Goal: Use online tool/utility: Utilize a website feature to perform a specific function

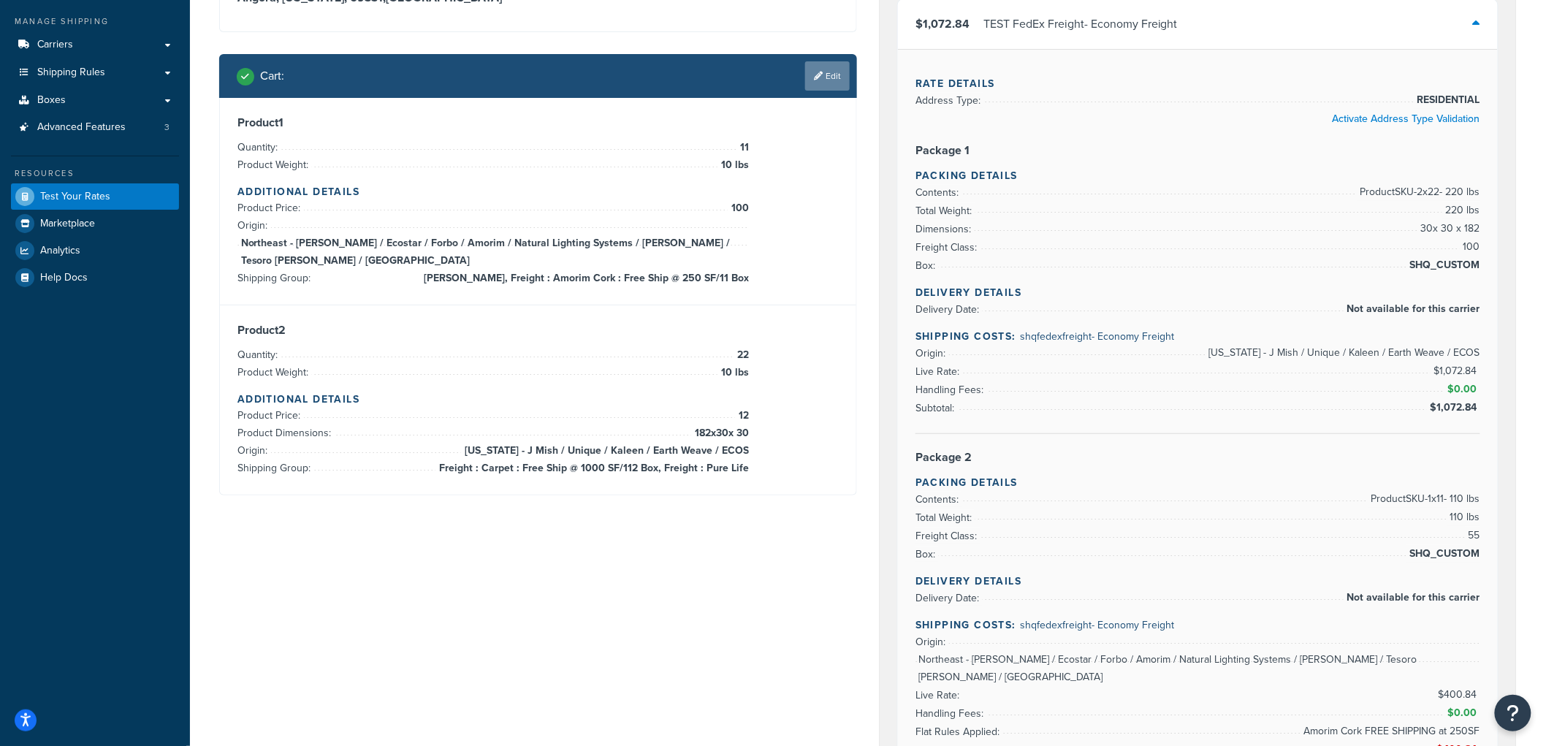
click at [826, 61] on link "Edit" at bounding box center [827, 75] width 45 height 29
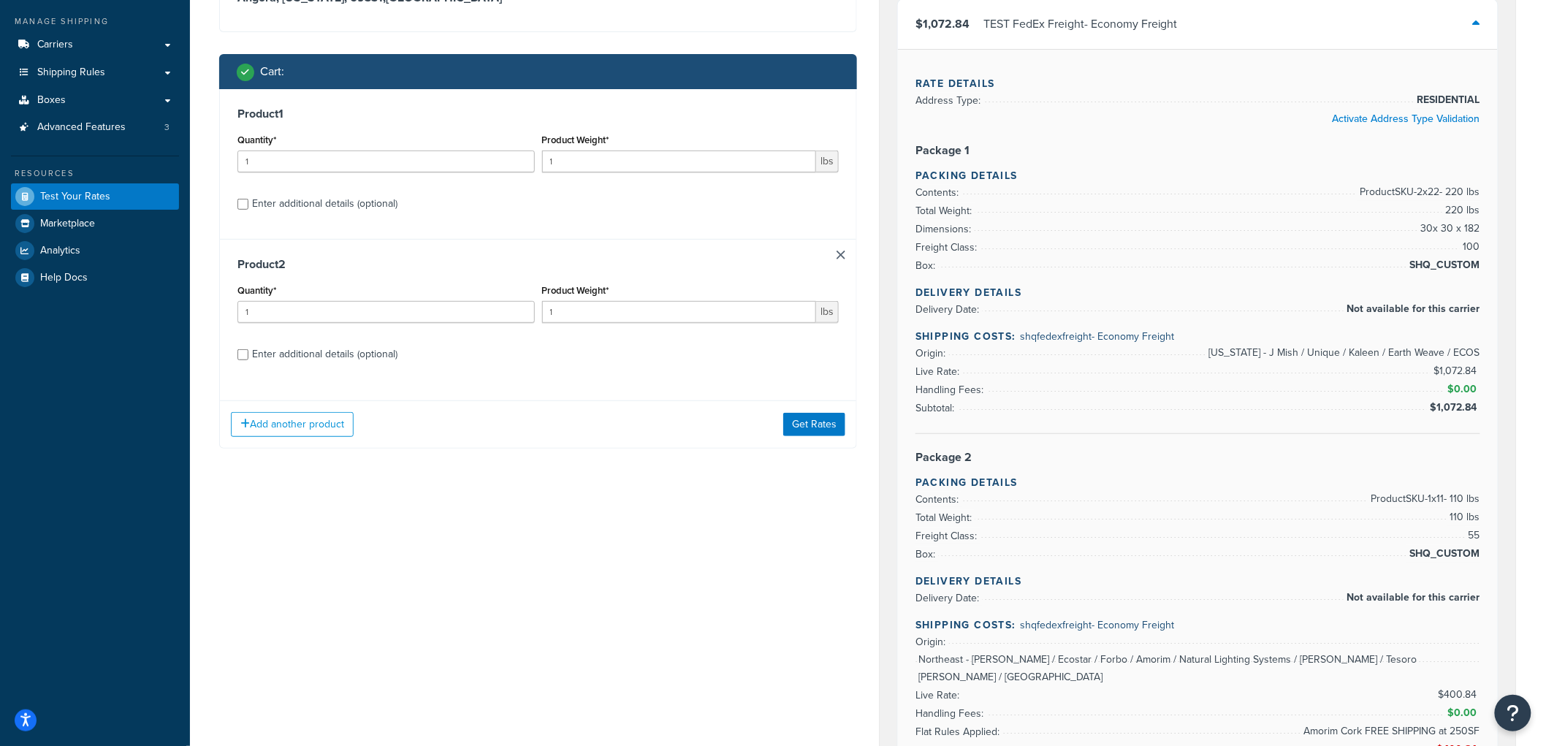
click at [845, 259] on div "Product 2 Quantity* 1 Product Weight* 1 lbs Enter additional details (optional)" at bounding box center [538, 314] width 636 height 150
click at [843, 250] on div "Product 2 Quantity* 1 Product Weight* 1 lbs Enter additional details (optional)" at bounding box center [538, 314] width 636 height 150
click at [838, 253] on link at bounding box center [840, 255] width 9 height 9
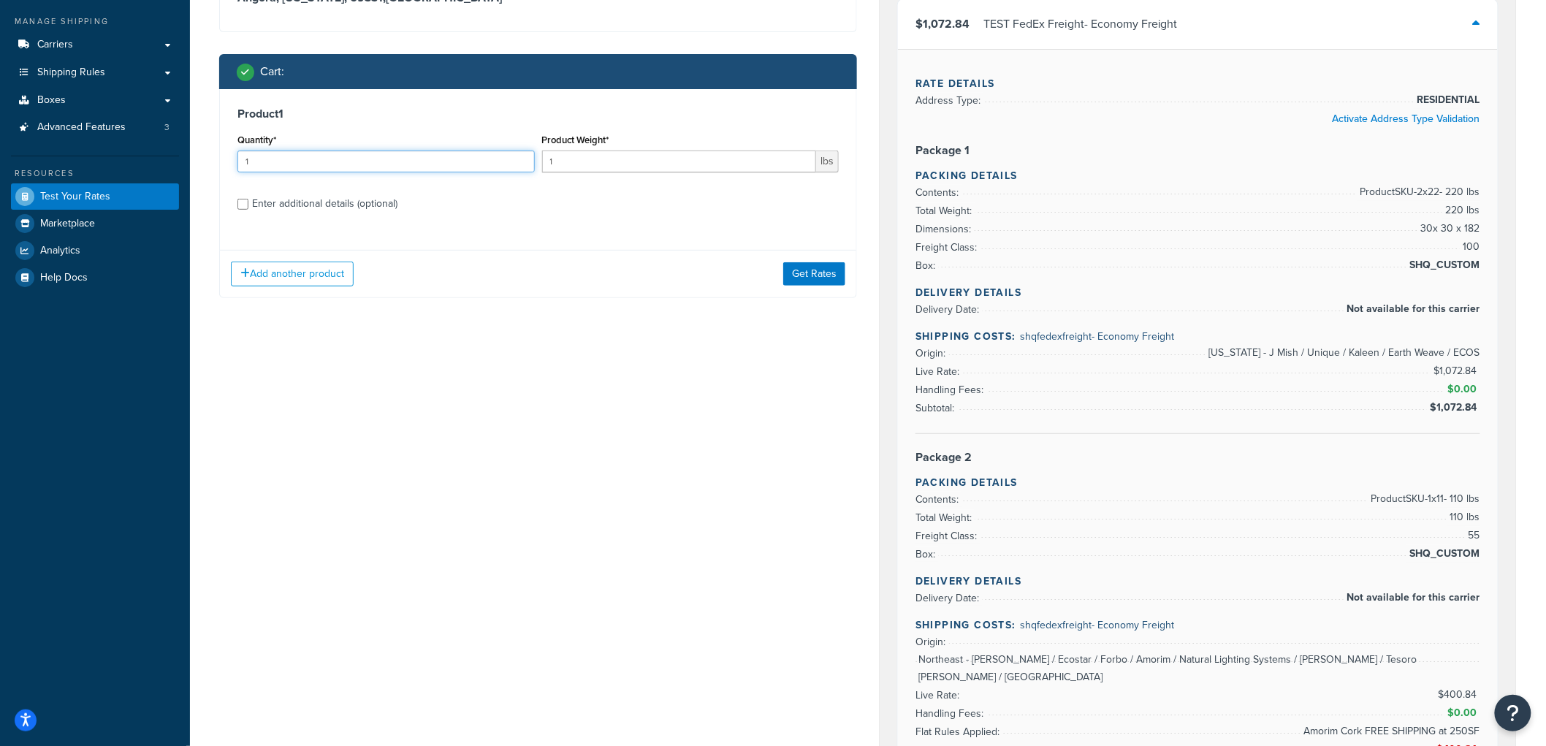
drag, startPoint x: 394, startPoint y: 158, endPoint x: 186, endPoint y: 158, distance: 208.9
click at [186, 158] on div "Dashboard Basic Setup Websites 1 Origins 8 Manage Shipping Carriers Carriers Al…" at bounding box center [773, 747] width 1546 height 1818
type input "3"
click at [622, 164] on input "1" at bounding box center [679, 161] width 275 height 22
type input "10"
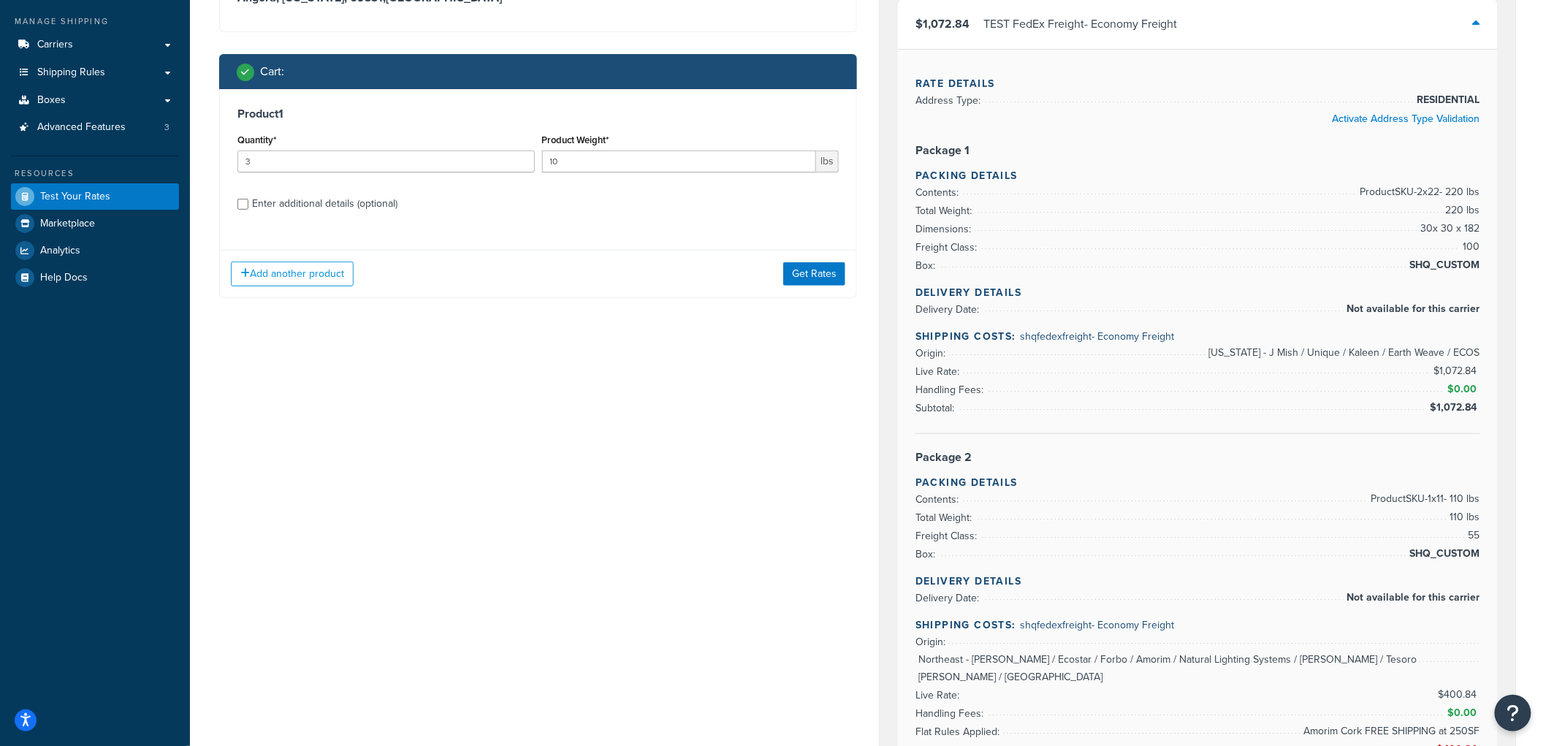
click at [369, 196] on div "Enter additional details (optional)" at bounding box center [324, 204] width 145 height 20
click at [248, 199] on input "Enter additional details (optional)" at bounding box center [242, 204] width 11 height 11
checkbox input "true"
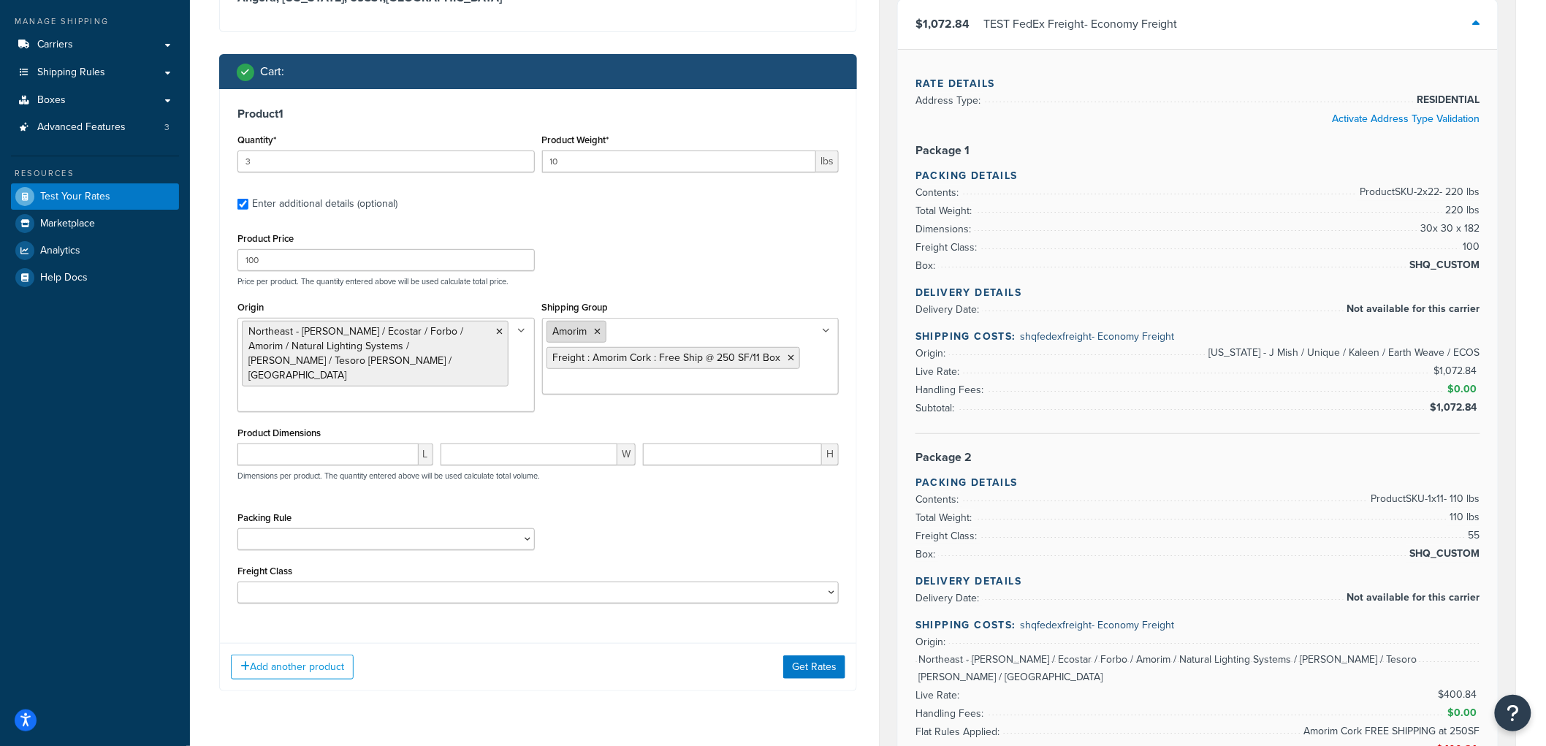
click at [597, 331] on icon at bounding box center [598, 331] width 7 height 9
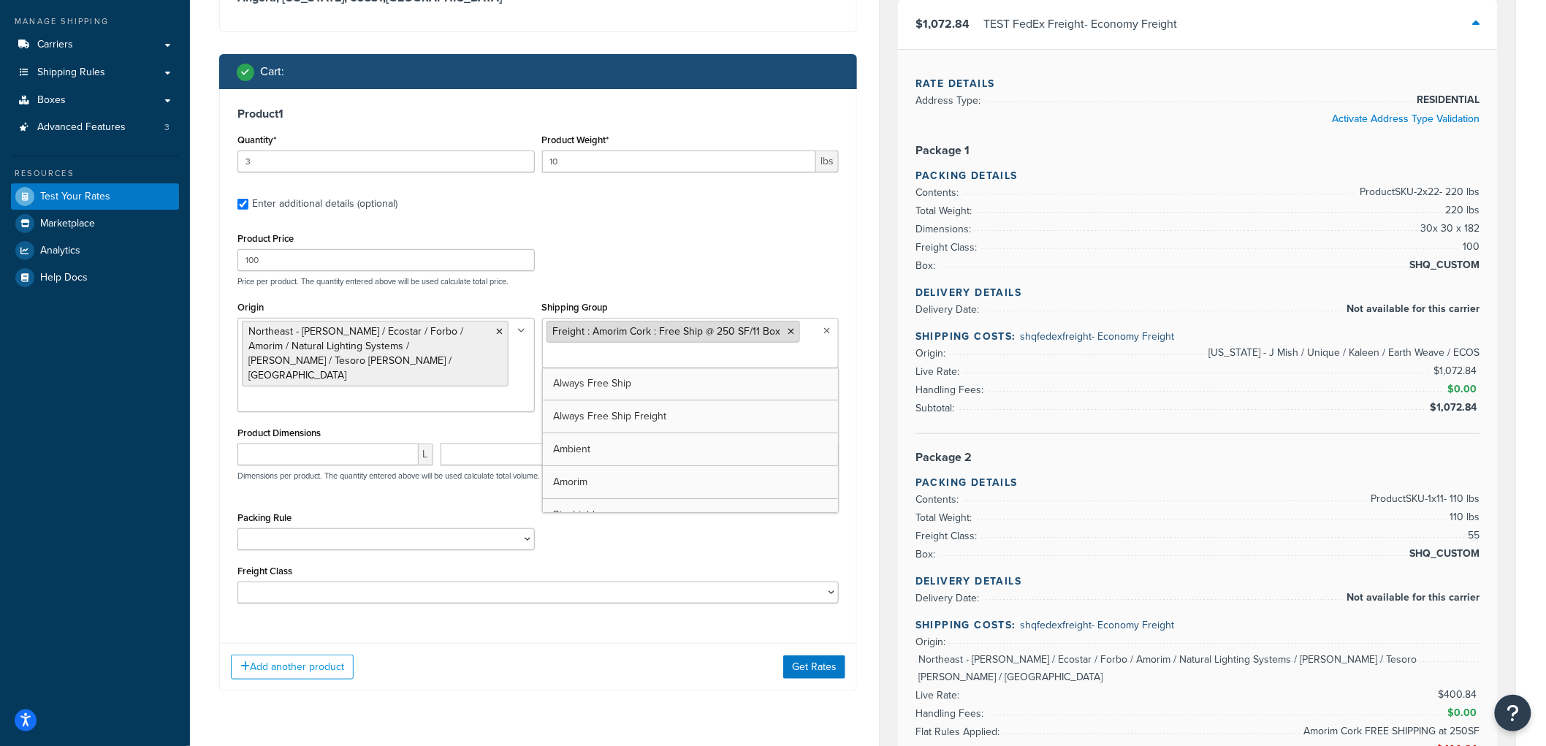
click at [789, 330] on icon at bounding box center [791, 331] width 7 height 9
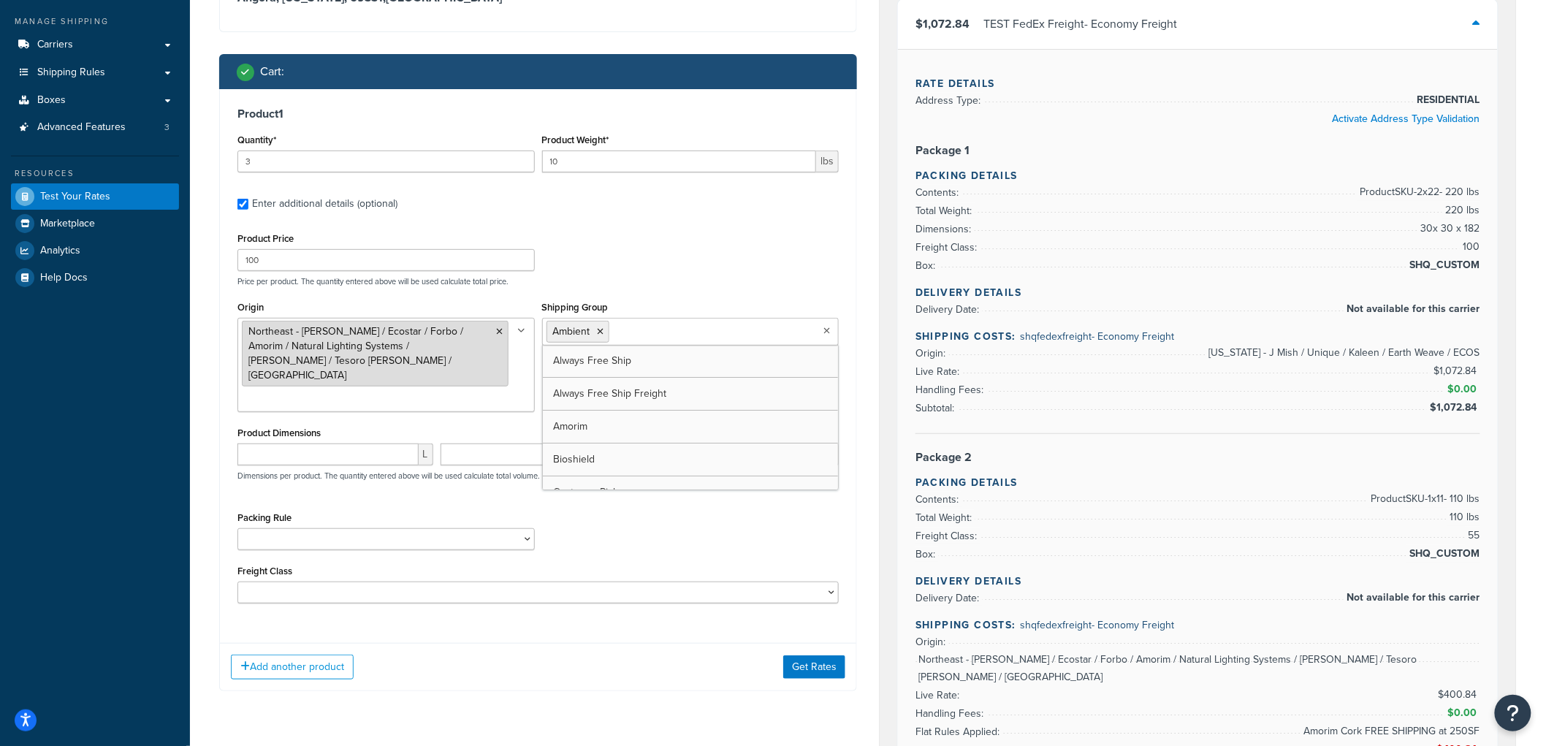
click at [502, 329] on icon at bounding box center [500, 331] width 7 height 9
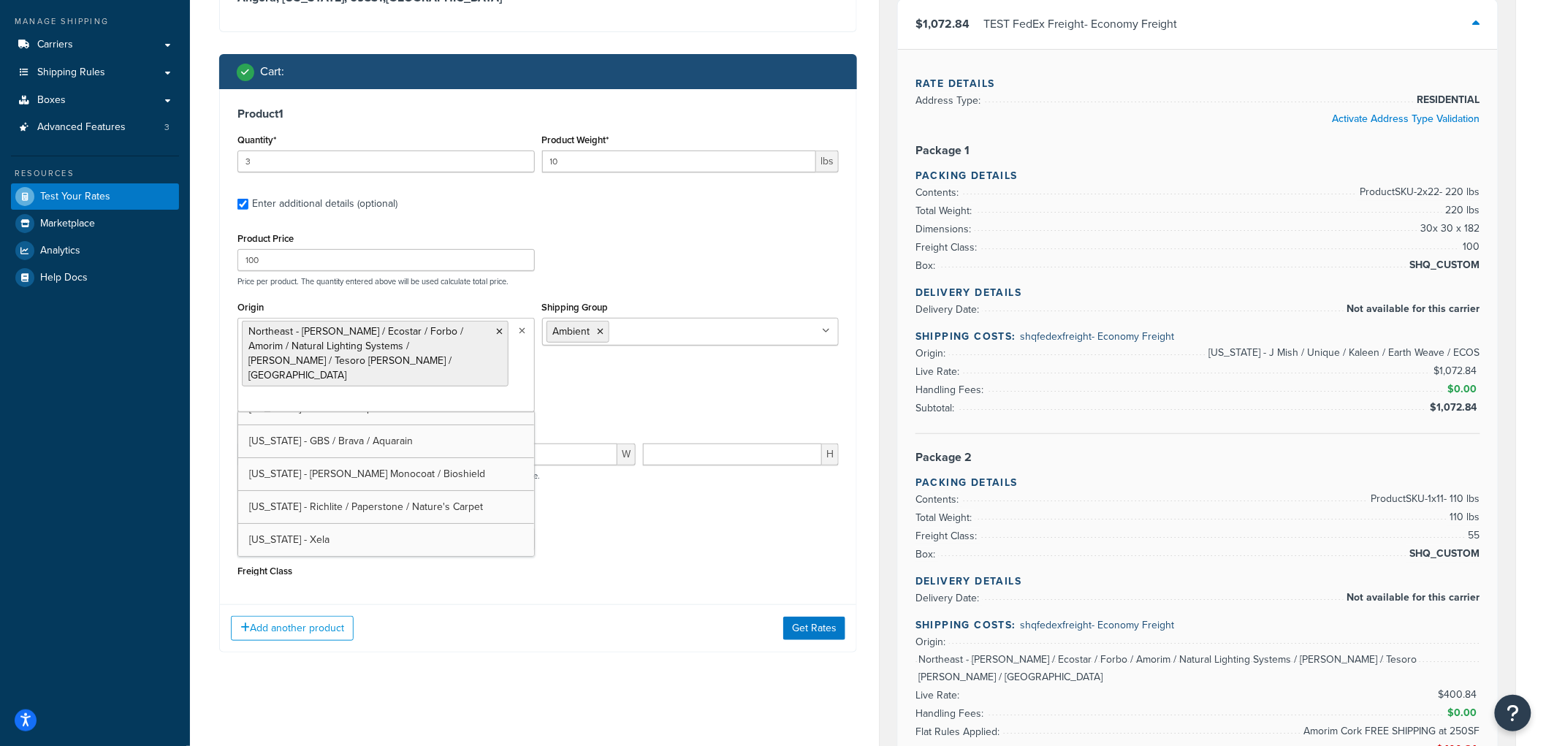
scroll to position [85, 0]
click at [729, 270] on div "Product Price 100 Price per product. The quantity entered above will be used ca…" at bounding box center [538, 258] width 609 height 58
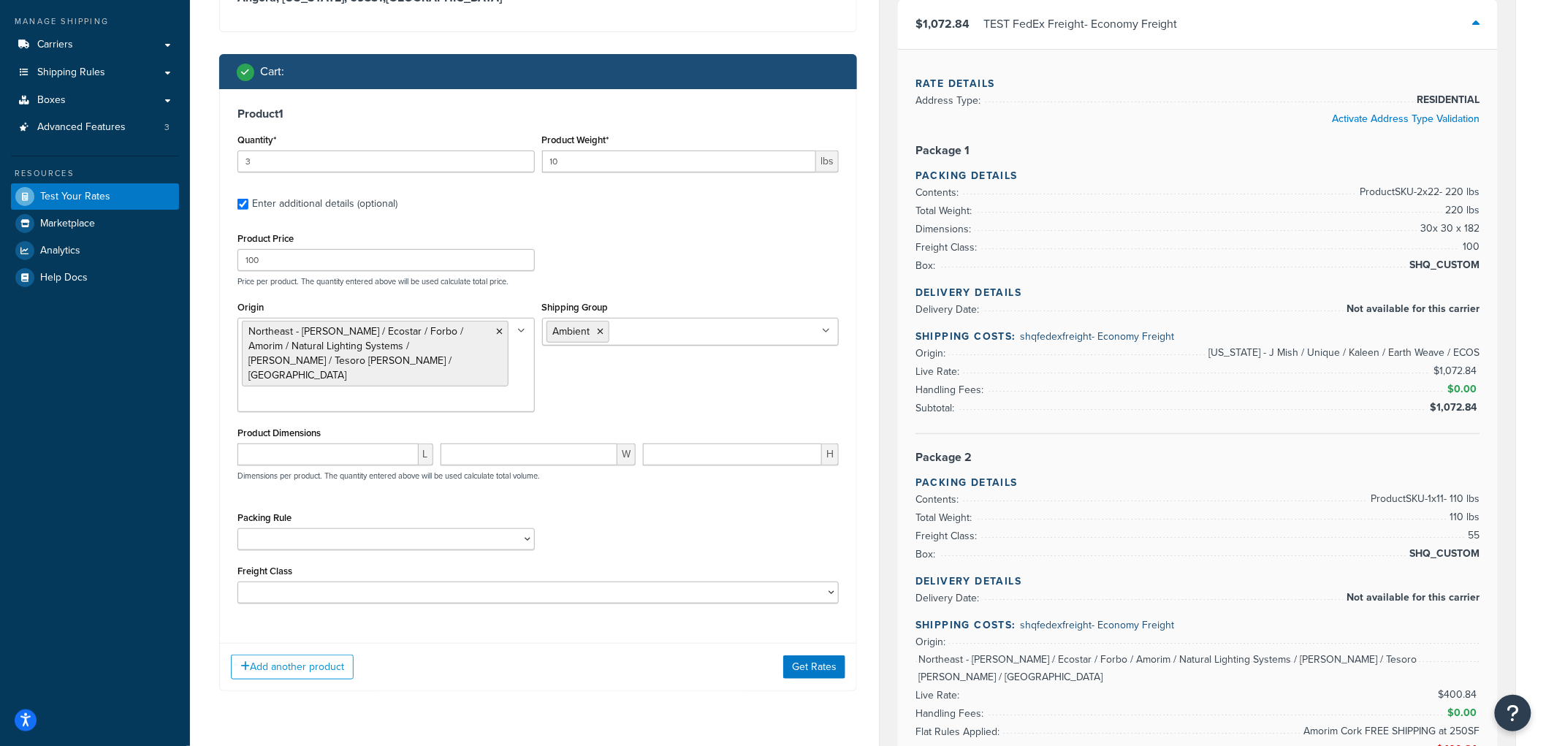
click at [699, 349] on div "Shipping Group Ambient Always Free Ship Always Free Ship Freight Amorim Bioshie…" at bounding box center [690, 326] width 305 height 59
click at [704, 330] on input "Shipping Group" at bounding box center [677, 331] width 129 height 16
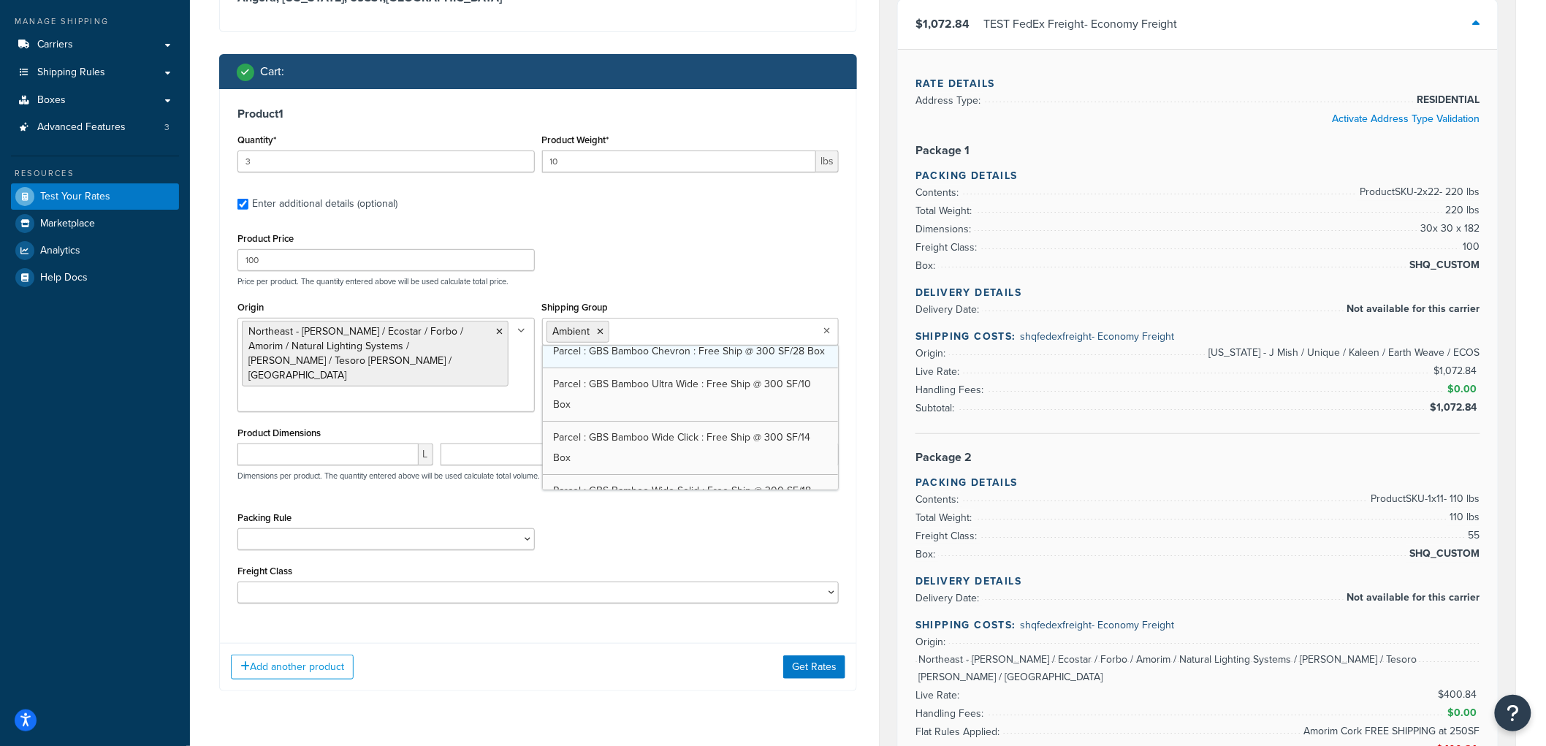
scroll to position [2192, 0]
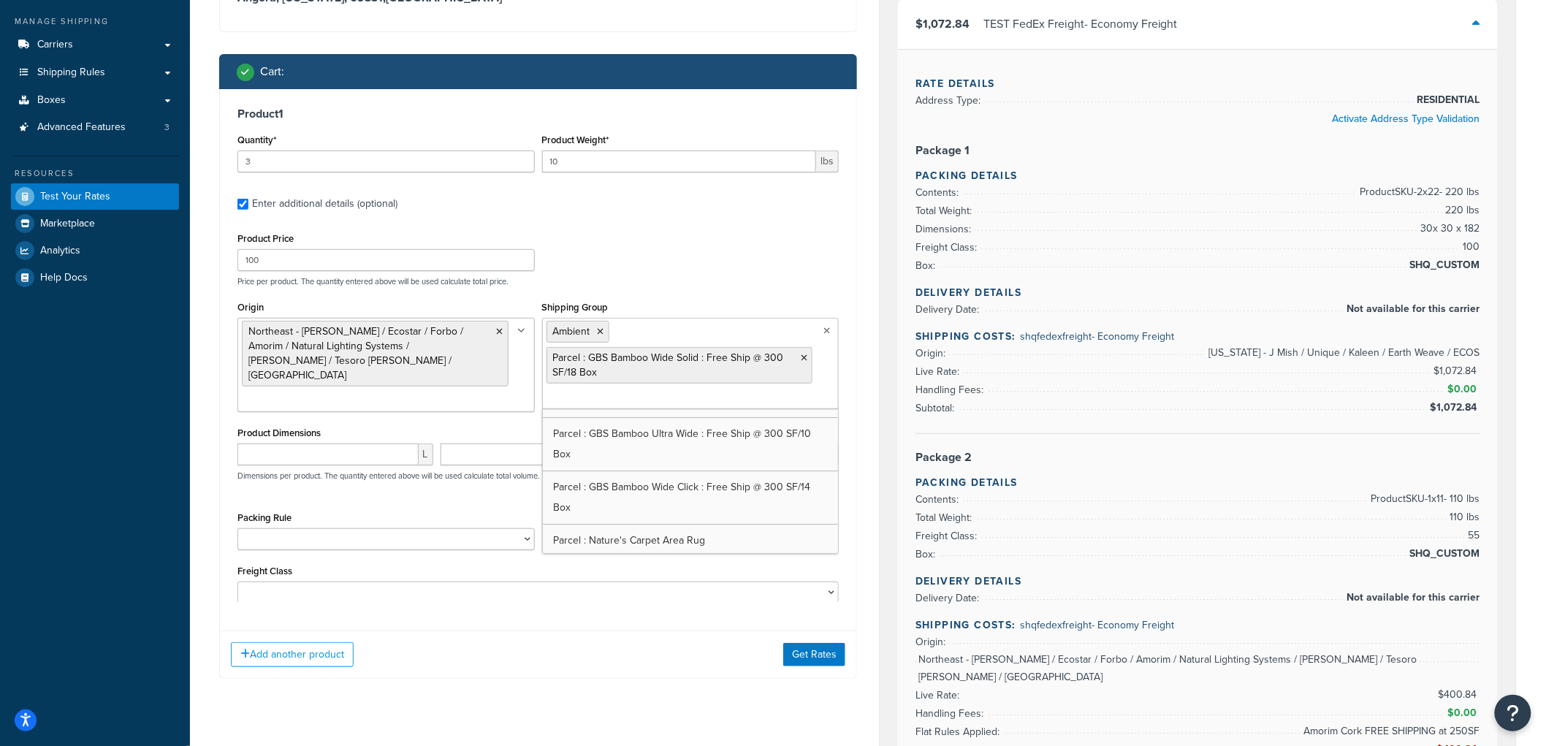
click at [742, 265] on div "Product Price 100 Price per product. The quantity entered above will be used ca…" at bounding box center [538, 258] width 609 height 58
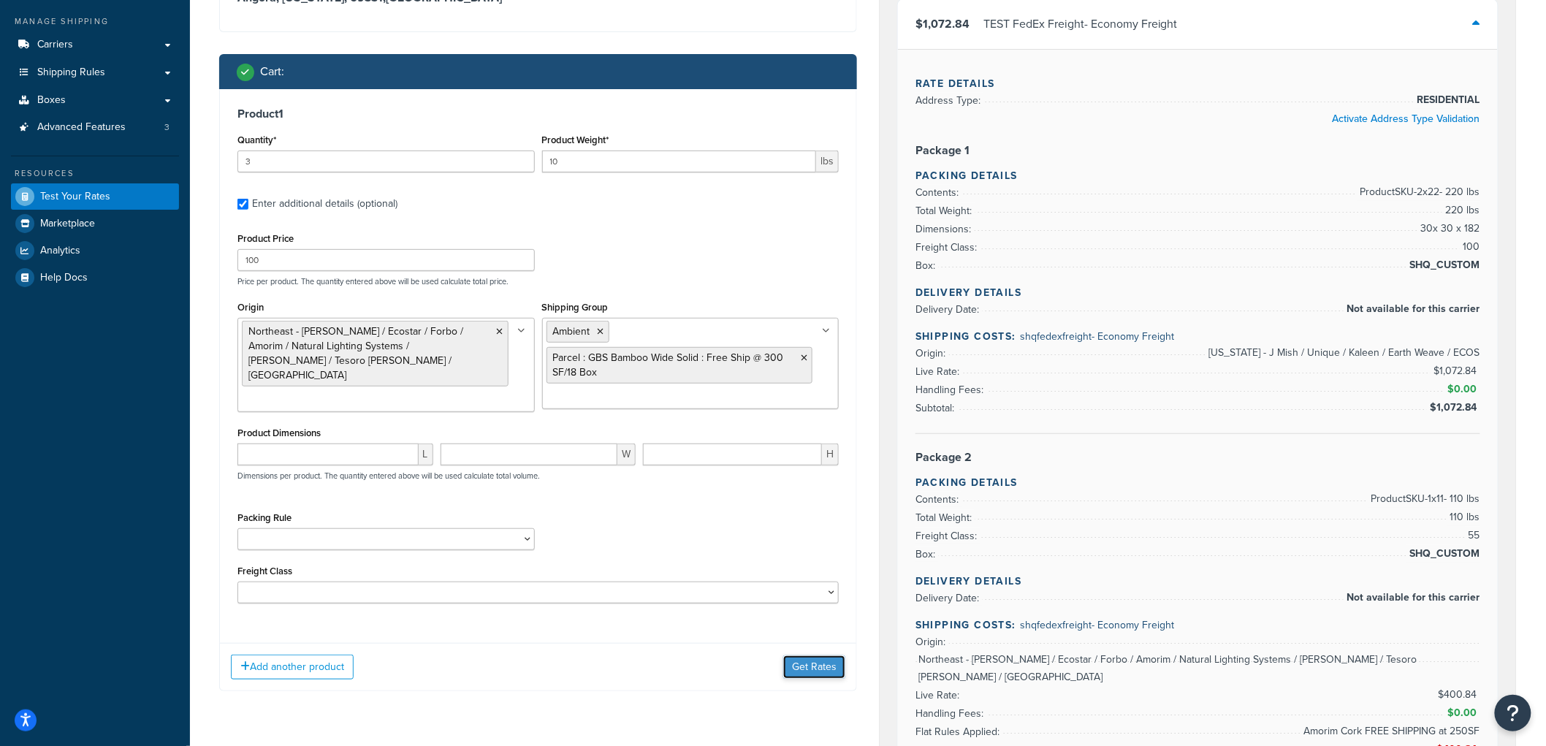
click at [798, 666] on button "Get Rates" at bounding box center [814, 666] width 62 height 23
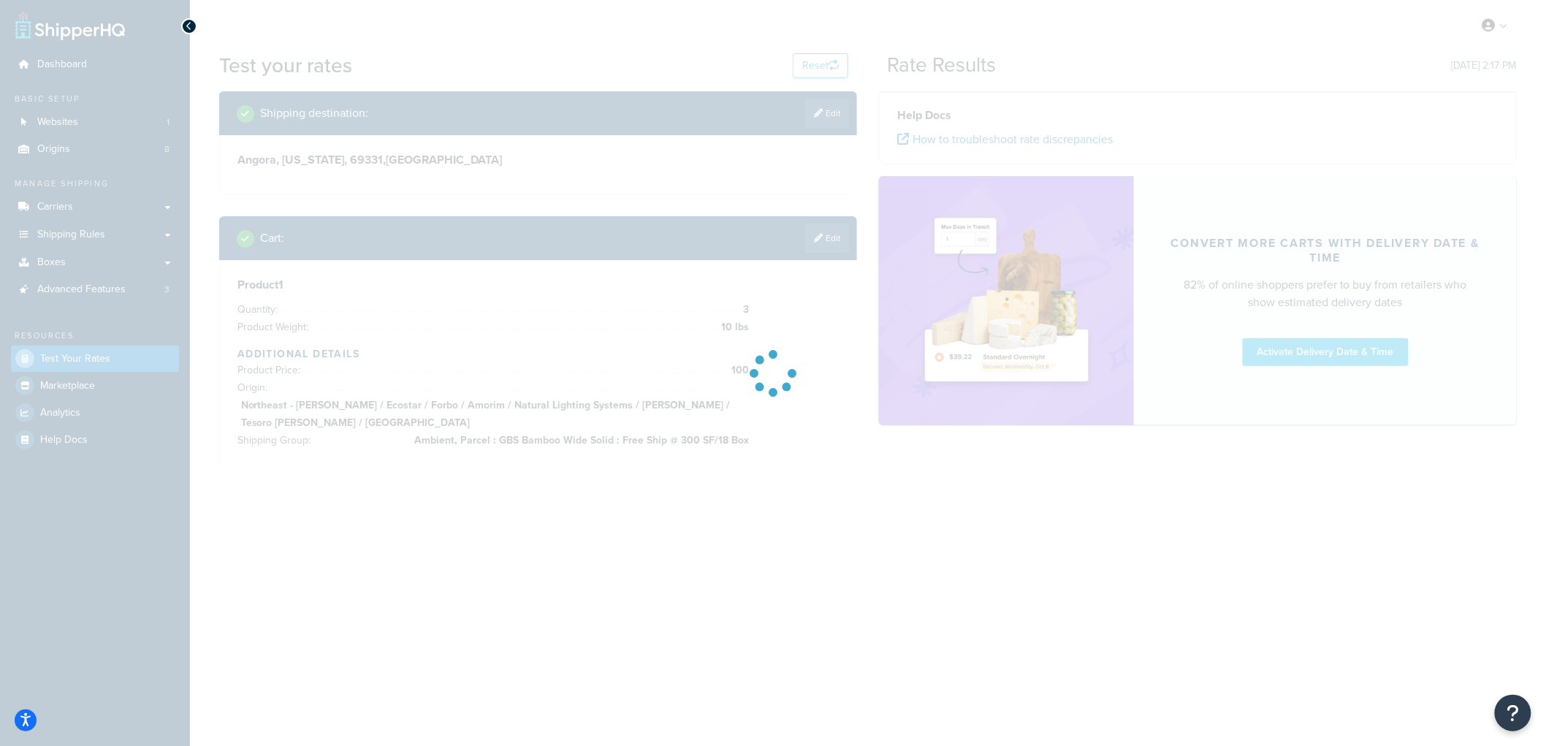
scroll to position [0, 0]
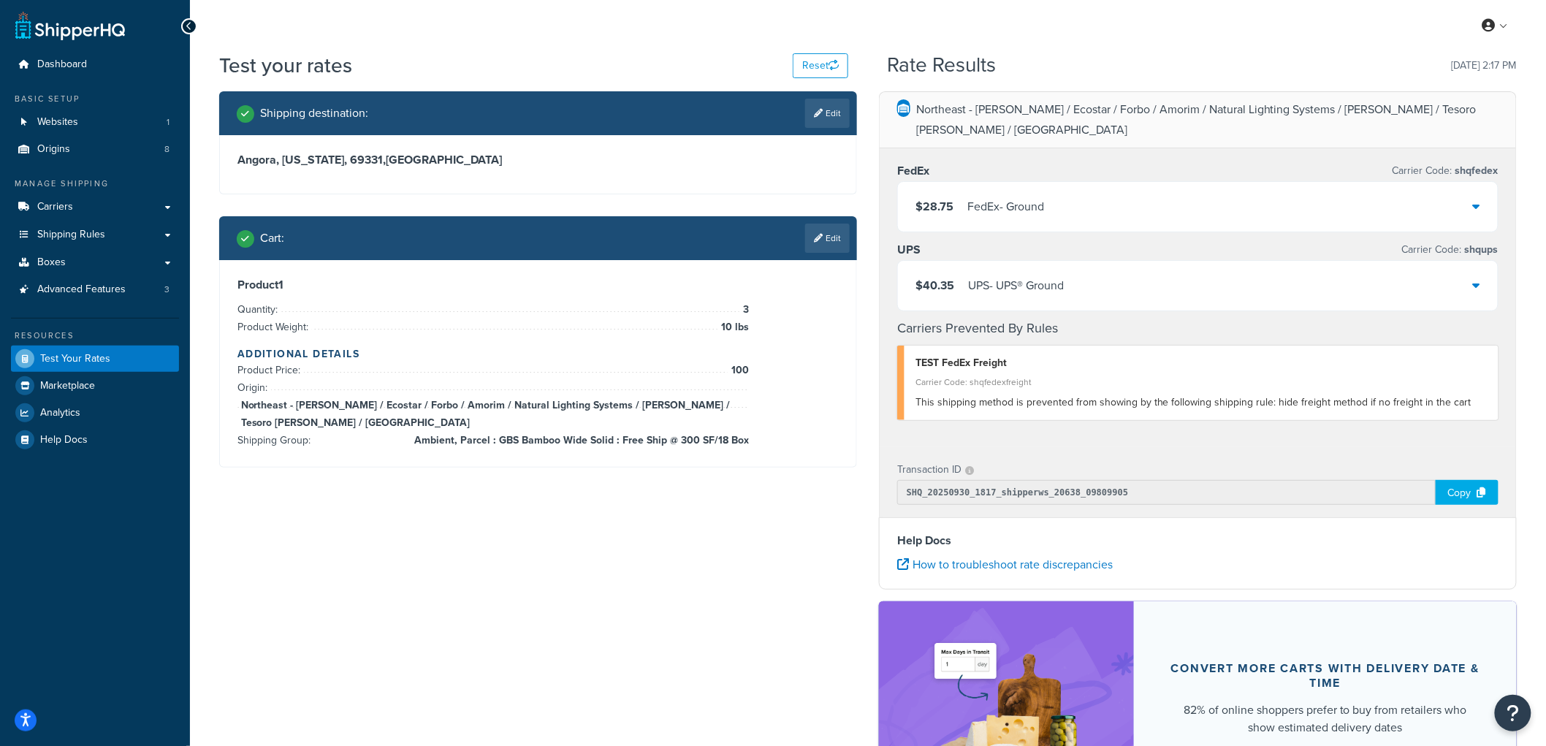
click at [1167, 194] on div "$28.75 FedEx - Ground" at bounding box center [1198, 207] width 600 height 50
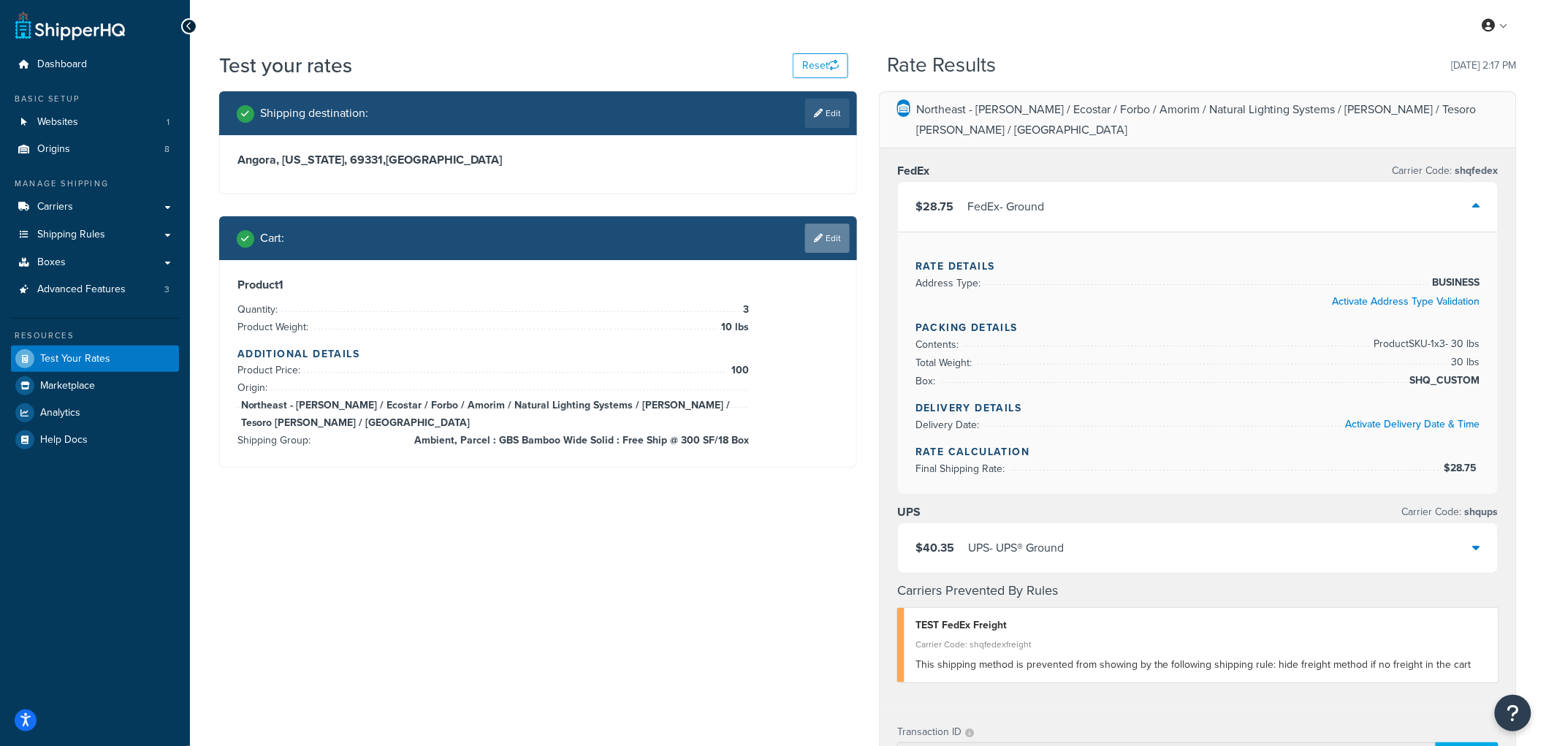
click at [831, 234] on link "Edit" at bounding box center [827, 238] width 45 height 29
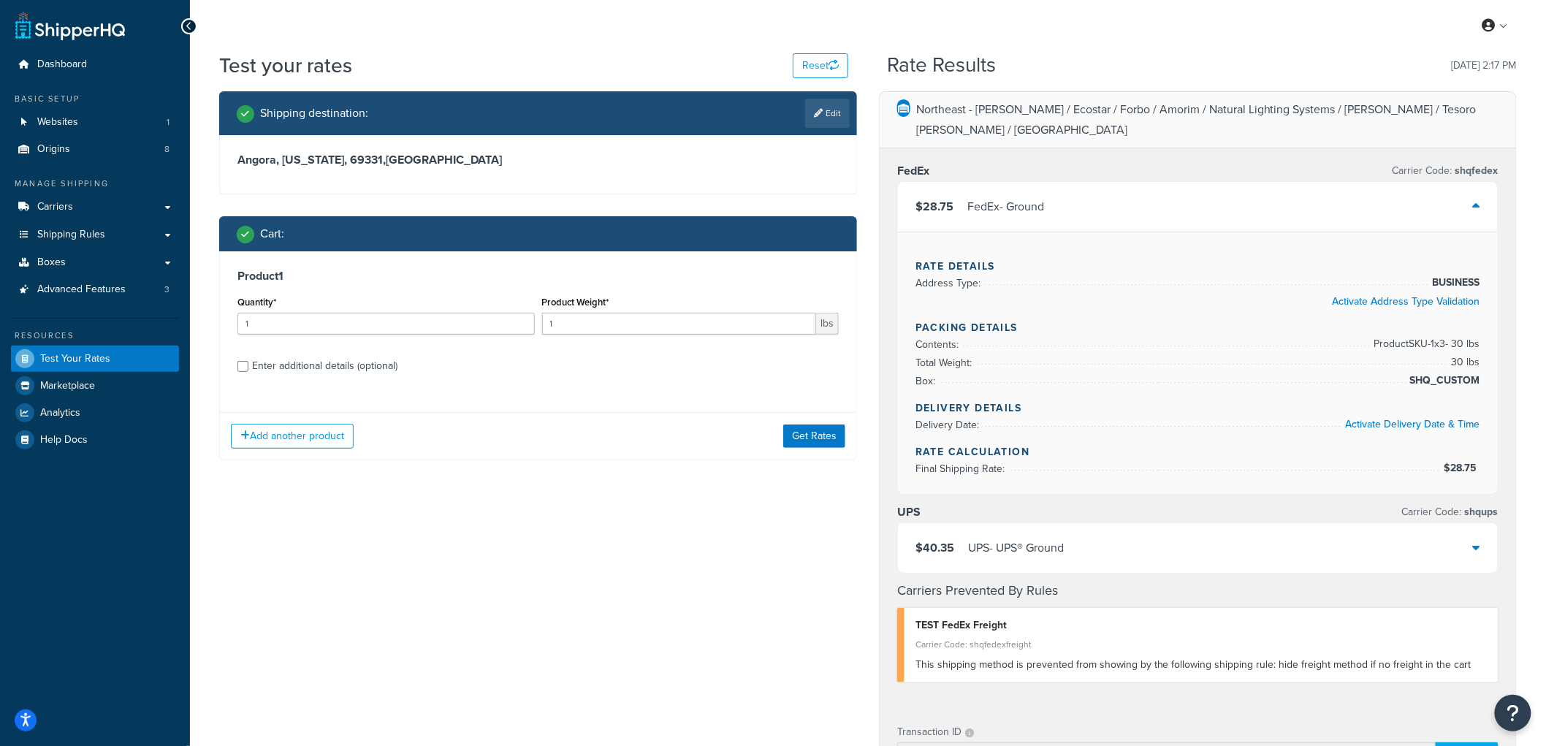
click at [395, 366] on div "Enter additional details (optional)" at bounding box center [324, 366] width 145 height 20
click at [248, 366] on input "Enter additional details (optional)" at bounding box center [242, 366] width 11 height 11
checkbox input "true"
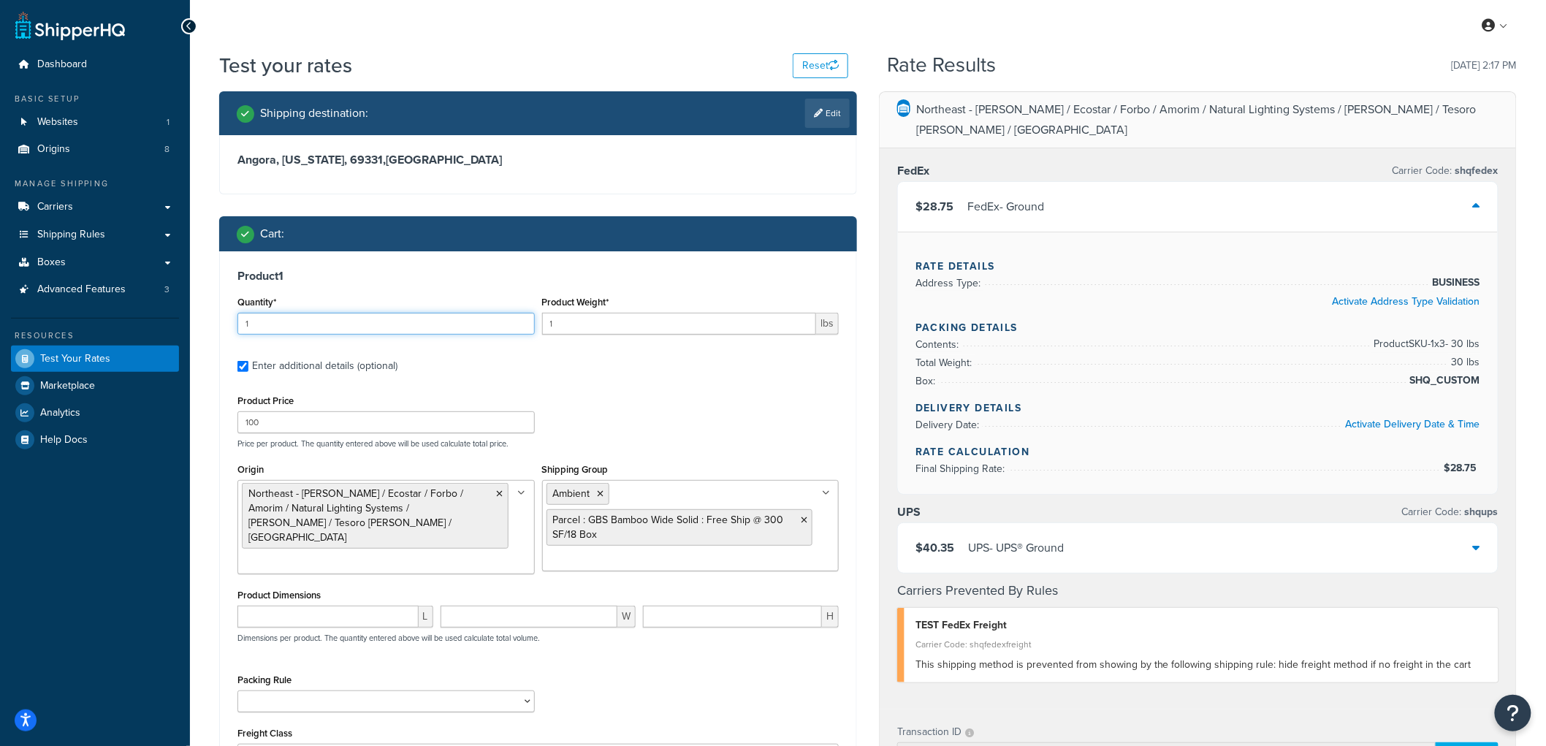
drag, startPoint x: 473, startPoint y: 322, endPoint x: 242, endPoint y: 316, distance: 230.9
click at [242, 316] on input "1" at bounding box center [385, 324] width 297 height 22
type input "3"
drag, startPoint x: 582, startPoint y: 324, endPoint x: 541, endPoint y: 318, distance: 41.4
click at [541, 318] on div "Product Weight* 1 lbs" at bounding box center [690, 318] width 305 height 53
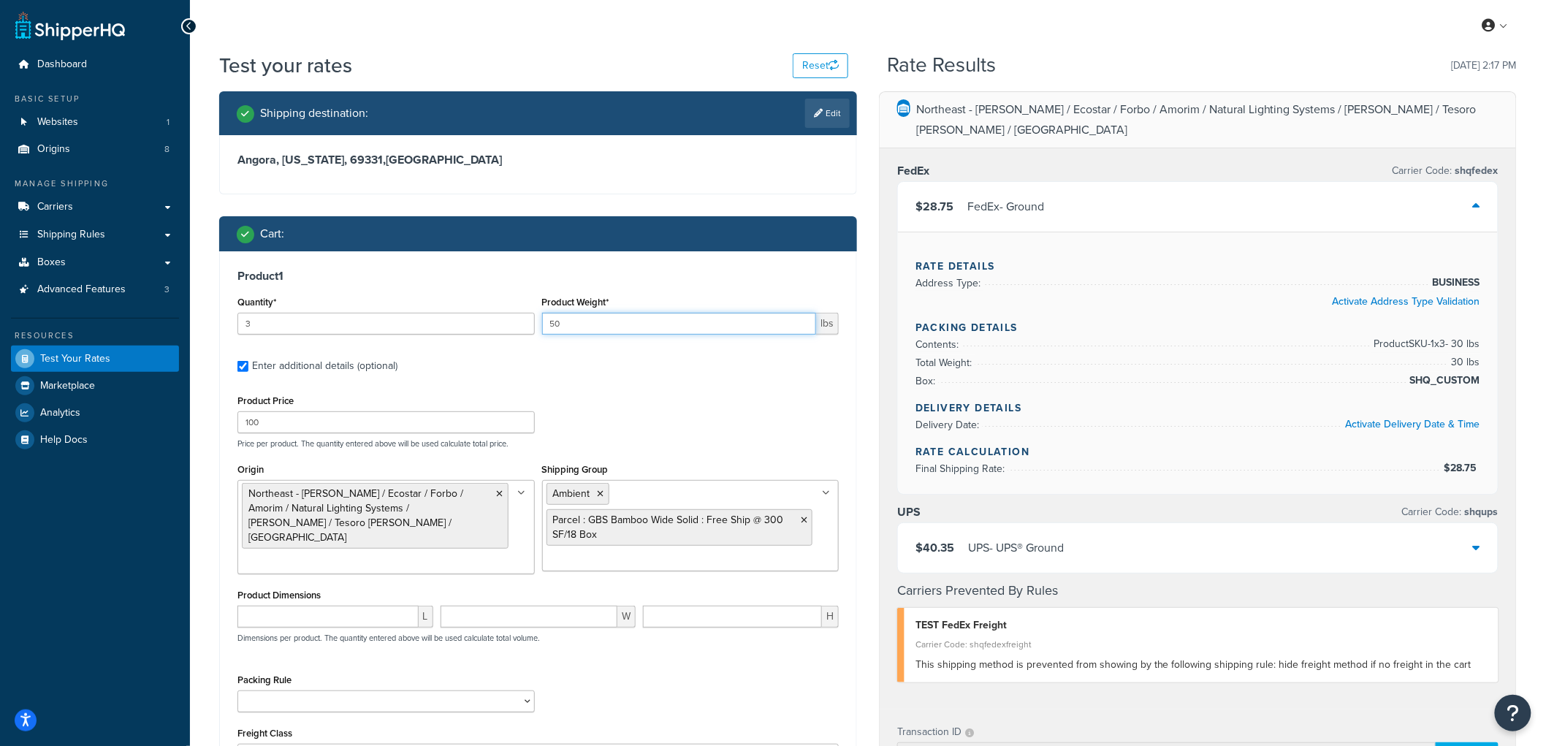
type input "50"
click at [582, 256] on div "Product 1 Quantity* 3 Product Weight* 50 lbs Enter additional details (optional…" at bounding box center [538, 522] width 636 height 543
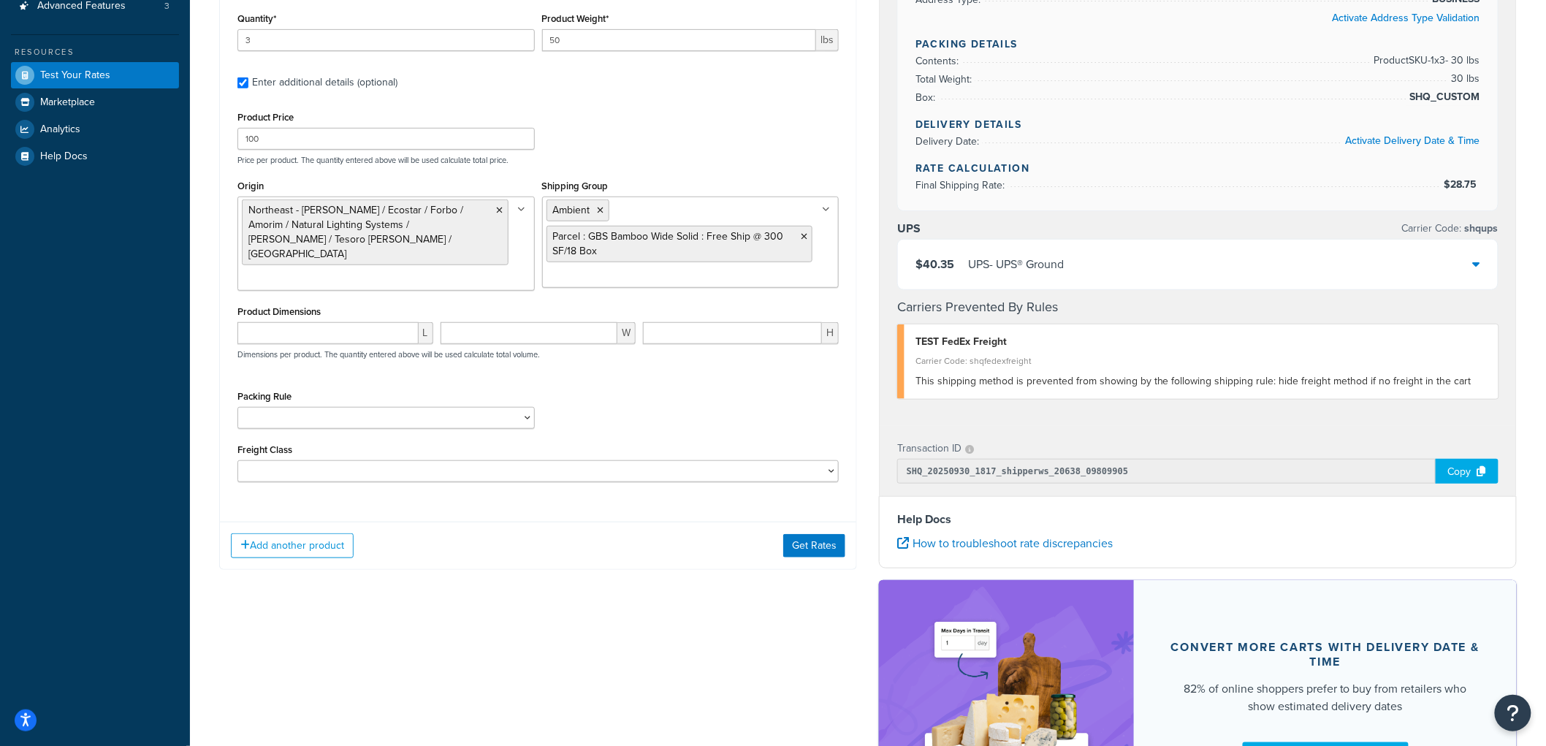
scroll to position [324, 0]
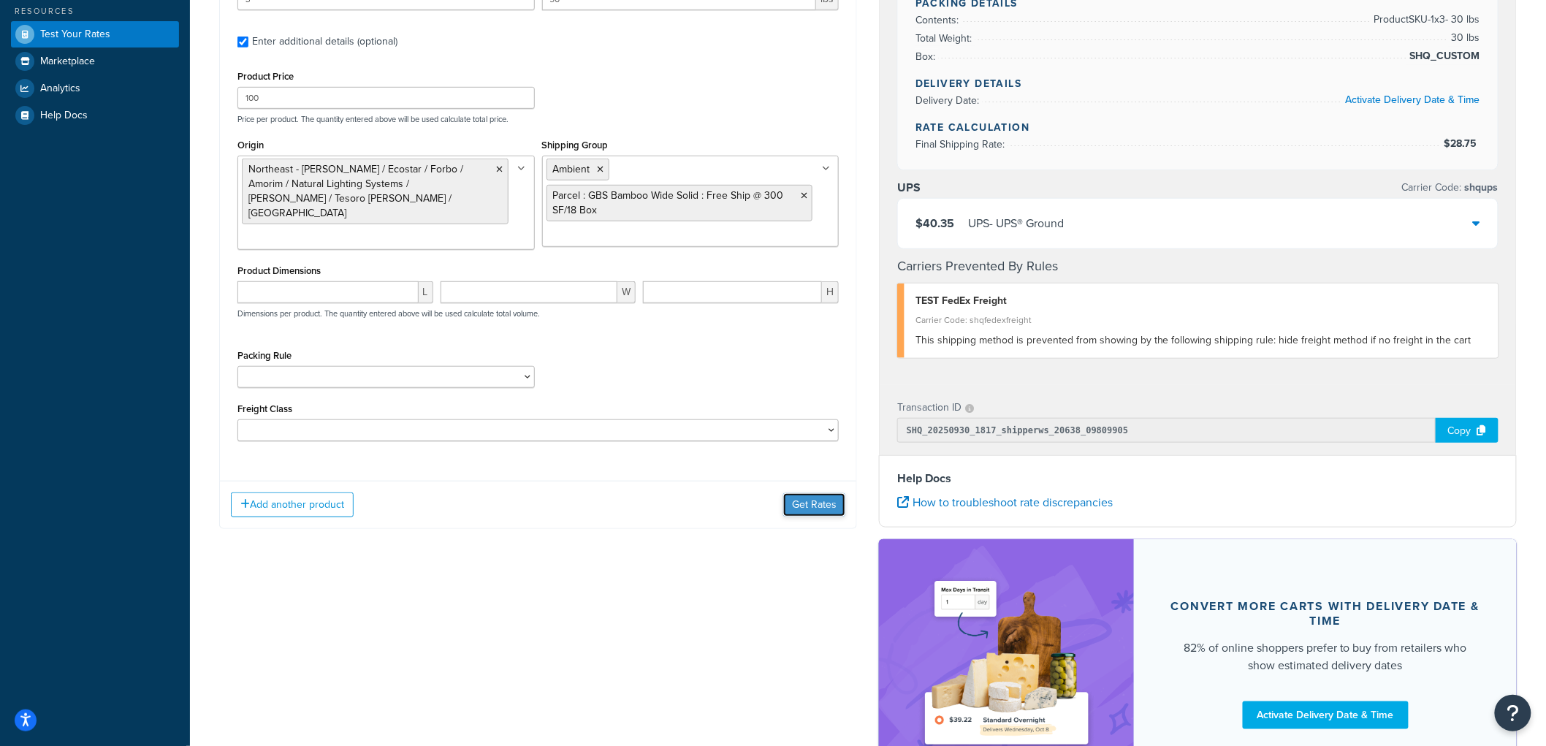
click at [818, 495] on button "Get Rates" at bounding box center [814, 504] width 62 height 23
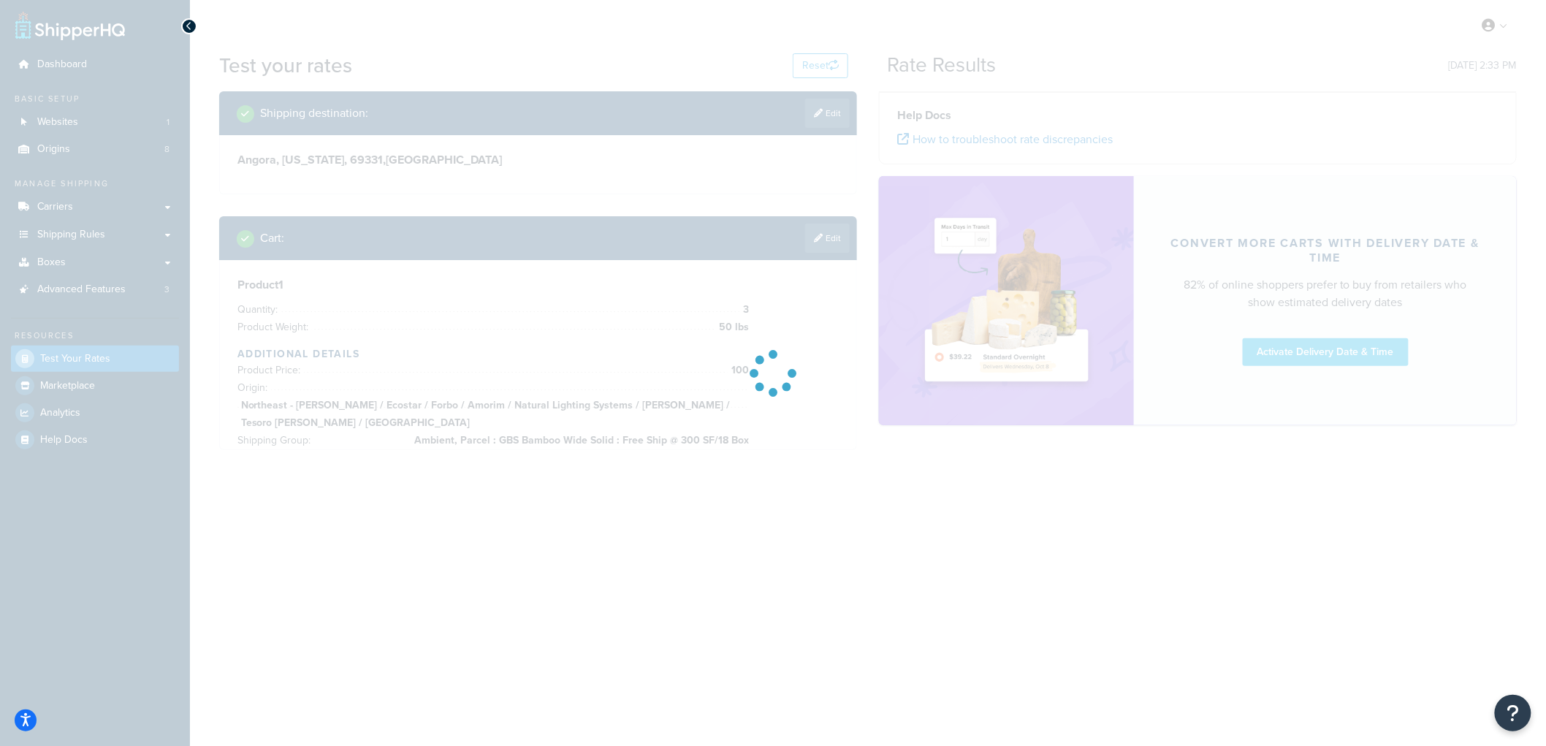
scroll to position [0, 0]
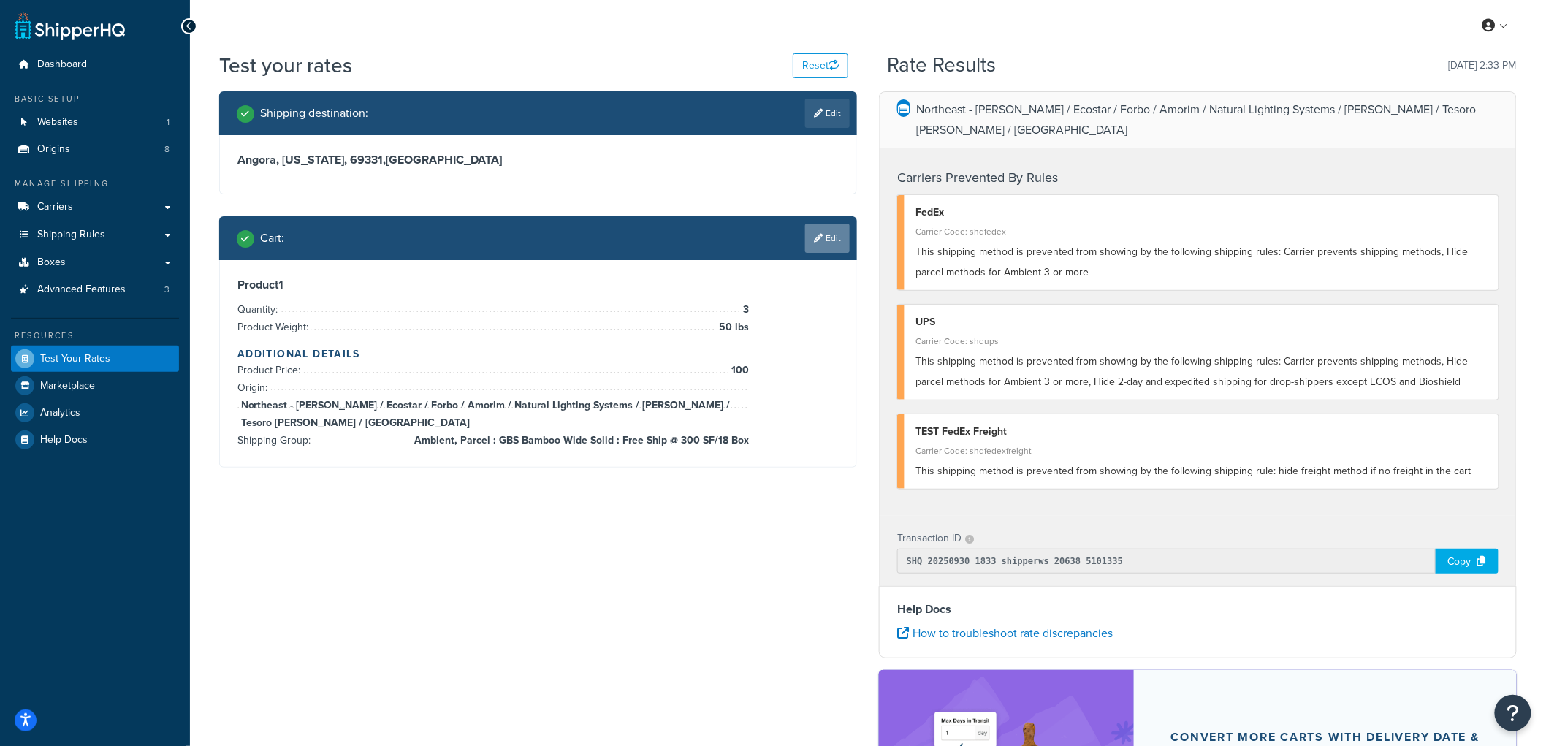
click at [828, 242] on link "Edit" at bounding box center [827, 238] width 45 height 29
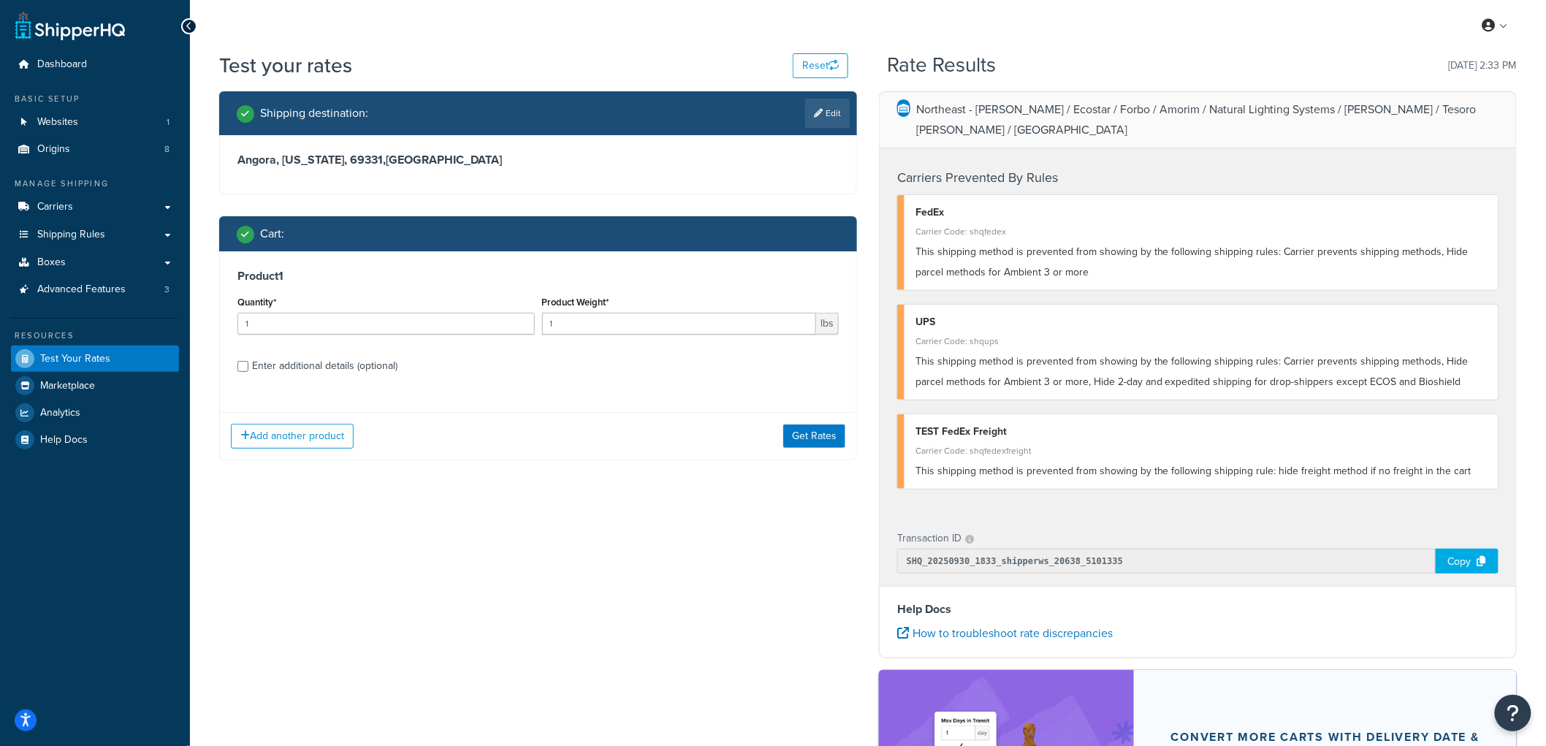
click at [278, 371] on div "Enter additional details (optional)" at bounding box center [324, 366] width 145 height 20
click at [248, 371] on input "Enter additional details (optional)" at bounding box center [242, 366] width 11 height 11
checkbox input "true"
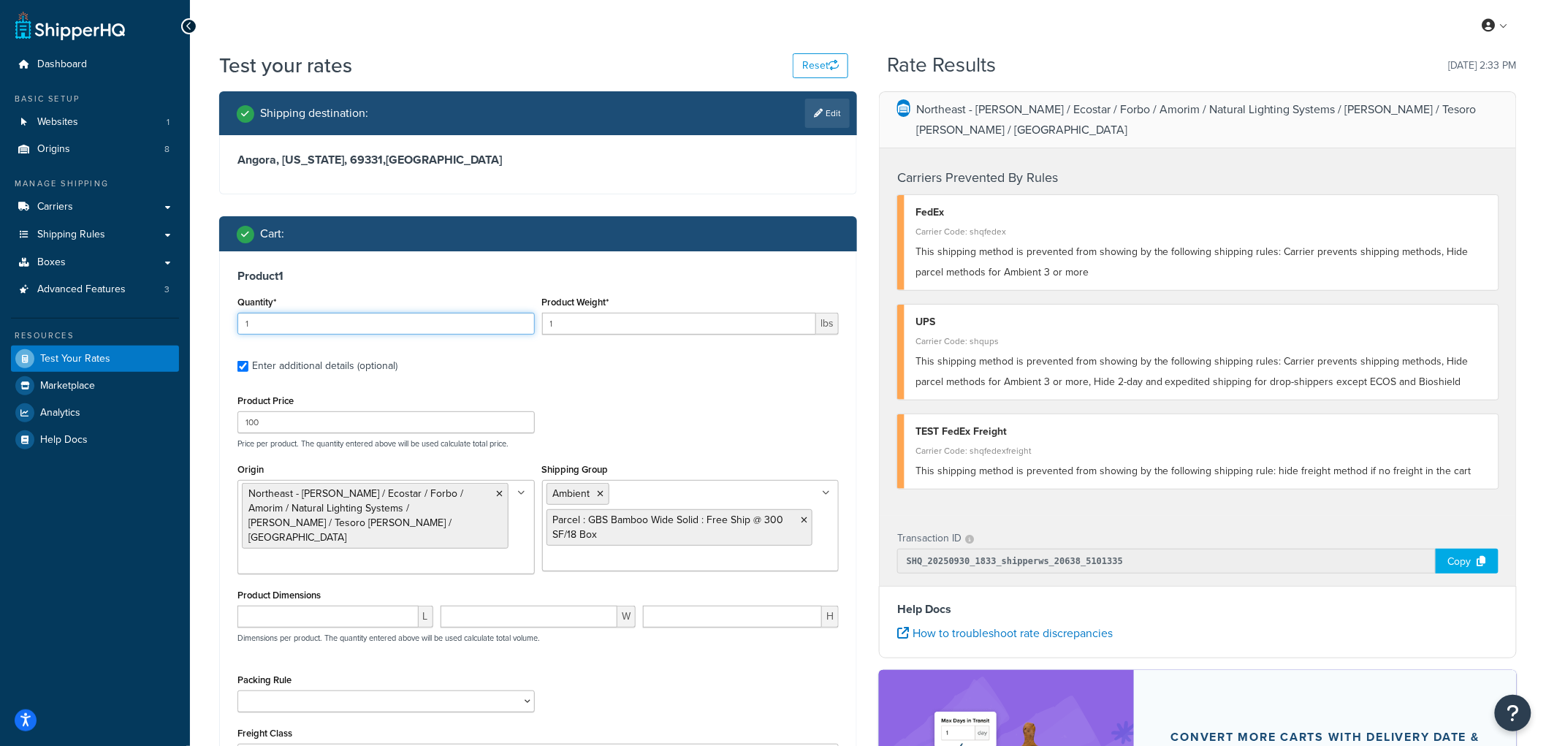
drag, startPoint x: 419, startPoint y: 326, endPoint x: 314, endPoint y: 318, distance: 104.8
click at [314, 318] on input "1" at bounding box center [385, 324] width 297 height 22
click at [574, 320] on input "1" at bounding box center [679, 324] width 275 height 22
type input "100"
click at [604, 495] on li "Ambient" at bounding box center [577, 494] width 63 height 22
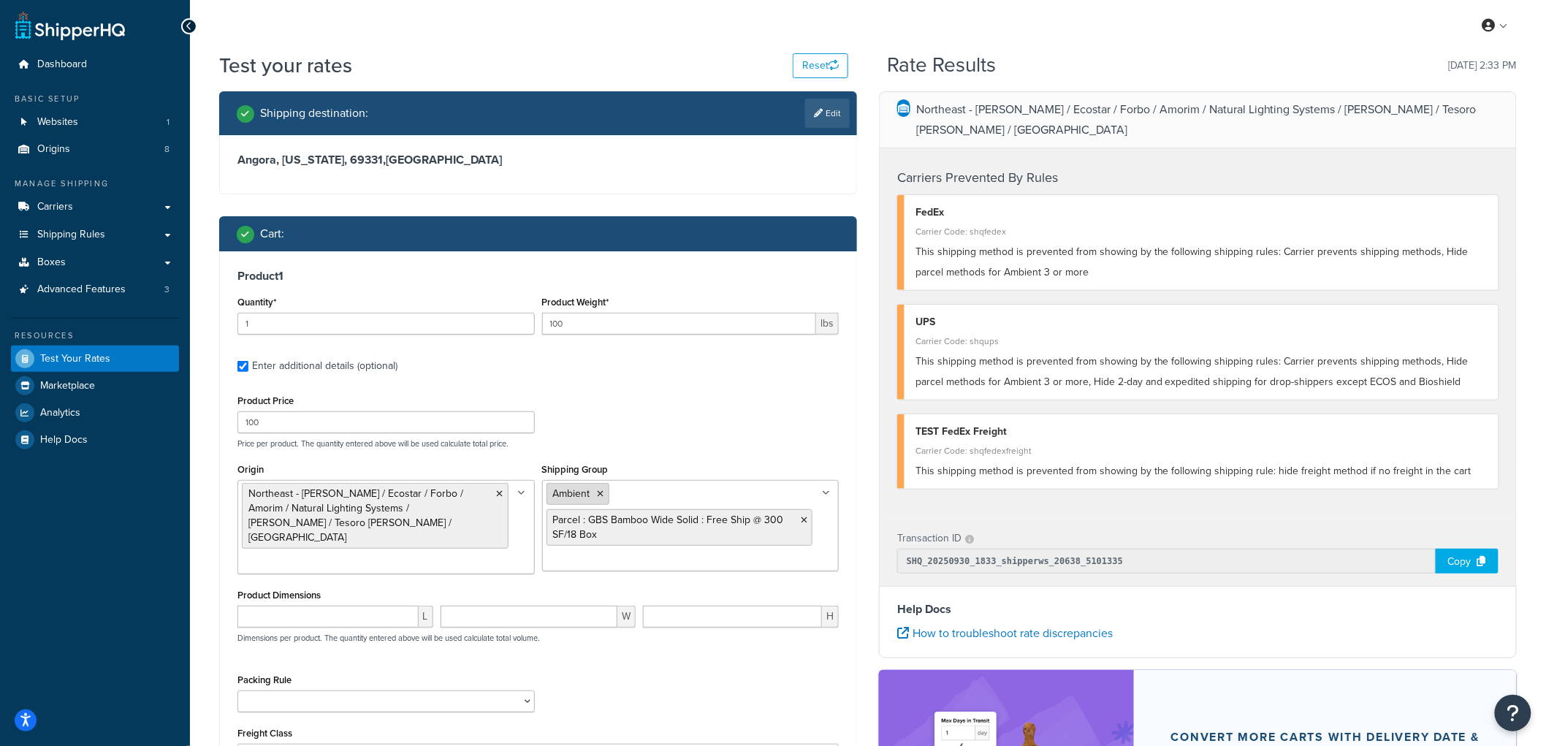
click at [602, 491] on icon at bounding box center [601, 493] width 7 height 9
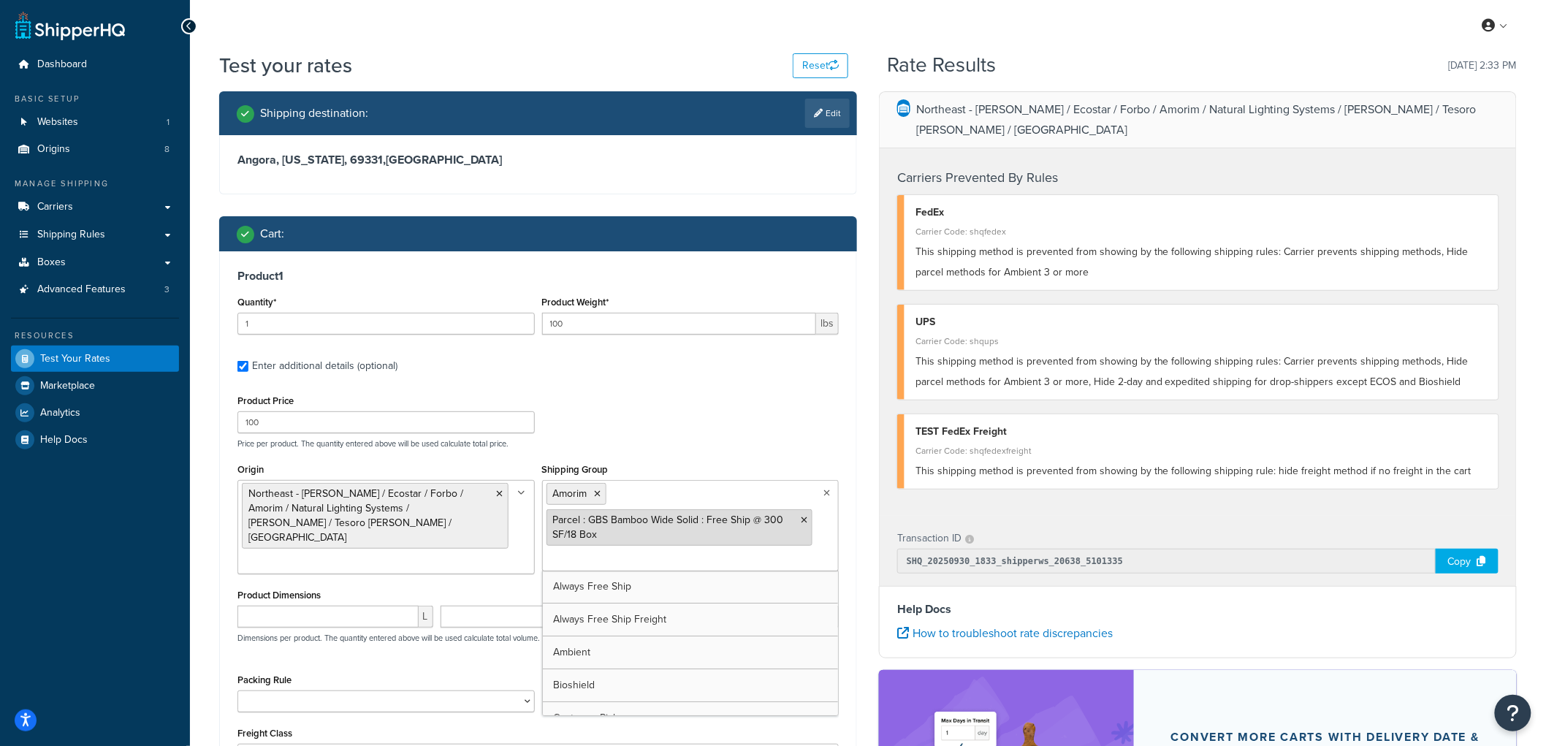
click at [807, 524] on icon at bounding box center [804, 520] width 7 height 9
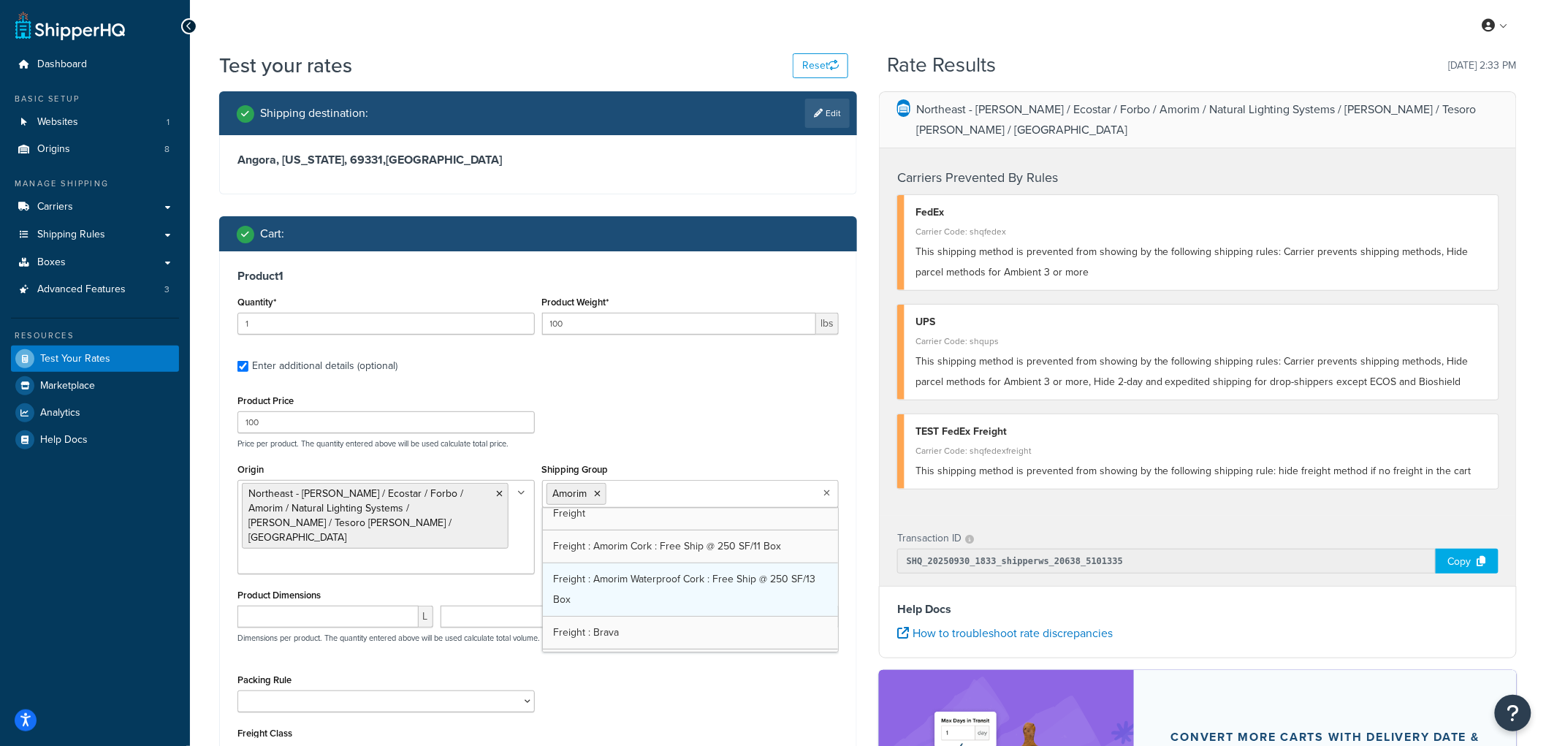
scroll to position [405, 0]
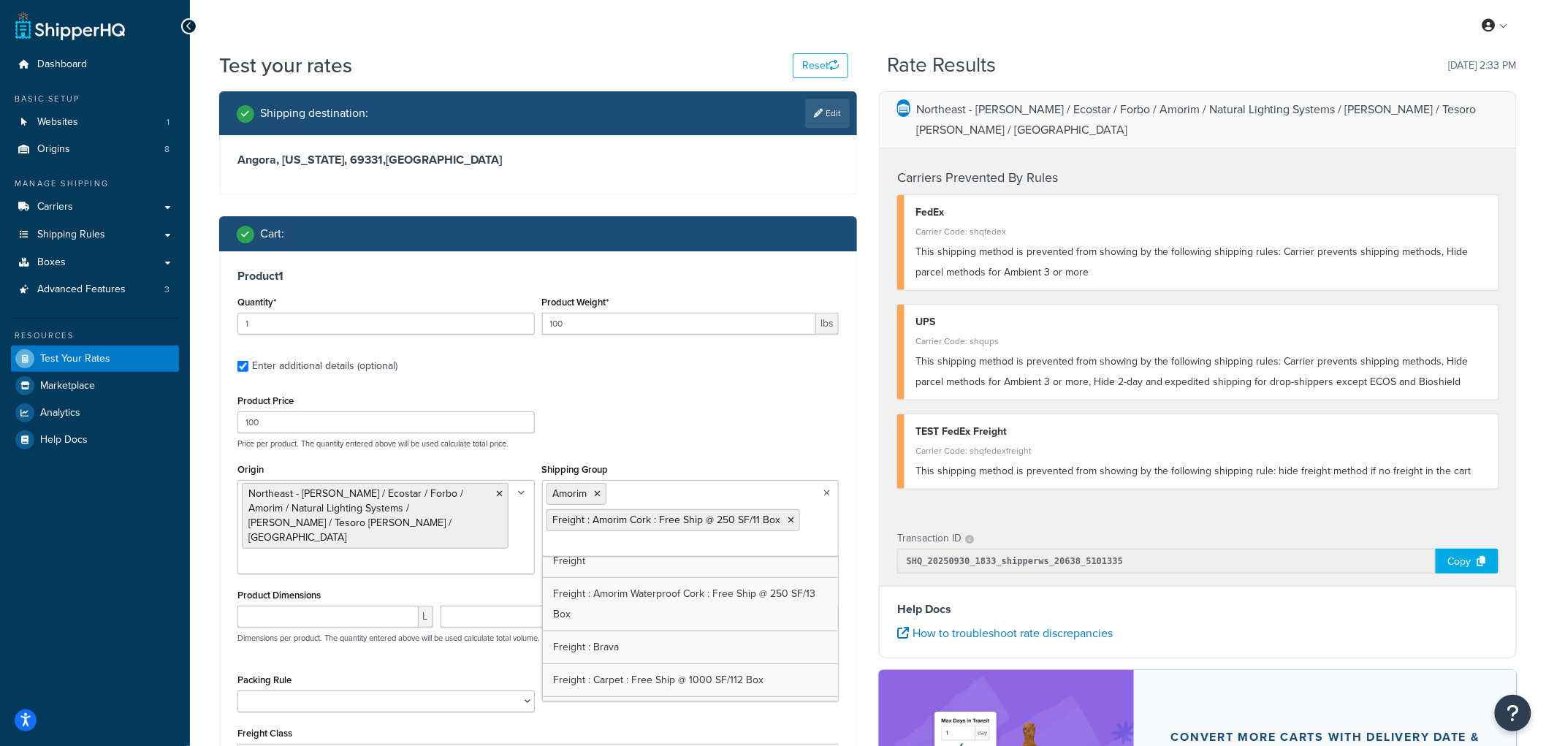
click at [790, 397] on div "Product Price 100 Price per product. The quantity entered above will be used ca…" at bounding box center [538, 420] width 609 height 58
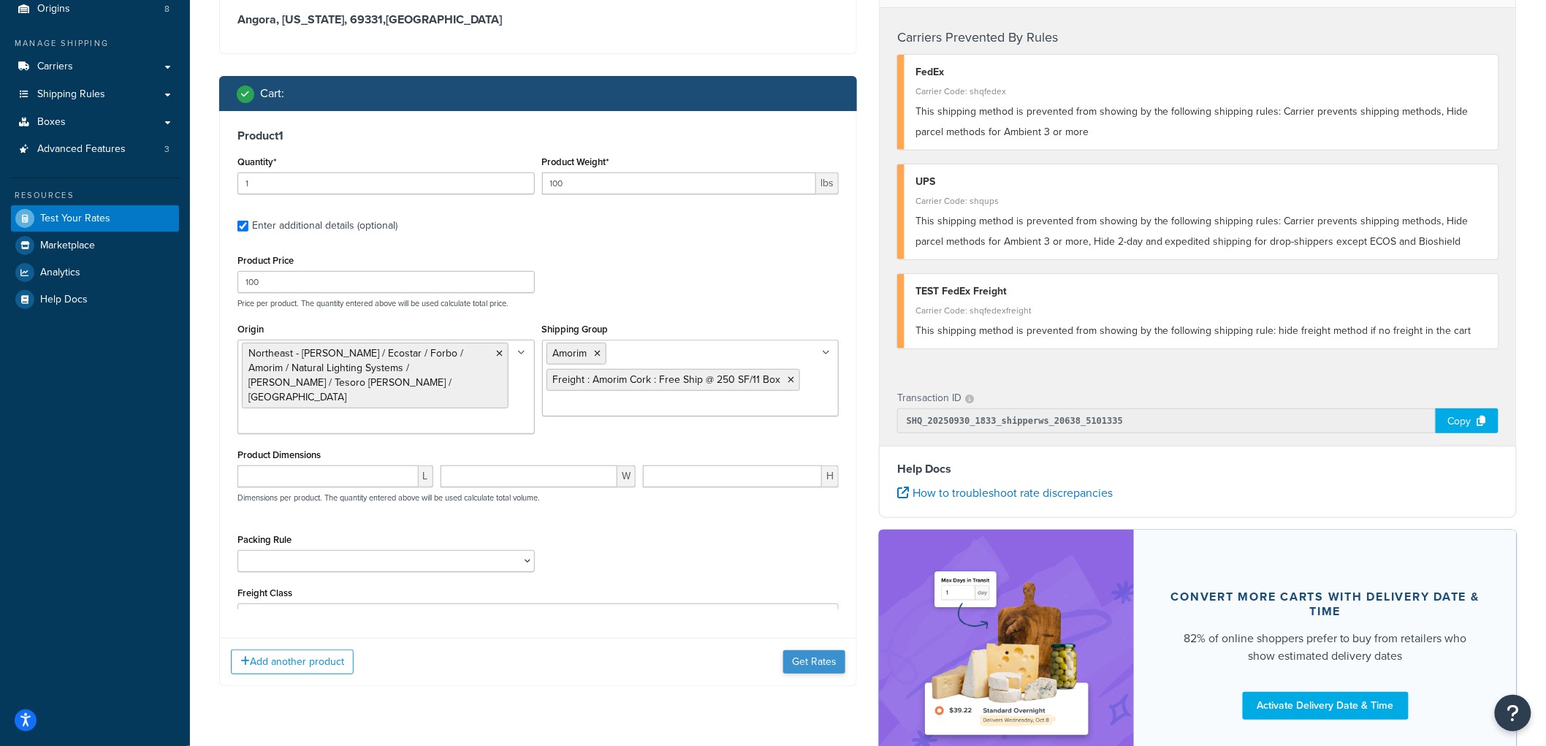
scroll to position [241, 0]
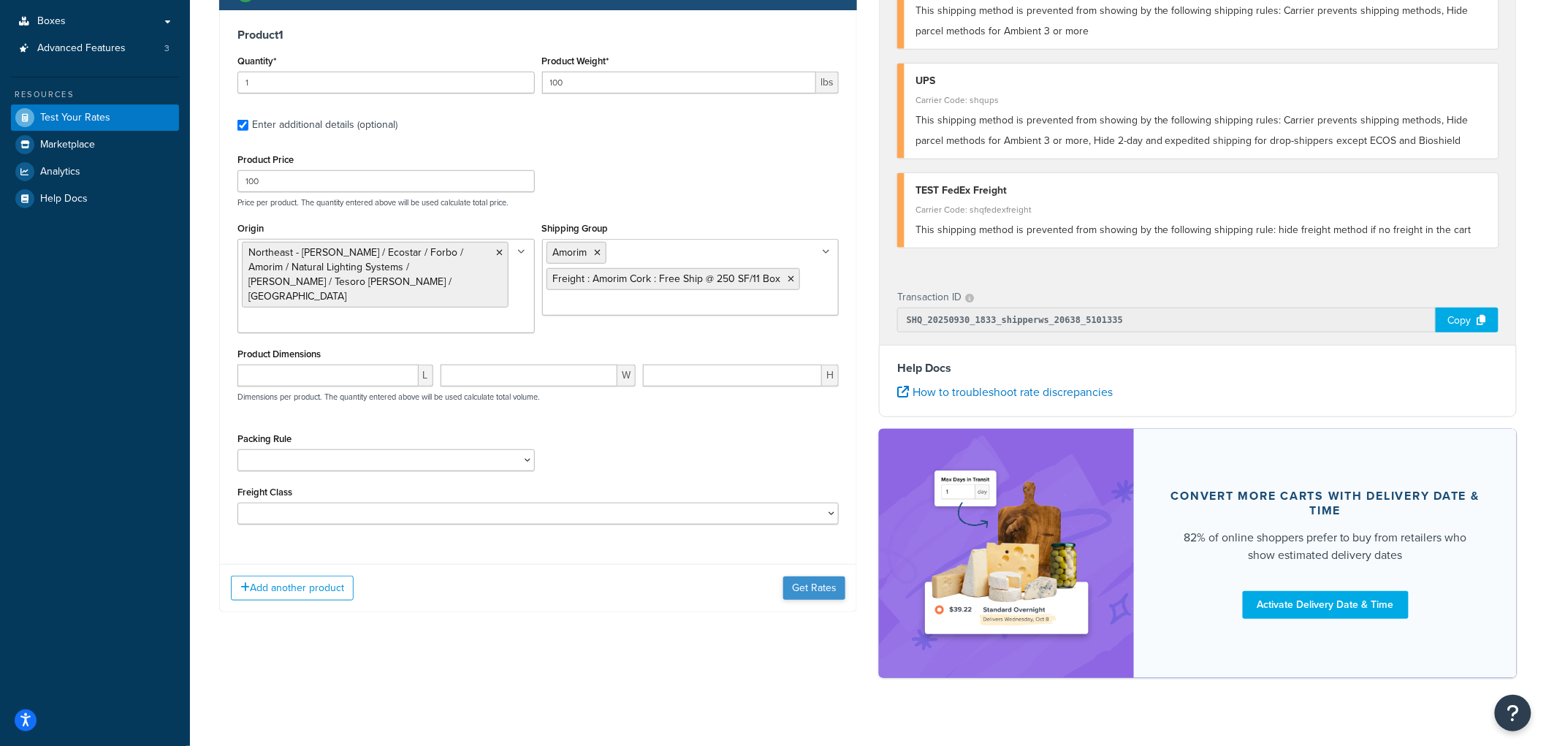
click at [828, 564] on div "Add another product Get Rates" at bounding box center [538, 587] width 636 height 47
click at [823, 576] on button "Get Rates" at bounding box center [814, 587] width 62 height 23
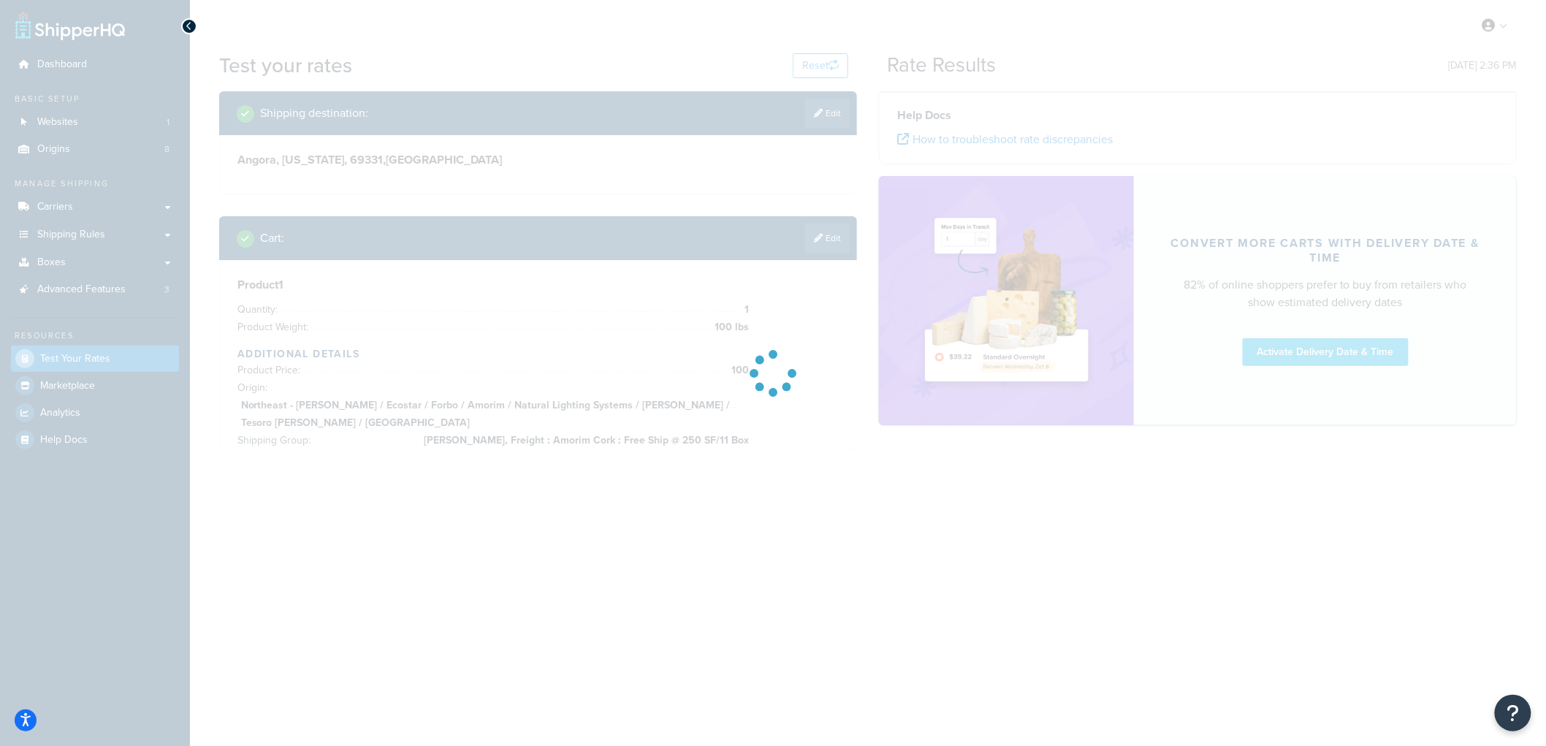
scroll to position [0, 0]
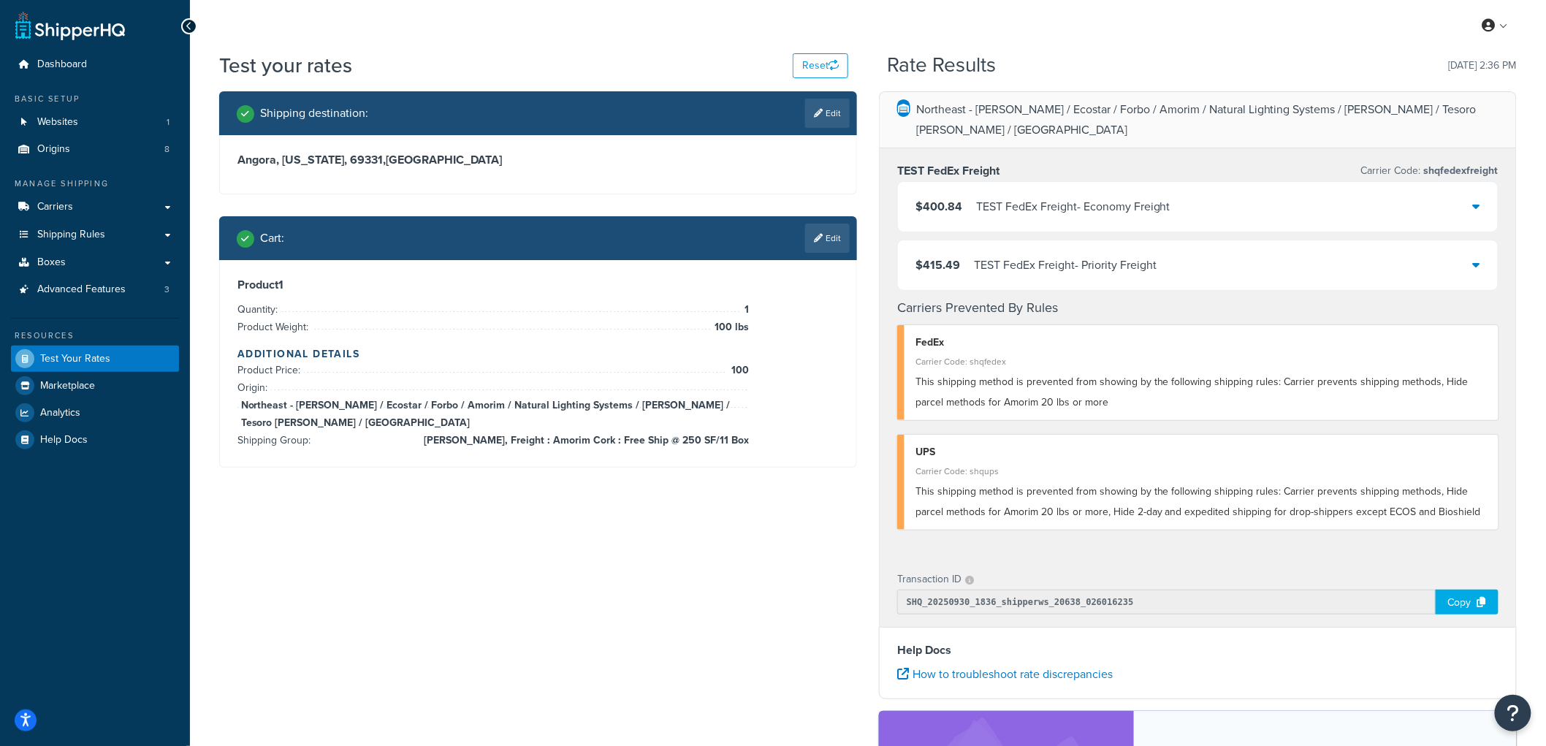
click at [970, 199] on div "$400.84 TEST FedEx Freight - Economy Freight" at bounding box center [1198, 207] width 600 height 50
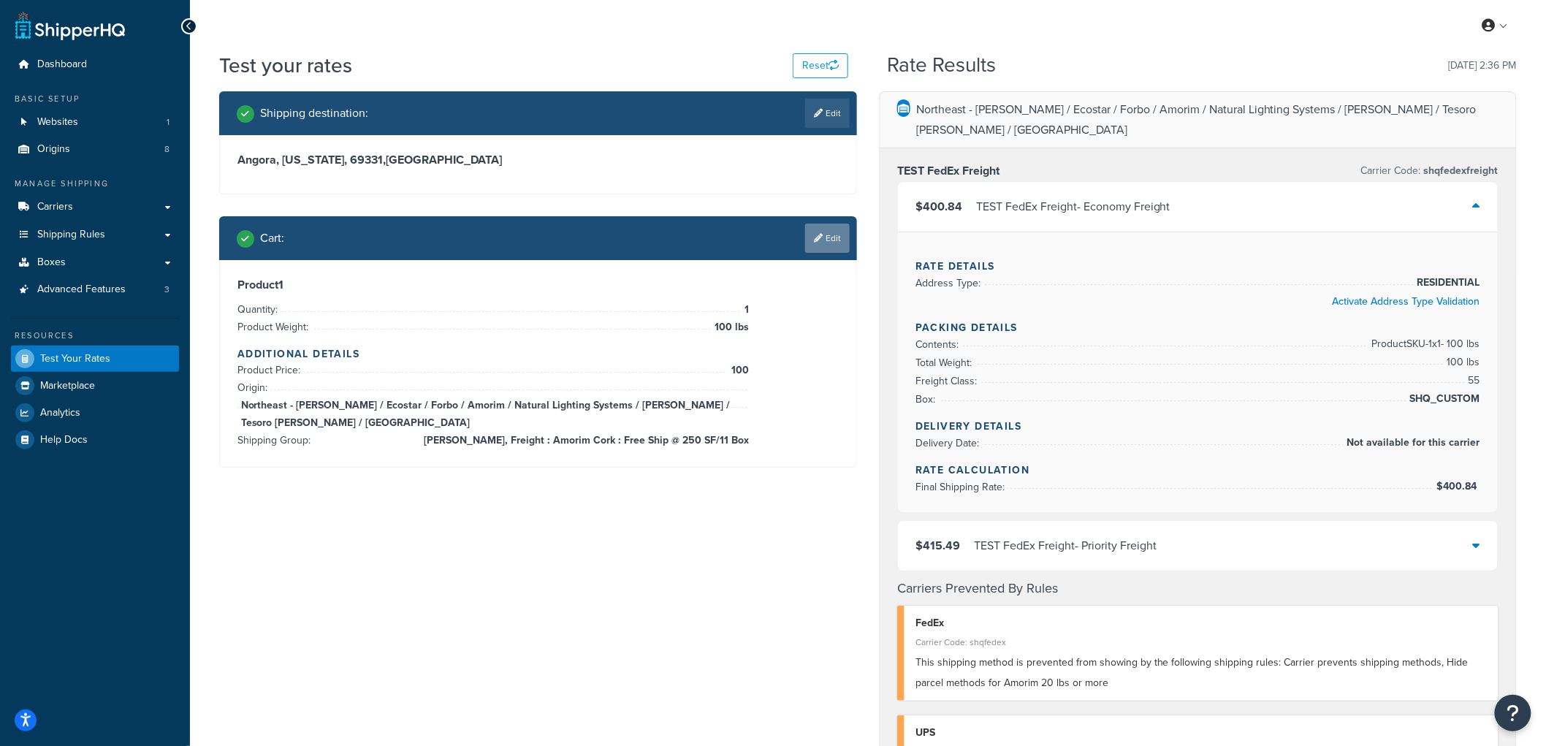
click at [826, 228] on link "Edit" at bounding box center [827, 238] width 45 height 29
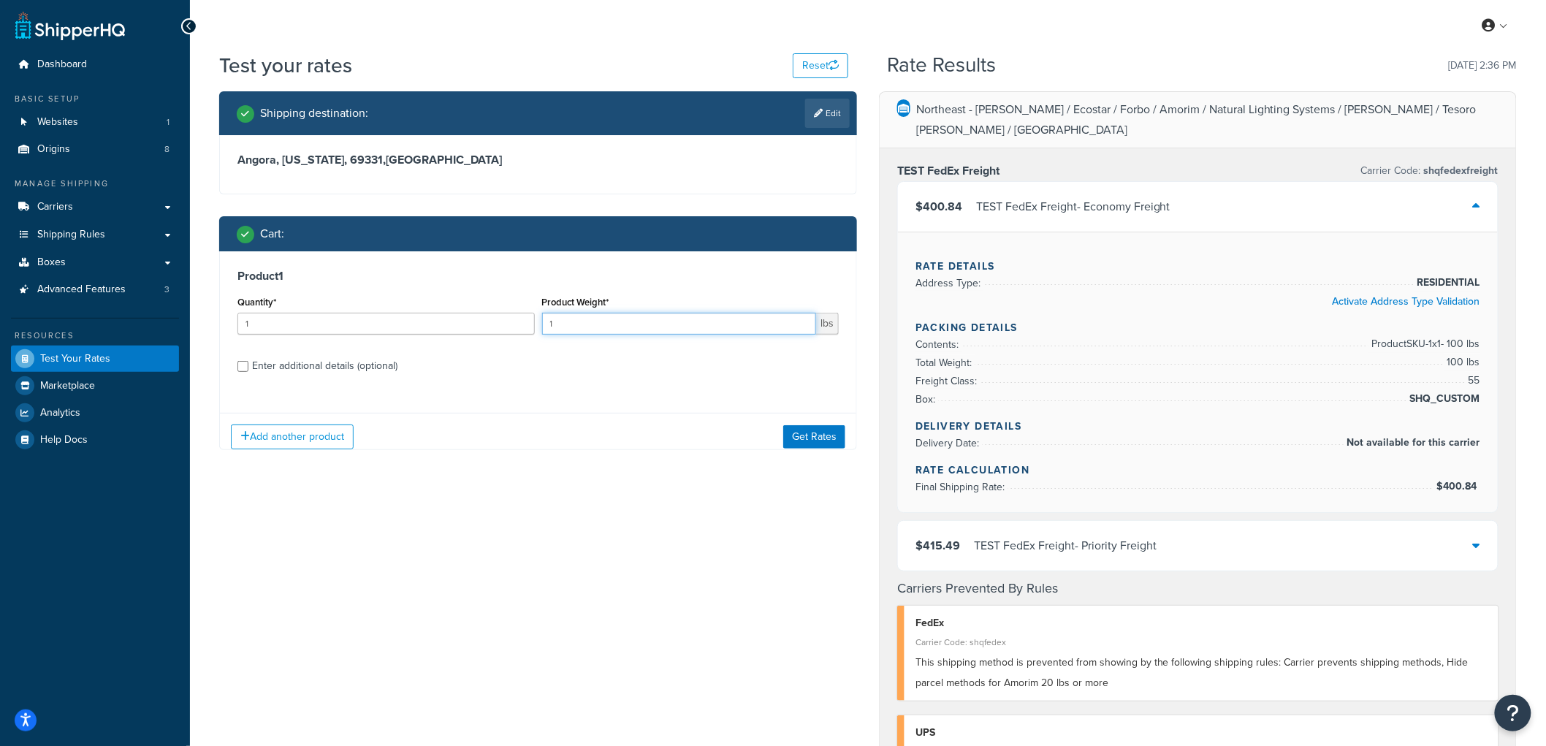
click at [658, 324] on input "1" at bounding box center [679, 324] width 275 height 22
type input "10"
click at [320, 369] on div "Enter additional details (optional)" at bounding box center [324, 366] width 145 height 20
click at [248, 369] on input "Enter additional details (optional)" at bounding box center [242, 366] width 11 height 11
checkbox input "true"
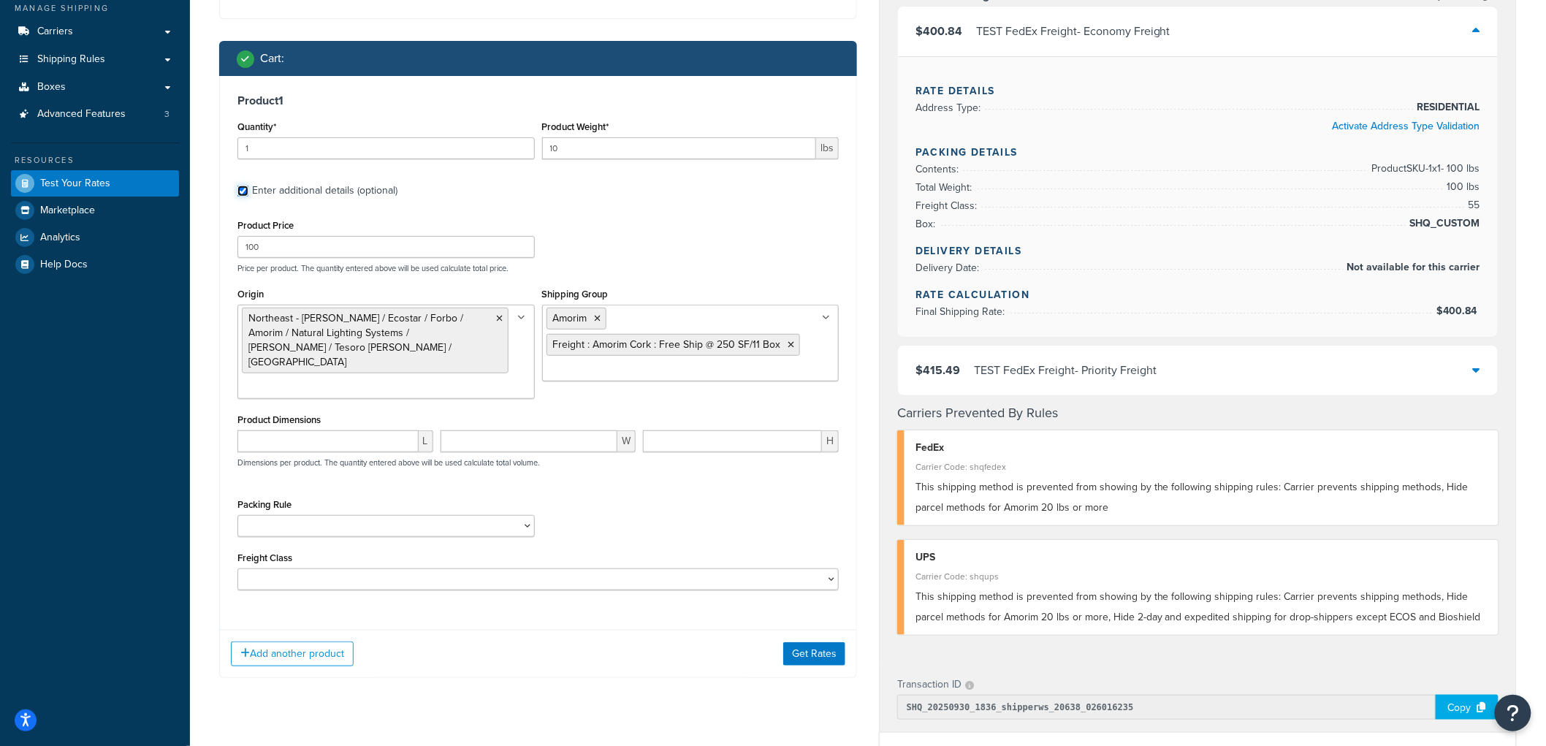
scroll to position [324, 0]
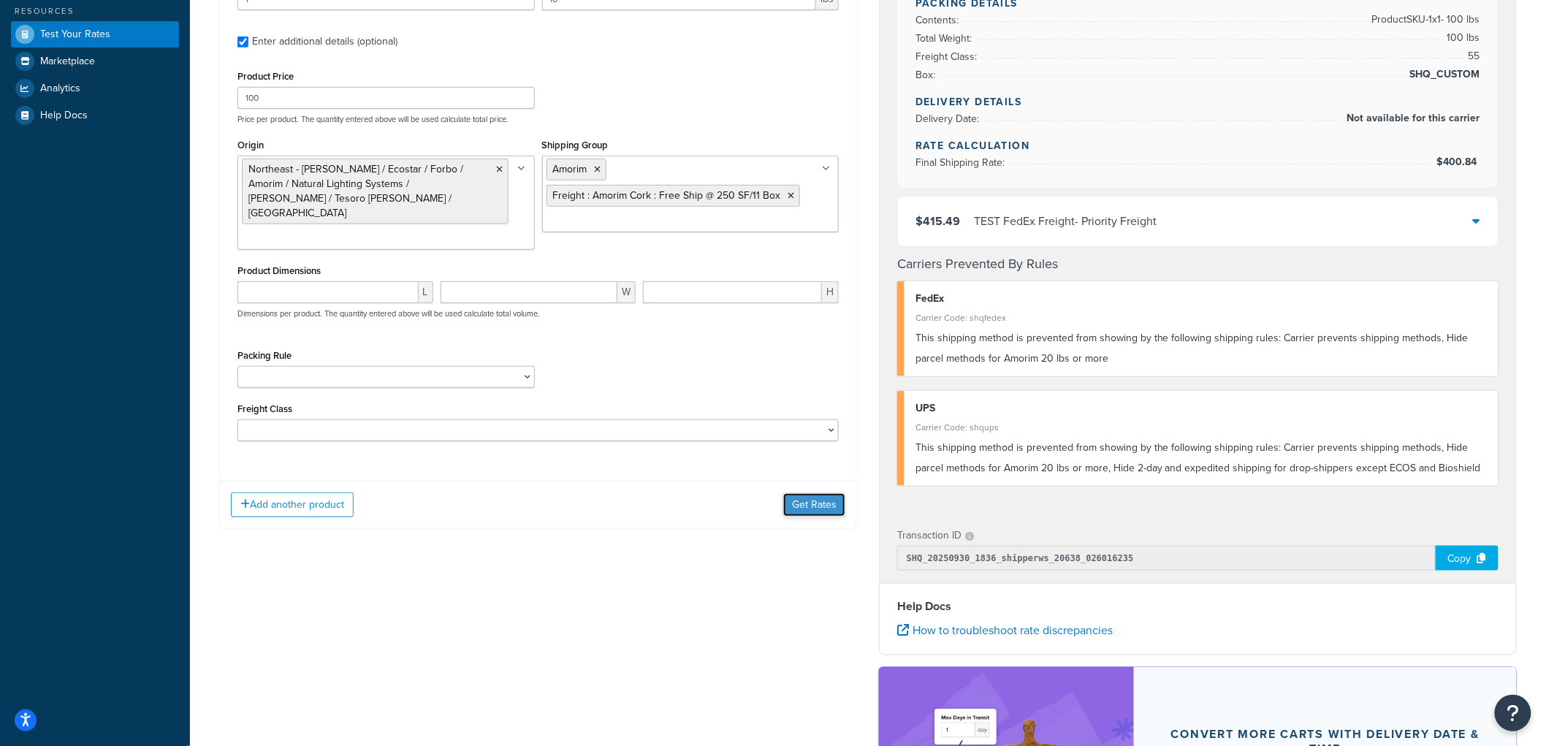
click at [835, 493] on button "Get Rates" at bounding box center [814, 504] width 62 height 23
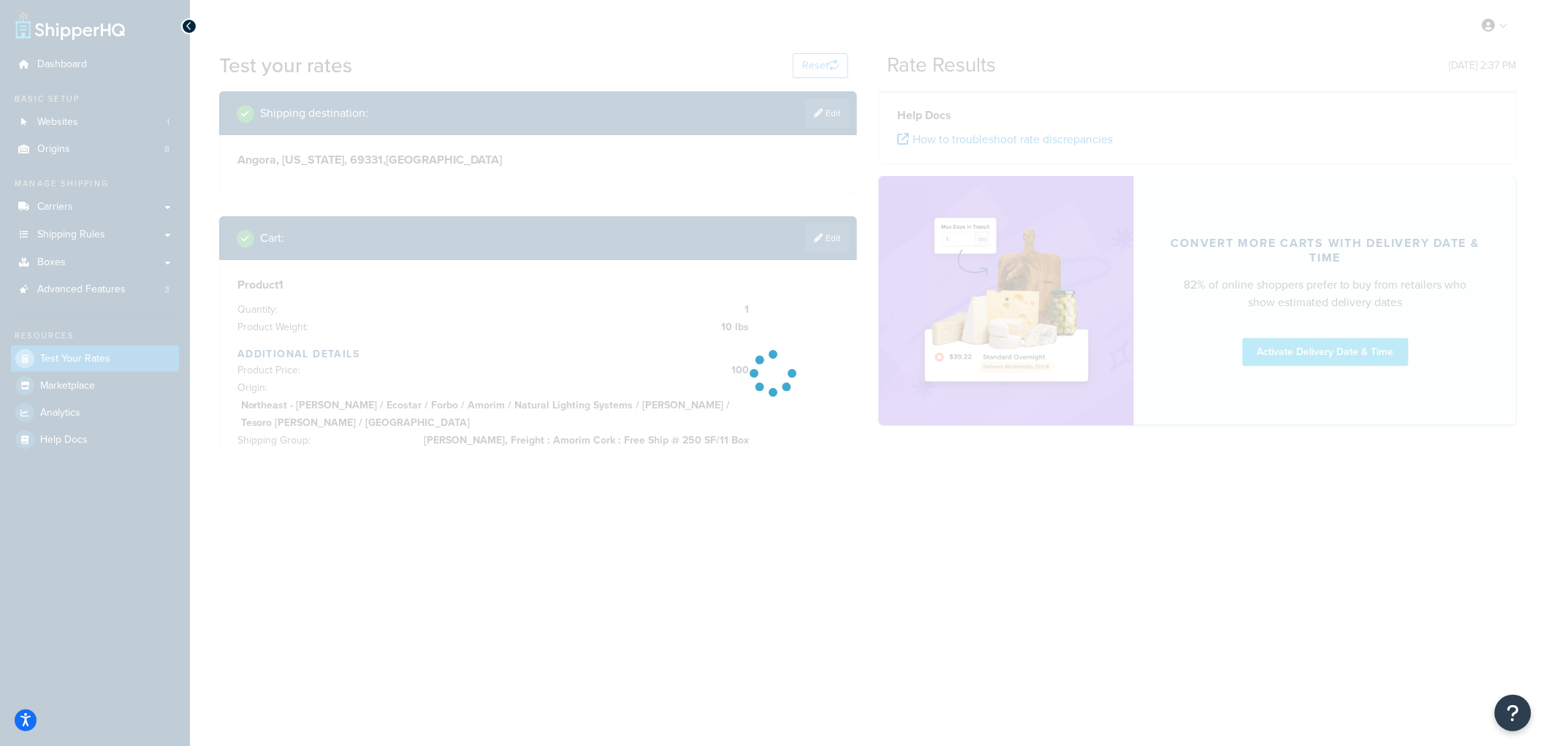
scroll to position [0, 0]
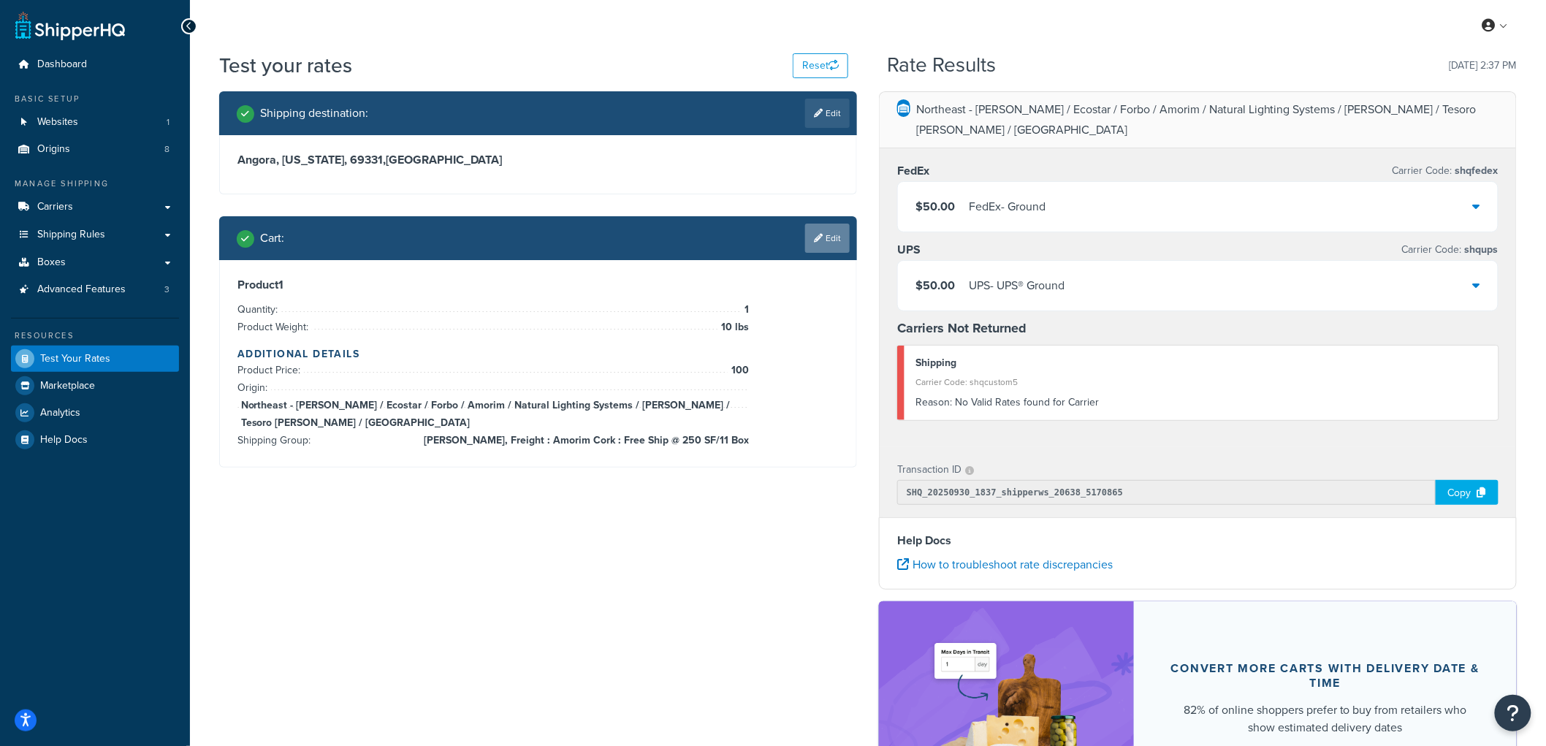
click at [815, 239] on icon at bounding box center [818, 238] width 9 height 9
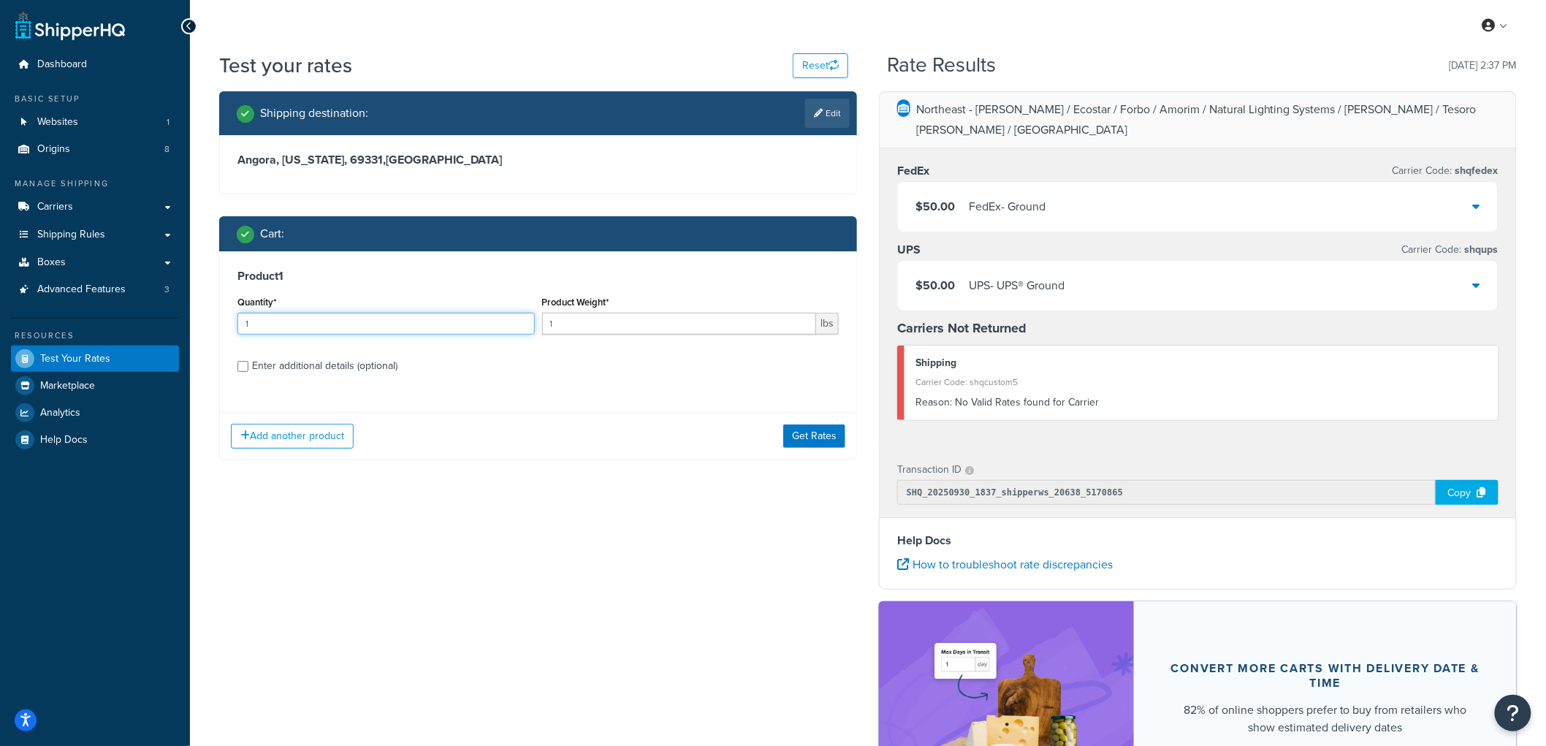
drag, startPoint x: 301, startPoint y: 323, endPoint x: 154, endPoint y: 313, distance: 147.2
click at [154, 313] on div "Dashboard Basic Setup Websites 1 Origins 8 Manage Shipping Carriers Carriers Al…" at bounding box center [773, 469] width 1546 height 938
drag, startPoint x: 307, startPoint y: 322, endPoint x: 214, endPoint y: 309, distance: 93.7
click at [214, 309] on div "Shipping destination : Edit Angora, Nebraska, 69331 , United States Cart : Prod…" at bounding box center [538, 286] width 660 height 391
type input "4"
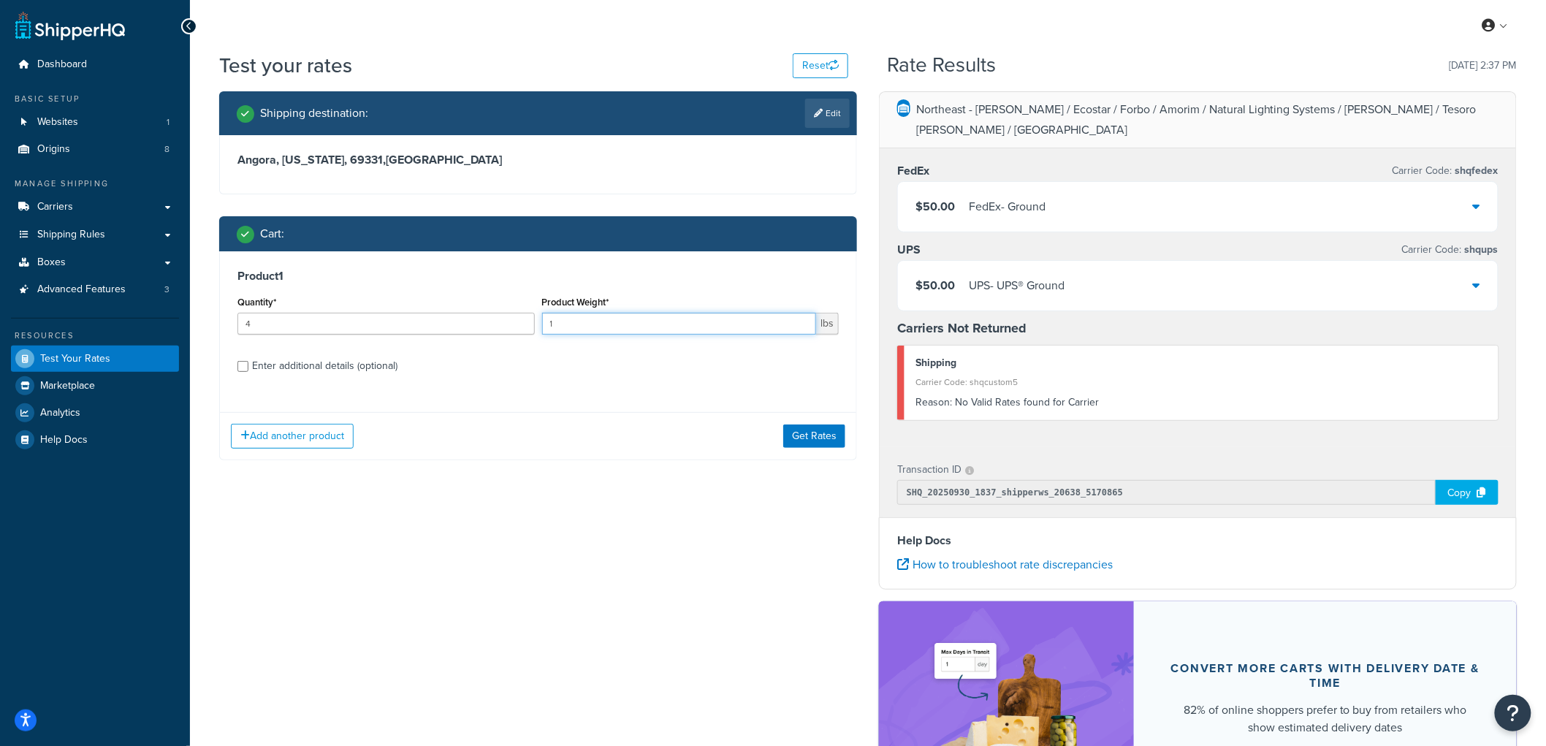
click at [607, 316] on input "1" at bounding box center [679, 324] width 275 height 22
type input "10"
click at [836, 436] on button "Get Rates" at bounding box center [814, 435] width 62 height 23
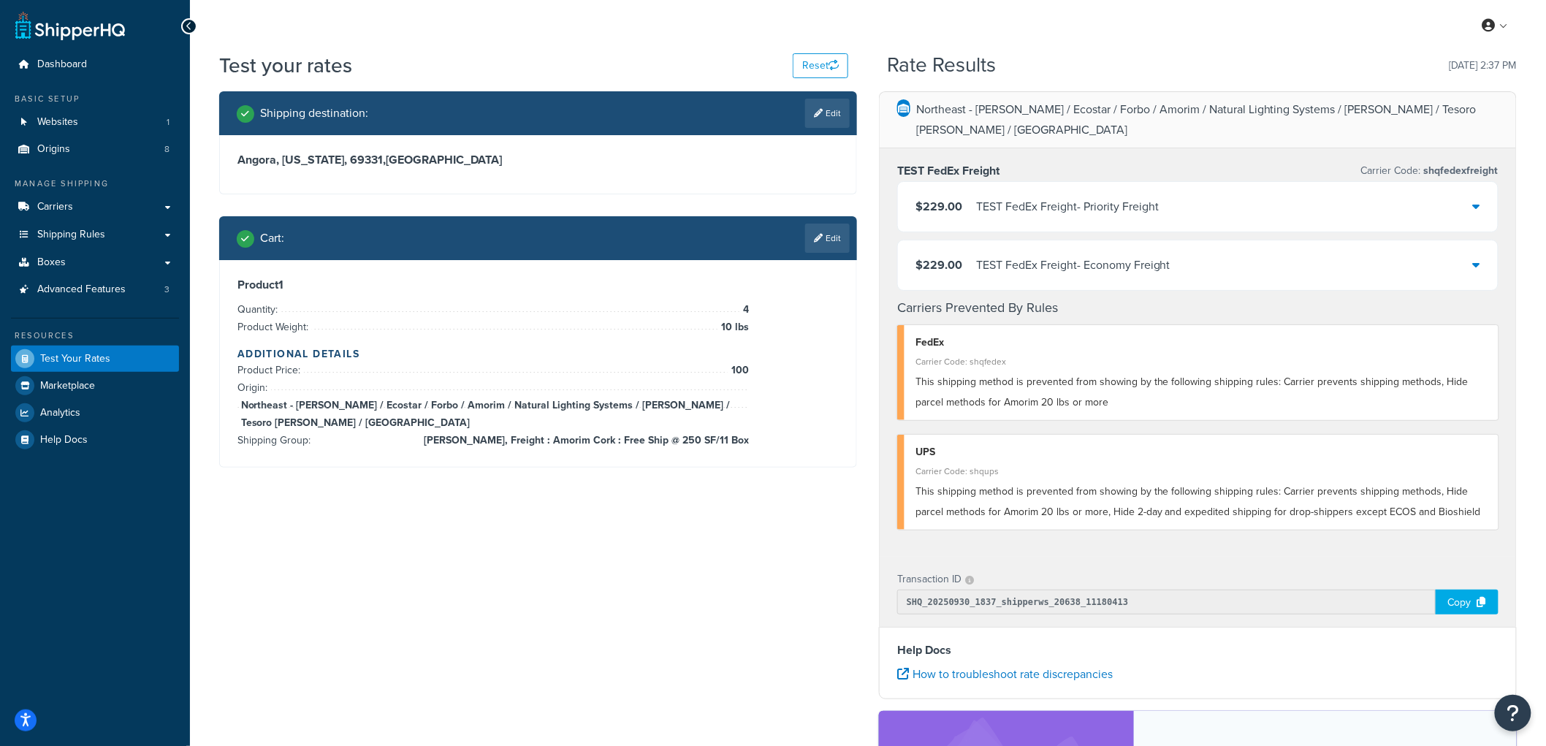
click at [1067, 197] on div "TEST FedEx Freight - Priority Freight" at bounding box center [1067, 207] width 183 height 20
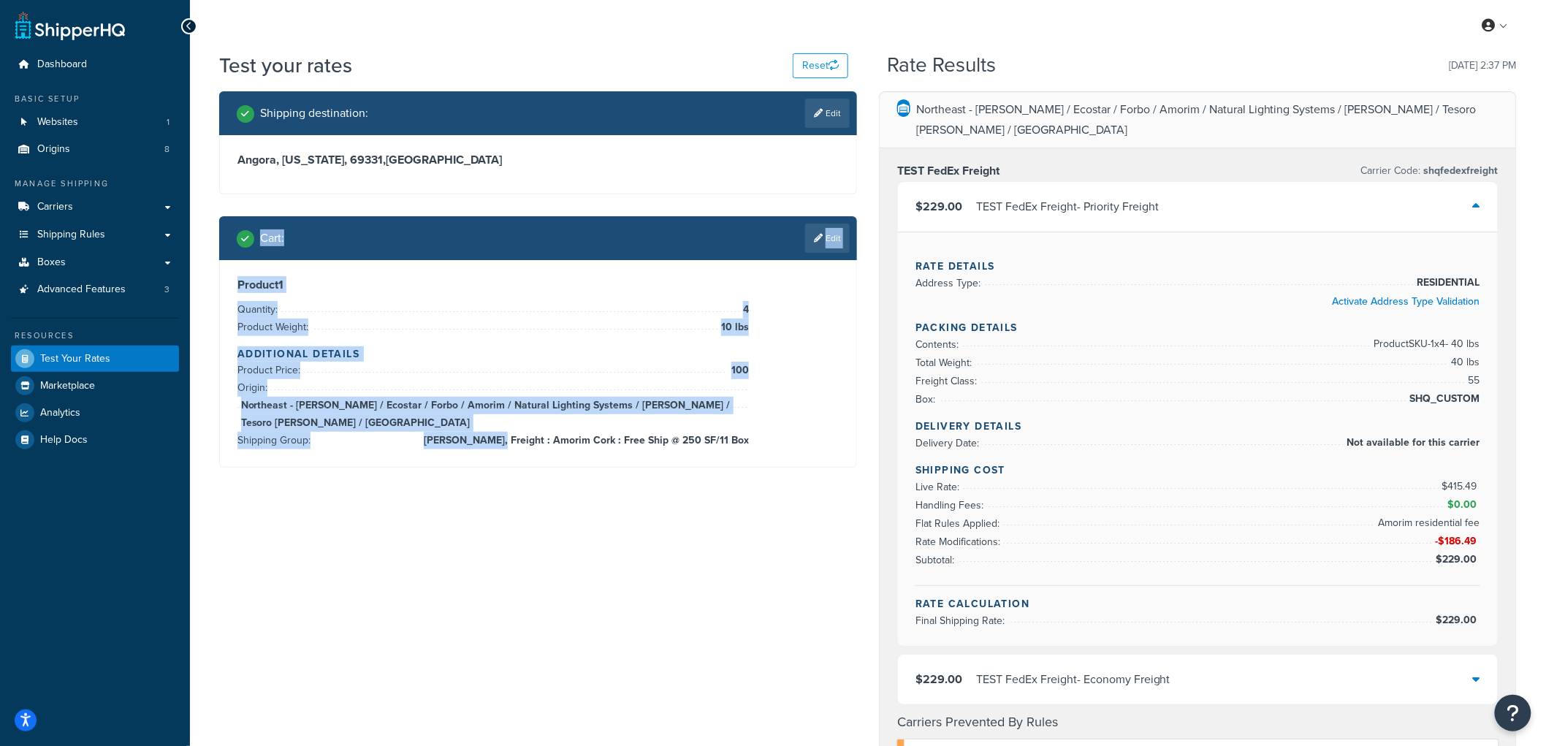
drag, startPoint x: 264, startPoint y: 202, endPoint x: 544, endPoint y: 599, distance: 485.4
click at [544, 599] on div "Shipping destination : Edit Angora, Nebraska, 69331 , United States Cart : Edit…" at bounding box center [867, 739] width 1319 height 1297
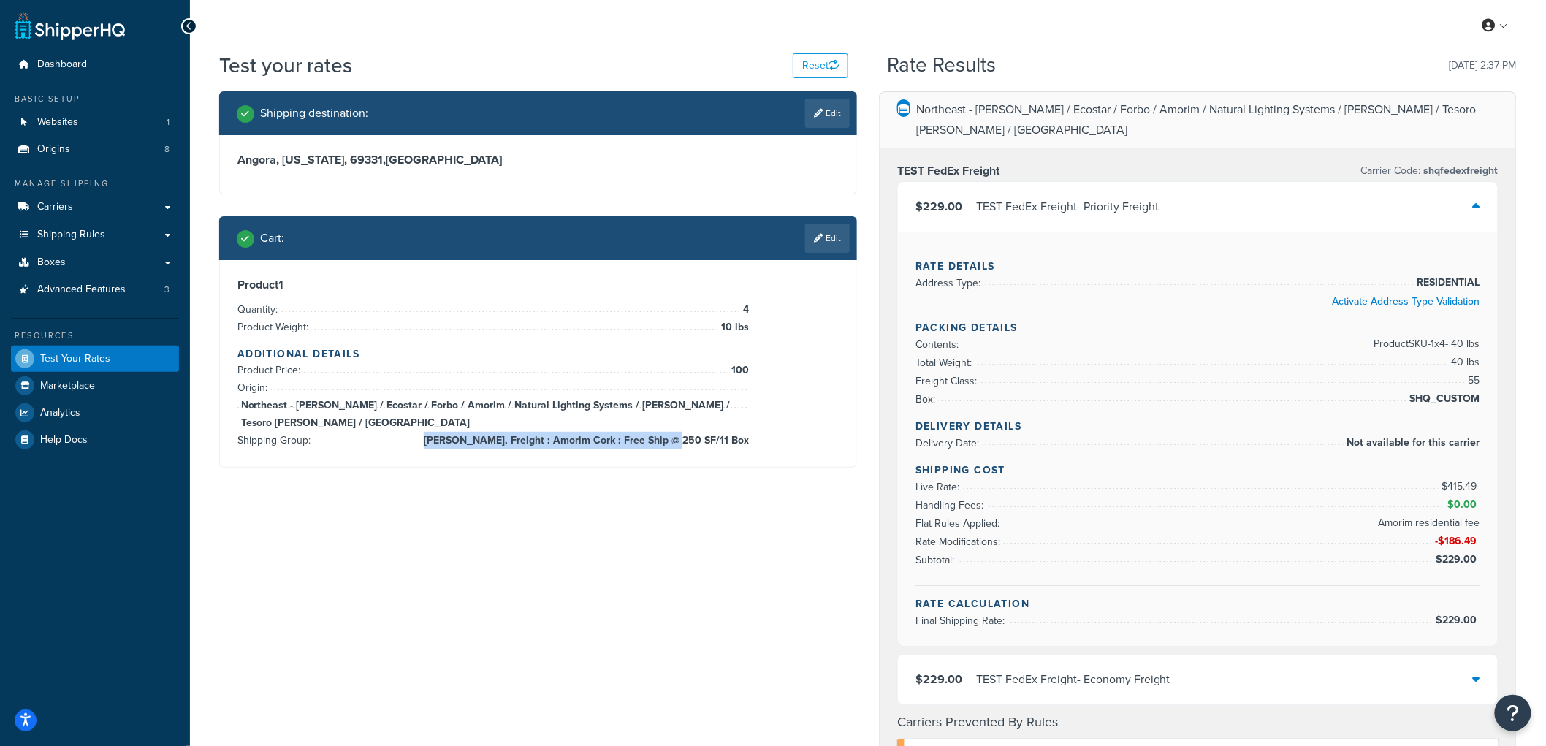
drag, startPoint x: 778, startPoint y: 473, endPoint x: 725, endPoint y: 432, distance: 66.2
click at [725, 432] on div "Shipping destination : Edit Angora, Nebraska, 69331 , United States Cart : Edit…" at bounding box center [867, 739] width 1319 height 1297
click at [829, 438] on div "Product 1 Quantity: 4 Product Weight: 10 lbs Additional Details Product Price: …" at bounding box center [538, 363] width 636 height 207
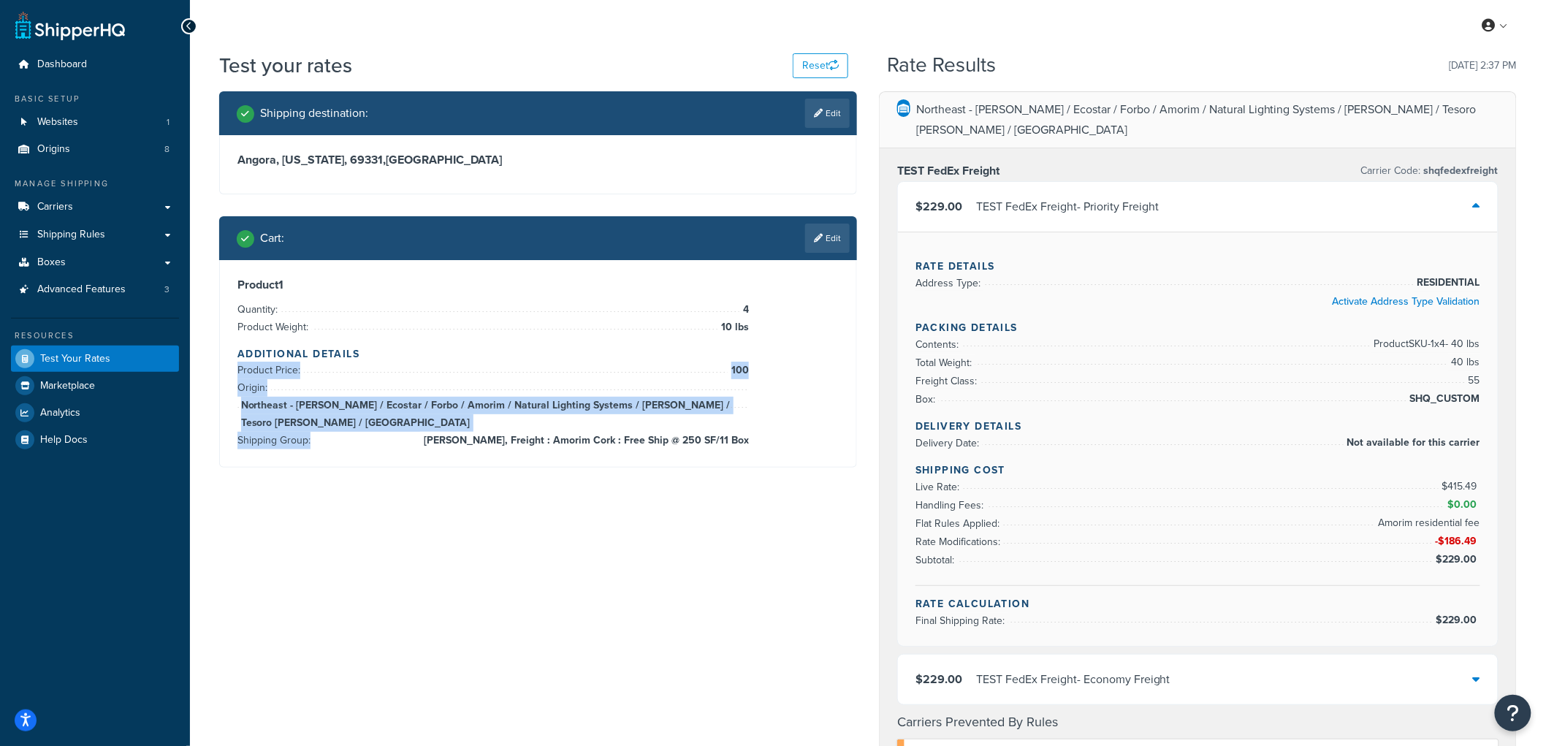
drag, startPoint x: 574, startPoint y: 365, endPoint x: 544, endPoint y: 382, distance: 34.3
click at [541, 381] on div "Product 1 Quantity: 4 Product Weight: 10 lbs Additional Details Product Price: …" at bounding box center [537, 364] width 601 height 172
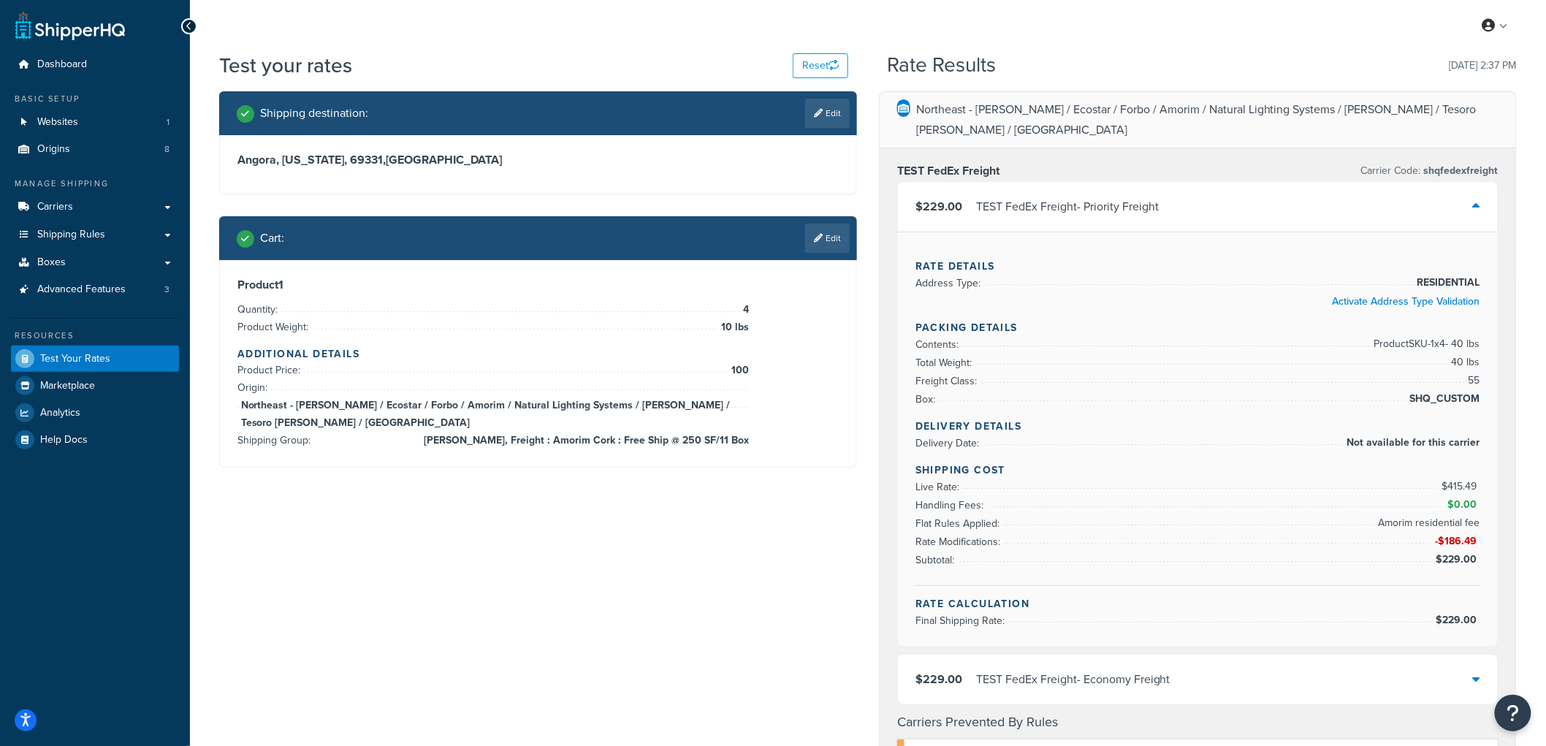
click at [717, 432] on span "Amorim, Freight : Amorim Cork : Free Ship @ 250 SF/11 Box" at bounding box center [584, 441] width 329 height 18
click at [725, 487] on div "Shipping destination : Edit Angora, Nebraska, 69331 , United States Cart : Edit…" at bounding box center [867, 739] width 1319 height 1297
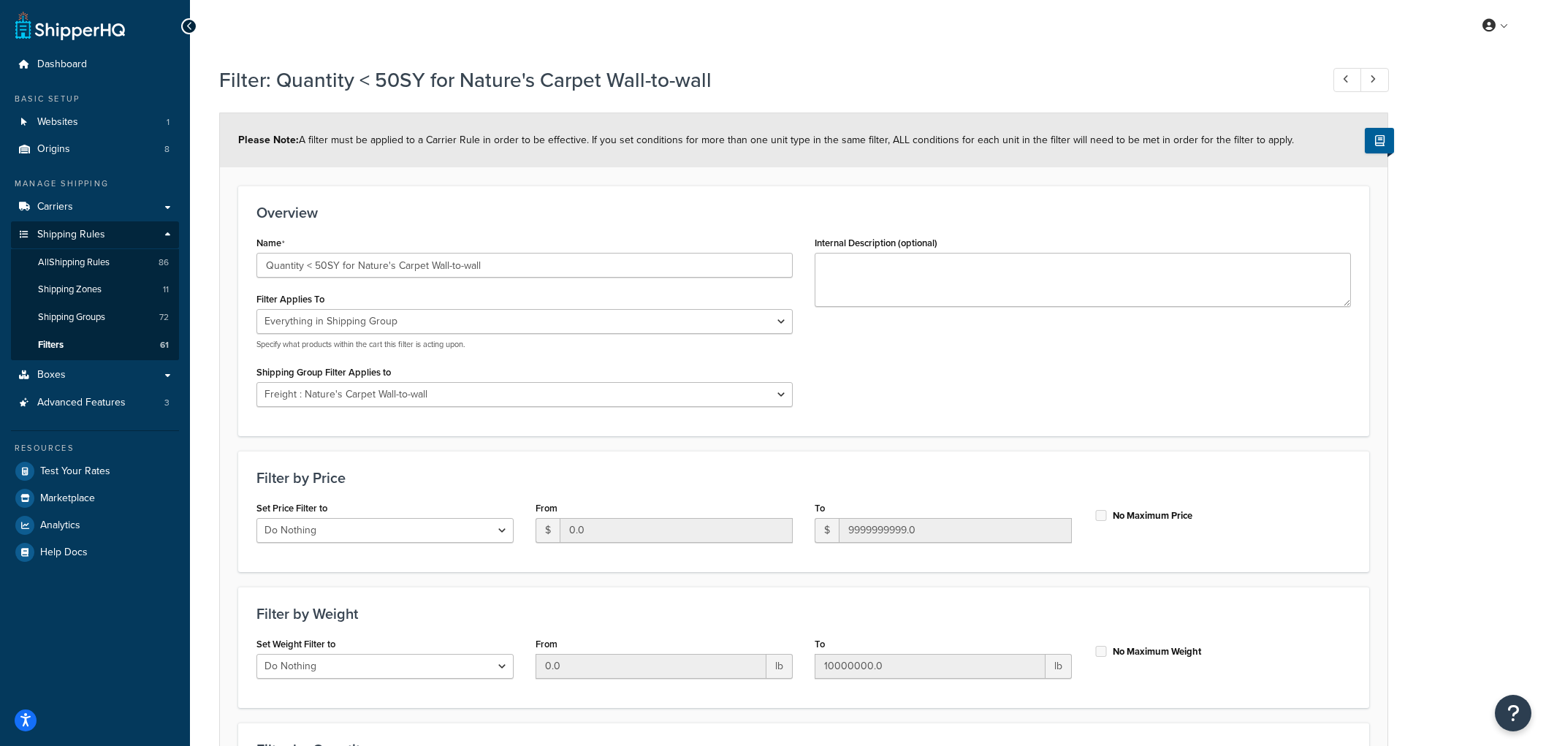
select select "SHIPPING_GROUP"
select select "299716"
select select "range"
click at [104, 264] on span "All Shipping Rules" at bounding box center [74, 262] width 72 height 12
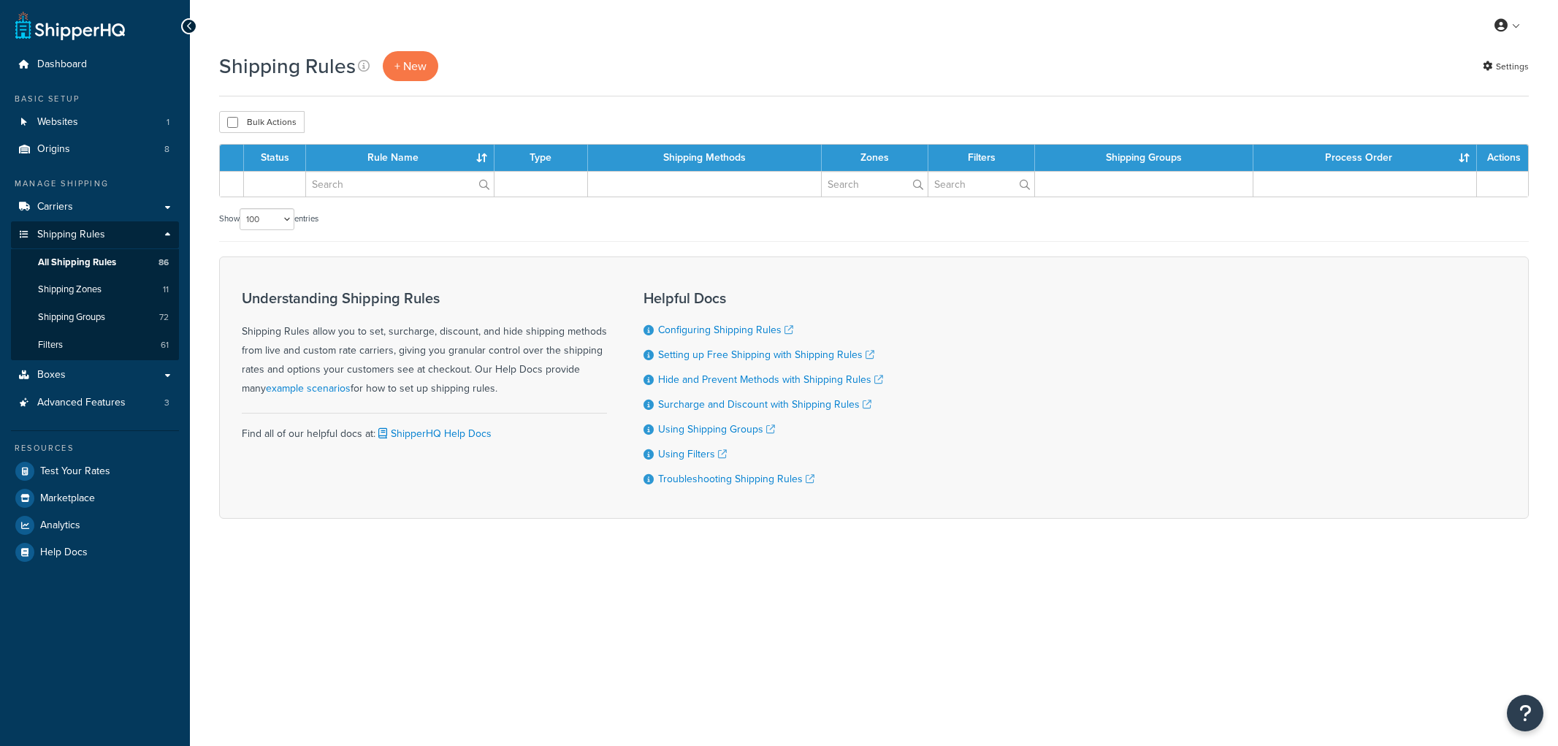
select select "100"
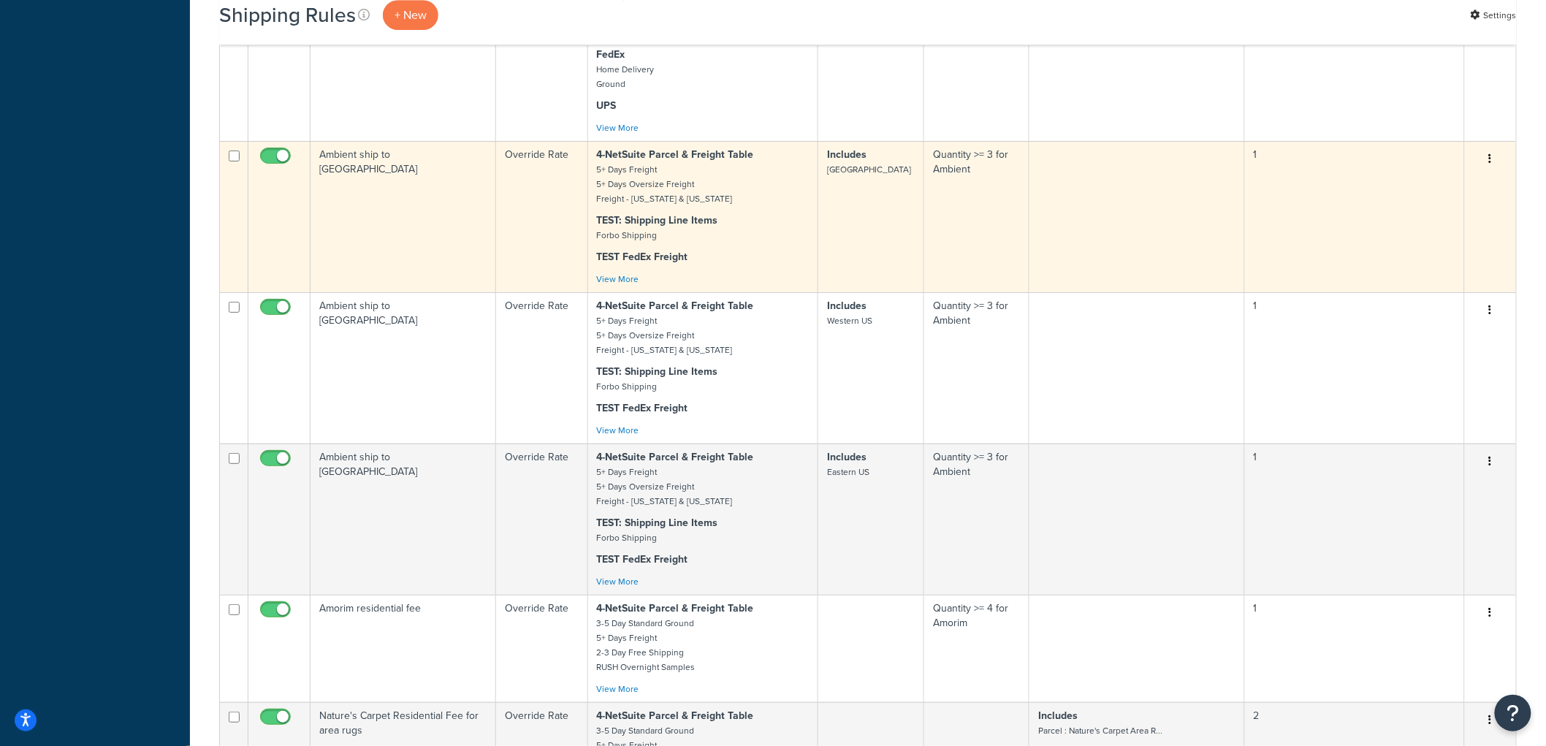
scroll to position [6656, 0]
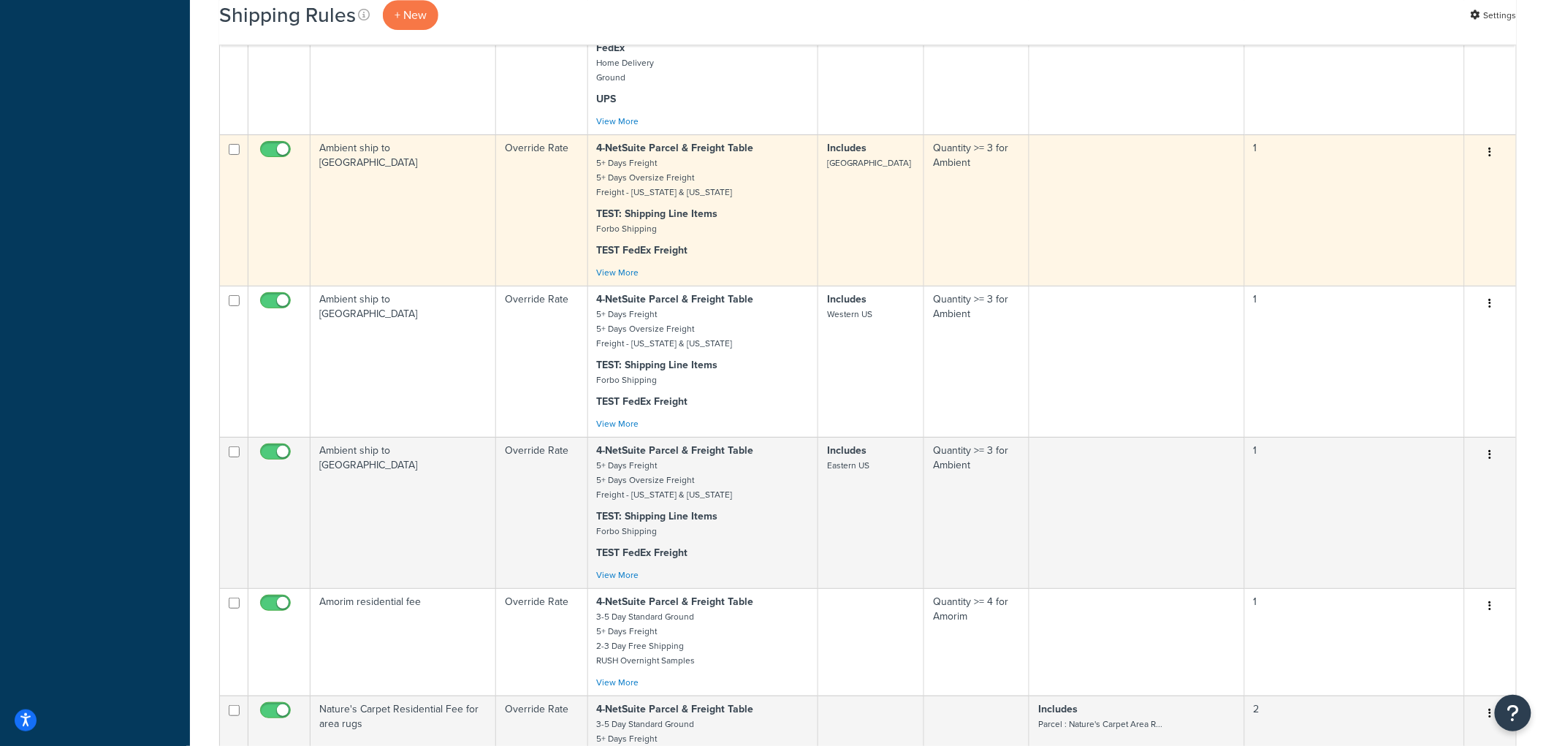
click at [479, 224] on td "Ambient ship to Central US" at bounding box center [403, 209] width 186 height 151
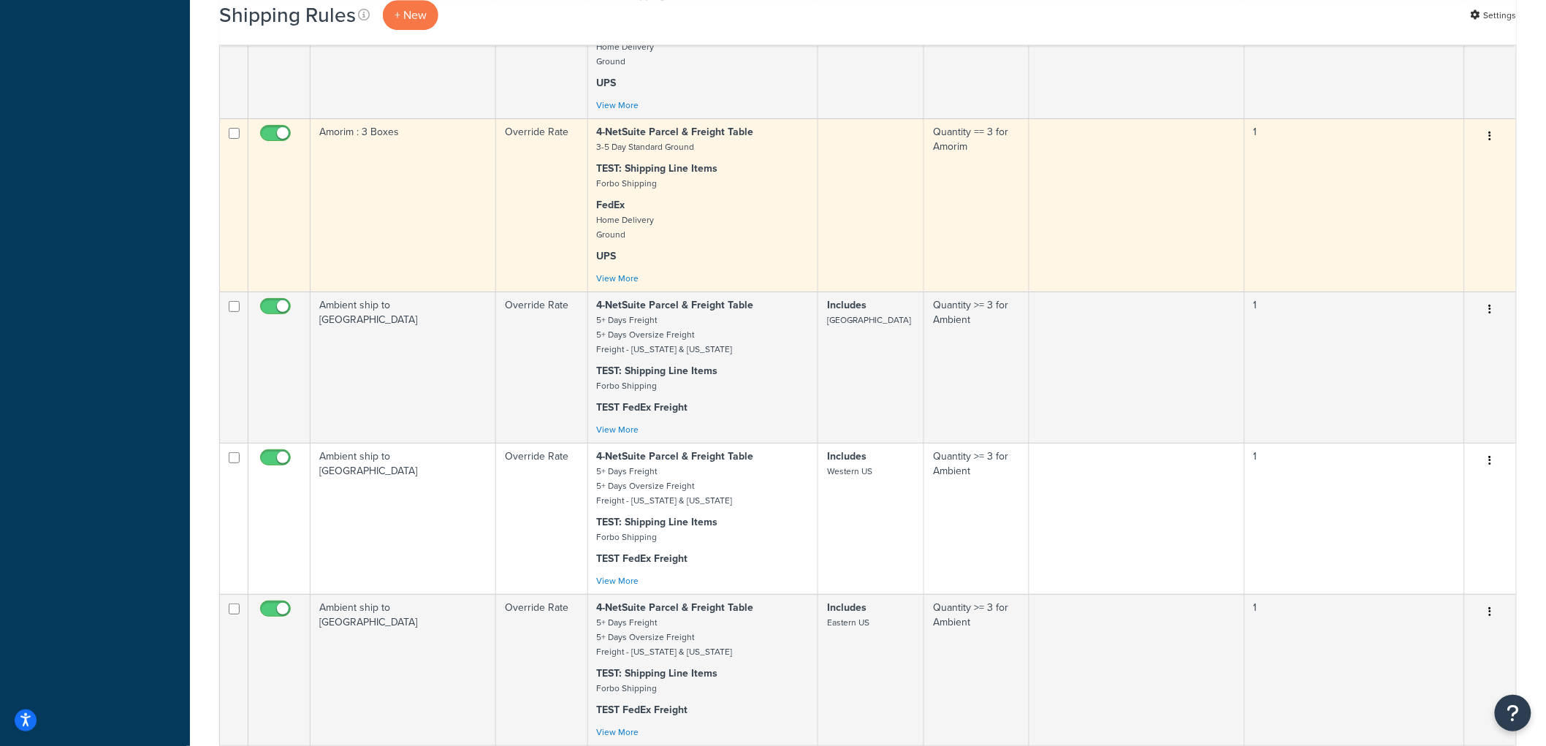
scroll to position [6661, 0]
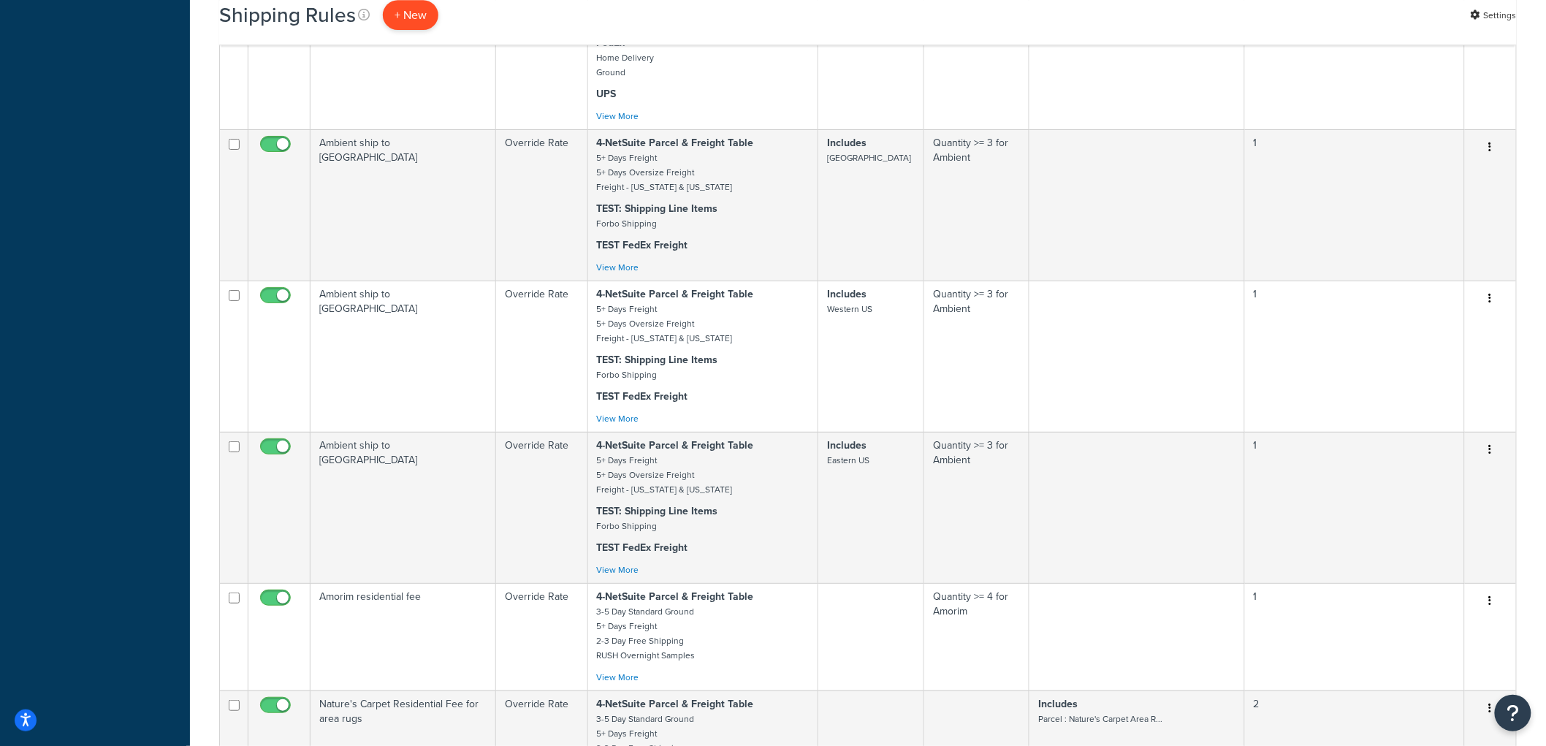
click at [422, 16] on p "+ New" at bounding box center [411, 15] width 56 height 30
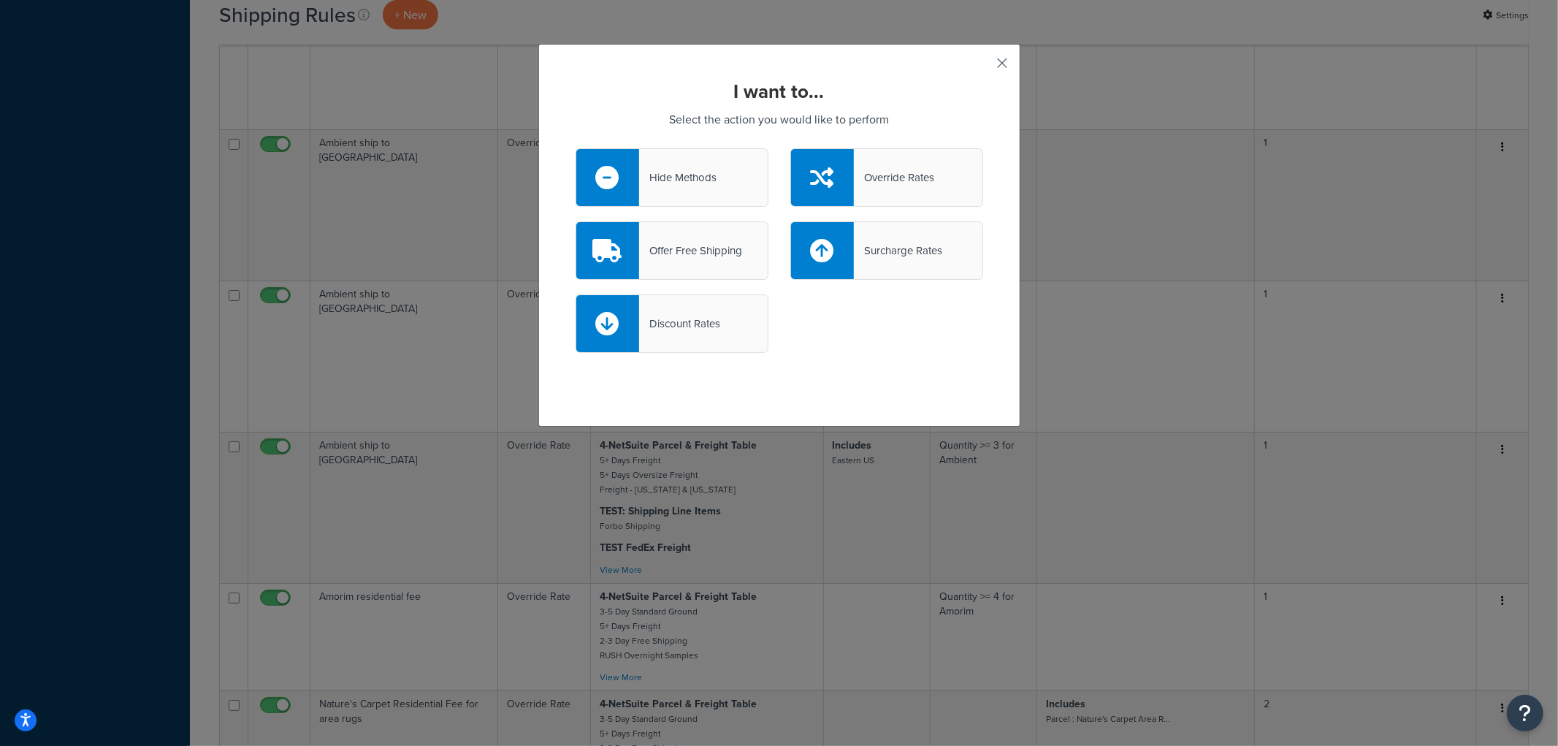
click at [983, 66] on button "button" at bounding box center [982, 68] width 4 height 4
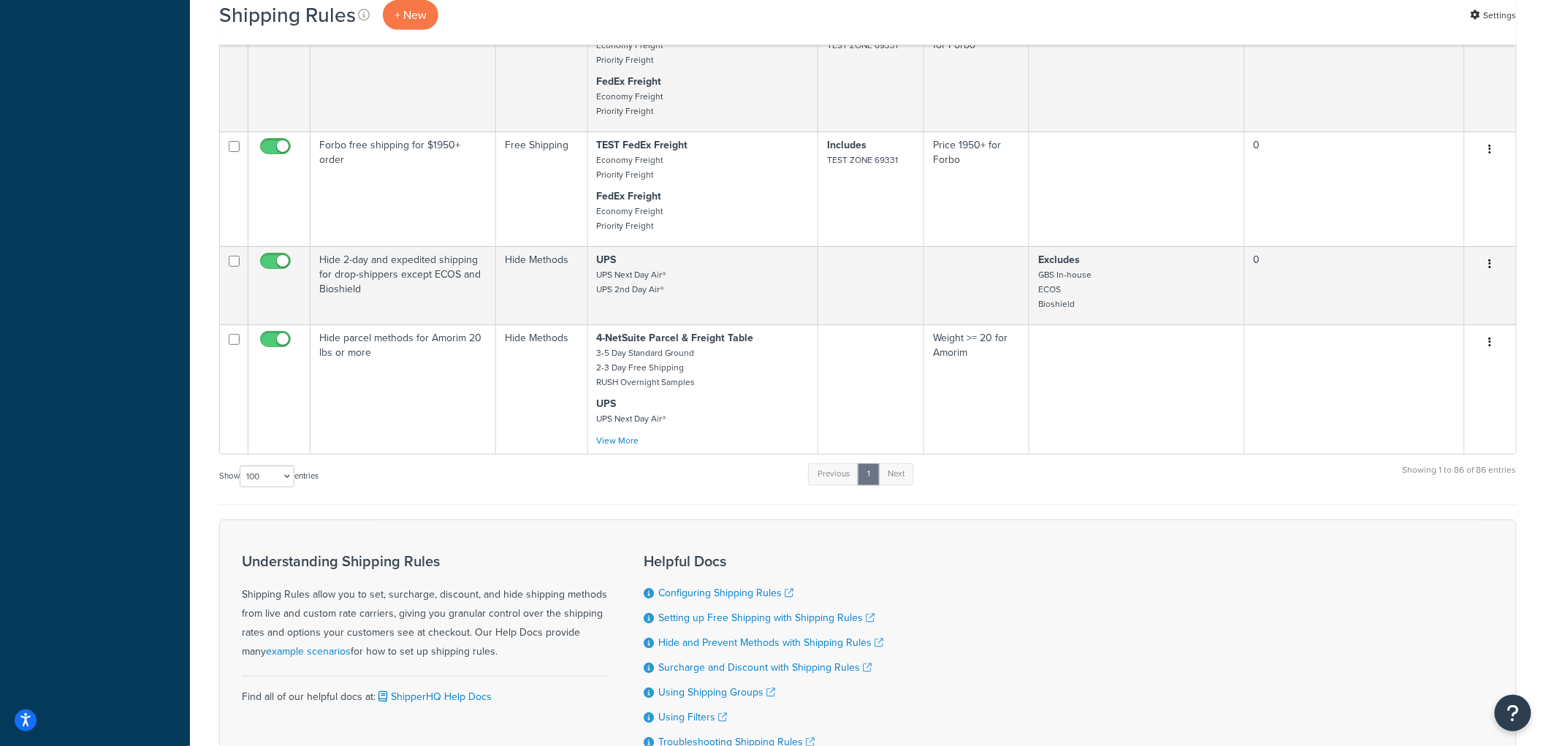
scroll to position [9892, 0]
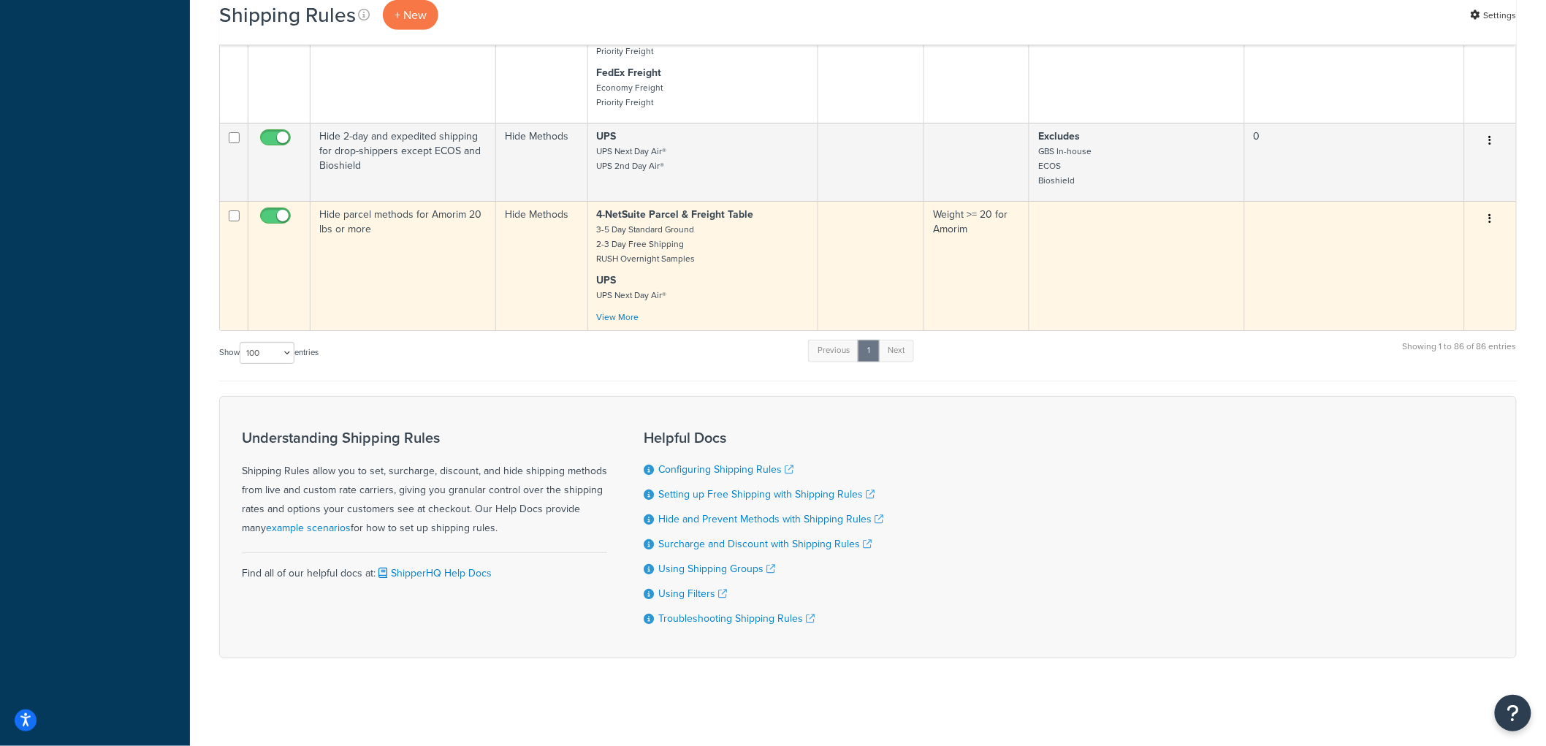
click at [1495, 213] on button "button" at bounding box center [1490, 218] width 20 height 23
click at [1446, 264] on link "Duplicate" at bounding box center [1441, 277] width 115 height 30
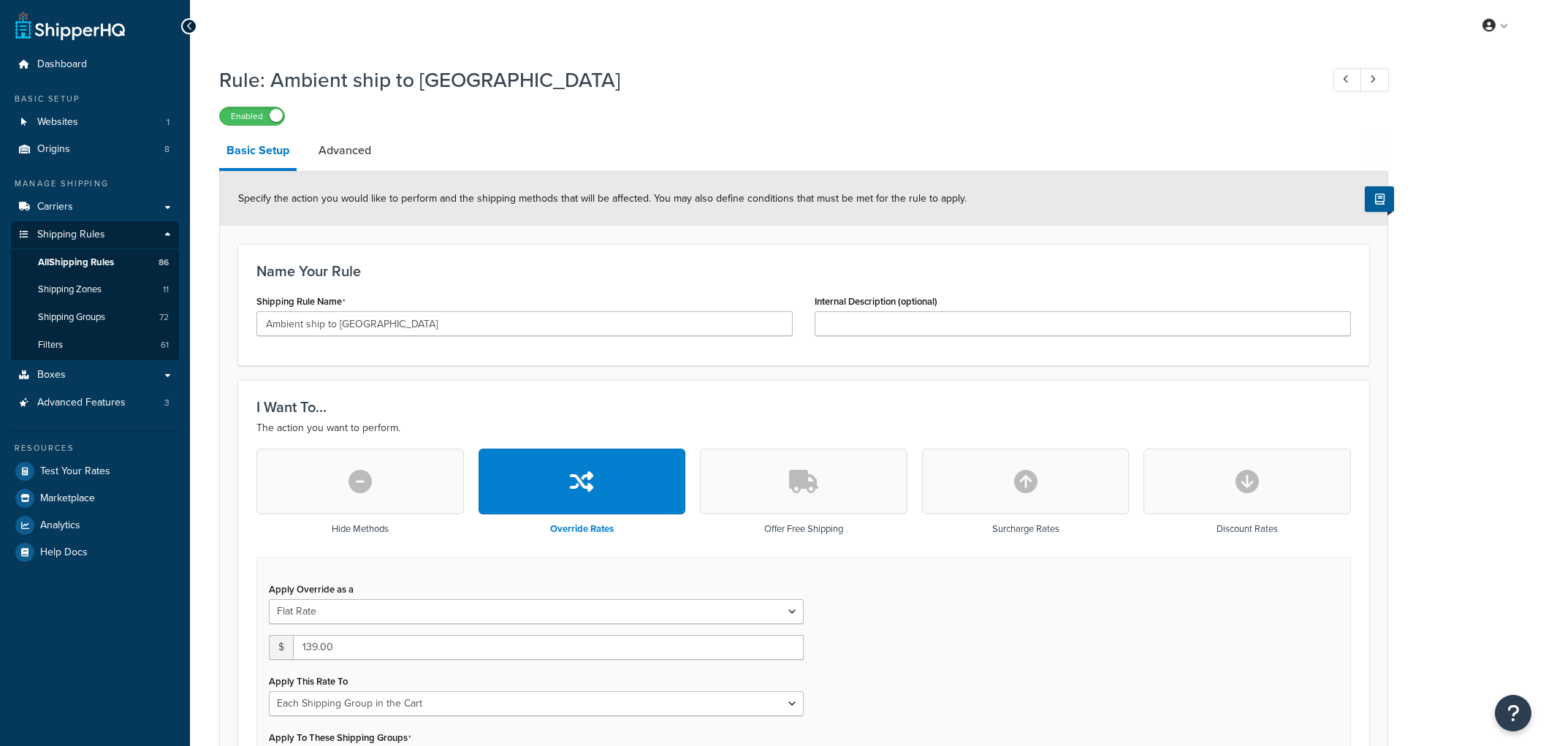
select select "SHIPPING_GROUP"
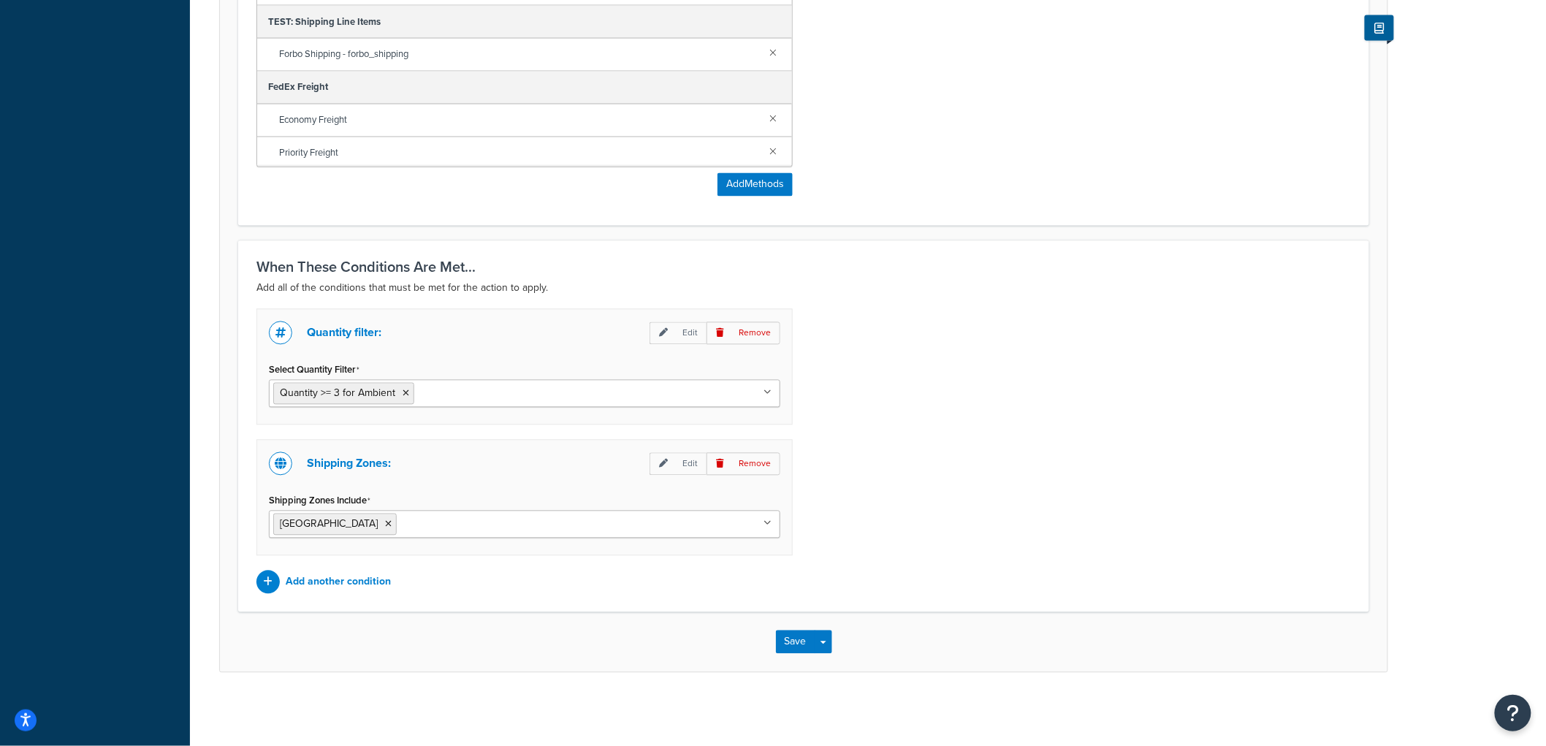
scroll to position [1118, 0]
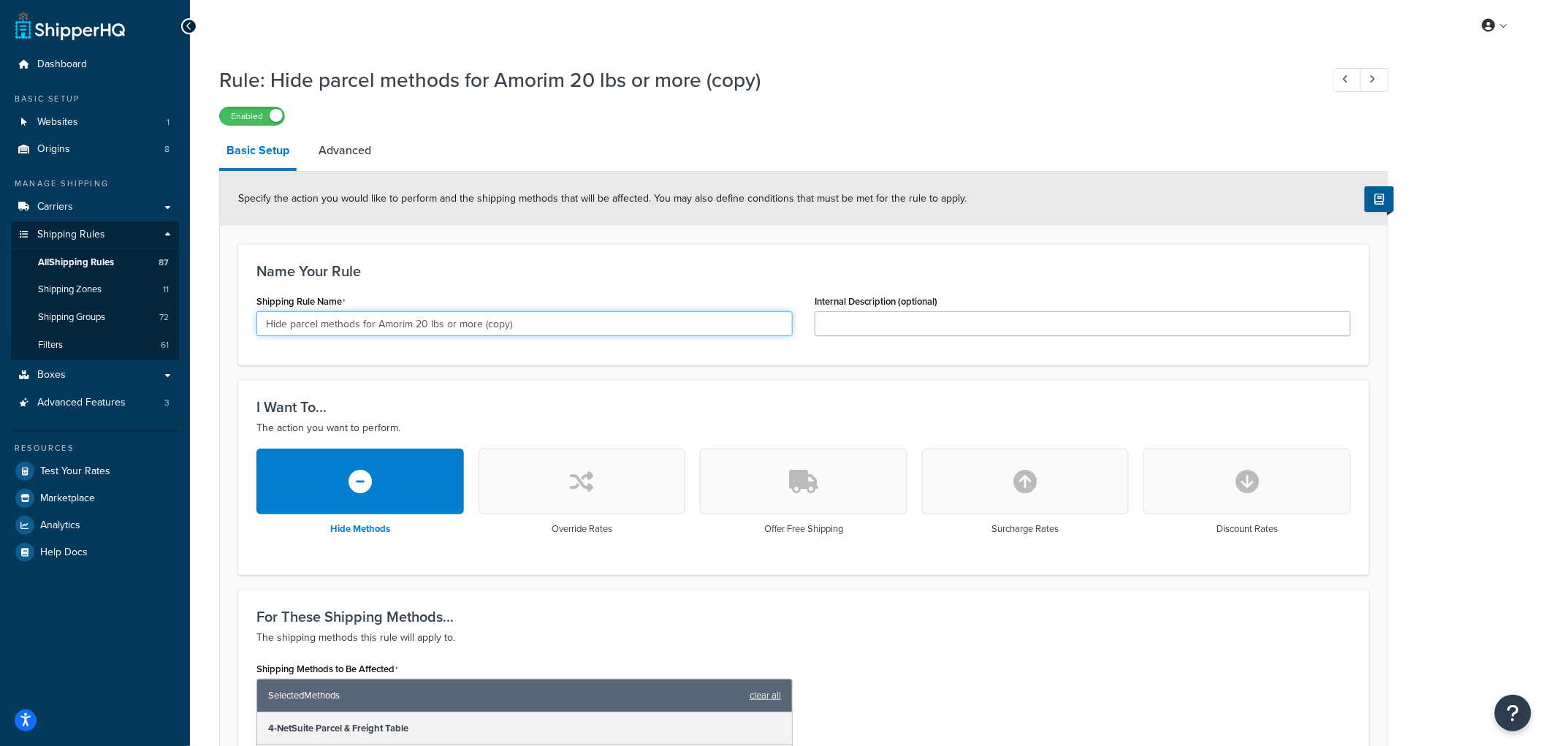
drag, startPoint x: 533, startPoint y: 319, endPoint x: 388, endPoint y: 320, distance: 145.4
click at [388, 320] on input "Hide parcel methods for Amorim 20 lbs or more (copy)" at bounding box center [524, 323] width 536 height 25
type input "Hide parcel methods for Ambient 3 or more"
click at [473, 305] on div "Shipping Rule Name Hide parcel methods for Ambient 3 or more" at bounding box center [524, 313] width 536 height 45
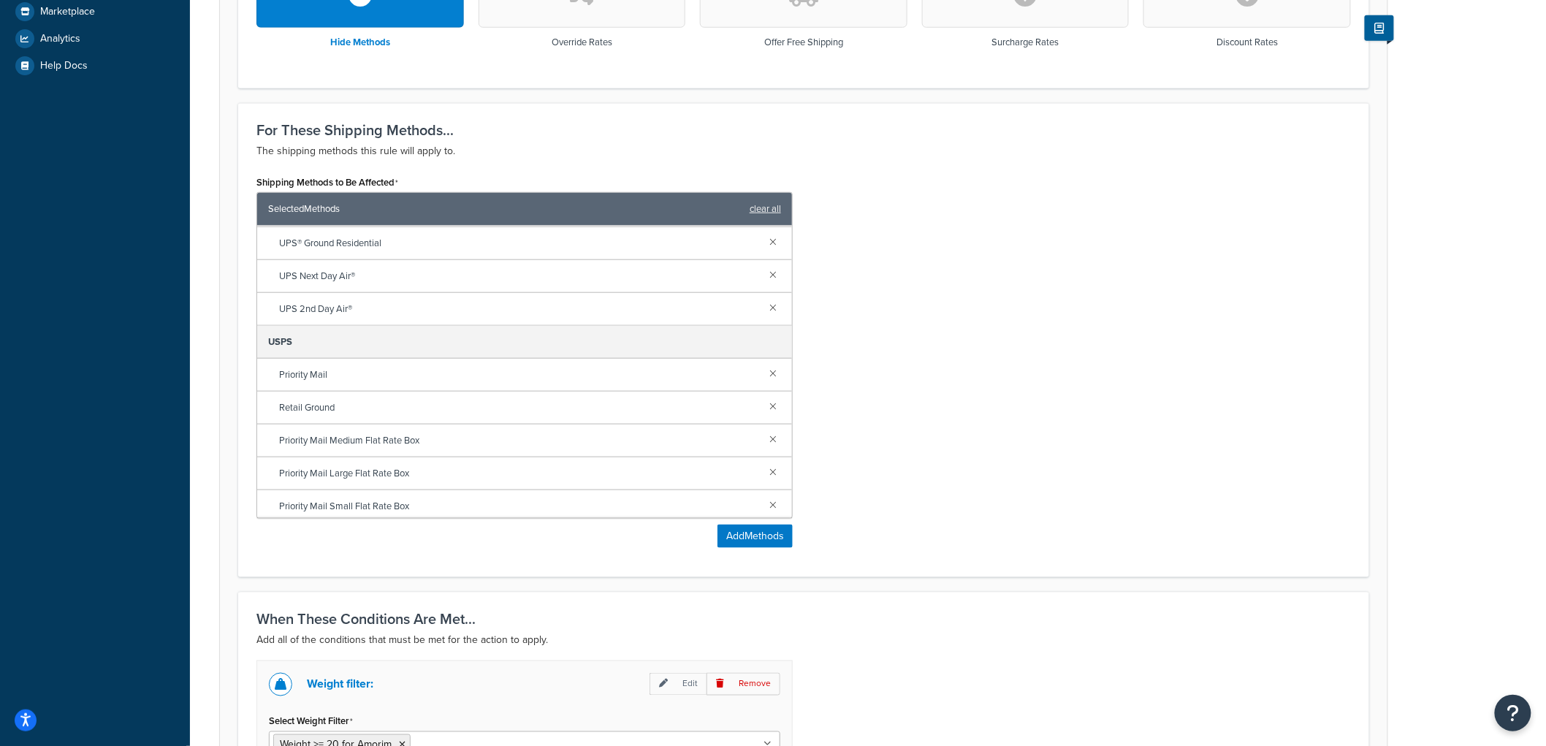
scroll to position [300, 0]
click at [918, 295] on div "Shipping Methods to Be Affected Selected Methods clear all 4-NetSuite Parcel & …" at bounding box center [803, 365] width 1116 height 387
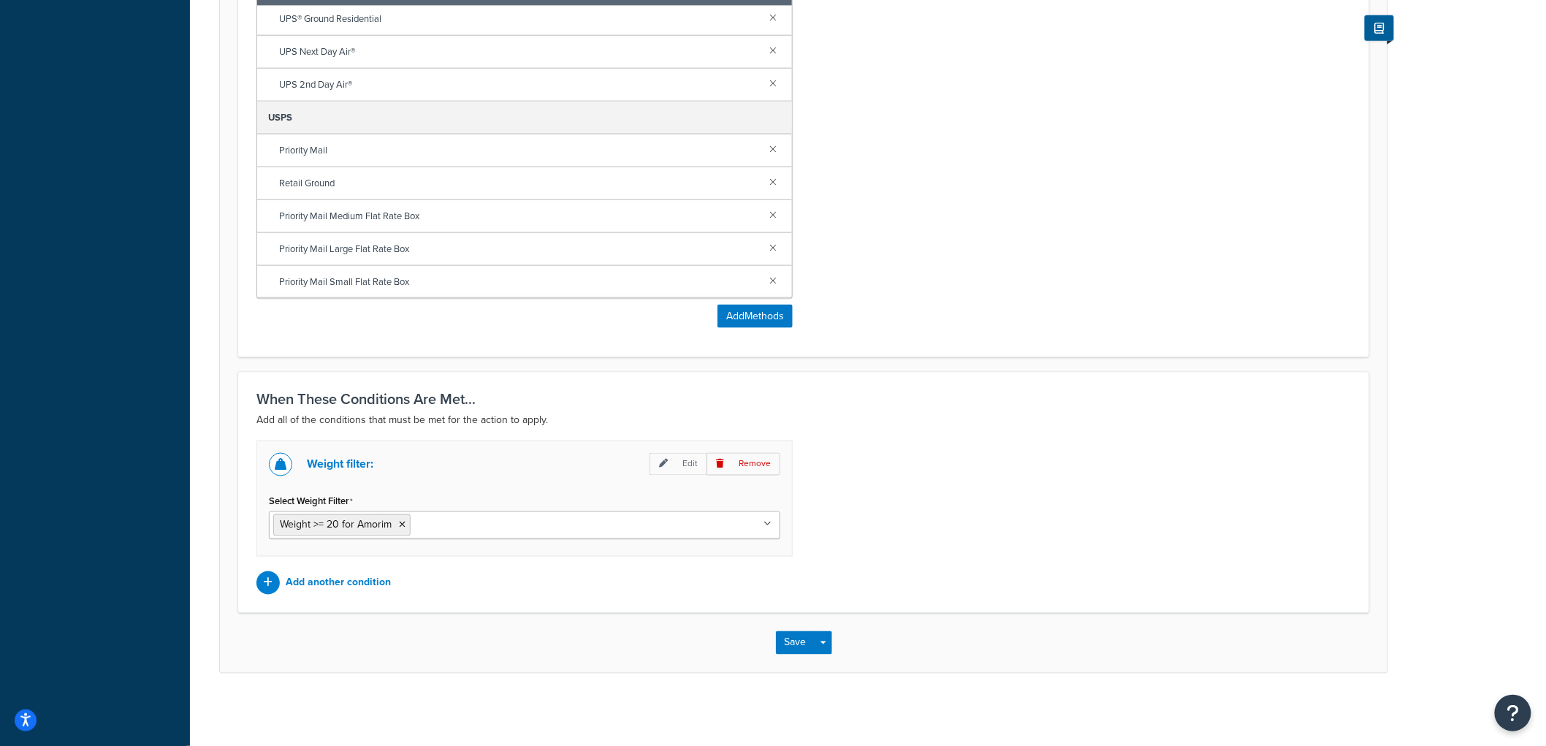
scroll to position [709, 0]
click at [354, 573] on p "Add another condition" at bounding box center [338, 582] width 105 height 20
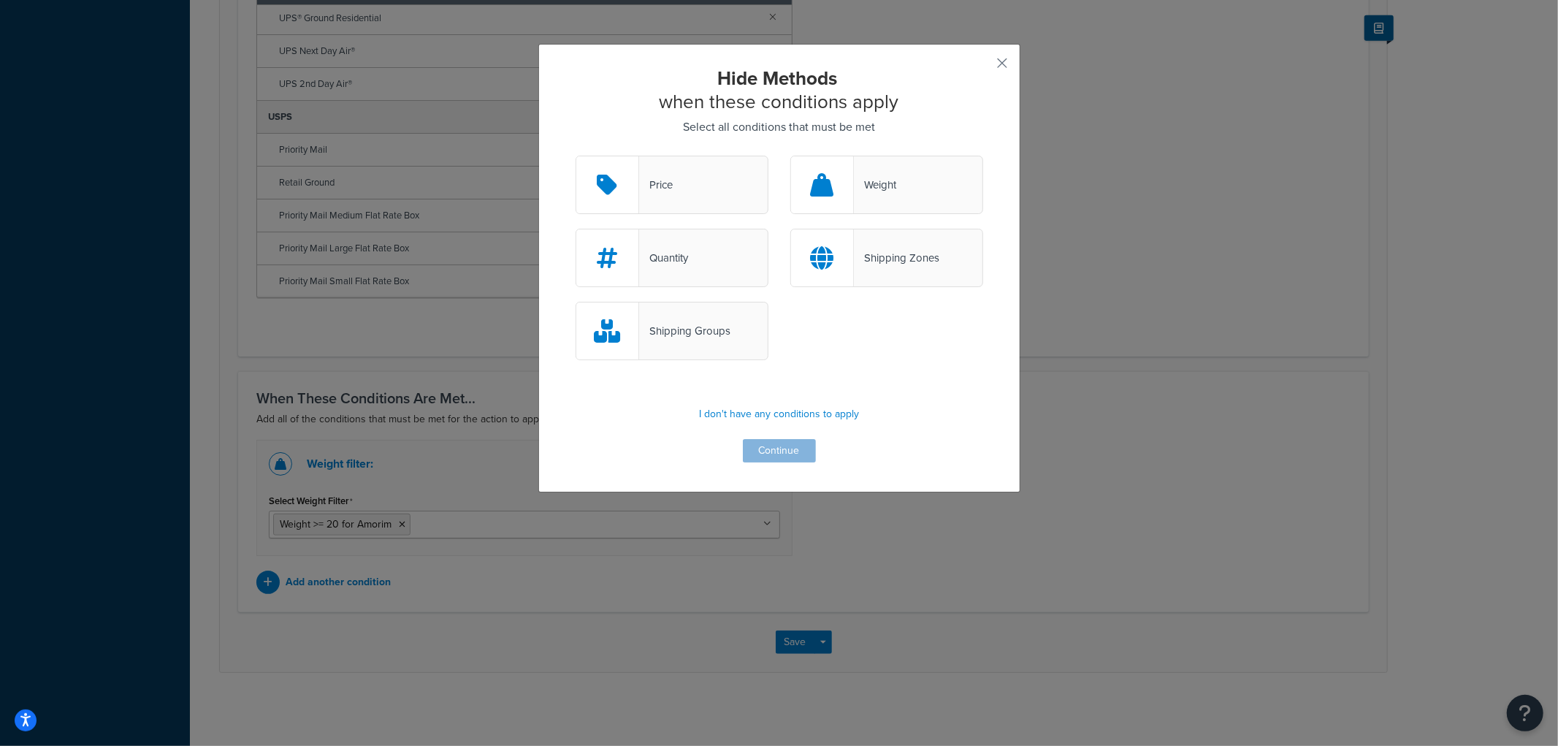
click at [717, 264] on div "Quantity" at bounding box center [672, 258] width 193 height 58
click at [0, 0] on input "Quantity" at bounding box center [0, 0] width 0 height 0
click at [761, 448] on button "Continue" at bounding box center [779, 450] width 73 height 23
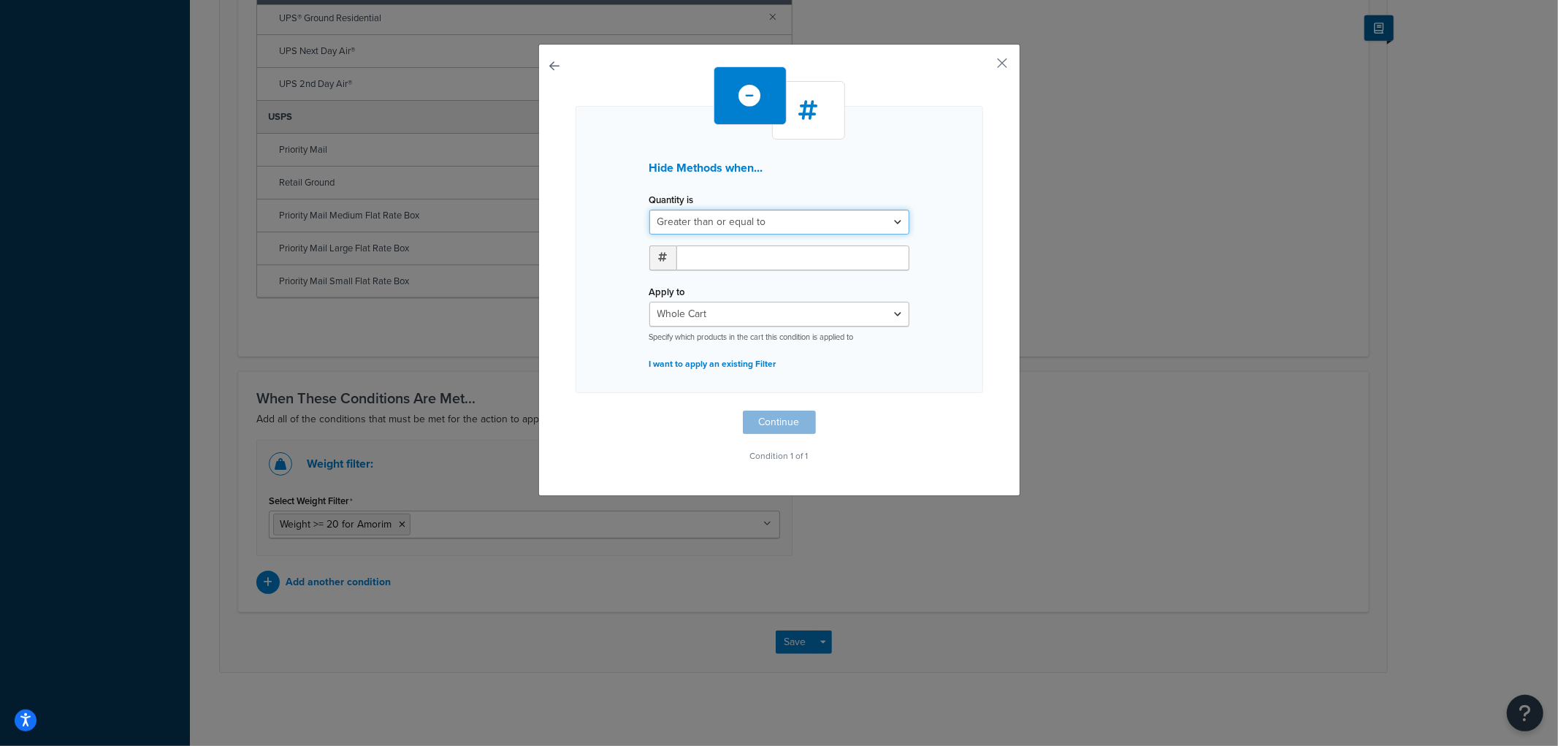
click at [731, 224] on select "Greater than or equal to Between or equal to Less than or equal to" at bounding box center [779, 222] width 260 height 25
click at [705, 267] on input "number" at bounding box center [792, 257] width 233 height 25
type input "3"
click at [676, 310] on select "Whole Cart Everything in Shipping Group Everything at Origin Each Item within S…" at bounding box center [779, 314] width 260 height 25
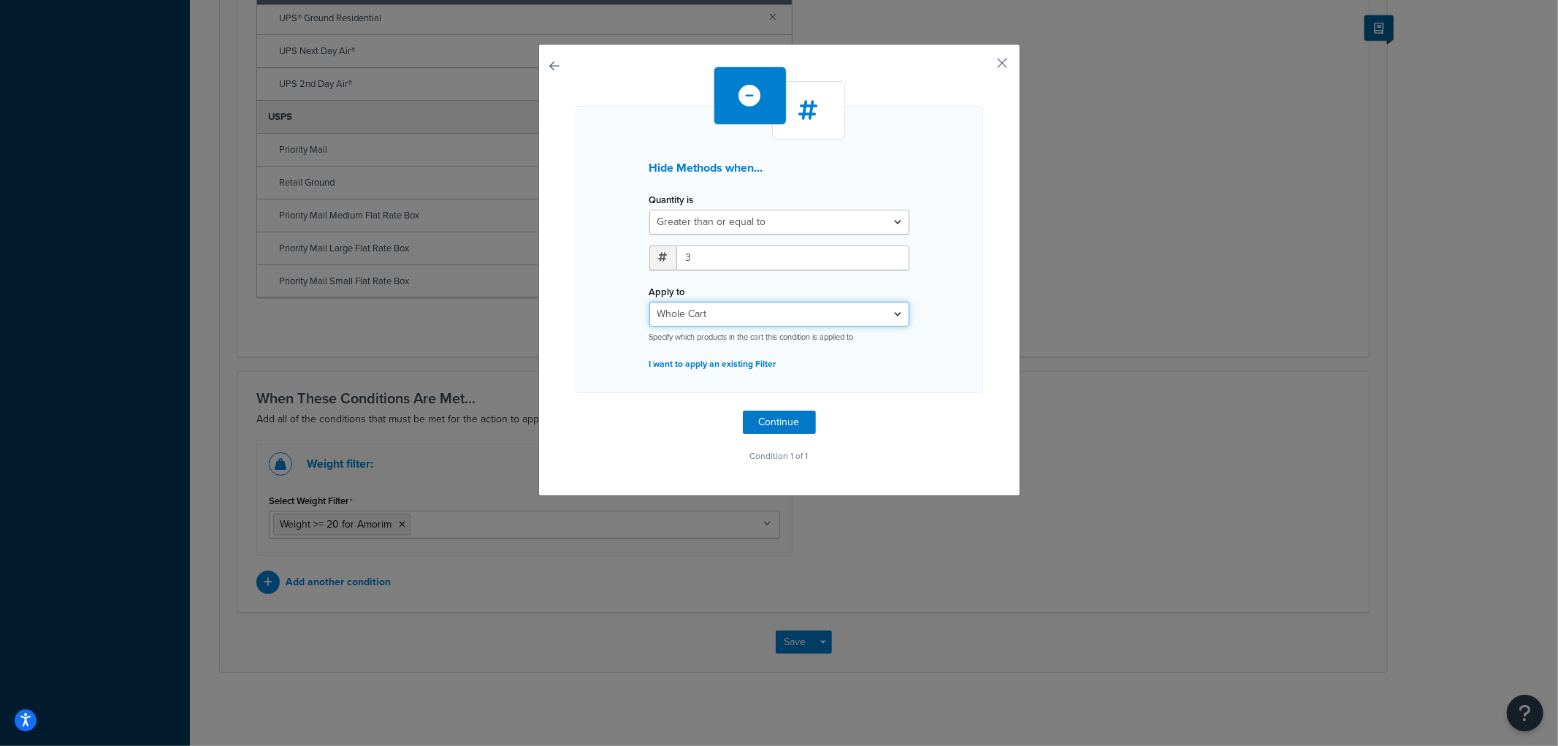
select select "SHIPPING_GROUP"
click at [649, 302] on select "Whole Cart Everything in Shipping Group Everything at Origin Each Item within S…" at bounding box center [779, 314] width 260 height 25
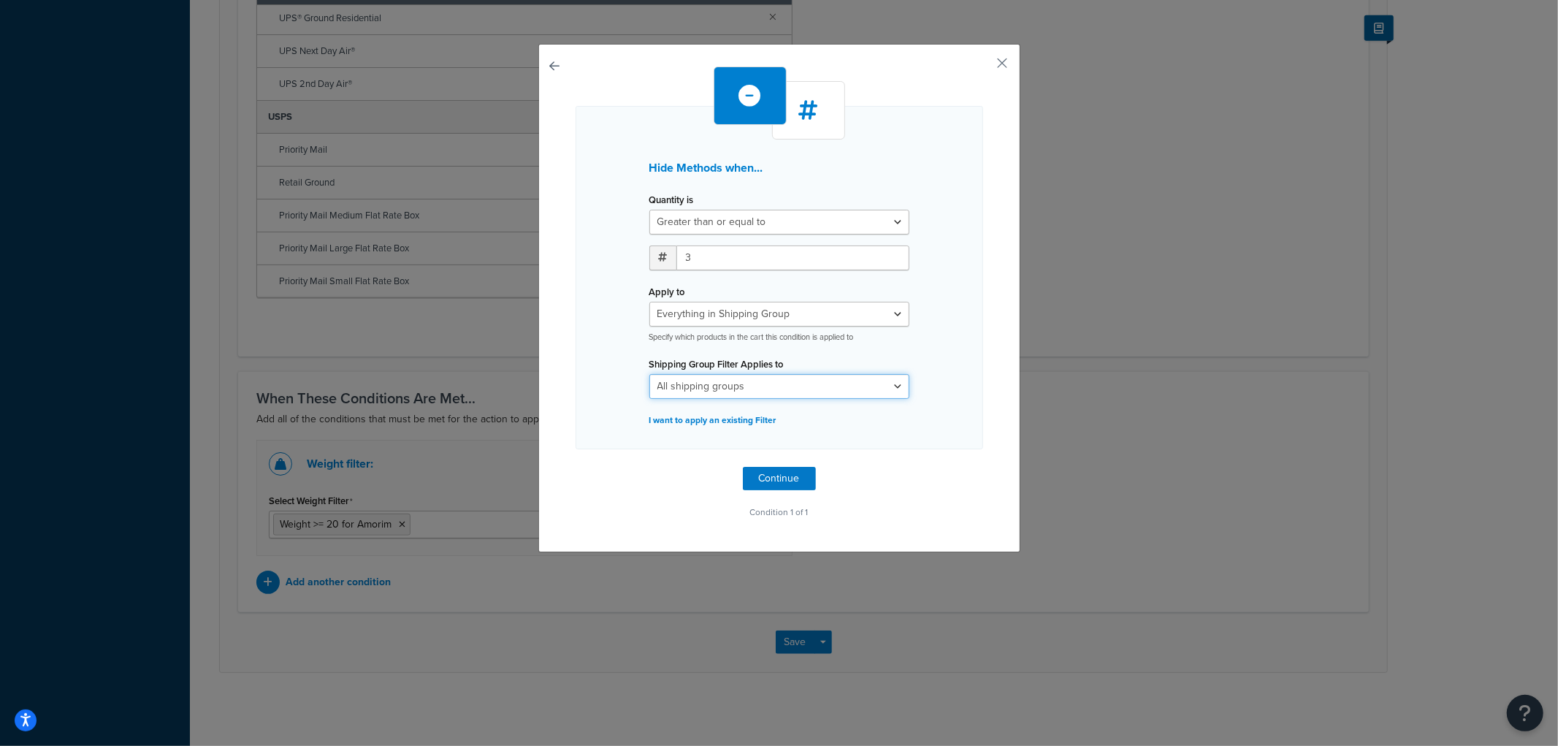
click at [689, 377] on select "All shipping groups Always Free Ship Always Free Ship Freight Ambient Amorim Bi…" at bounding box center [779, 386] width 260 height 25
select select "300087"
click at [649, 374] on select "All shipping groups Always Free Ship Always Free Ship Freight Ambient Amorim Bi…" at bounding box center [779, 386] width 260 height 25
click at [582, 342] on div "Hide Methods when... Quantity is Greater than or equal to Between or equal to L…" at bounding box center [780, 277] width 408 height 343
click at [765, 473] on button "Continue" at bounding box center [779, 478] width 73 height 23
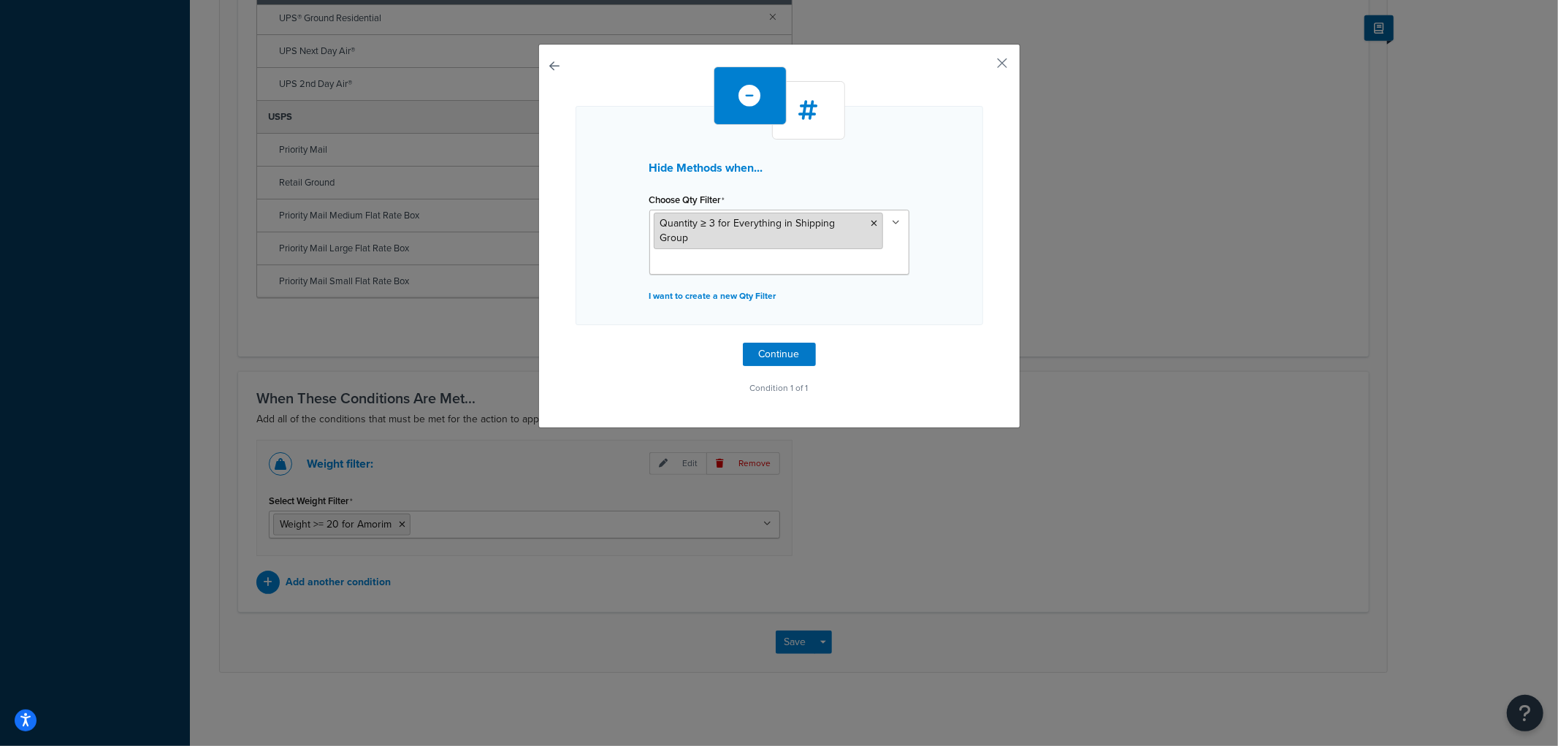
click at [793, 219] on span "Quantity ≥ 3 for Everything in Shipping Group" at bounding box center [747, 231] width 175 height 30
click at [872, 223] on icon at bounding box center [875, 223] width 7 height 9
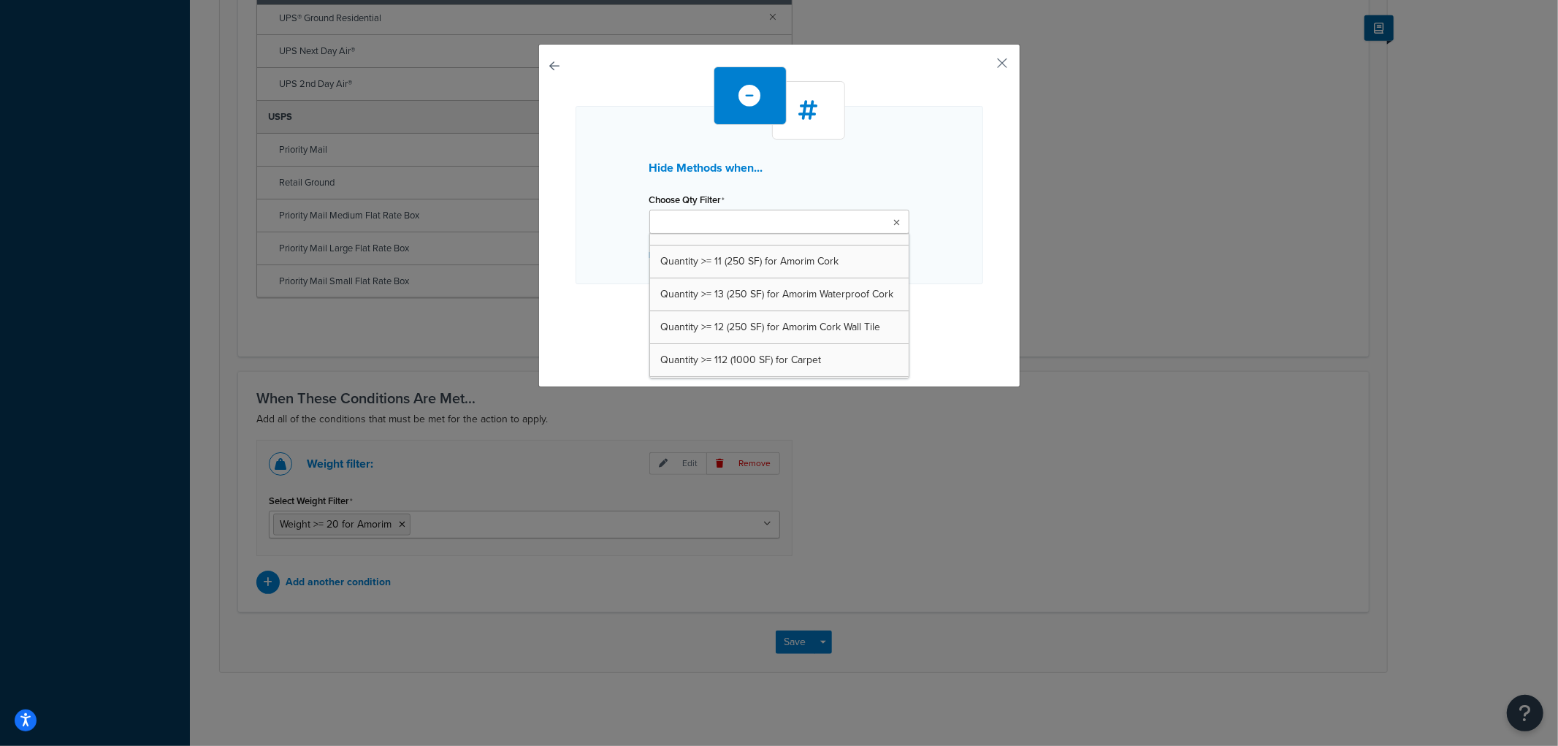
click at [583, 205] on div "Hide Methods when... Choose Qty Filter Quantity >= 11 (250 SF) for Amorim Cork …" at bounding box center [780, 195] width 408 height 178
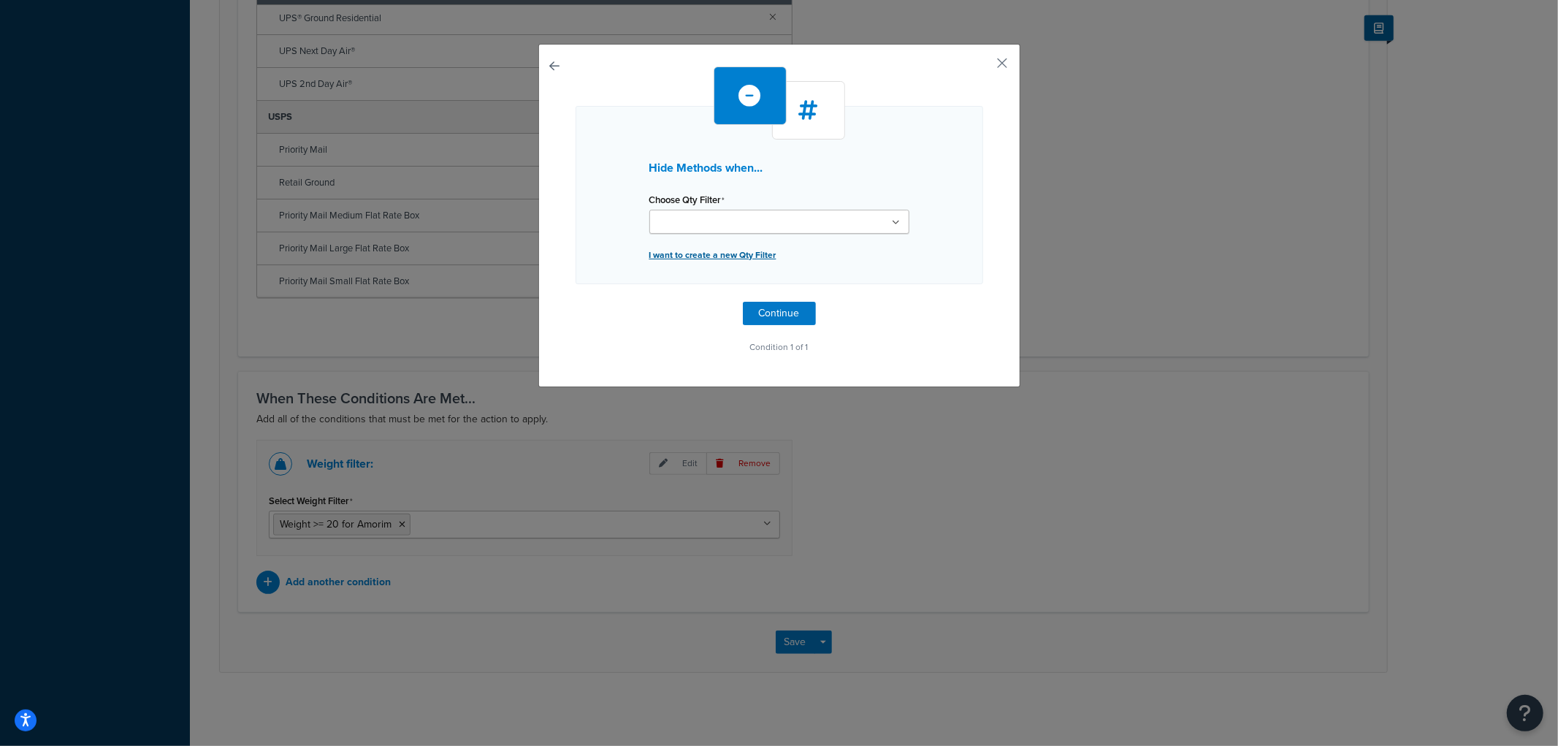
click at [691, 249] on p "I want to create a new Qty Filter" at bounding box center [779, 255] width 260 height 20
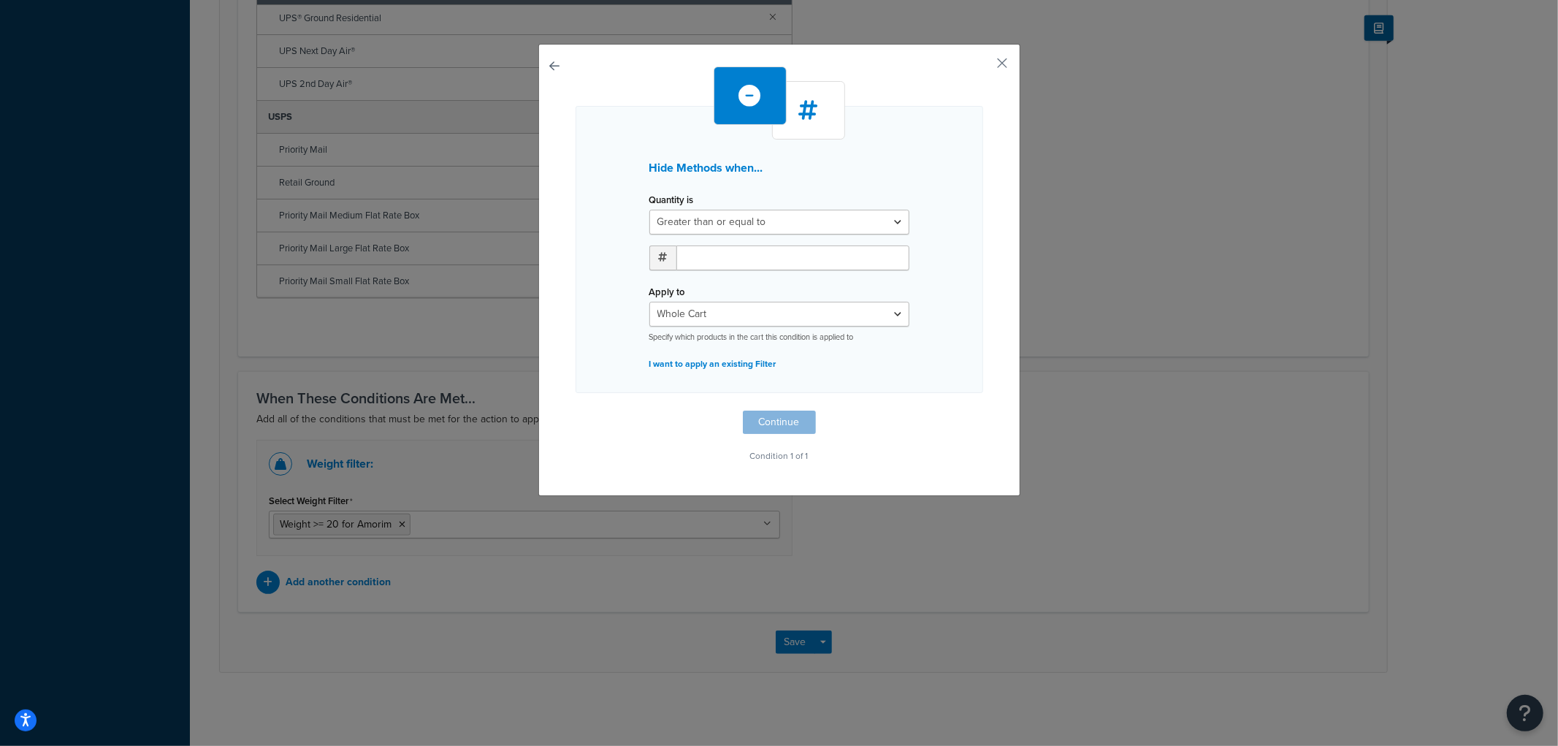
click at [984, 54] on div "Hide Methods when... Quantity is Greater than or equal to Between or equal to L…" at bounding box center [779, 270] width 482 height 452
click at [983, 66] on button "button" at bounding box center [982, 68] width 4 height 4
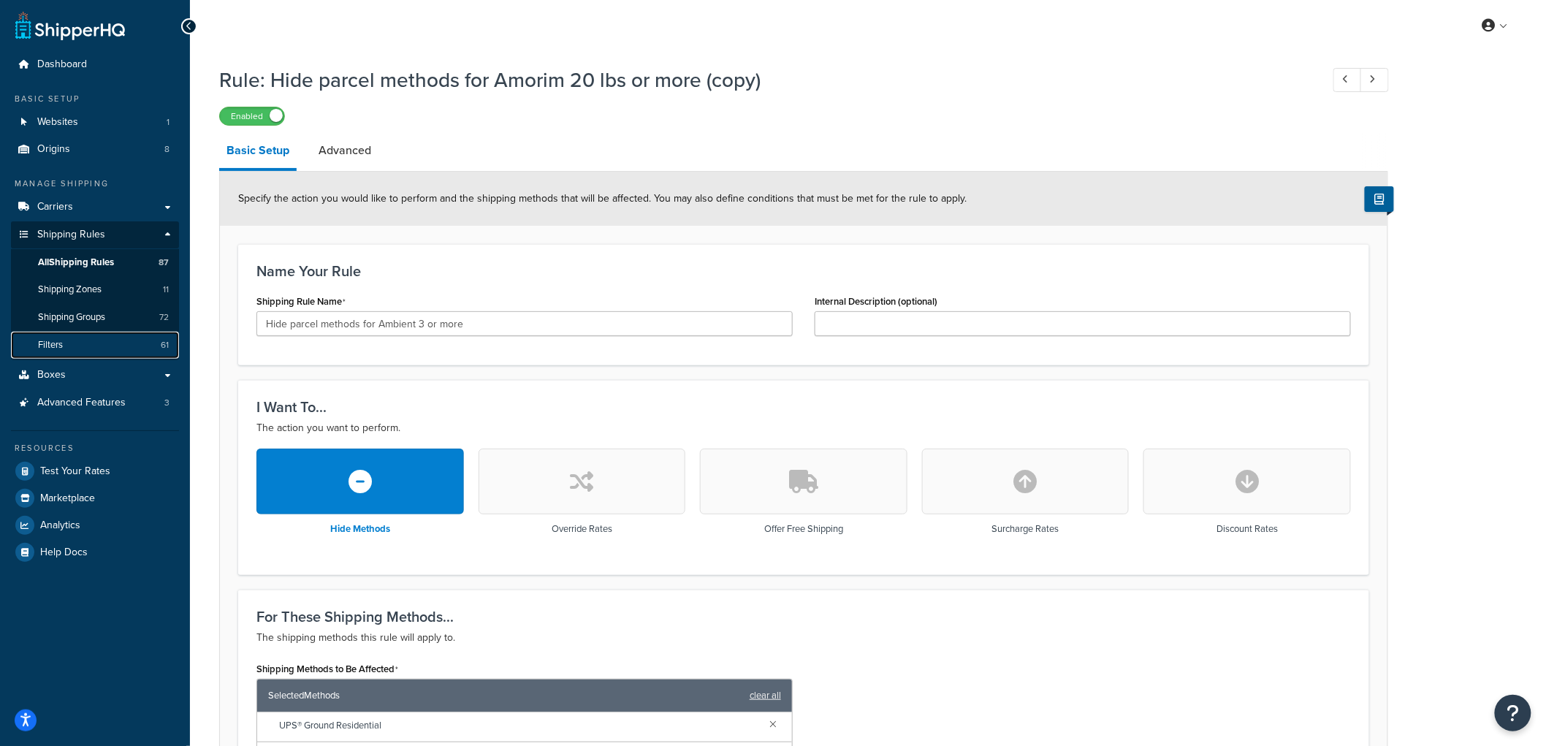
click at [152, 349] on link "Filters 61" at bounding box center [95, 345] width 168 height 27
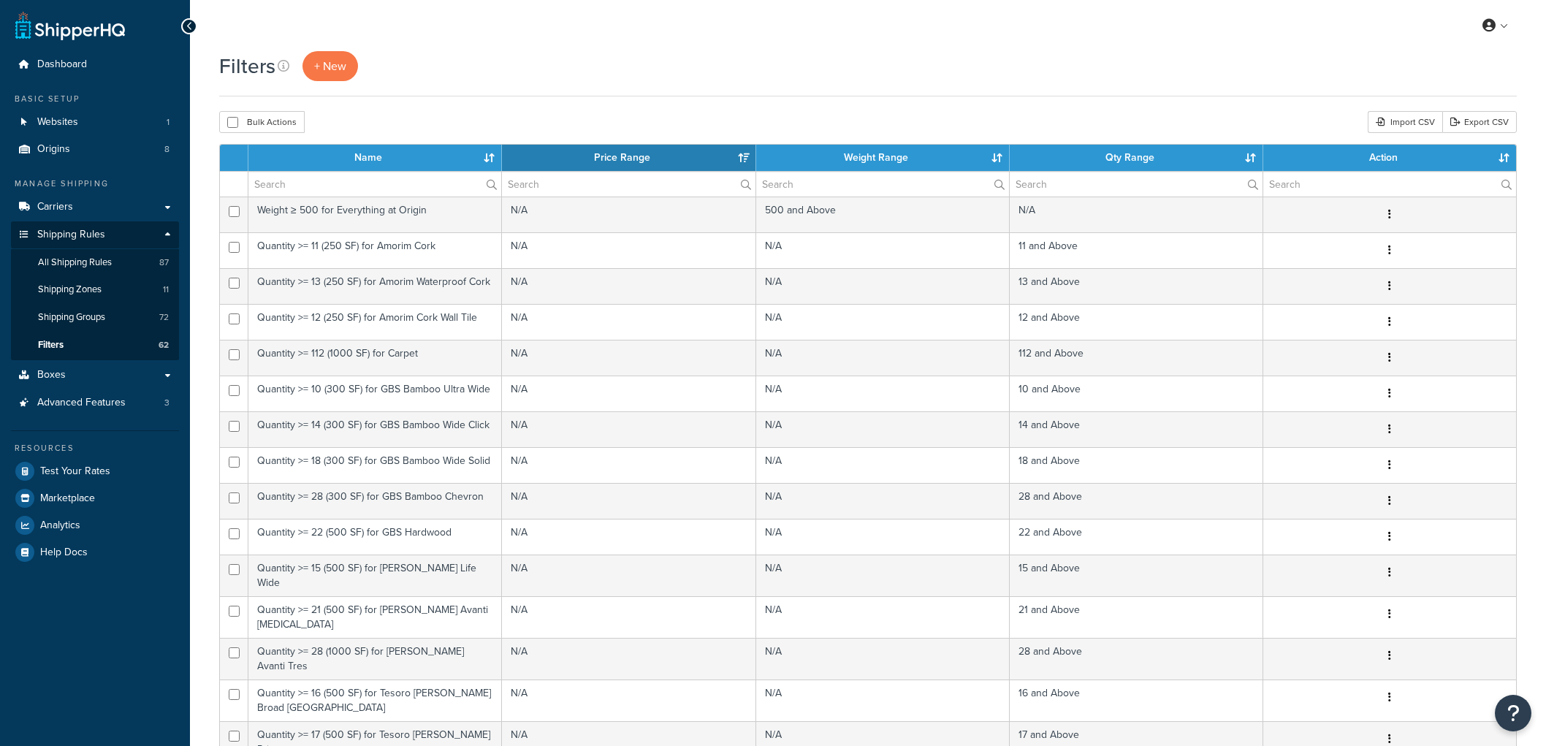
select select "15"
click at [343, 67] on span "+ New" at bounding box center [330, 66] width 32 height 17
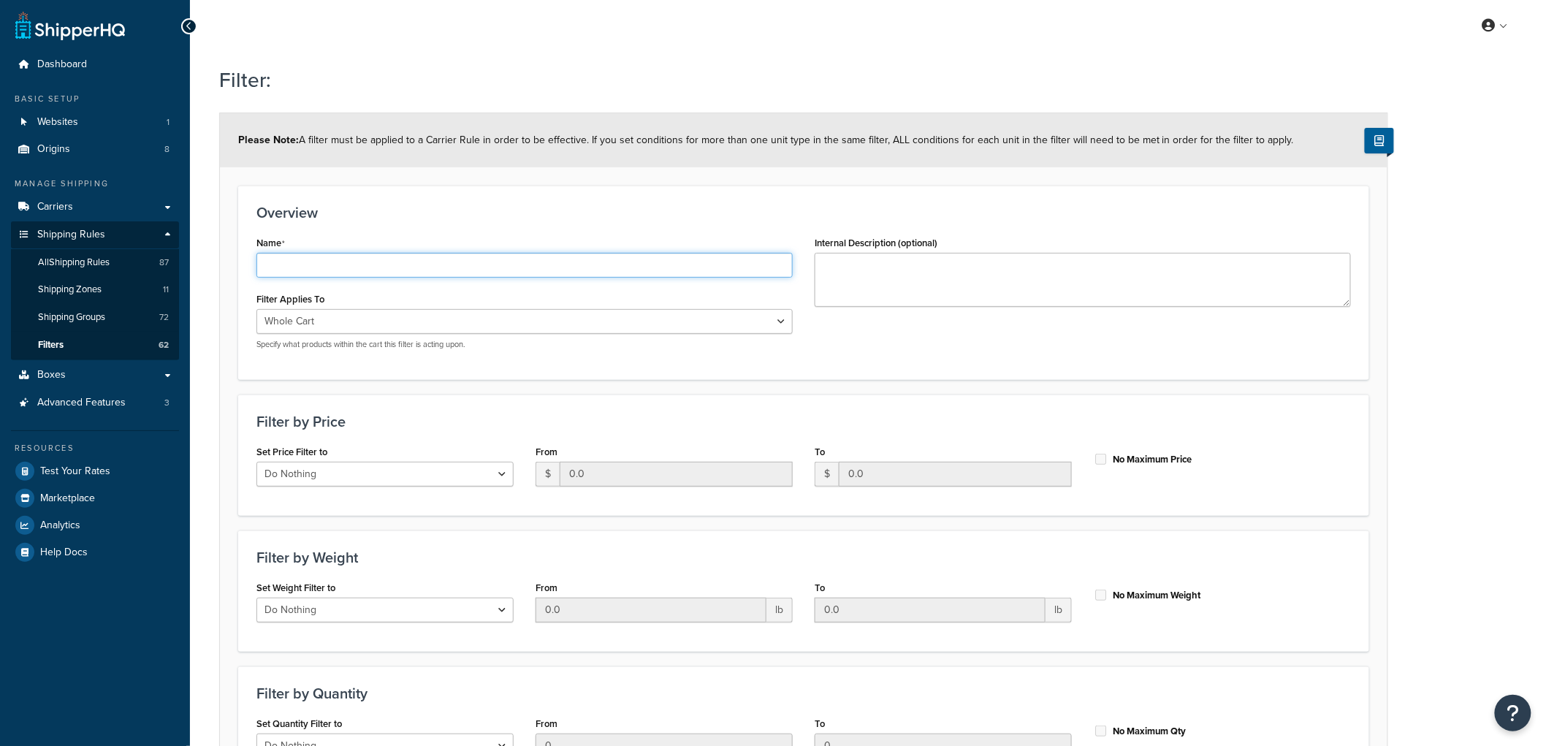
click at [437, 269] on input "Name" at bounding box center [524, 265] width 536 height 25
type input "Quantity >= 3 for Ambient"
click at [491, 200] on div "Overview Name Quantity >= 3 for Ambient Filter Applies To Whole Cart Everything…" at bounding box center [803, 283] width 1131 height 194
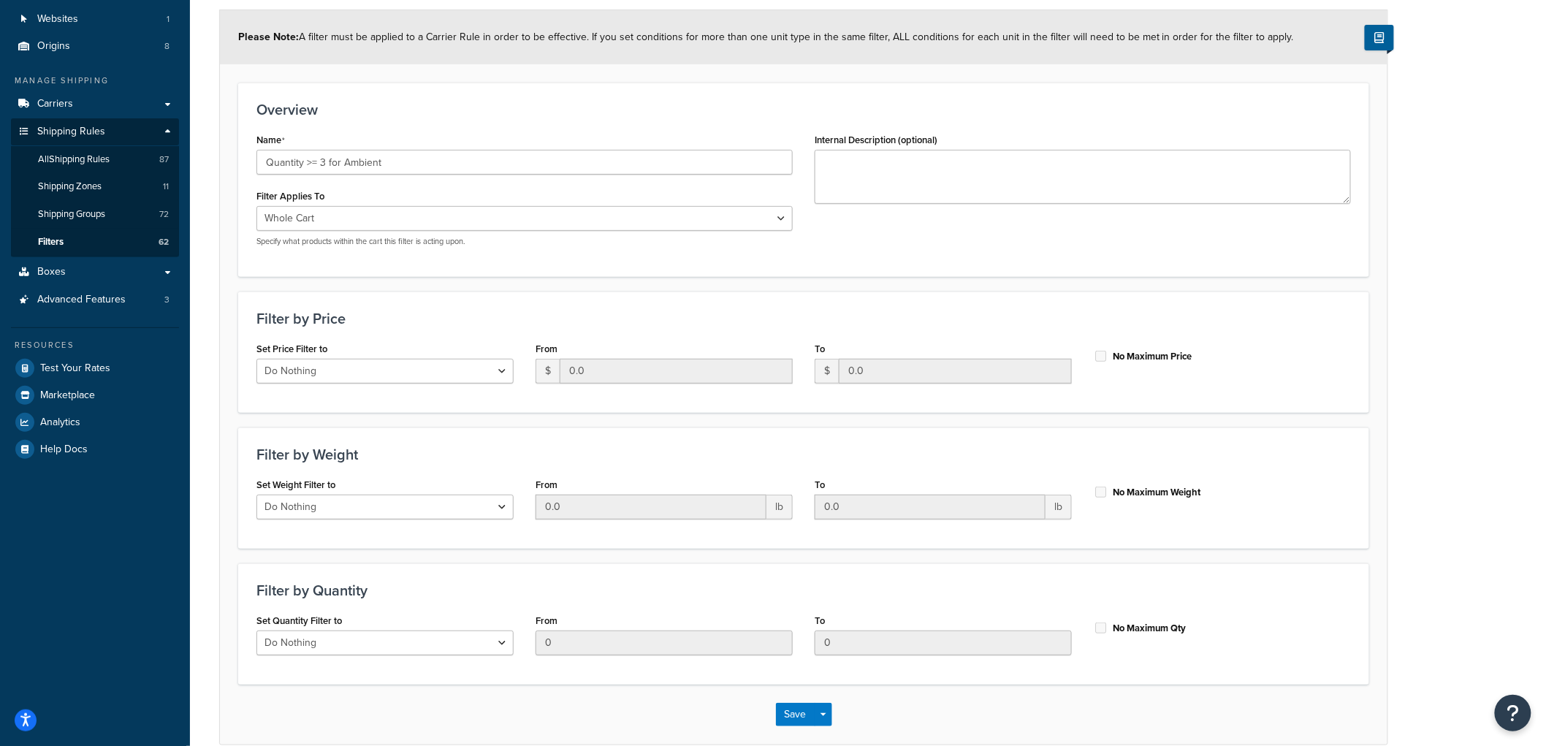
scroll to position [162, 0]
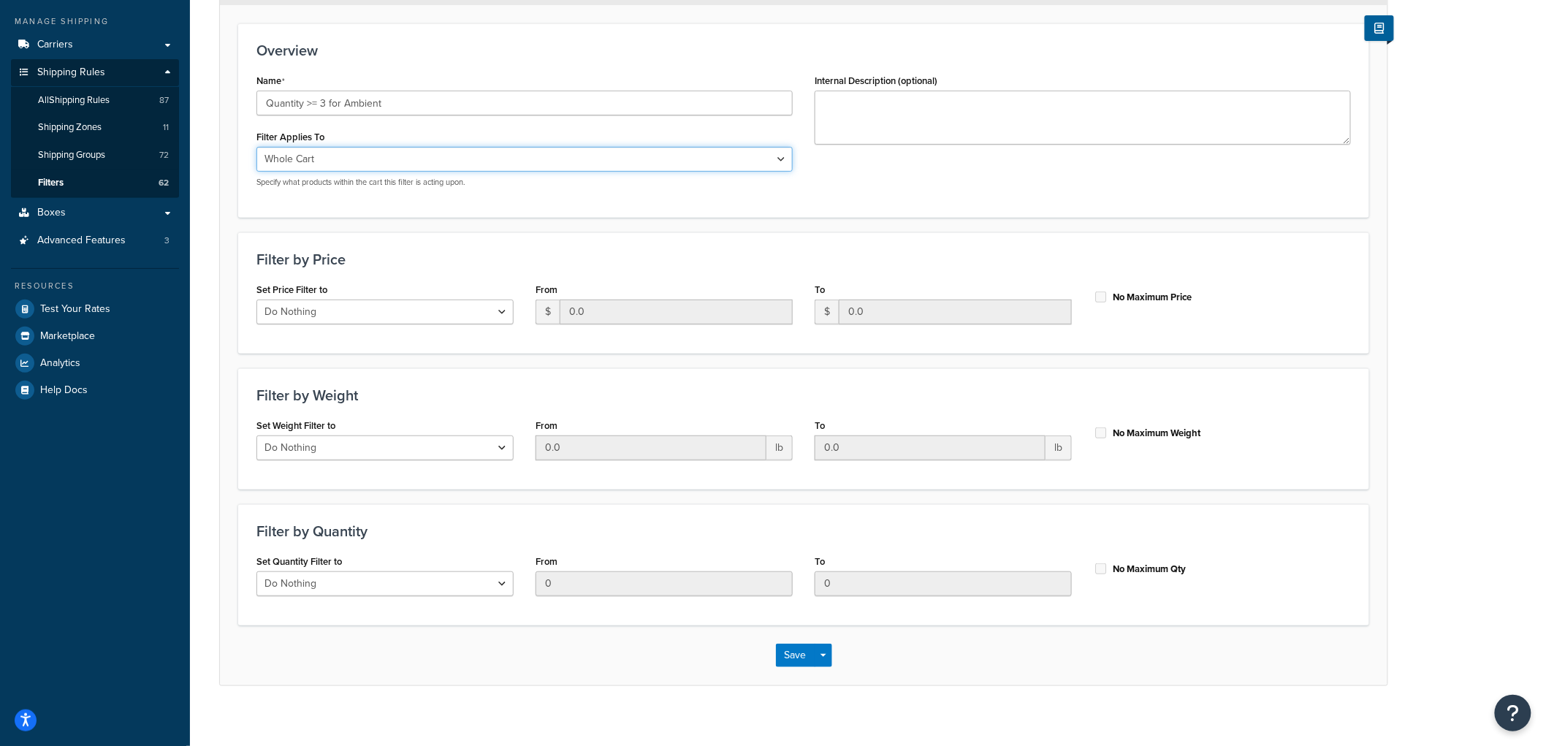
drag, startPoint x: 412, startPoint y: 157, endPoint x: 404, endPoint y: 162, distance: 9.5
click at [412, 157] on select "Whole Cart Everything in Shipping Group Everything at Origin Each Item within S…" at bounding box center [524, 159] width 536 height 25
select select "SHIPPING_GROUP"
click at [256, 147] on select "Whole Cart Everything in Shipping Group Everything at Origin Each Item within S…" at bounding box center [524, 159] width 536 height 25
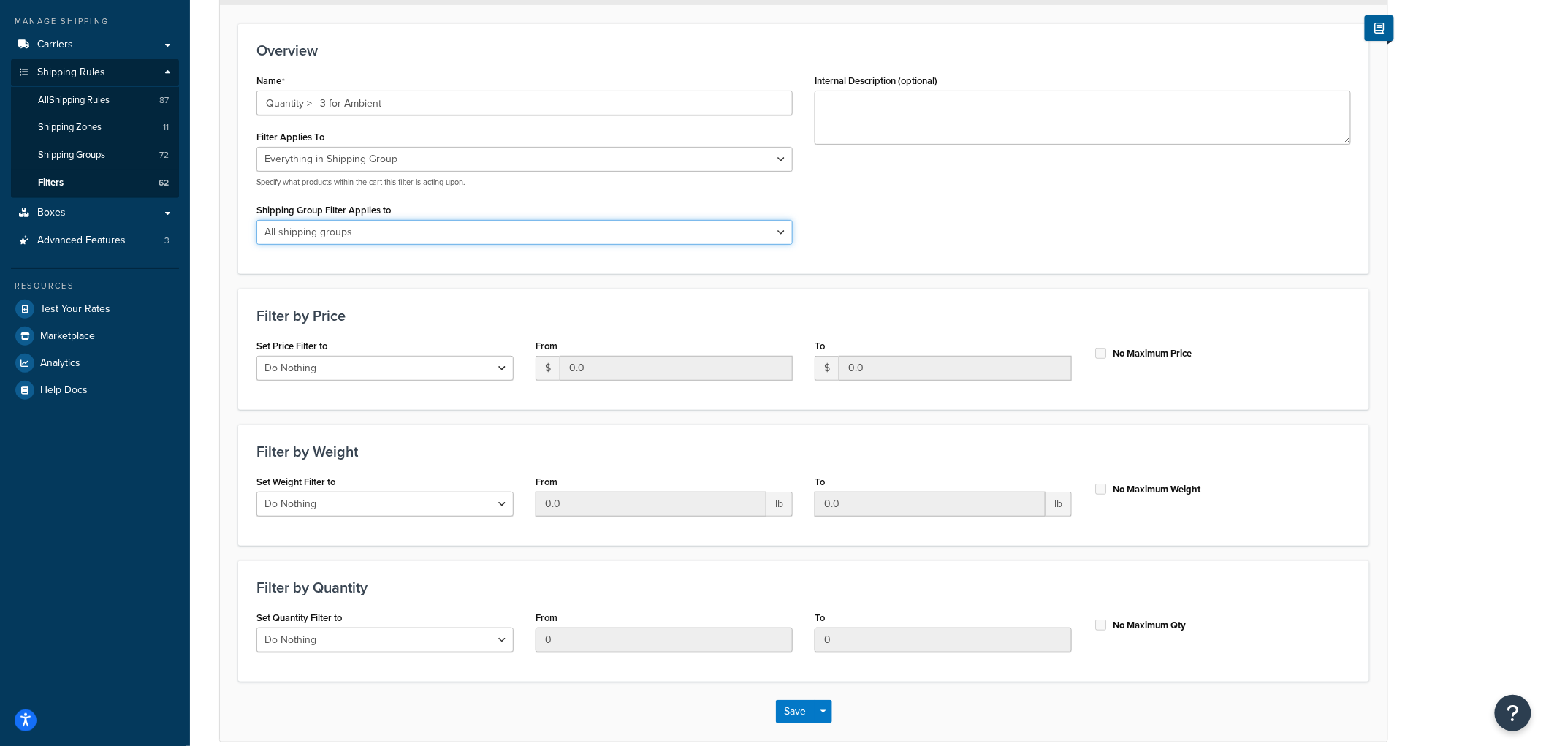
click at [365, 220] on select "All shipping groups Sample Individual Sample Box Parcel Freight Always Free Shi…" at bounding box center [524, 232] width 536 height 25
select select "300087"
click at [256, 220] on select "All shipping groups Sample Individual Sample Box Parcel Freight Always Free Shi…" at bounding box center [524, 232] width 536 height 25
click at [1025, 264] on div "Overview Name Quantity >= 3 for Ambient Filter Applies To Whole Cart Everything…" at bounding box center [803, 148] width 1131 height 250
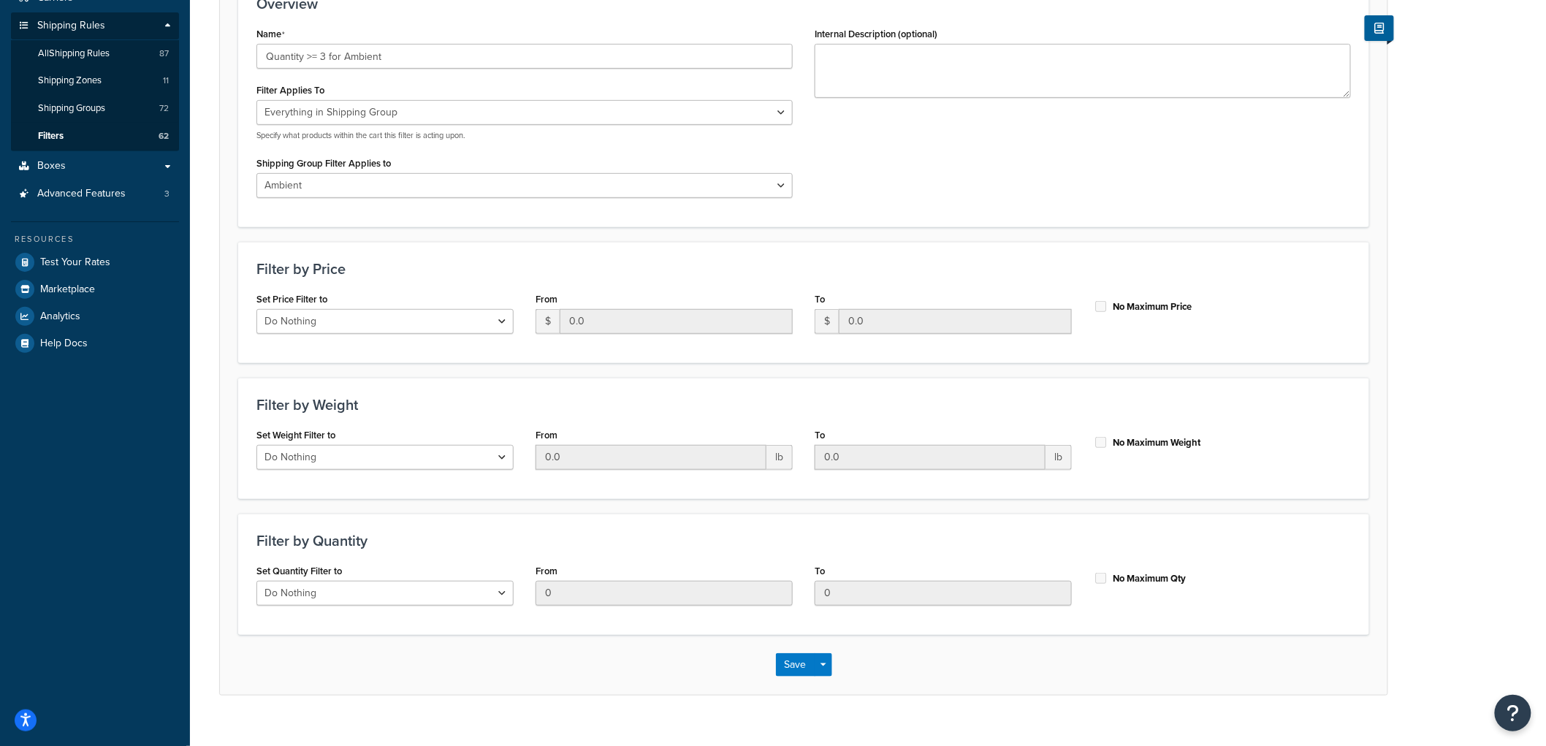
scroll to position [231, 0]
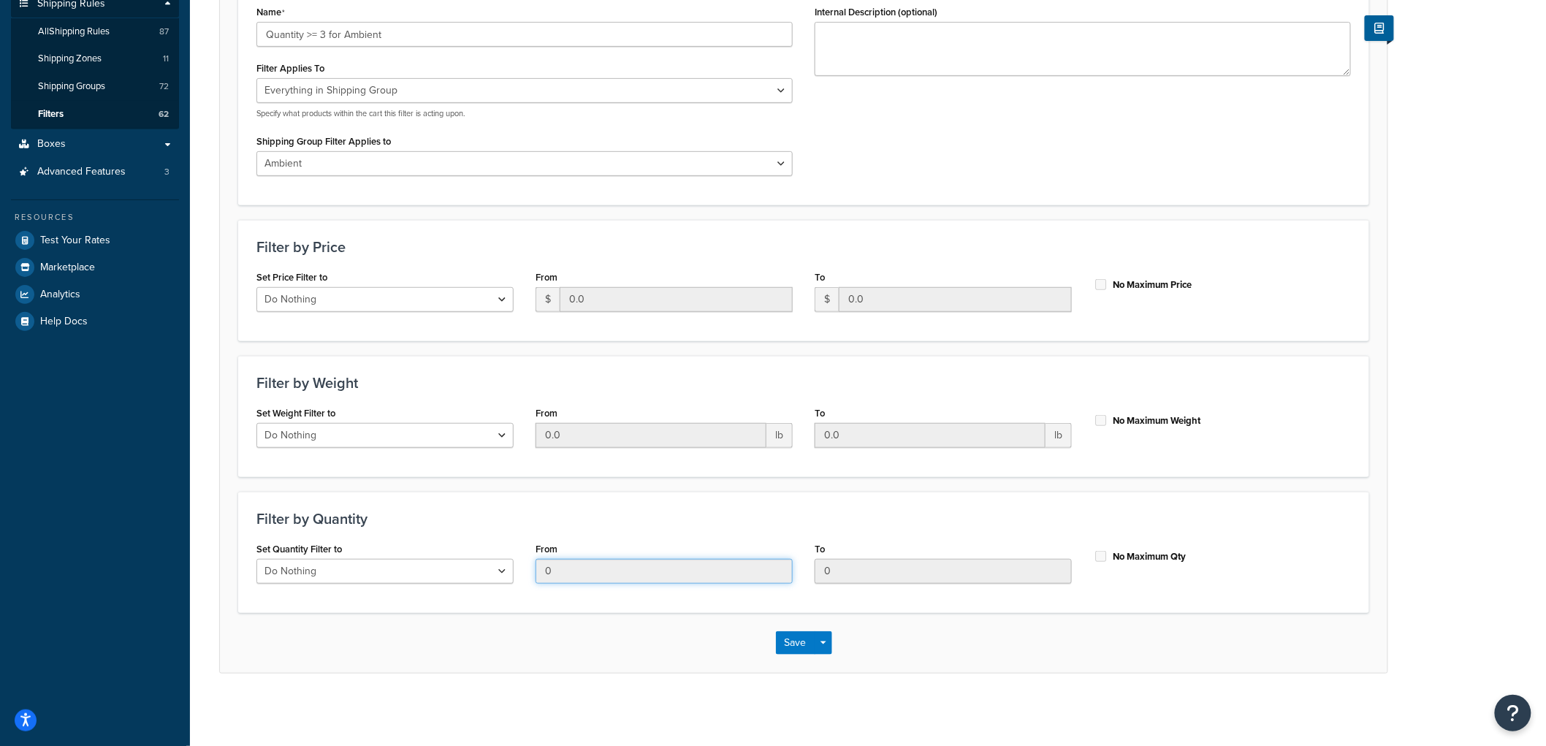
click at [580, 580] on input "0" at bounding box center [663, 571] width 257 height 25
click at [396, 570] on select "Do Nothing Apply to a Range" at bounding box center [384, 571] width 257 height 25
select select "range"
click at [256, 559] on select "Do Nothing Apply to a Range" at bounding box center [384, 571] width 257 height 25
drag, startPoint x: 577, startPoint y: 560, endPoint x: 504, endPoint y: 544, distance: 74.8
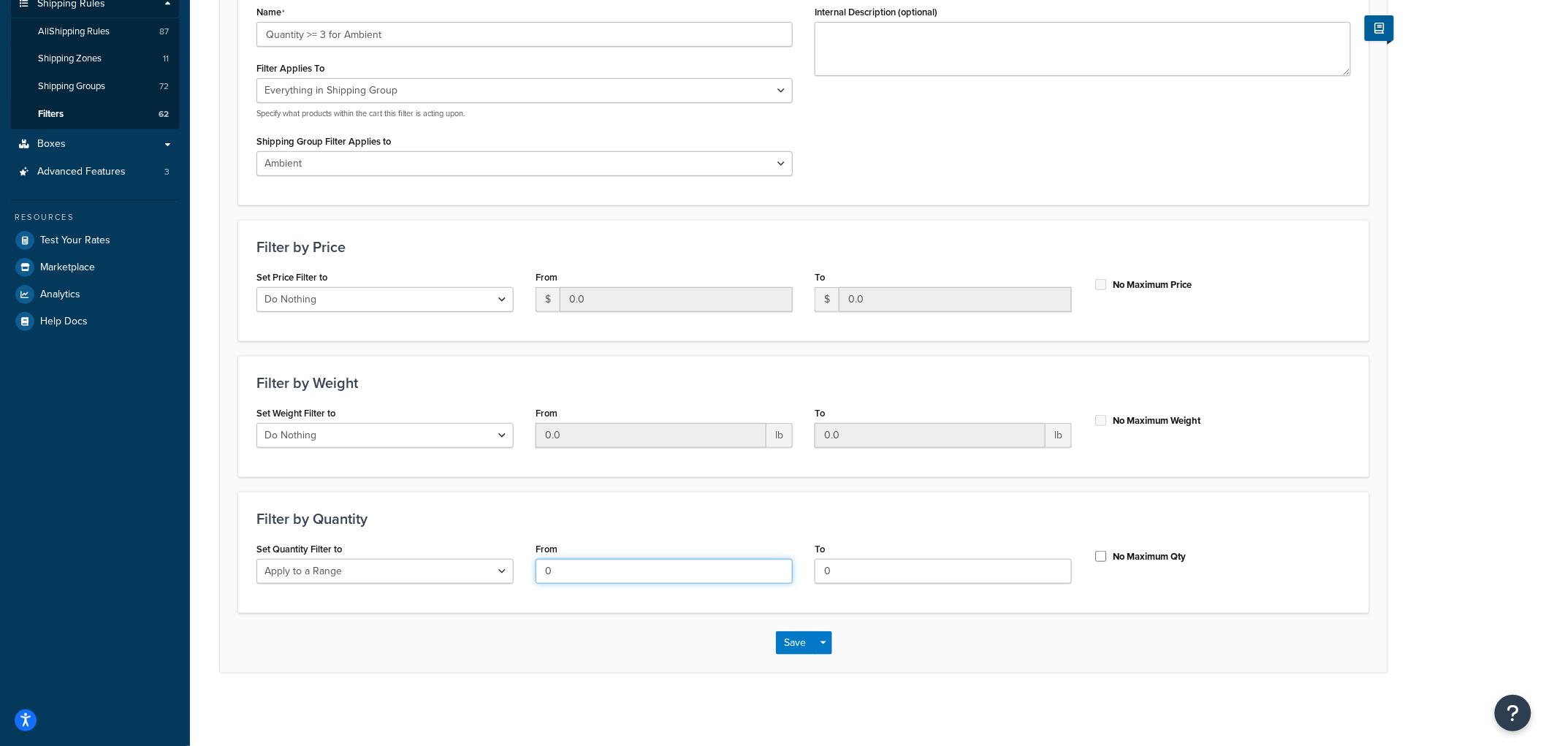
click at [504, 544] on div "Set Quantity Filter to Do Nothing Apply to a Range From 0 To 0 No Maximum Qty" at bounding box center [803, 566] width 1116 height 56
type input "3"
click at [1140, 544] on div "No Maximum Qty" at bounding box center [1222, 555] width 257 height 22
click at [1122, 560] on label "No Maximum Qty" at bounding box center [1150, 556] width 74 height 13
click at [1108, 560] on input "No Maximum Qty" at bounding box center [1101, 556] width 15 height 11
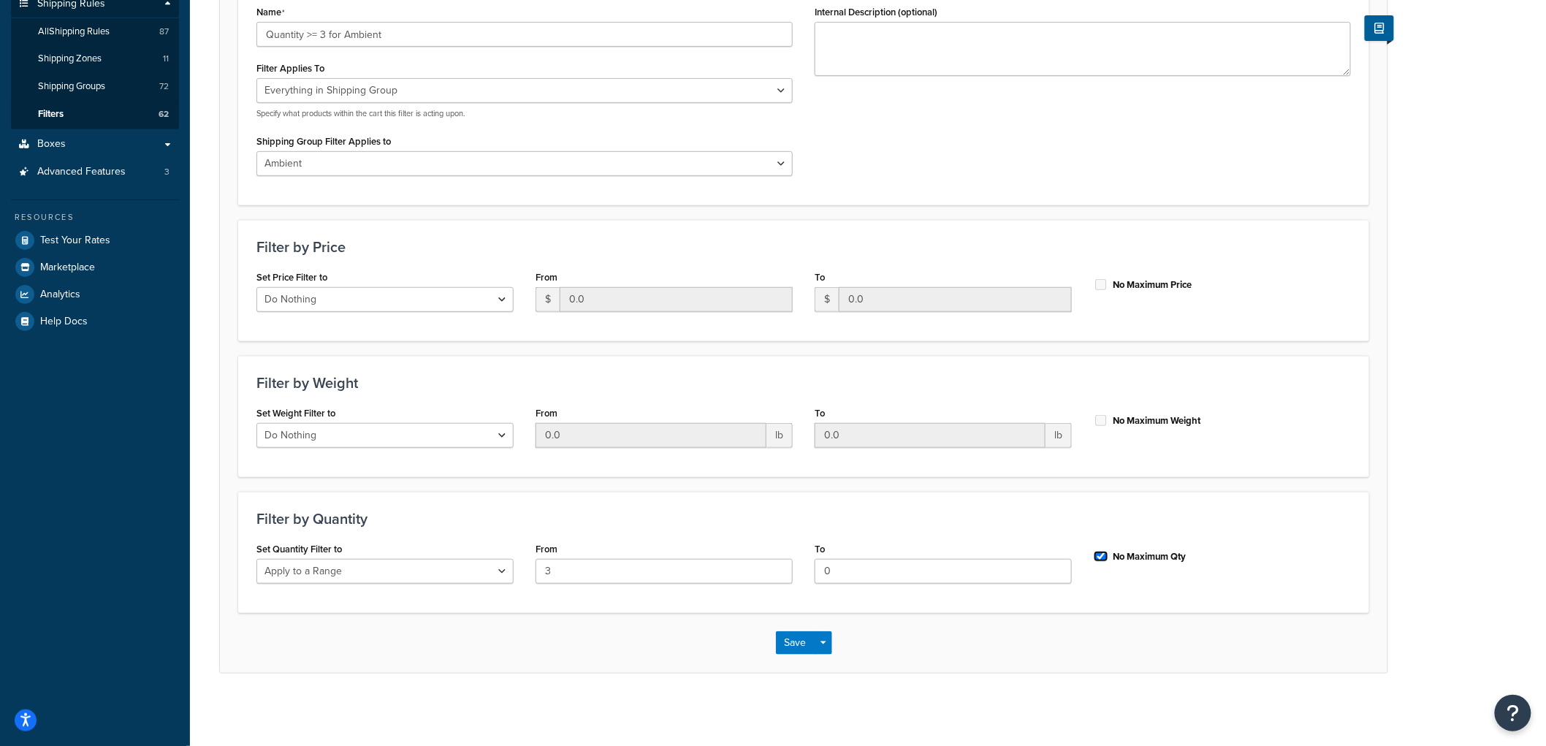
checkbox input "true"
click at [1416, 563] on div "Filter: Please Note: A filter must be applied to a Carrier Rule in order to be …" at bounding box center [868, 269] width 1356 height 882
click at [806, 644] on button "Save" at bounding box center [795, 642] width 39 height 23
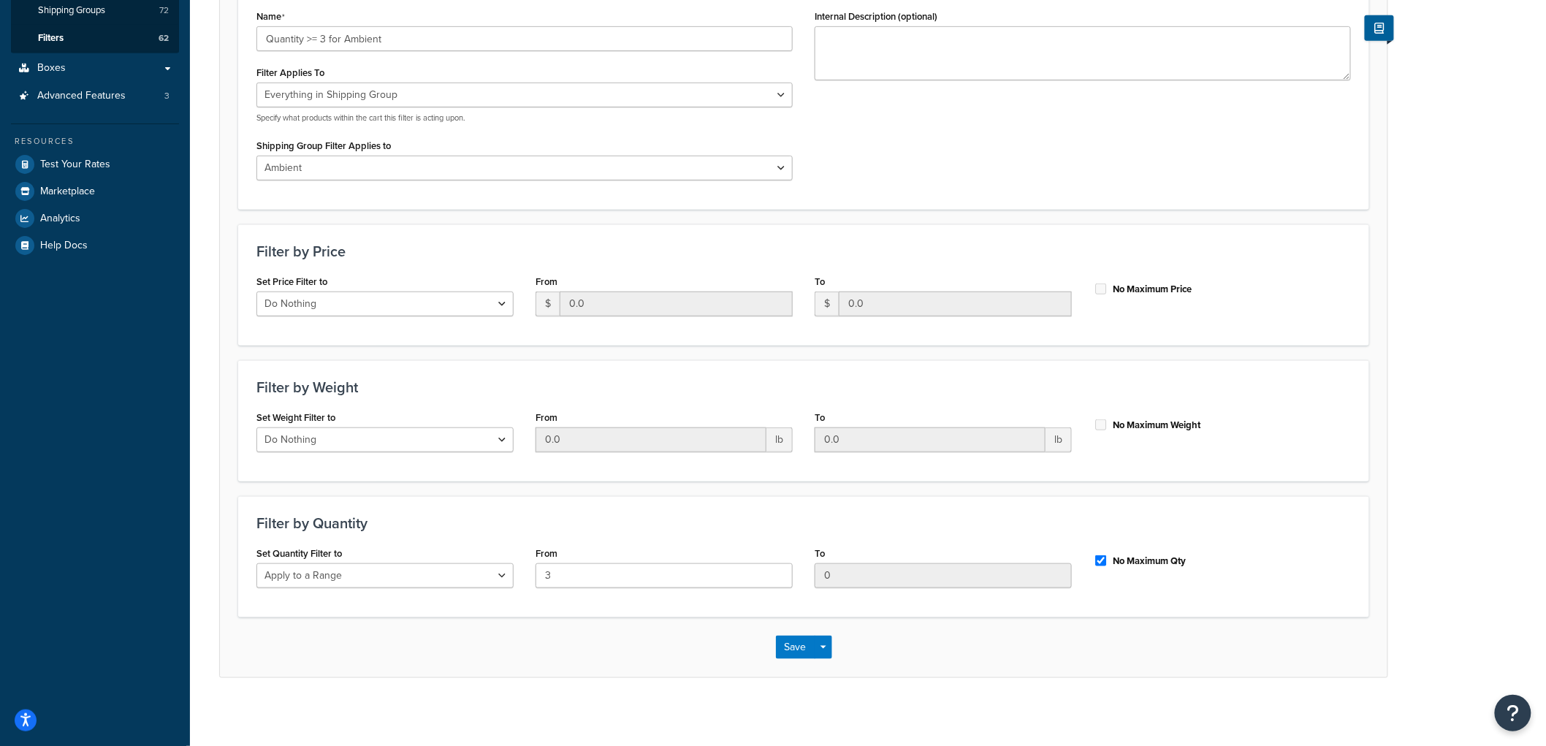
scroll to position [312, 0]
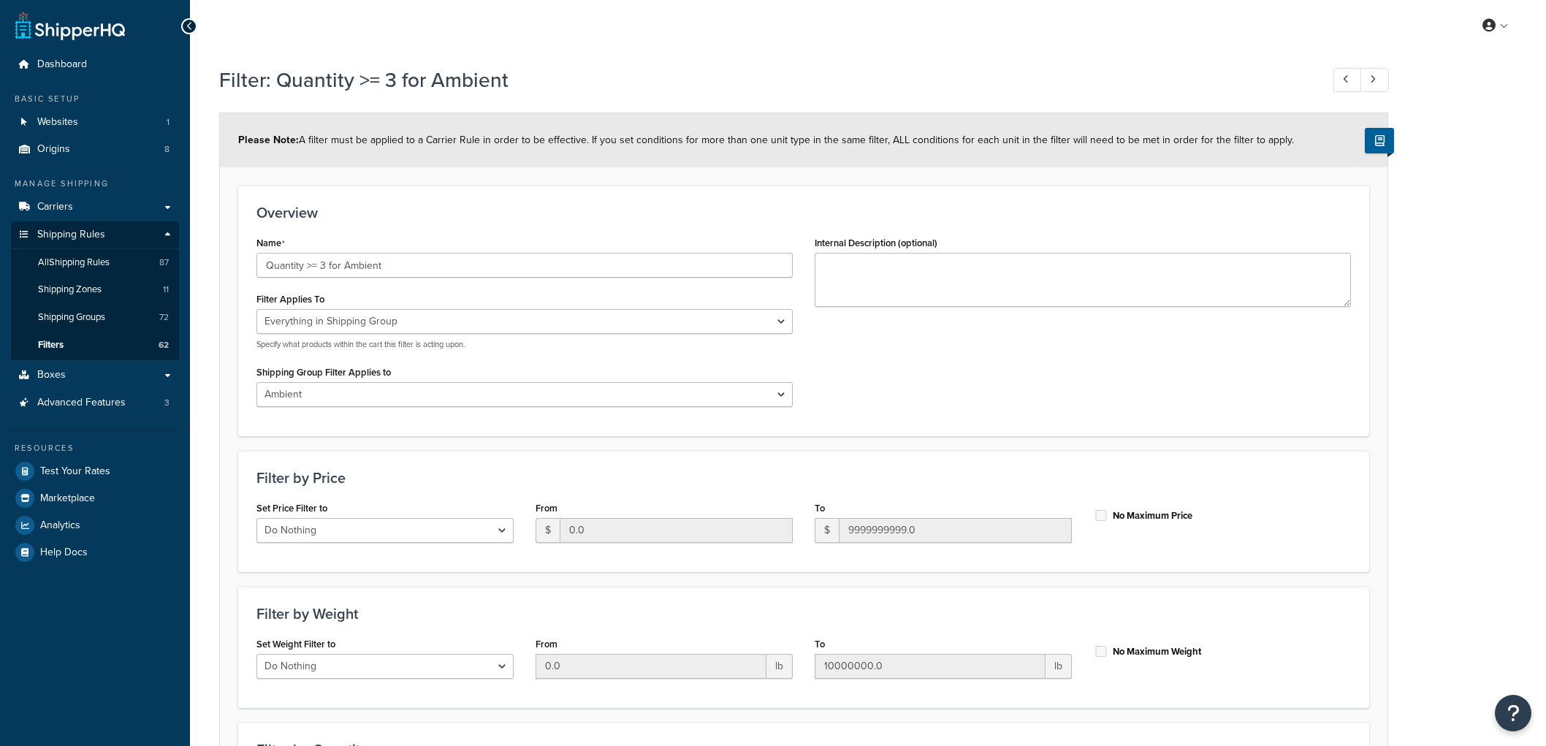
select select "SHIPPING_GROUP"
select select "300087"
select select "range"
click at [107, 256] on span "All Shipping Rules" at bounding box center [74, 262] width 72 height 12
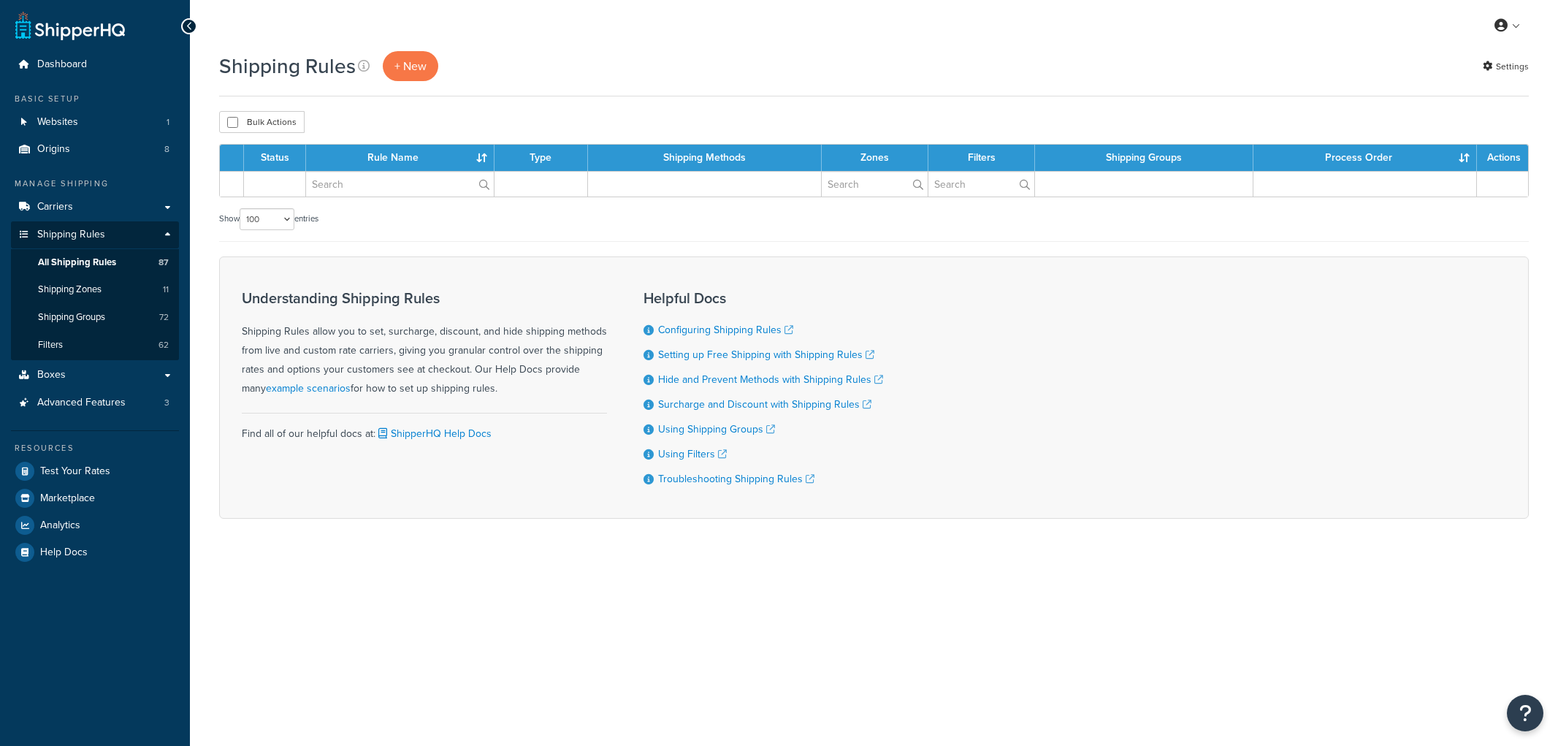
select select "100"
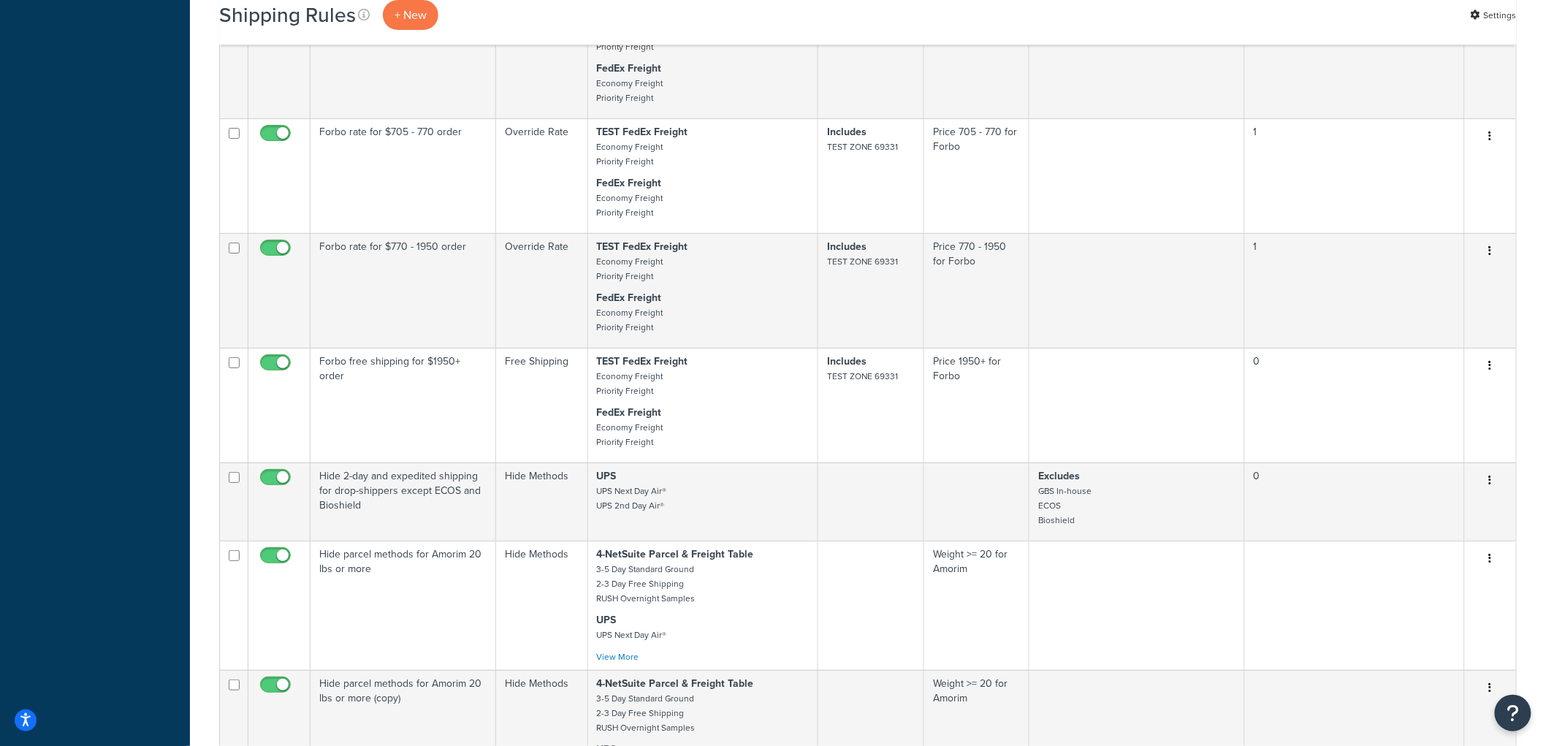
scroll to position [9839, 0]
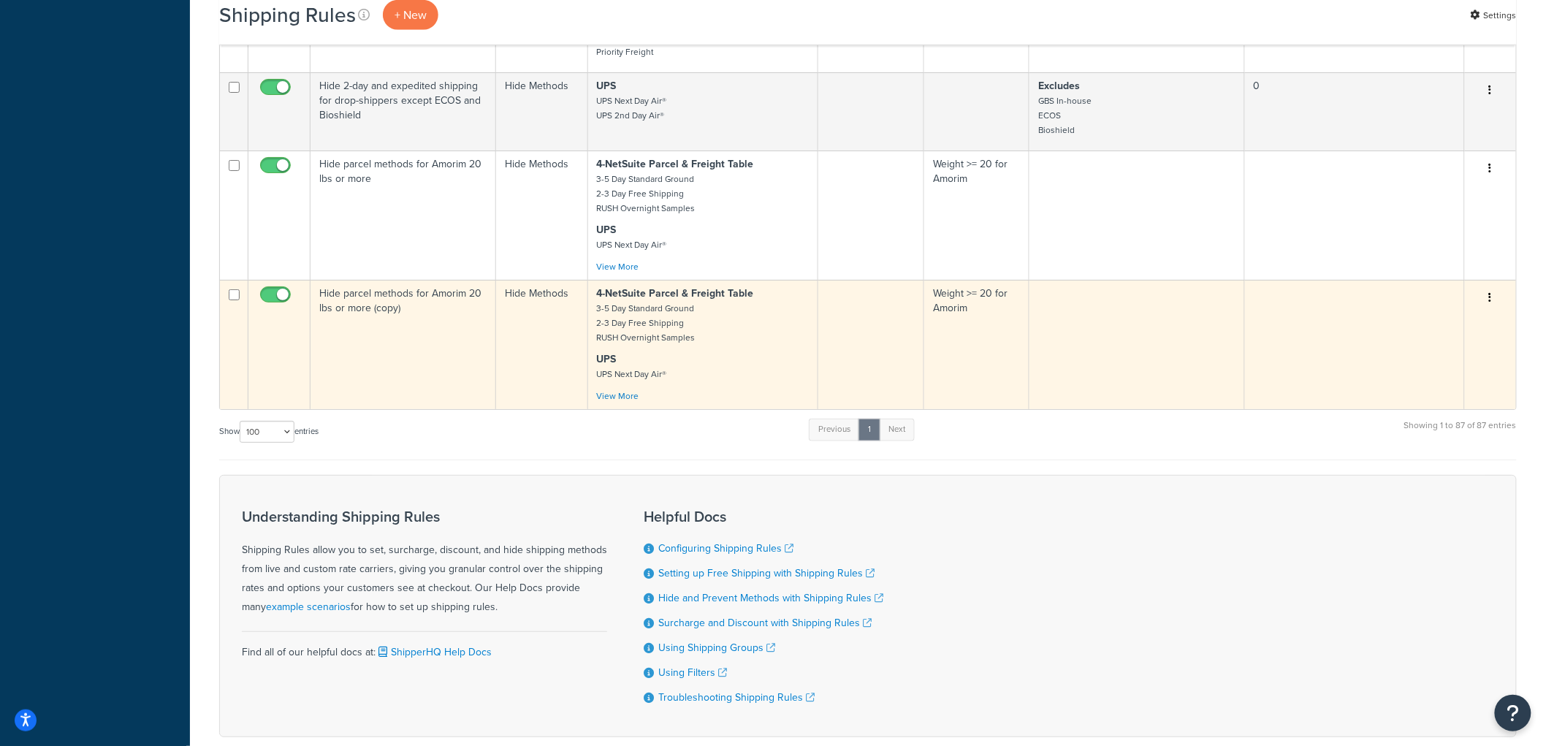
click at [1489, 302] on icon "button" at bounding box center [1490, 297] width 3 height 10
click at [1447, 370] on link "Duplicate" at bounding box center [1441, 355] width 115 height 30
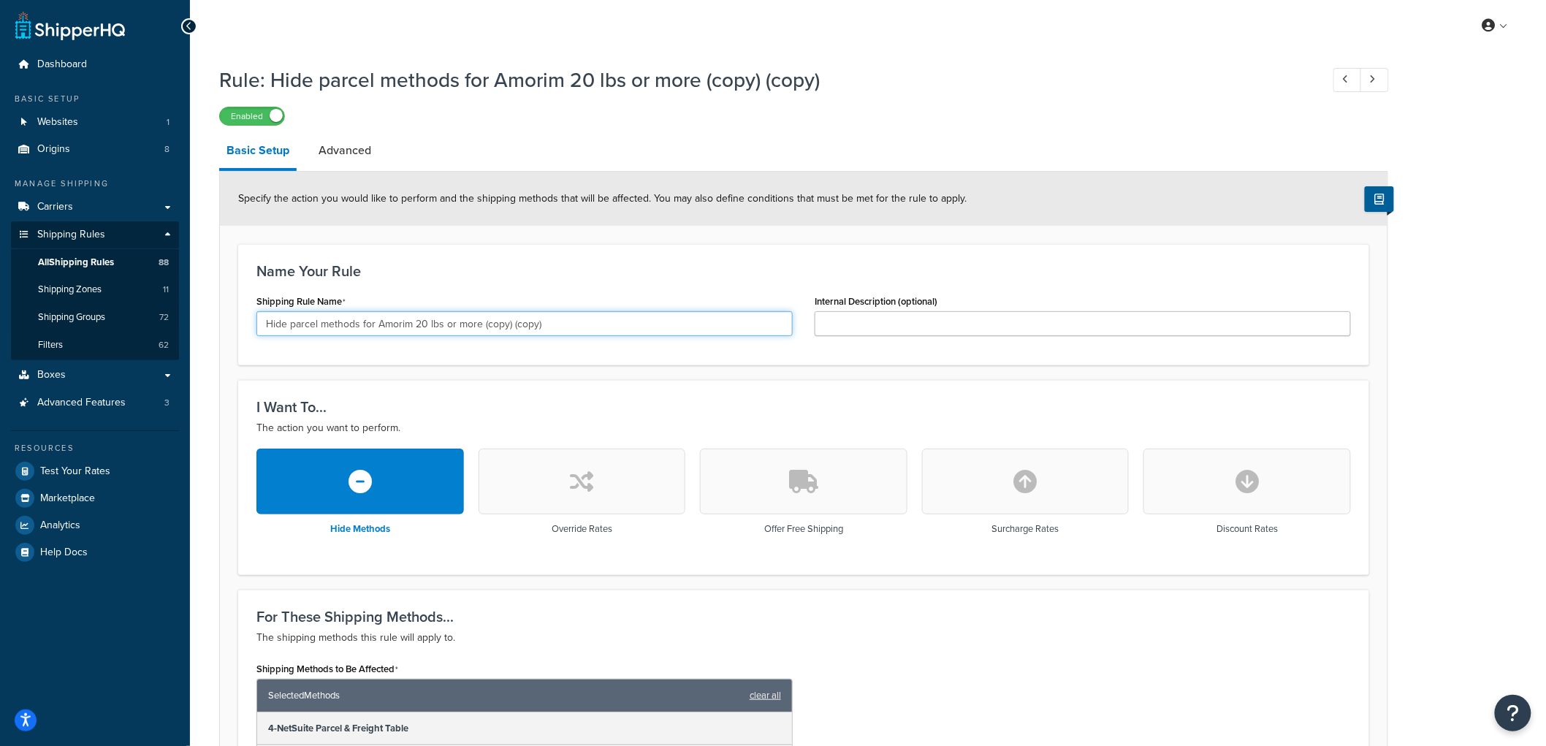
drag, startPoint x: 563, startPoint y: 321, endPoint x: 414, endPoint y: 314, distance: 149.2
click at [414, 314] on input "Hide parcel methods for Amorim 20 lbs or more (copy) (copy)" at bounding box center [524, 323] width 536 height 25
type input "Hide parcel methods for Amorim 3 or more"
click at [451, 278] on h3 "Name Your Rule" at bounding box center [803, 271] width 1094 height 16
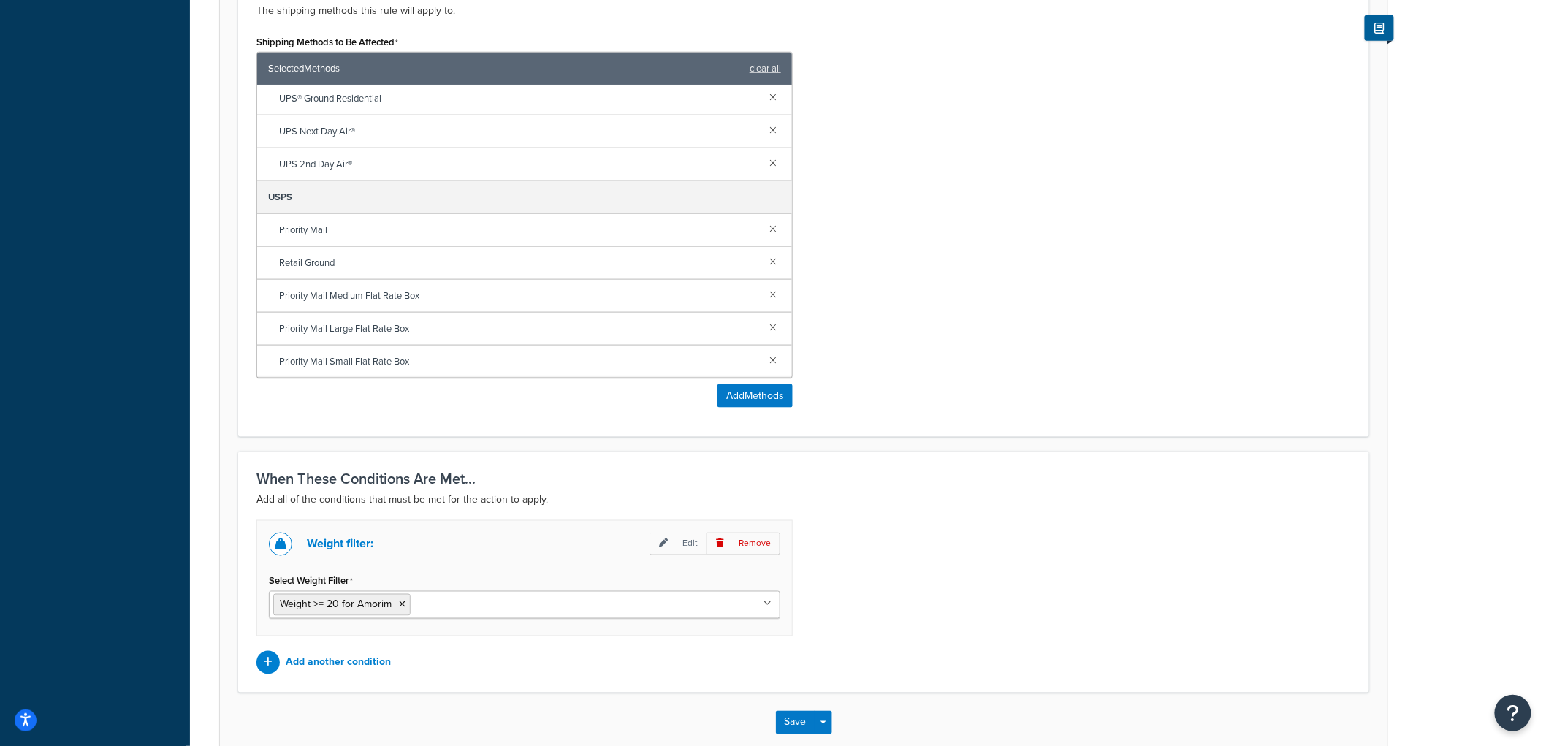
scroll to position [709, 0]
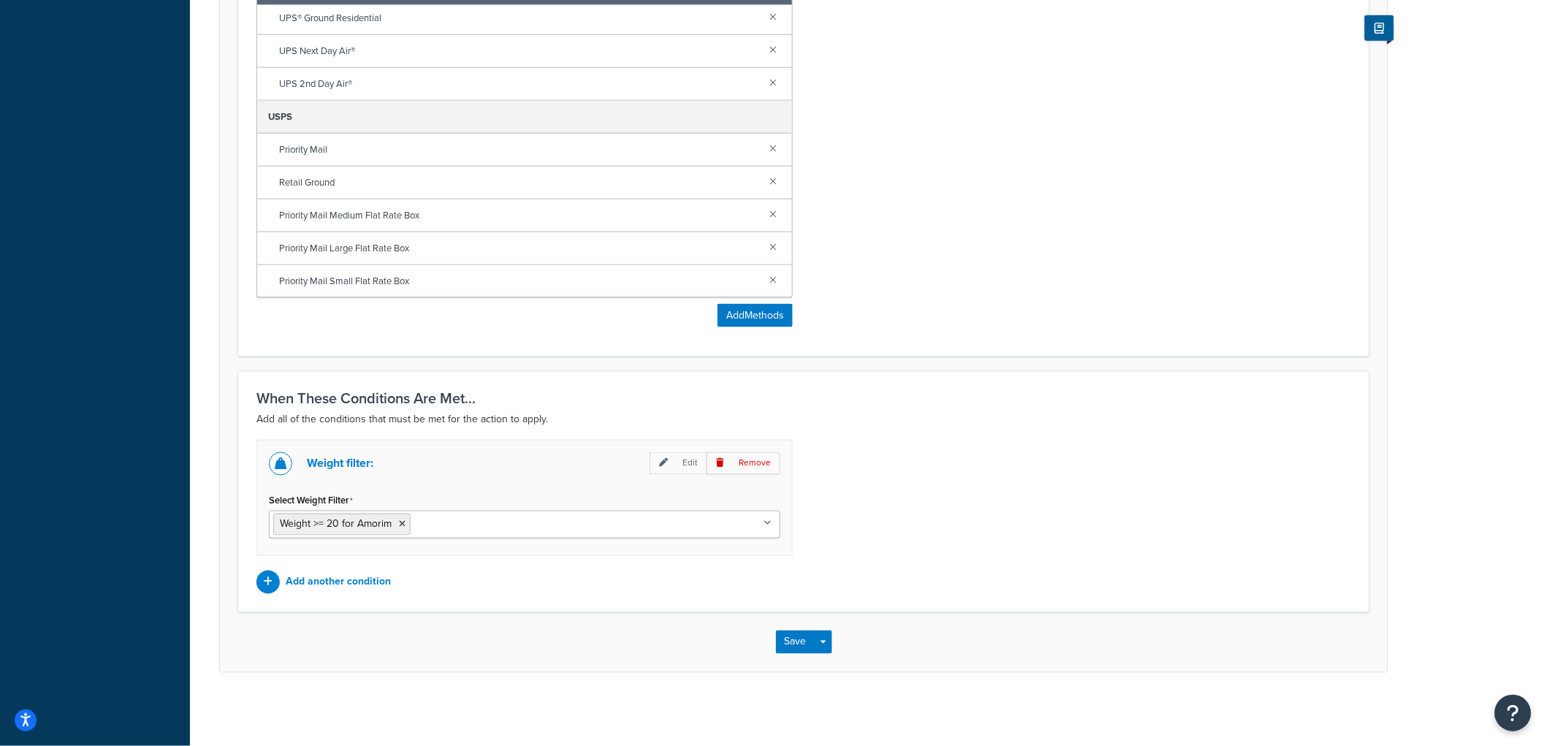
click at [419, 519] on input "Select Weight Filter" at bounding box center [478, 524] width 129 height 16
click at [400, 528] on li "Weight >= 20 for Amorim" at bounding box center [341, 525] width 137 height 22
click at [399, 520] on icon at bounding box center [402, 524] width 7 height 9
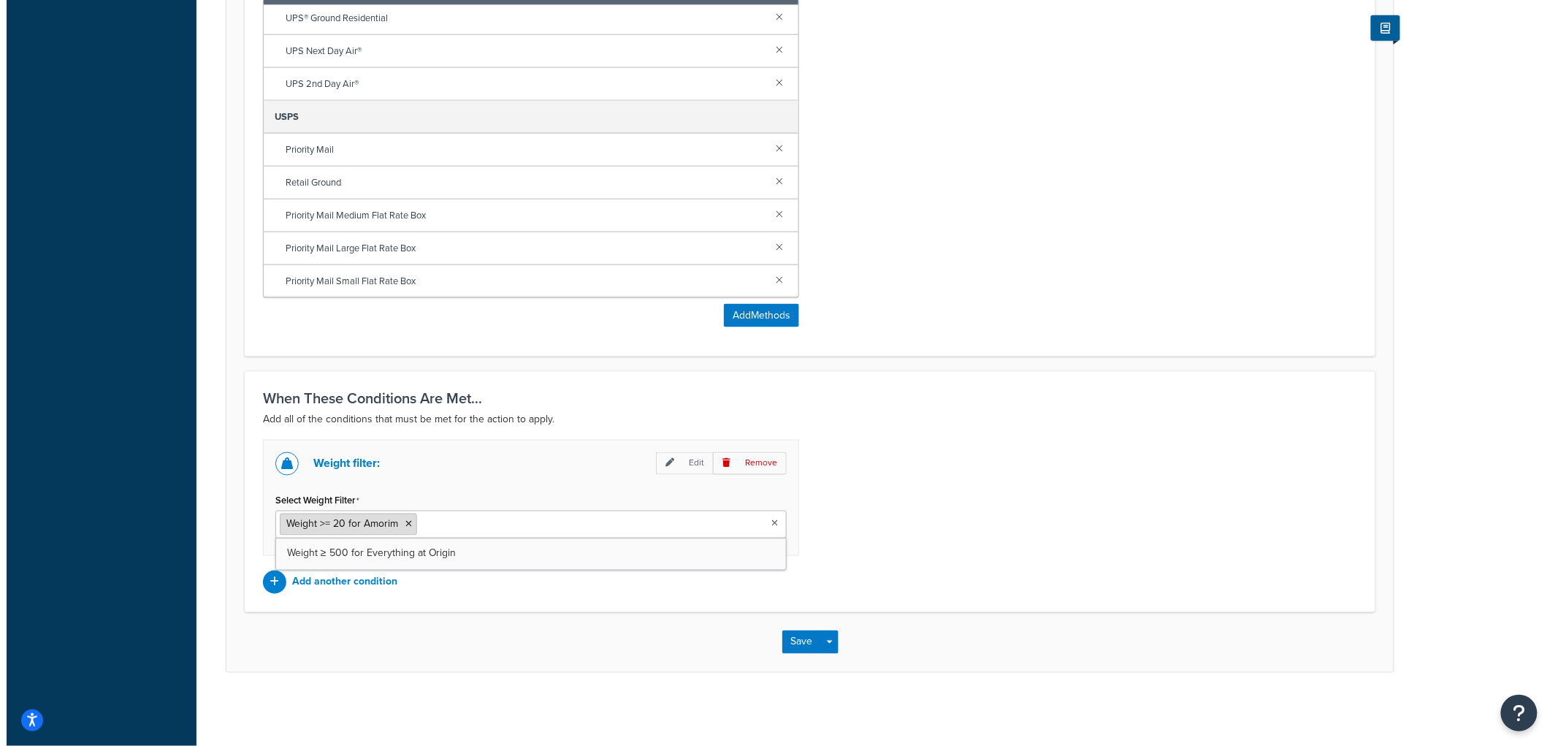
scroll to position [577, 0]
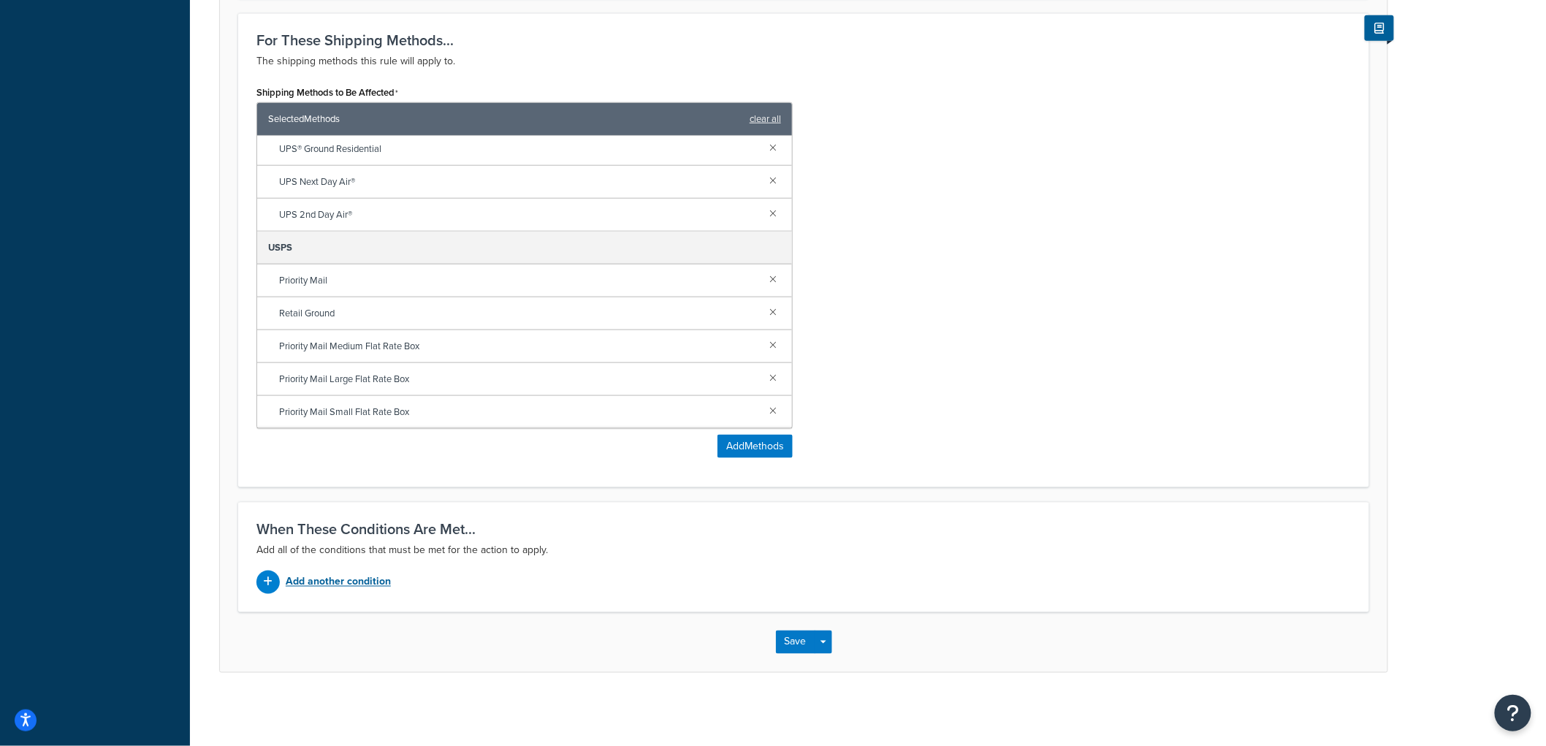
click at [380, 582] on p "Add another condition" at bounding box center [338, 582] width 105 height 20
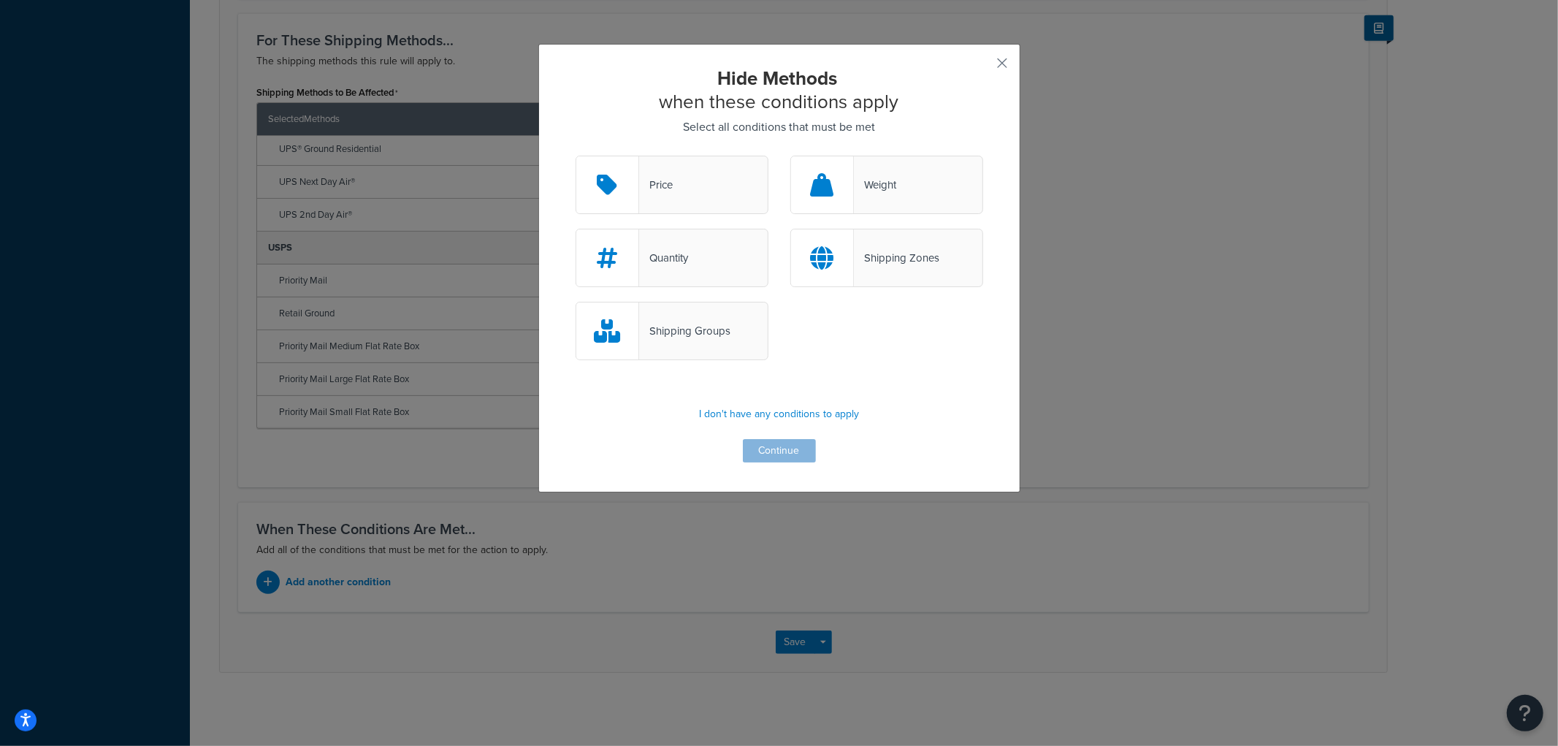
click at [675, 245] on div "Quantity" at bounding box center [672, 258] width 193 height 58
click at [0, 0] on input "Quantity" at bounding box center [0, 0] width 0 height 0
click at [773, 456] on button "Continue" at bounding box center [779, 450] width 73 height 23
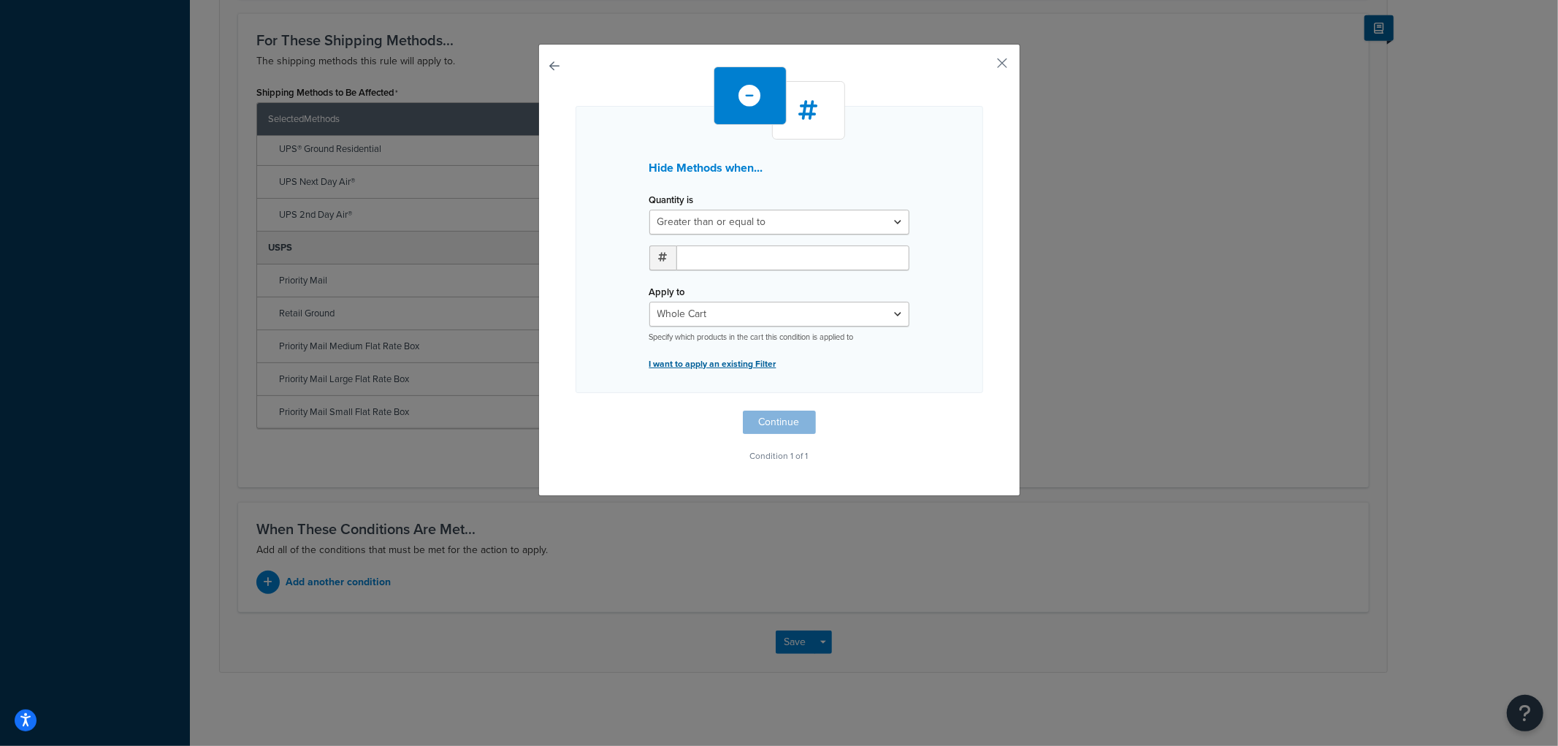
click at [698, 365] on p "I want to apply an existing Filter" at bounding box center [779, 364] width 260 height 20
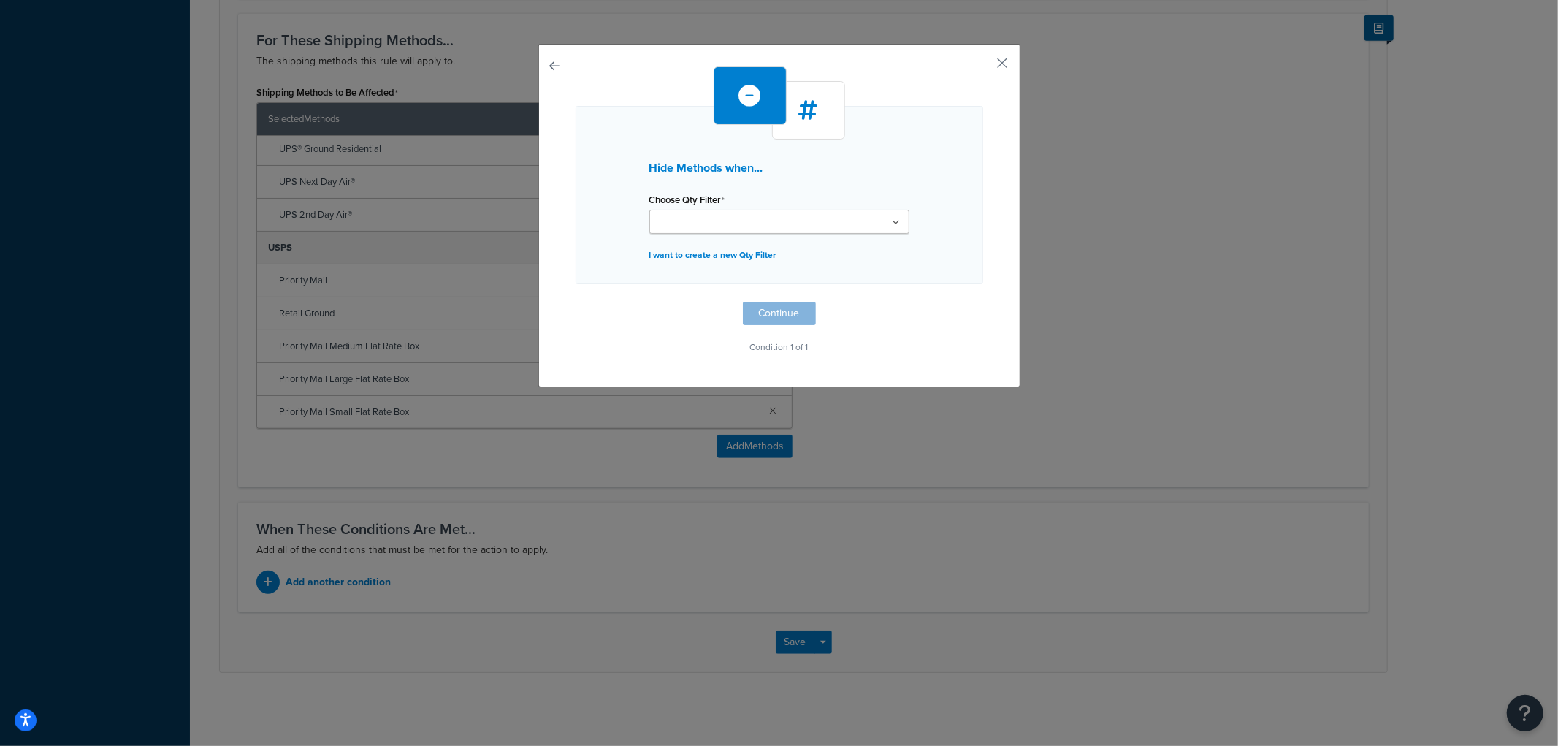
click at [709, 216] on input "Choose Qty Filter" at bounding box center [718, 223] width 129 height 16
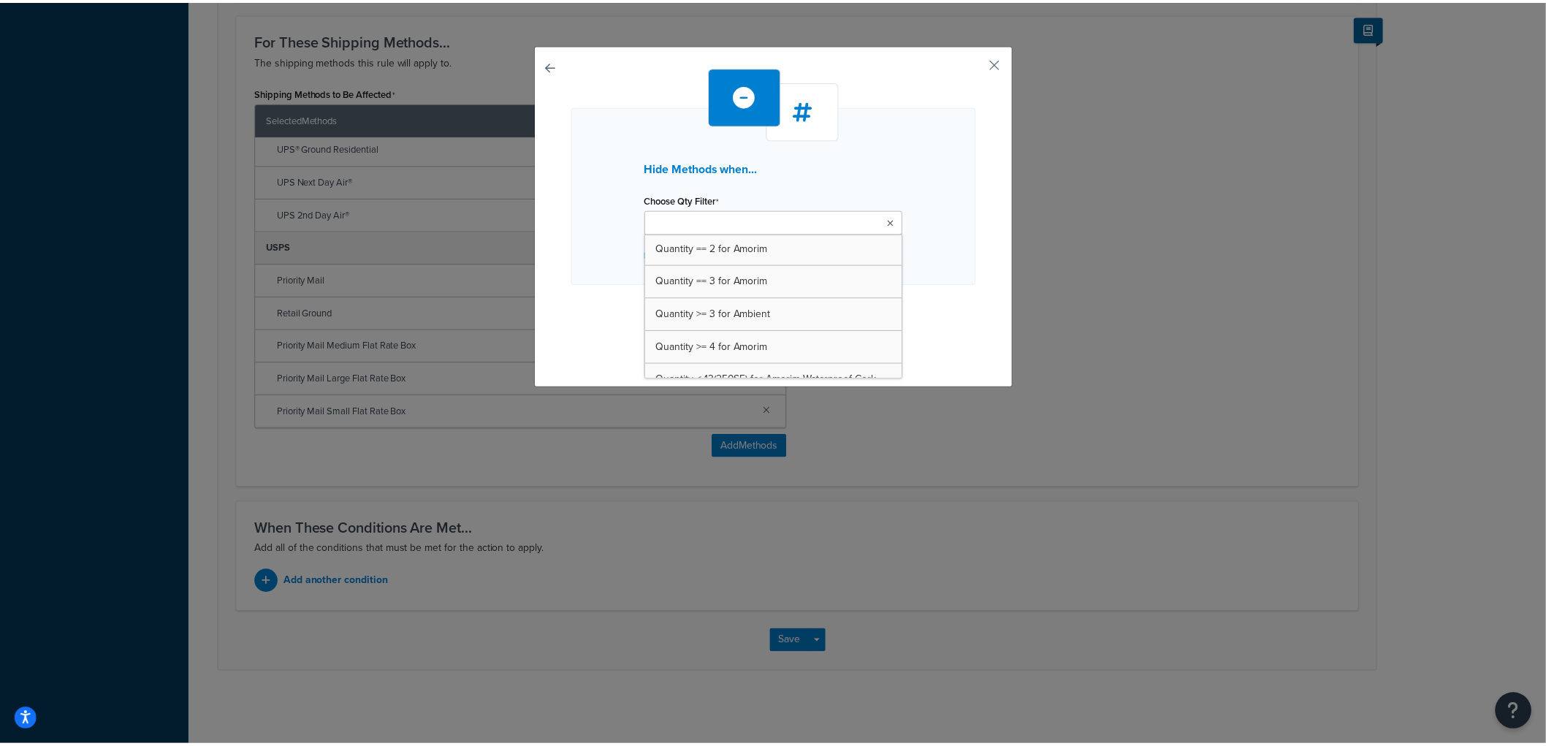
scroll to position [1270, 0]
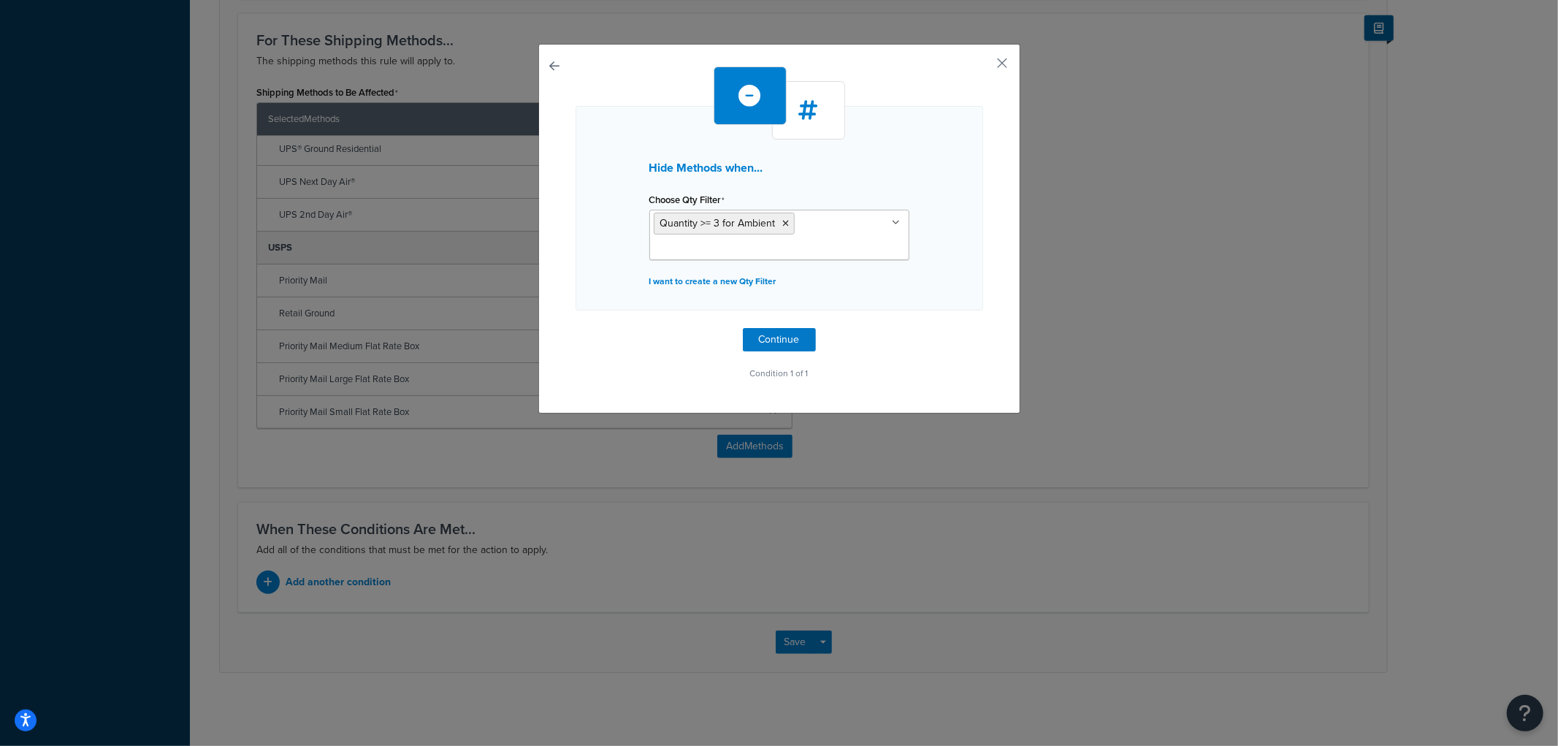
click at [953, 224] on div "Hide Methods when... Choose Qty Filter Quantity >= 3 for Ambient Quantity >= 11…" at bounding box center [780, 208] width 408 height 205
click at [783, 332] on button "Continue" at bounding box center [779, 339] width 73 height 23
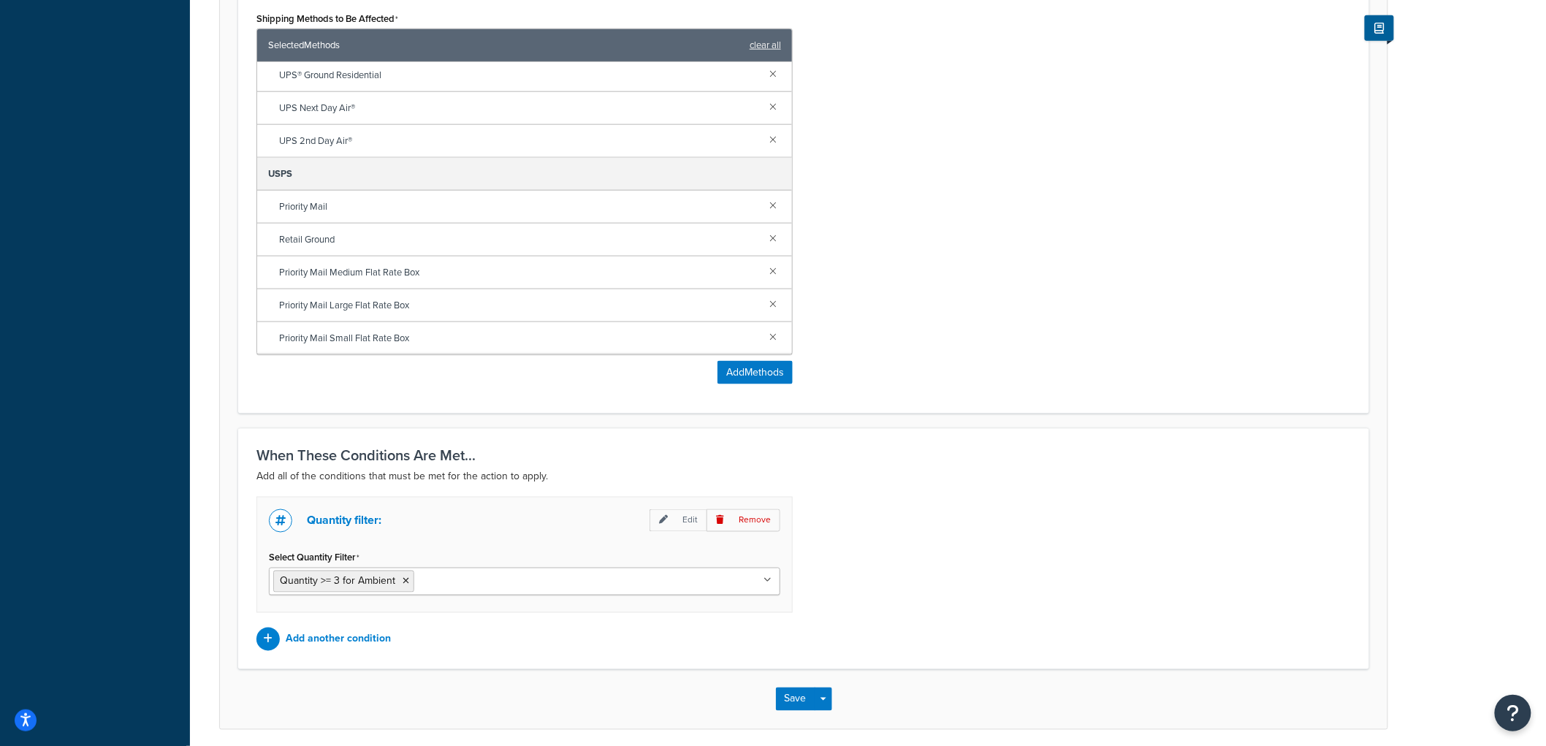
scroll to position [709, 0]
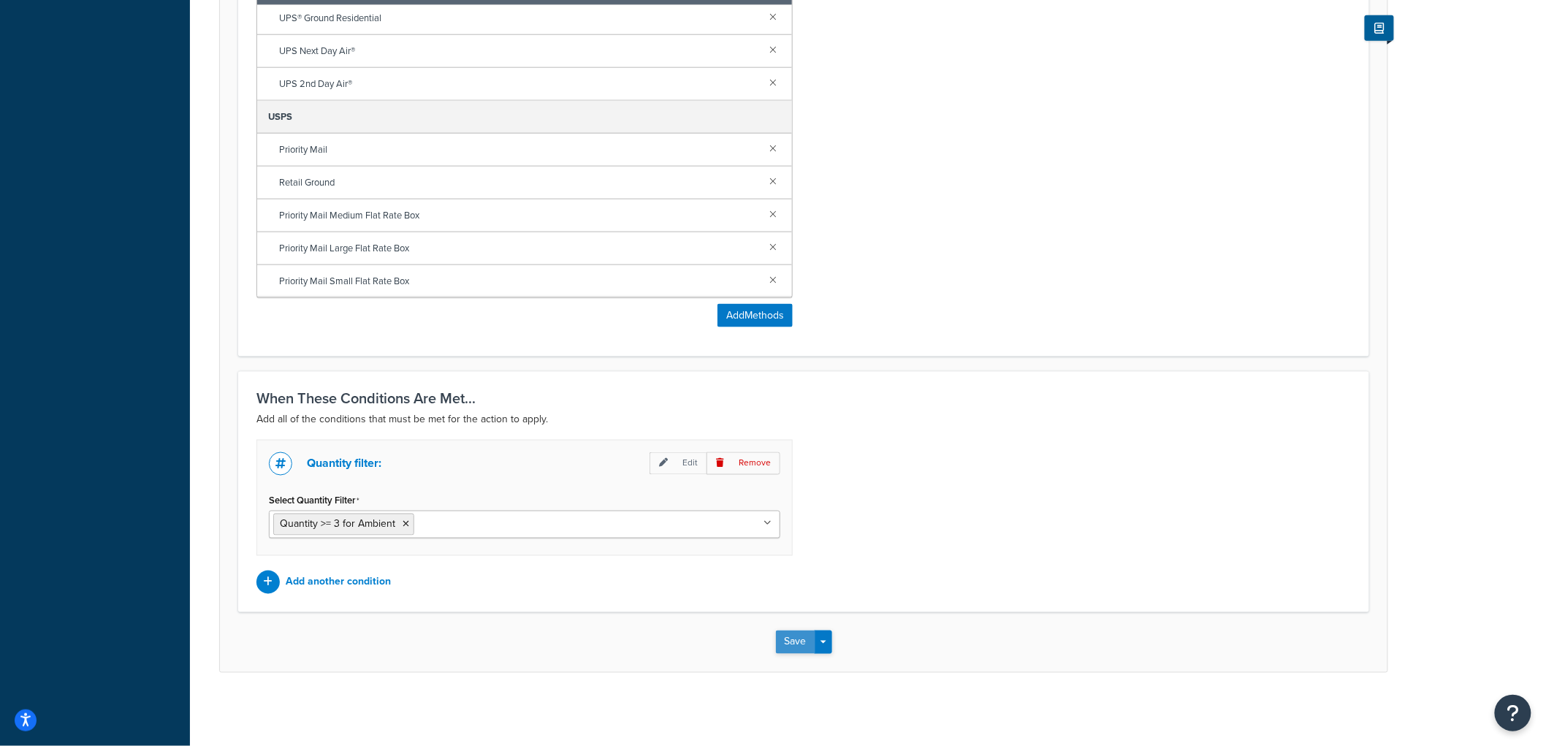
click at [801, 637] on button "Save" at bounding box center [795, 641] width 39 height 23
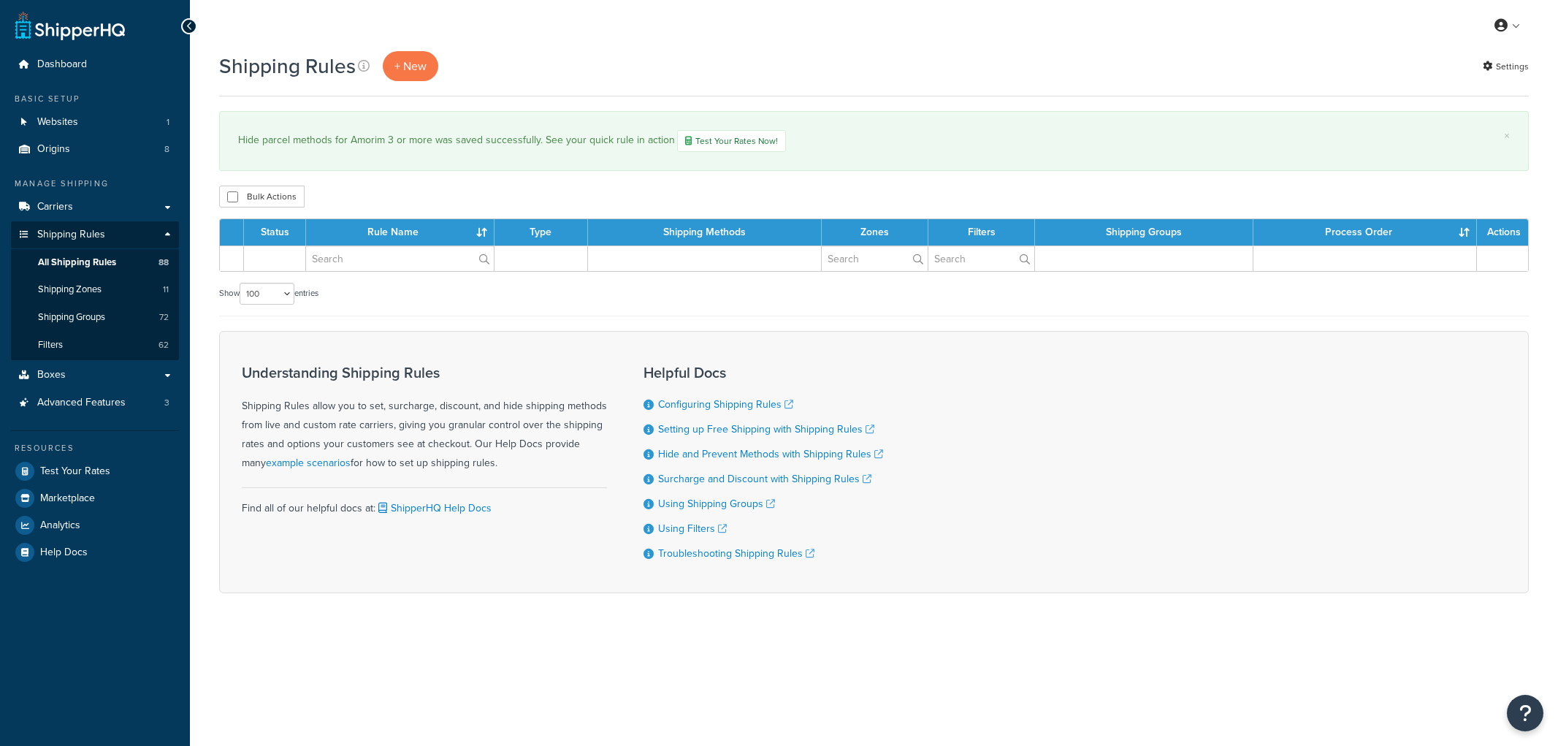
select select "100"
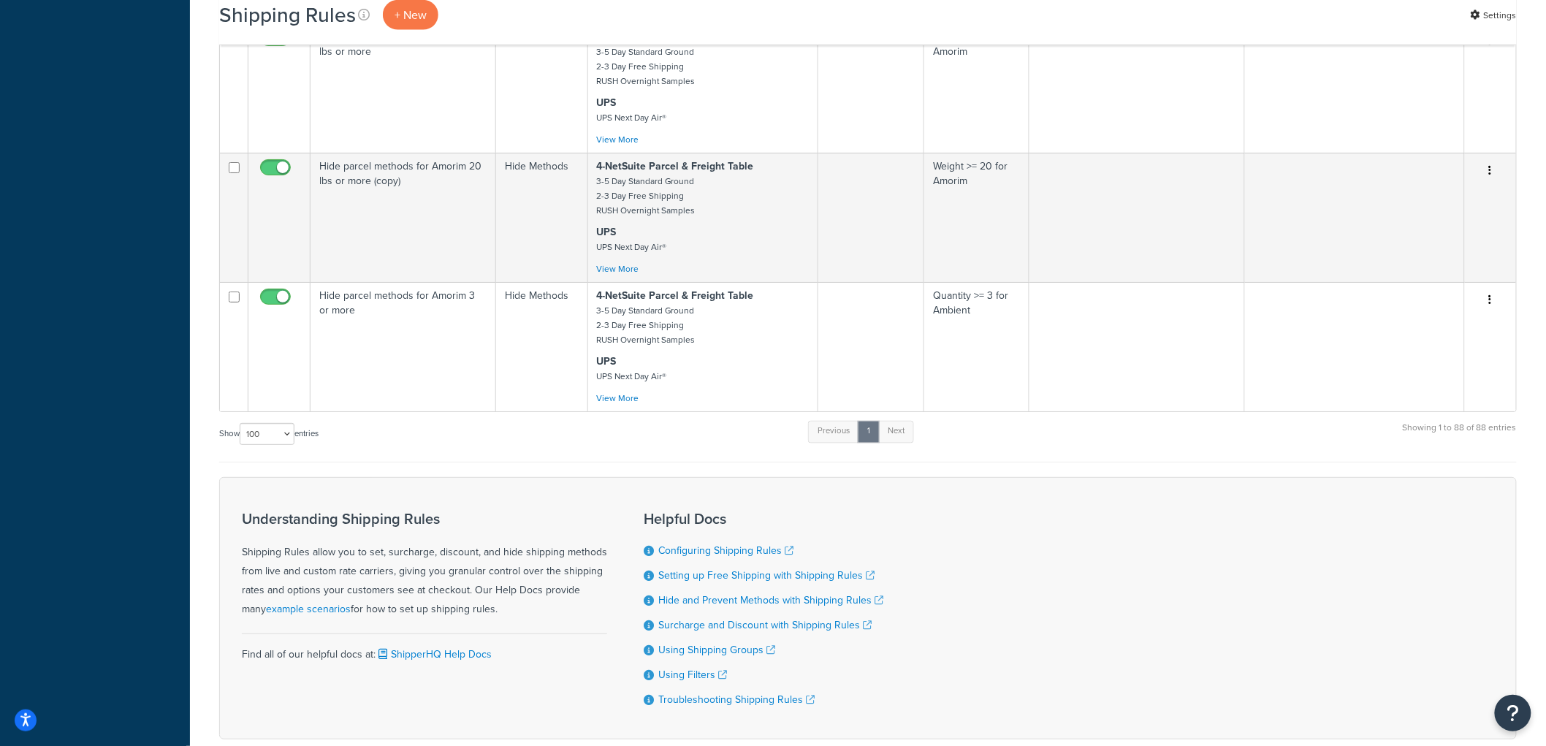
scroll to position [9984, 0]
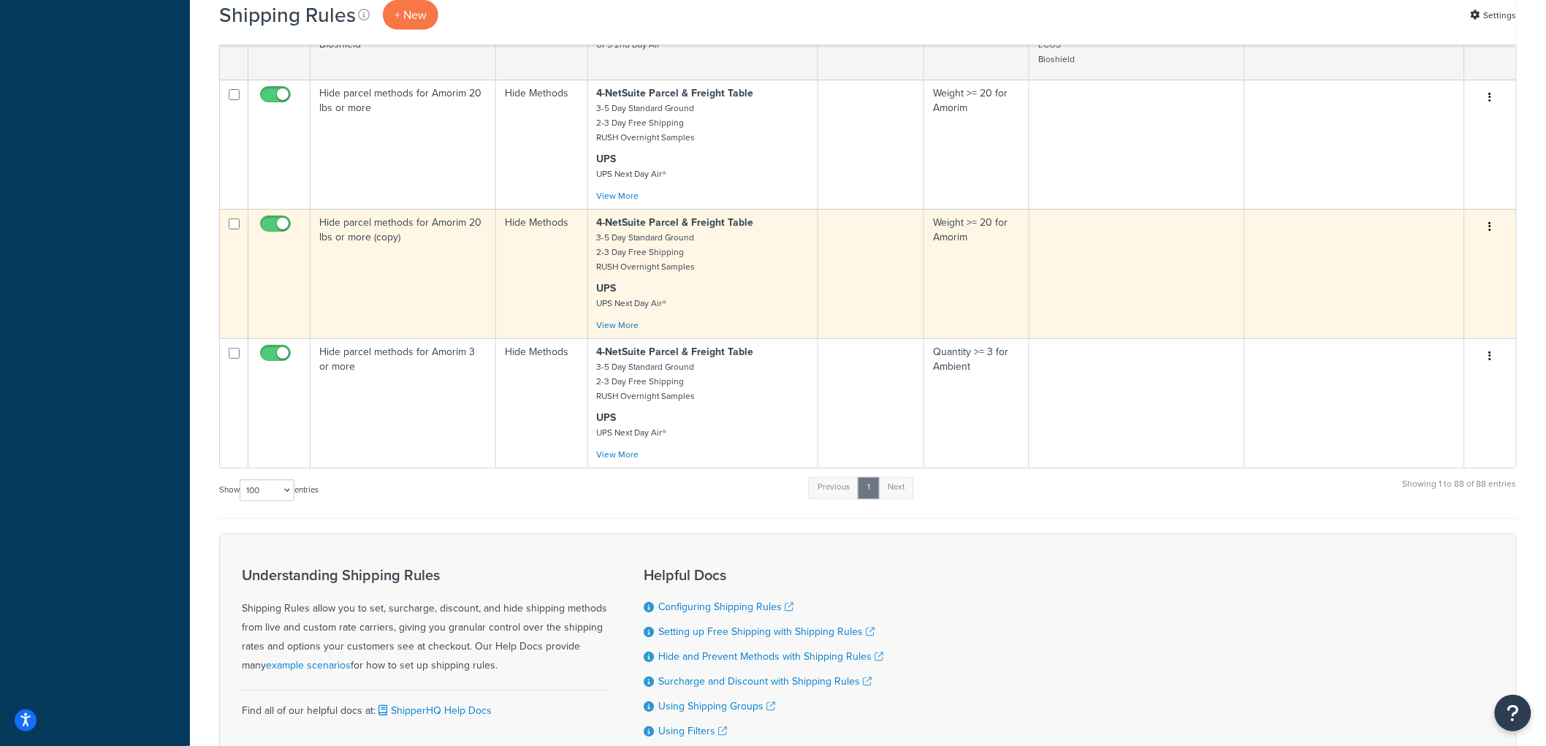
click at [1491, 232] on icon "button" at bounding box center [1490, 226] width 3 height 10
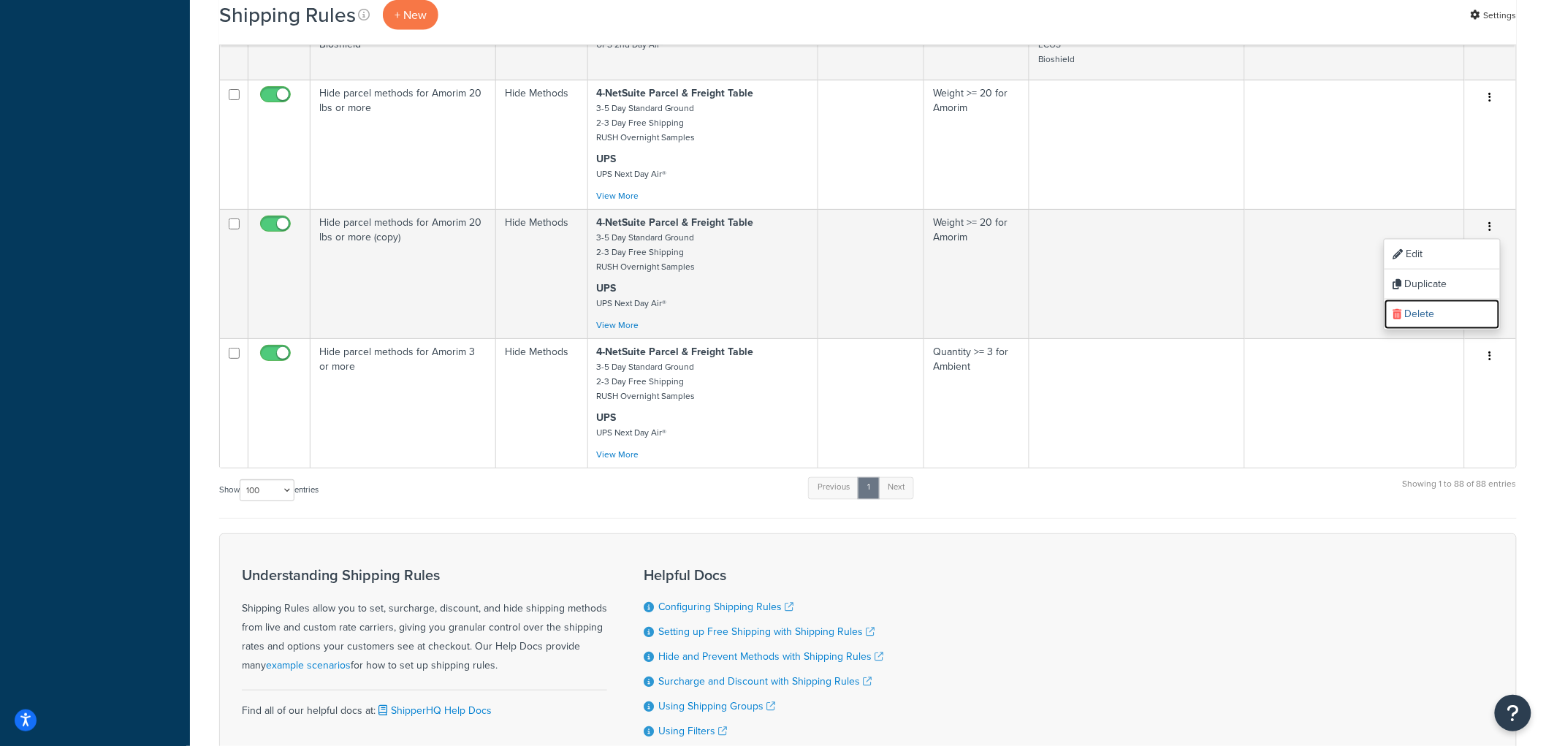
drag, startPoint x: 1437, startPoint y: 412, endPoint x: 853, endPoint y: 47, distance: 688.8
click at [1436, 329] on link "Delete" at bounding box center [1441, 315] width 115 height 30
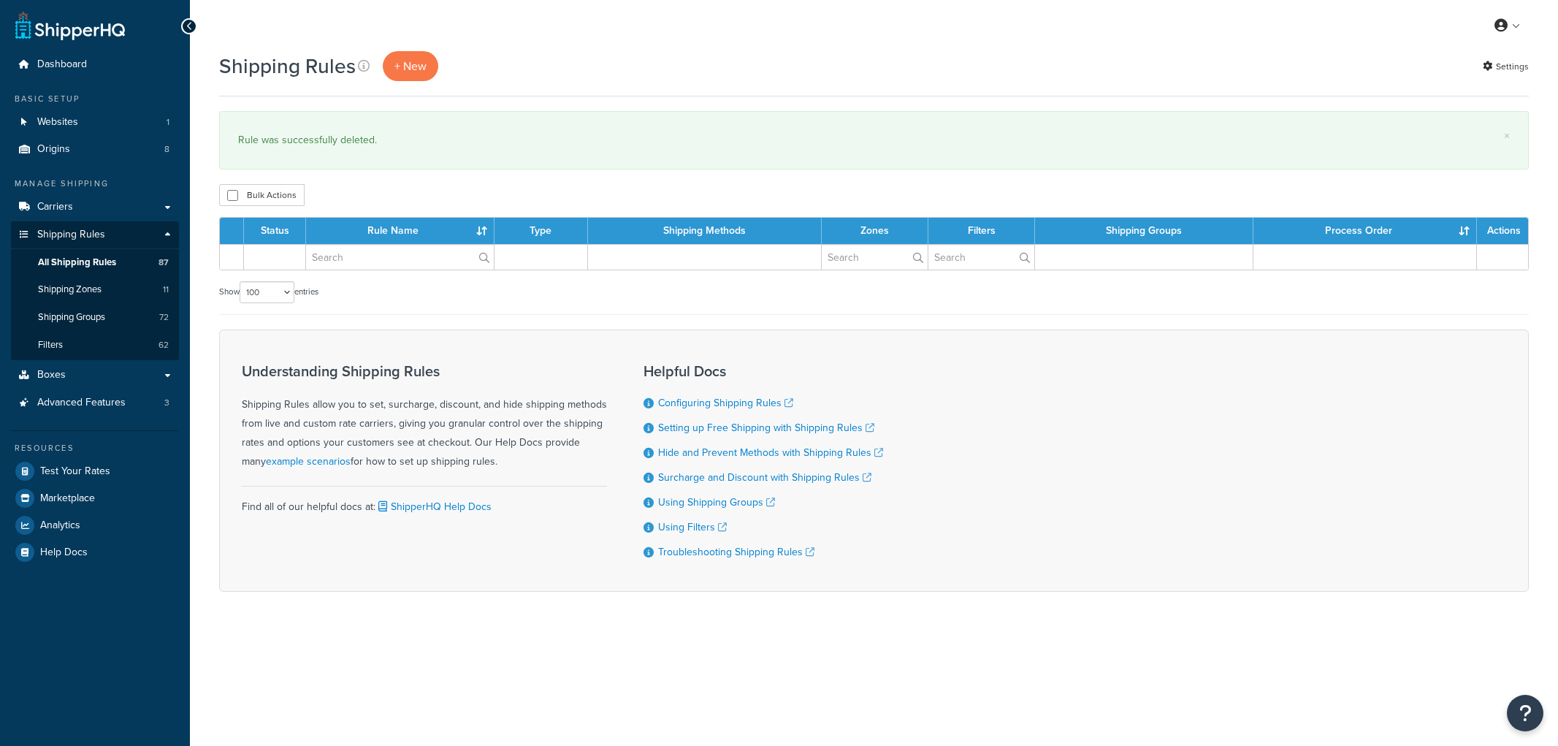
select select "100"
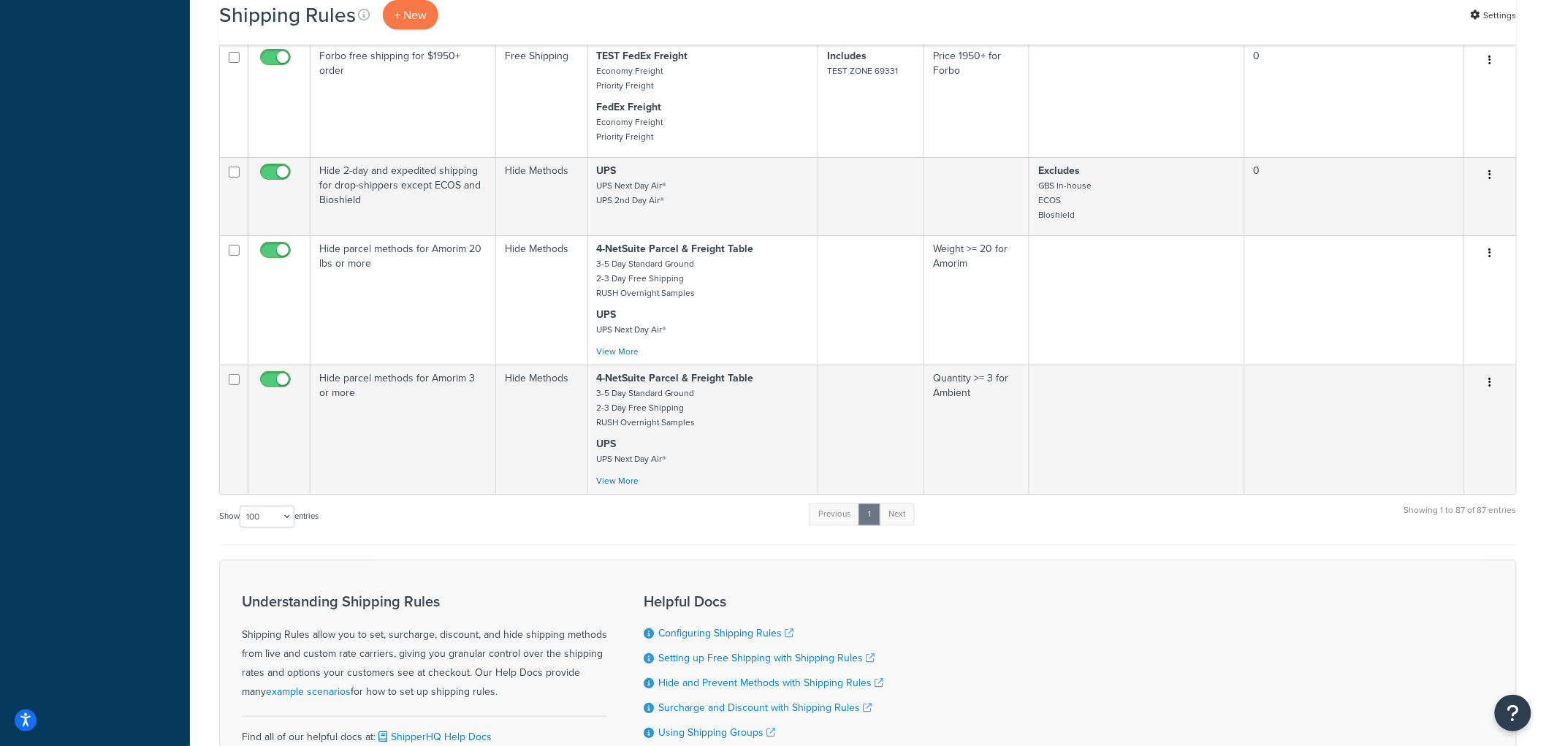
scroll to position [10014, 0]
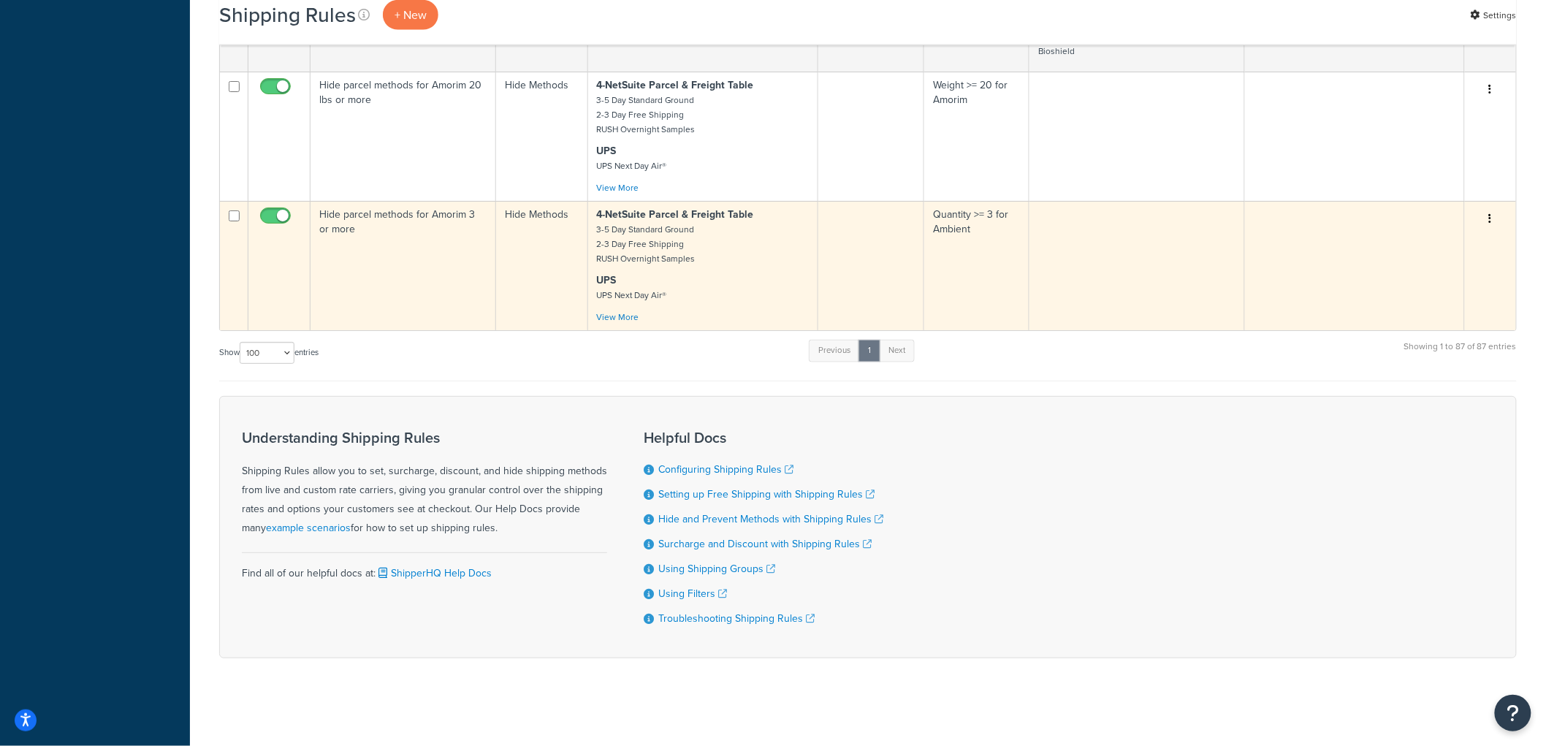
click at [461, 330] on td "Hide parcel methods for Amorim 3 or more" at bounding box center [403, 265] width 186 height 129
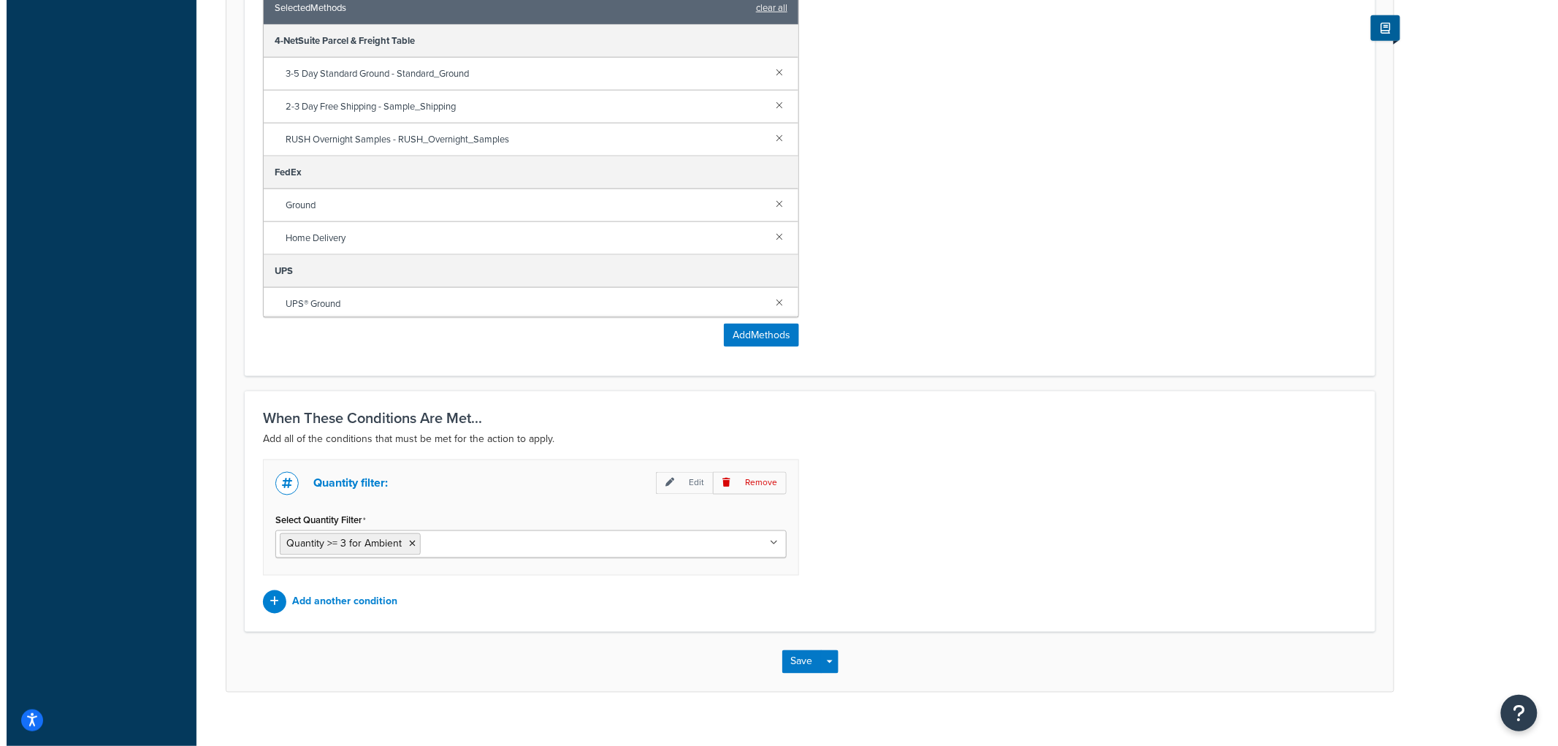
scroll to position [709, 0]
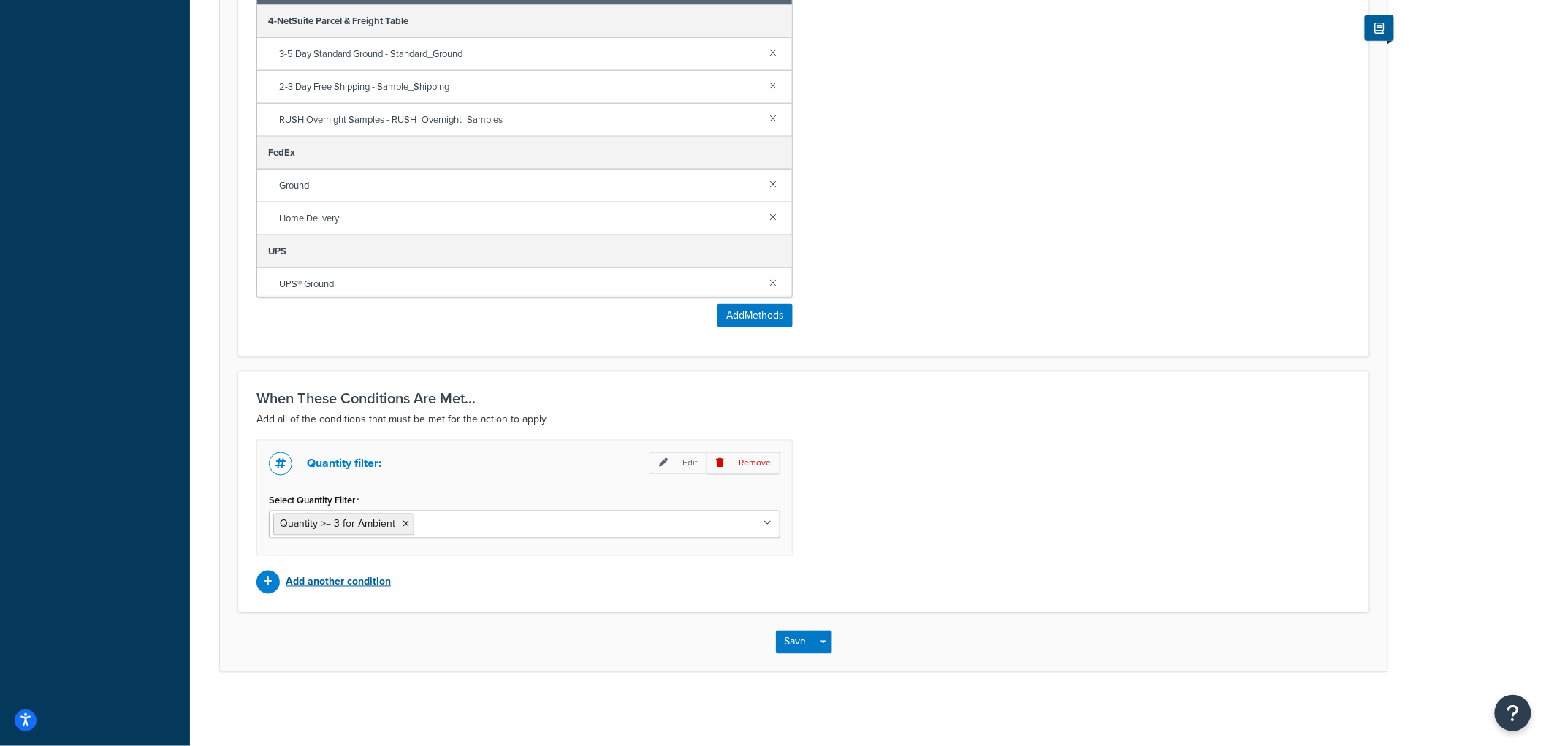
click at [362, 587] on p "Add another condition" at bounding box center [338, 582] width 105 height 20
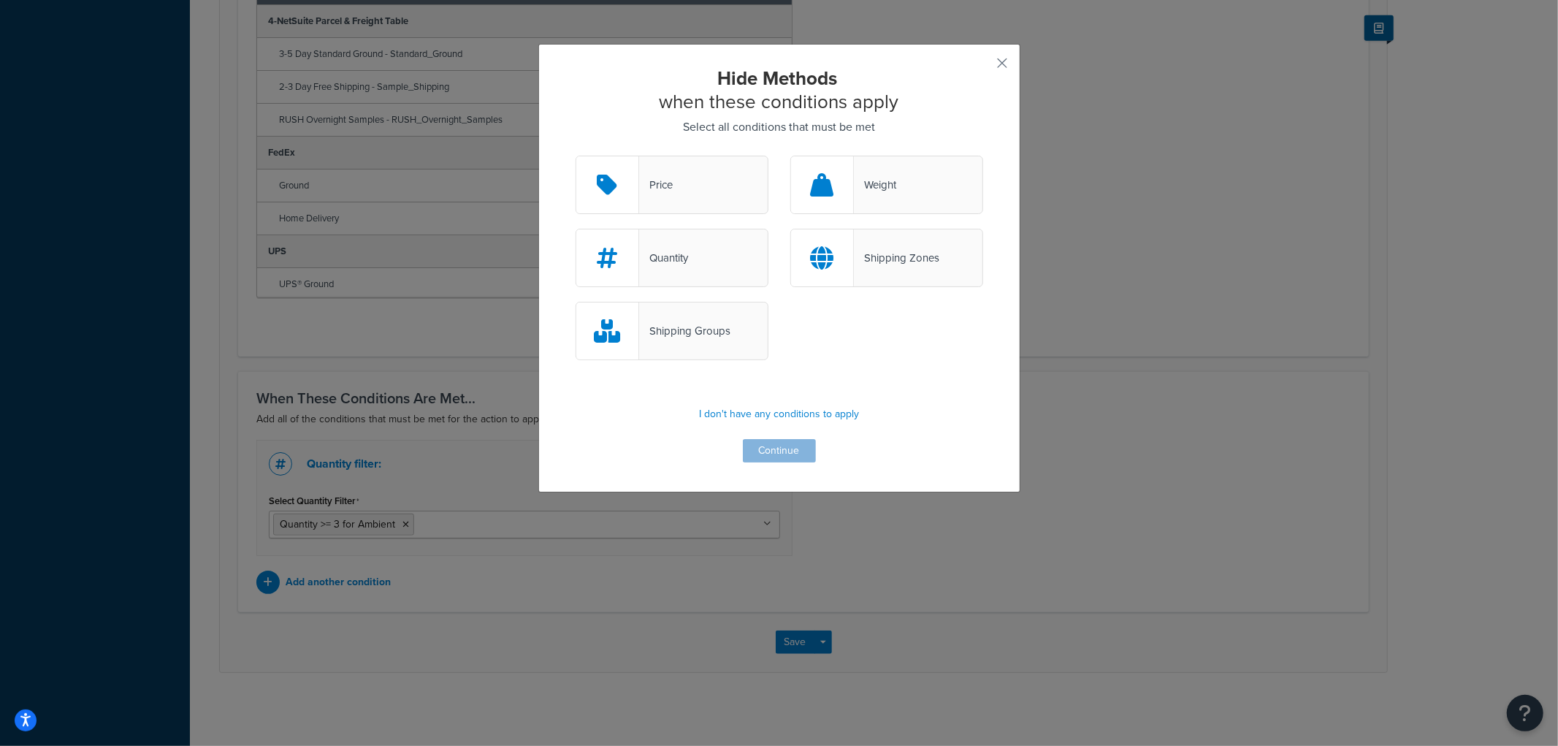
click at [849, 245] on div "Shipping Zones" at bounding box center [886, 258] width 193 height 58
click at [0, 0] on input "Shipping Zones" at bounding box center [0, 0] width 0 height 0
click at [762, 448] on button "Continue" at bounding box center [779, 450] width 73 height 23
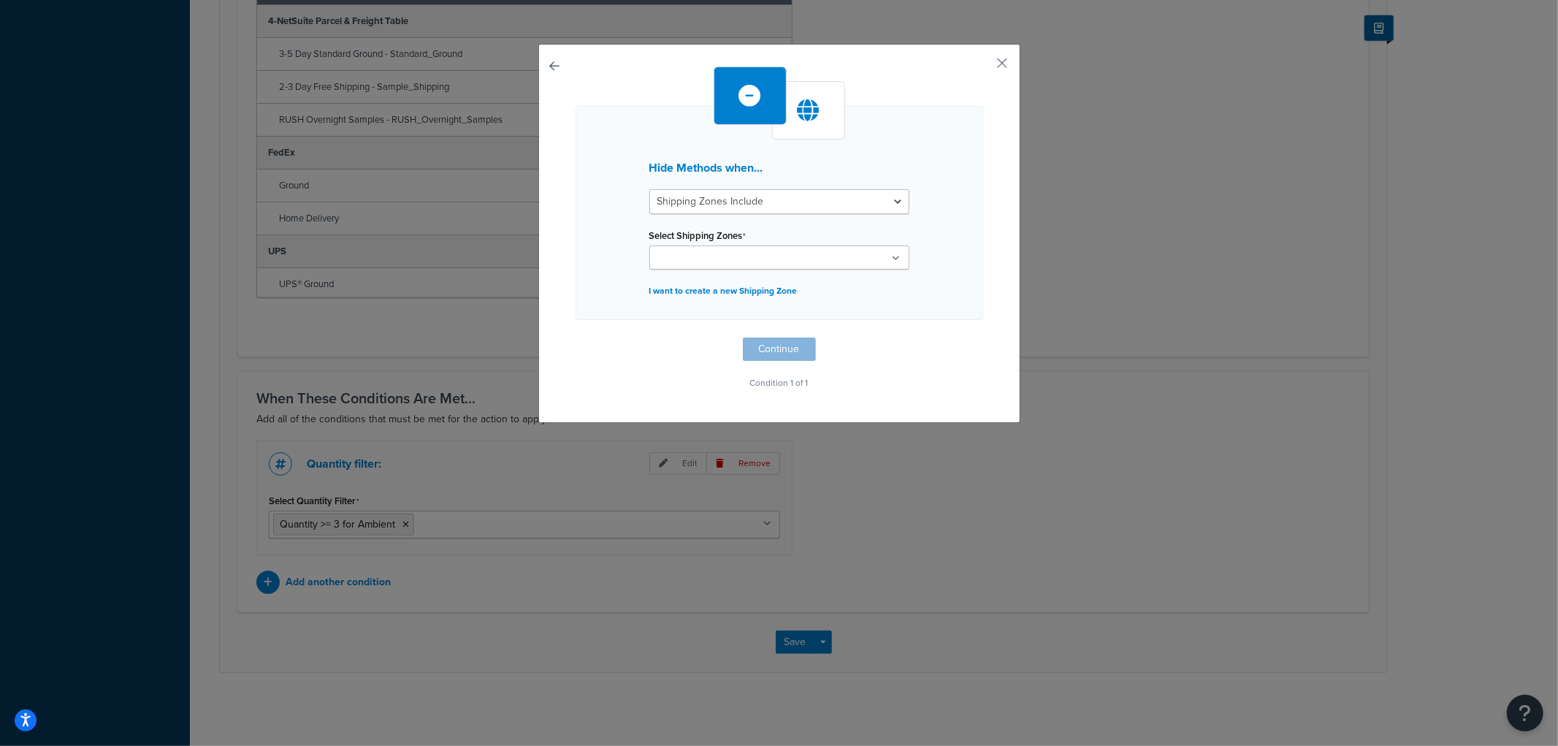
click at [698, 265] on input "Select Shipping Zones" at bounding box center [718, 259] width 129 height 16
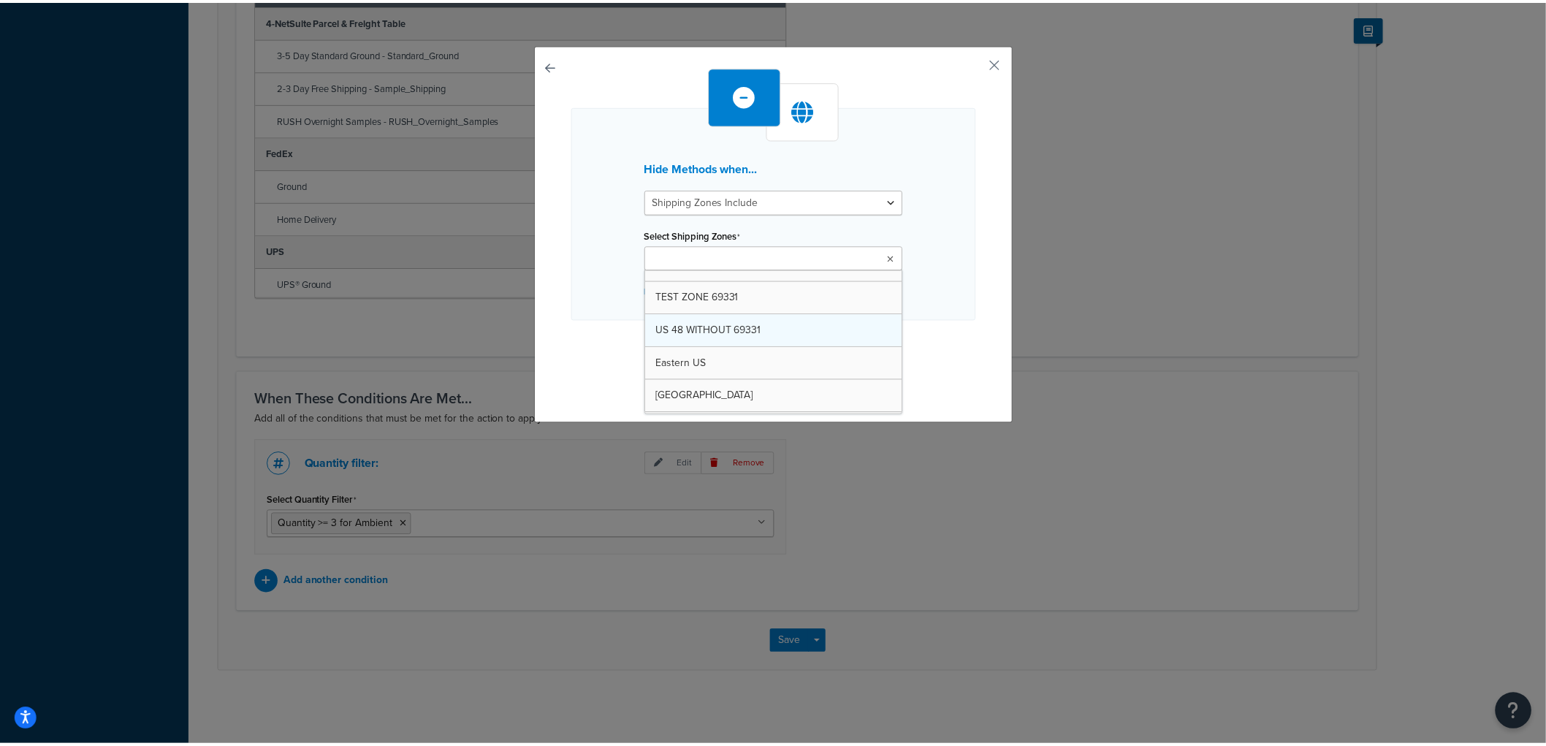
scroll to position [81, 0]
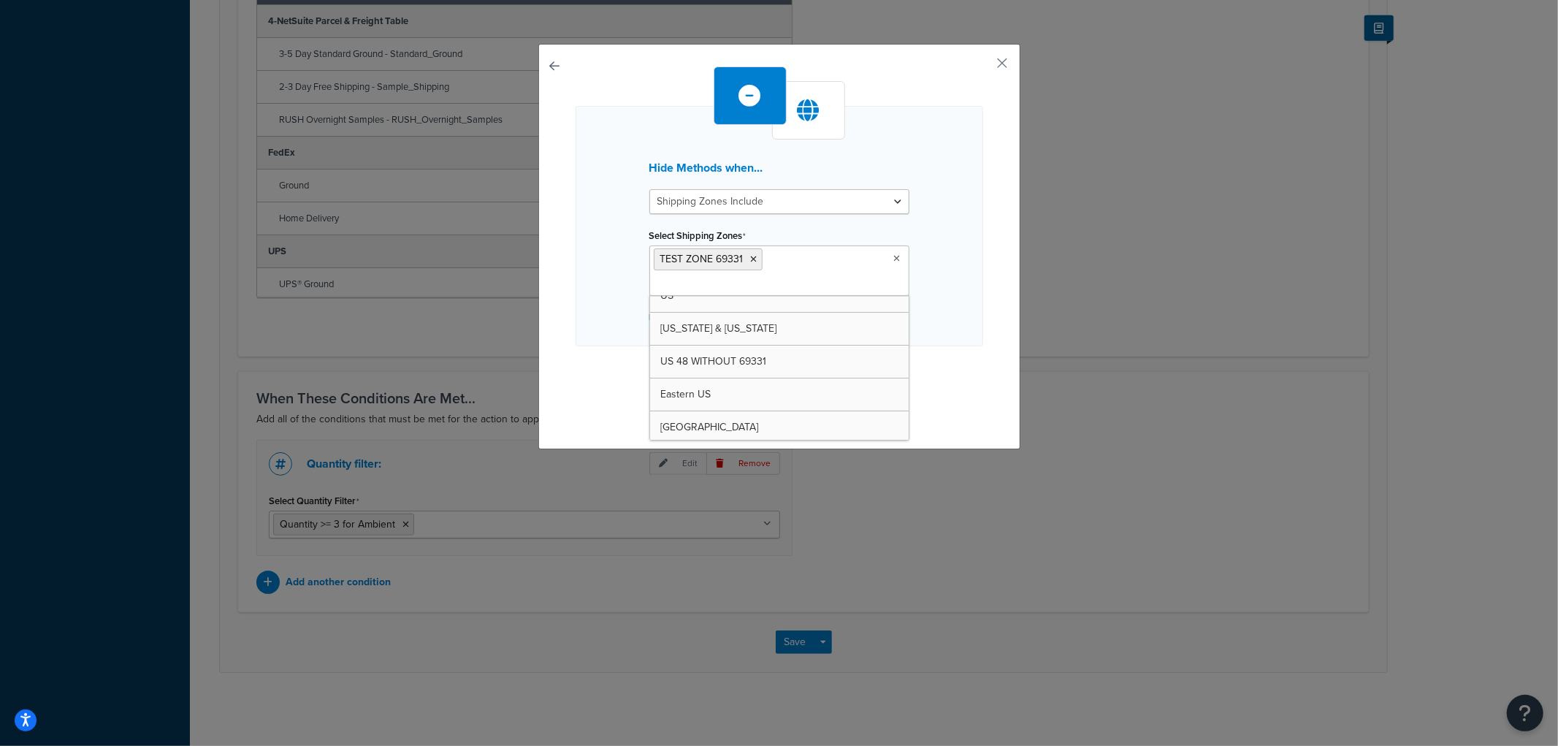
click at [968, 330] on div "Hide Methods when... Shipping Zones Include Shipping Zones Do Not Include Selec…" at bounding box center [780, 242] width 408 height 353
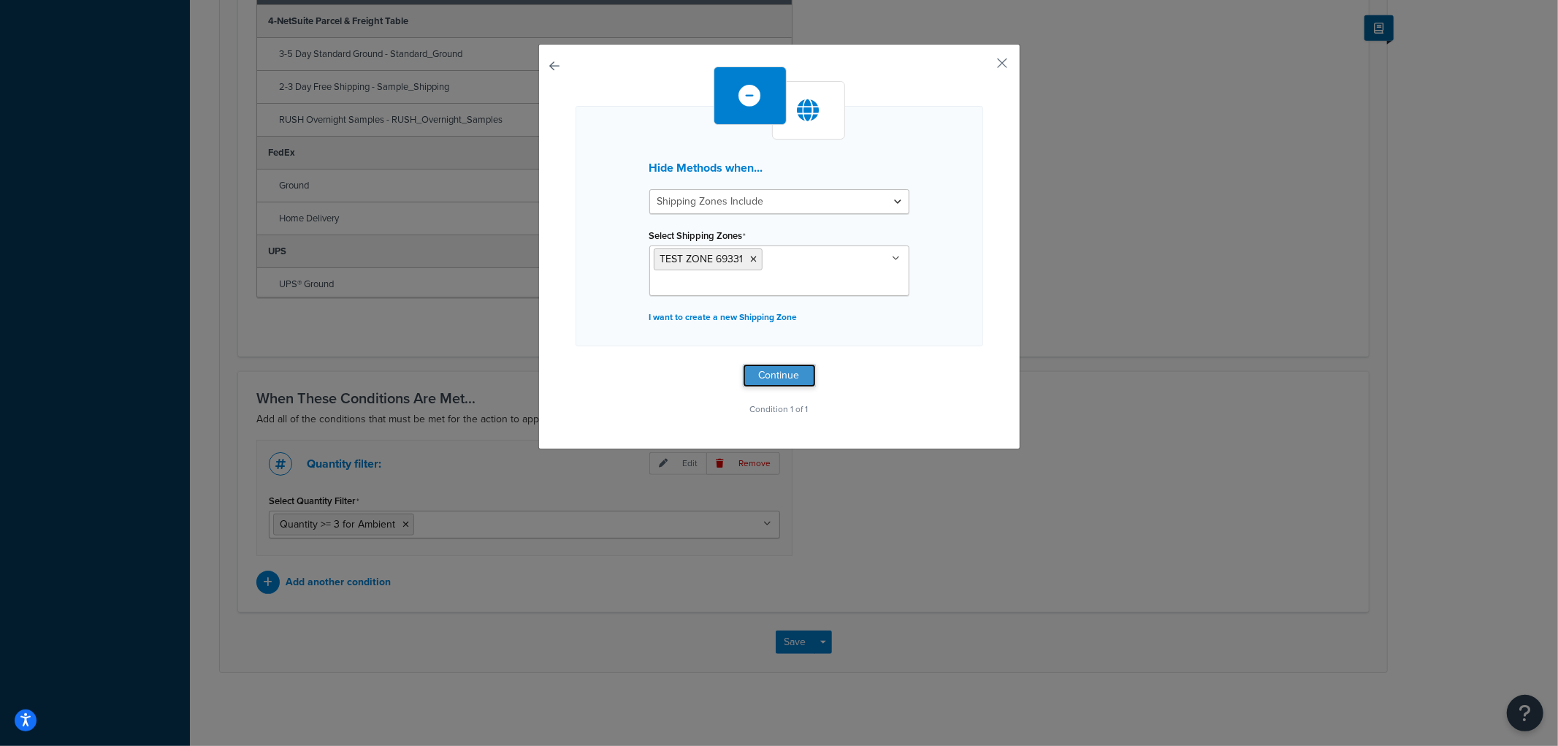
click at [779, 364] on button "Continue" at bounding box center [779, 375] width 73 height 23
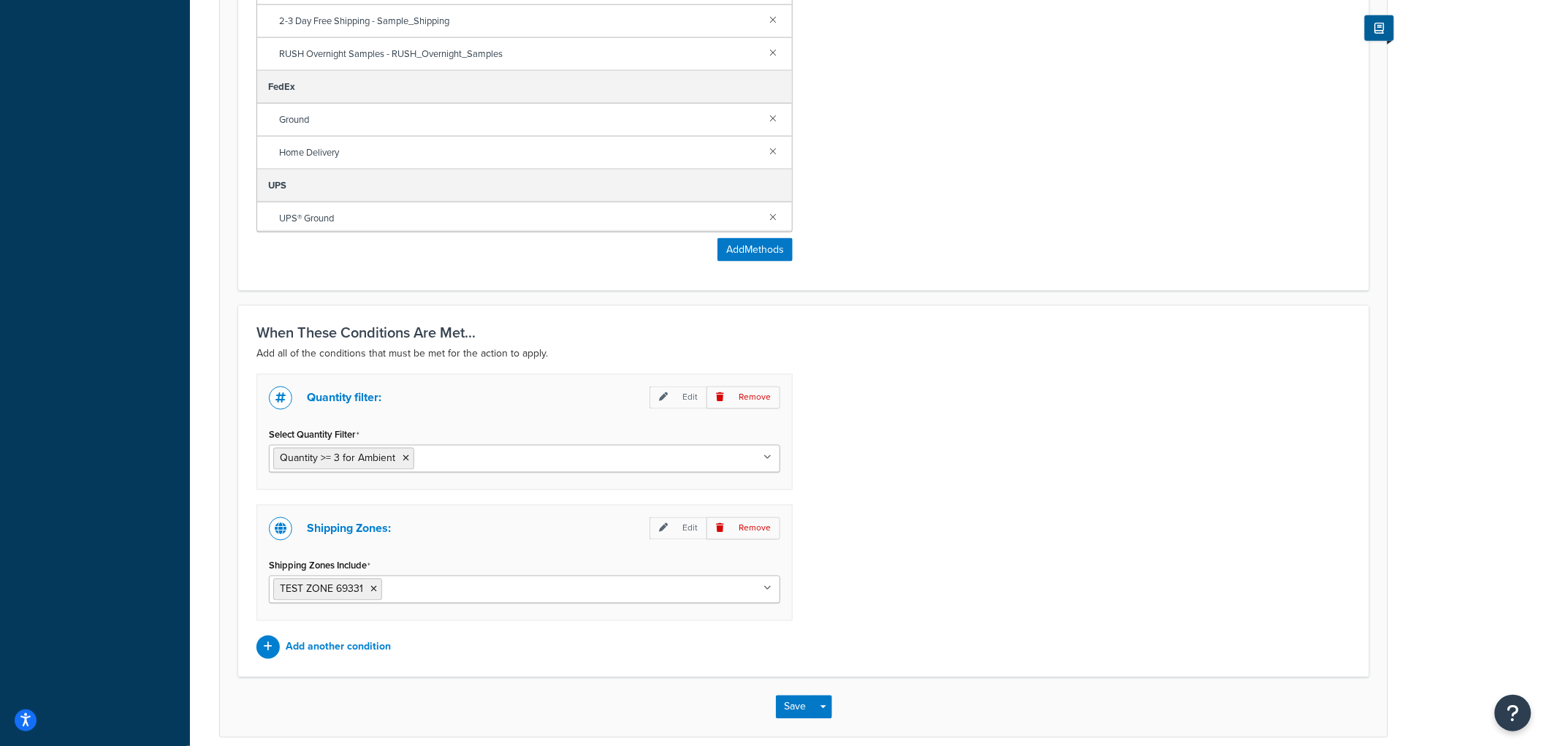
scroll to position [839, 0]
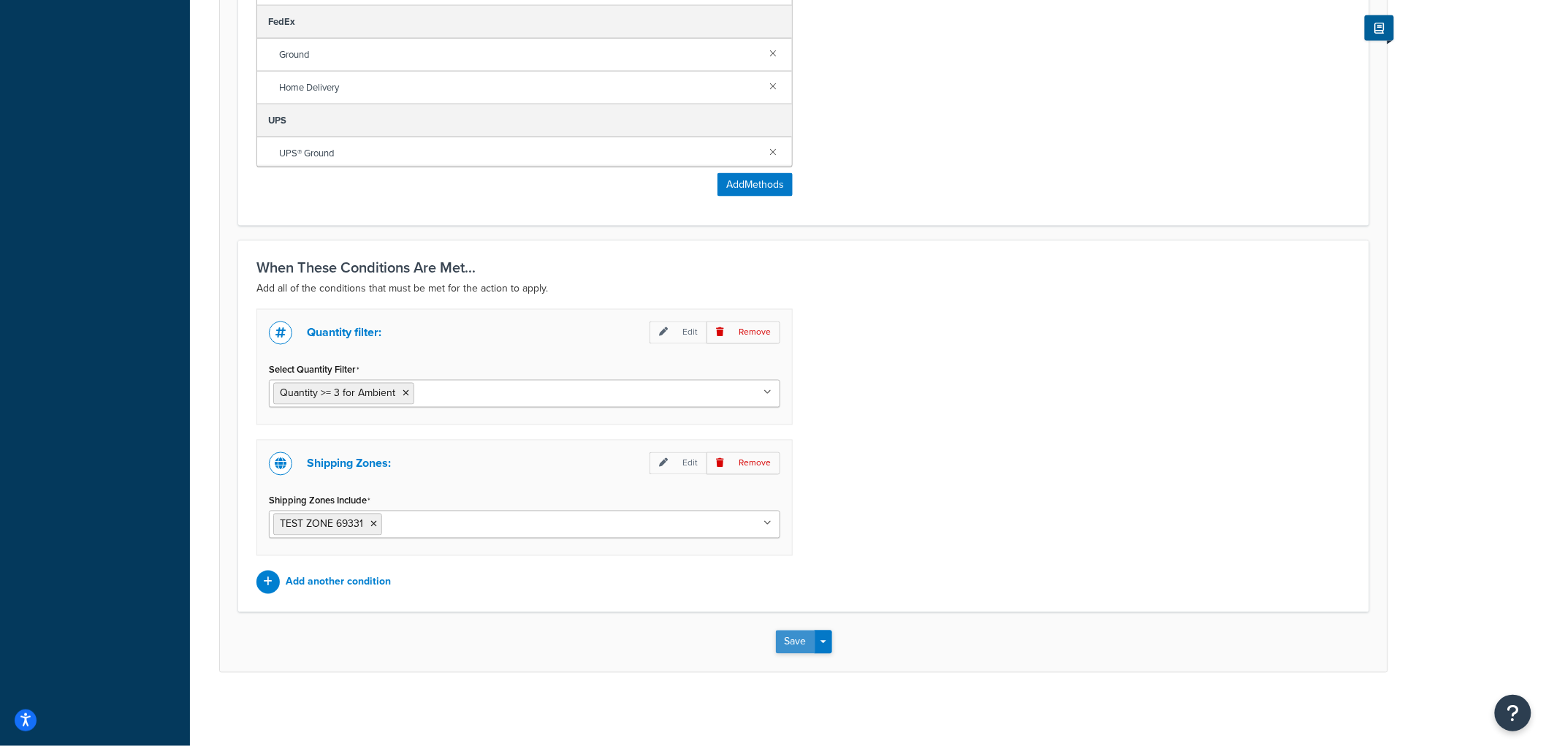
click at [787, 643] on button "Save" at bounding box center [795, 641] width 39 height 23
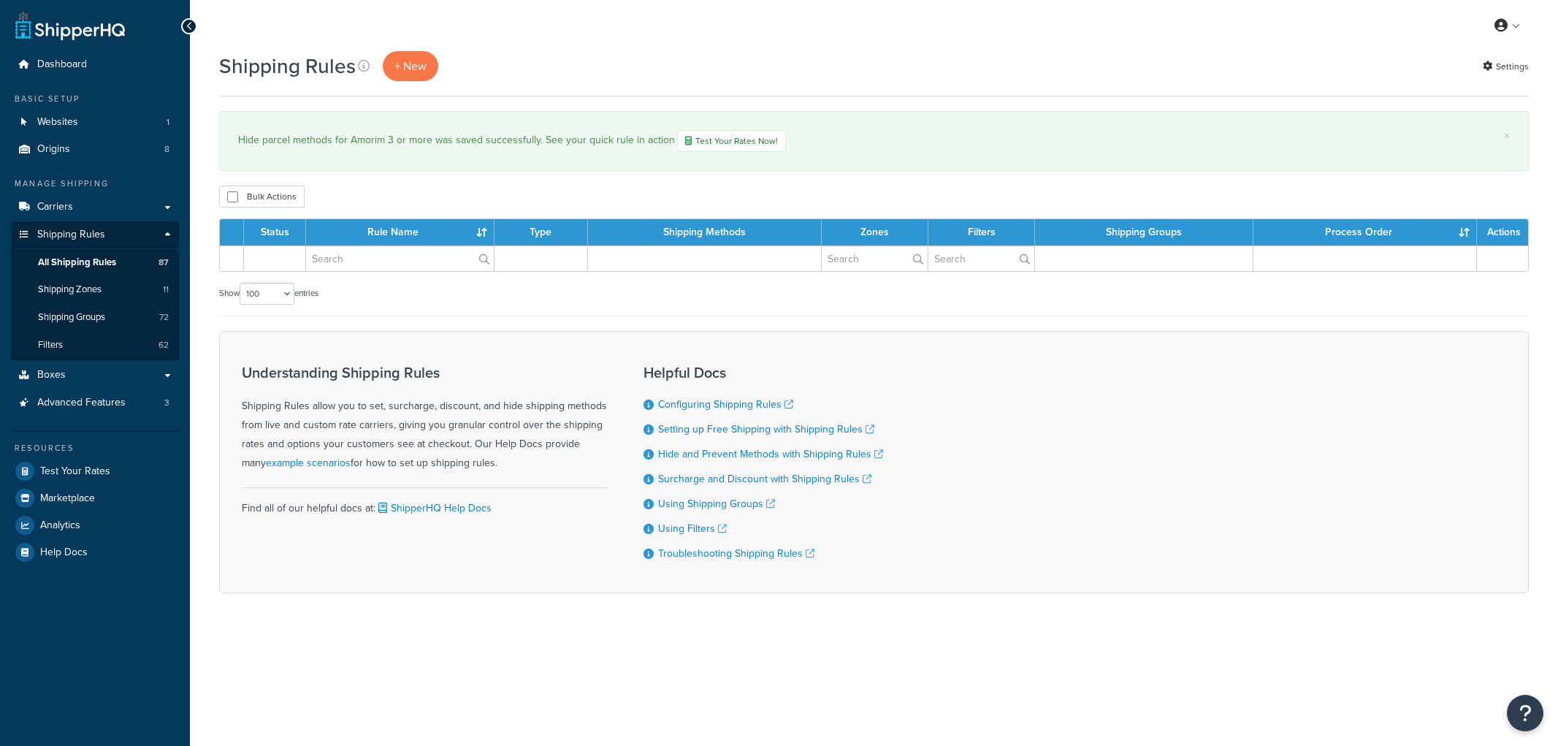
select select "100"
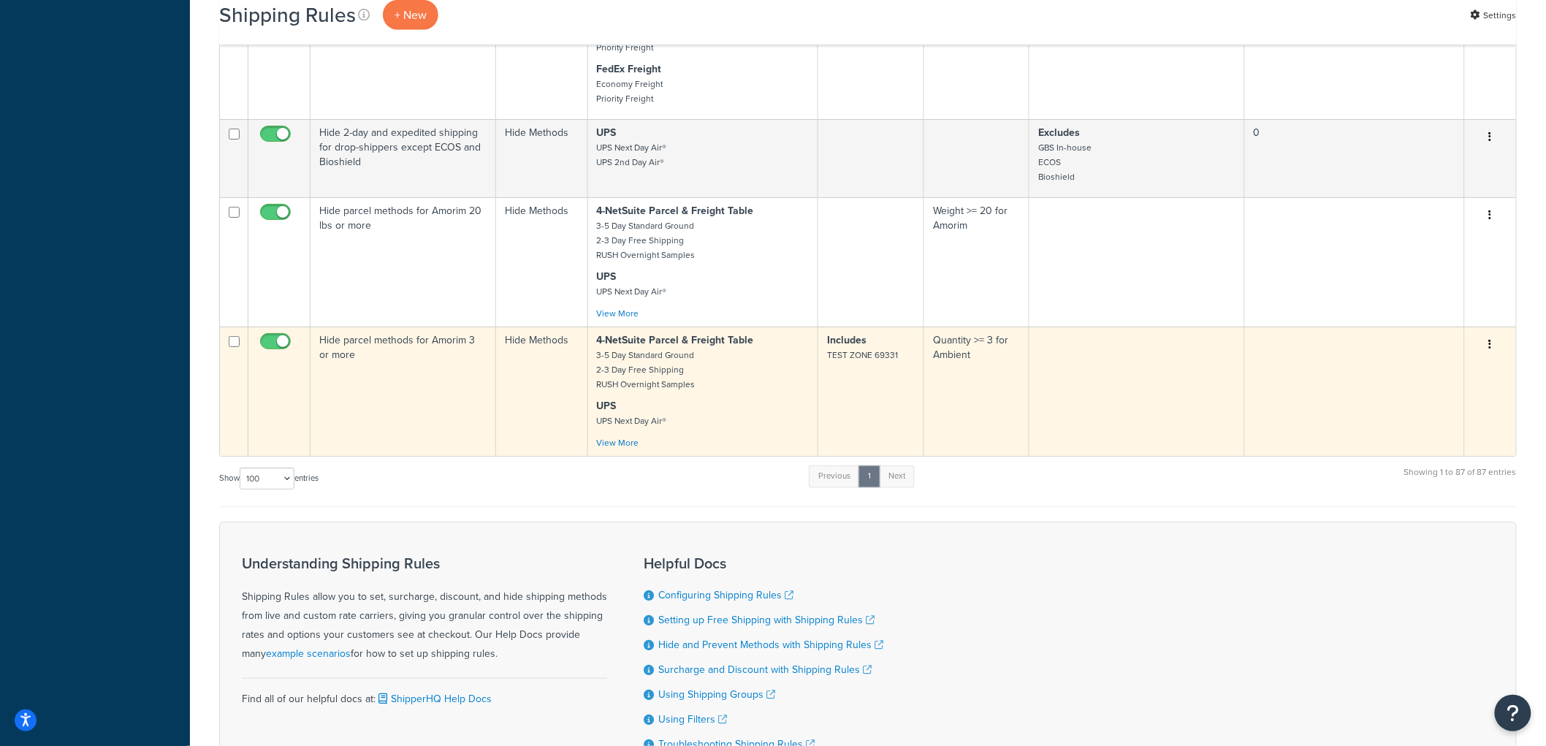
scroll to position [9854, 0]
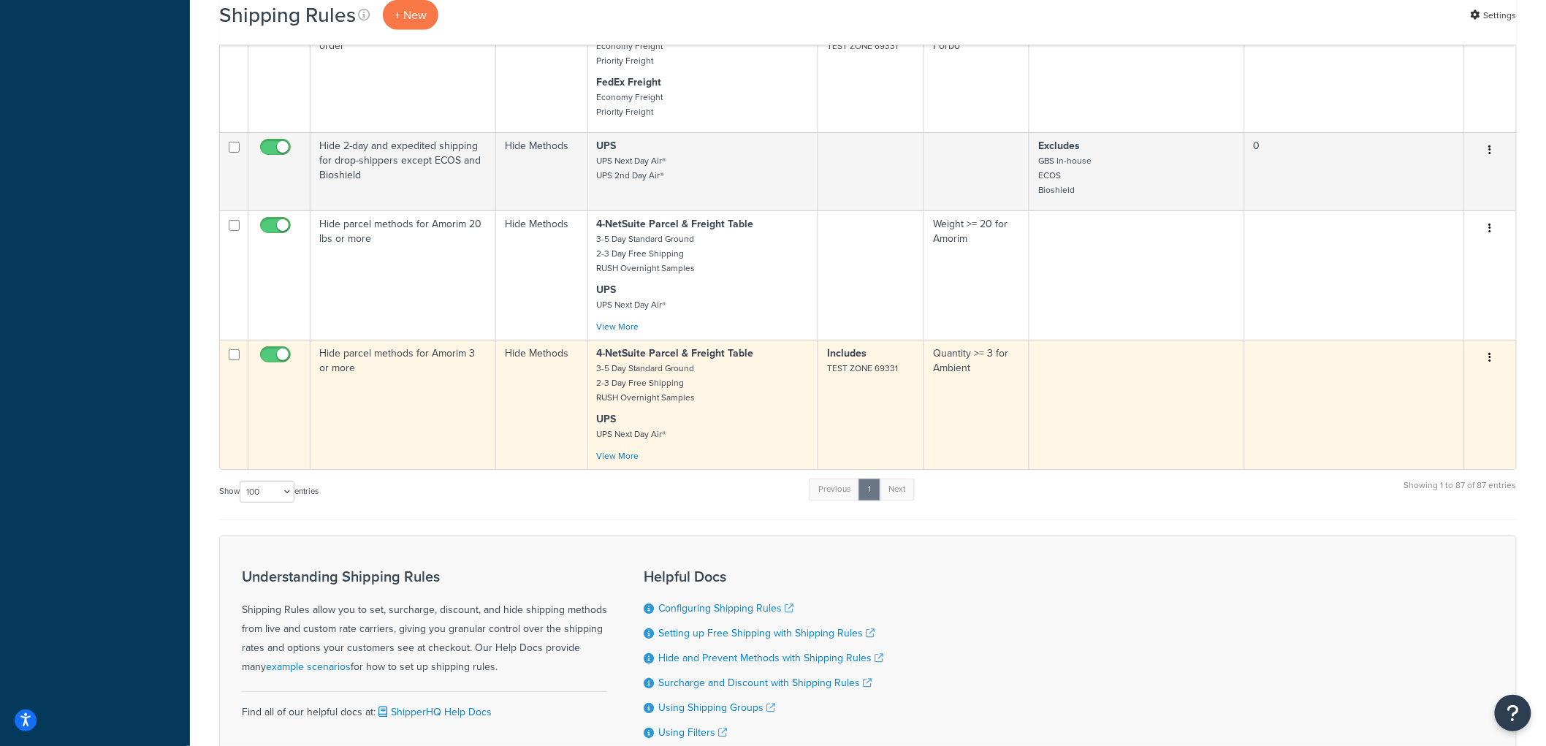
click at [499, 465] on td "Hide Methods" at bounding box center [542, 404] width 92 height 129
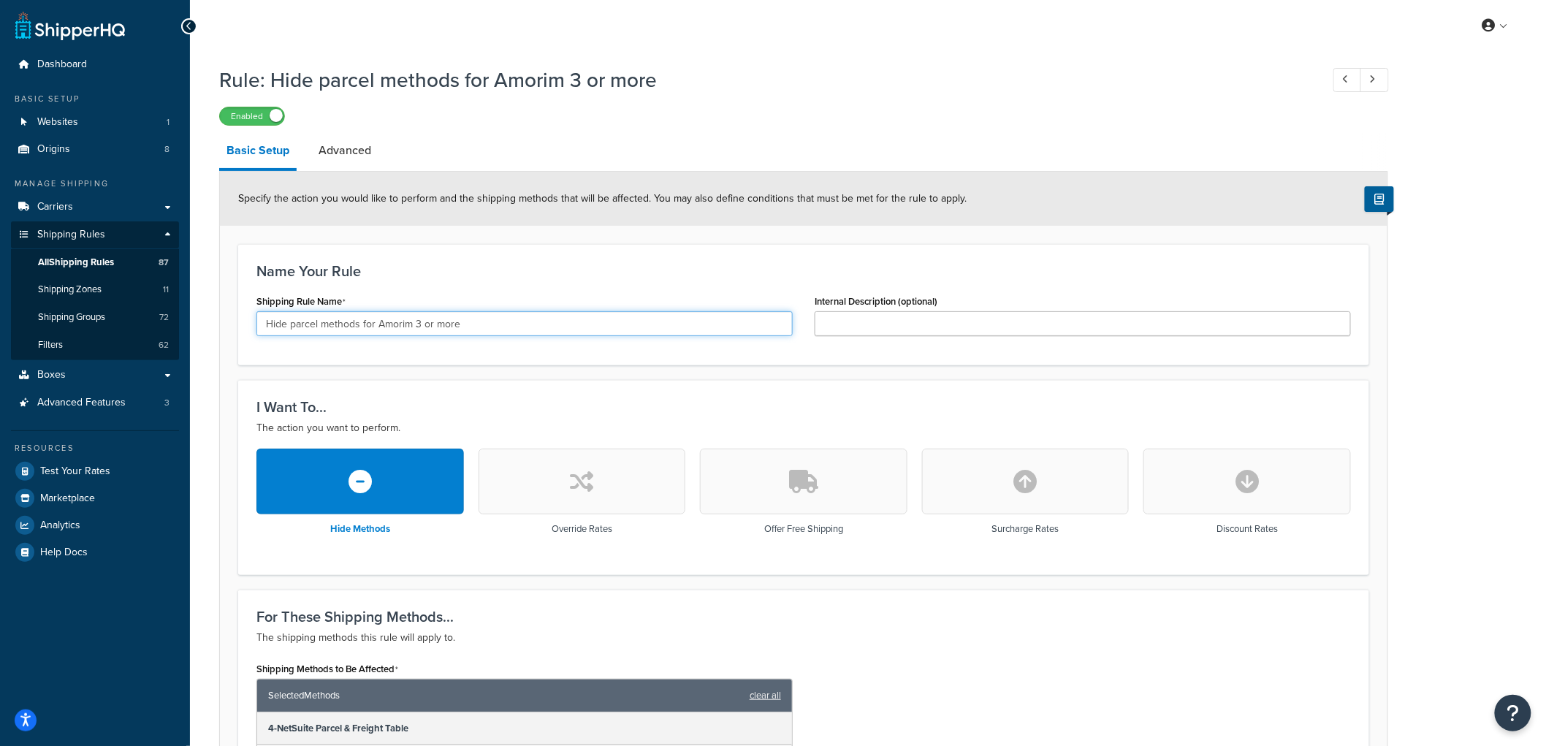
click at [377, 322] on input "Hide parcel methods for Amorim 3 or more" at bounding box center [524, 323] width 536 height 25
type input "Hide parcel methods for Ambient 3 or more"
click at [620, 271] on h3 "Name Your Rule" at bounding box center [803, 271] width 1094 height 16
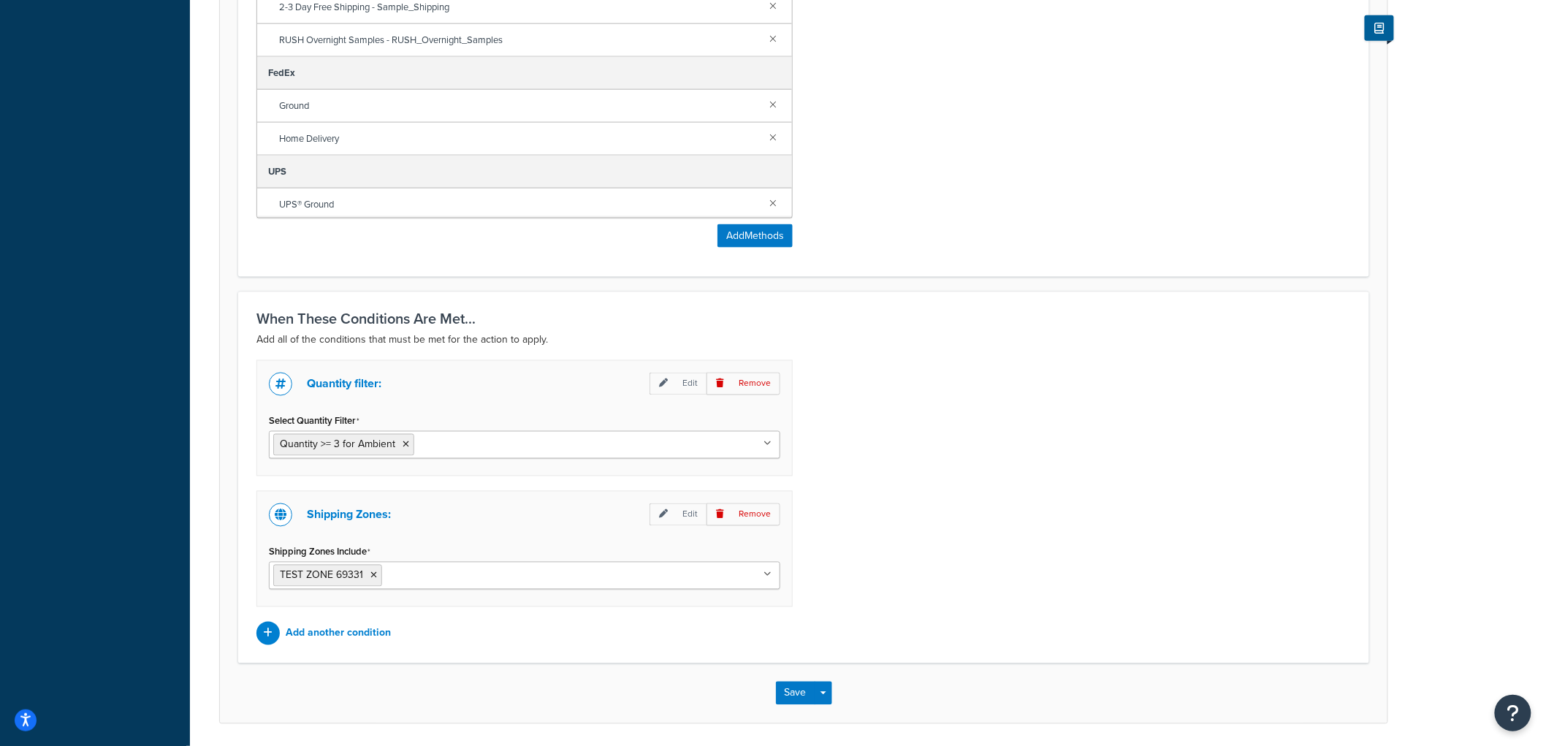
scroll to position [839, 0]
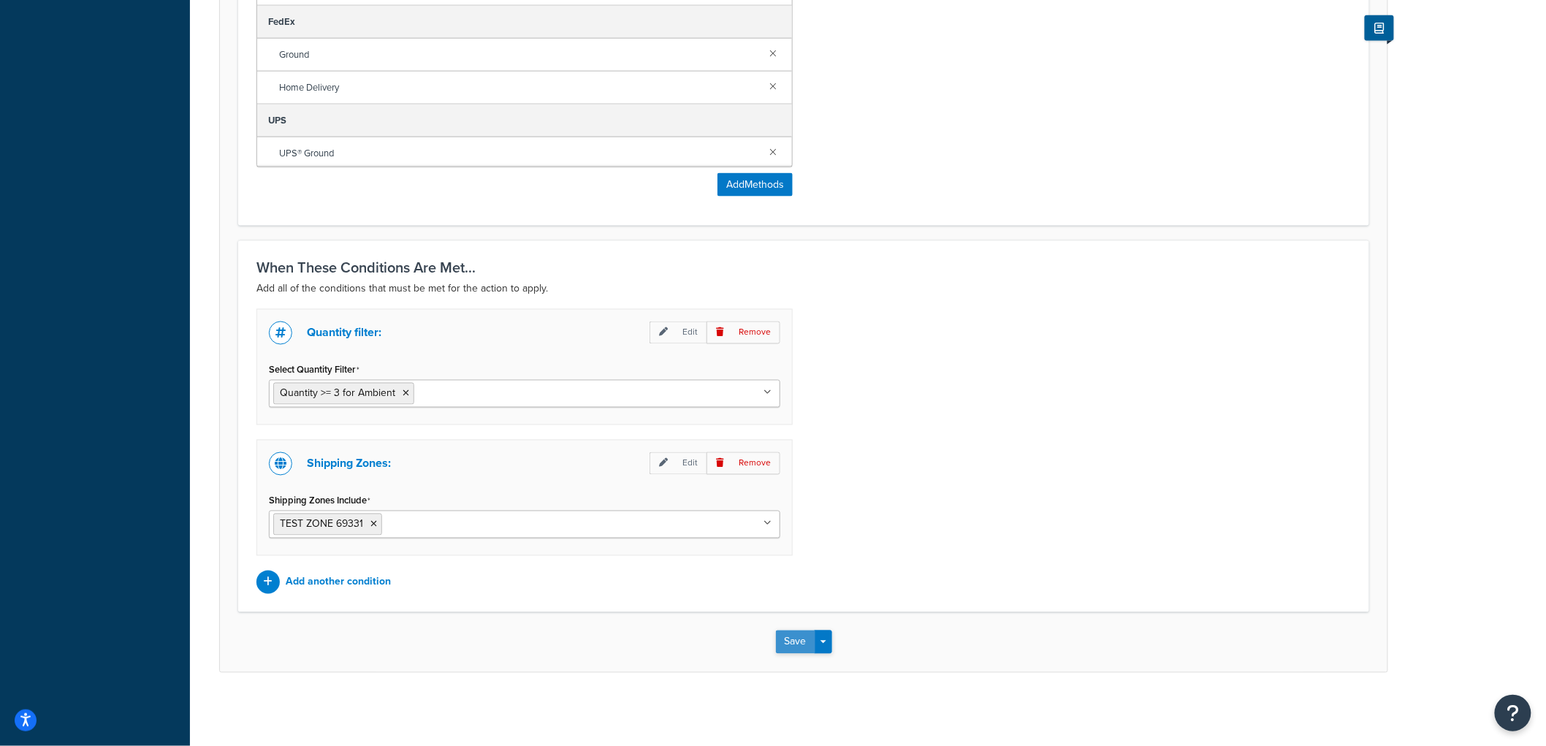
click at [794, 643] on button "Save" at bounding box center [795, 641] width 39 height 23
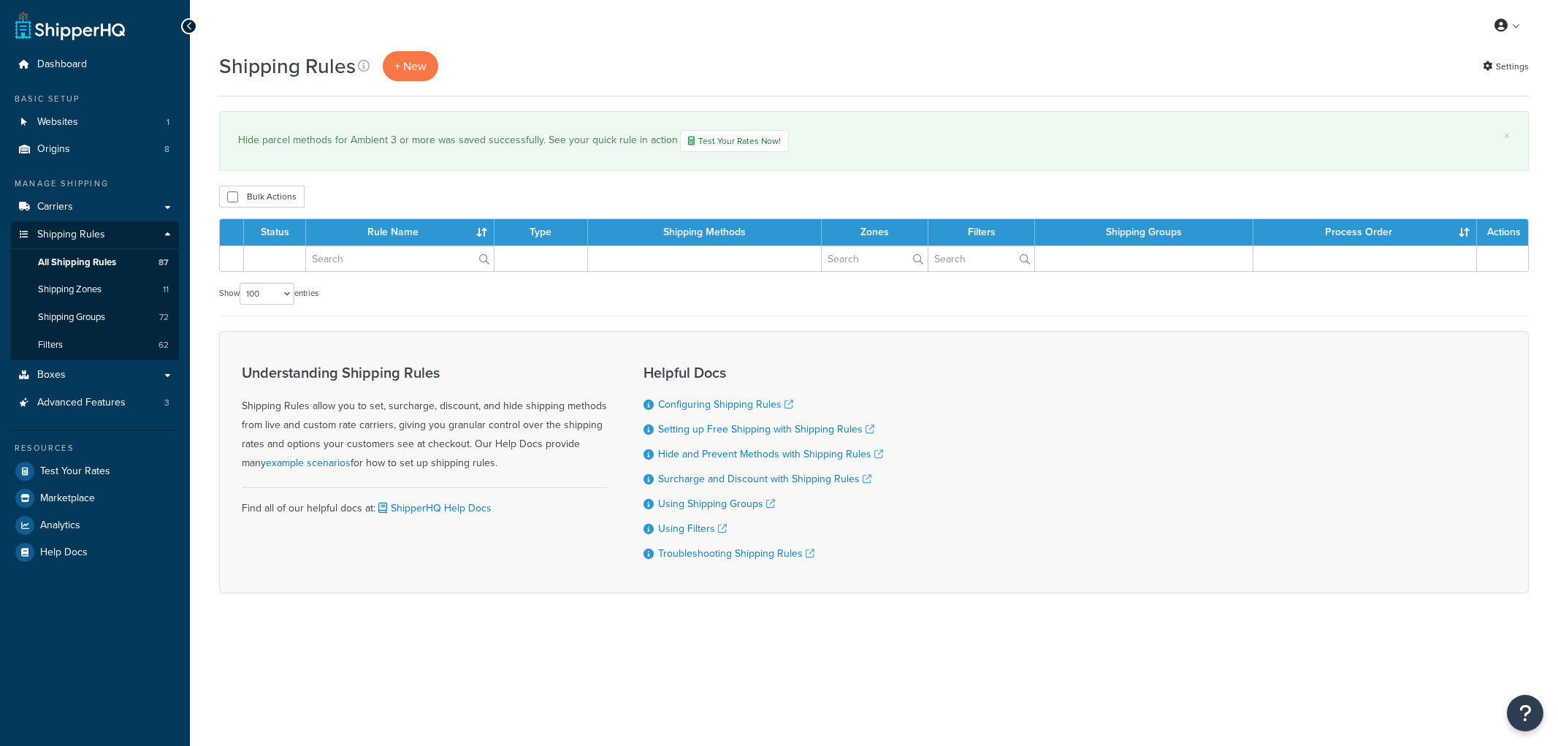
select select "100"
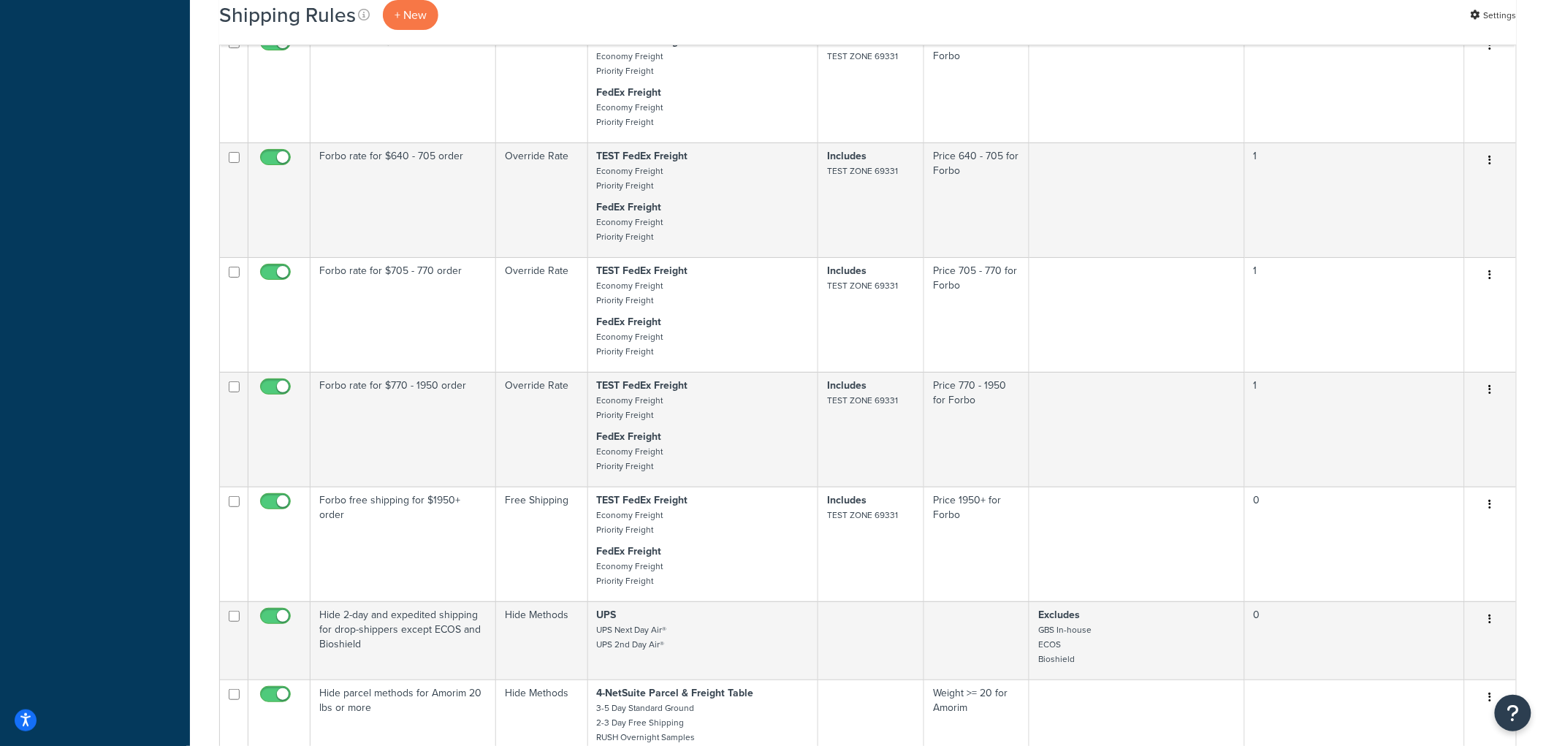
scroll to position [10098, 0]
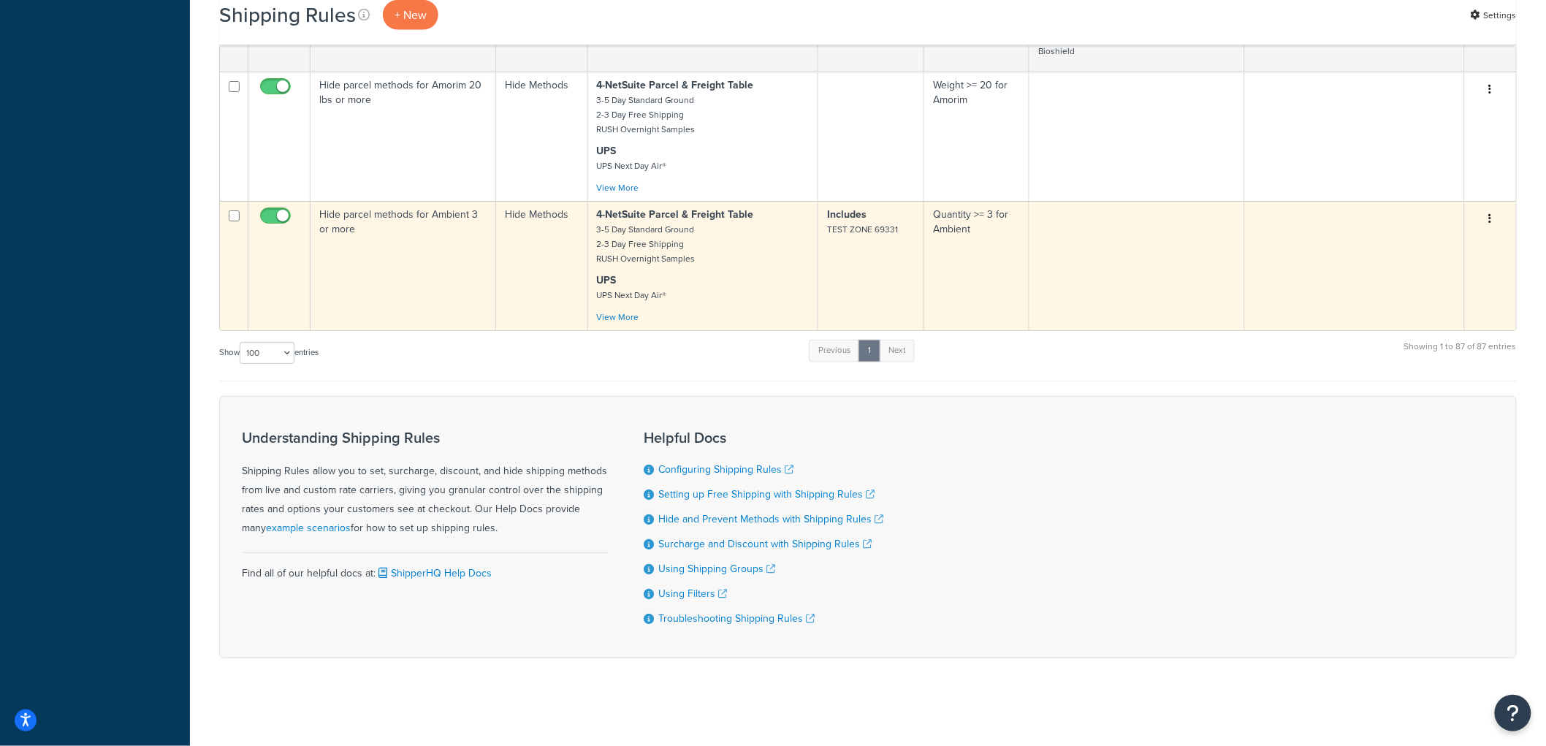
click at [531, 275] on td "Hide Methods" at bounding box center [542, 265] width 92 height 129
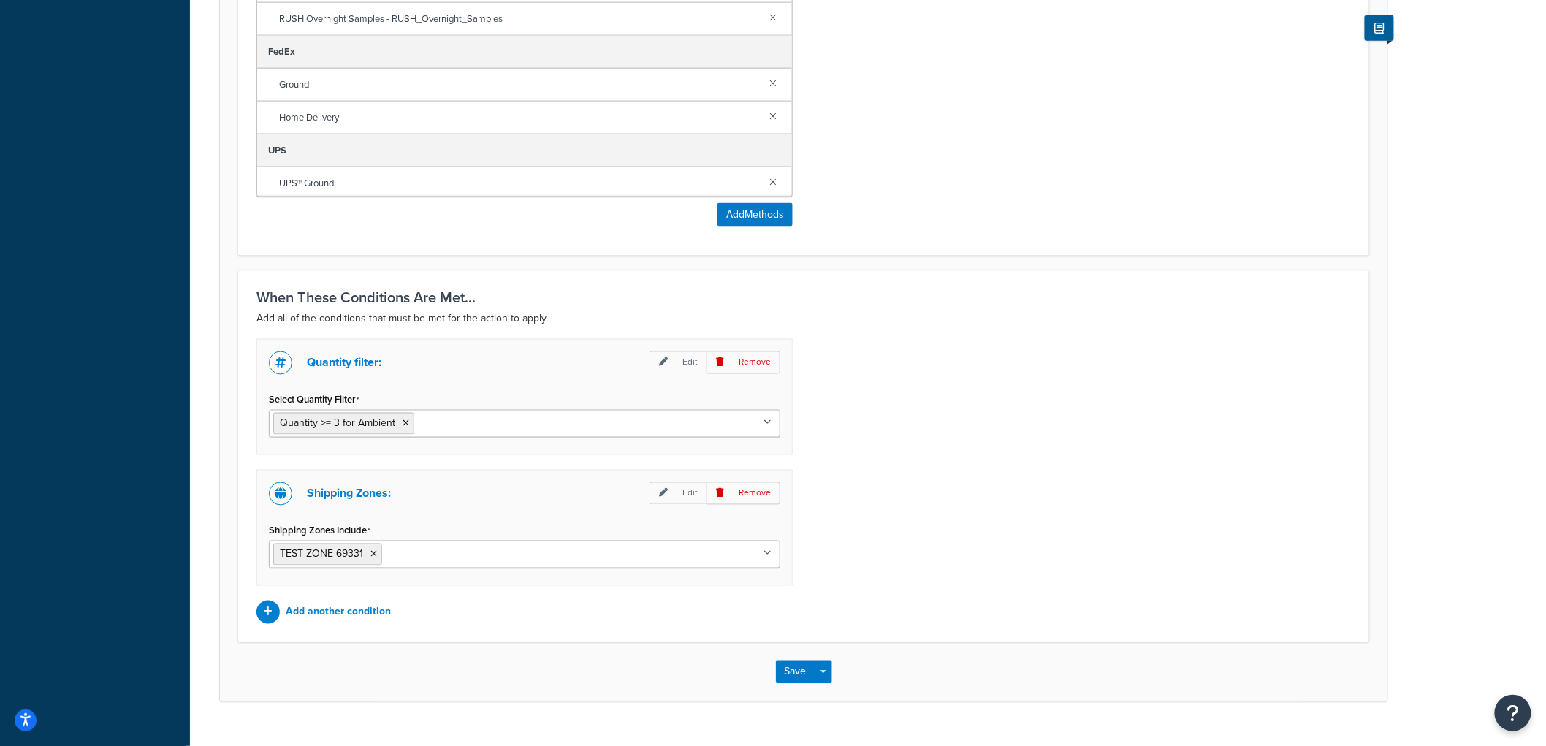
scroll to position [839, 0]
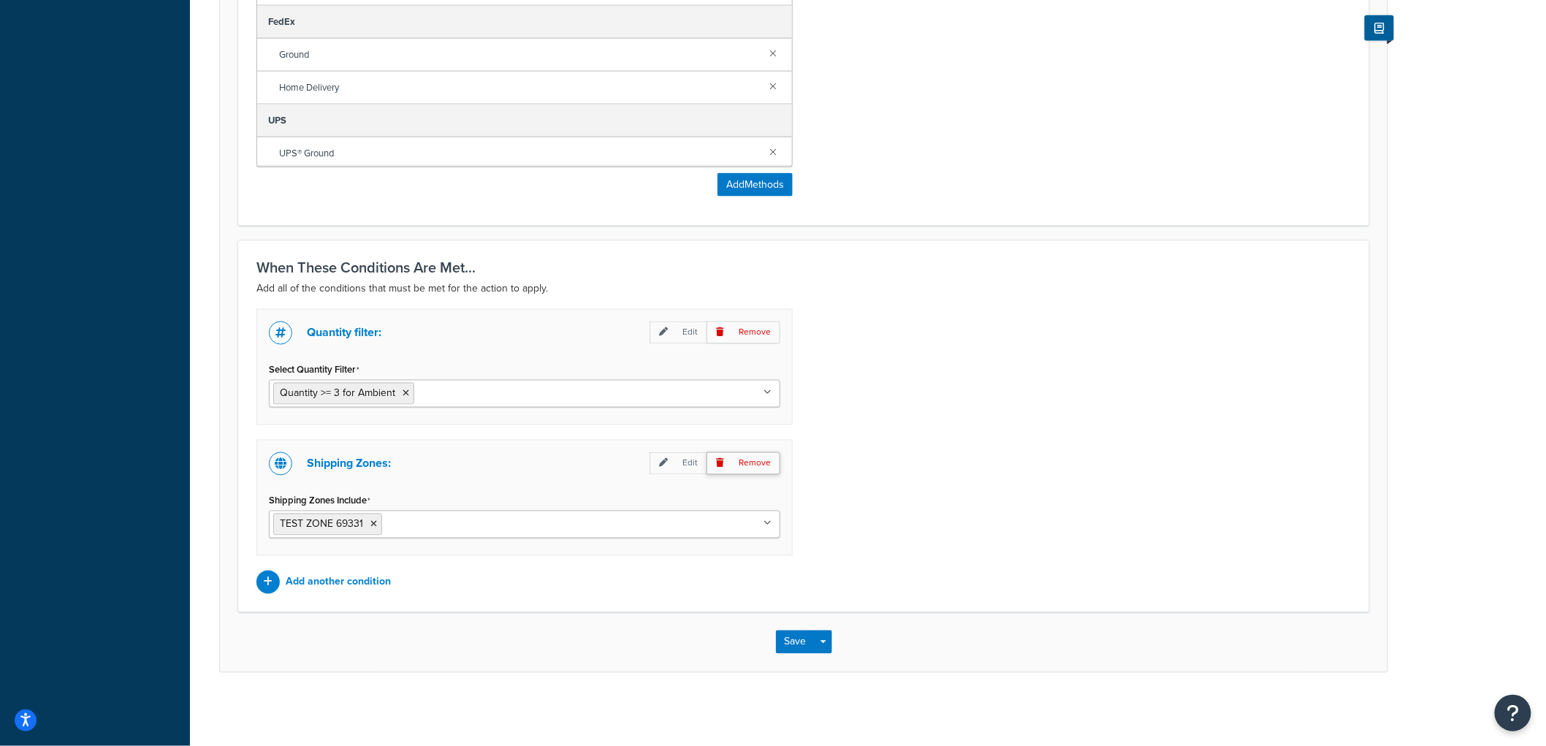
click at [769, 463] on p "Remove" at bounding box center [743, 463] width 74 height 23
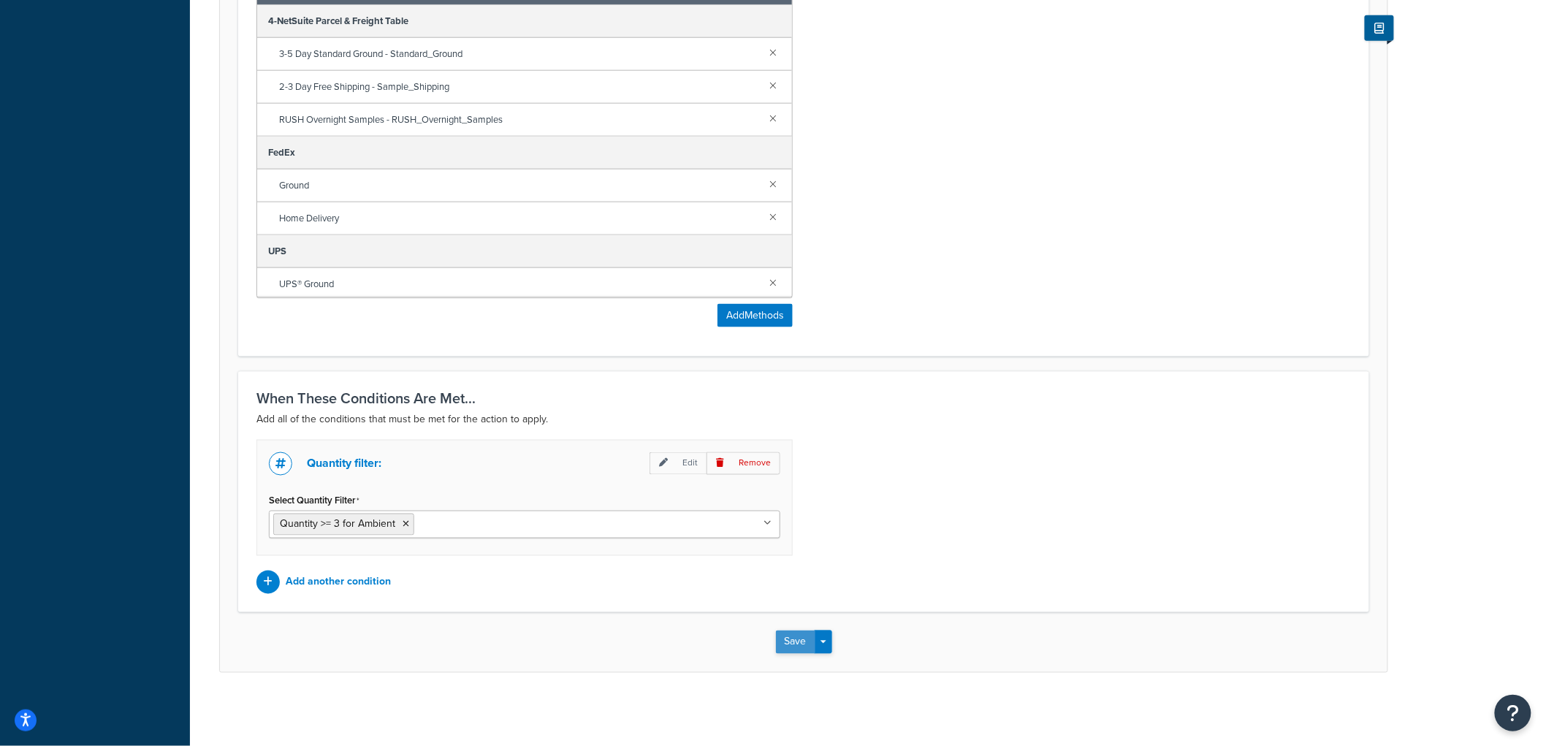
click at [800, 630] on button "Save" at bounding box center [795, 641] width 39 height 23
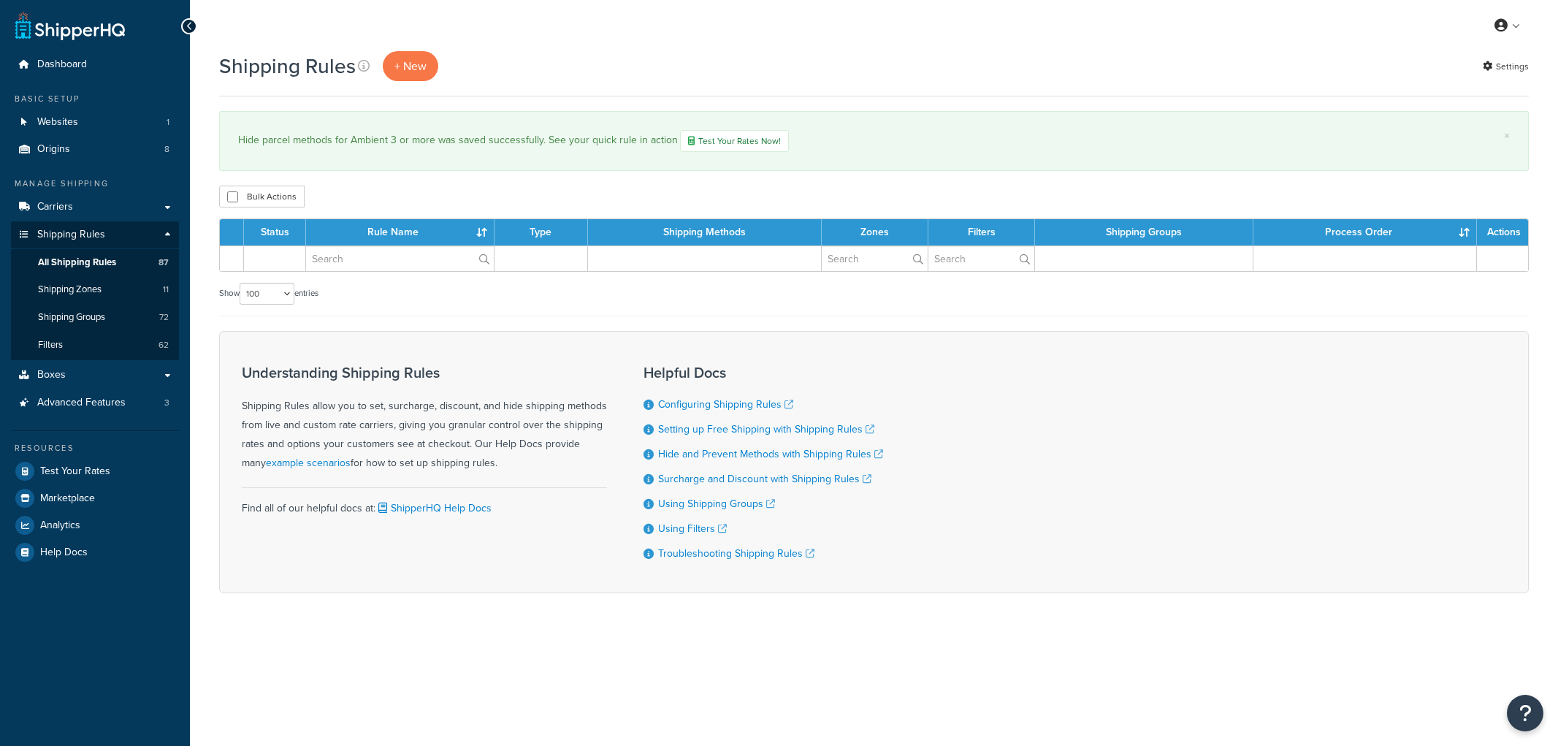
select select "100"
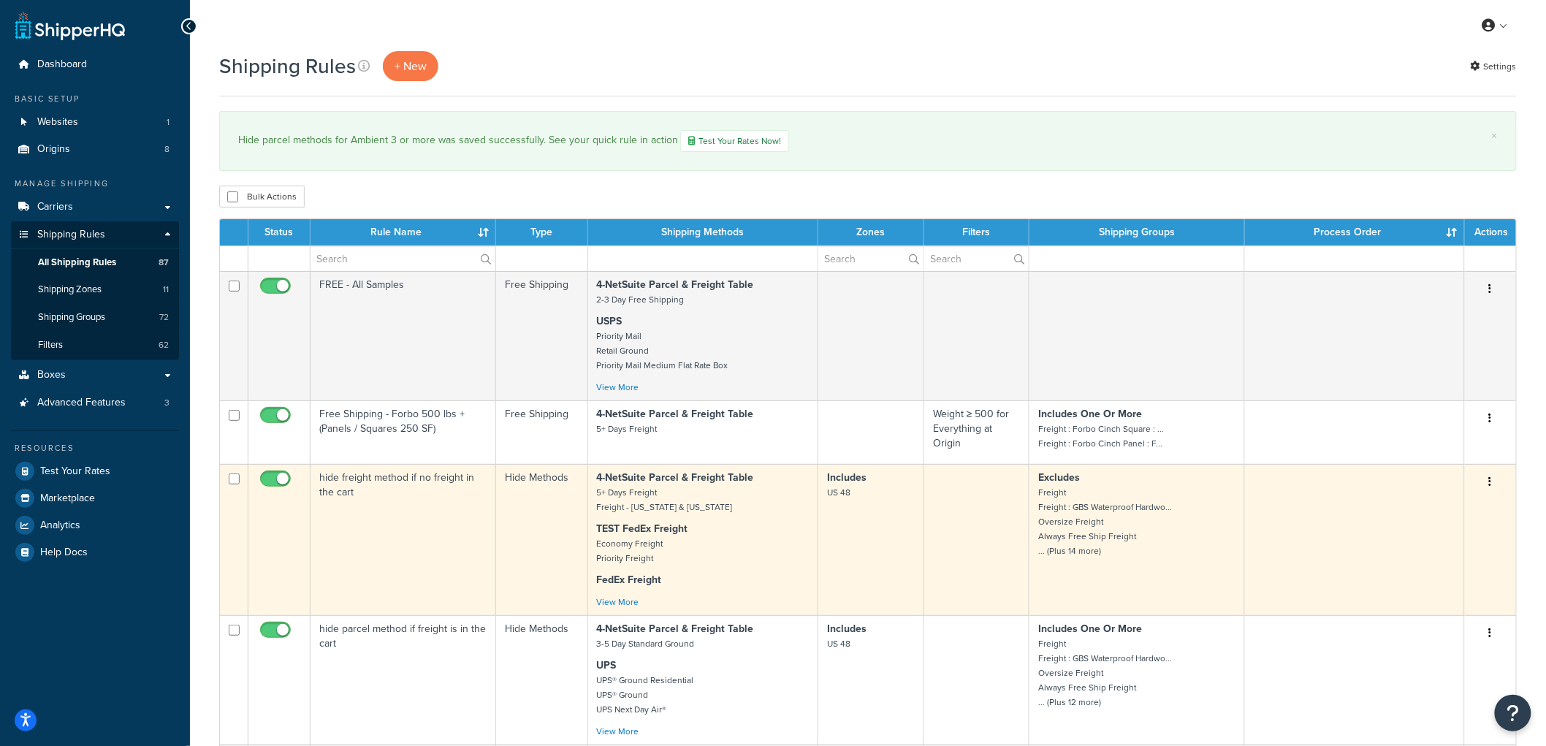
click at [419, 513] on td "hide freight method if no freight in the cart" at bounding box center [403, 539] width 186 height 151
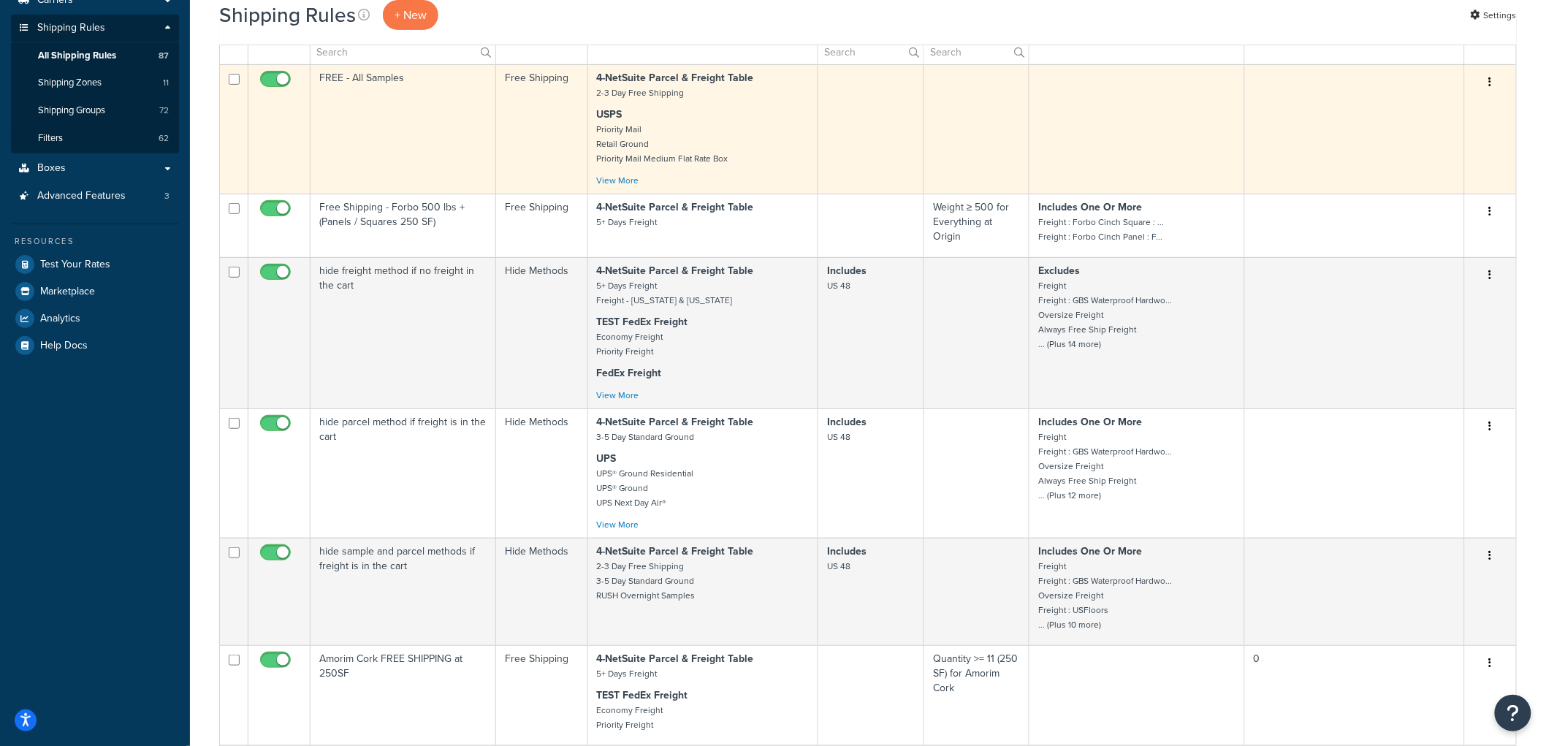
scroll to position [243, 0]
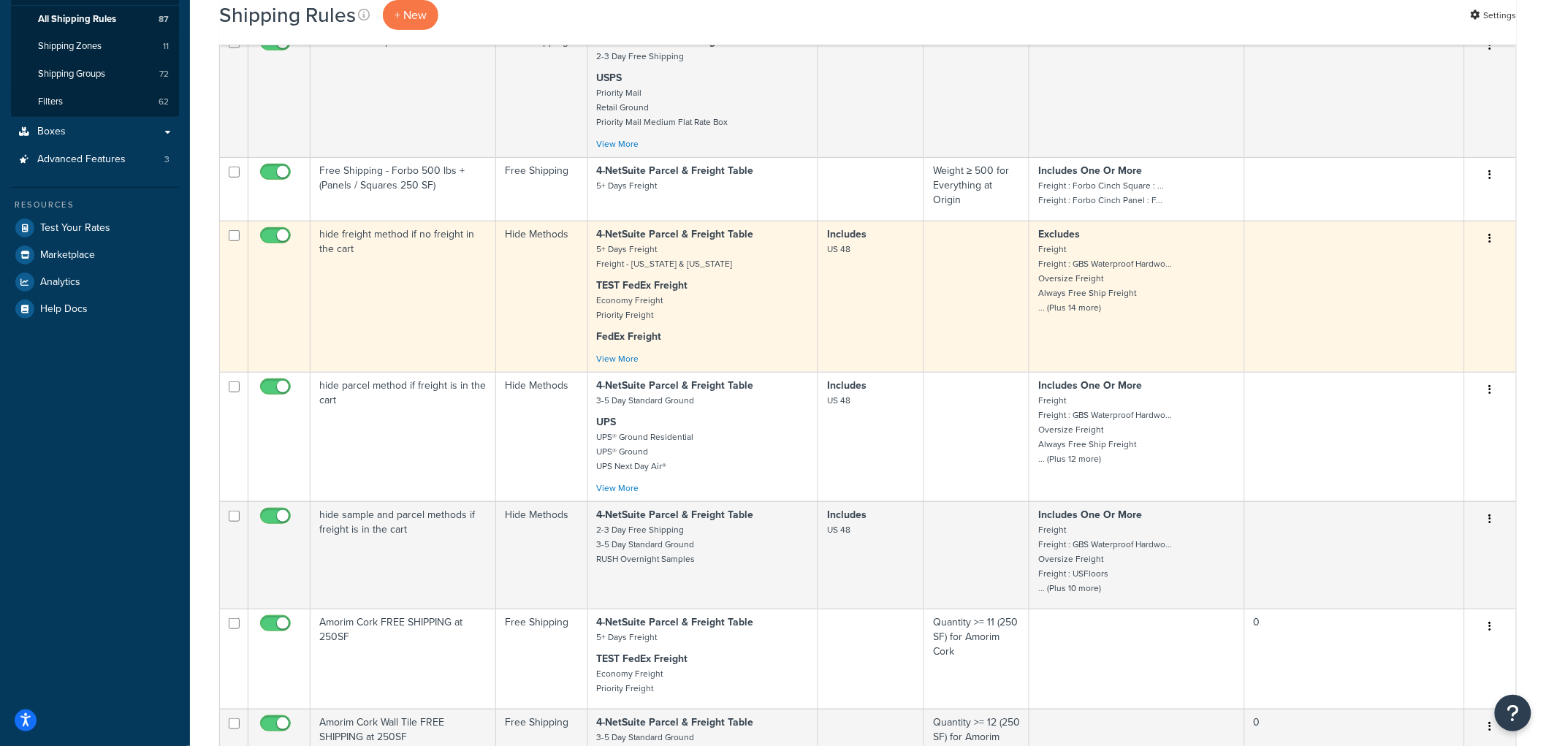
click at [447, 319] on td "hide freight method if no freight in the cart" at bounding box center [403, 296] width 186 height 151
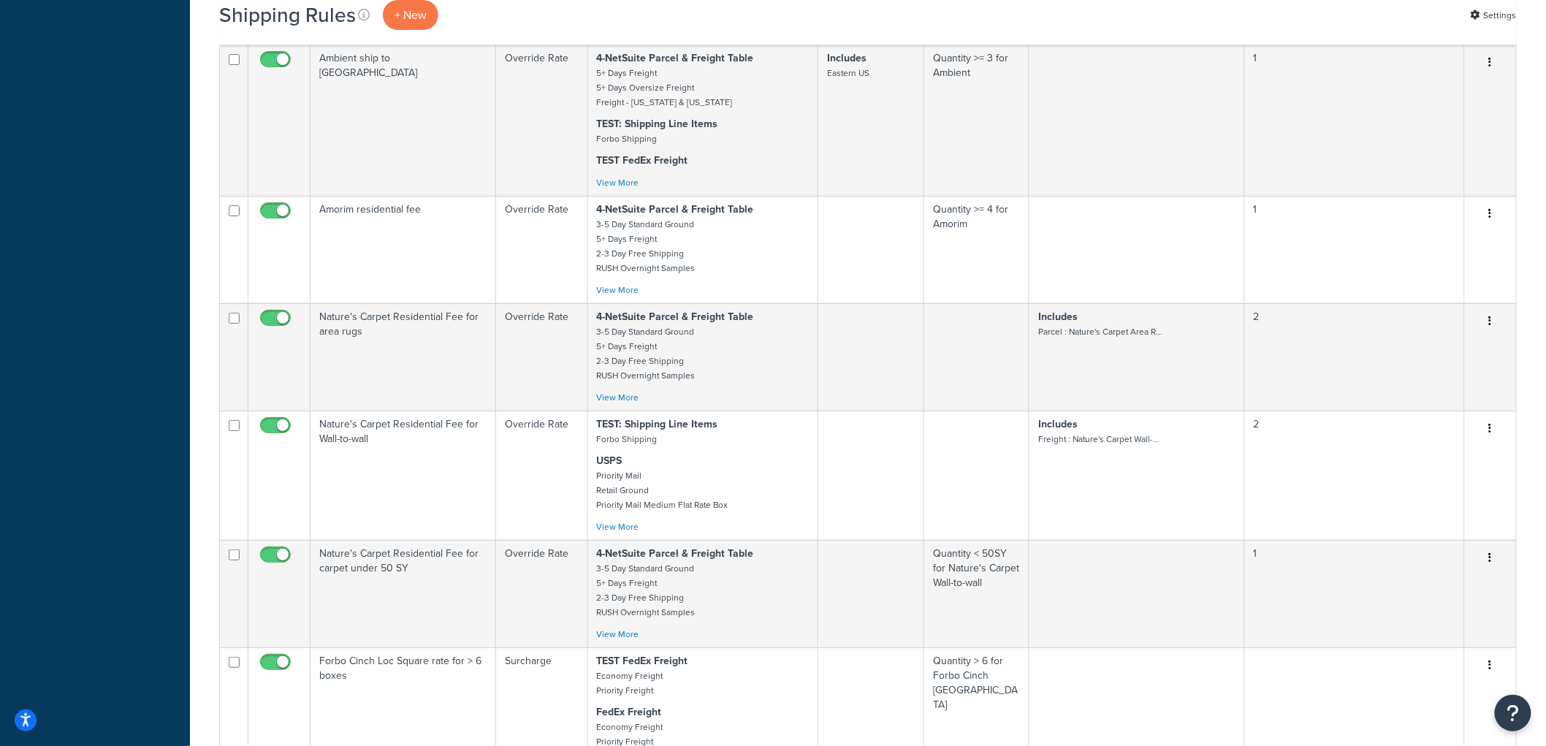
scroll to position [6931, 0]
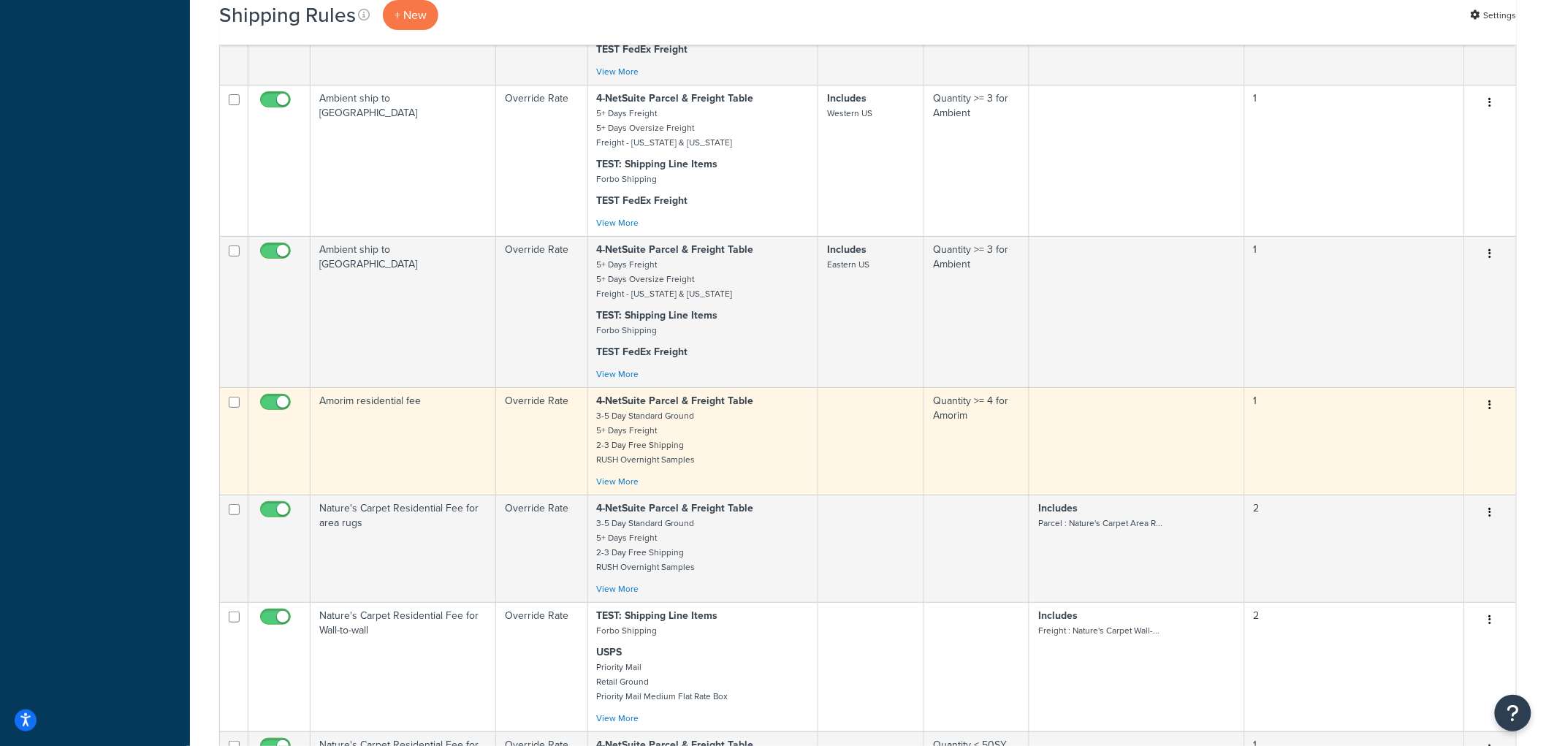
click at [479, 485] on td "Amorim residential fee" at bounding box center [403, 440] width 186 height 107
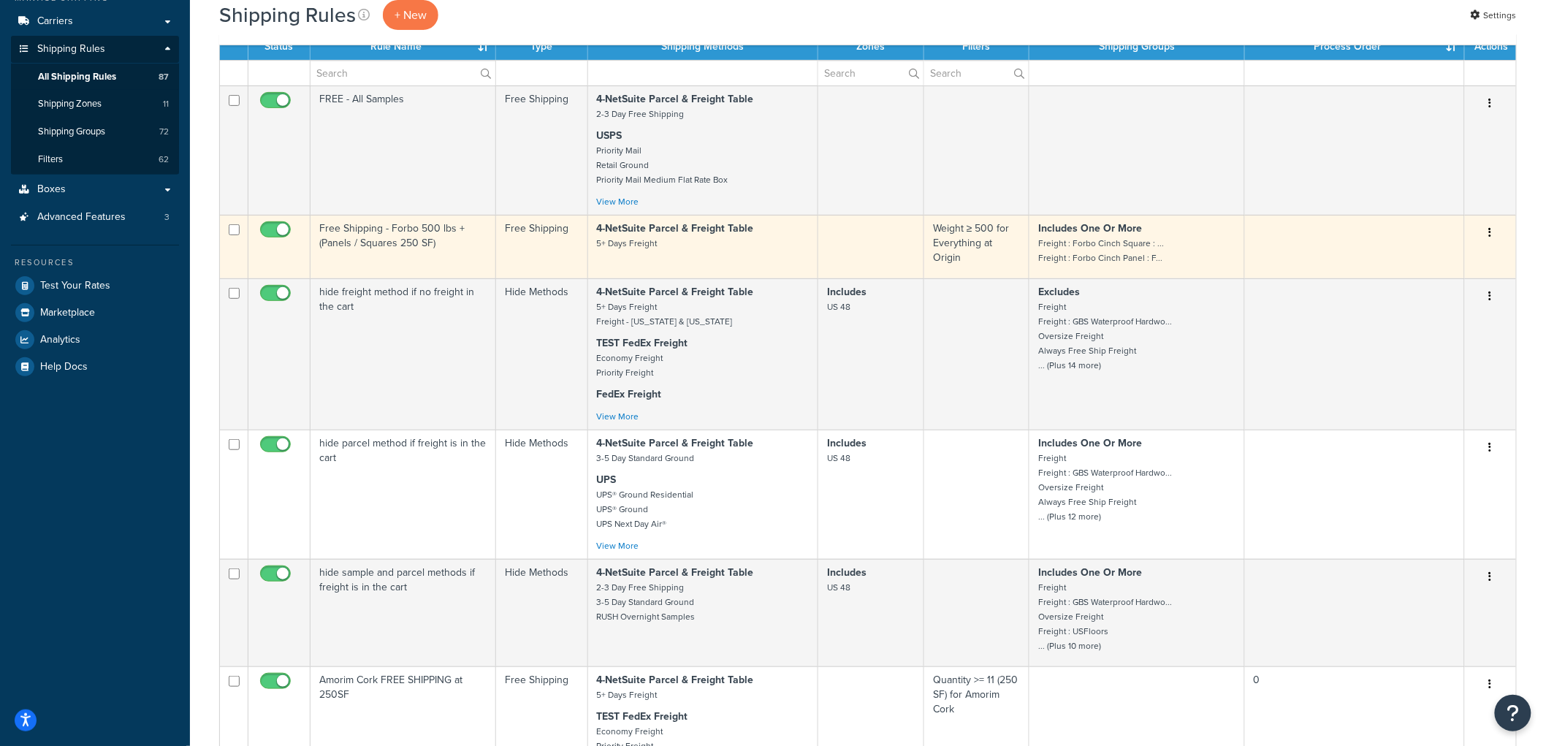
scroll to position [243, 0]
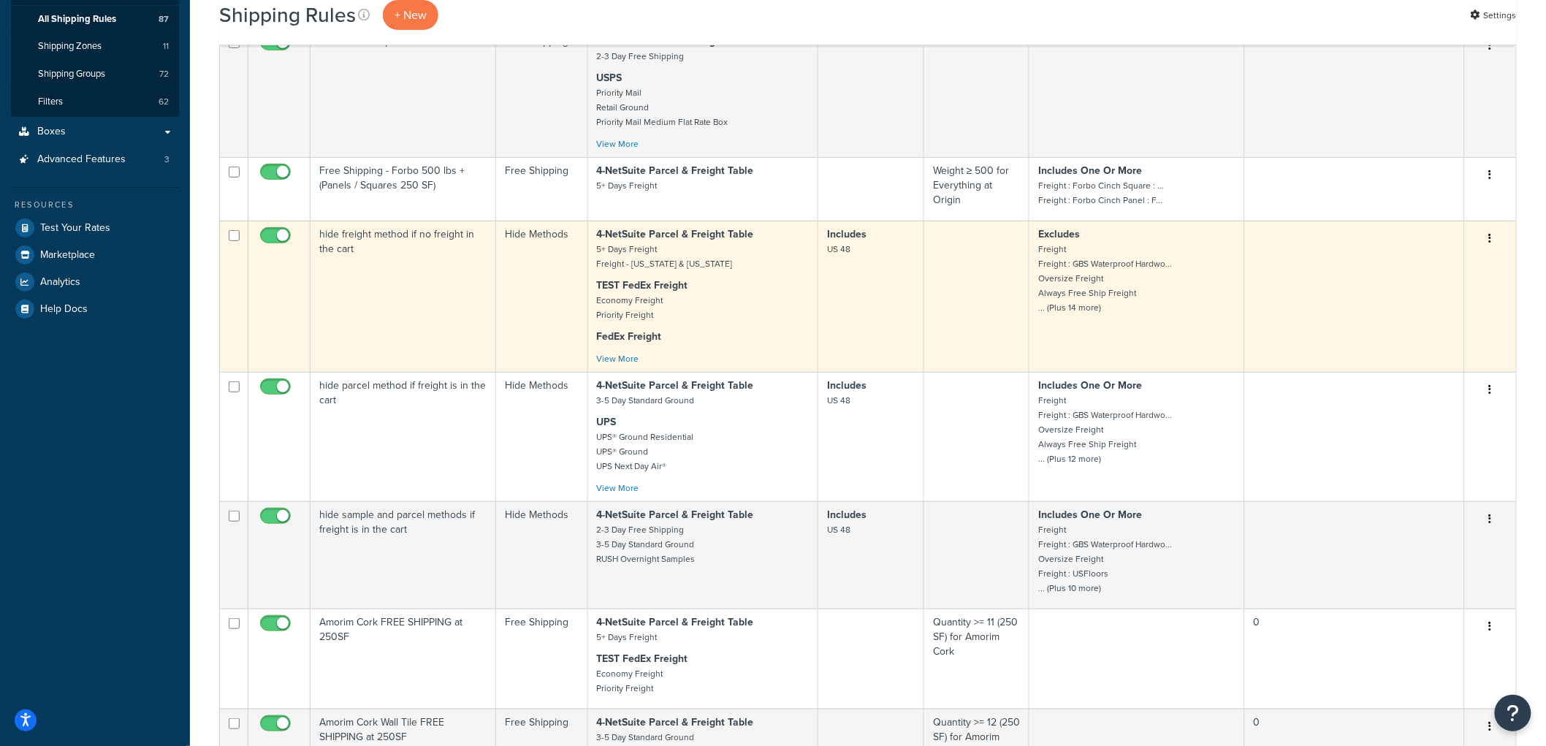
click at [399, 327] on td "hide freight method if no freight in the cart" at bounding box center [403, 296] width 186 height 151
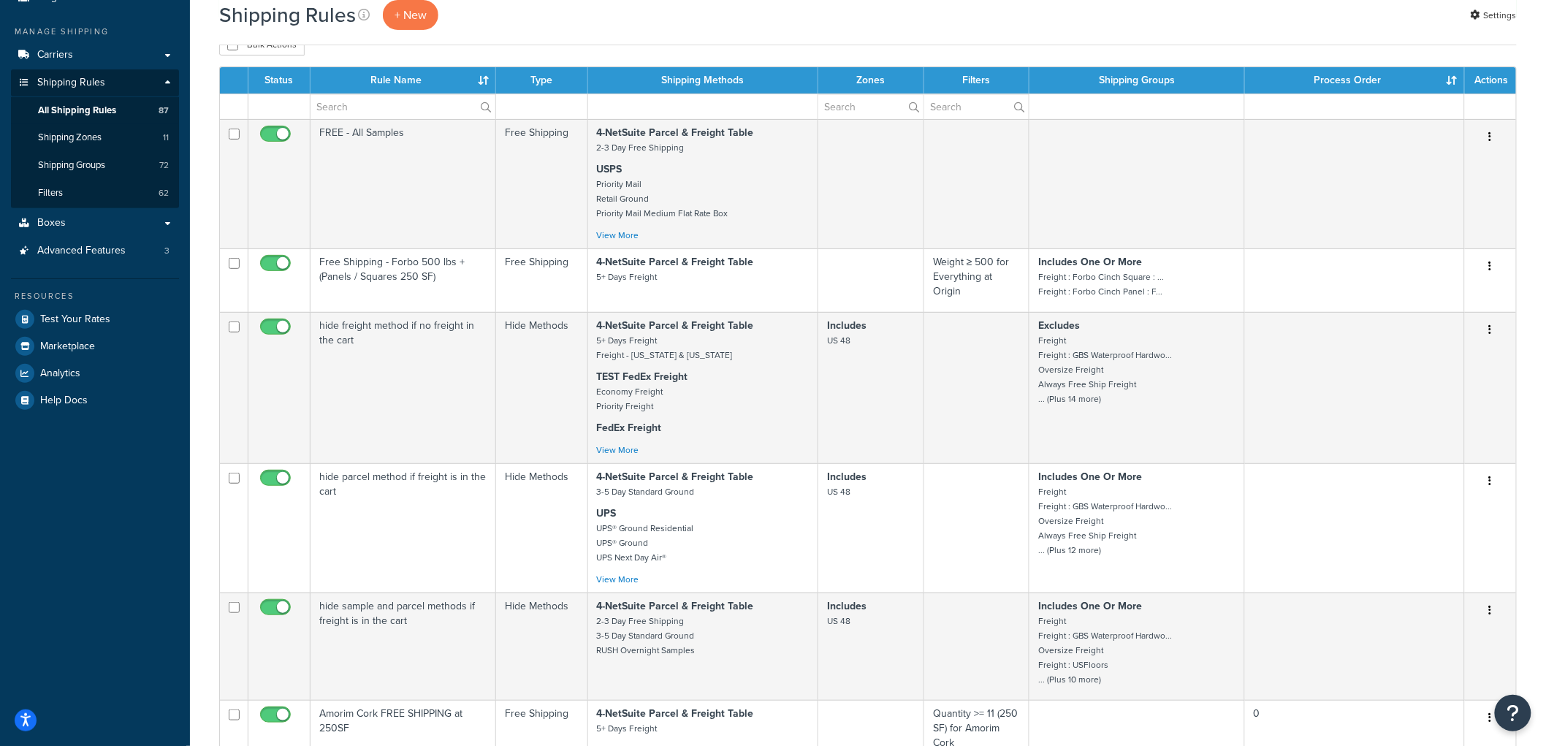
scroll to position [4, 0]
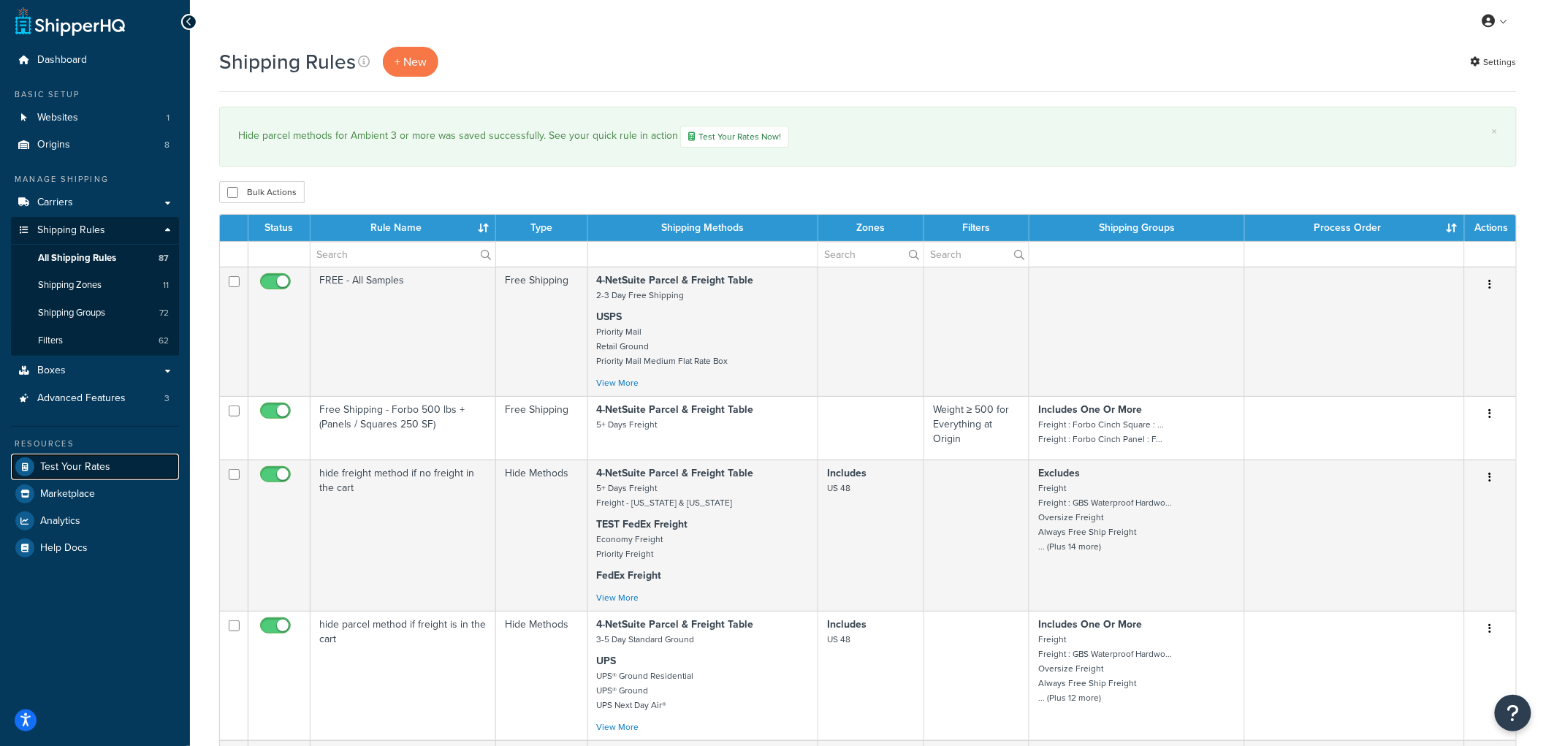
click at [110, 465] on link "Test Your Rates" at bounding box center [95, 467] width 168 height 26
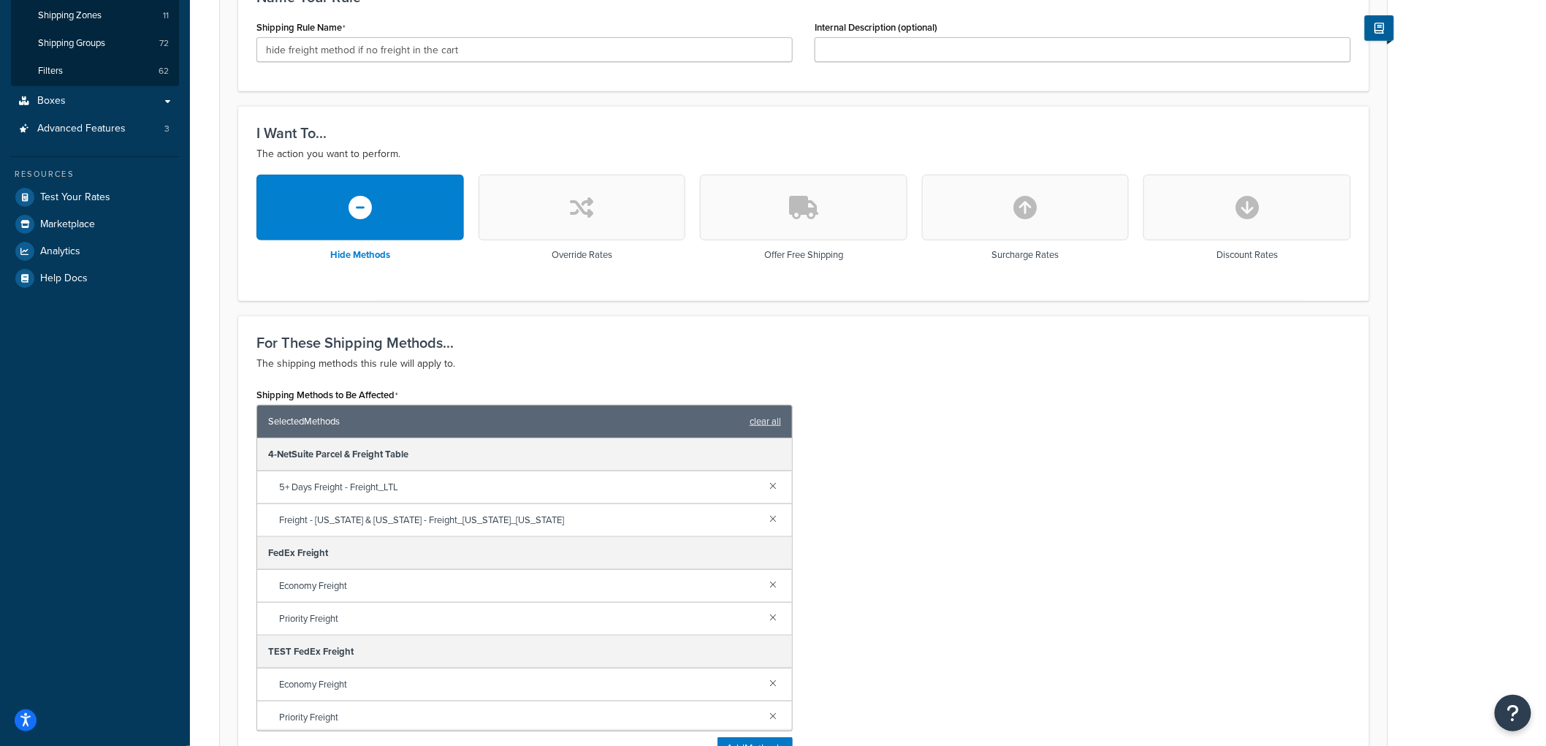
scroll to position [267, 0]
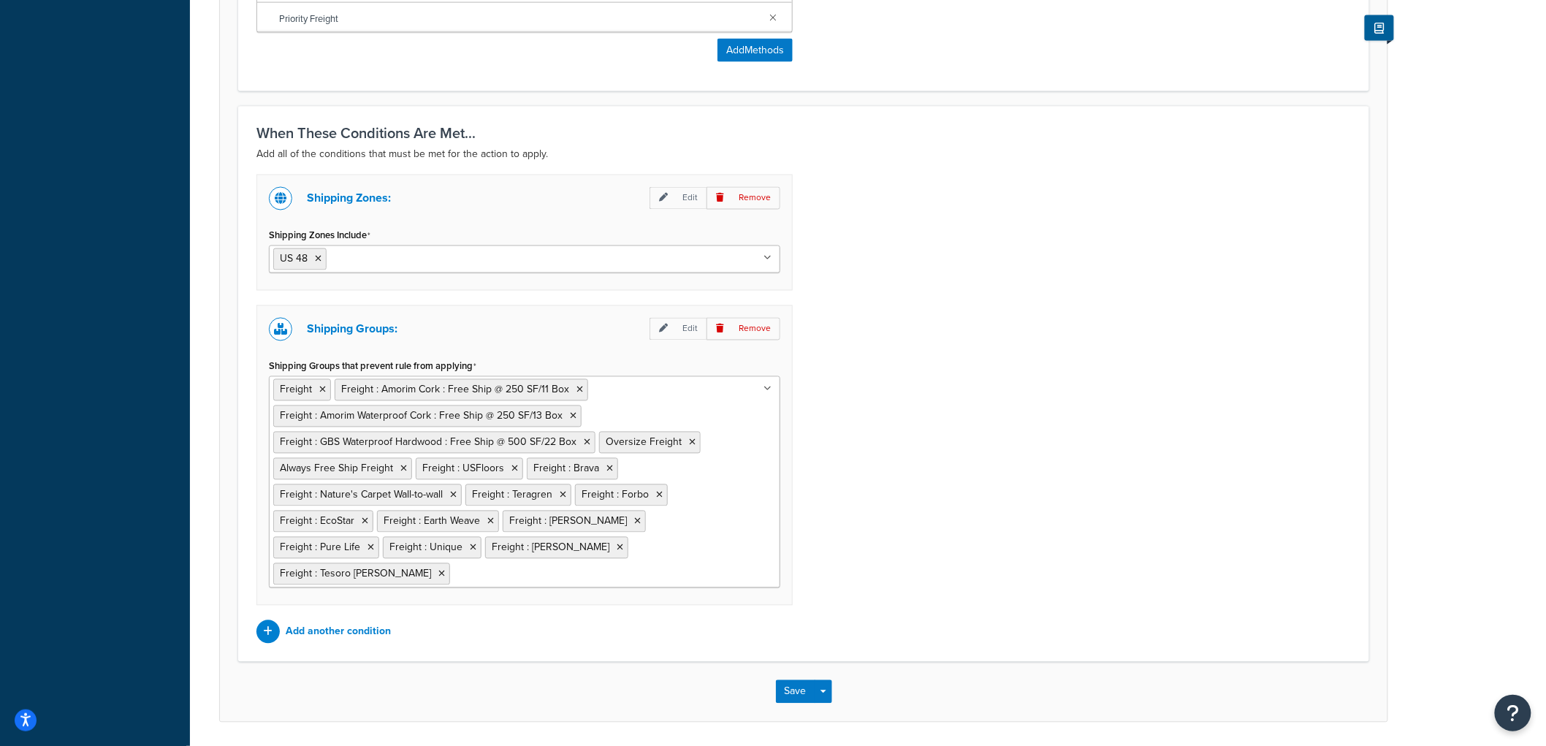
scroll to position [974, 0]
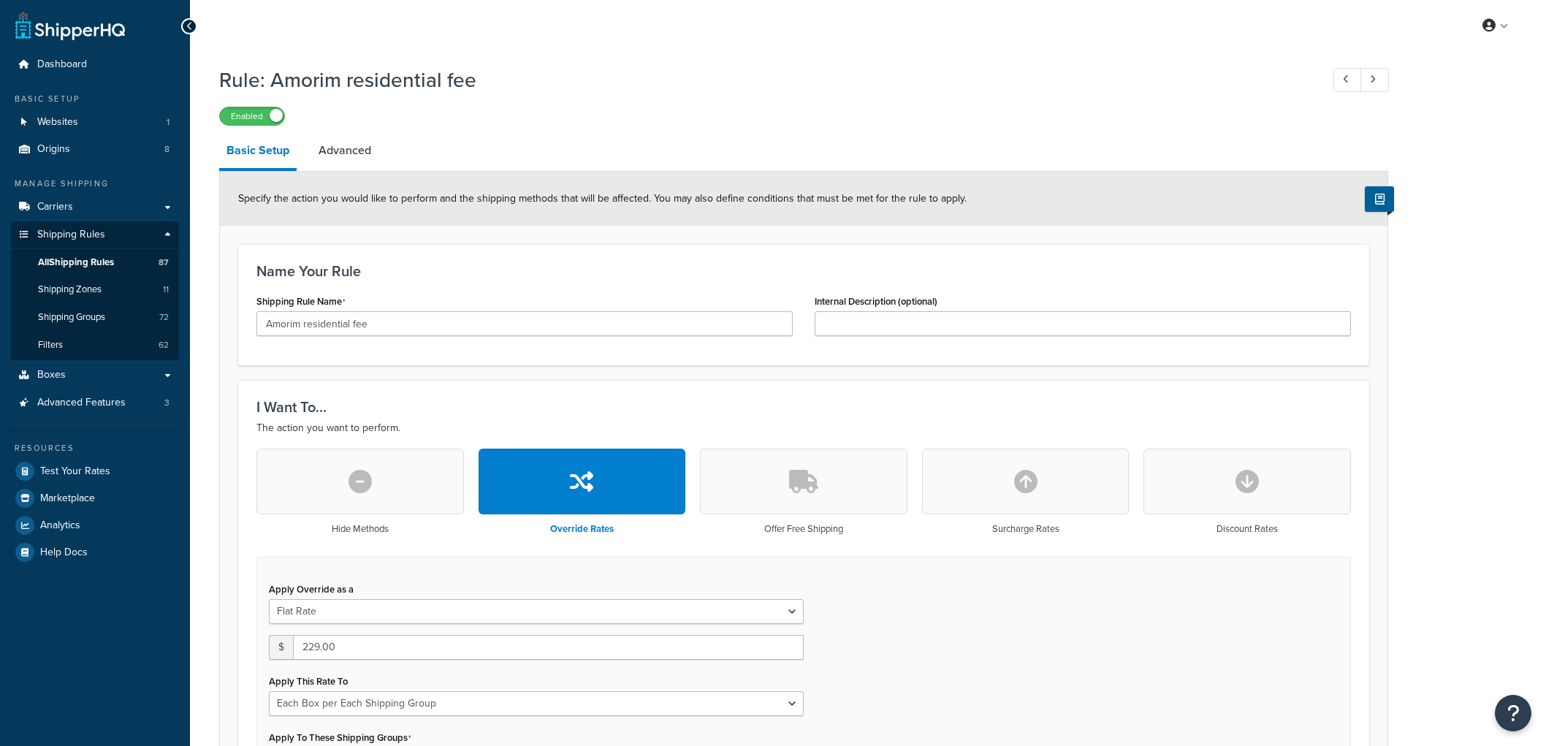
select select "BOX"
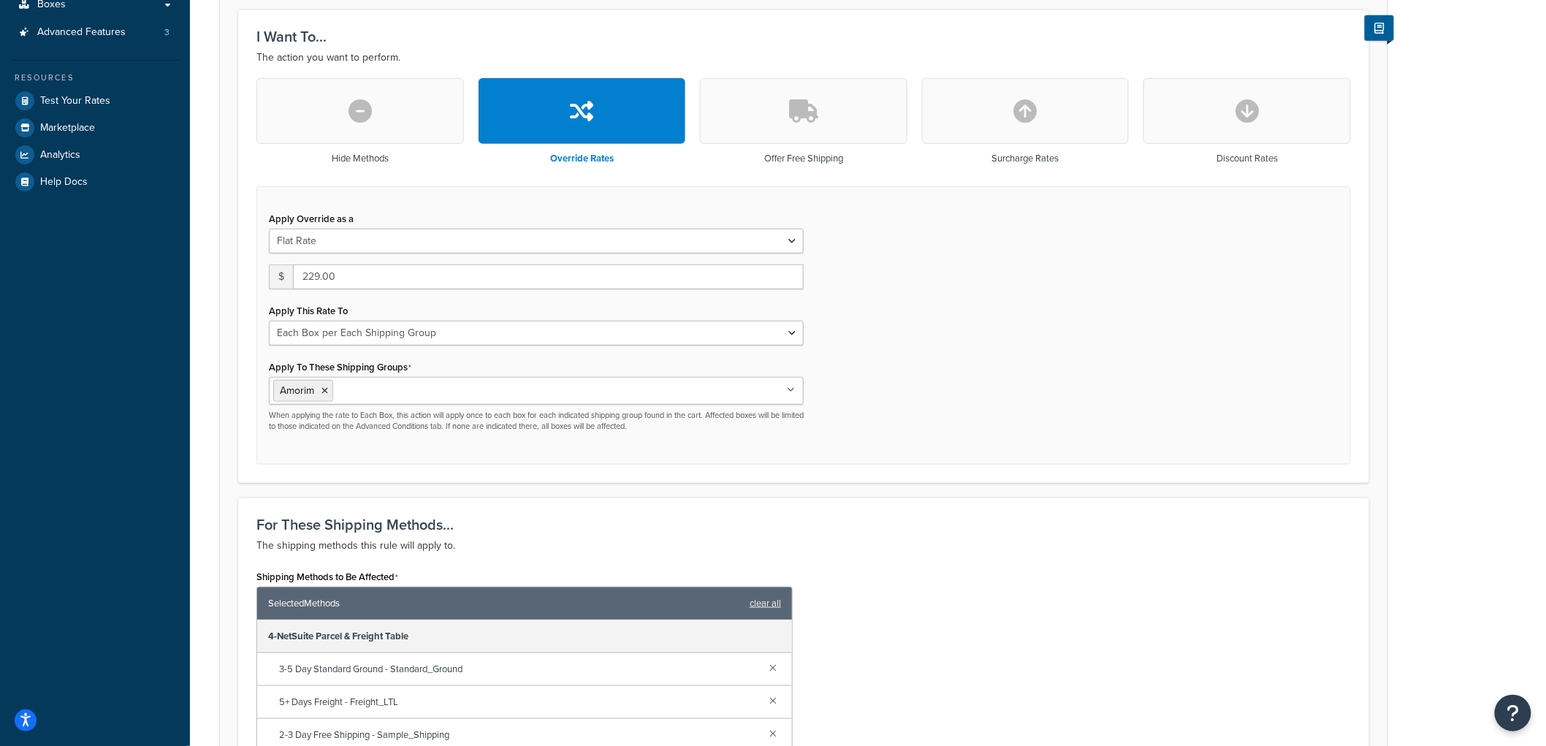
scroll to position [324, 0]
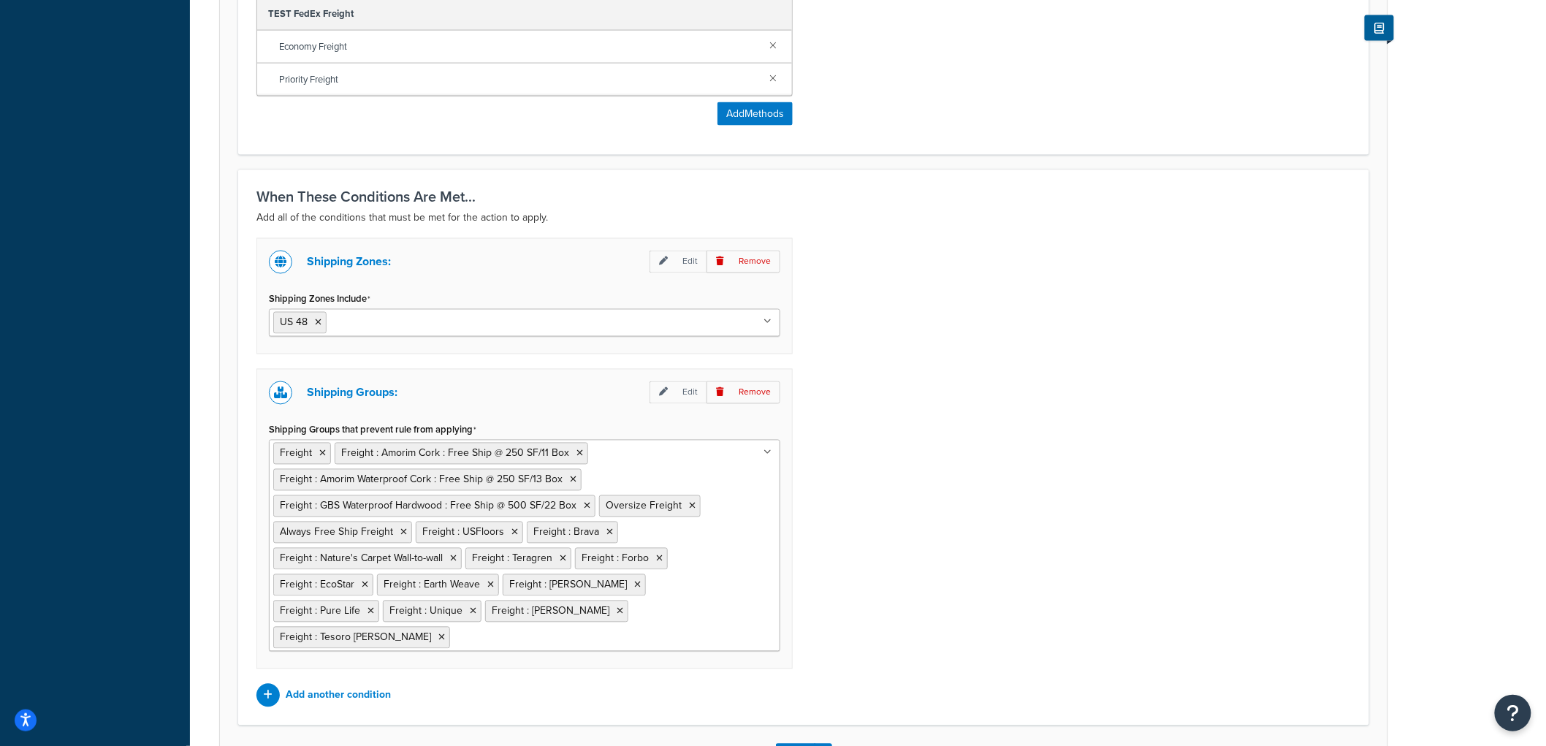
scroll to position [812, 0]
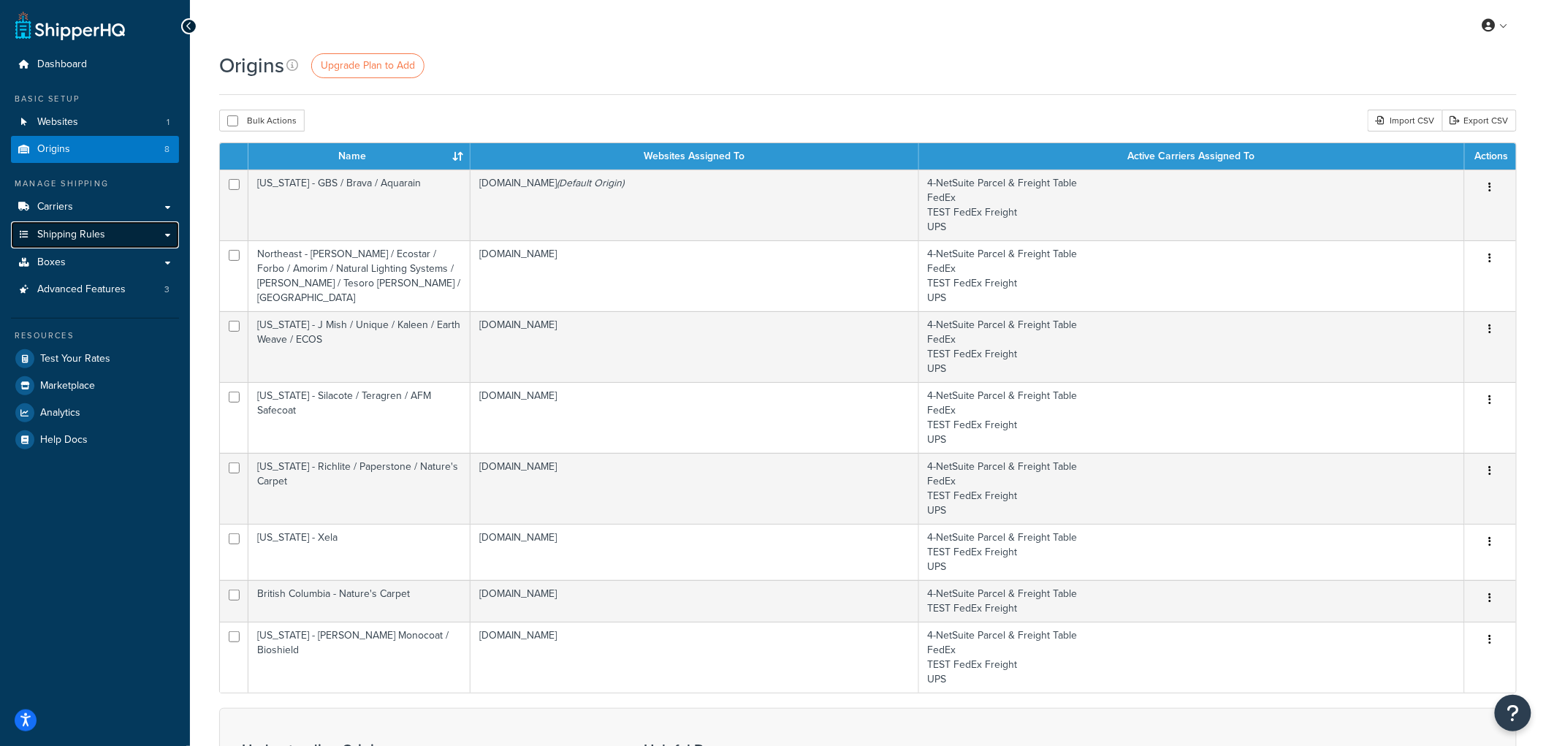
click at [47, 237] on span "Shipping Rules" at bounding box center [71, 235] width 68 height 12
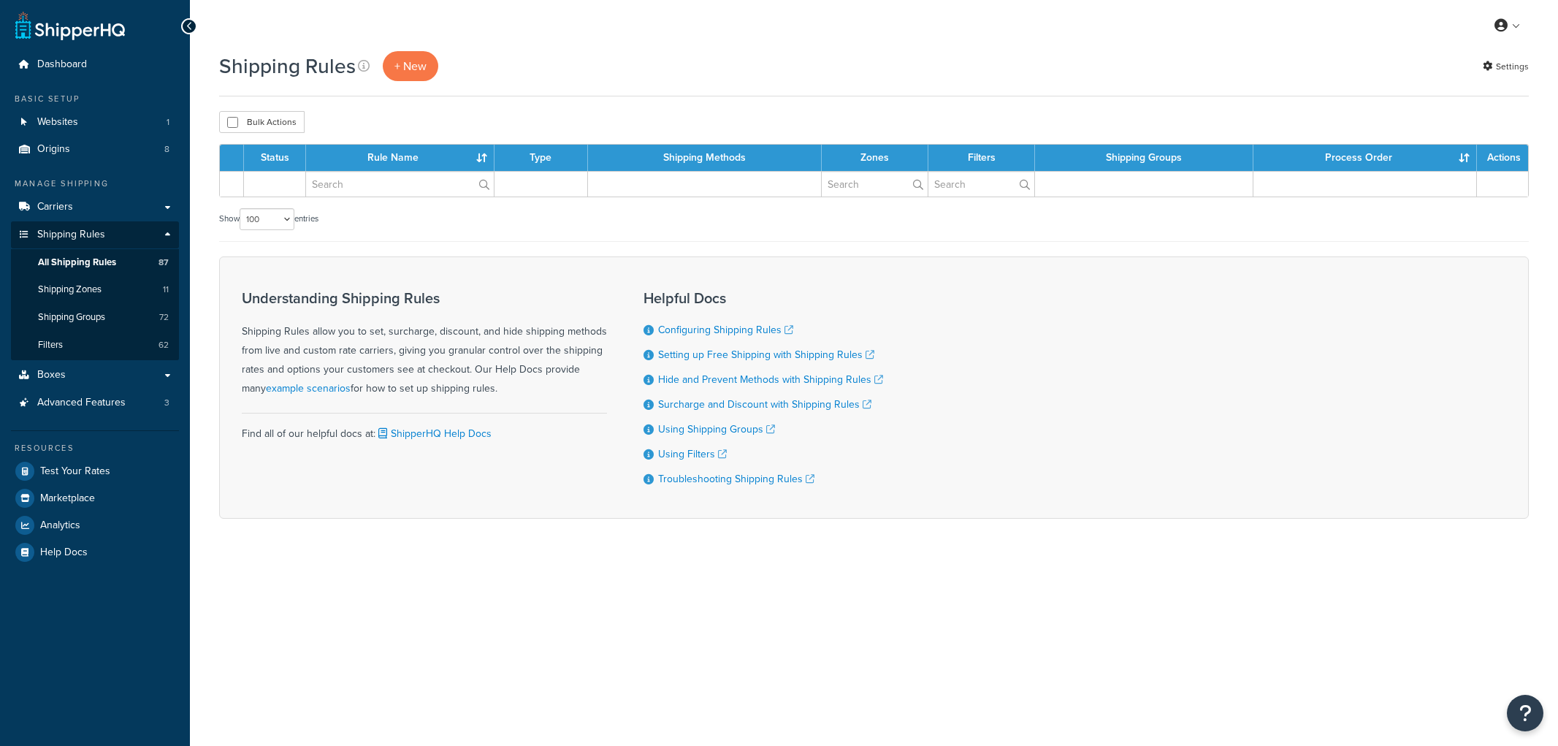
select select "100"
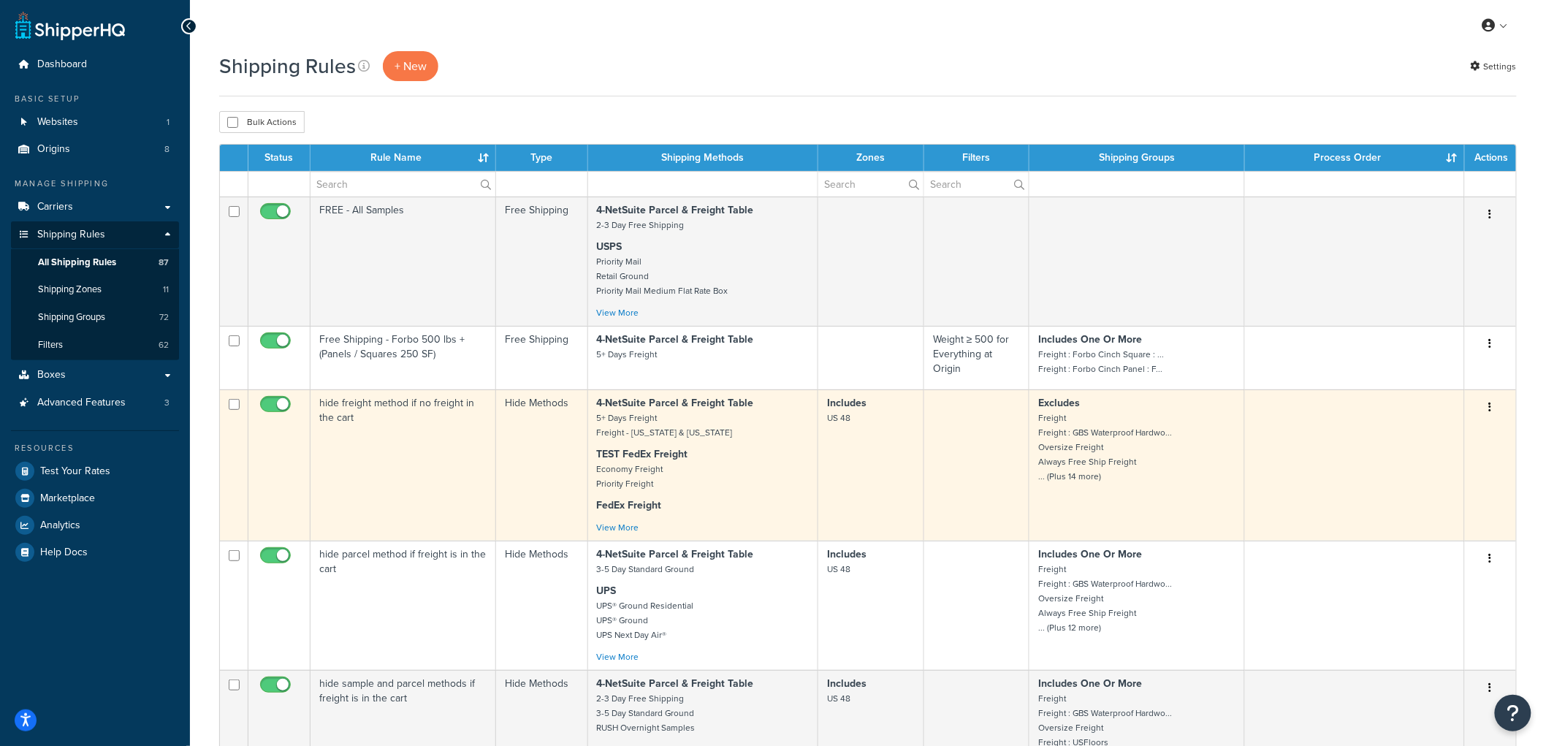
click at [457, 432] on td "hide freight method if no freight in the cart" at bounding box center [403, 464] width 186 height 151
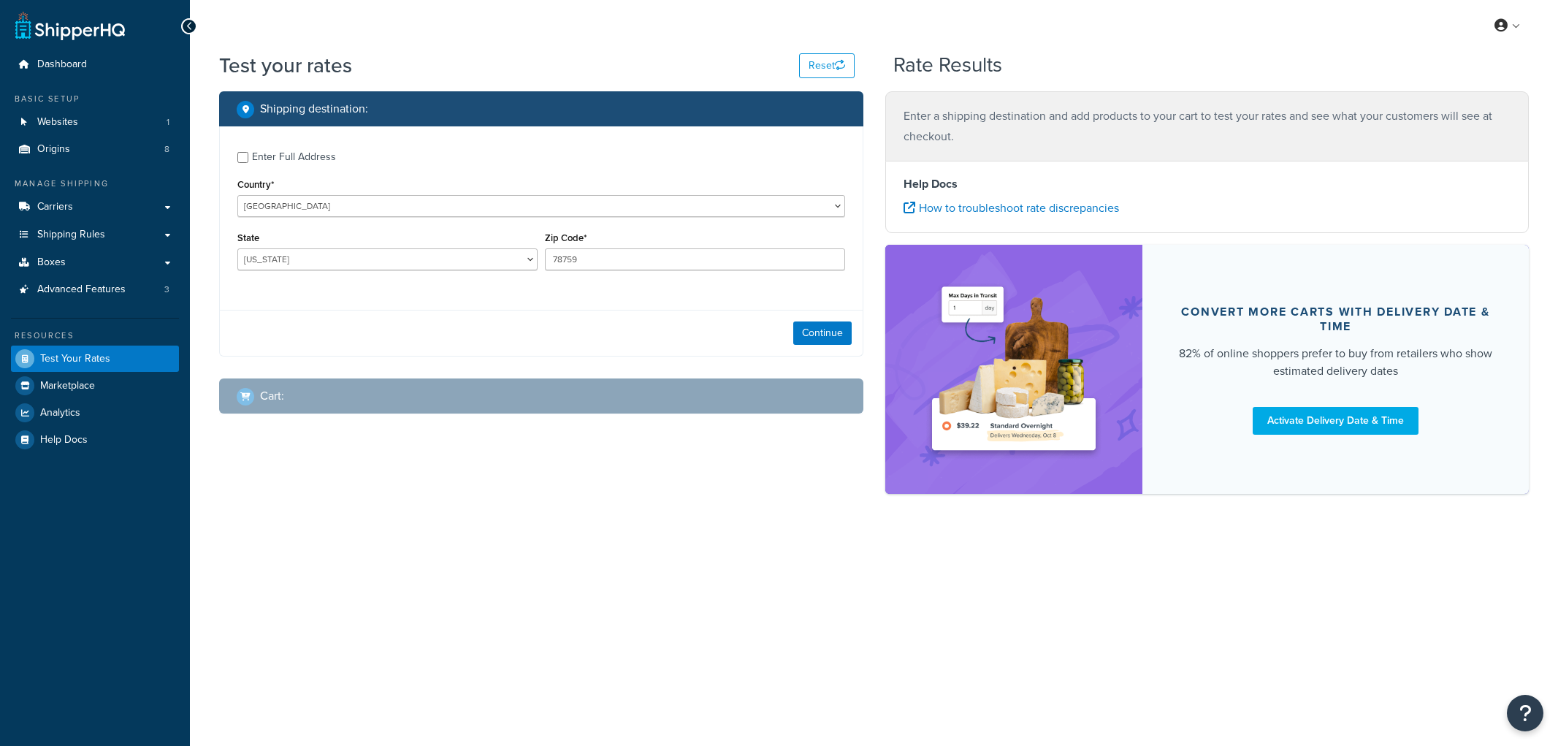
select select "[GEOGRAPHIC_DATA]"
click at [506, 207] on select "[GEOGRAPHIC_DATA] [GEOGRAPHIC_DATA] [GEOGRAPHIC_DATA] [GEOGRAPHIC_DATA] [GEOGRA…" at bounding box center [541, 206] width 608 height 22
click at [512, 131] on div "Enter Full Address Country* United States United Kingdom Afghanistan Åland Isla…" at bounding box center [541, 212] width 643 height 172
click at [289, 153] on div "Enter Full Address" at bounding box center [294, 157] width 84 height 20
click at [248, 153] on input "Enter Full Address" at bounding box center [242, 157] width 11 height 11
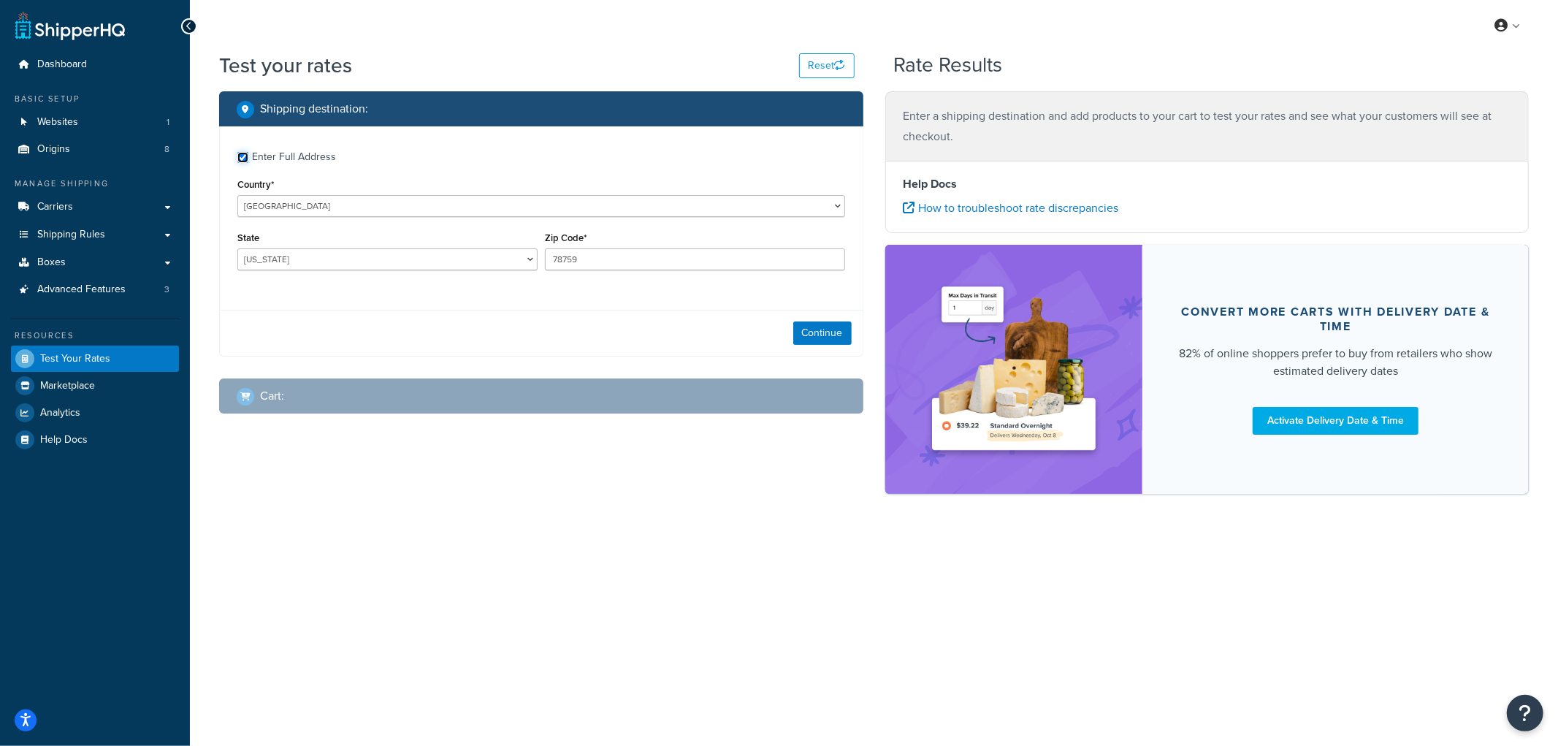
checkbox input "true"
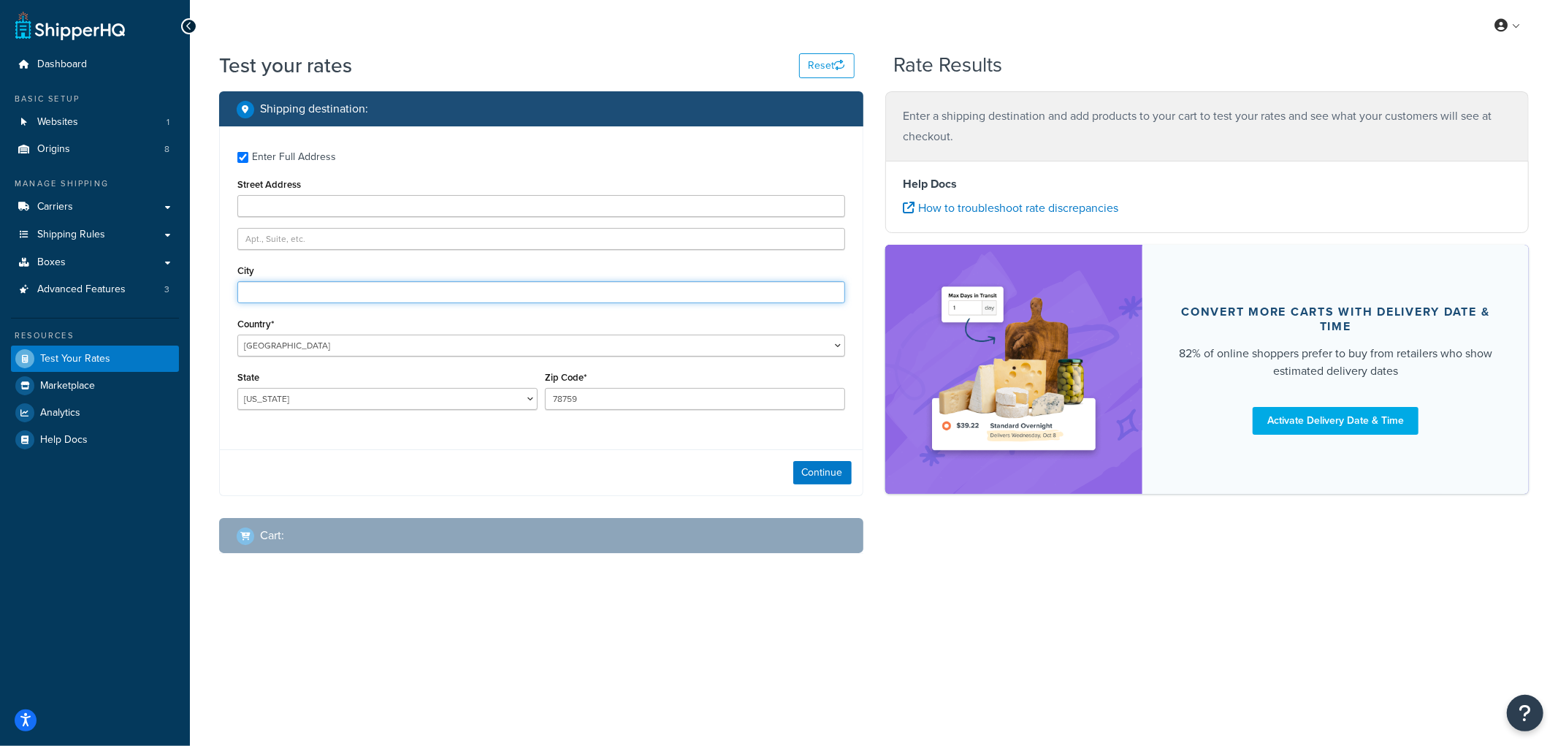
click at [273, 296] on input "City" at bounding box center [541, 292] width 608 height 22
type input "Angora"
click at [291, 389] on select "Alabama Alaska American Samoa Arizona Arkansas Armed Forces Americas Armed Forc…" at bounding box center [387, 399] width 300 height 22
select select "NE"
click at [237, 389] on select "Alabama Alaska American Samoa Arizona Arkansas Armed Forces Americas Armed Forc…" at bounding box center [387, 399] width 300 height 22
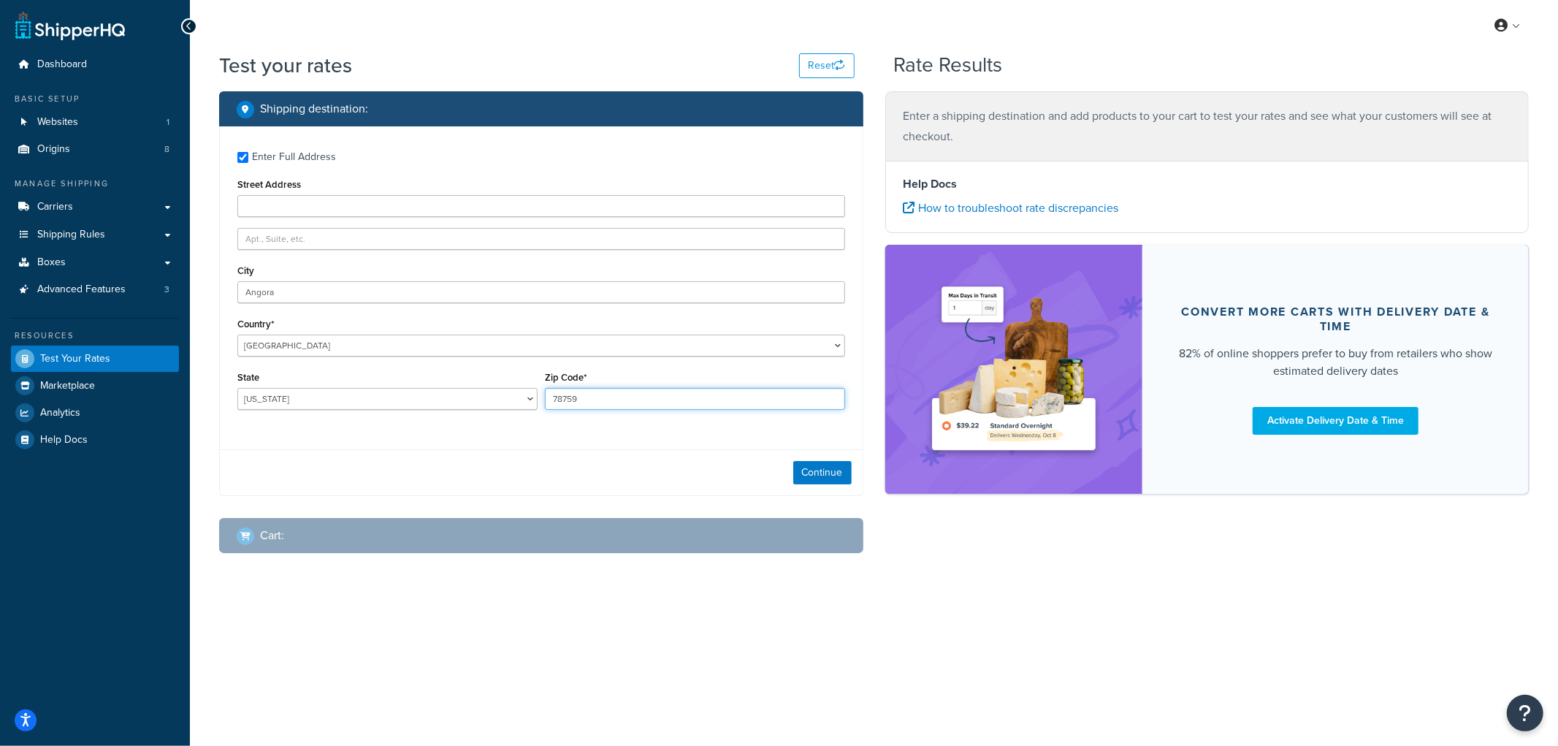
drag, startPoint x: 603, startPoint y: 392, endPoint x: 501, endPoint y: 371, distance: 103.6
click at [501, 371] on div "State Alabama Alaska American Samoa Arizona Arkansas Armed Forces Americas Arme…" at bounding box center [541, 393] width 615 height 53
type input "69331"
click at [827, 484] on button "Continue" at bounding box center [822, 472] width 58 height 23
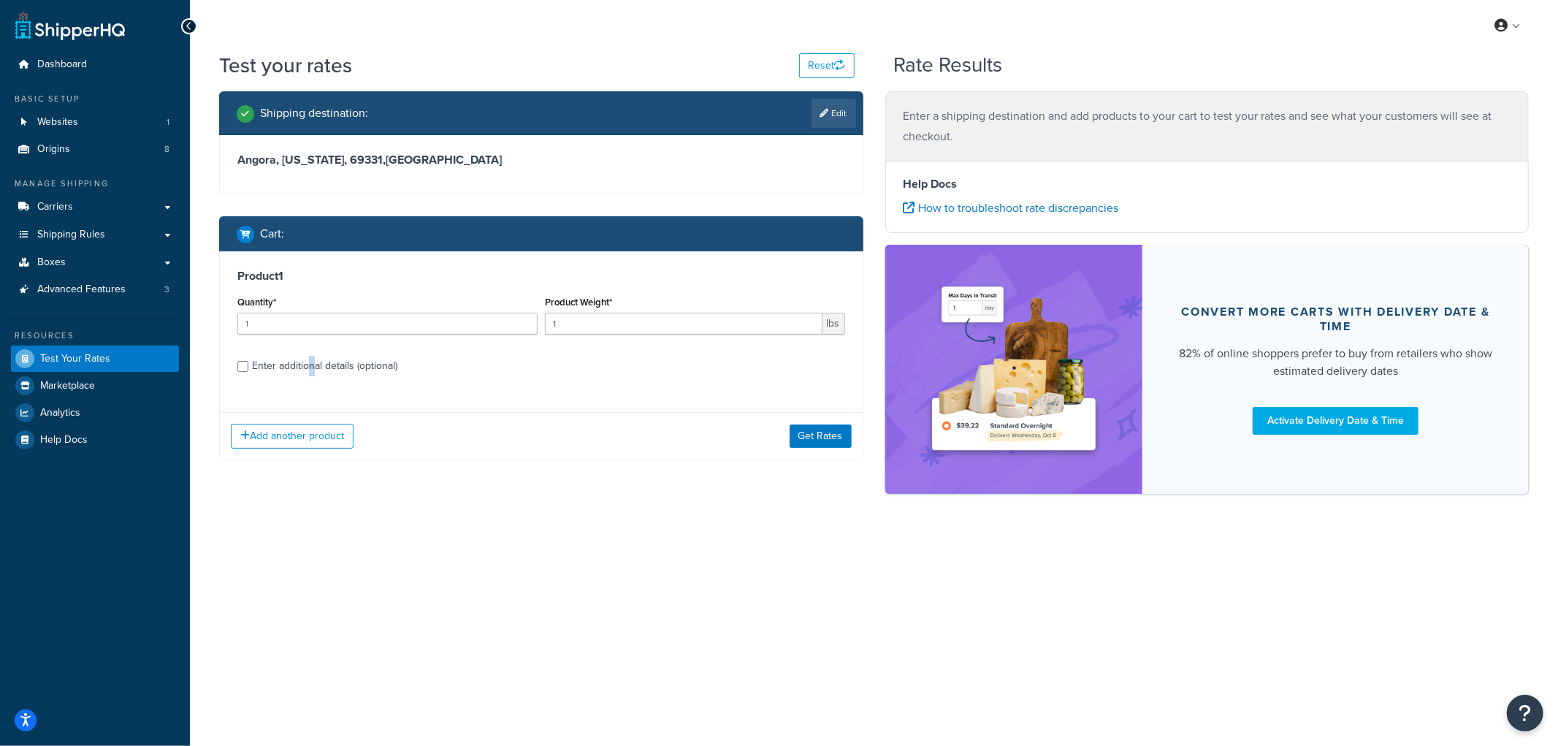
click at [310, 366] on div "Enter additional details (optional)" at bounding box center [324, 366] width 145 height 20
click at [248, 366] on input "Enter additional details (optional)" at bounding box center [242, 366] width 11 height 11
checkbox input "true"
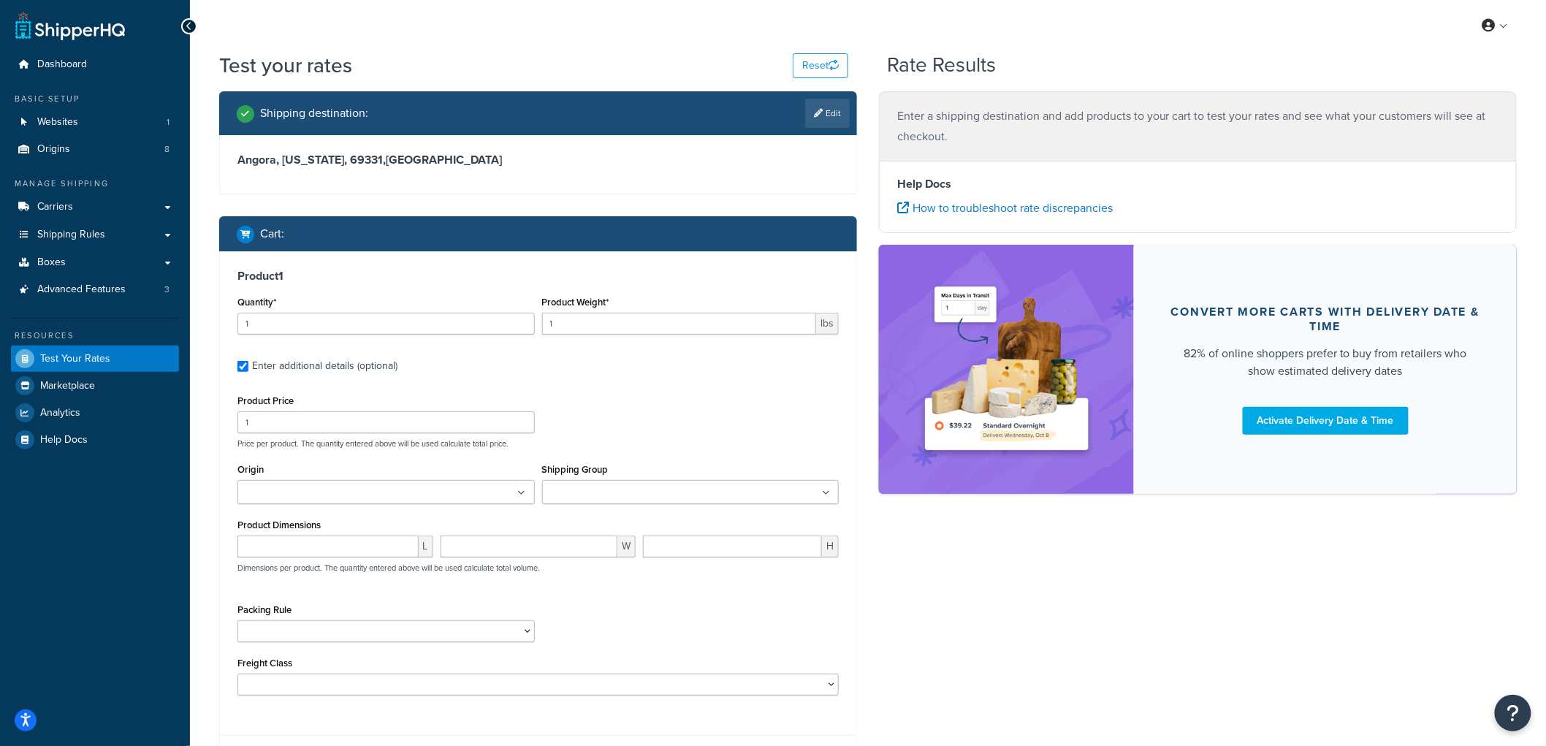
click at [553, 487] on input "Shipping Group" at bounding box center [610, 493] width 129 height 16
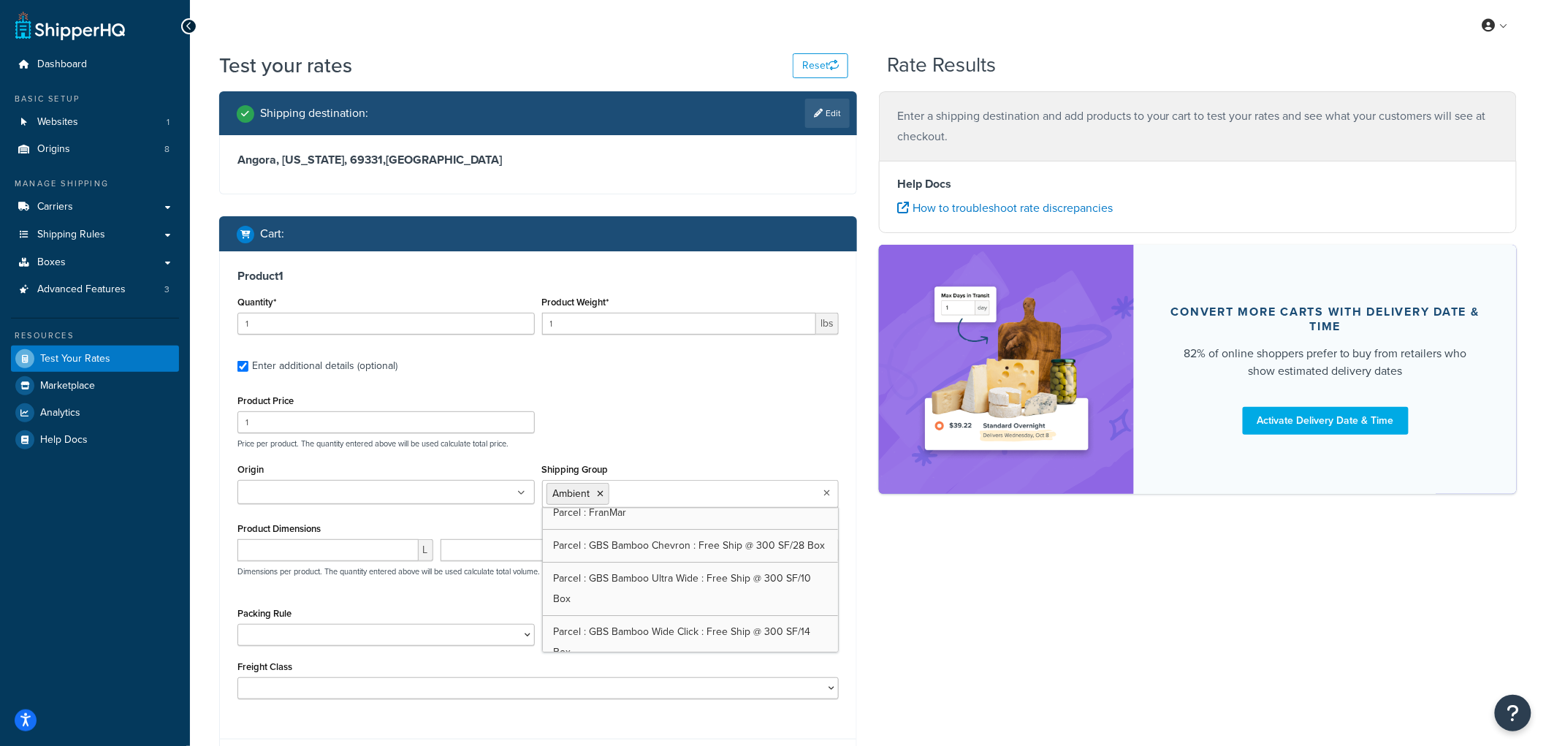
scroll to position [2122, 0]
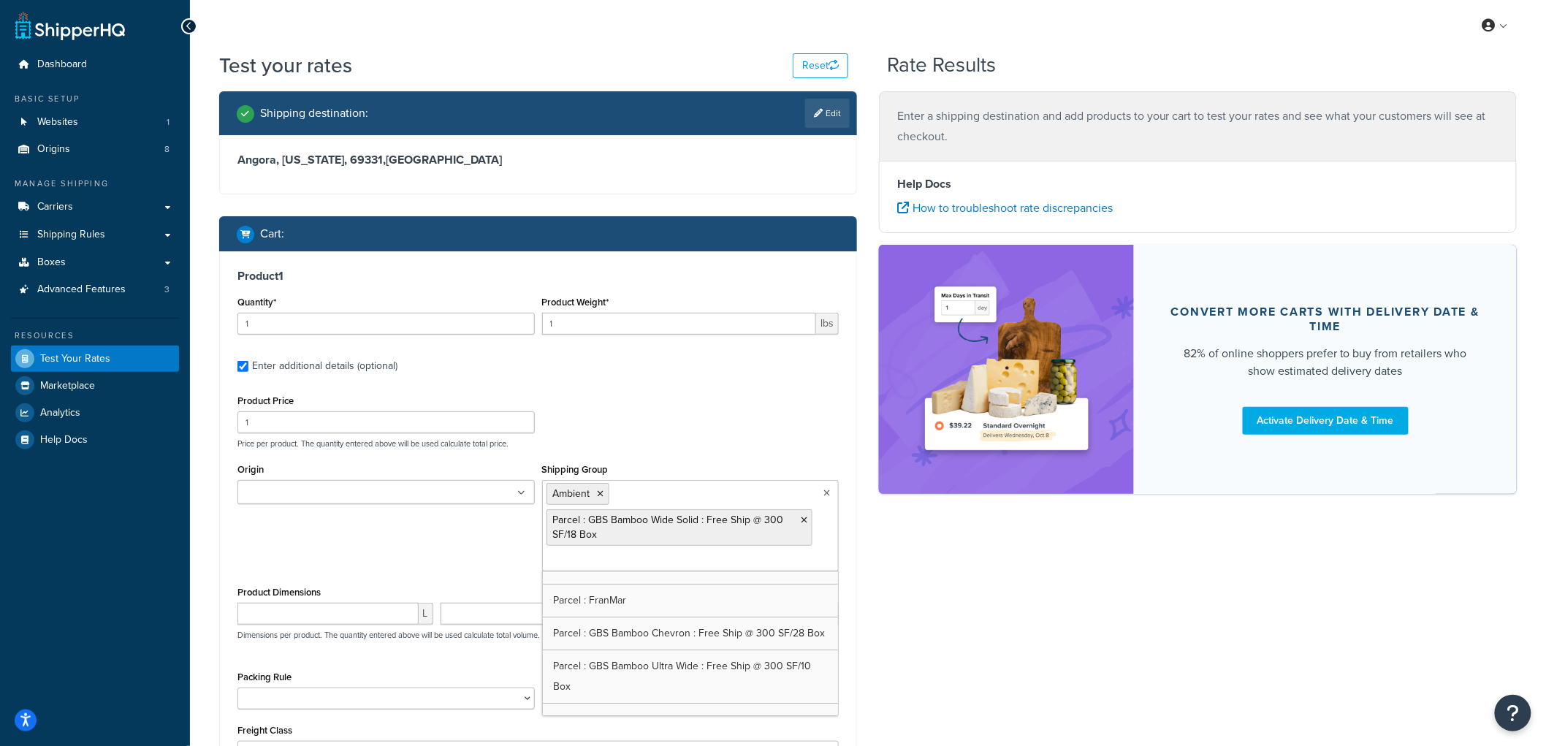
click at [731, 422] on div "Product Price 1 Price per product. The quantity entered above will be used calc…" at bounding box center [538, 420] width 609 height 58
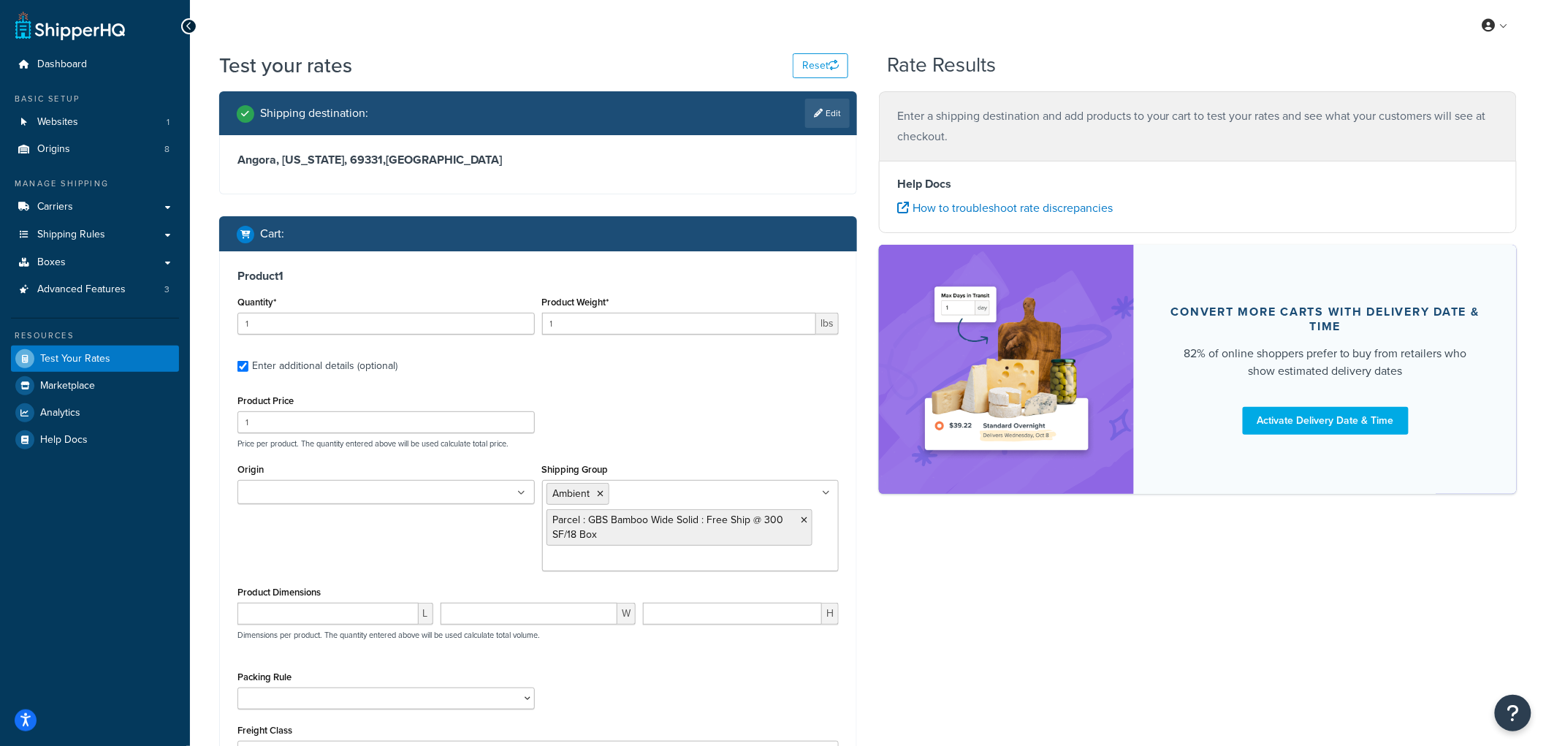
click at [511, 489] on ul at bounding box center [385, 492] width 297 height 24
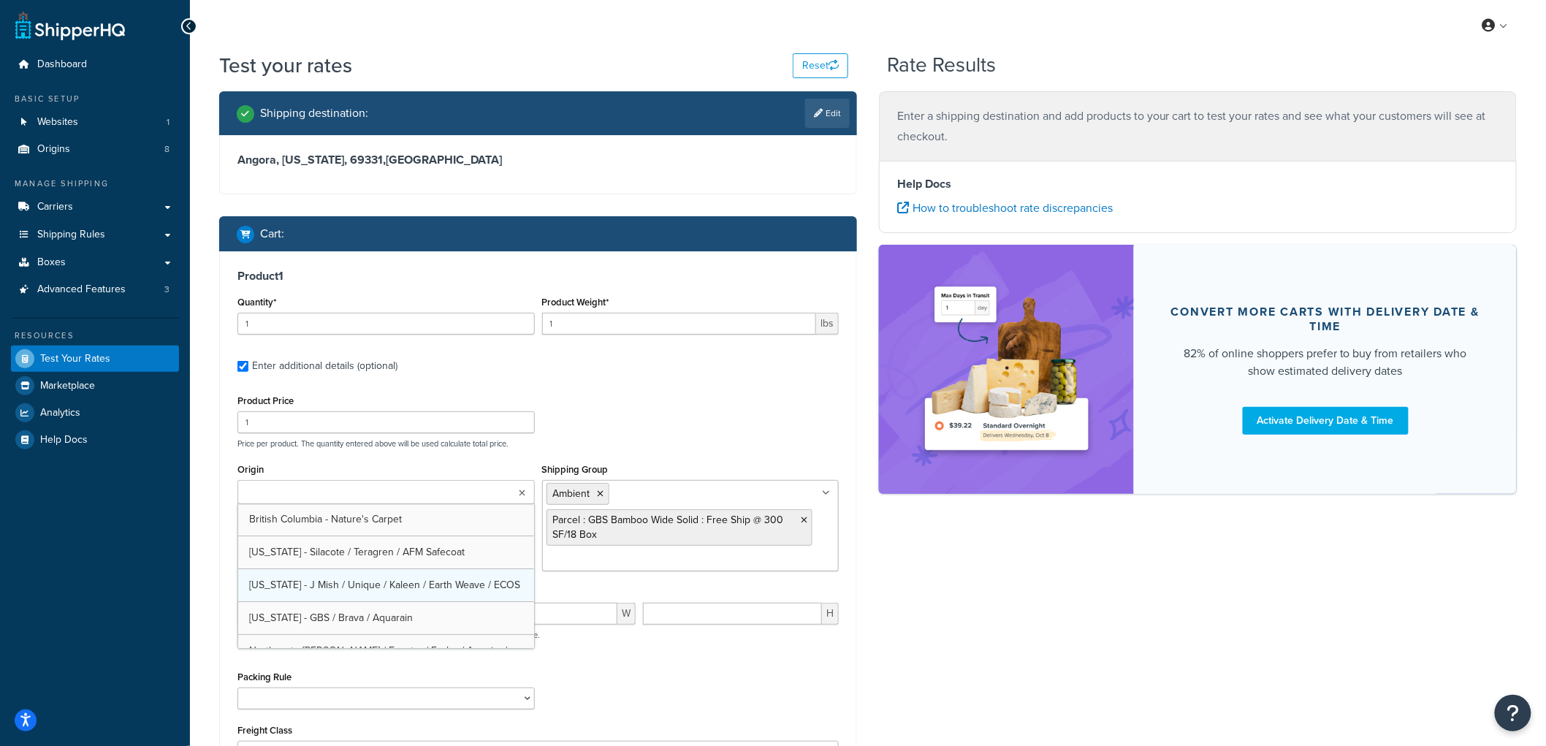
scroll to position [81, 0]
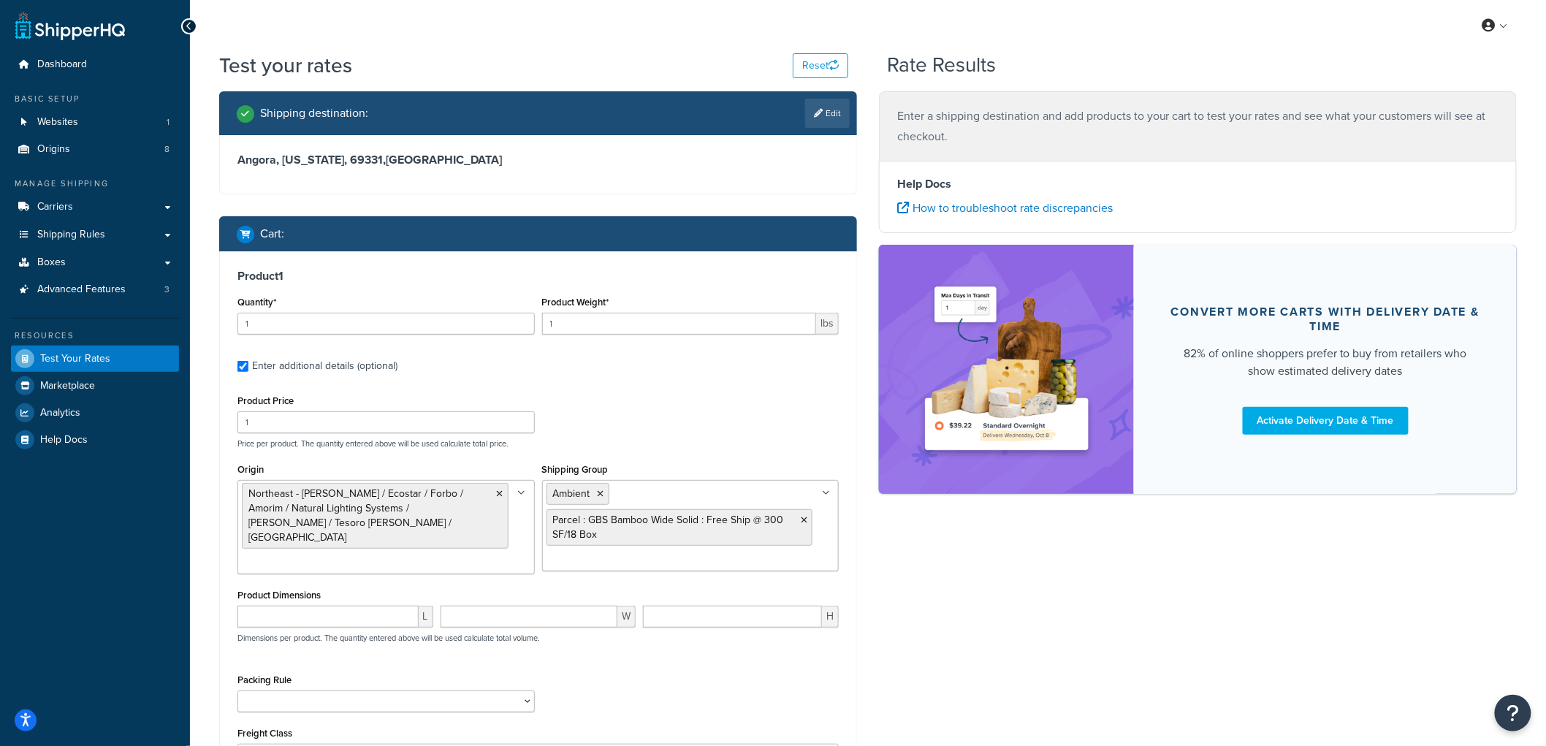
click at [678, 426] on div "Product Price 1 Price per product. The quantity entered above will be used calc…" at bounding box center [538, 420] width 609 height 58
drag, startPoint x: 406, startPoint y: 321, endPoint x: 227, endPoint y: 305, distance: 179.8
click at [227, 305] on div "Product 1 Quantity* 1 Product Weight* 1 lbs Enter additional details (optional)…" at bounding box center [538, 522] width 636 height 543
drag, startPoint x: 558, startPoint y: 320, endPoint x: 488, endPoint y: 307, distance: 71.4
click at [488, 307] on div "Quantity* 1 Product Weight* 1 lbs" at bounding box center [538, 318] width 609 height 53
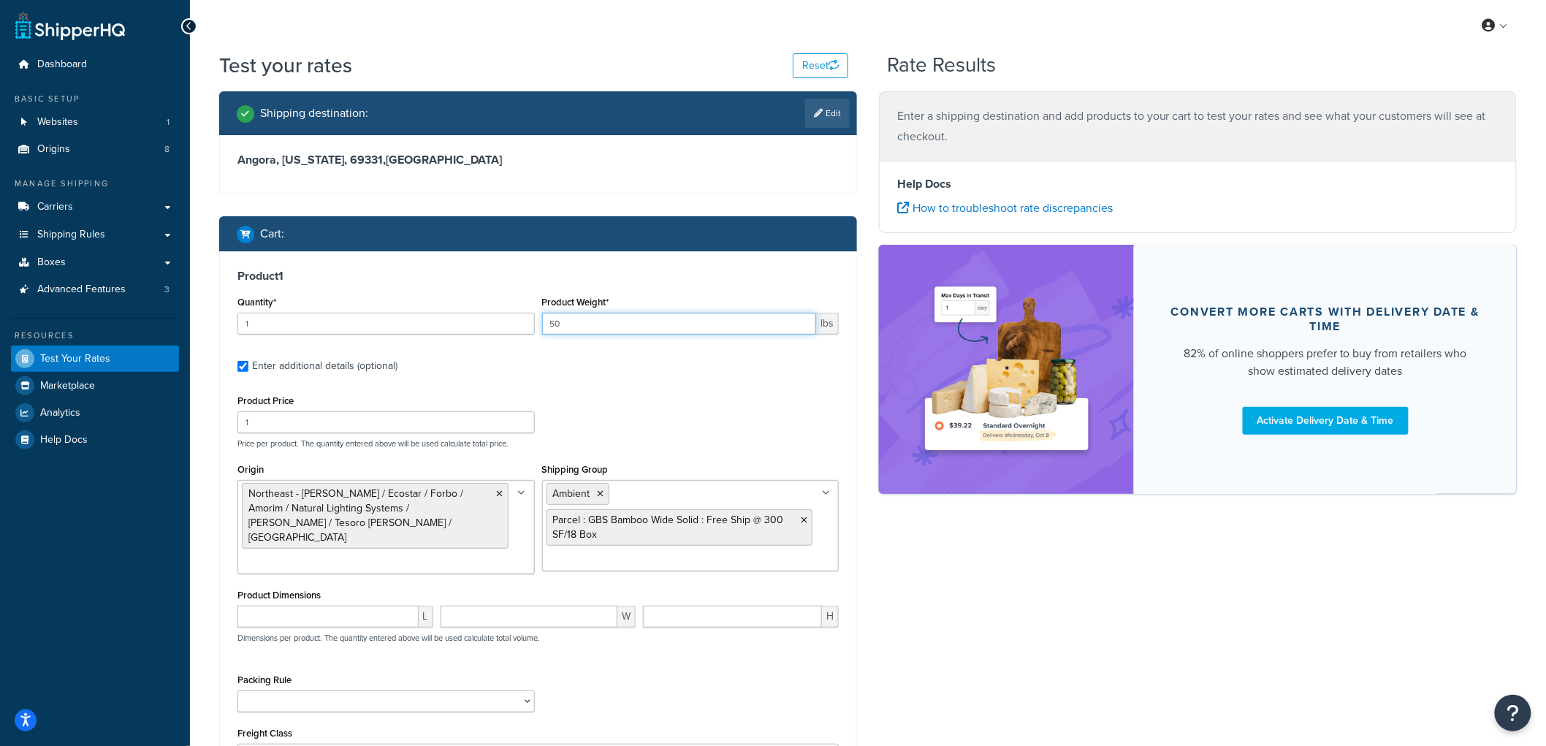
type input "50"
click at [380, 421] on input "1" at bounding box center [385, 422] width 297 height 22
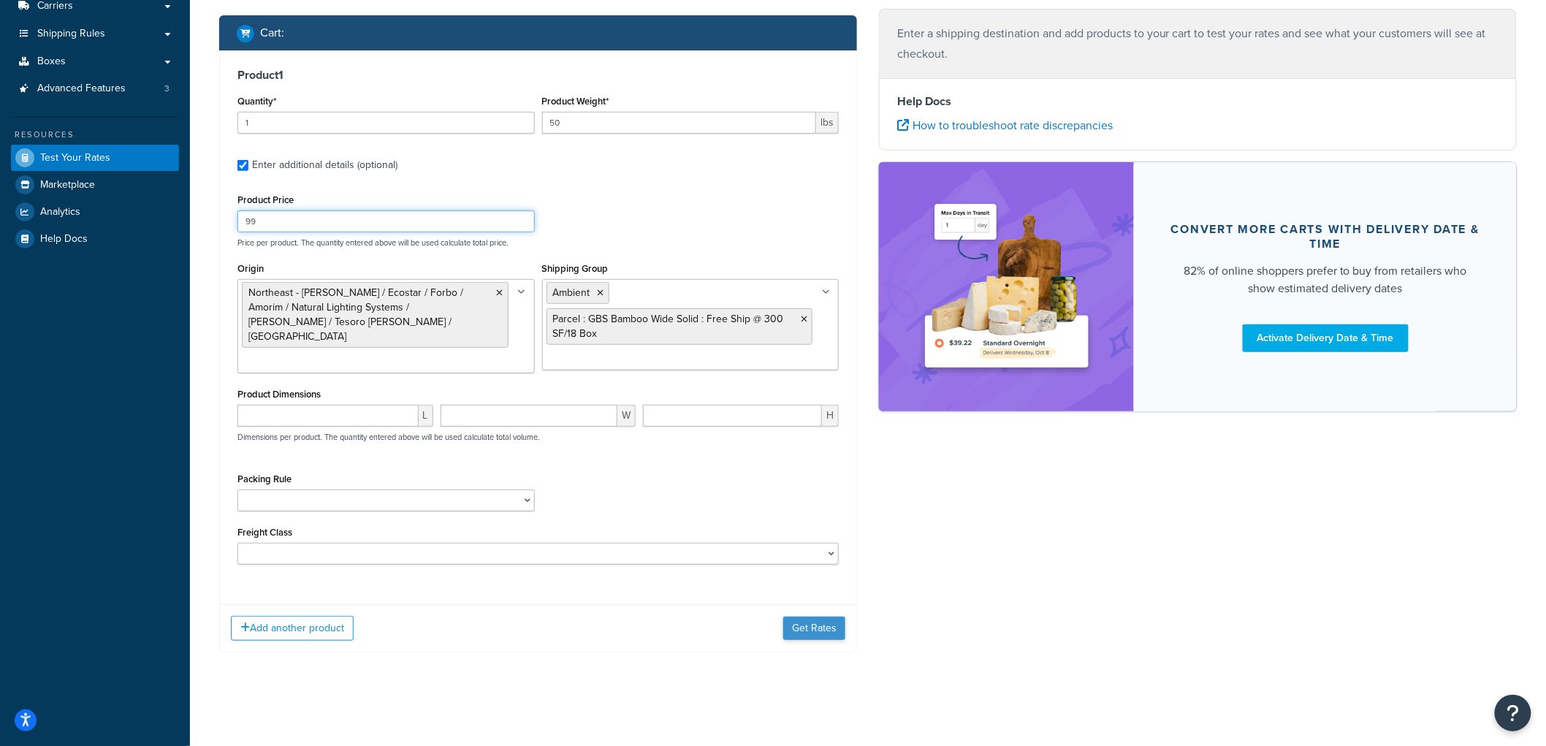
type input "99"
click at [835, 625] on button "Get Rates" at bounding box center [814, 628] width 62 height 23
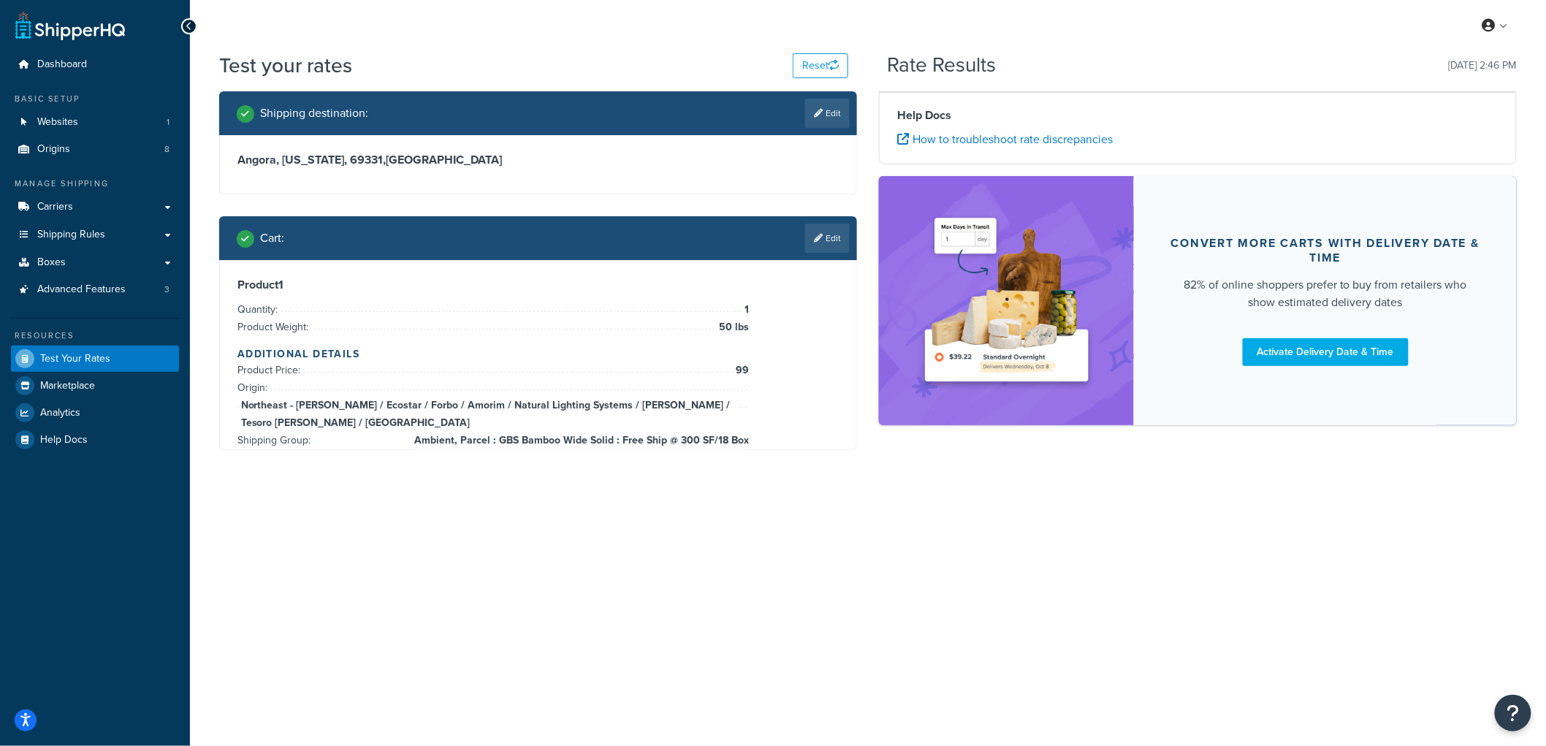
scroll to position [0, 0]
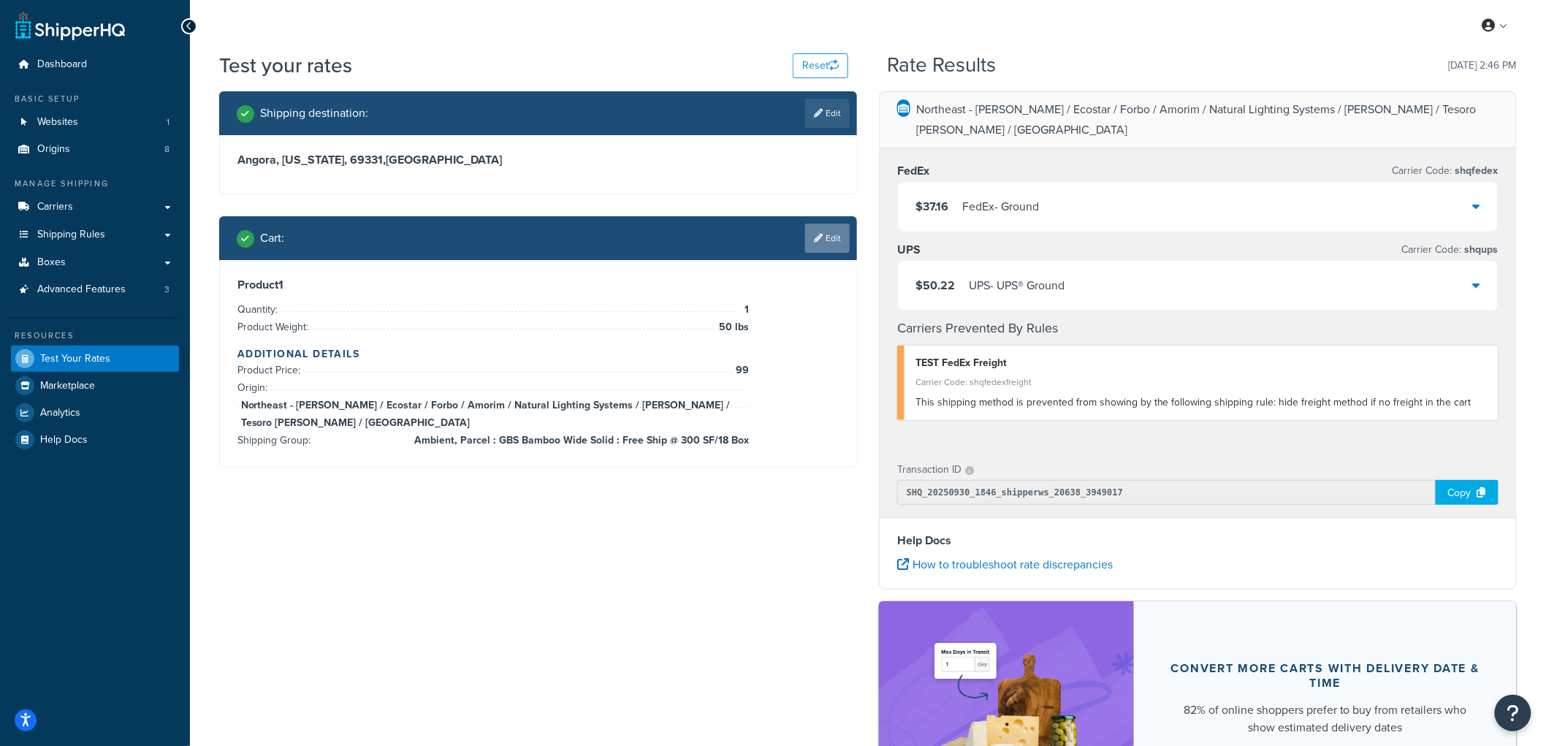
click at [823, 237] on link "Edit" at bounding box center [827, 238] width 45 height 29
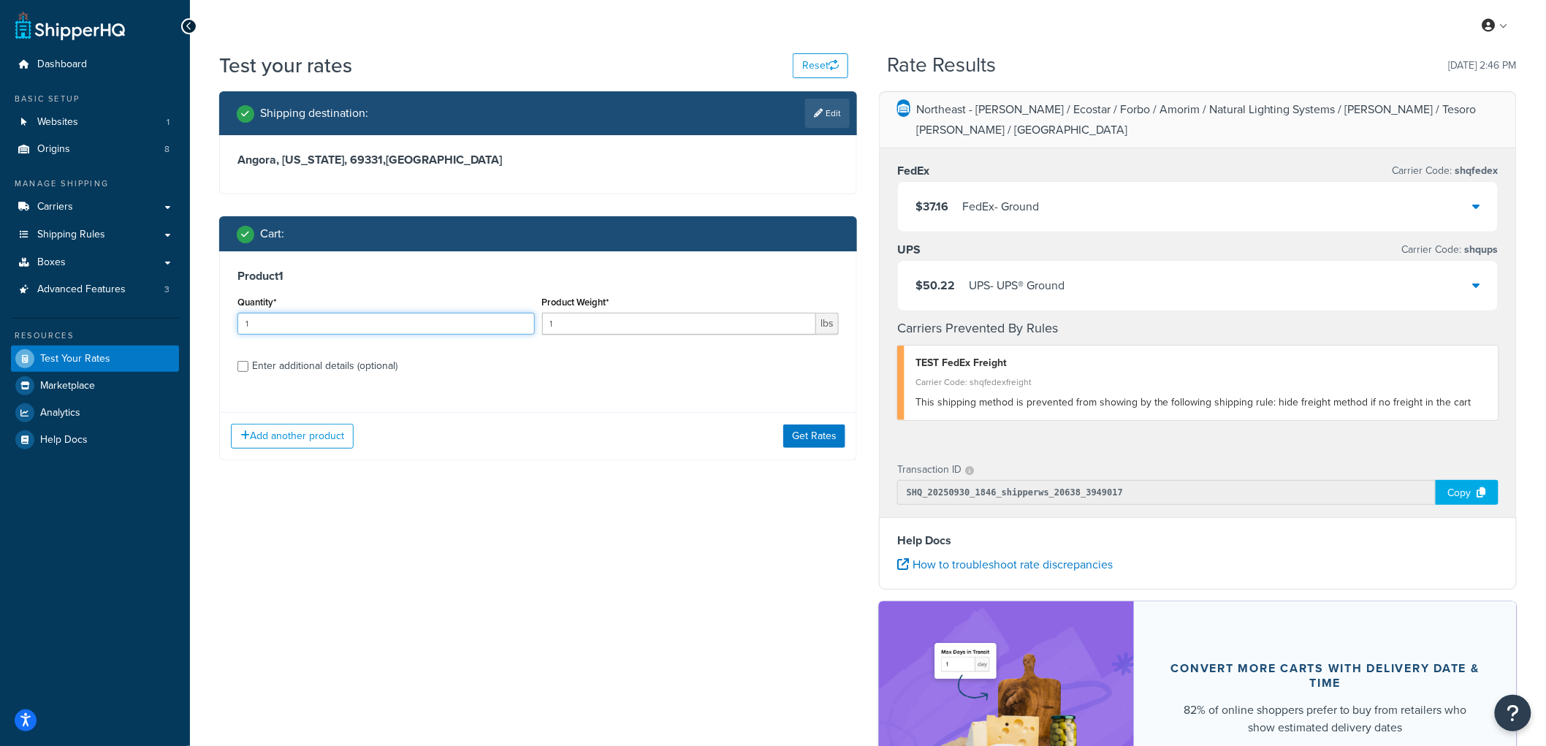
drag, startPoint x: 294, startPoint y: 322, endPoint x: 232, endPoint y: 319, distance: 62.2
click at [232, 319] on div "Product 1 Quantity* 1 Product Weight* 1 lbs Enter additional details (optional)" at bounding box center [538, 326] width 636 height 150
type input "2"
drag, startPoint x: 556, startPoint y: 318, endPoint x: 506, endPoint y: 327, distance: 50.4
click at [506, 327] on div "Quantity* 2 Product Weight* 1 lbs" at bounding box center [538, 318] width 609 height 53
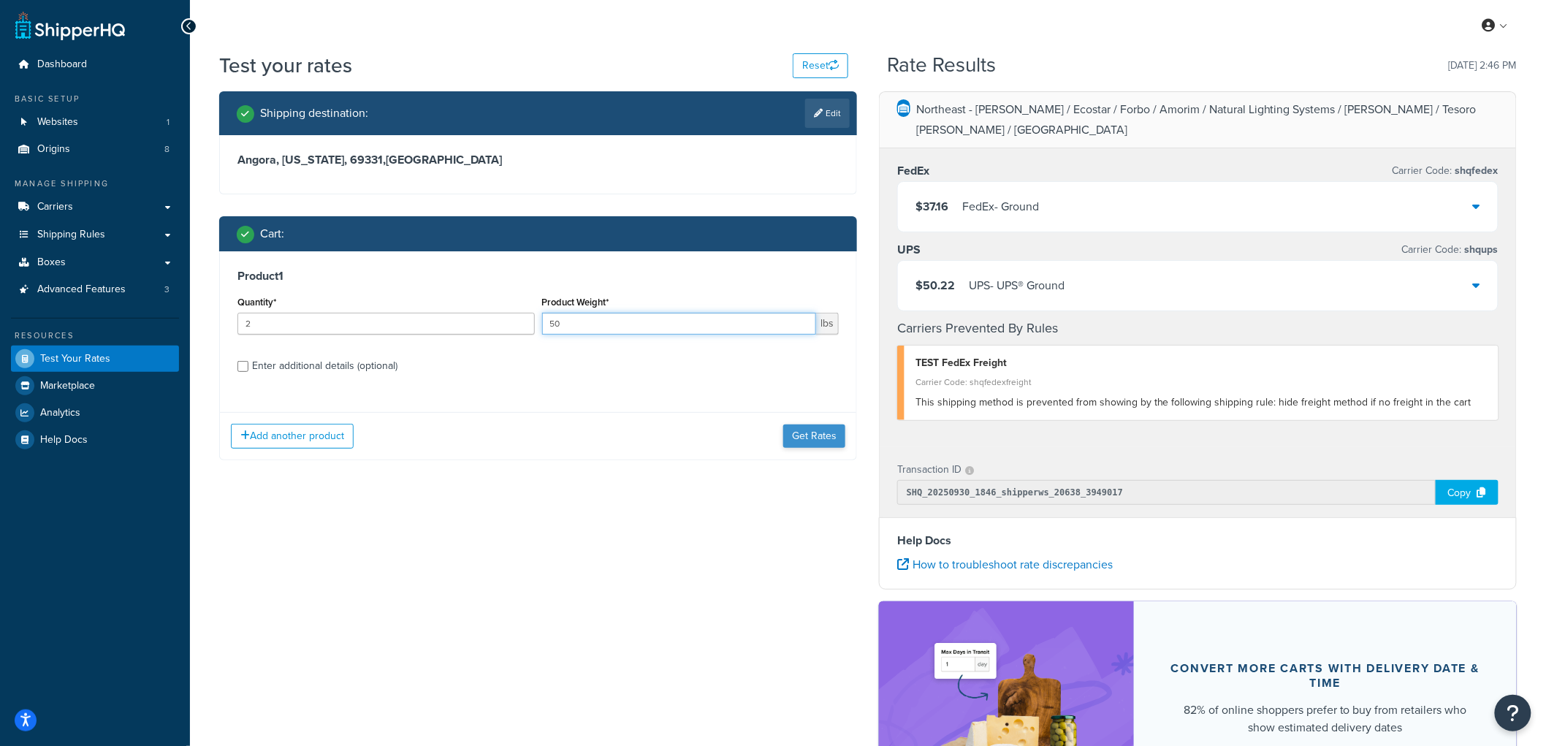
type input "50"
click at [796, 437] on button "Get Rates" at bounding box center [814, 435] width 62 height 23
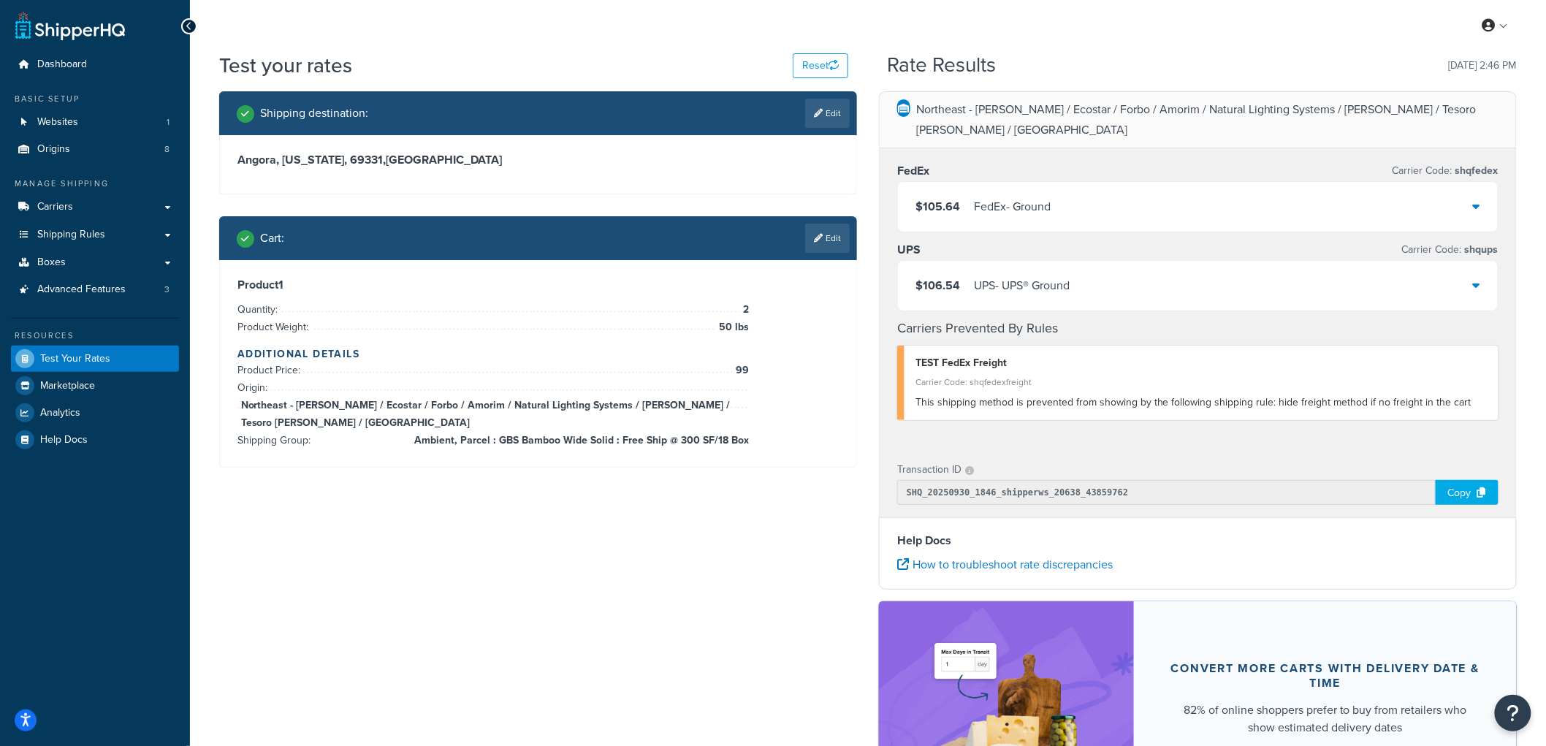
click at [998, 197] on div "FedEx - Ground" at bounding box center [1012, 207] width 77 height 20
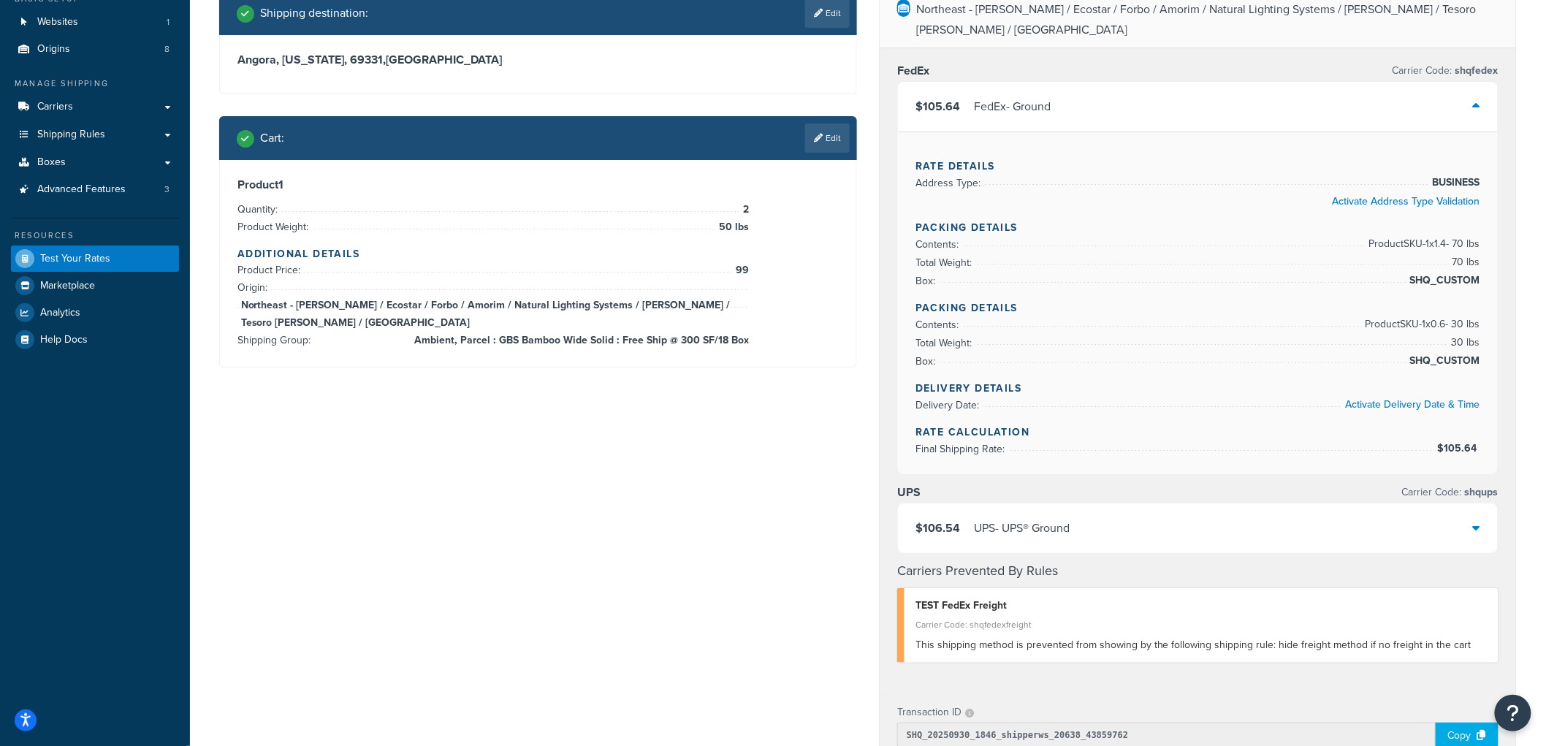
scroll to position [81, 0]
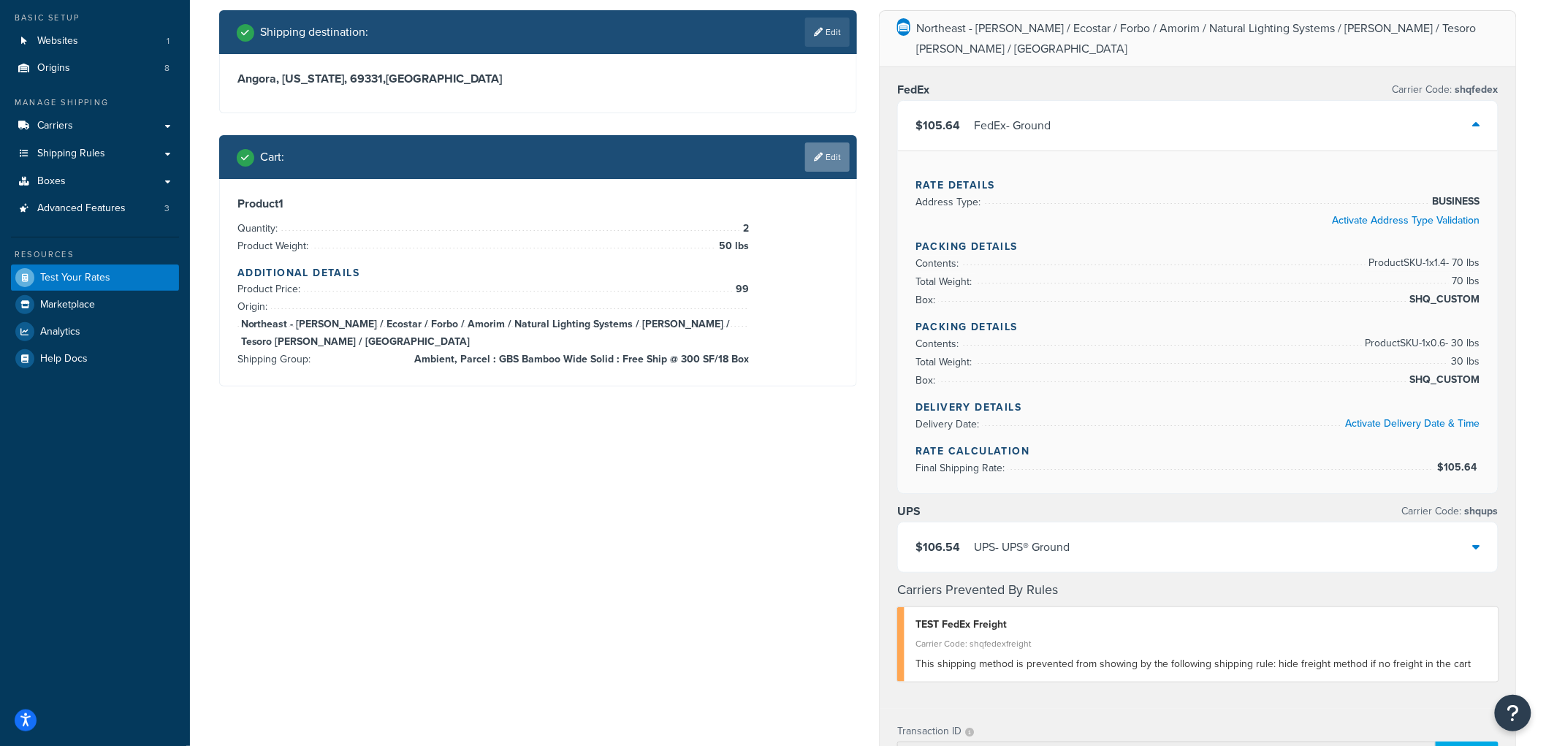
click at [831, 161] on link "Edit" at bounding box center [827, 156] width 45 height 29
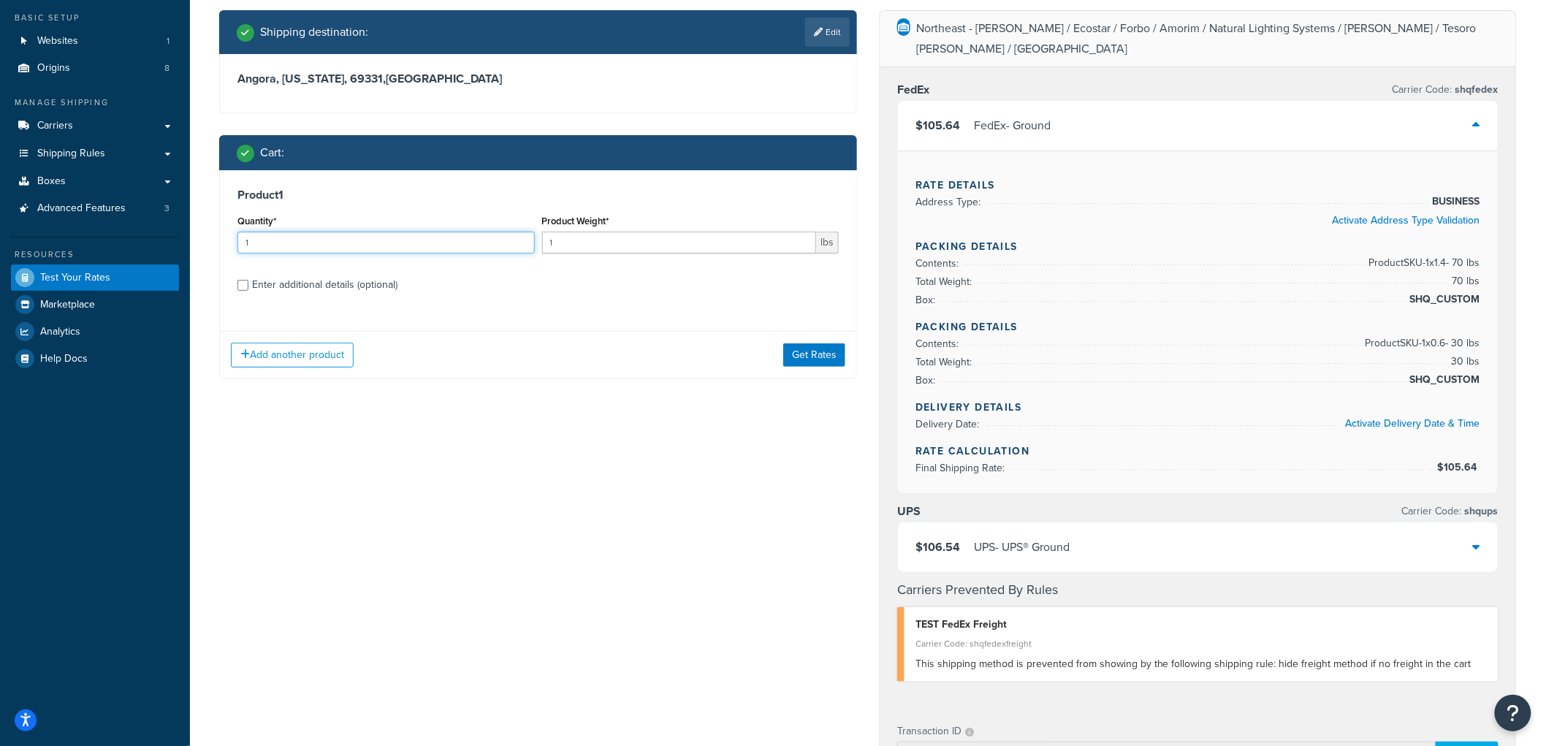
drag, startPoint x: 392, startPoint y: 239, endPoint x: 22, endPoint y: 242, distance: 370.4
click at [23, 242] on div "Dashboard Basic Setup Websites 1 Origins 8 Manage Shipping Carriers Carriers Al…" at bounding box center [773, 559] width 1546 height 1281
type input "3"
drag, startPoint x: 568, startPoint y: 243, endPoint x: 513, endPoint y: 243, distance: 55.5
click at [513, 243] on div "Quantity* 3 Product Weight* 1 lbs" at bounding box center [538, 237] width 609 height 53
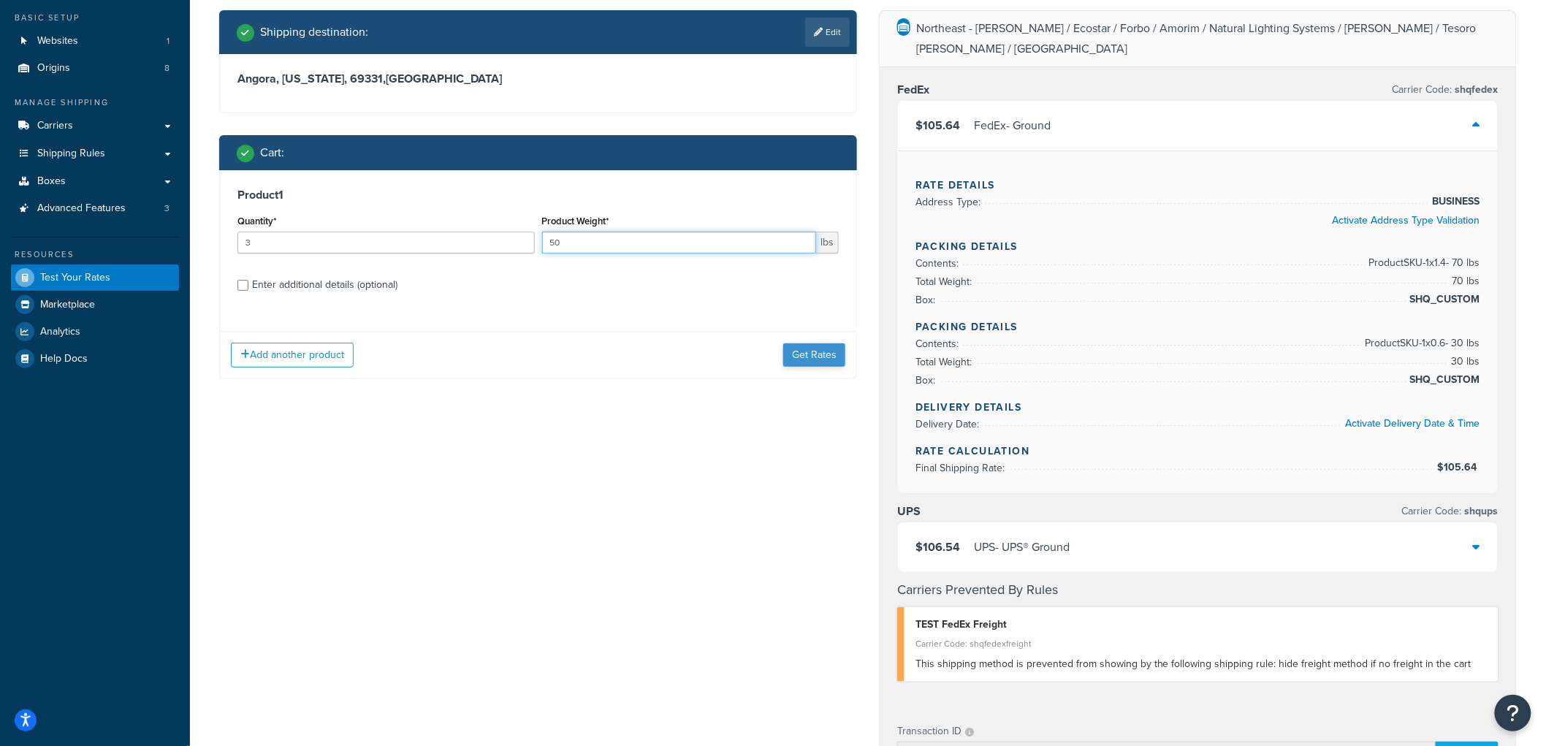
type input "50"
click at [824, 355] on button "Get Rates" at bounding box center [814, 354] width 62 height 23
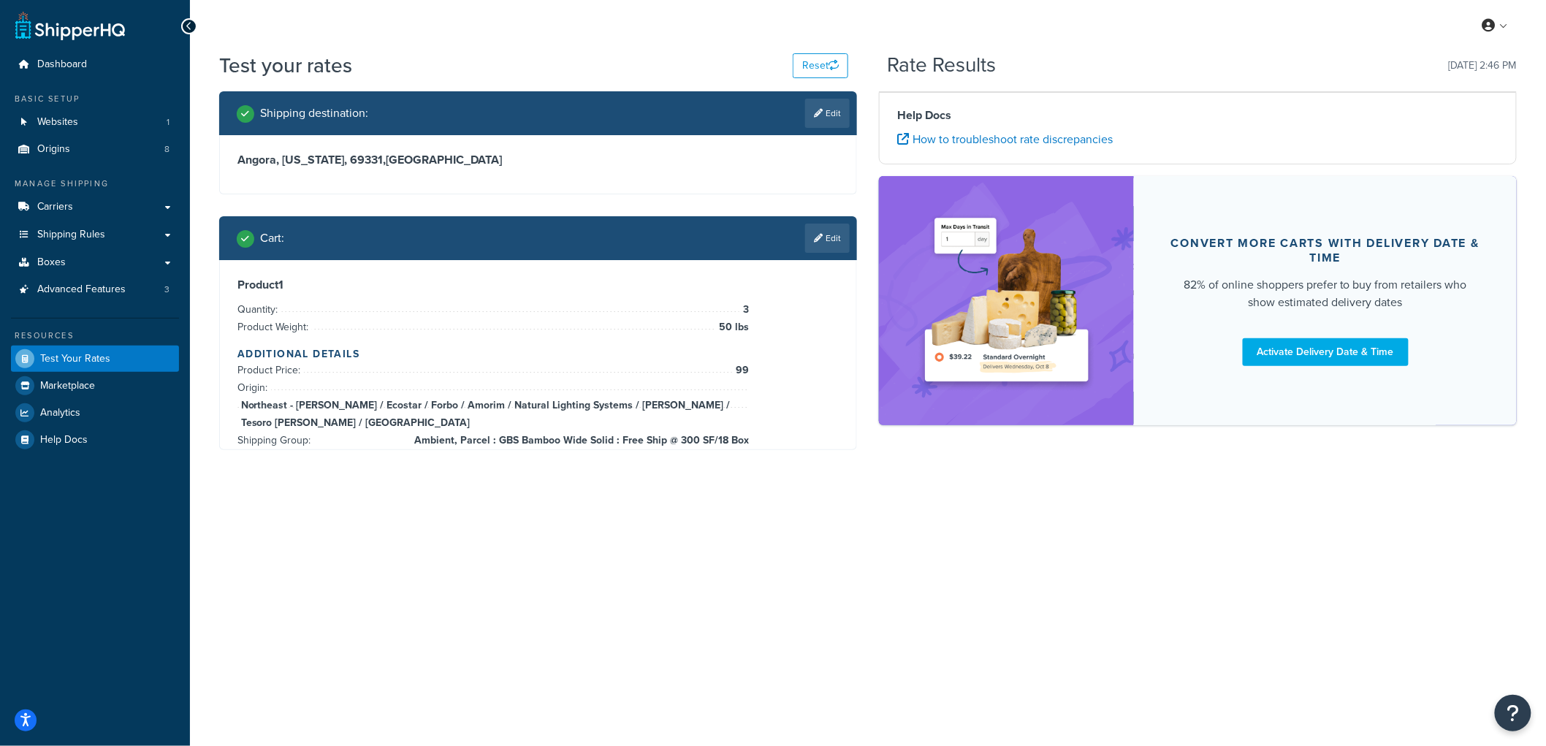
scroll to position [0, 0]
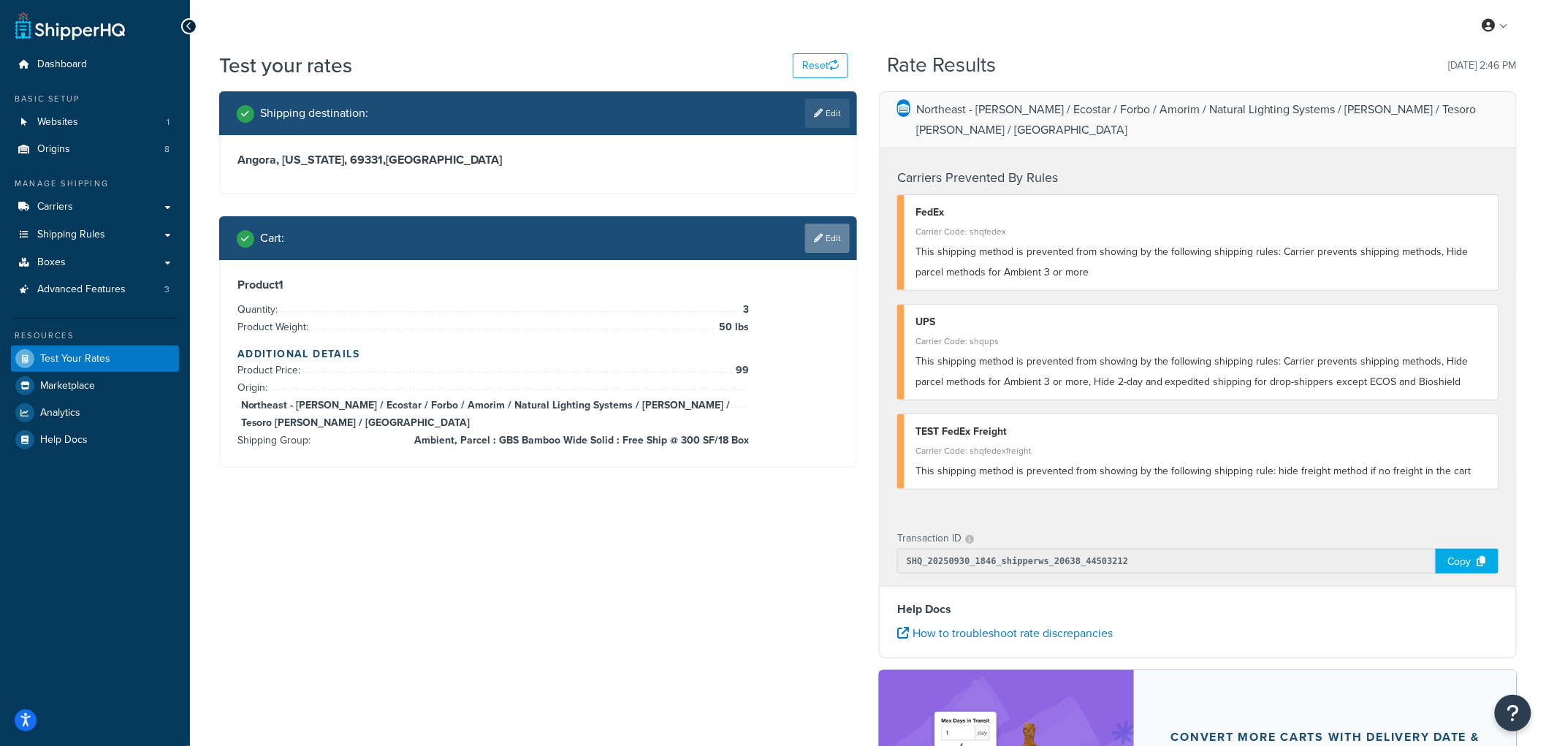
click at [834, 235] on link "Edit" at bounding box center [827, 238] width 45 height 29
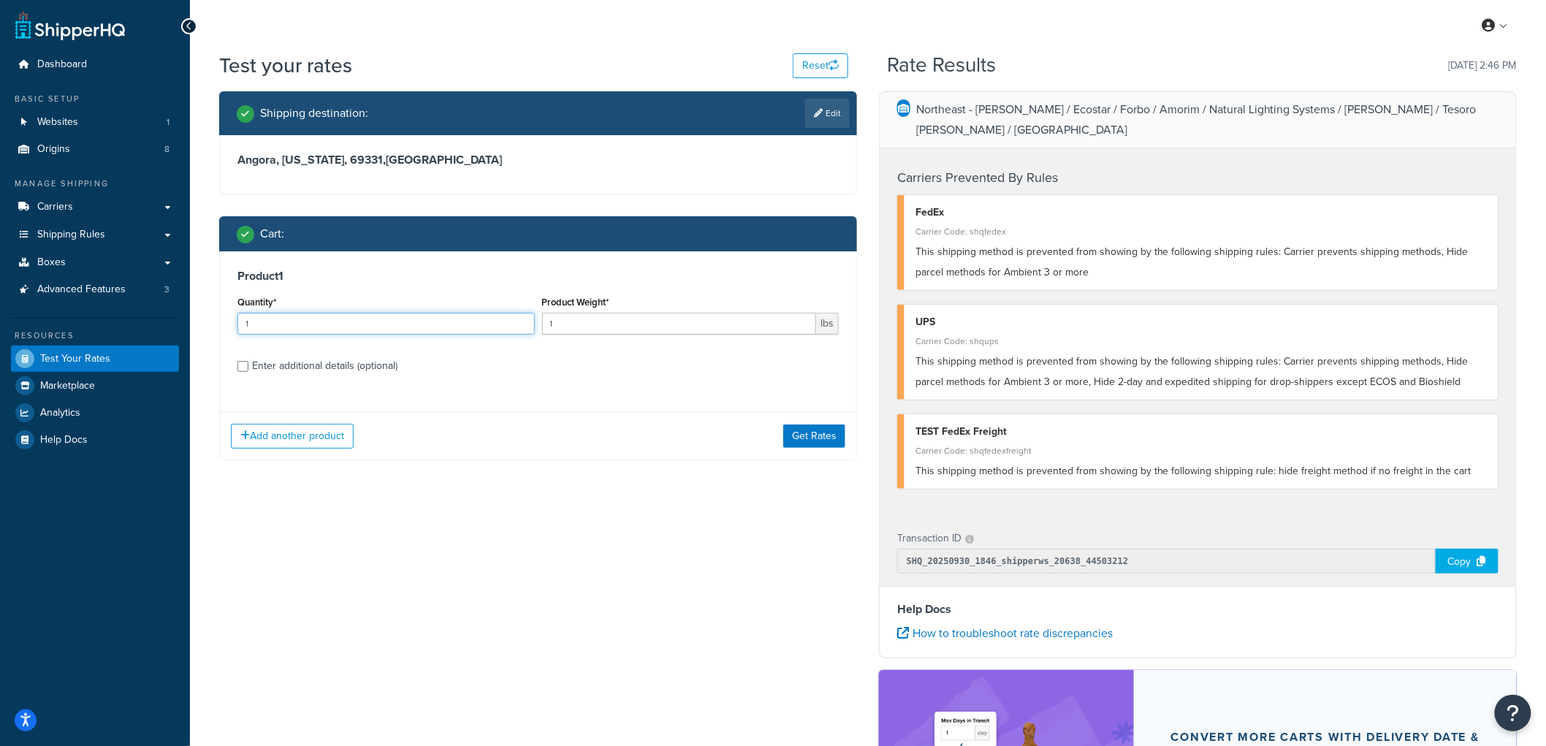
click at [266, 318] on input "1" at bounding box center [385, 324] width 297 height 22
drag, startPoint x: 690, startPoint y: 319, endPoint x: 516, endPoint y: 308, distance: 174.3
click at [516, 308] on div "Quantity* 1 Product Weight* 1 lbs" at bounding box center [538, 318] width 609 height 53
type input "50"
click at [826, 441] on button "Get Rates" at bounding box center [814, 435] width 62 height 23
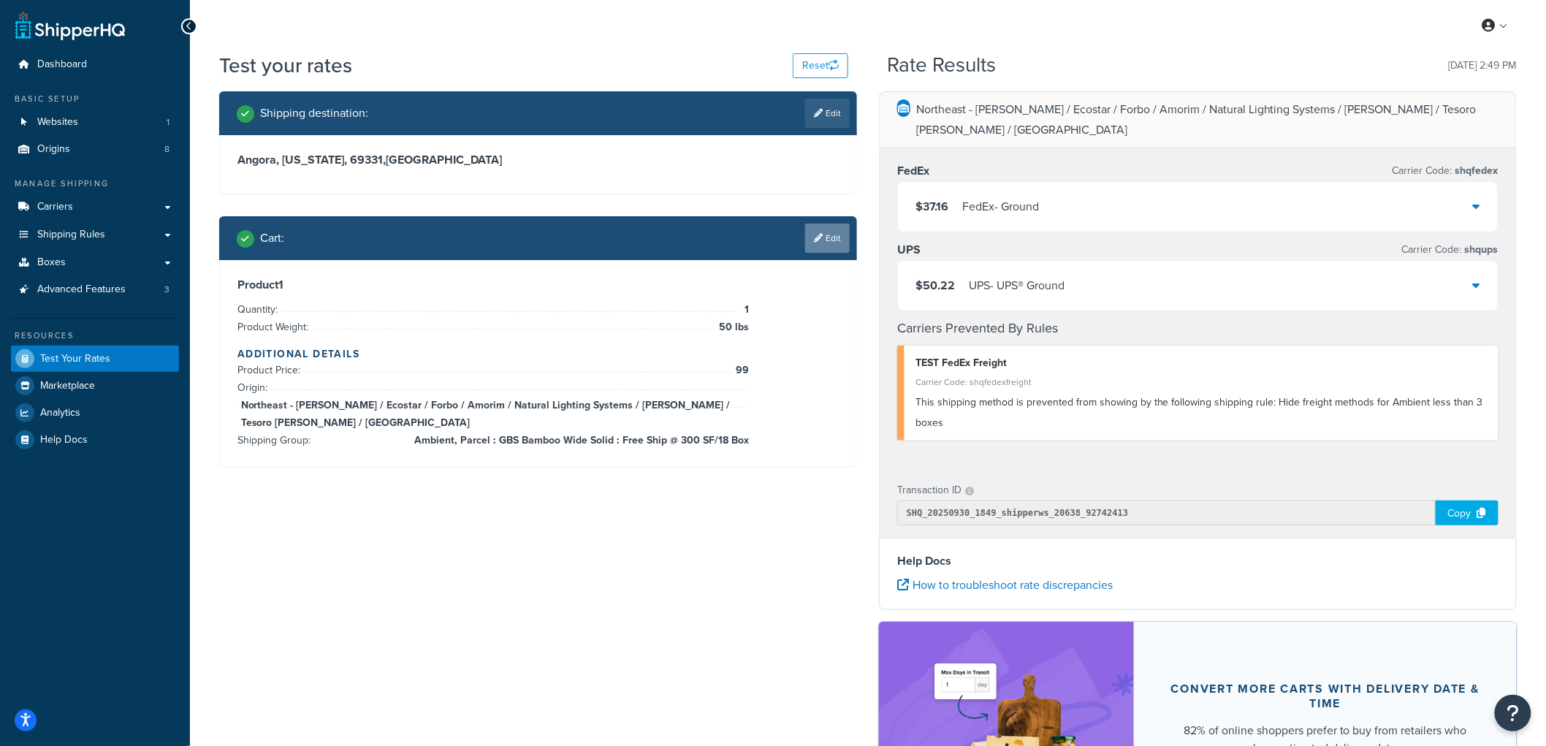
click at [830, 232] on link "Edit" at bounding box center [827, 238] width 45 height 29
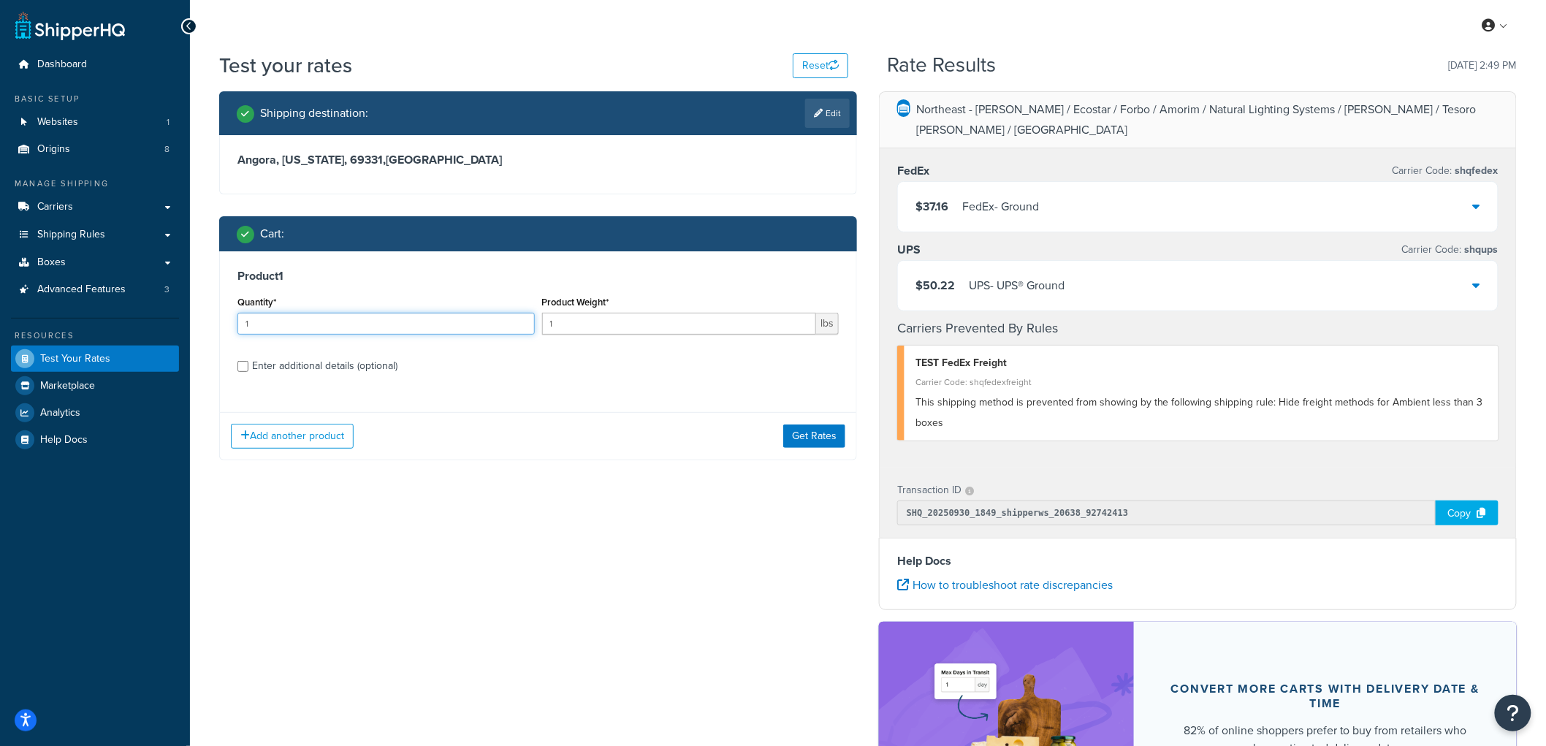
drag, startPoint x: 329, startPoint y: 324, endPoint x: 216, endPoint y: 325, distance: 113.2
click at [216, 325] on div "Shipping destination : Edit Angora, Nebraska, 69331 , United States Cart : Prod…" at bounding box center [538, 286] width 660 height 391
type input "2"
drag, startPoint x: 587, startPoint y: 319, endPoint x: 512, endPoint y: 322, distance: 75.3
click at [512, 322] on div "Quantity* 2 Product Weight* 1 lbs" at bounding box center [538, 318] width 609 height 53
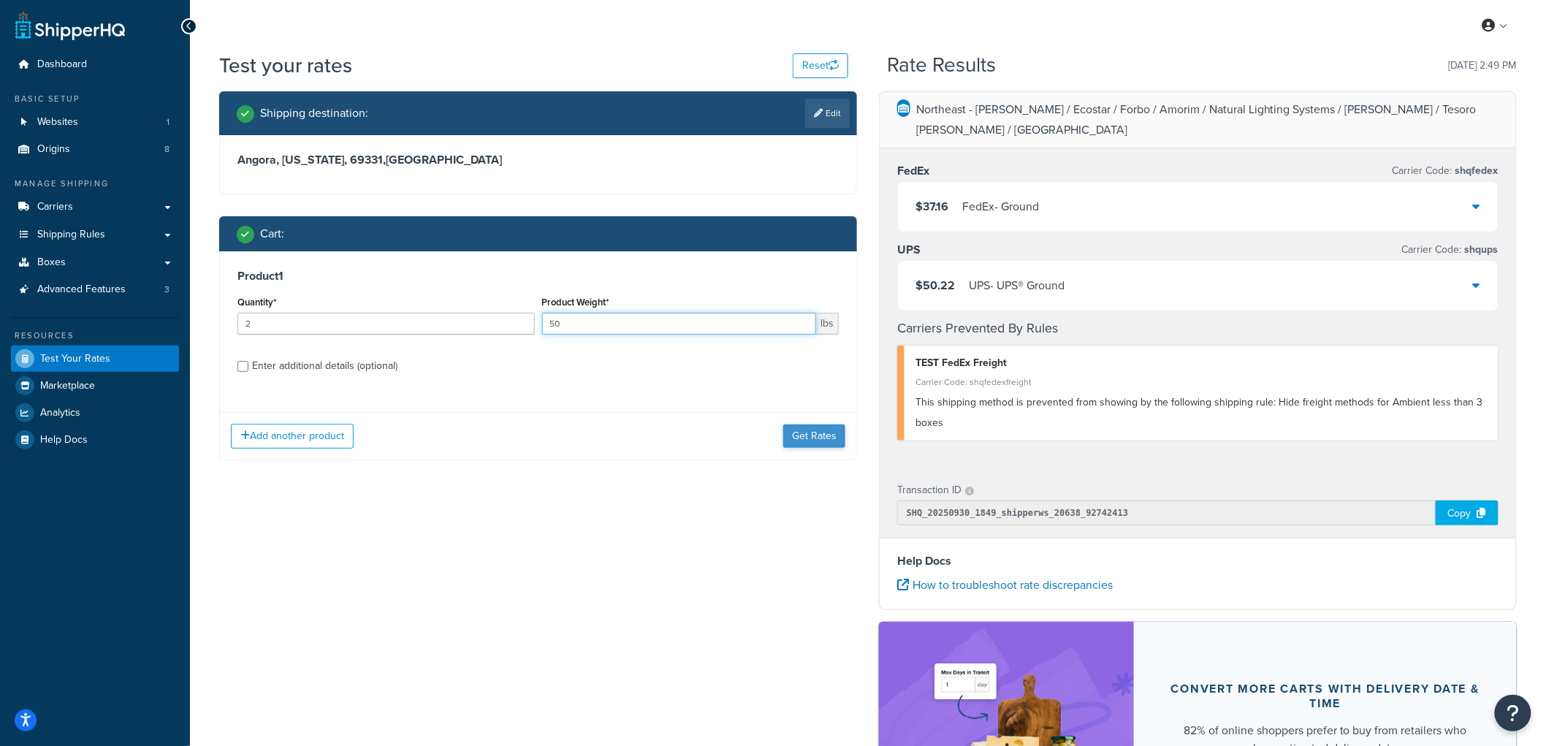
type input "50"
click at [814, 446] on button "Get Rates" at bounding box center [814, 435] width 62 height 23
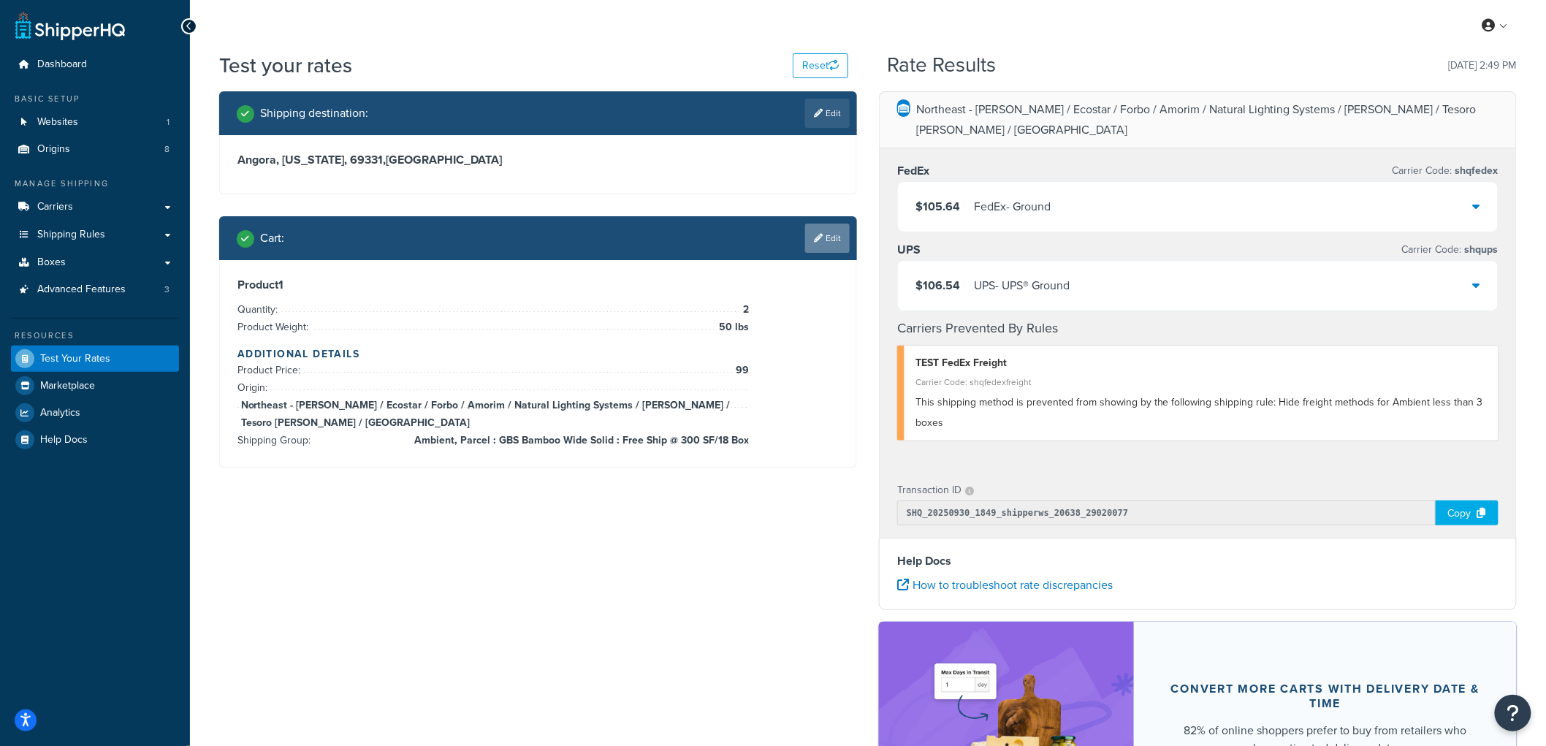
click at [836, 240] on link "Edit" at bounding box center [827, 238] width 45 height 29
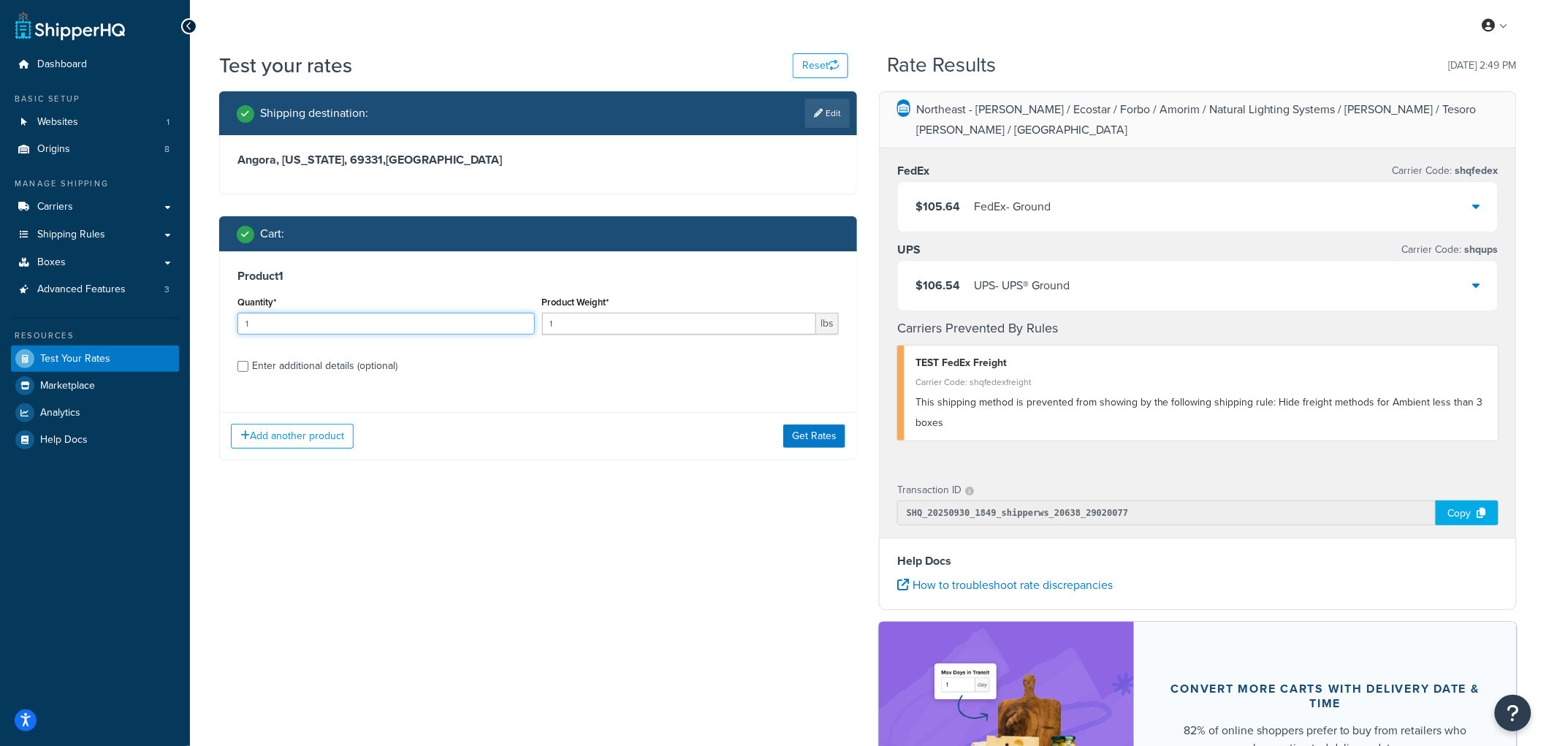
drag, startPoint x: 308, startPoint y: 327, endPoint x: 180, endPoint y: 310, distance: 128.1
click at [180, 310] on div "Dashboard Basic Setup Websites 1 Origins 8 Manage Shipping Carriers Carriers Al…" at bounding box center [773, 479] width 1546 height 958
type input "3"
drag, startPoint x: 612, startPoint y: 326, endPoint x: 442, endPoint y: 323, distance: 170.2
click at [441, 324] on div "Quantity* 3 Product Weight* 1 lbs" at bounding box center [538, 318] width 609 height 53
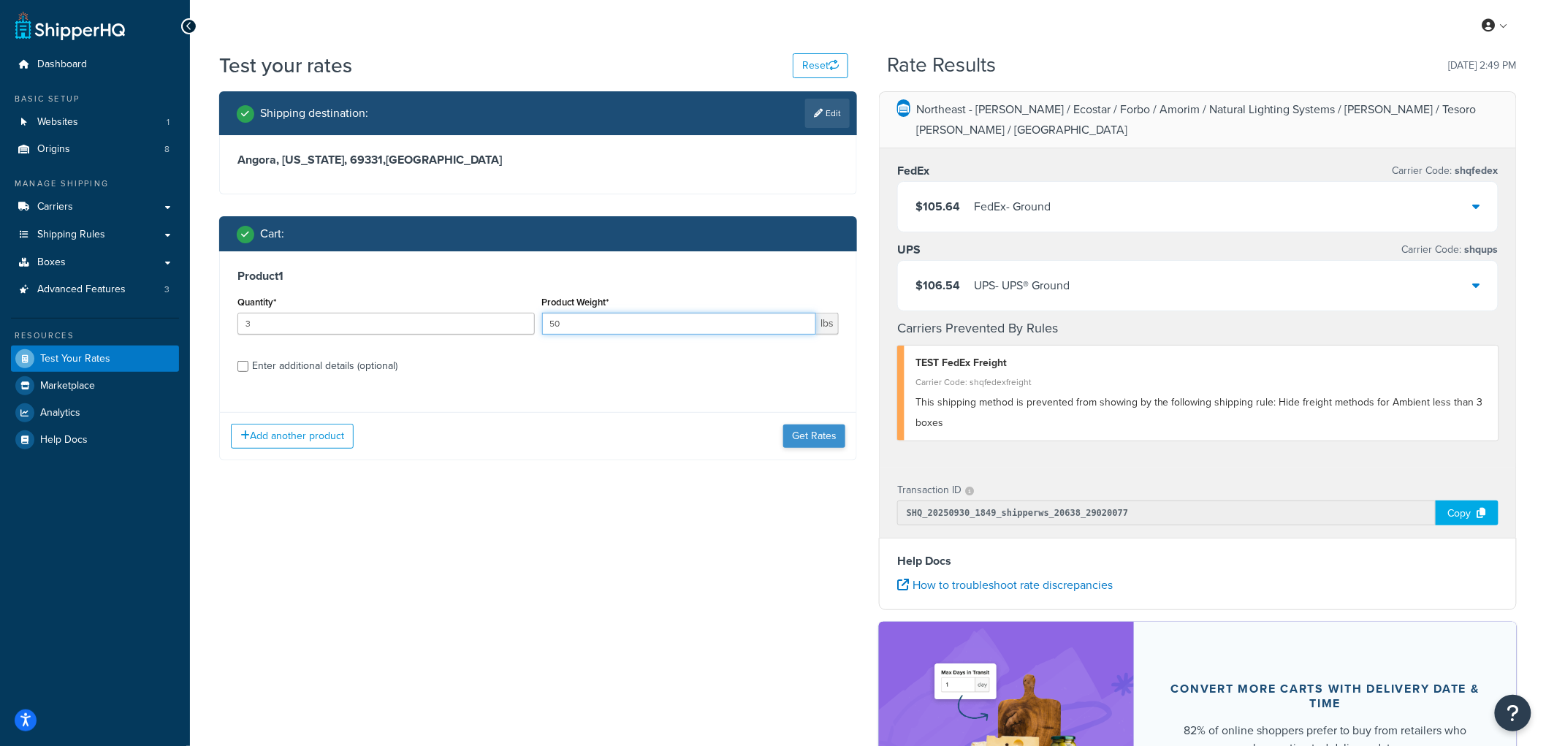
type input "50"
click at [804, 434] on button "Get Rates" at bounding box center [814, 435] width 62 height 23
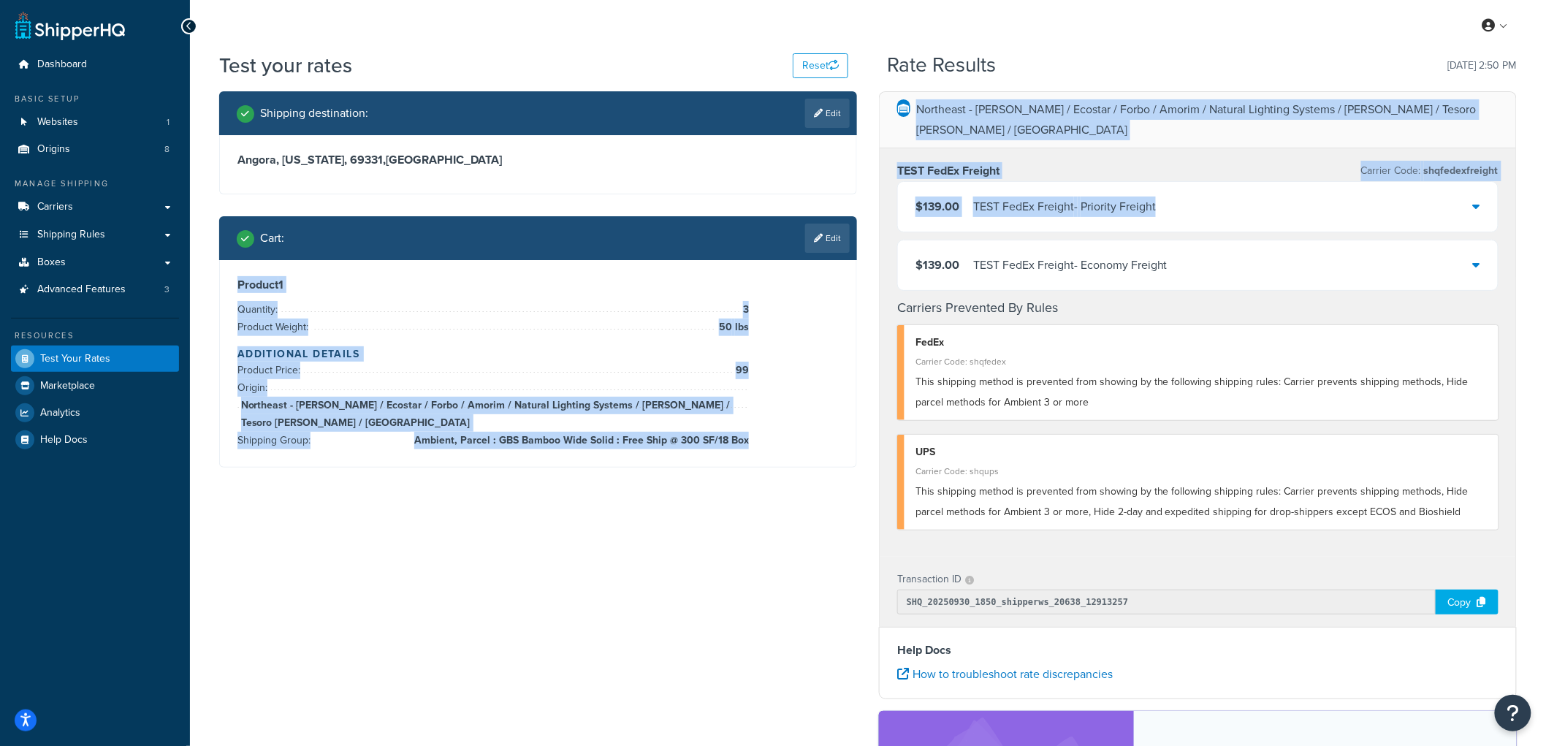
drag, startPoint x: 838, startPoint y: 206, endPoint x: 871, endPoint y: 259, distance: 62.6
click at [871, 259] on div "Shipping destination : Edit Angora, Nebraska, 69331 , United States Cart : Edit…" at bounding box center [867, 532] width 1319 height 883
click at [871, 259] on div "Northeast - Kahrs / Ecostar / Forbo / Amorim / Natural Lighting Systems / Schlu…" at bounding box center [1198, 532] width 660 height 883
drag, startPoint x: 870, startPoint y: 262, endPoint x: 783, endPoint y: 201, distance: 106.0
click at [783, 201] on div "Shipping destination : Edit Angora, Nebraska, 69331 , United States Cart : Edit…" at bounding box center [867, 532] width 1319 height 883
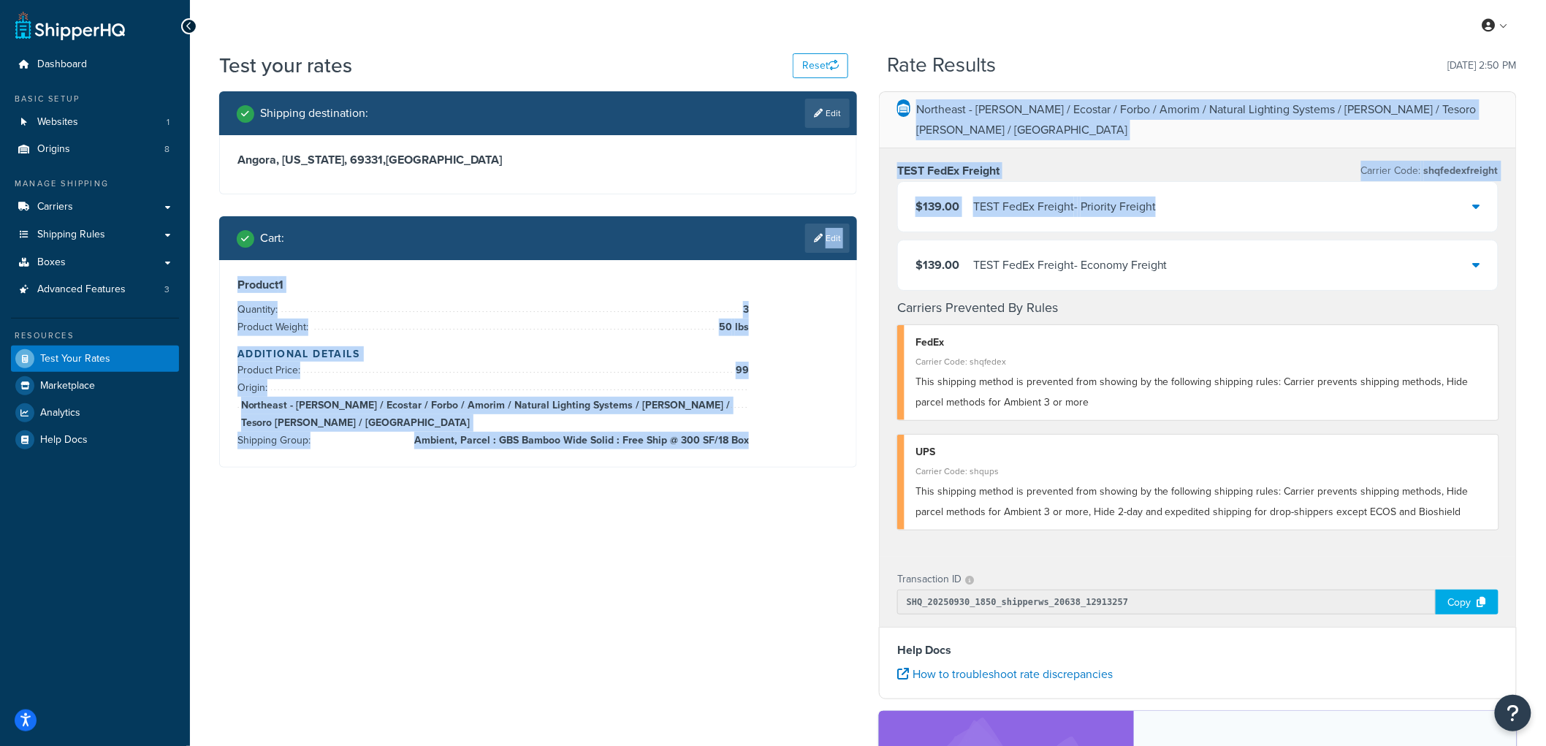
click at [783, 201] on div "Shipping destination : Edit Angora, Nebraska, 69331 , United States Cart : Edit…" at bounding box center [538, 290] width 660 height 398
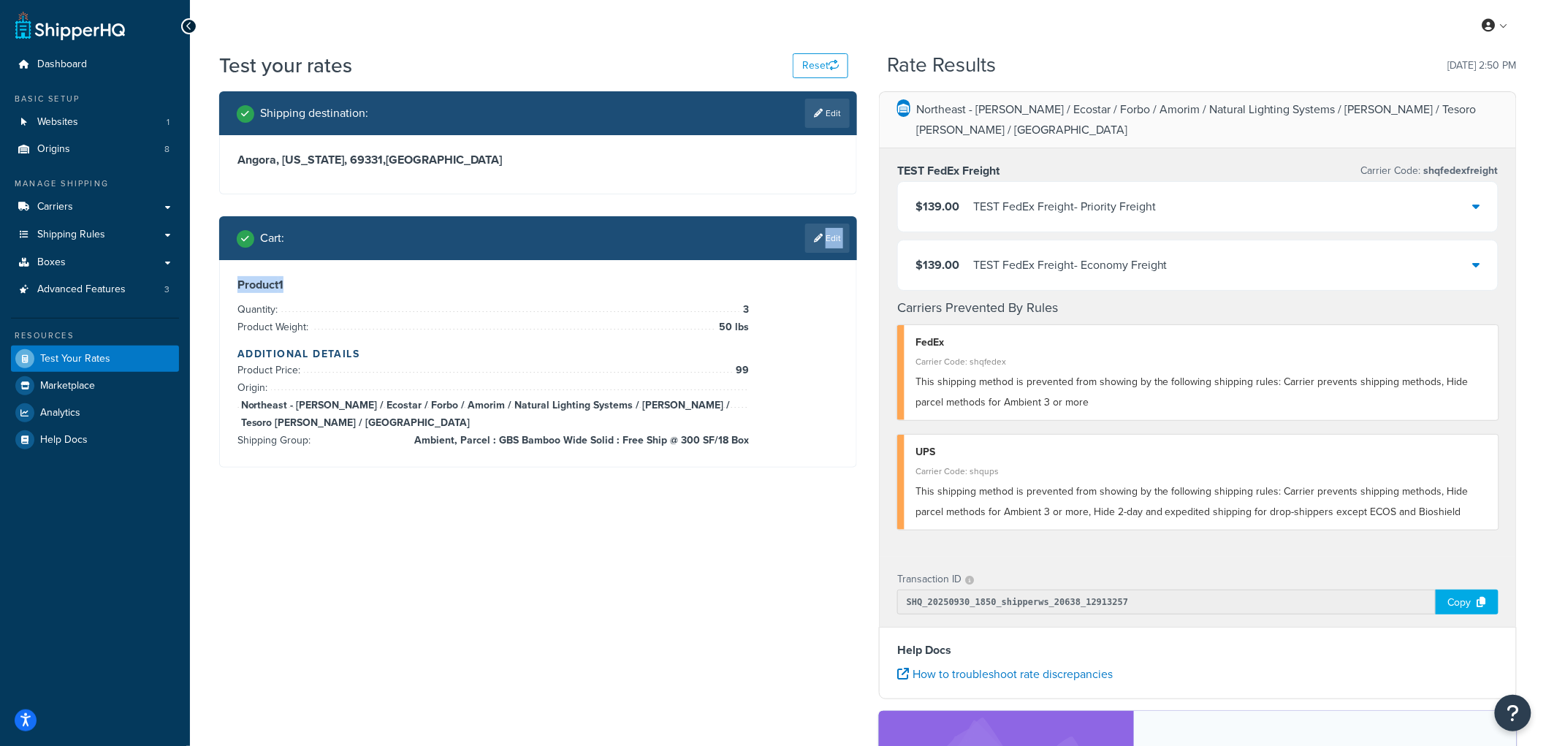
drag, startPoint x: 790, startPoint y: 202, endPoint x: 865, endPoint y: 264, distance: 97.6
click at [865, 264] on div "Shipping destination : Edit Angora, Nebraska, 69331 , United States Cart : Edit…" at bounding box center [538, 290] width 660 height 398
drag, startPoint x: 865, startPoint y: 264, endPoint x: 794, endPoint y: 196, distance: 98.2
click at [794, 196] on div "Shipping destination : Edit Angora, Nebraska, 69331 , United States Cart : Edit…" at bounding box center [538, 290] width 660 height 398
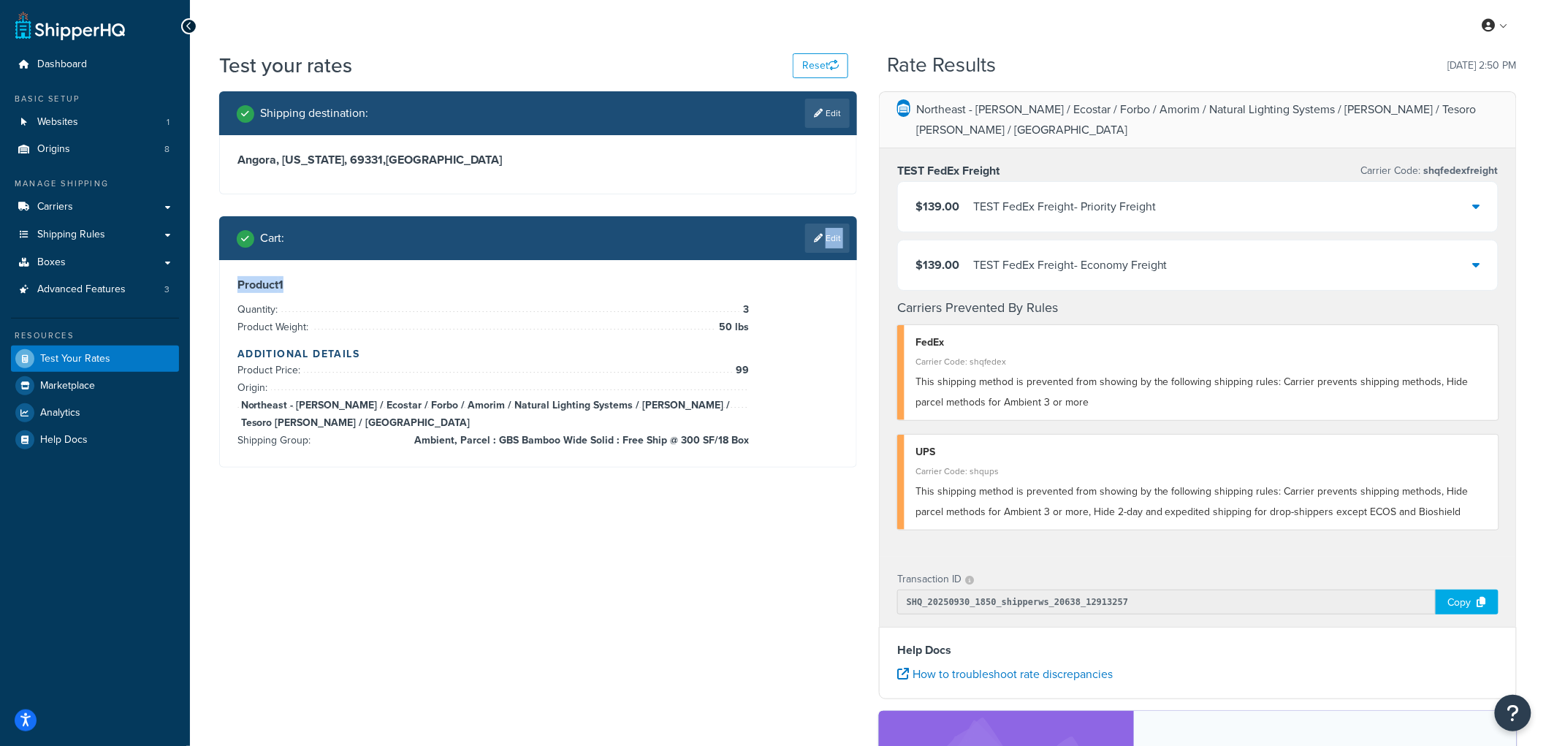
click at [794, 196] on div "Shipping destination : Edit Angora, Nebraska, 69331 , United States Cart : Edit…" at bounding box center [538, 290] width 660 height 398
click at [948, 198] on span "$139.00" at bounding box center [937, 206] width 44 height 17
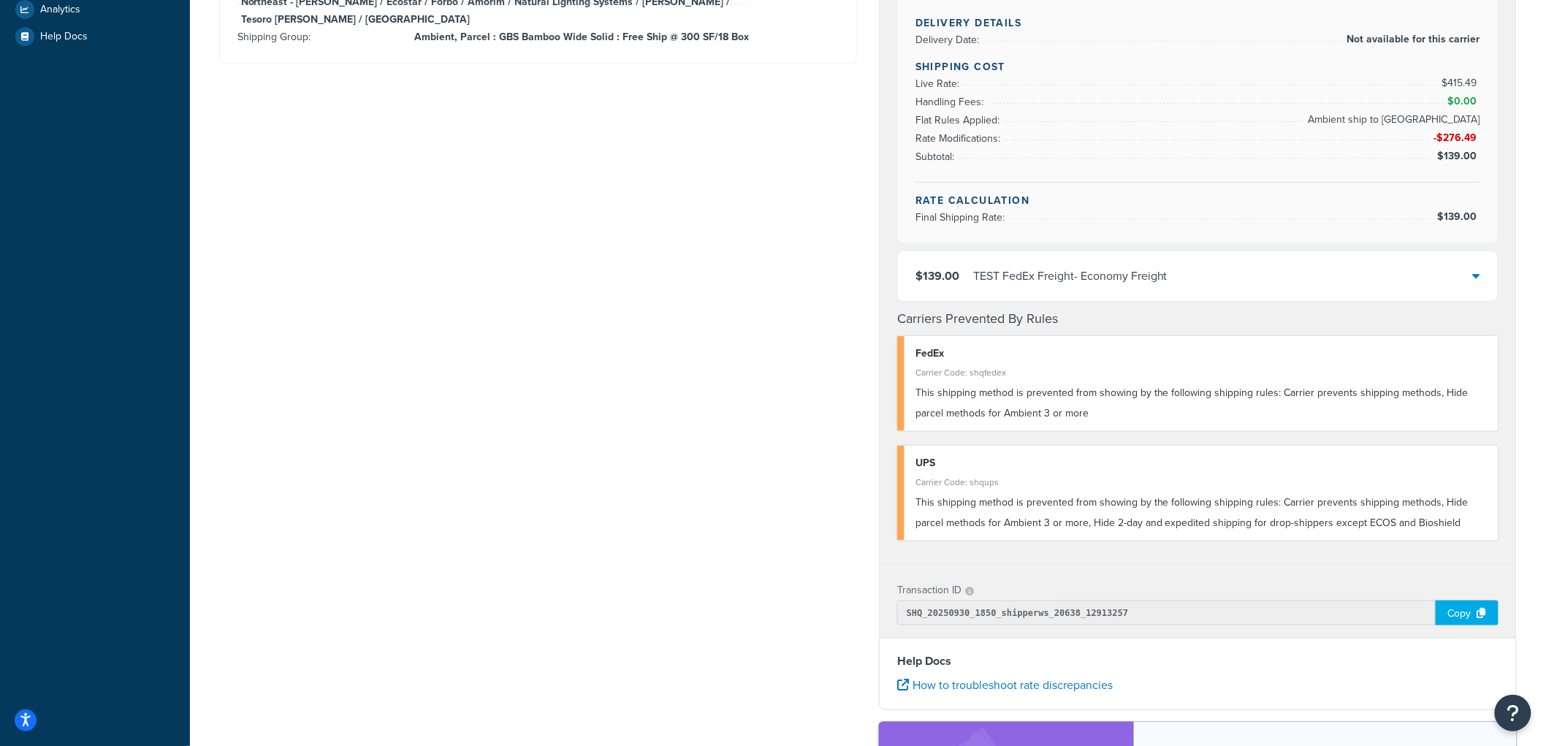
scroll to position [405, 0]
click at [994, 264] on div "TEST FedEx Freight - Economy Freight" at bounding box center [1070, 274] width 194 height 20
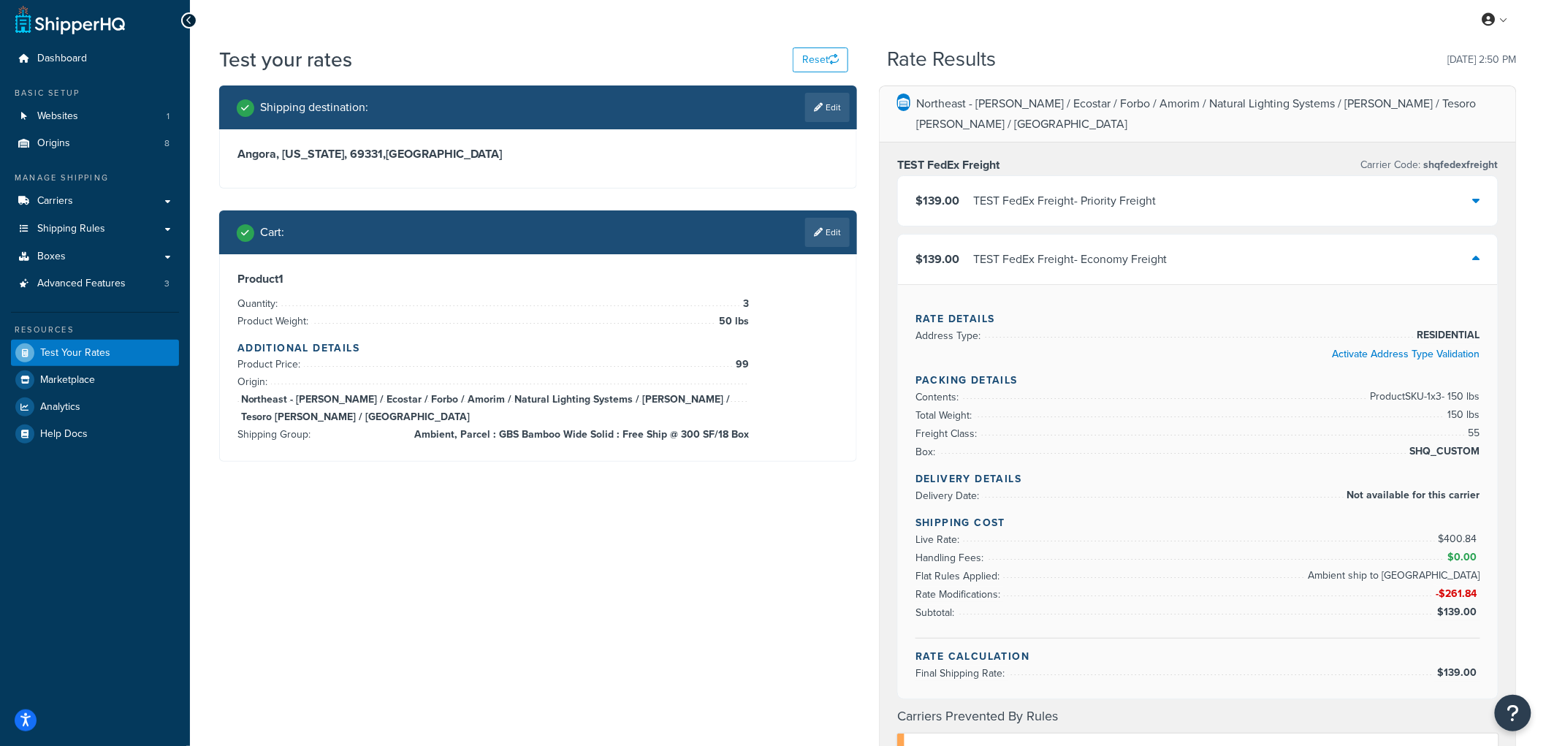
scroll to position [0, 0]
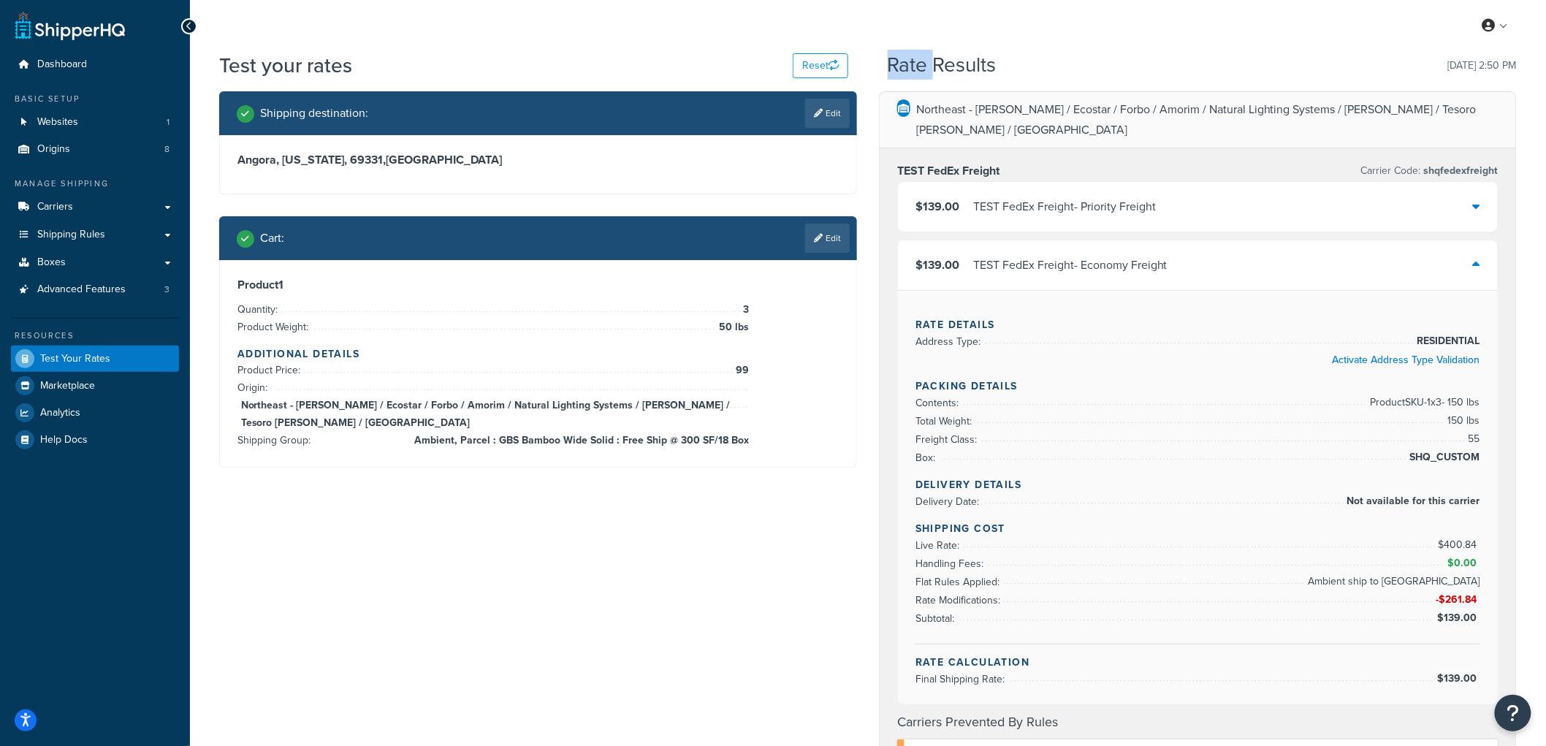
drag, startPoint x: 885, startPoint y: 62, endPoint x: 936, endPoint y: 61, distance: 51.2
click at [936, 61] on div "Test your rates Reset Rate Results 09/30/2025, 2:50 PM" at bounding box center [867, 71] width 1297 height 40
click at [936, 61] on h2 "Rate Results" at bounding box center [942, 65] width 109 height 23
drag, startPoint x: 946, startPoint y: 61, endPoint x: 893, endPoint y: 61, distance: 53.3
click at [893, 61] on h2 "Rate Results" at bounding box center [942, 65] width 109 height 23
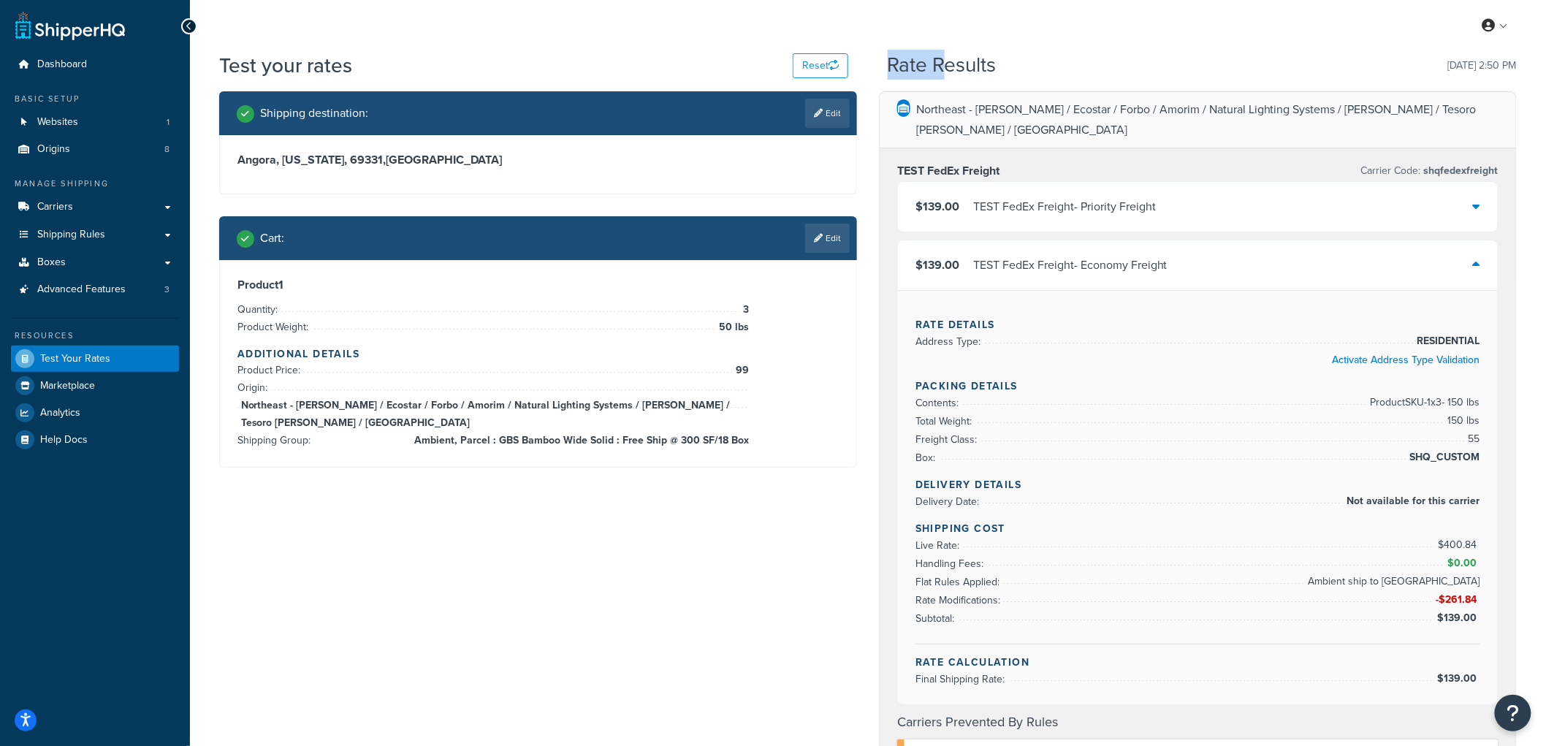
click at [893, 61] on h2 "Rate Results" at bounding box center [942, 65] width 109 height 23
drag, startPoint x: 889, startPoint y: 61, endPoint x: 952, endPoint y: 60, distance: 62.8
click at [952, 60] on h2 "Rate Results" at bounding box center [942, 65] width 109 height 23
drag, startPoint x: 943, startPoint y: 69, endPoint x: 886, endPoint y: 69, distance: 57.0
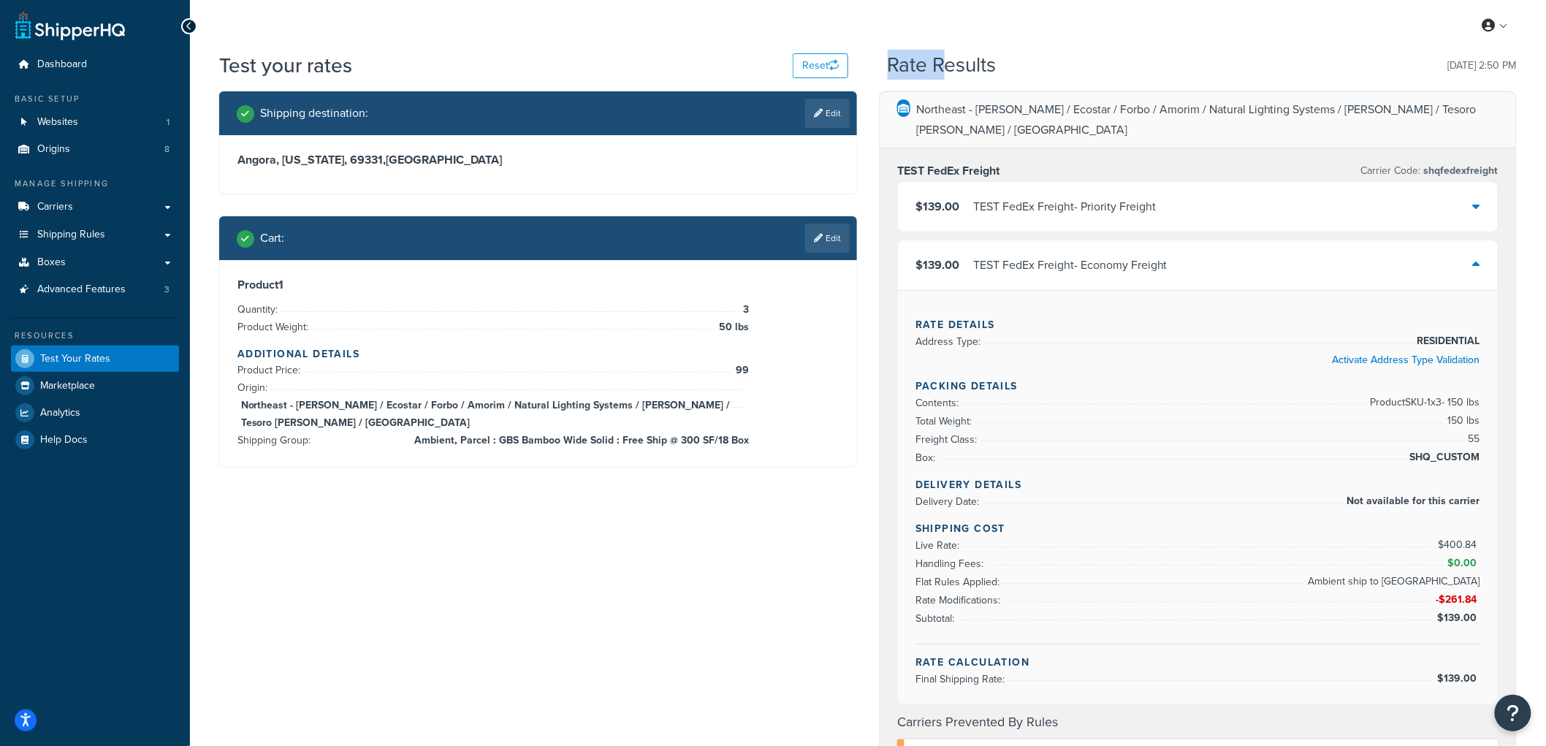
click at [886, 69] on div "Test your rates Reset Rate Results 09/30/2025, 2:50 PM" at bounding box center [867, 71] width 1297 height 40
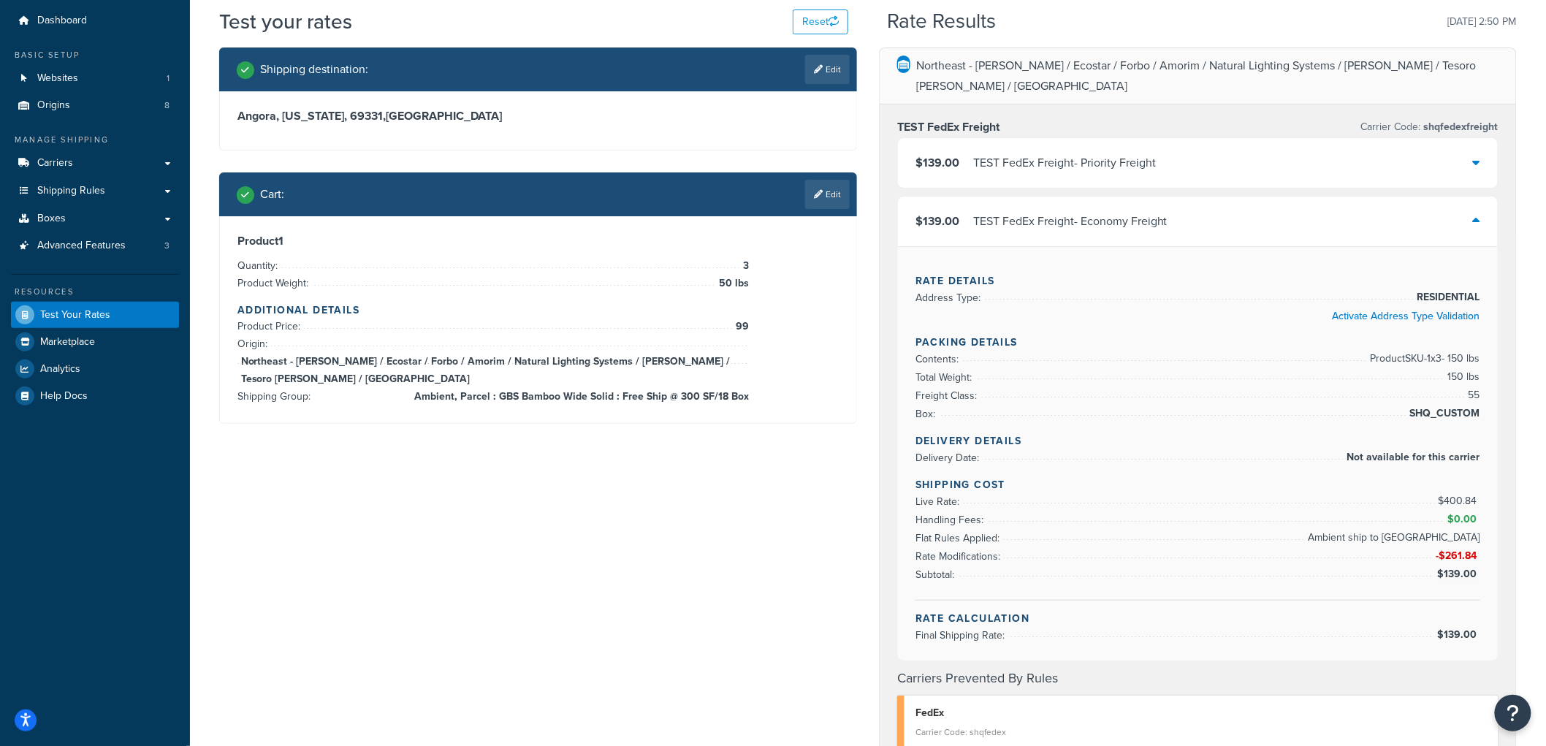
scroll to position [81, 0]
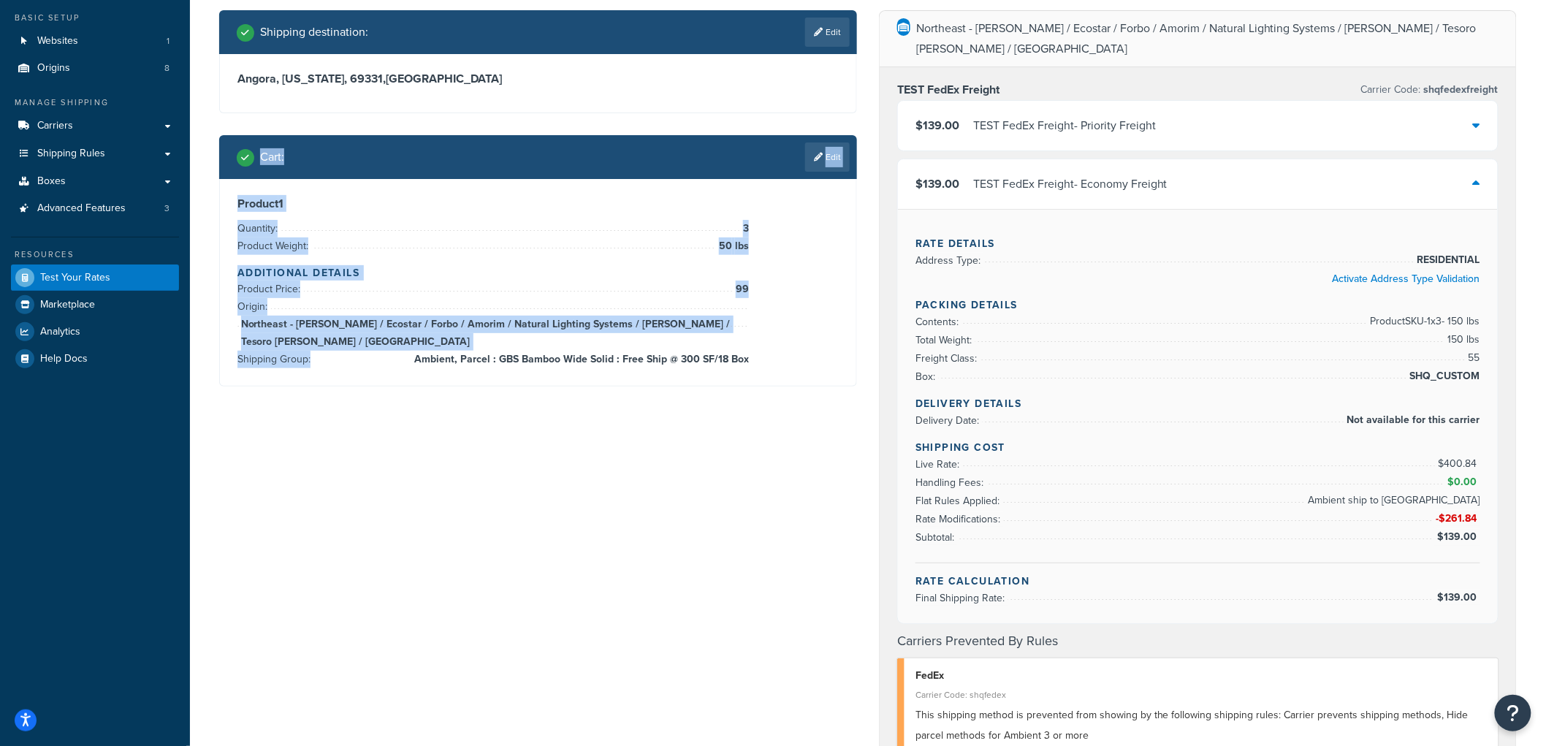
drag, startPoint x: 237, startPoint y: 140, endPoint x: 818, endPoint y: 421, distance: 645.3
click at [818, 421] on div "Shipping destination : Edit Angora, Nebraska, 69331 , United States Cart : Edit…" at bounding box center [867, 658] width 1319 height 1297
drag, startPoint x: 762, startPoint y: 346, endPoint x: 258, endPoint y: 149, distance: 541.3
click at [258, 149] on div "Cart : Edit Product 1 Quantity: 3 Product Weight: 50 lbs Additional Details Pro…" at bounding box center [538, 260] width 638 height 251
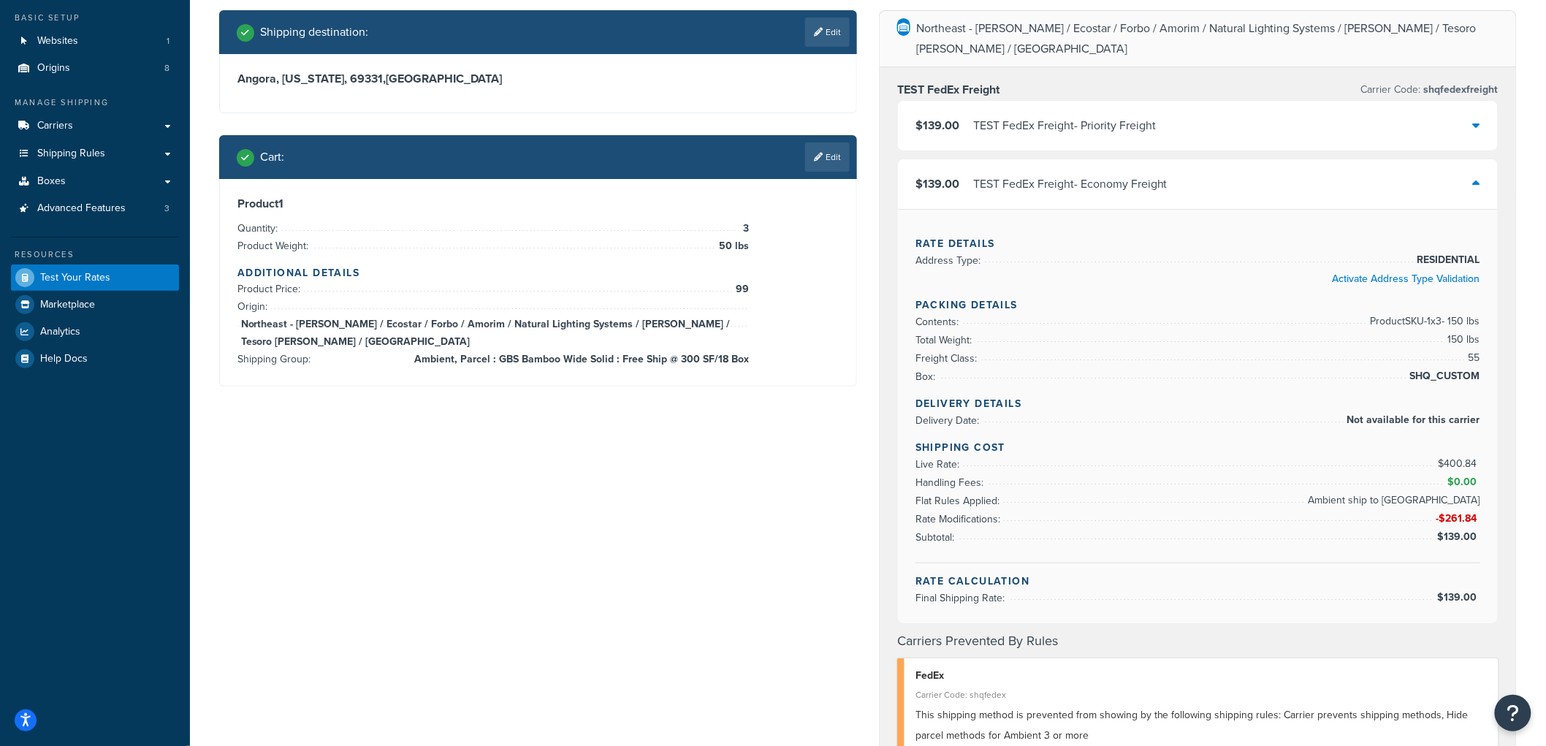
click at [251, 140] on div "Cart : Edit" at bounding box center [538, 157] width 638 height 44
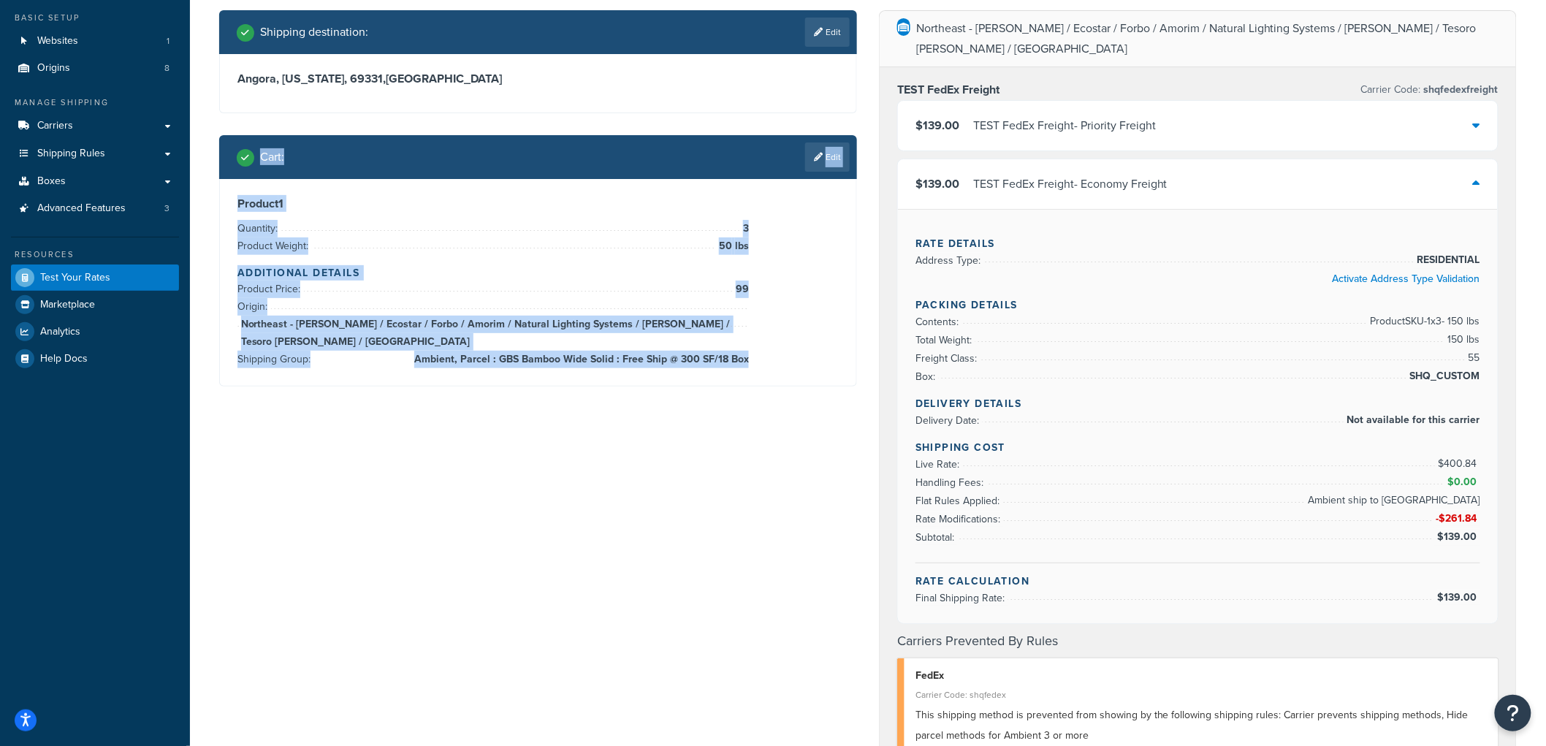
drag, startPoint x: 252, startPoint y: 137, endPoint x: 748, endPoint y: 346, distance: 538.2
click at [748, 346] on div "Cart : Edit Product 1 Quantity: 3 Product Weight: 50 lbs Additional Details Pro…" at bounding box center [538, 260] width 638 height 251
click at [748, 351] on span "Ambient, Parcel : GBS Bamboo Wide Solid : Free Ship @ 300 SF/18 Box" at bounding box center [580, 360] width 338 height 18
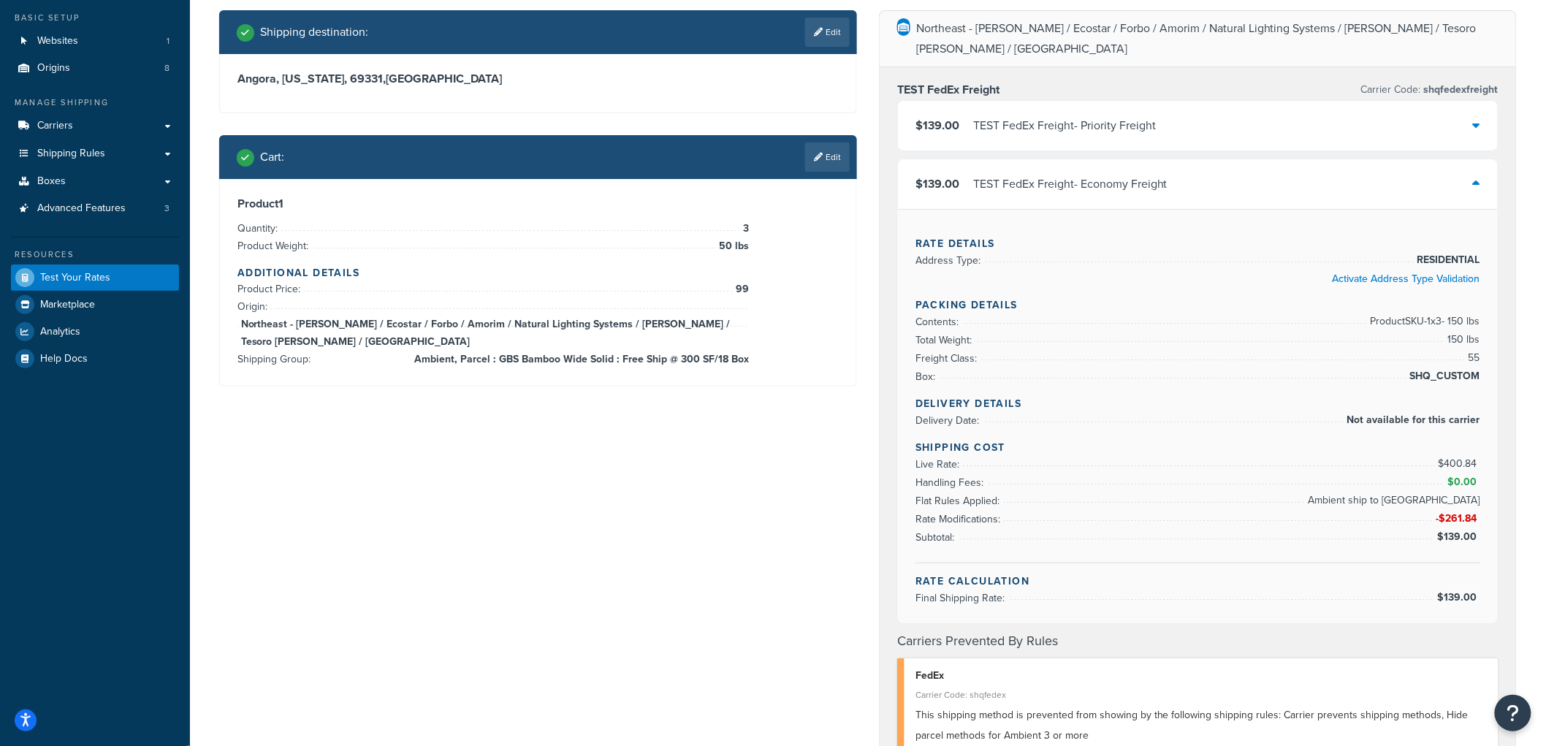
click at [874, 286] on div "Northeast - Kahrs / Ecostar / Forbo / Amorim / Natural Lighting Systems / Schlu…" at bounding box center [1198, 658] width 660 height 1297
click at [735, 247] on span "50 lbs" at bounding box center [732, 246] width 34 height 18
click at [726, 247] on span "50 lbs" at bounding box center [732, 246] width 34 height 18
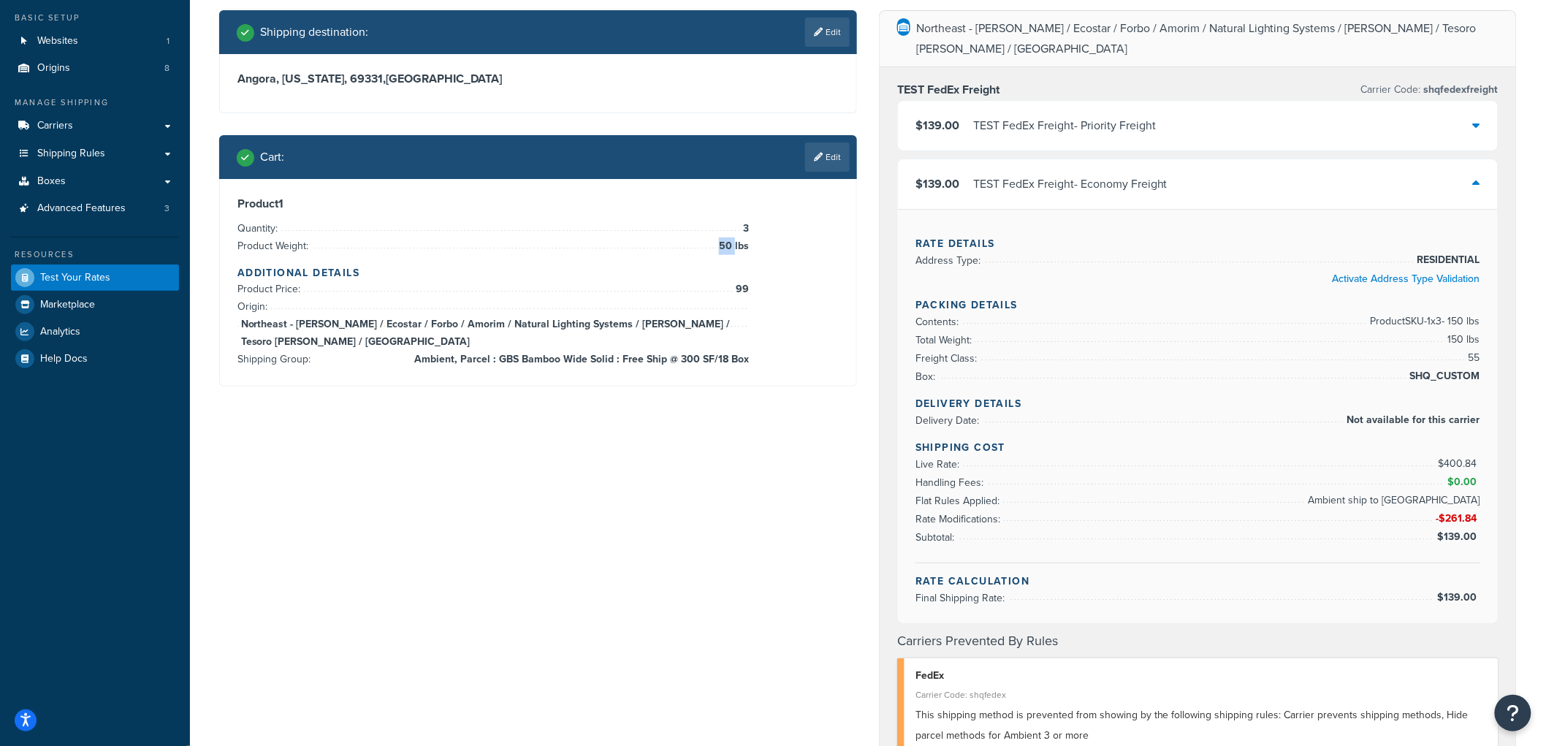
drag, startPoint x: 750, startPoint y: 246, endPoint x: 736, endPoint y: 246, distance: 13.9
click at [736, 246] on div "Product 1 Quantity: 3 Product Weight: 50 lbs Additional Details Product Price: …" at bounding box center [537, 283] width 601 height 172
click at [736, 246] on span "50 lbs" at bounding box center [732, 246] width 34 height 18
drag, startPoint x: 732, startPoint y: 245, endPoint x: 717, endPoint y: 245, distance: 15.4
click at [717, 245] on span "50 lbs" at bounding box center [732, 246] width 34 height 18
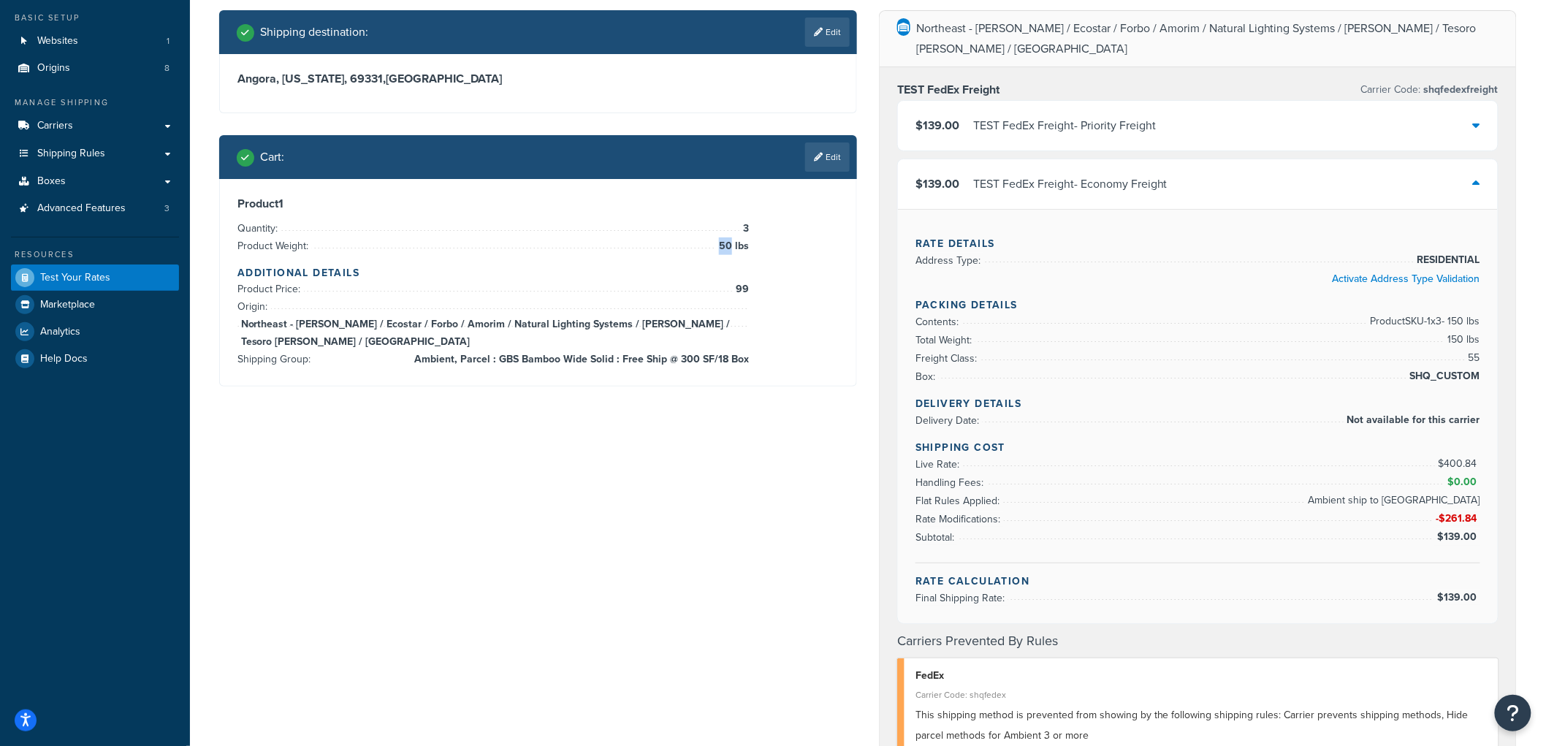
click at [717, 245] on span "50 lbs" at bounding box center [732, 246] width 34 height 18
drag, startPoint x: 717, startPoint y: 245, endPoint x: 731, endPoint y: 243, distance: 14.0
click at [731, 243] on span "50 lbs" at bounding box center [732, 246] width 34 height 18
drag, startPoint x: 731, startPoint y: 243, endPoint x: 720, endPoint y: 245, distance: 11.8
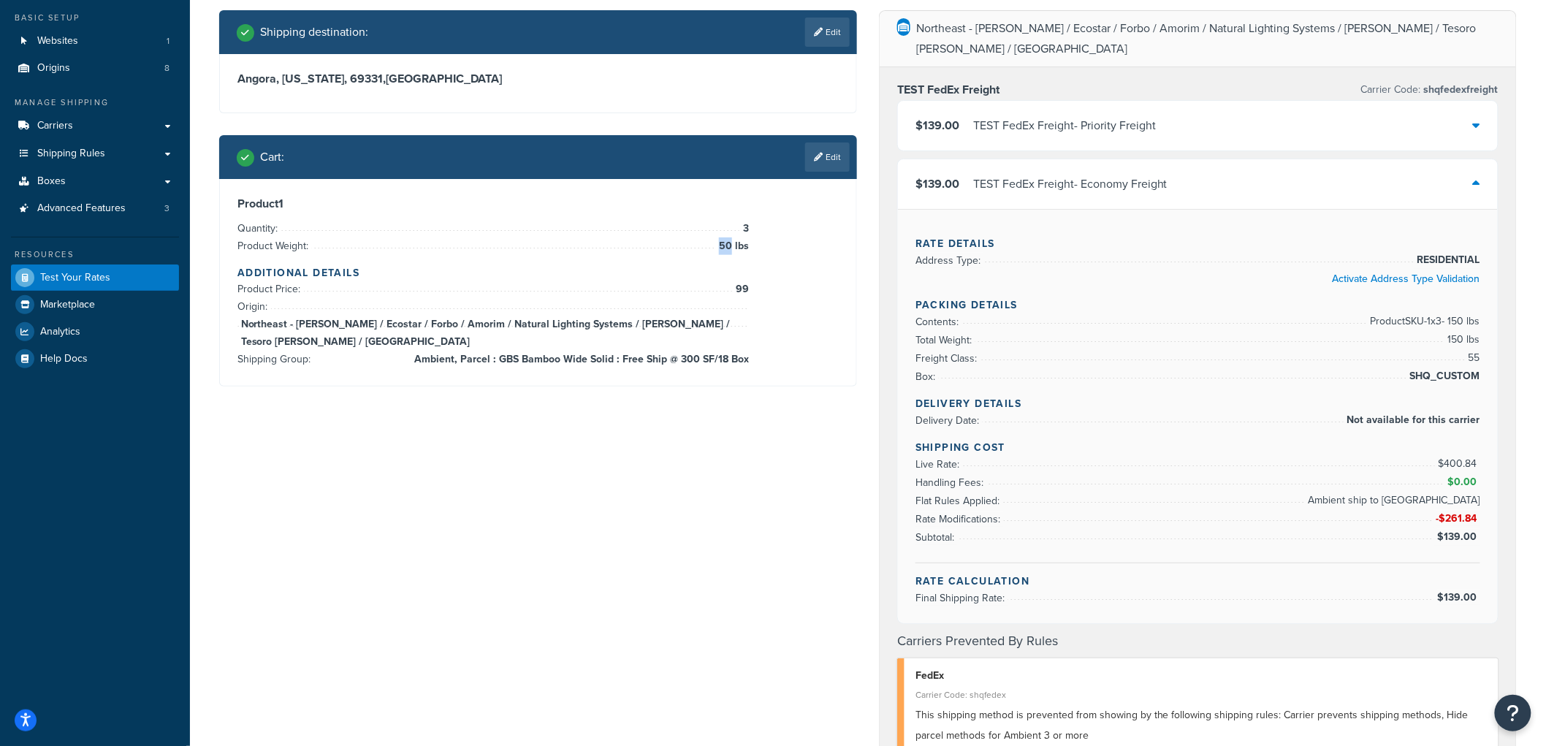
click at [720, 245] on span "50 lbs" at bounding box center [732, 246] width 34 height 18
drag, startPoint x: 720, startPoint y: 245, endPoint x: 729, endPoint y: 245, distance: 9.5
click at [729, 245] on span "50 lbs" at bounding box center [732, 246] width 34 height 18
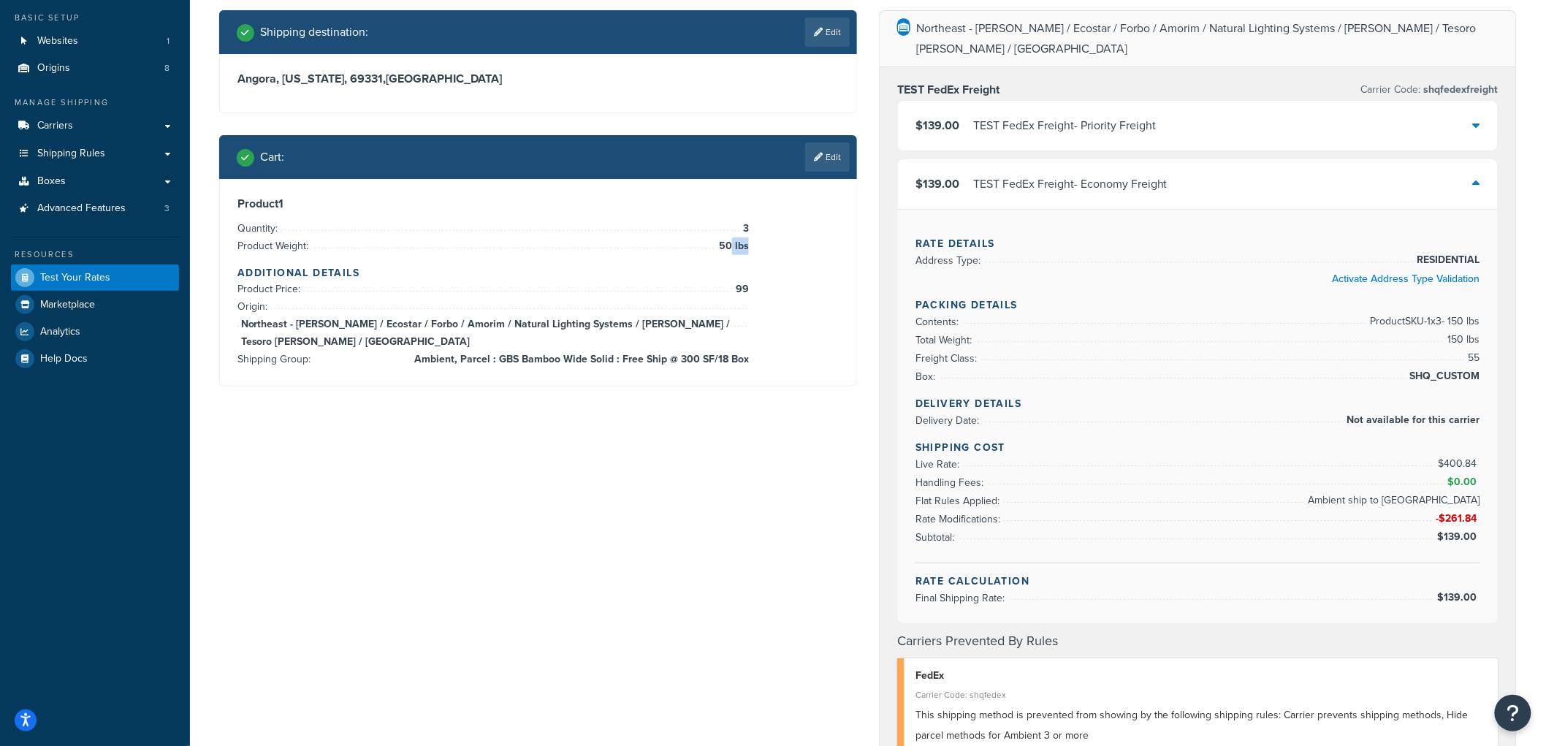
drag, startPoint x: 729, startPoint y: 245, endPoint x: 747, endPoint y: 249, distance: 18.8
click at [747, 249] on span "50 lbs" at bounding box center [732, 246] width 34 height 18
click at [840, 151] on link "Edit" at bounding box center [827, 156] width 45 height 29
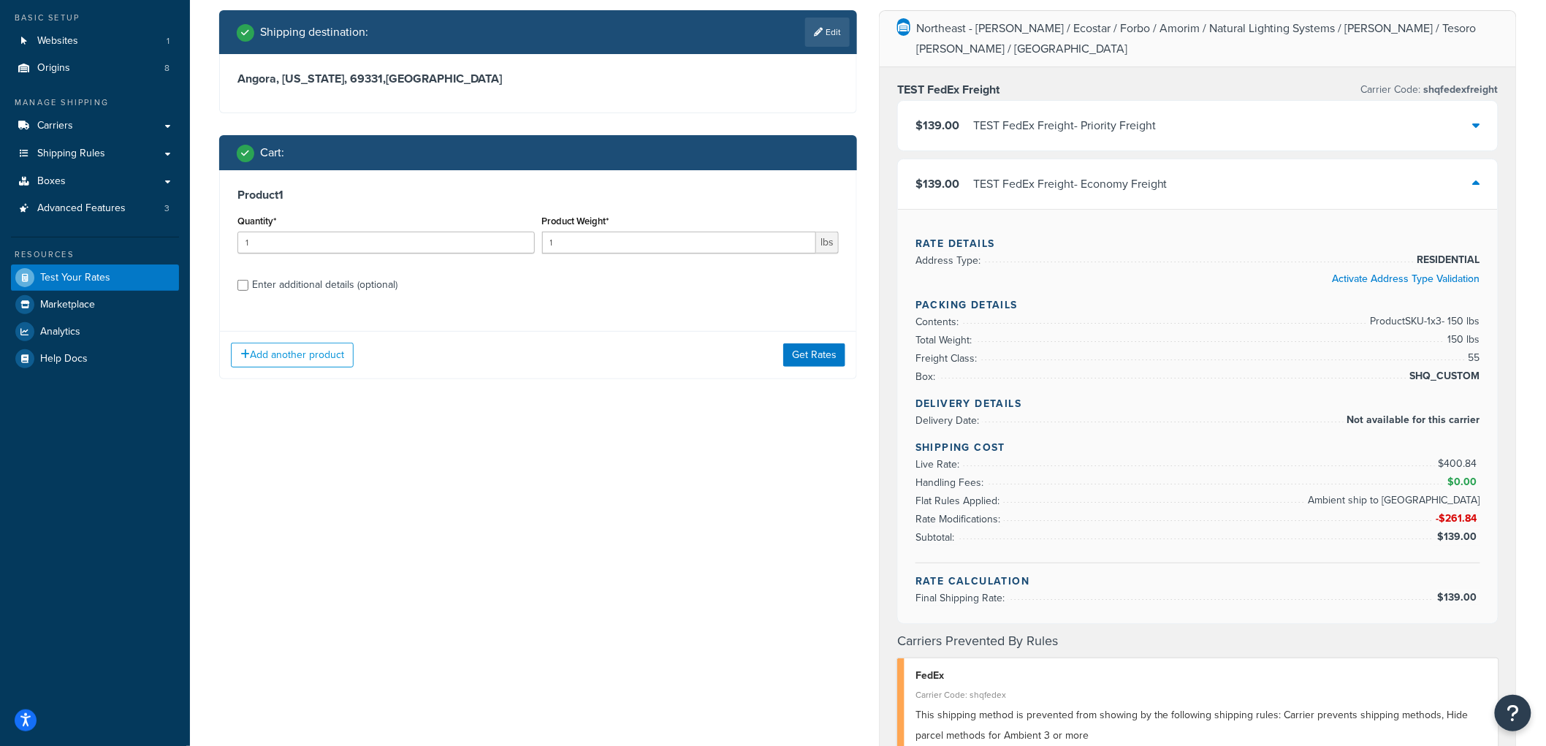
click at [320, 292] on div "Enter additional details (optional)" at bounding box center [324, 285] width 145 height 20
click at [248, 291] on input "Enter additional details (optional)" at bounding box center [242, 285] width 11 height 11
checkbox input "true"
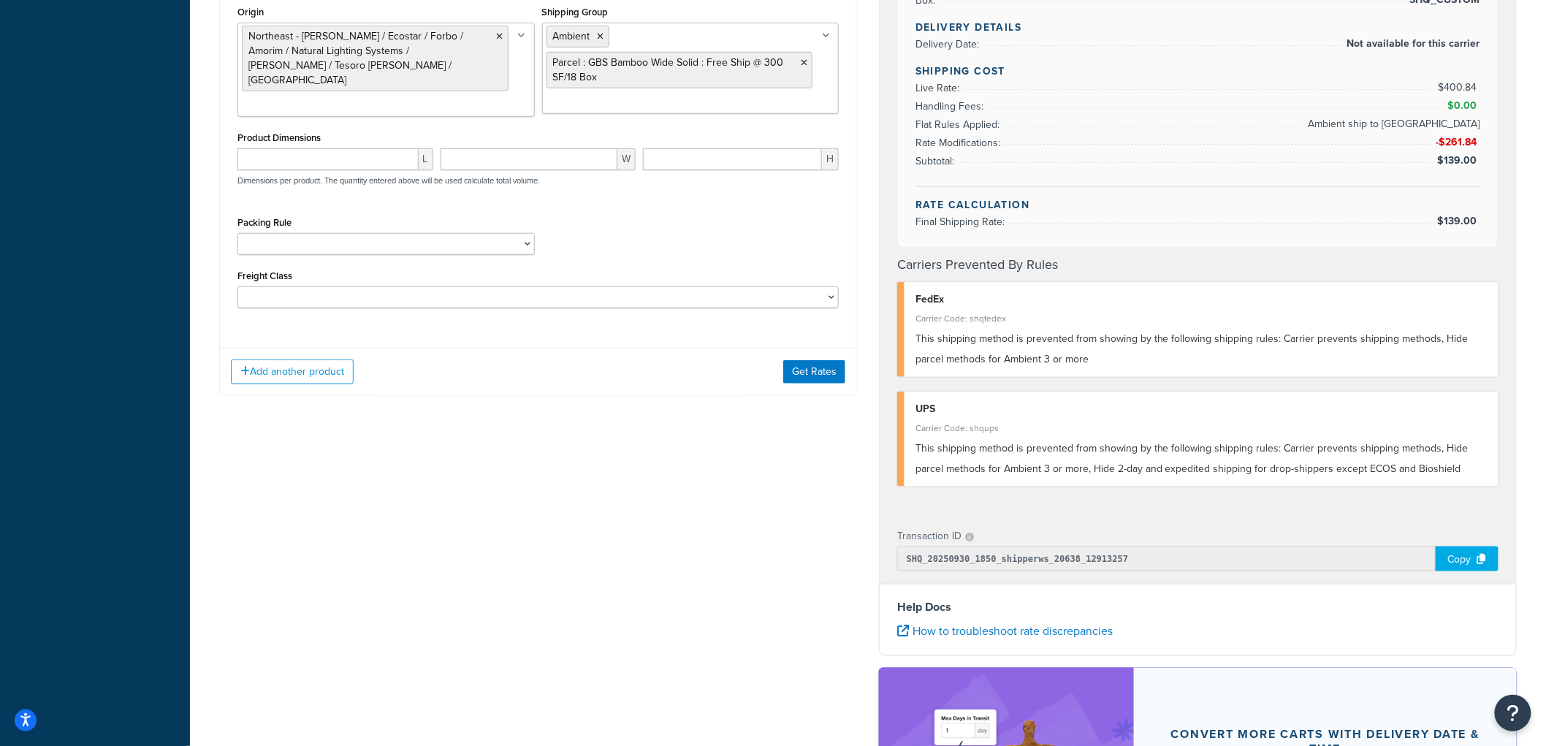
scroll to position [487, 0]
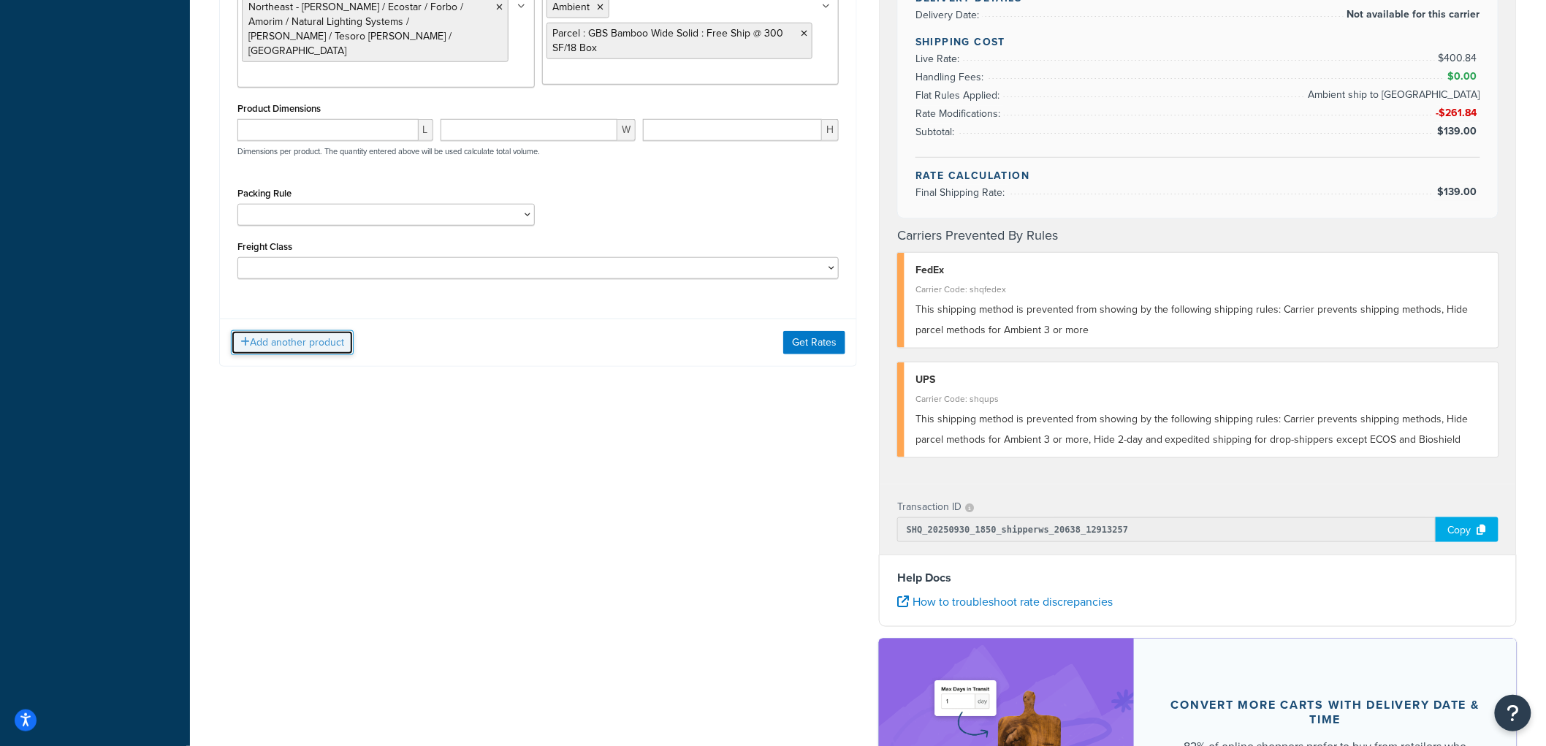
click at [329, 347] on button "Add another product" at bounding box center [292, 342] width 123 height 25
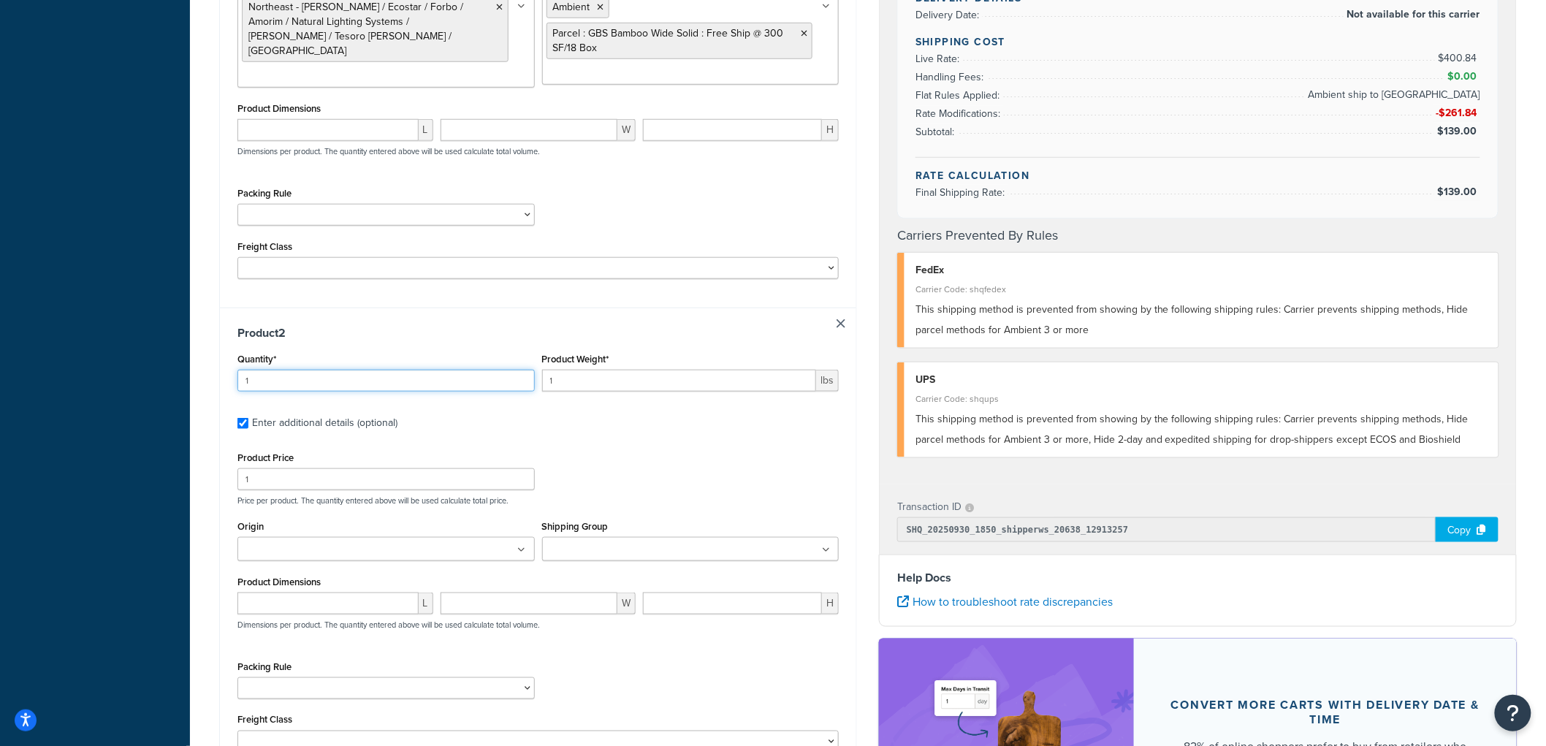
drag, startPoint x: 296, startPoint y: 376, endPoint x: 228, endPoint y: 352, distance: 72.1
click at [228, 352] on div "Product 2 Quantity* 1 Product Weight* 1 lbs Enter additional details (optional)…" at bounding box center [538, 544] width 636 height 473
click at [289, 387] on input "1" at bounding box center [385, 381] width 297 height 22
drag, startPoint x: 289, startPoint y: 387, endPoint x: 235, endPoint y: 373, distance: 56.5
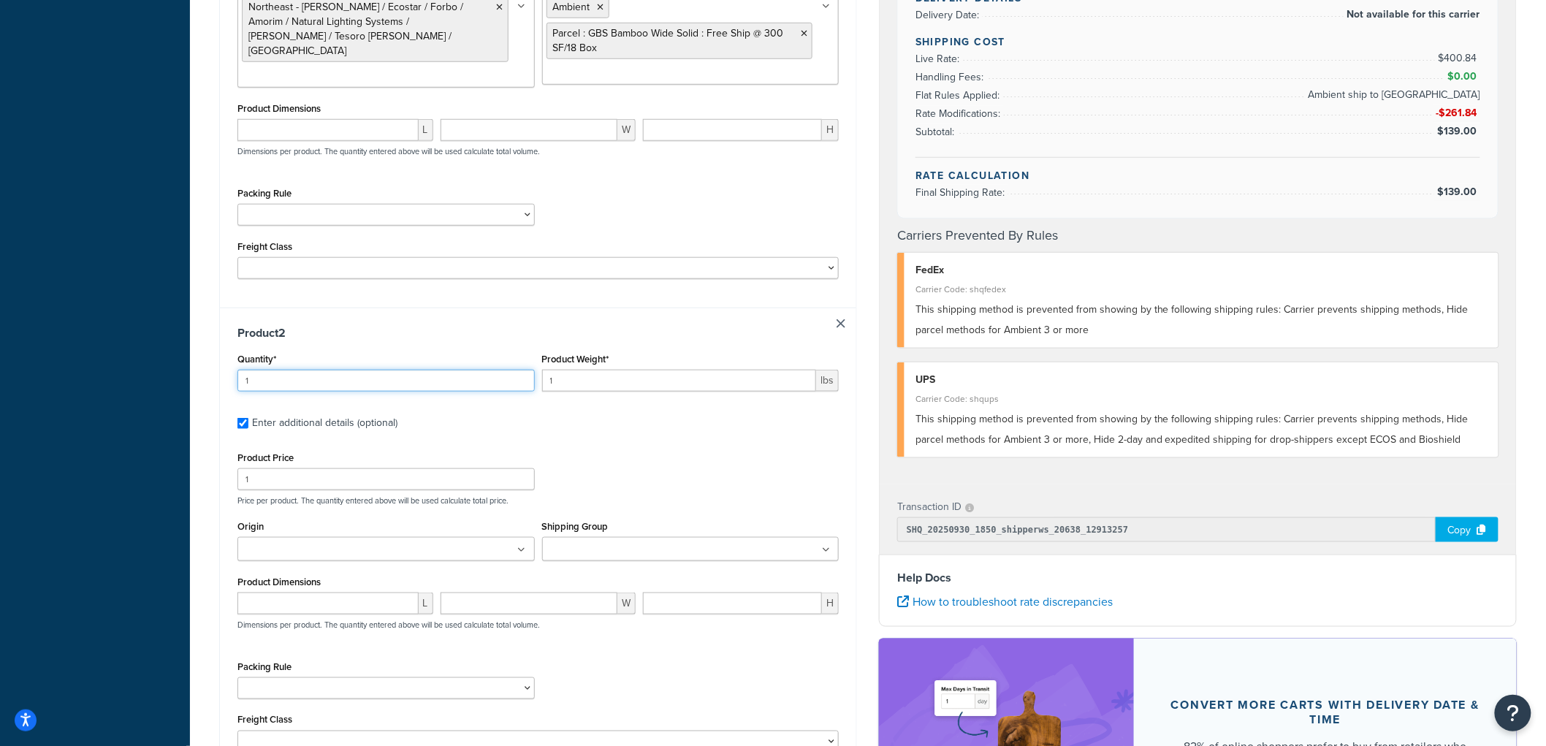
click at [235, 373] on div "Quantity* 1" at bounding box center [386, 375] width 305 height 53
type input "3"
click at [581, 370] on input "1" at bounding box center [679, 381] width 275 height 22
type input "20"
click at [208, 410] on div "Shipping destination : Edit Angora, Nebraska, 69331 , United States Cart : Prod…" at bounding box center [538, 233] width 660 height 1257
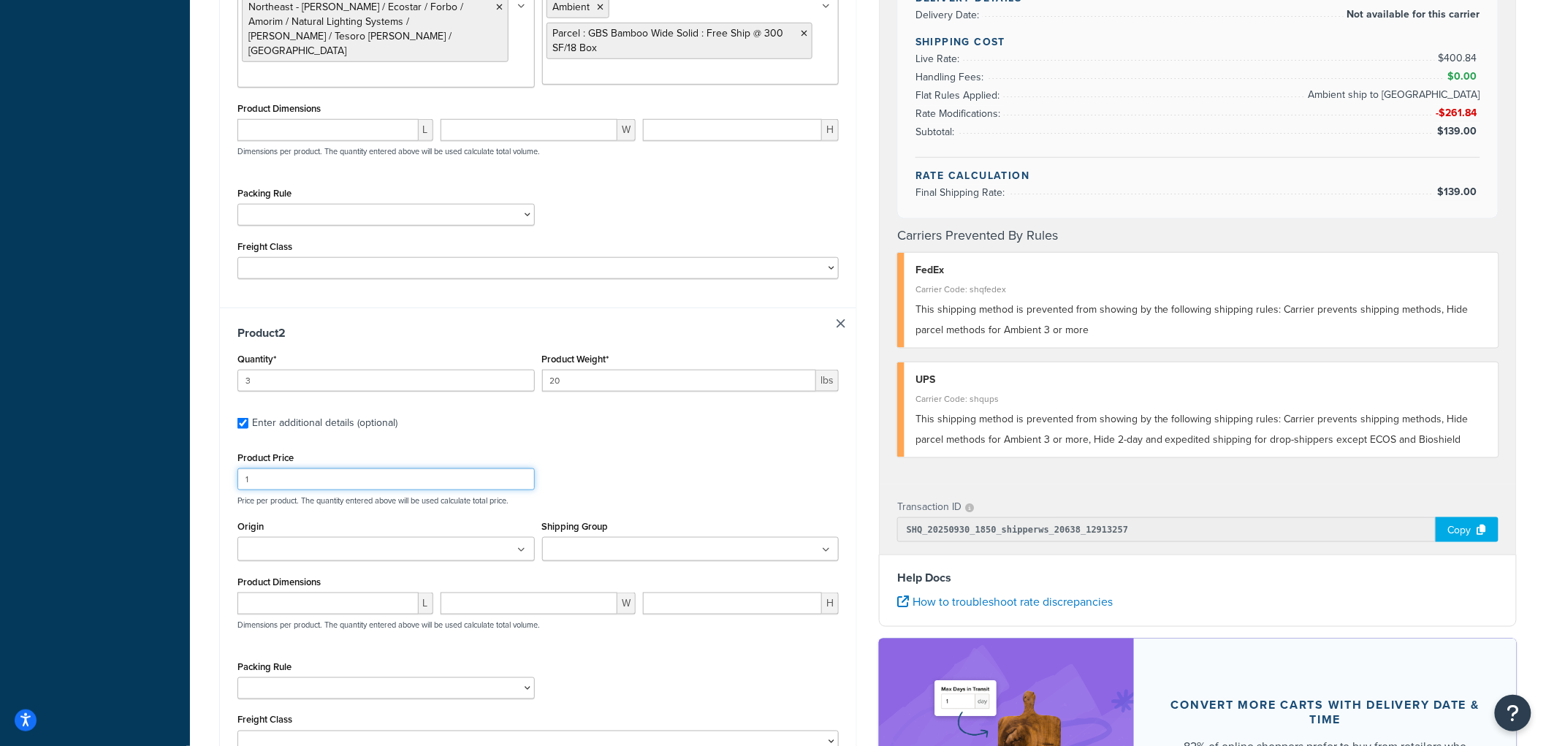
click at [272, 473] on input "1" at bounding box center [385, 479] width 297 height 22
type input "100"
click at [363, 544] on ul at bounding box center [385, 549] width 297 height 24
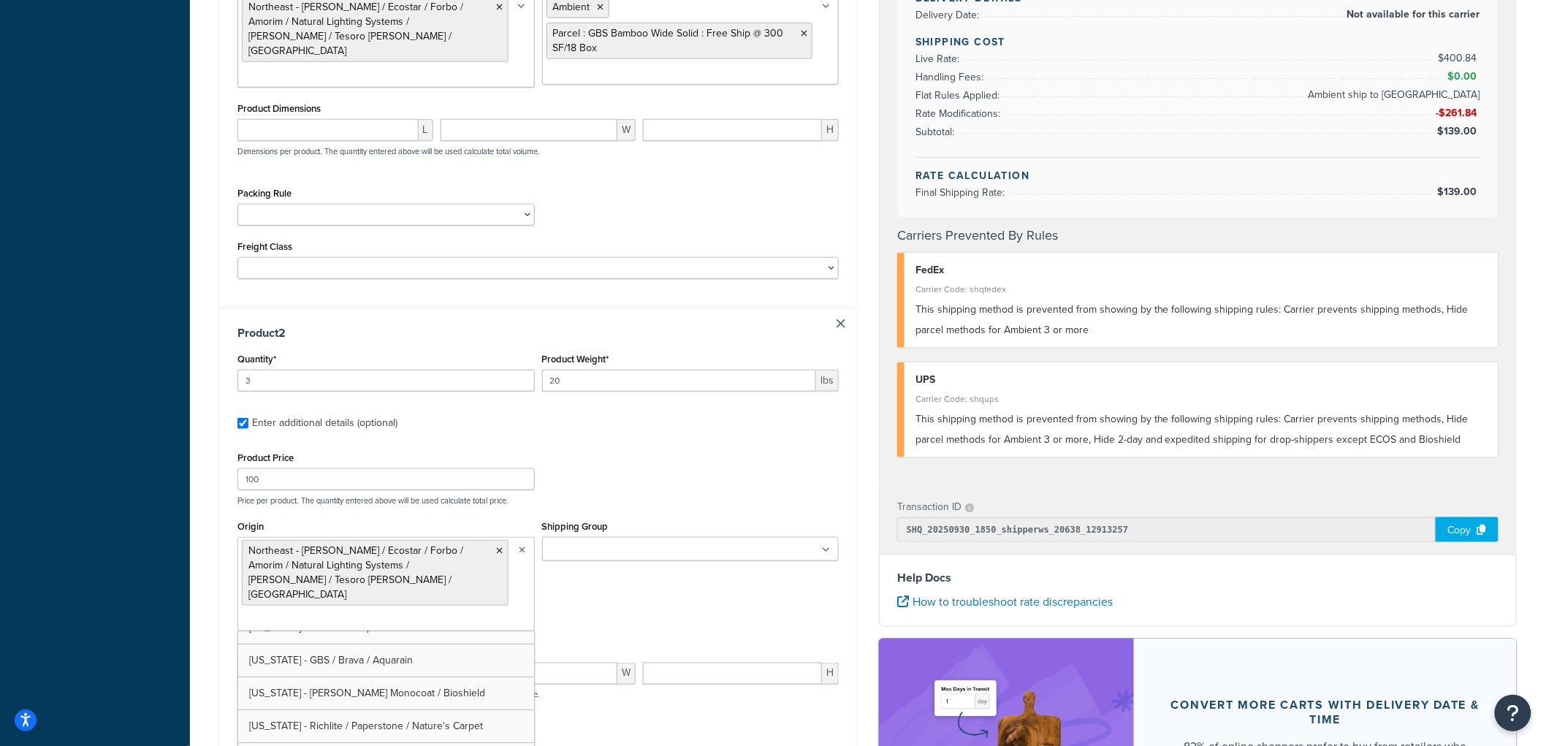
scroll to position [85, 0]
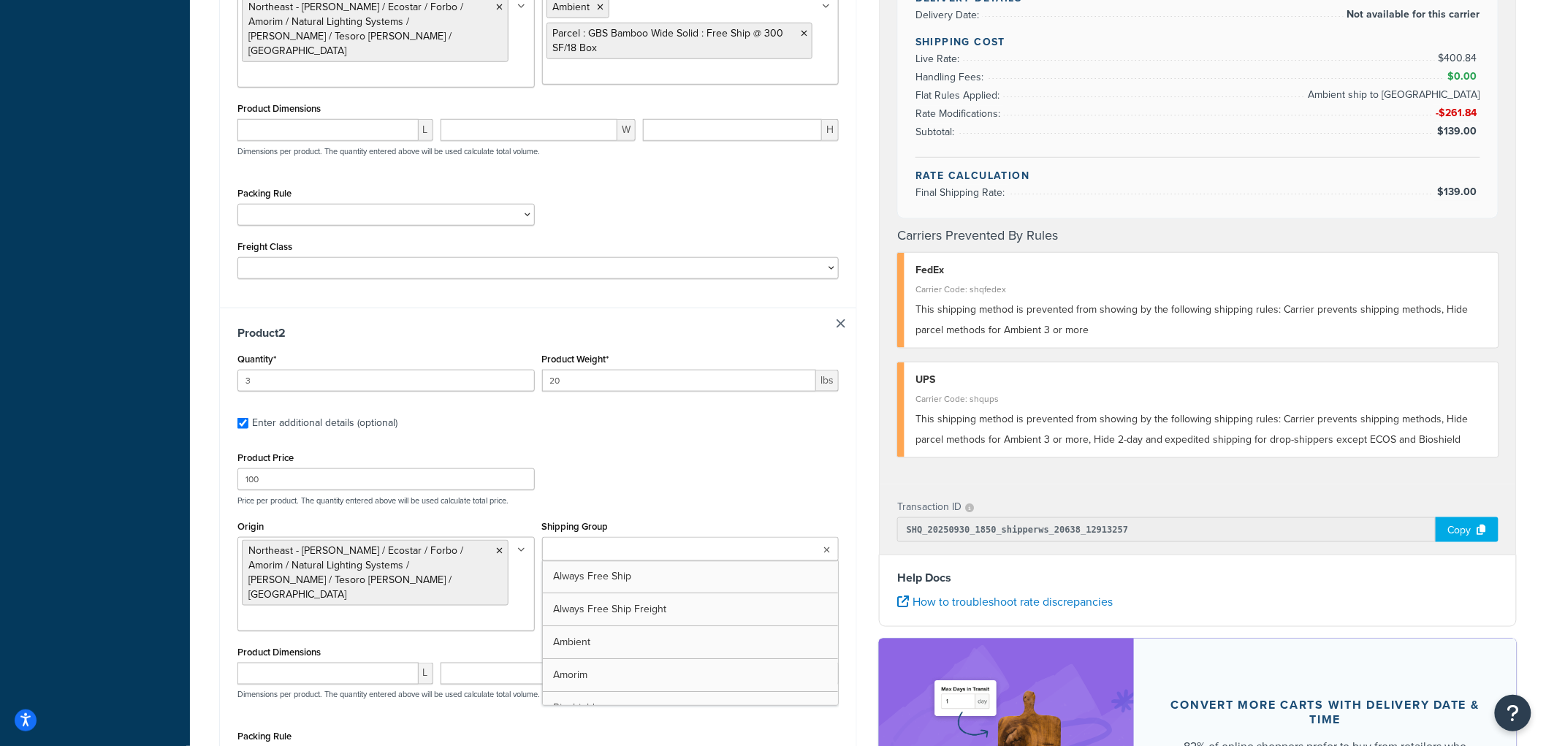
click at [609, 542] on input "Shipping Group" at bounding box center [610, 550] width 129 height 16
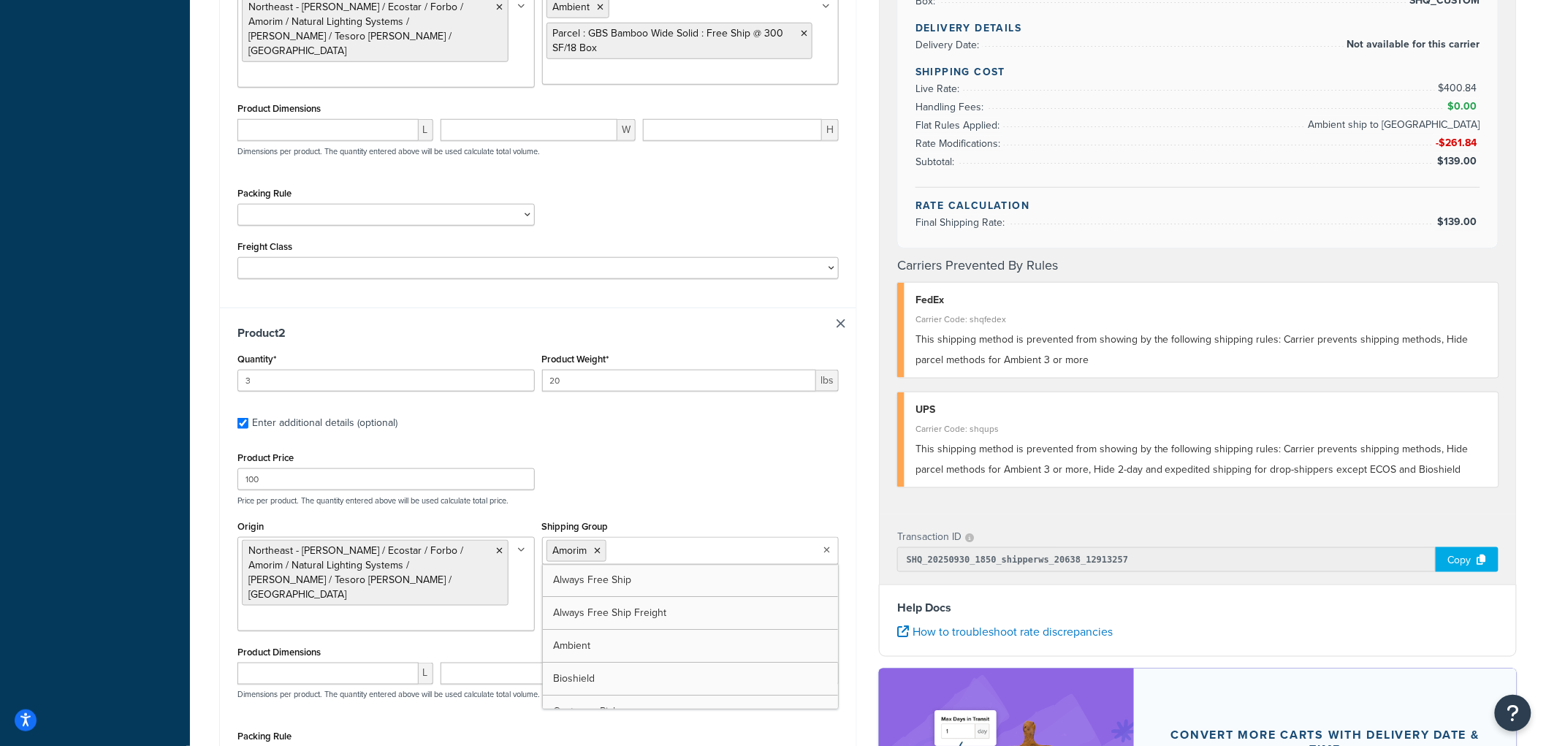
click at [643, 459] on div "Product Price 100 Price per product. The quantity entered above will be used ca…" at bounding box center [538, 477] width 609 height 58
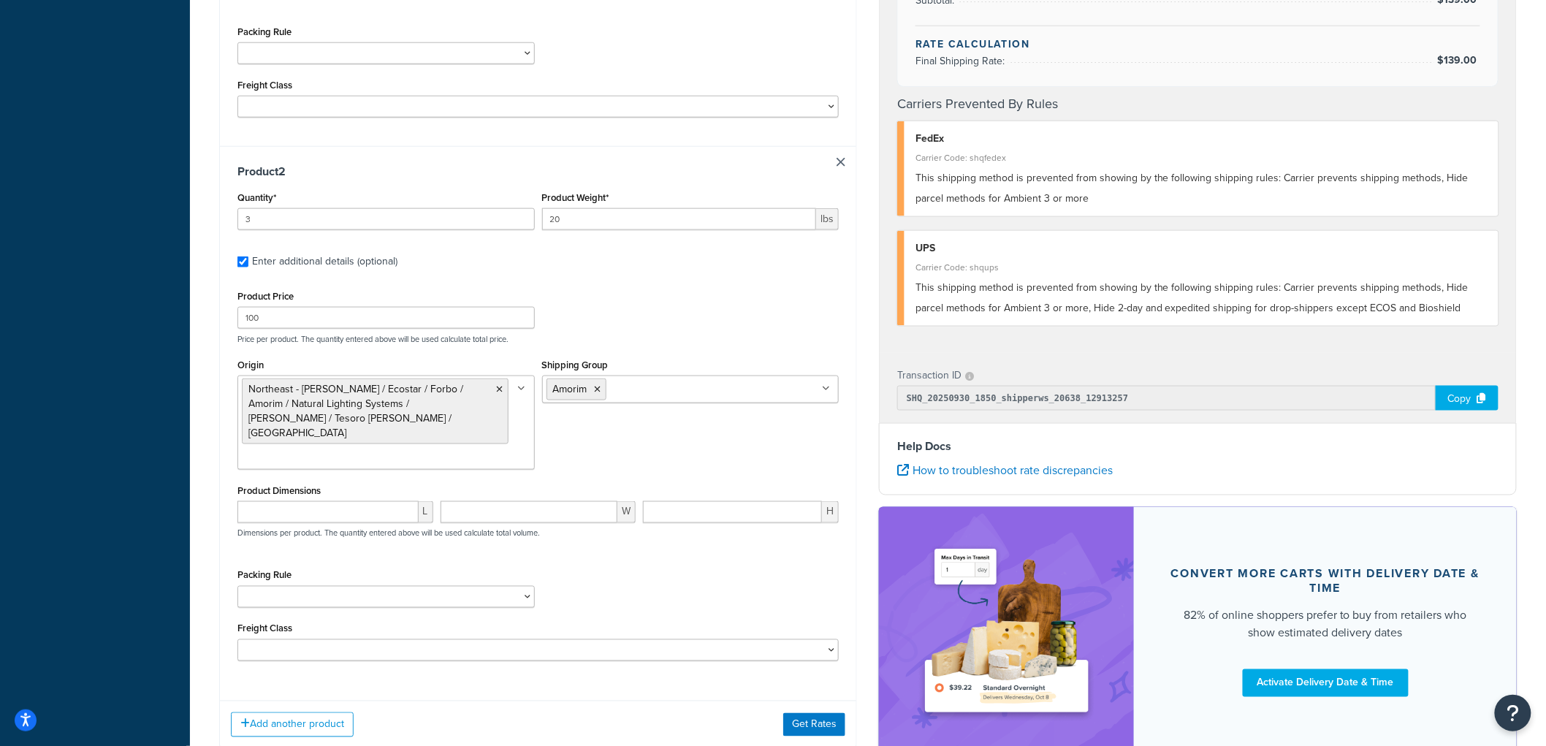
scroll to position [649, 0]
click at [725, 391] on ul "Amorim" at bounding box center [690, 389] width 297 height 28
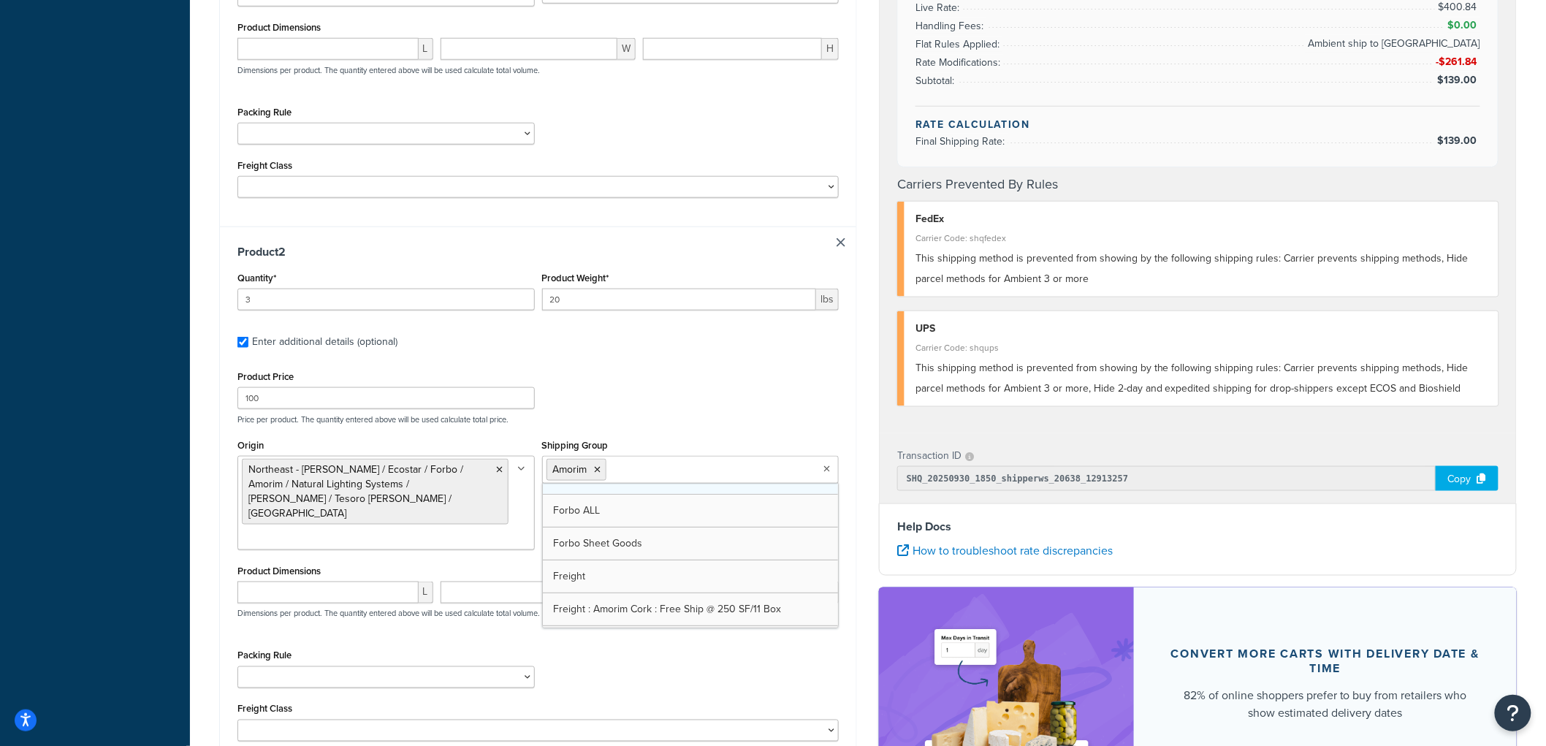
scroll to position [405, 0]
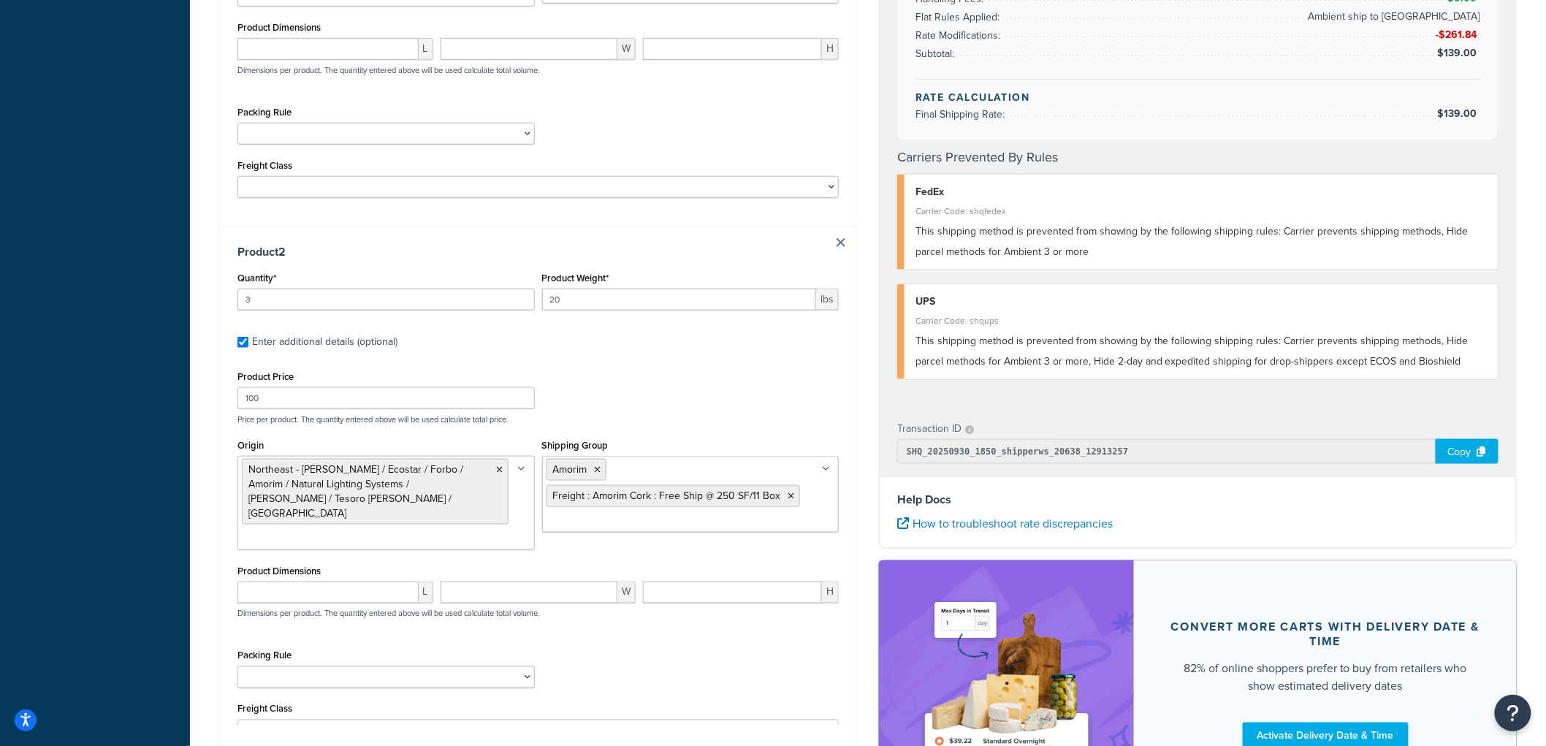
click at [683, 374] on div "Product Price 100 Price per product. The quantity entered above will be used ca…" at bounding box center [538, 396] width 609 height 58
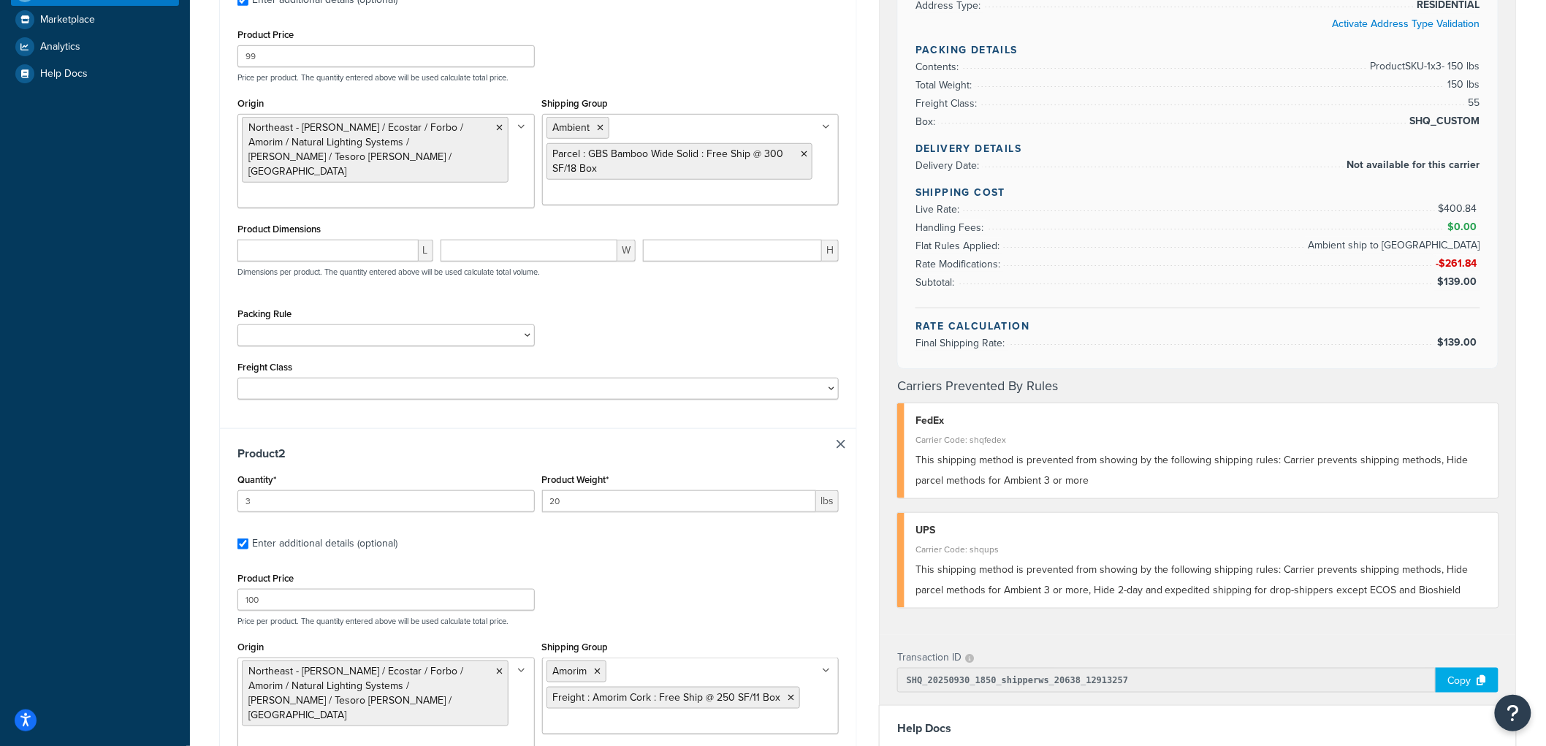
scroll to position [243, 0]
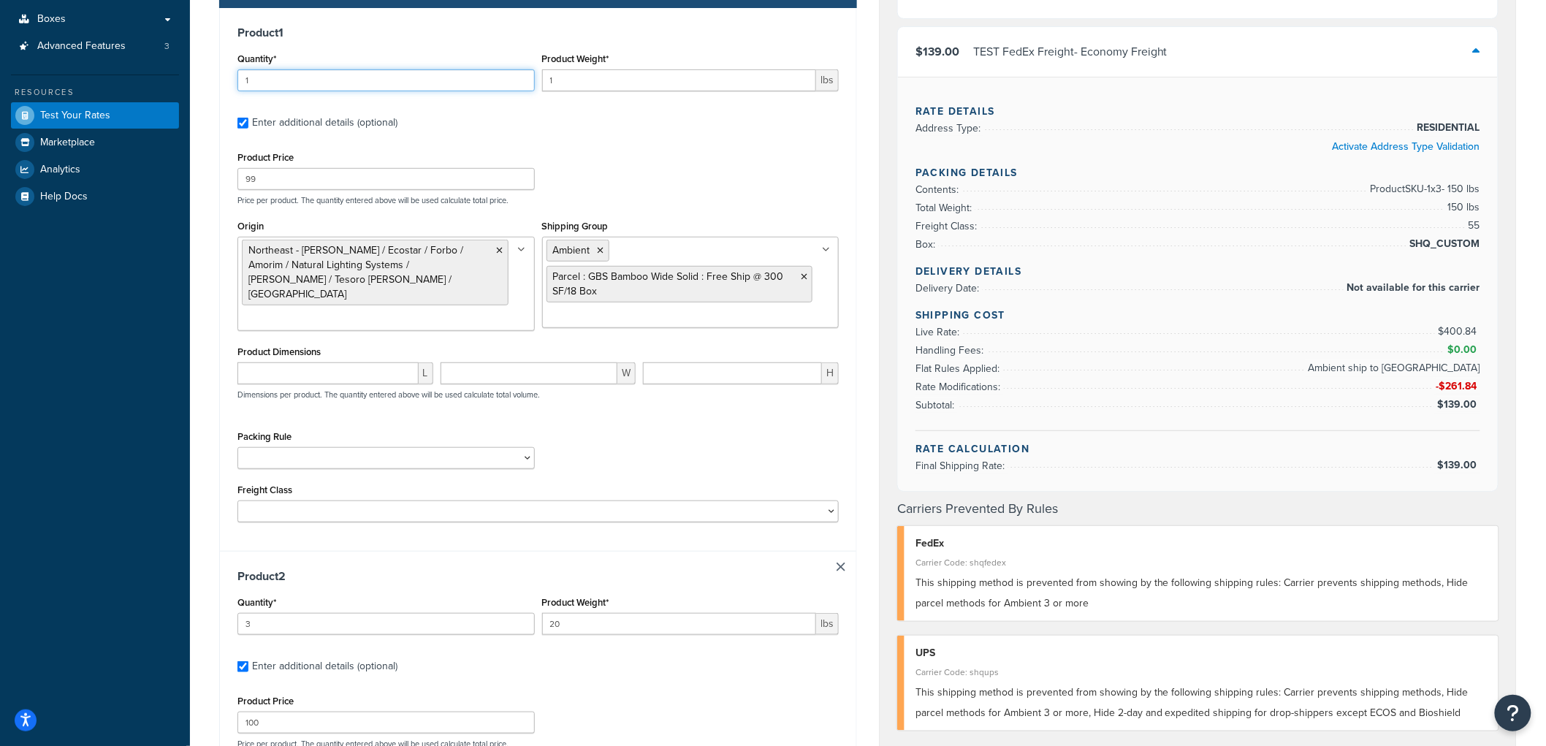
drag, startPoint x: 273, startPoint y: 83, endPoint x: 202, endPoint y: 75, distance: 72.1
click at [202, 75] on div "Test your rates Reset Rate Results 09/30/2025, 2:50 PM Shipping destination : E…" at bounding box center [868, 510] width 1356 height 1404
type input "3"
drag, startPoint x: 595, startPoint y: 83, endPoint x: 521, endPoint y: 75, distance: 74.3
click at [521, 75] on div "Quantity* 3 Product Weight* 1 lbs" at bounding box center [538, 75] width 609 height 53
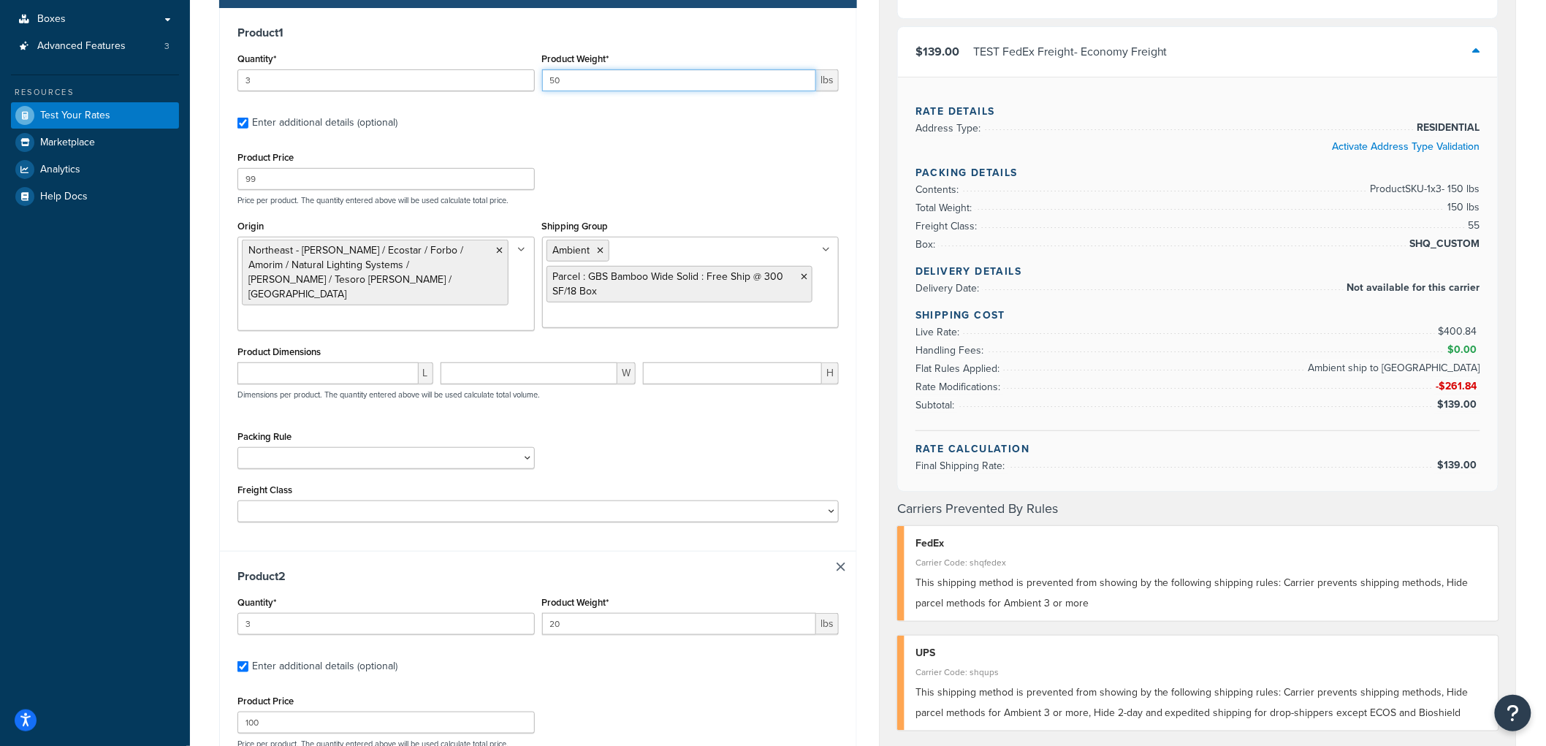
type input "50"
click at [807, 157] on div "Product Price 99 Price per product. The quantity entered above will be used cal…" at bounding box center [538, 177] width 609 height 58
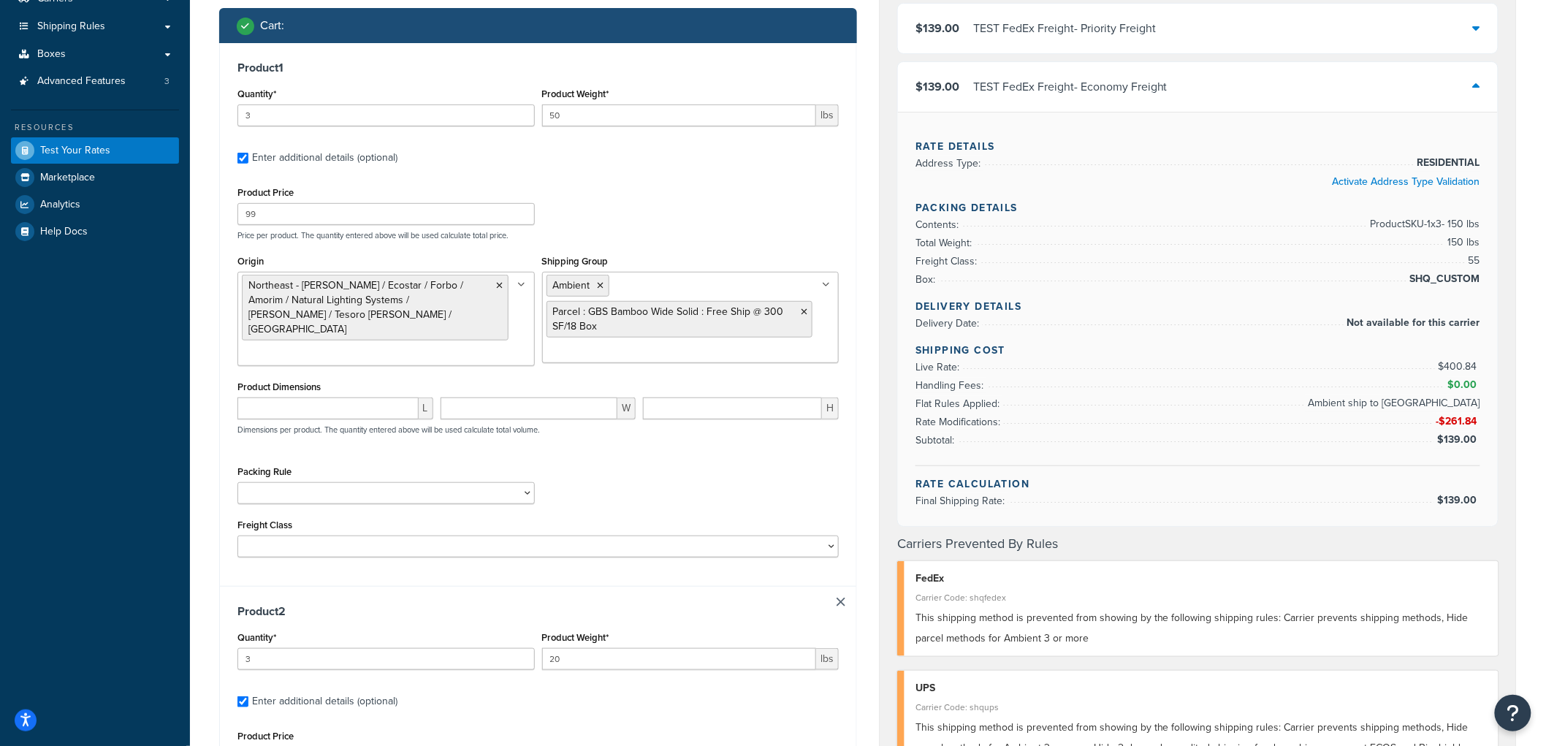
scroll to position [649, 0]
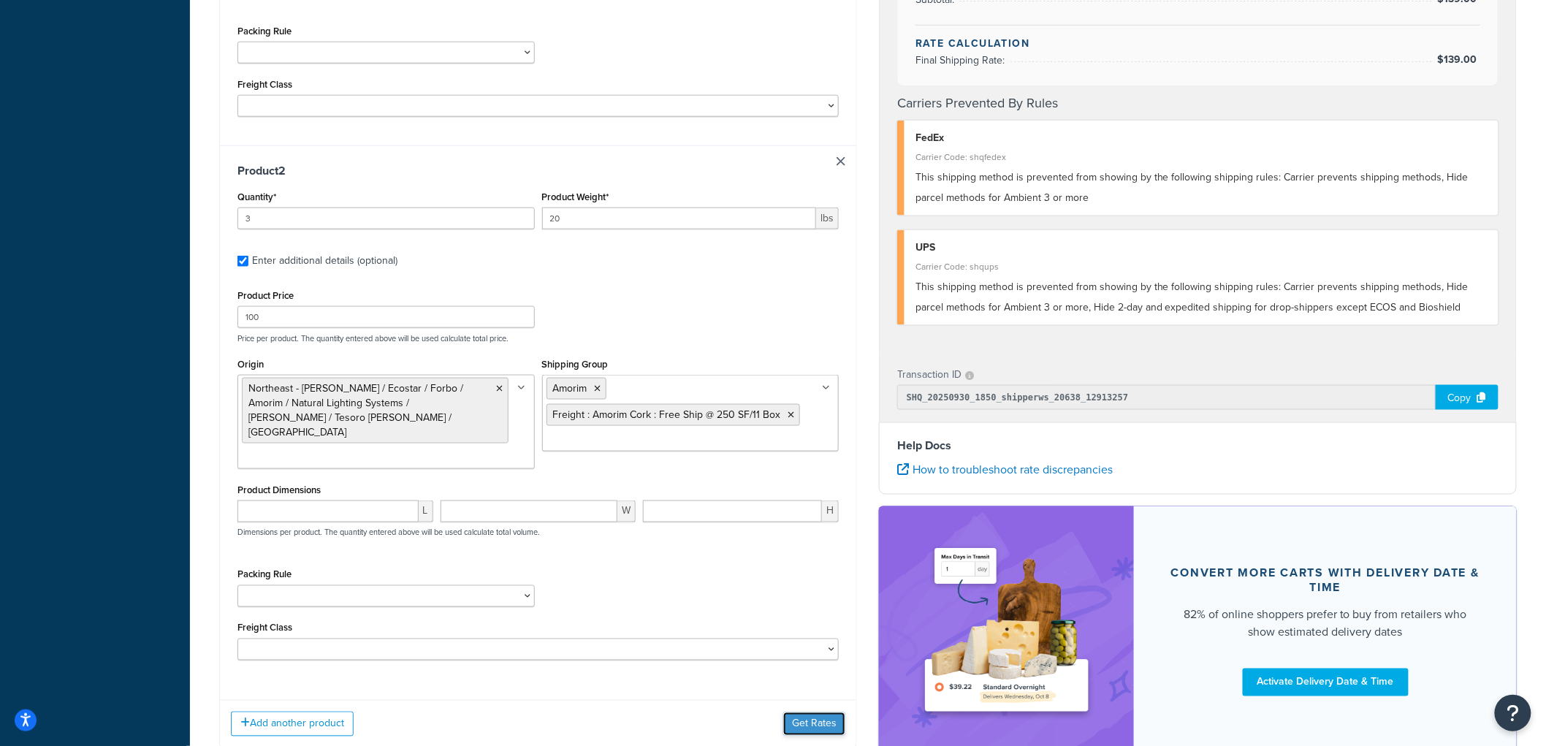
click at [804, 712] on button "Get Rates" at bounding box center [814, 723] width 62 height 23
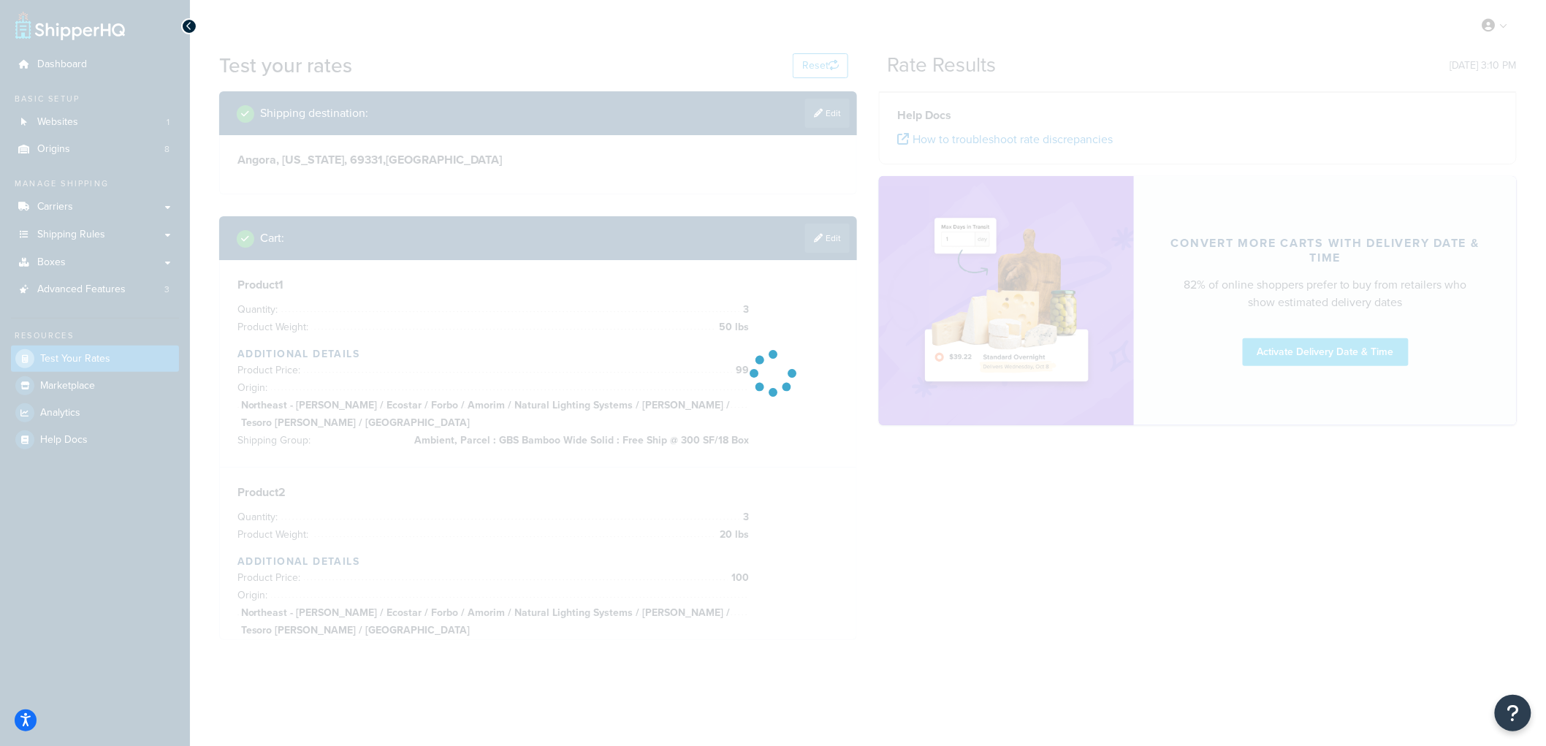
scroll to position [0, 0]
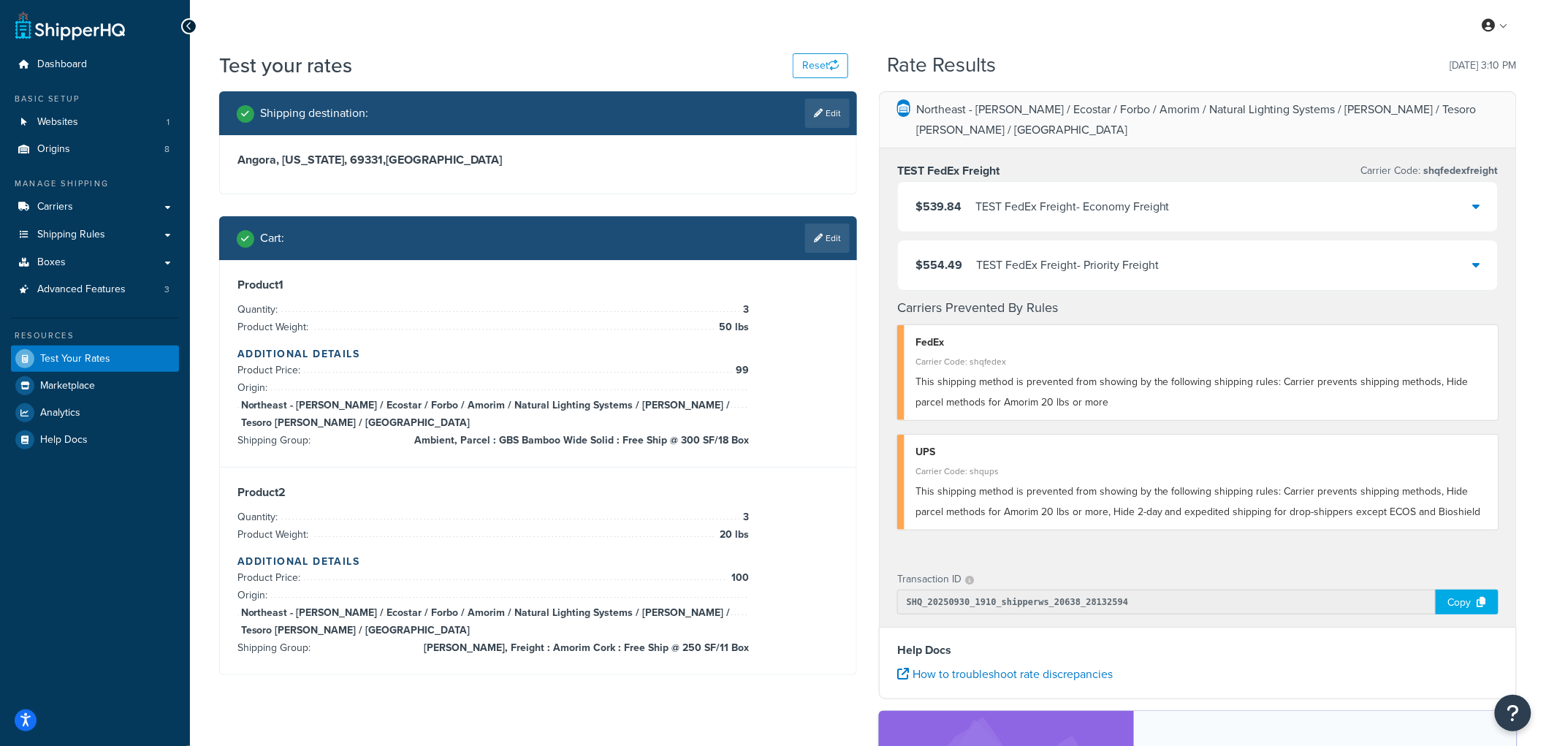
click at [946, 198] on span "$539.84" at bounding box center [938, 206] width 46 height 17
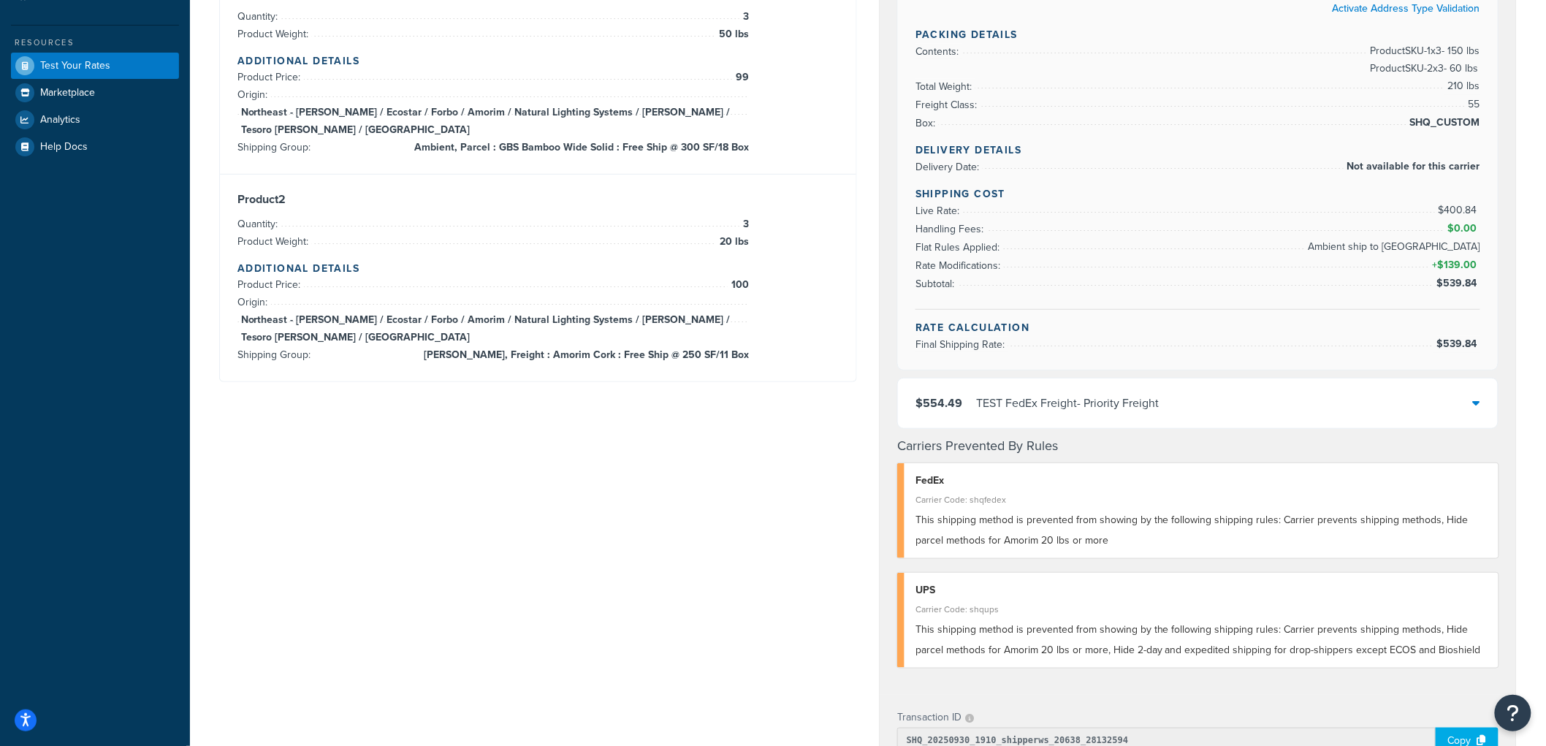
scroll to position [324, 0]
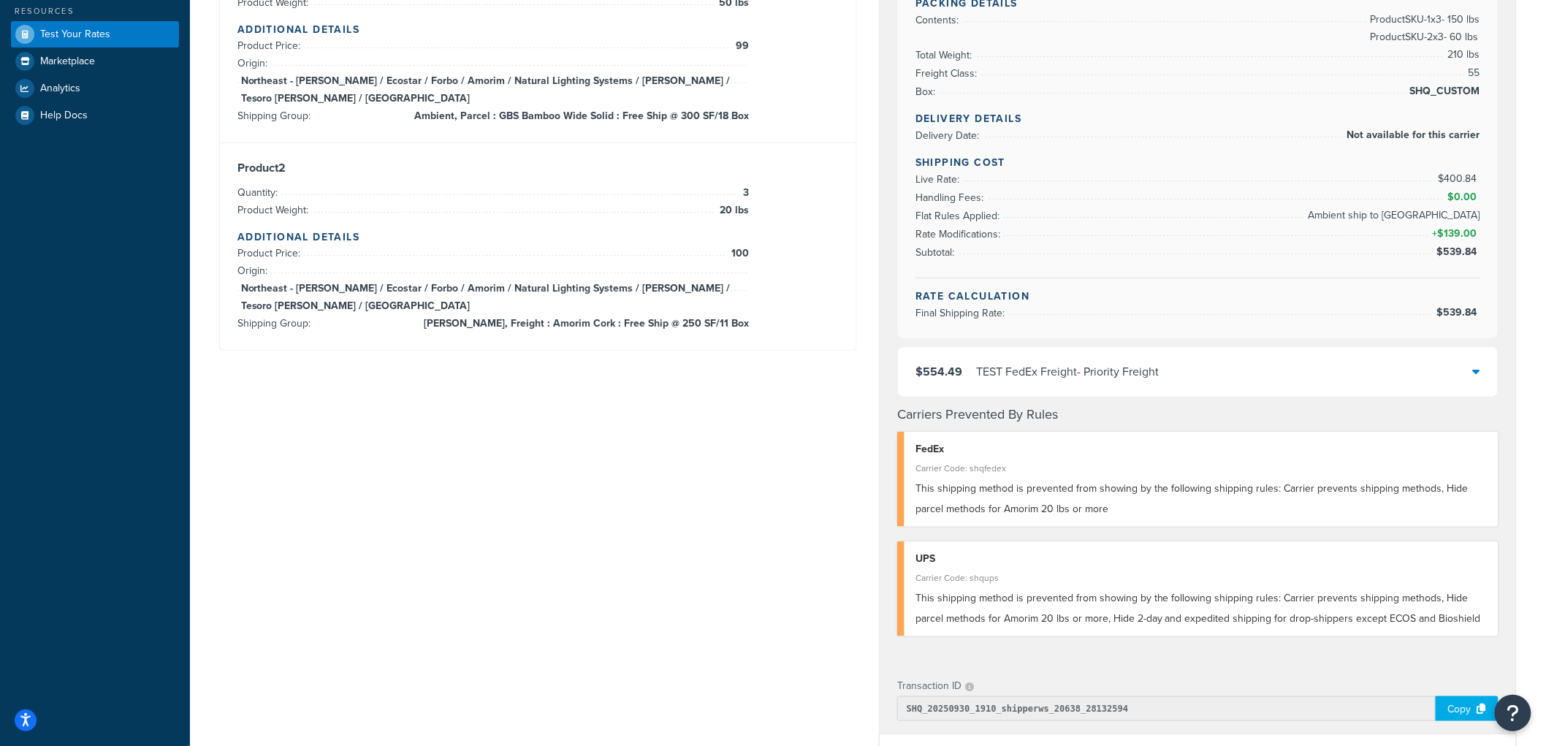
click at [995, 362] on div "TEST FedEx Freight - Priority Freight" at bounding box center [1067, 372] width 183 height 20
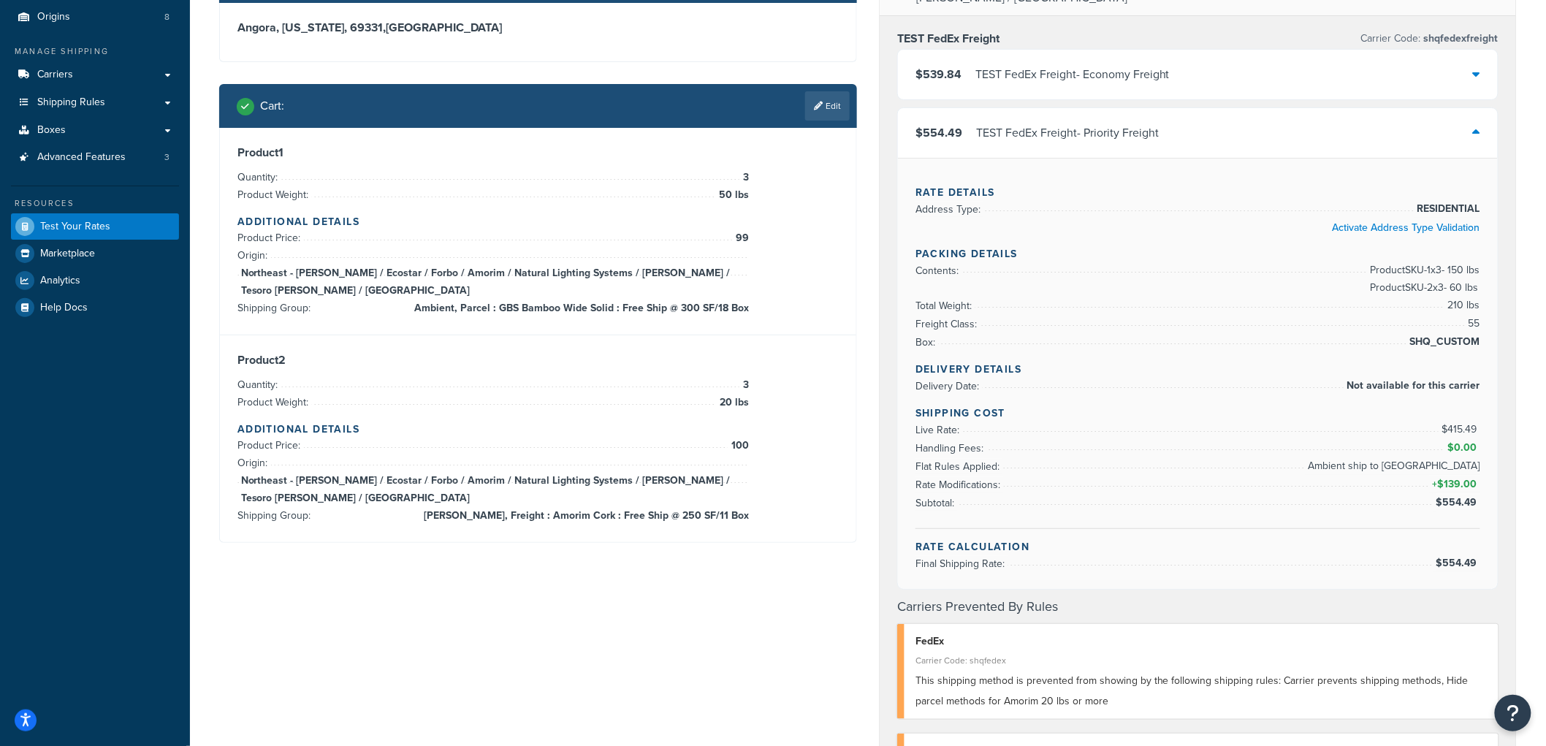
scroll to position [81, 0]
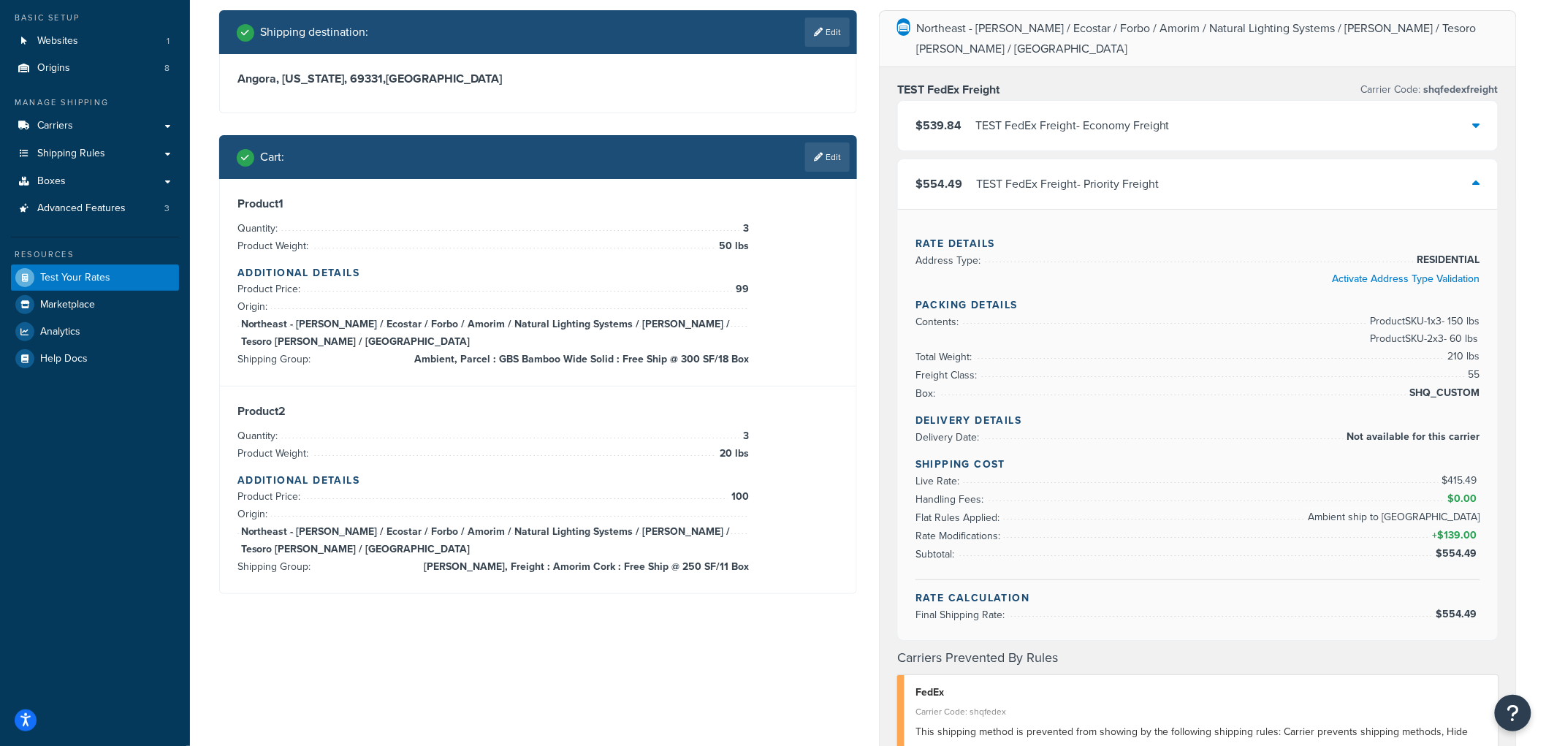
click at [1053, 115] on div "TEST FedEx Freight - Economy Freight" at bounding box center [1072, 125] width 194 height 20
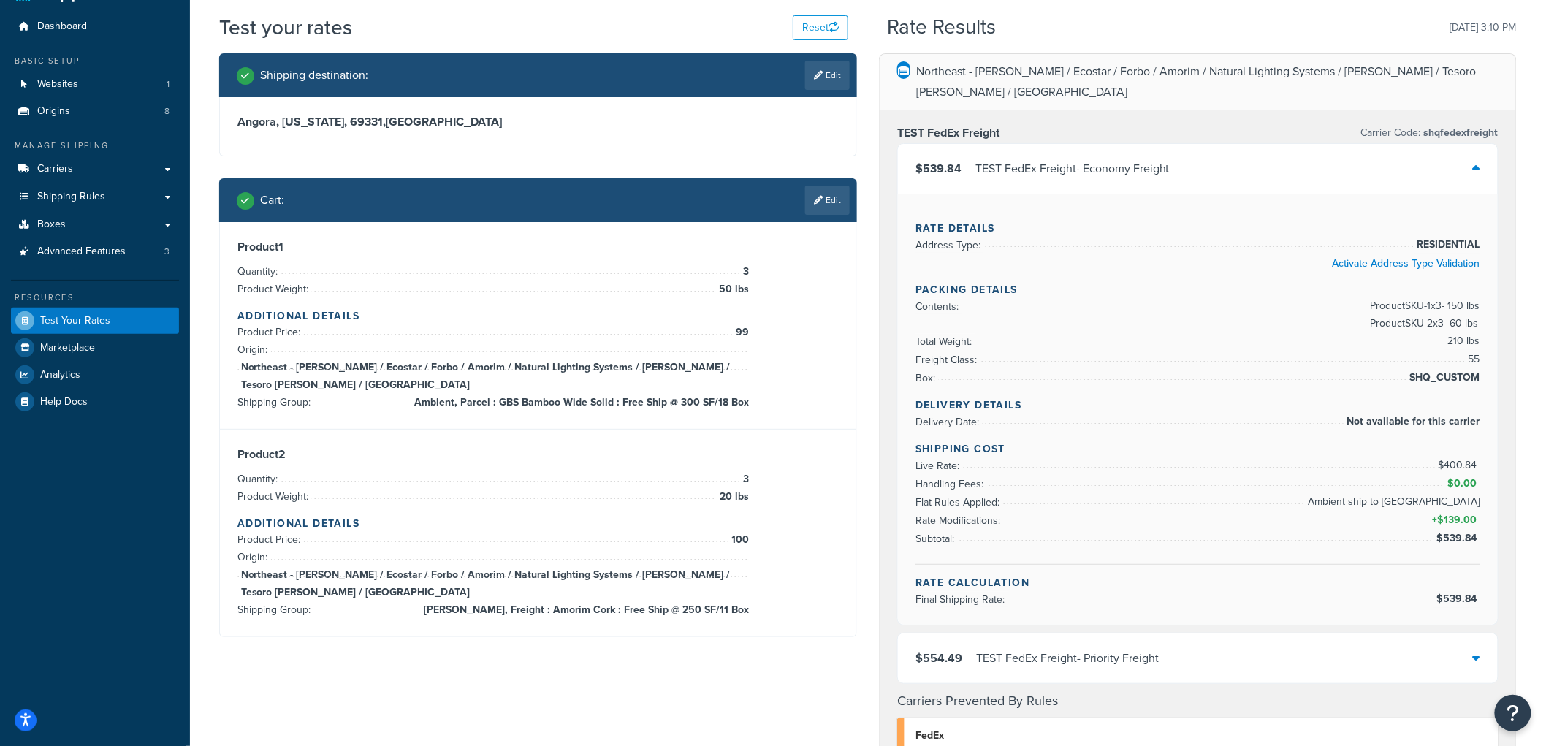
scroll to position [0, 0]
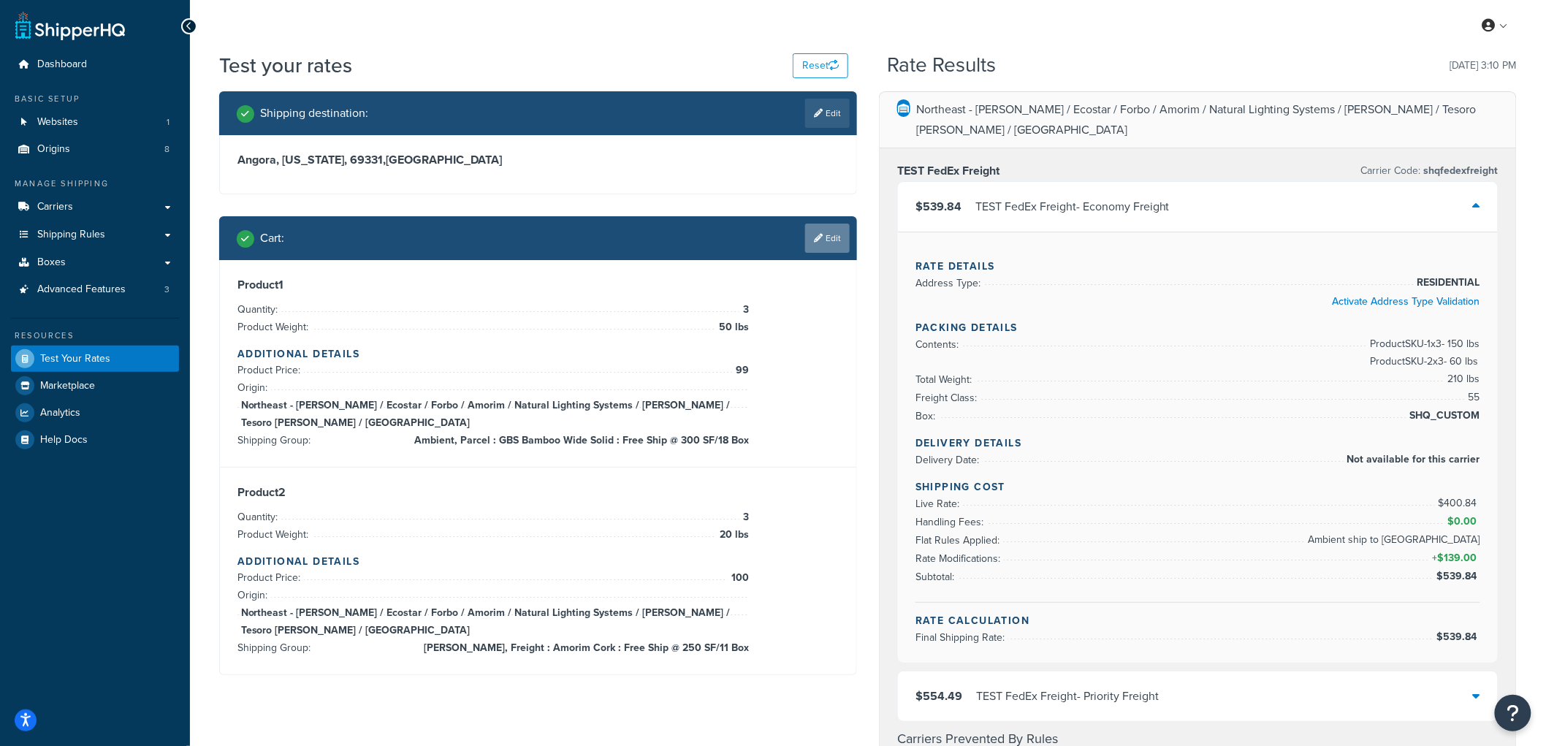
click at [821, 234] on link "Edit" at bounding box center [827, 238] width 45 height 29
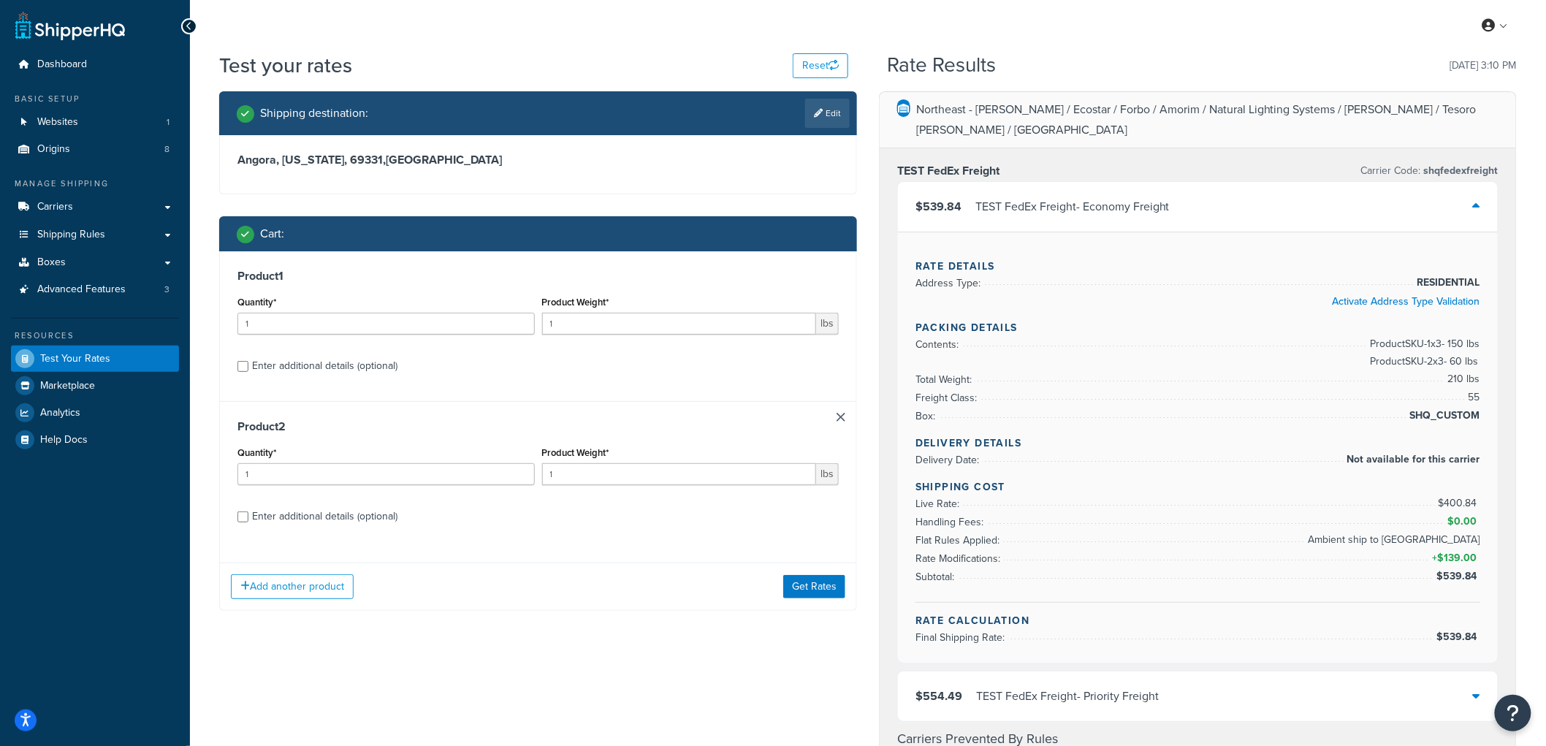
click at [326, 522] on div "Enter additional details (optional)" at bounding box center [324, 516] width 145 height 20
click at [248, 522] on input "Enter additional details (optional)" at bounding box center [242, 516] width 11 height 11
checkbox input "true"
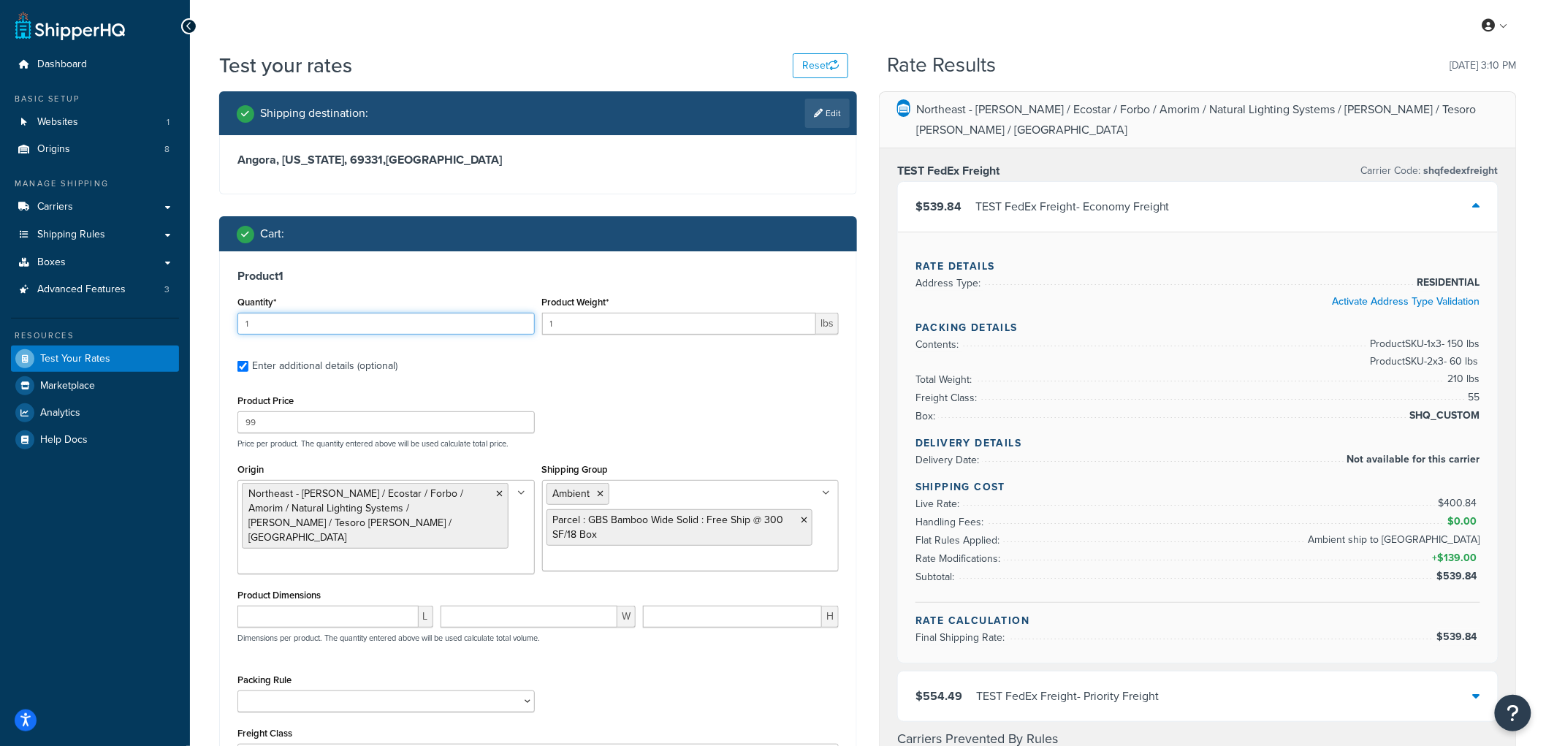
drag, startPoint x: 245, startPoint y: 323, endPoint x: 234, endPoint y: 322, distance: 11.0
click at [234, 322] on div "Quantity* 1" at bounding box center [386, 318] width 305 height 53
type input "3"
click at [589, 323] on input "1" at bounding box center [679, 324] width 275 height 22
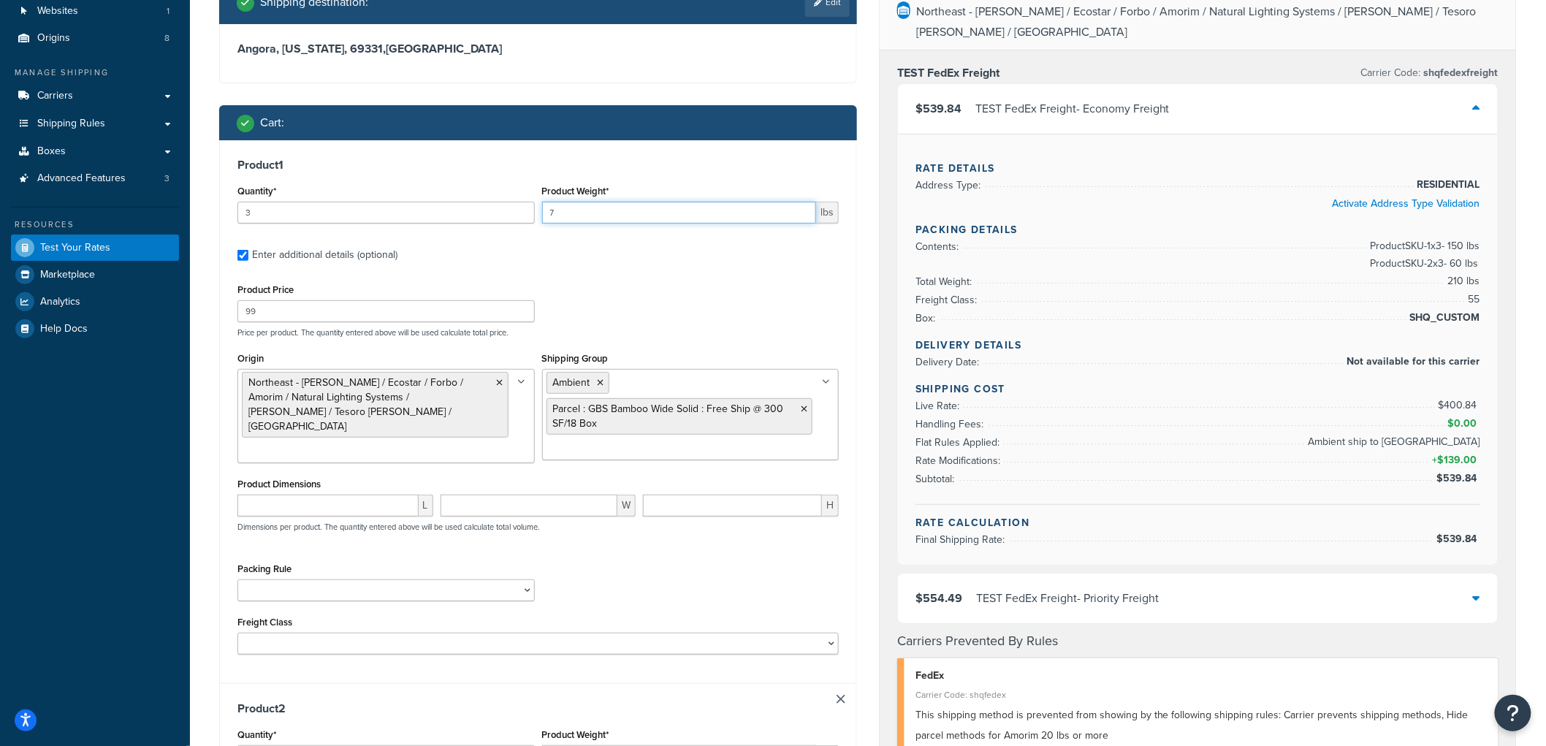
scroll to position [81, 0]
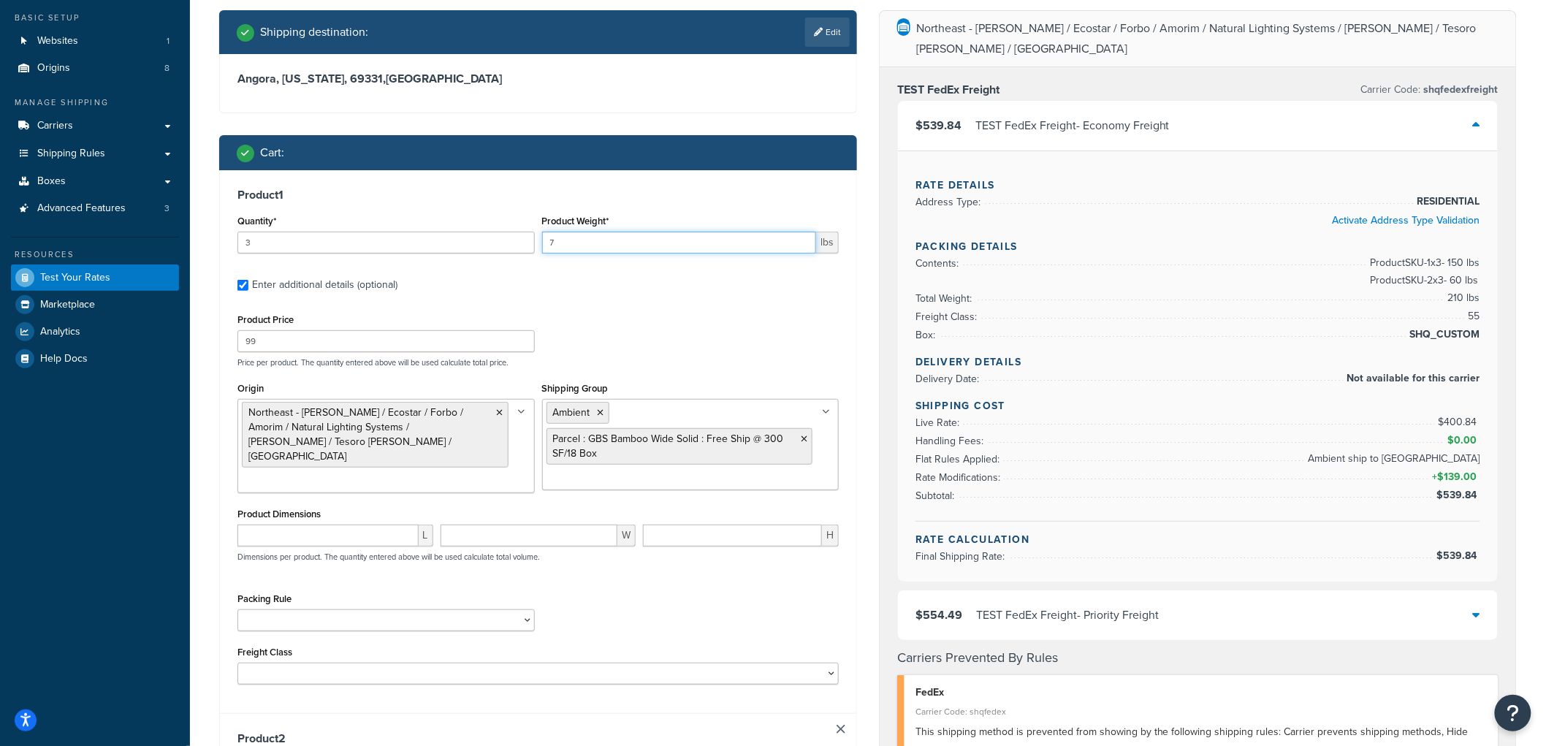
type input "7"
click at [213, 297] on div "Shipping destination : Edit Angora, Nebraska, 69331 , United States Cart : Prod…" at bounding box center [538, 673] width 660 height 1327
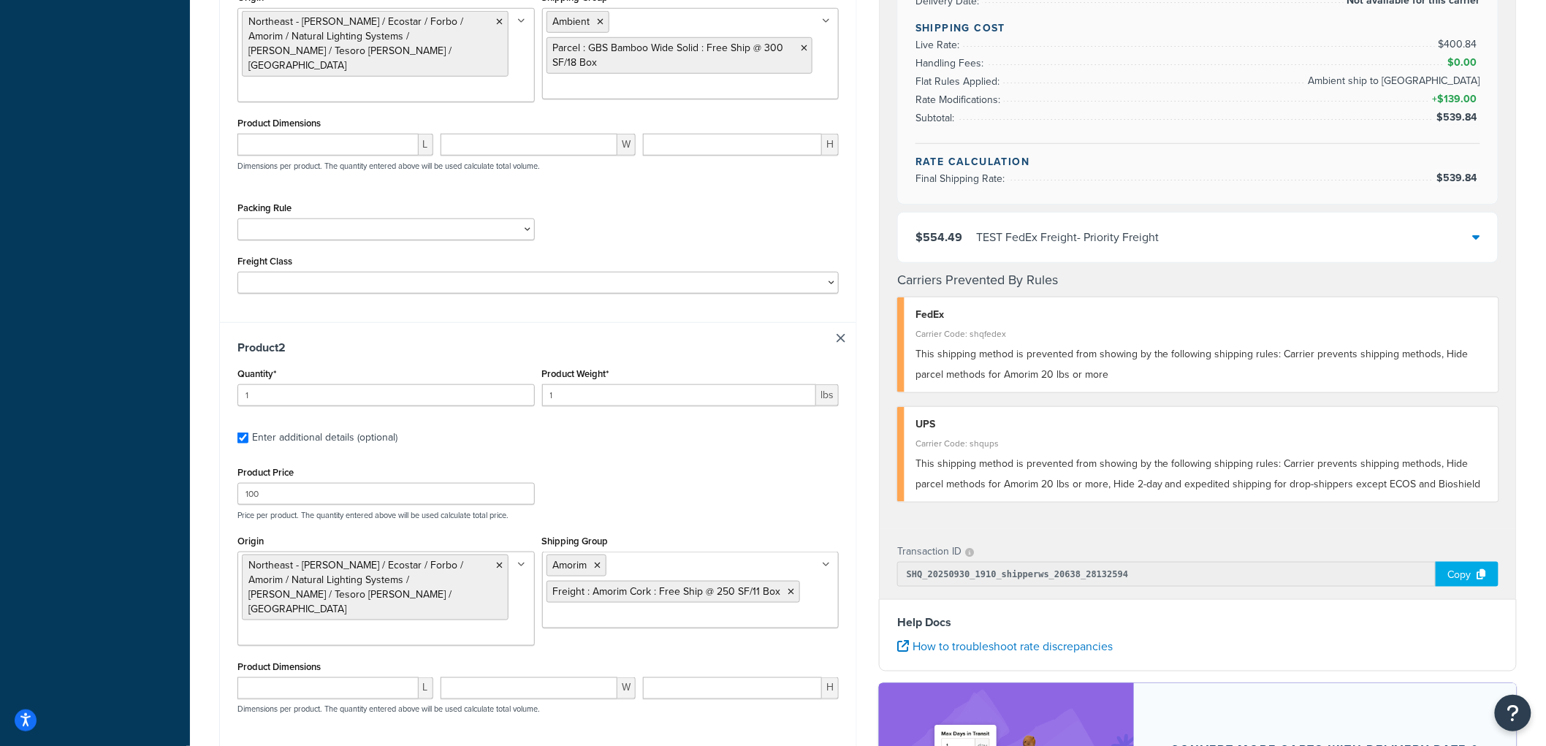
scroll to position [487, 0]
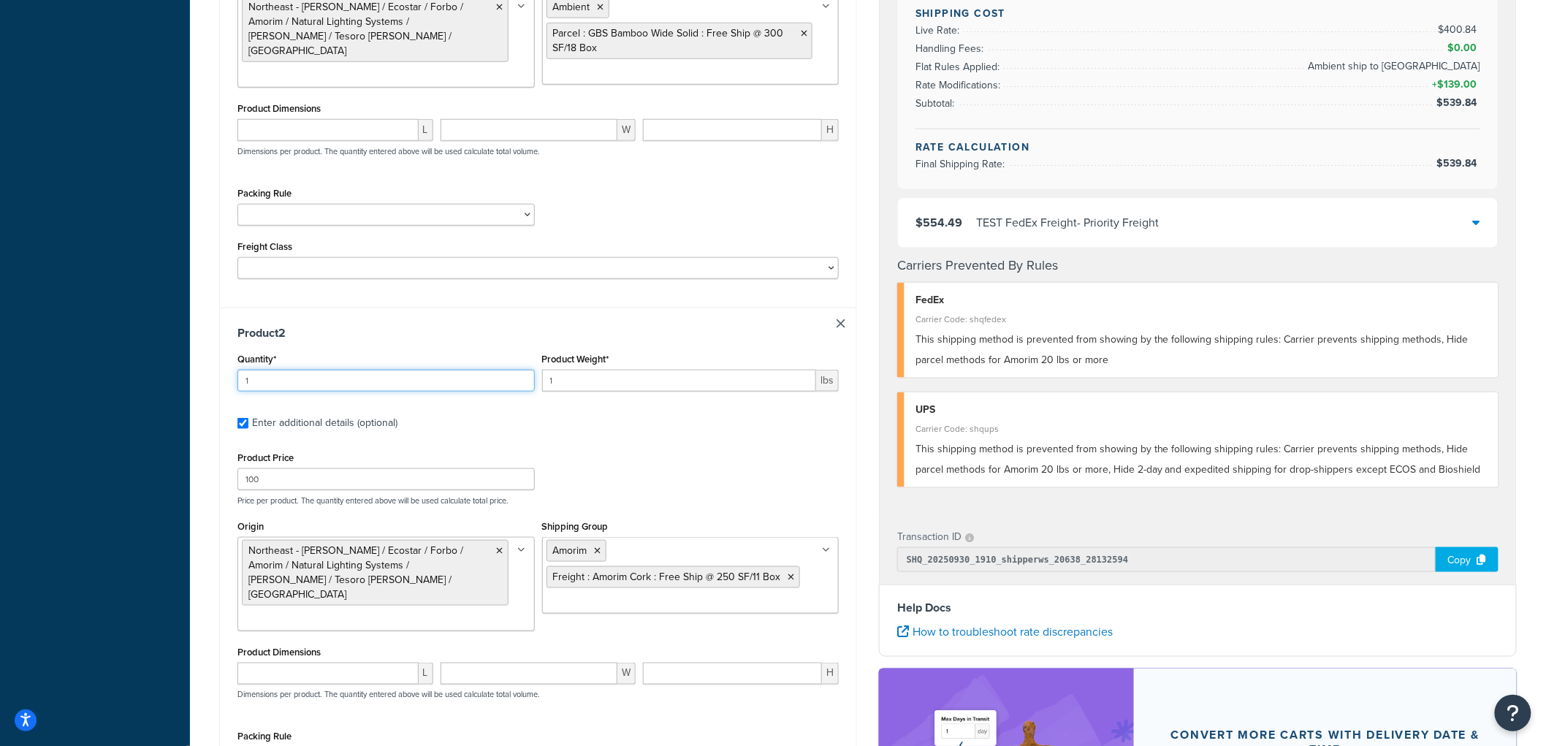
drag, startPoint x: 289, startPoint y: 378, endPoint x: 90, endPoint y: 380, distance: 199.5
click at [90, 380] on div "Dashboard Basic Setup Websites 1 Origins 8 Manage Shipping Carriers Carriers Al…" at bounding box center [773, 259] width 1546 height 1492
type input "3"
click at [630, 374] on input "1" at bounding box center [679, 381] width 275 height 22
type input "10"
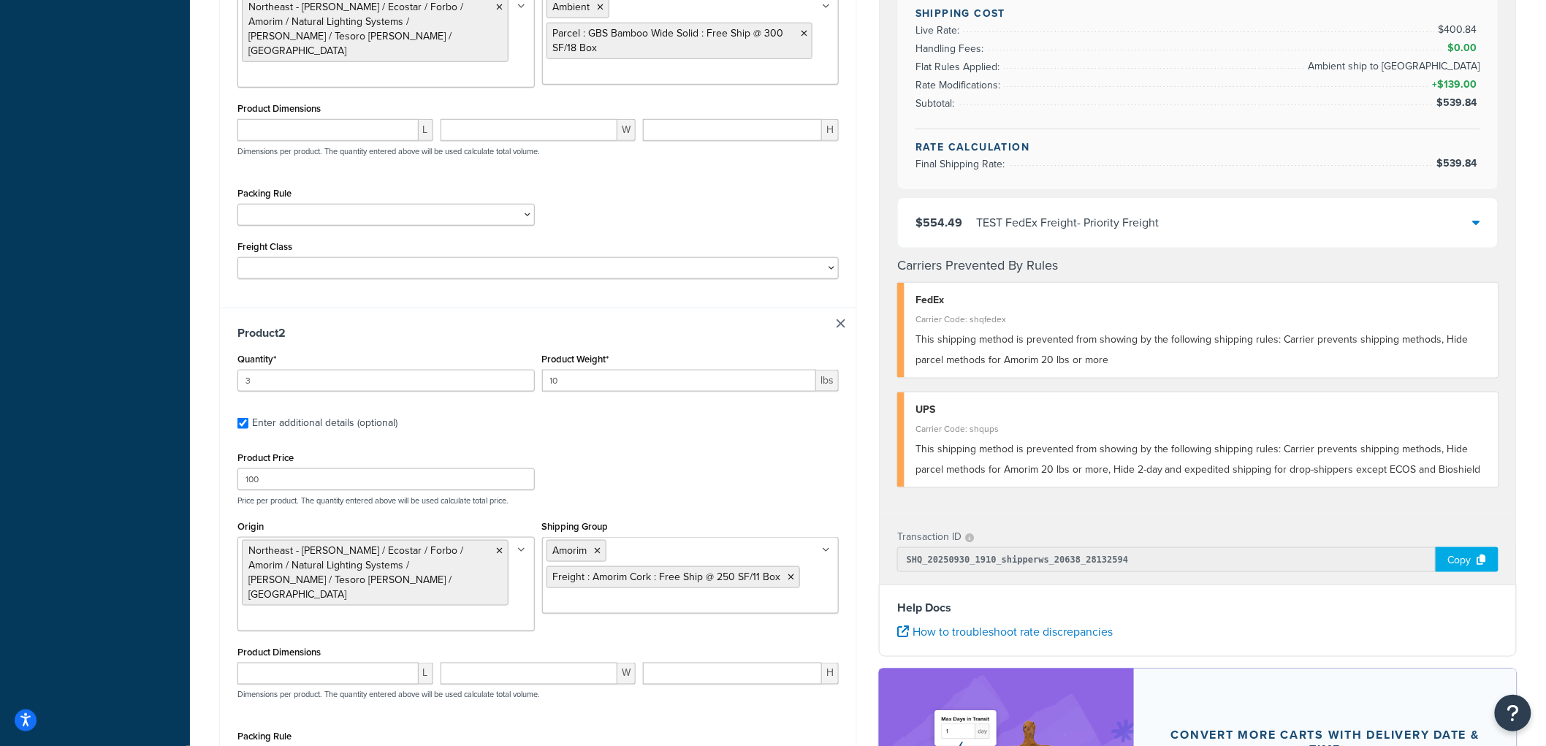
click at [206, 384] on div "Test your rates Reset Rate Results 09/30/2025, 3:10 PM Shipping destination : E…" at bounding box center [868, 267] width 1356 height 1404
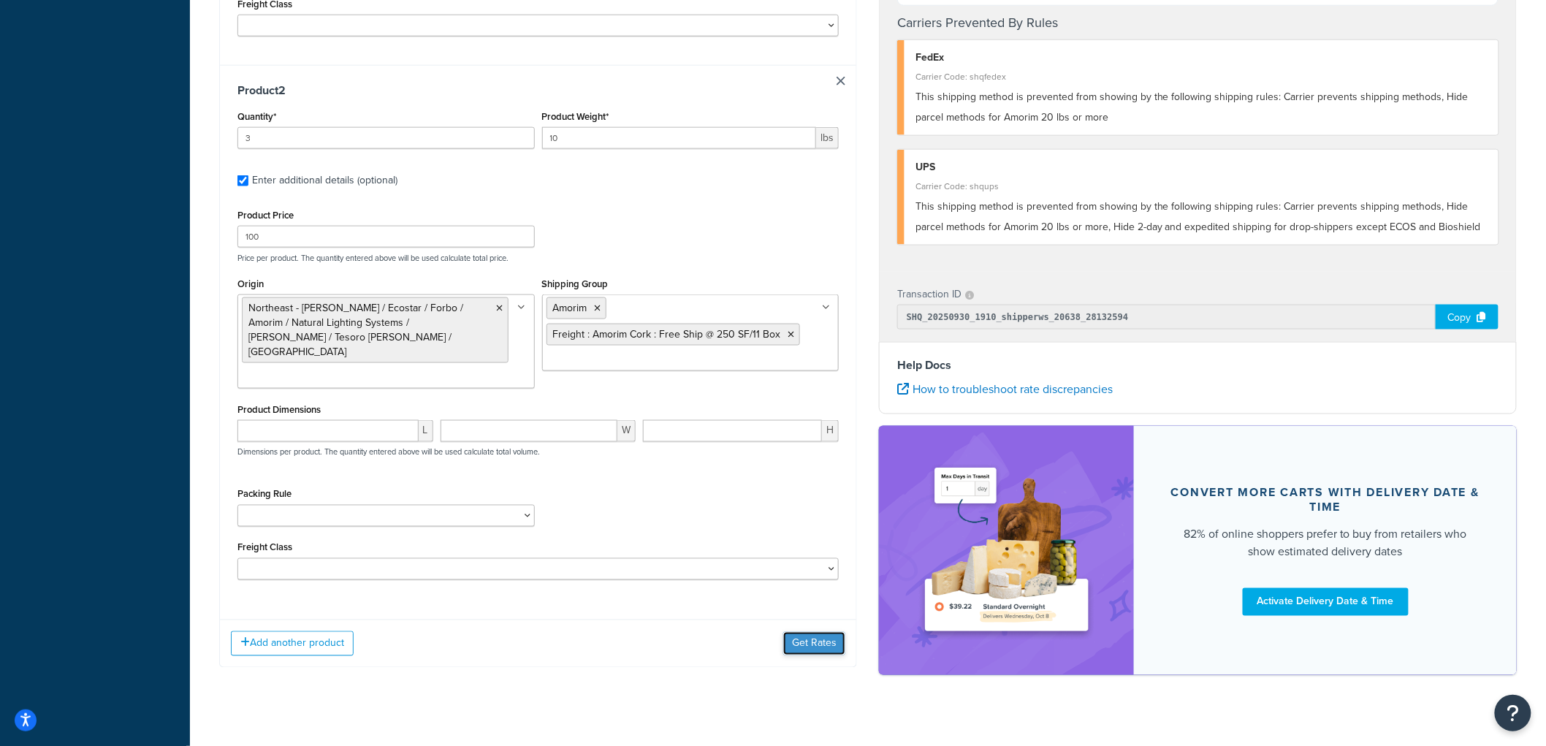
click at [793, 632] on button "Get Rates" at bounding box center [814, 643] width 62 height 23
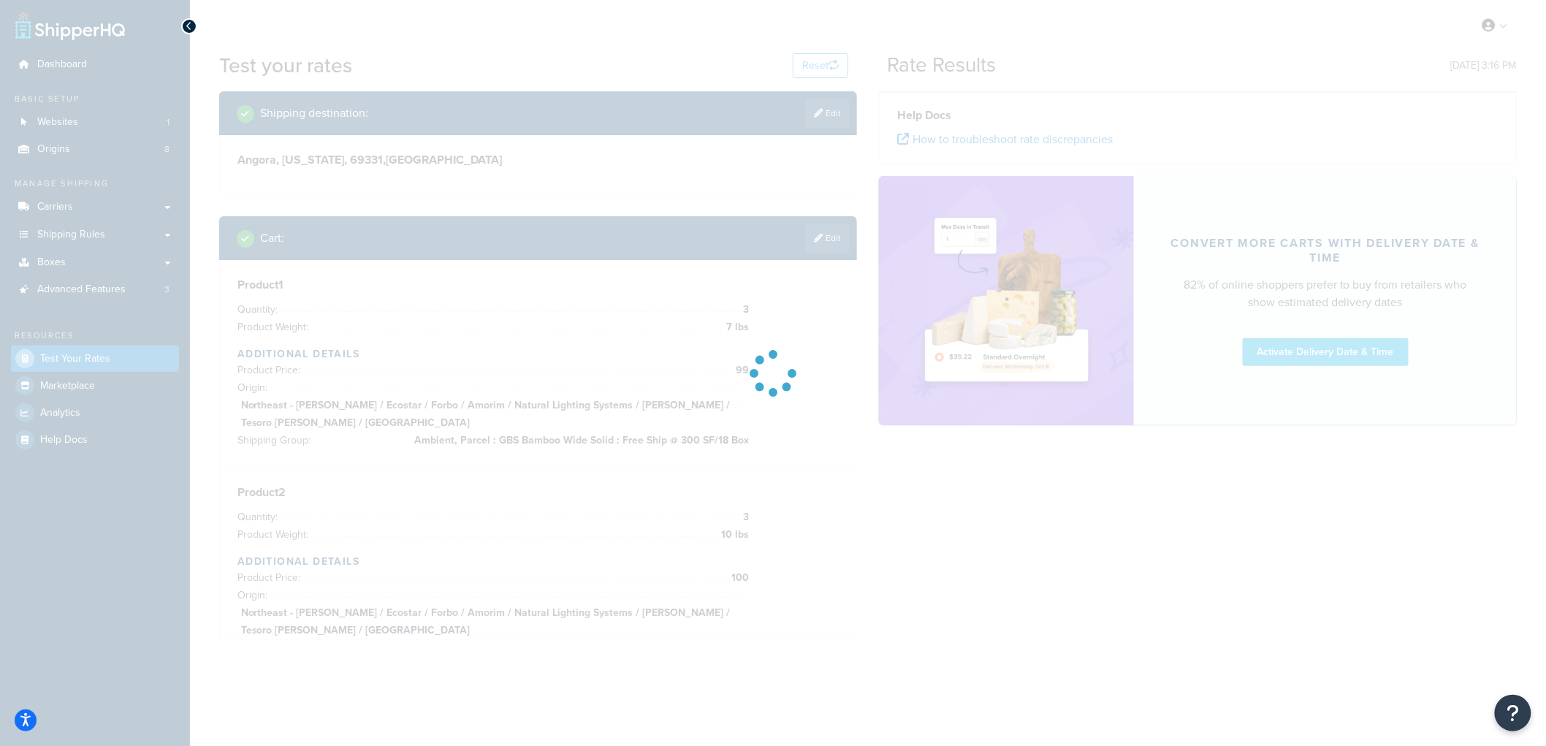
scroll to position [0, 0]
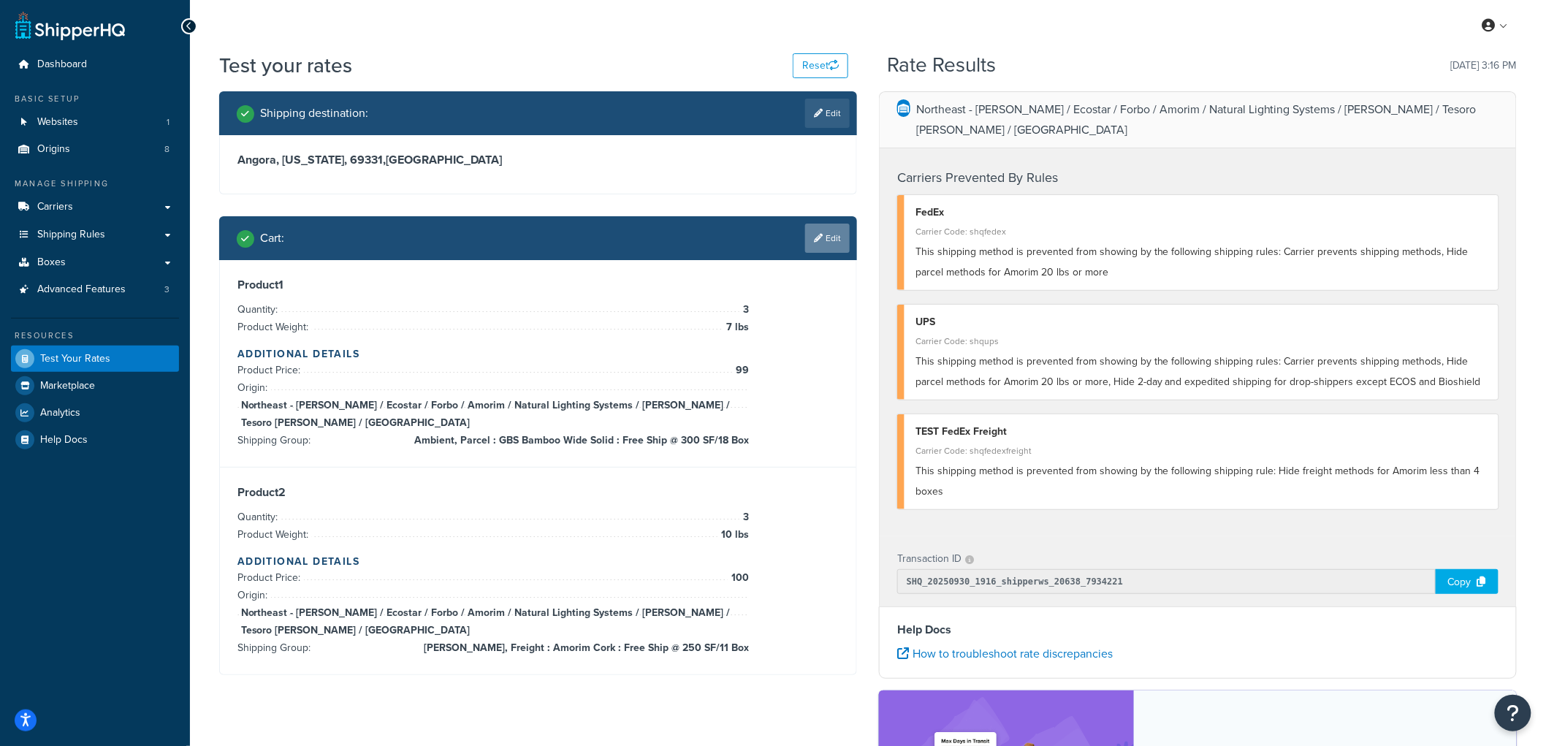
click at [827, 241] on link "Edit" at bounding box center [827, 238] width 45 height 29
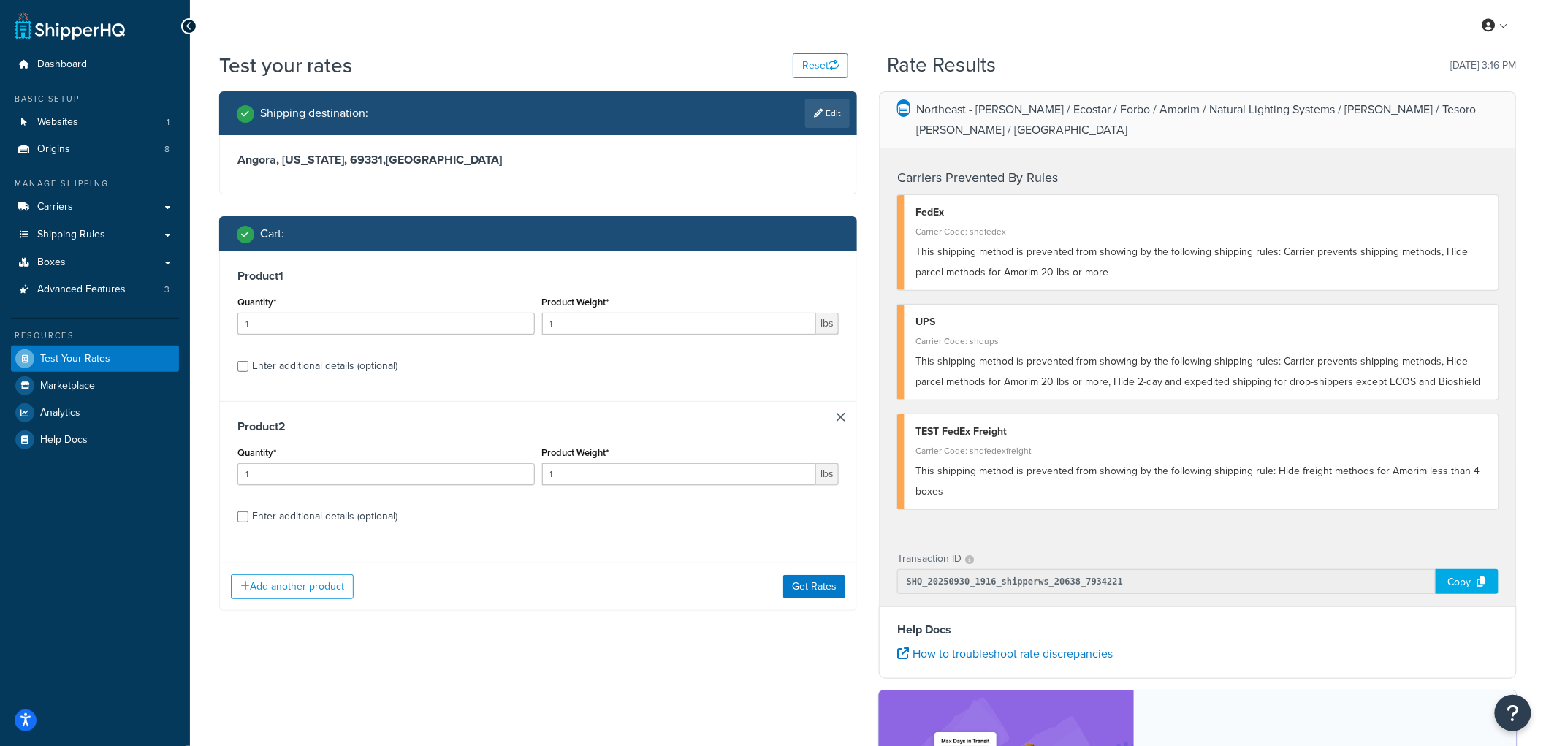
click at [253, 370] on div "Enter additional details (optional)" at bounding box center [324, 366] width 145 height 20
click at [248, 370] on input "Enter additional details (optional)" at bounding box center [242, 366] width 11 height 11
checkbox input "true"
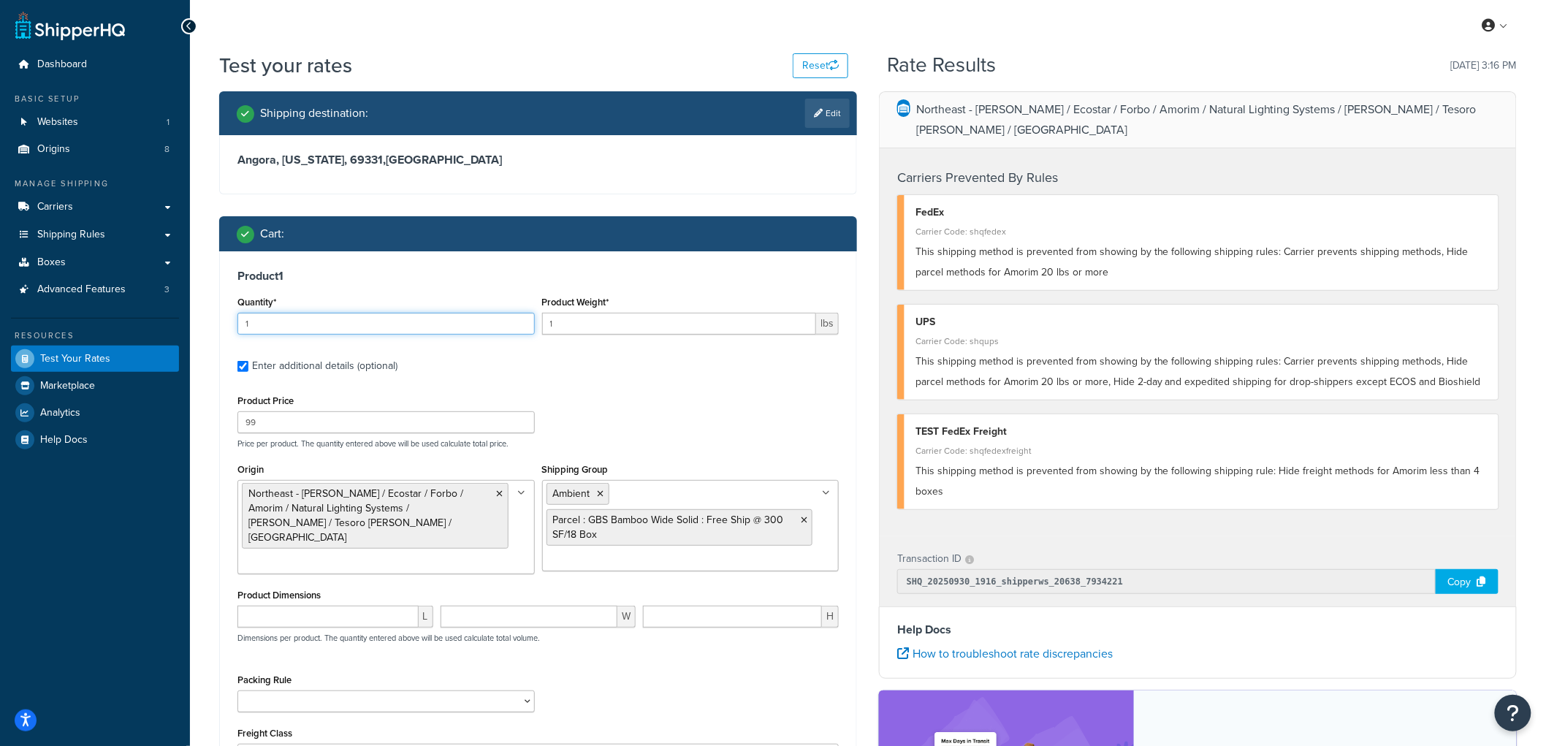
drag, startPoint x: 396, startPoint y: 322, endPoint x: 126, endPoint y: 315, distance: 270.4
click at [126, 315] on div "Dashboard Basic Setup Websites 1 Origins 8 Manage Shipping Carriers Carriers Al…" at bounding box center [773, 746] width 1546 height 1492
type input "3"
drag, startPoint x: 586, startPoint y: 327, endPoint x: 515, endPoint y: 322, distance: 71.0
click at [515, 322] on div "Quantity* 3 Product Weight* 1 lbs" at bounding box center [538, 318] width 609 height 53
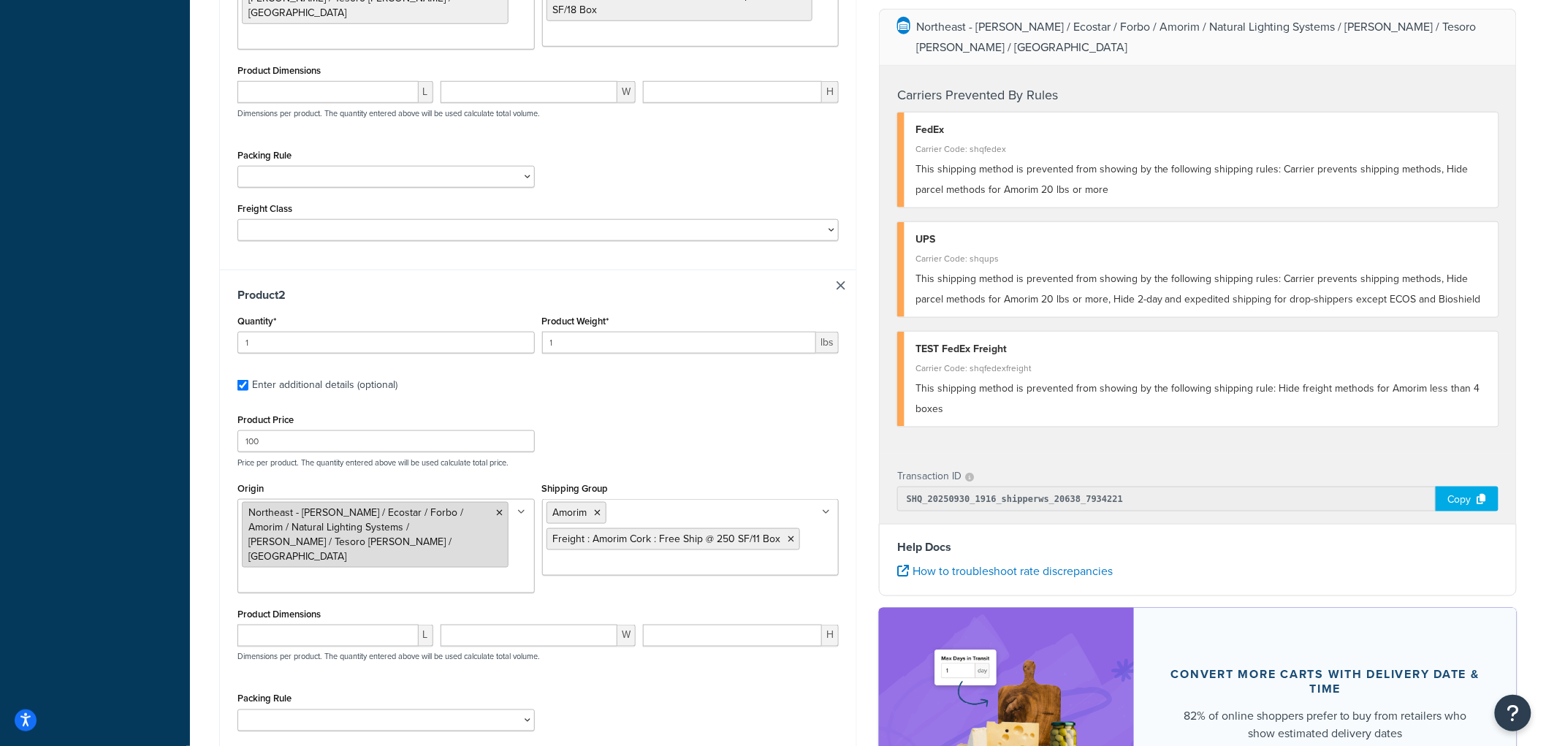
scroll to position [729, 0]
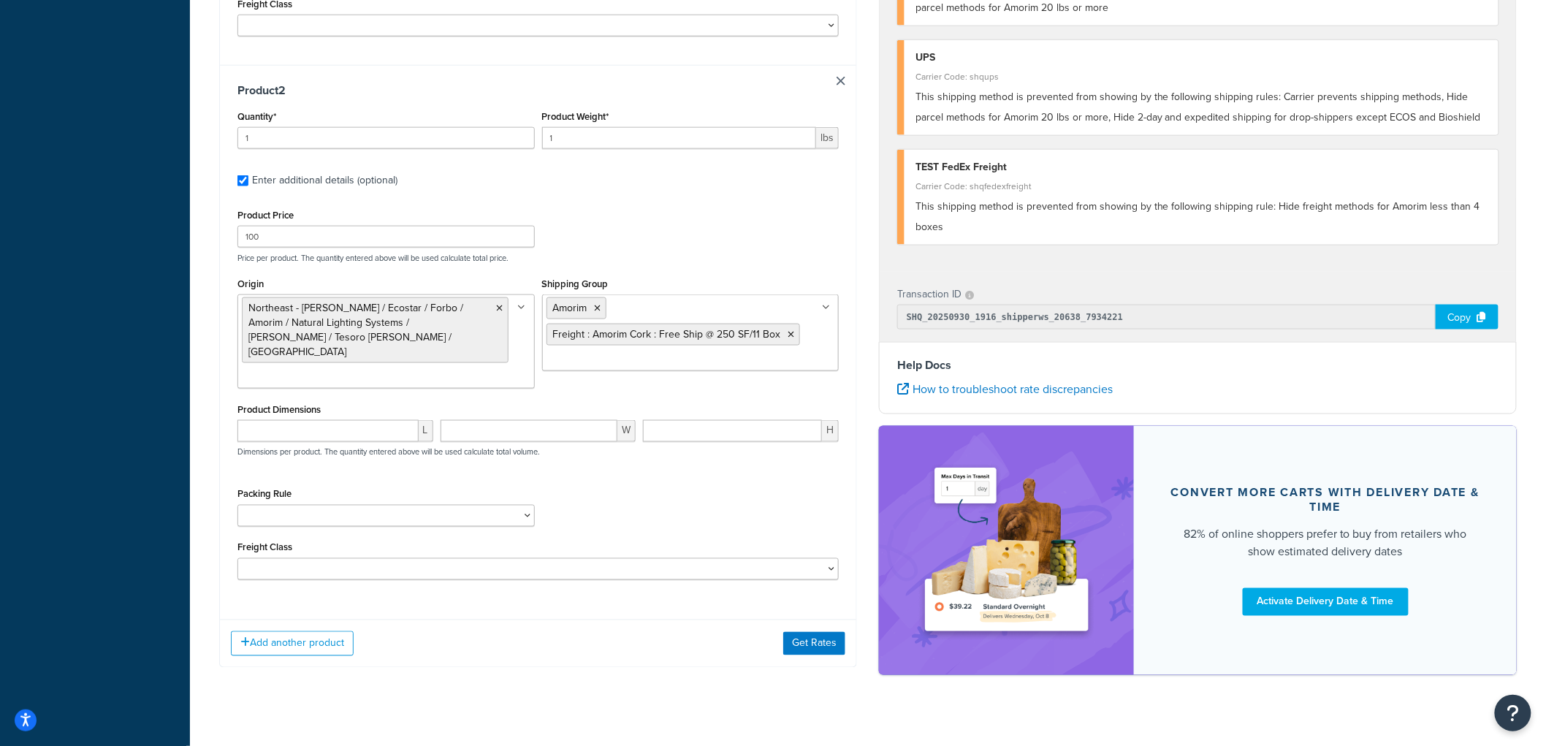
type input "50"
drag, startPoint x: 330, startPoint y: 130, endPoint x: 172, endPoint y: 135, distance: 157.9
click at [172, 135] on div "Dashboard Basic Setup Websites 1 Origins 8 Manage Shipping Carriers Carriers Al…" at bounding box center [773, 17] width 1546 height 1492
type input "3"
drag, startPoint x: 609, startPoint y: 141, endPoint x: 481, endPoint y: 114, distance: 130.7
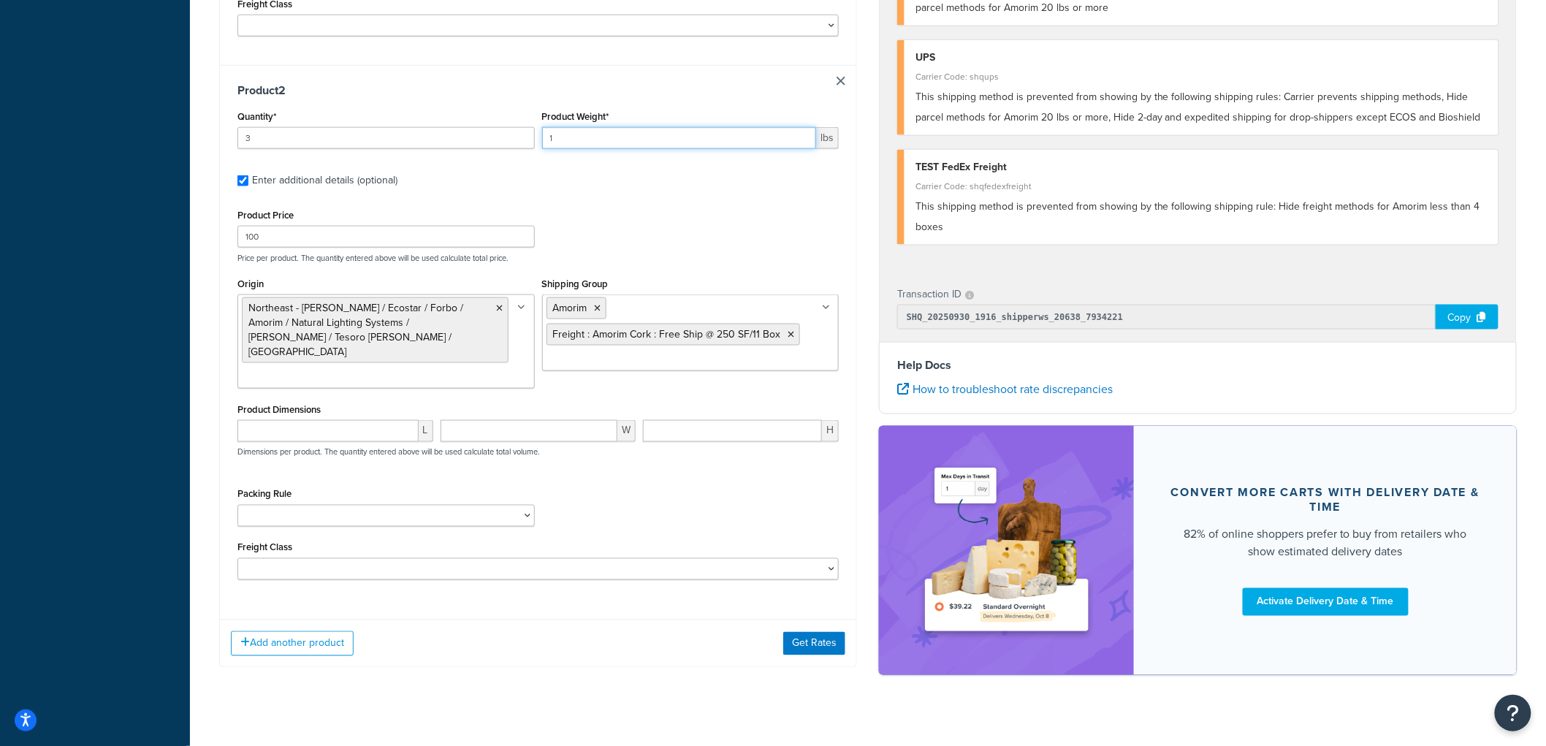
click at [481, 114] on div "Quantity* 3 Product Weight* 1 lbs" at bounding box center [538, 133] width 609 height 53
type input "2"
click at [828, 632] on button "Get Rates" at bounding box center [814, 643] width 62 height 23
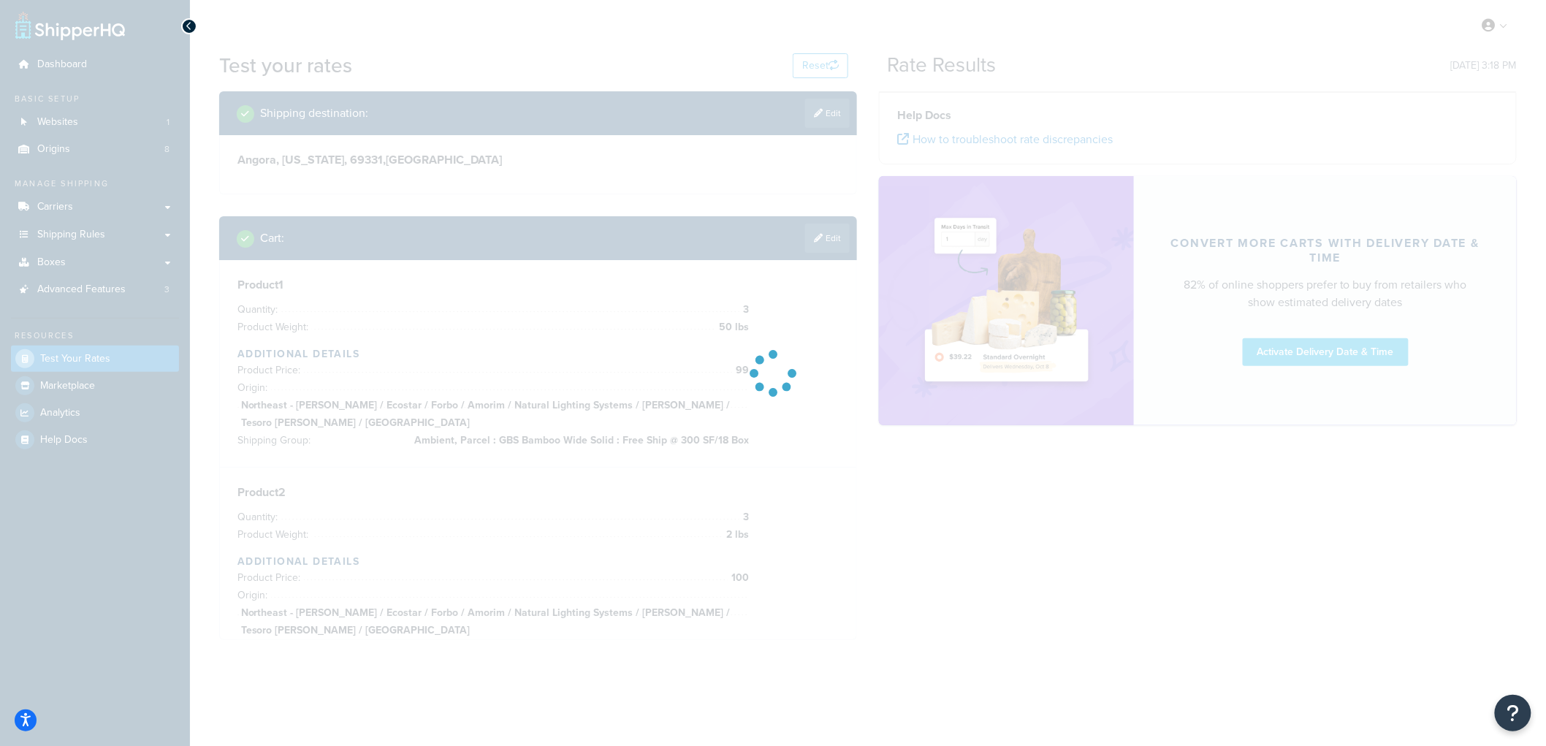
scroll to position [0, 0]
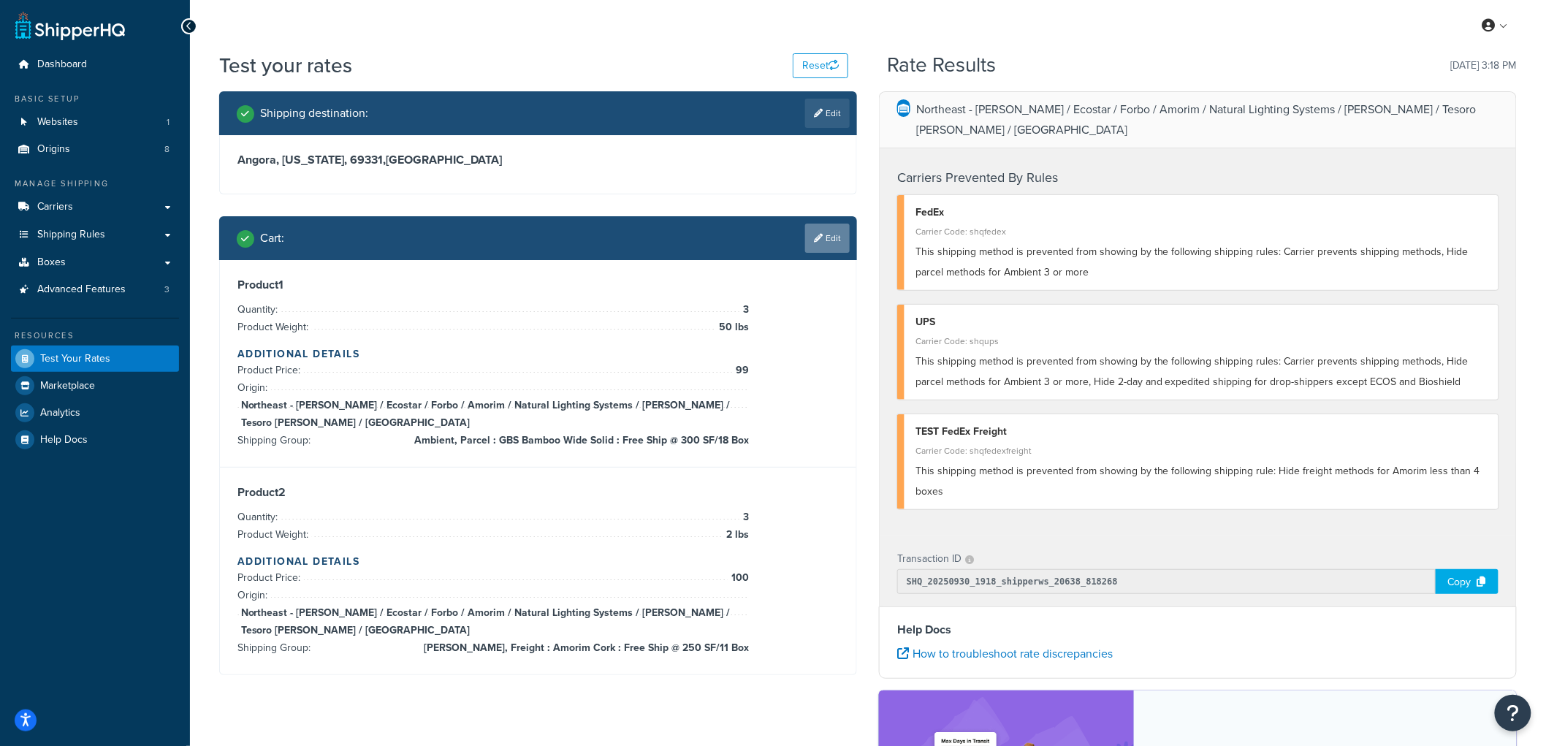
click at [812, 236] on link "Edit" at bounding box center [827, 238] width 45 height 29
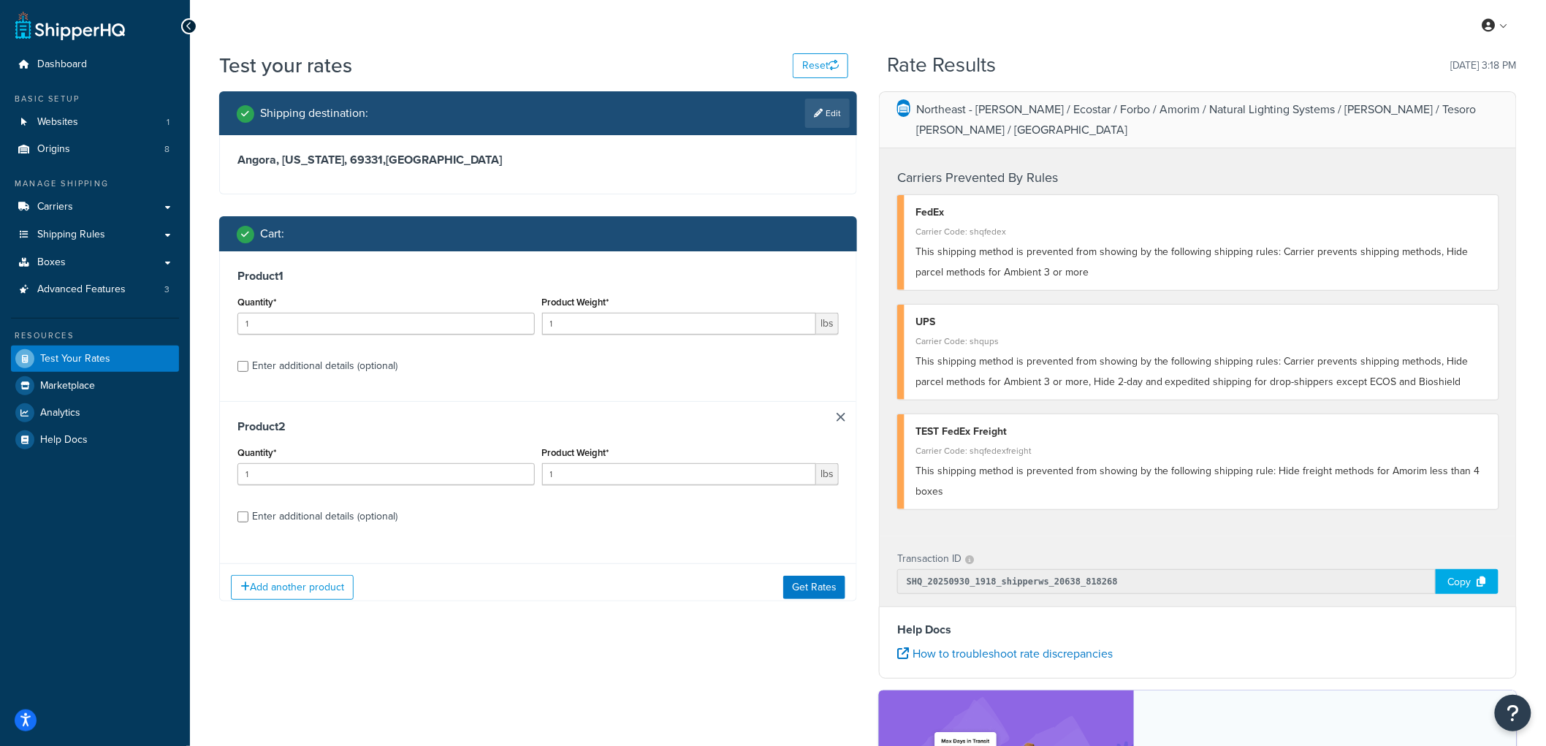
click at [359, 367] on div "Enter additional details (optional)" at bounding box center [324, 366] width 145 height 20
click at [248, 367] on input "Enter additional details (optional)" at bounding box center [242, 366] width 11 height 11
checkbox input "true"
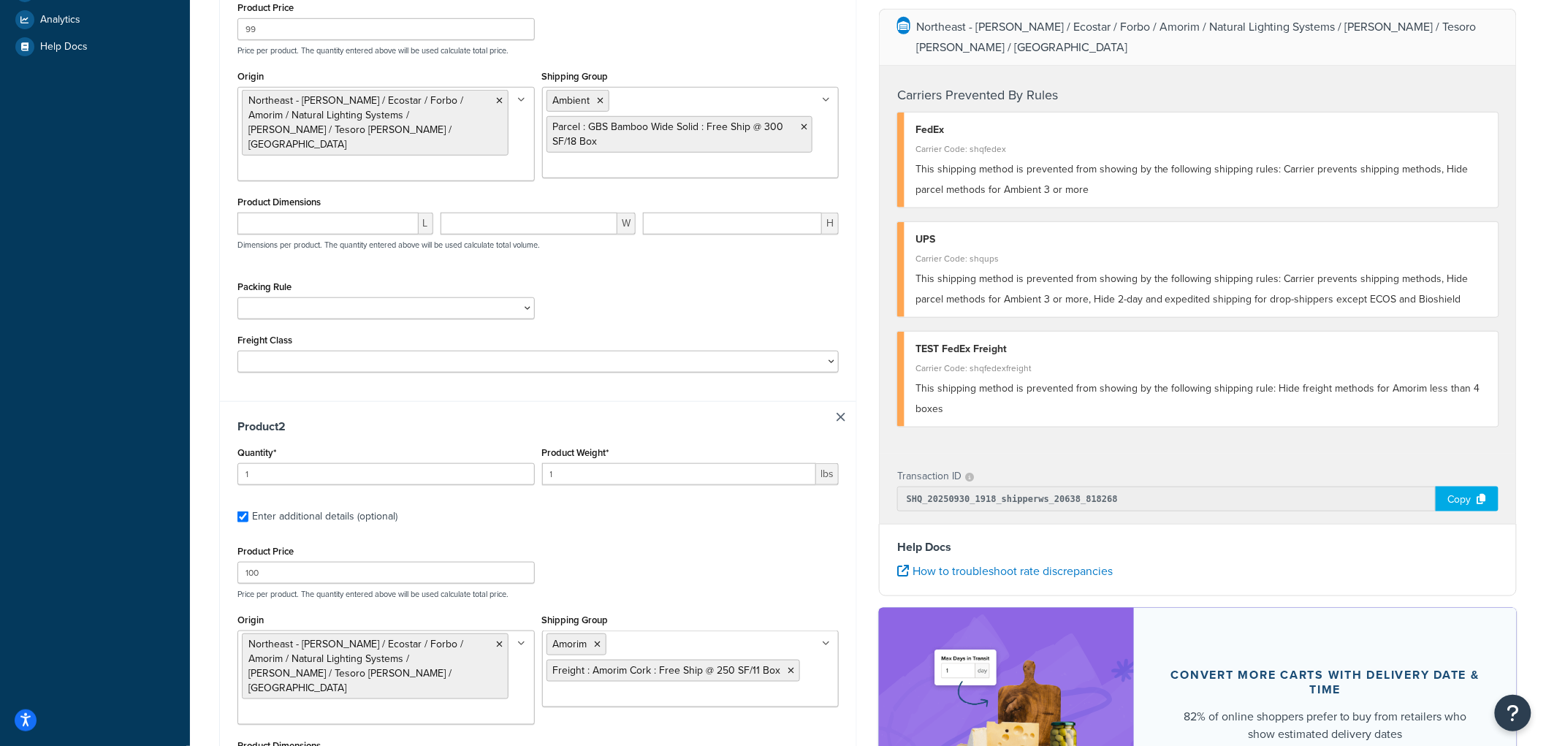
scroll to position [487, 0]
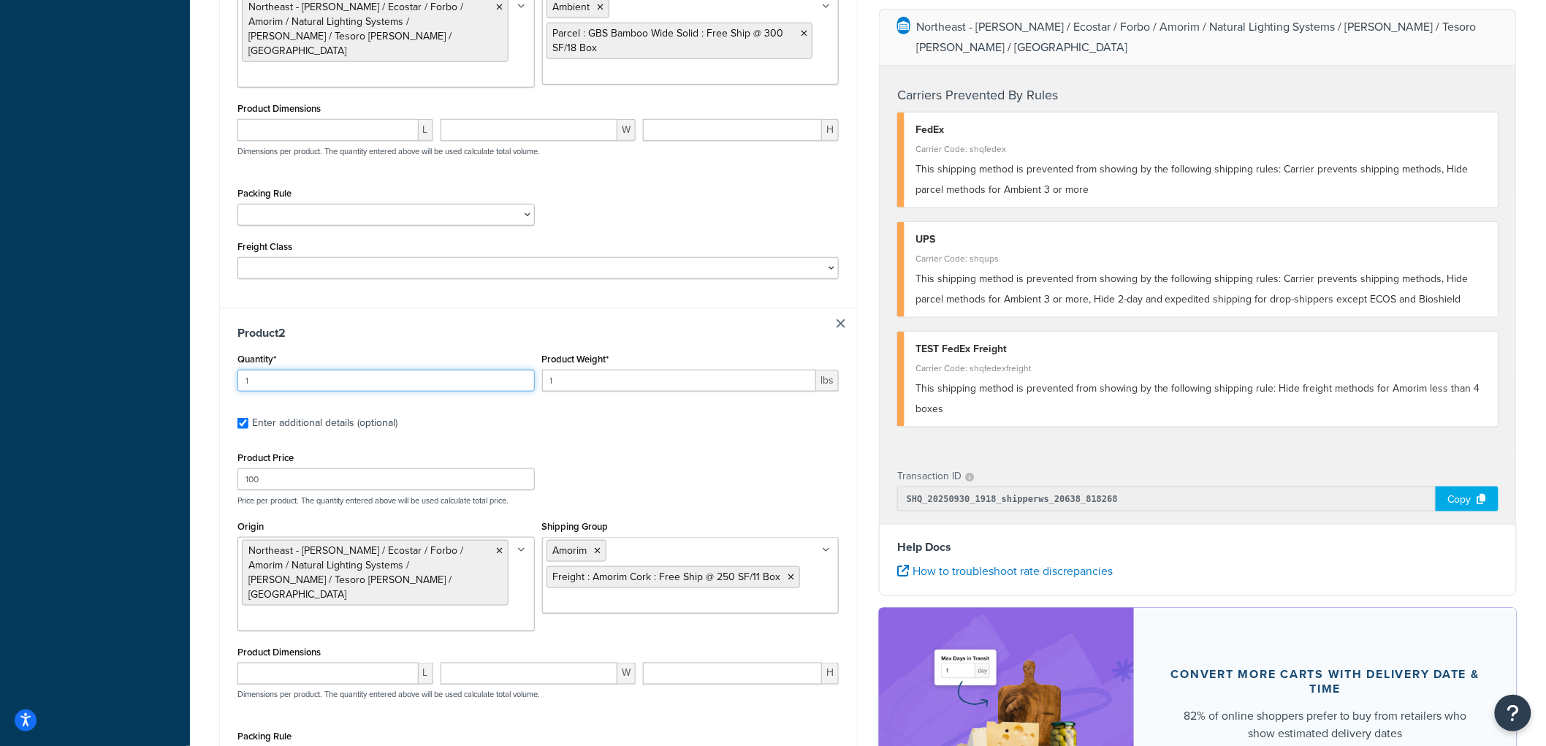
drag, startPoint x: 271, startPoint y: 376, endPoint x: 187, endPoint y: 370, distance: 84.2
click at [187, 370] on div "Dashboard Basic Setup Websites 1 Origins 8 Manage Shipping Carriers Carriers Al…" at bounding box center [773, 259] width 1546 height 1492
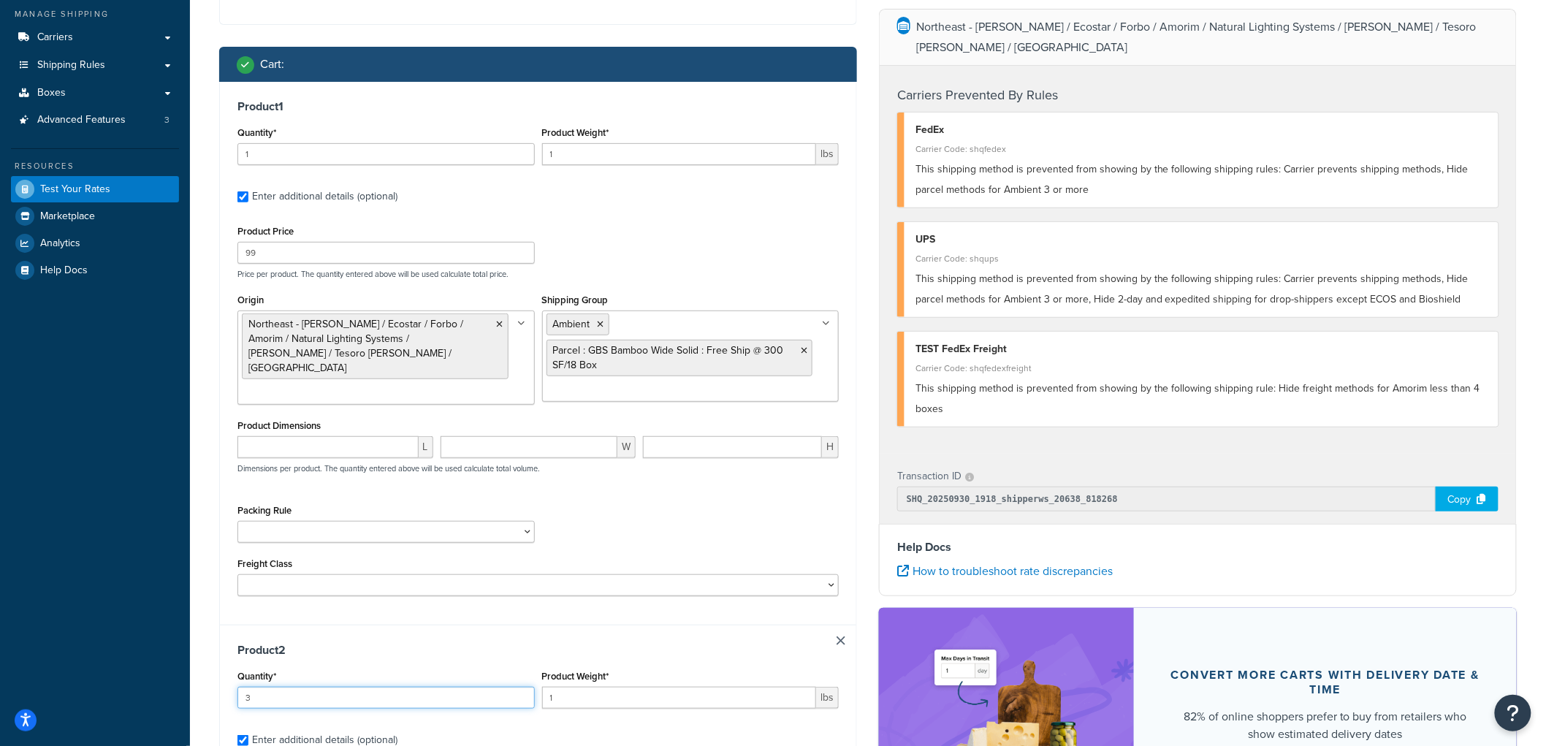
scroll to position [162, 0]
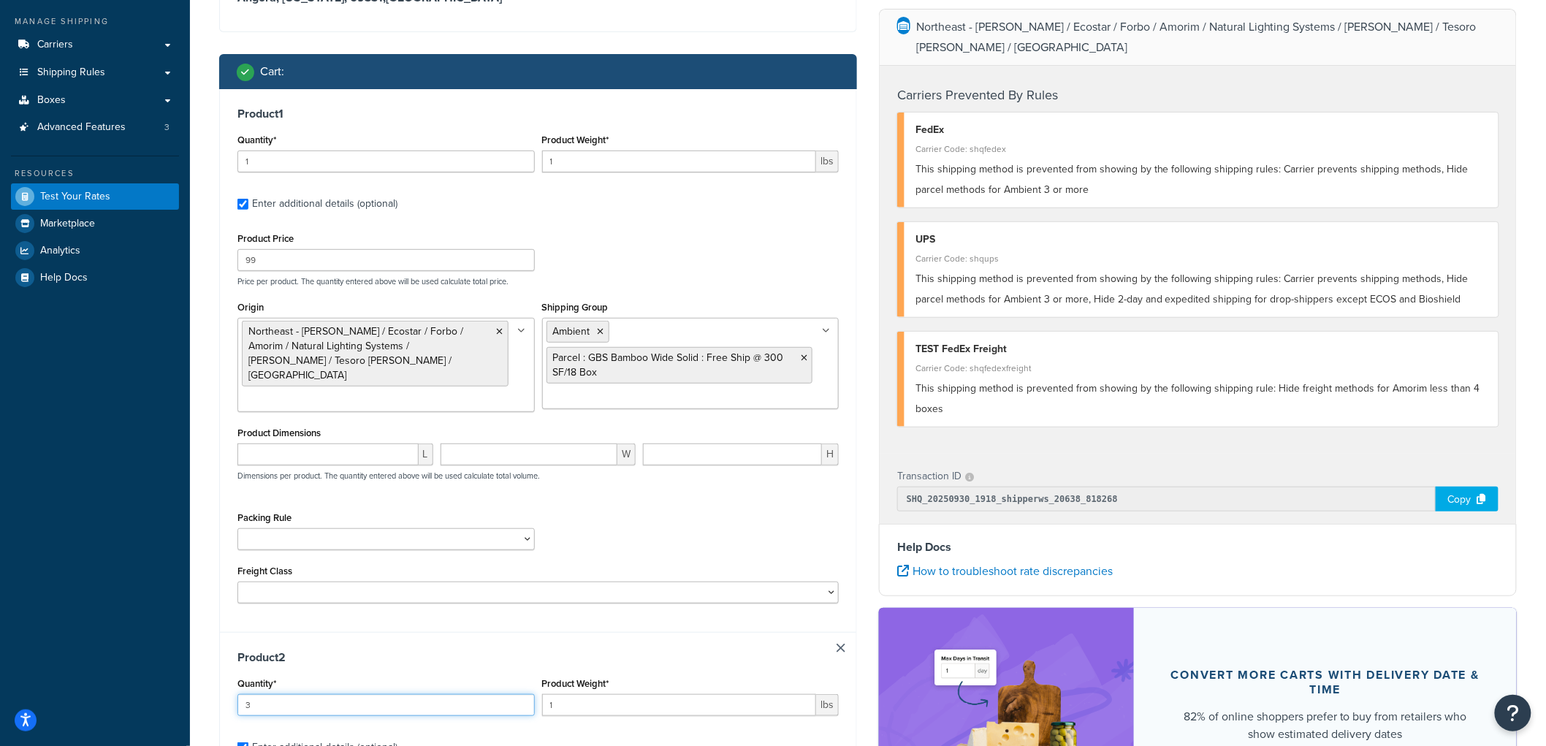
type input "3"
drag, startPoint x: 266, startPoint y: 154, endPoint x: 220, endPoint y: 169, distance: 48.5
click at [202, 155] on div "Test your rates Reset Rate Results 09/30/2025, 3:18 PM Shipping destination : E…" at bounding box center [868, 591] width 1356 height 1404
type input "3"
click at [593, 150] on input "1" at bounding box center [679, 161] width 275 height 22
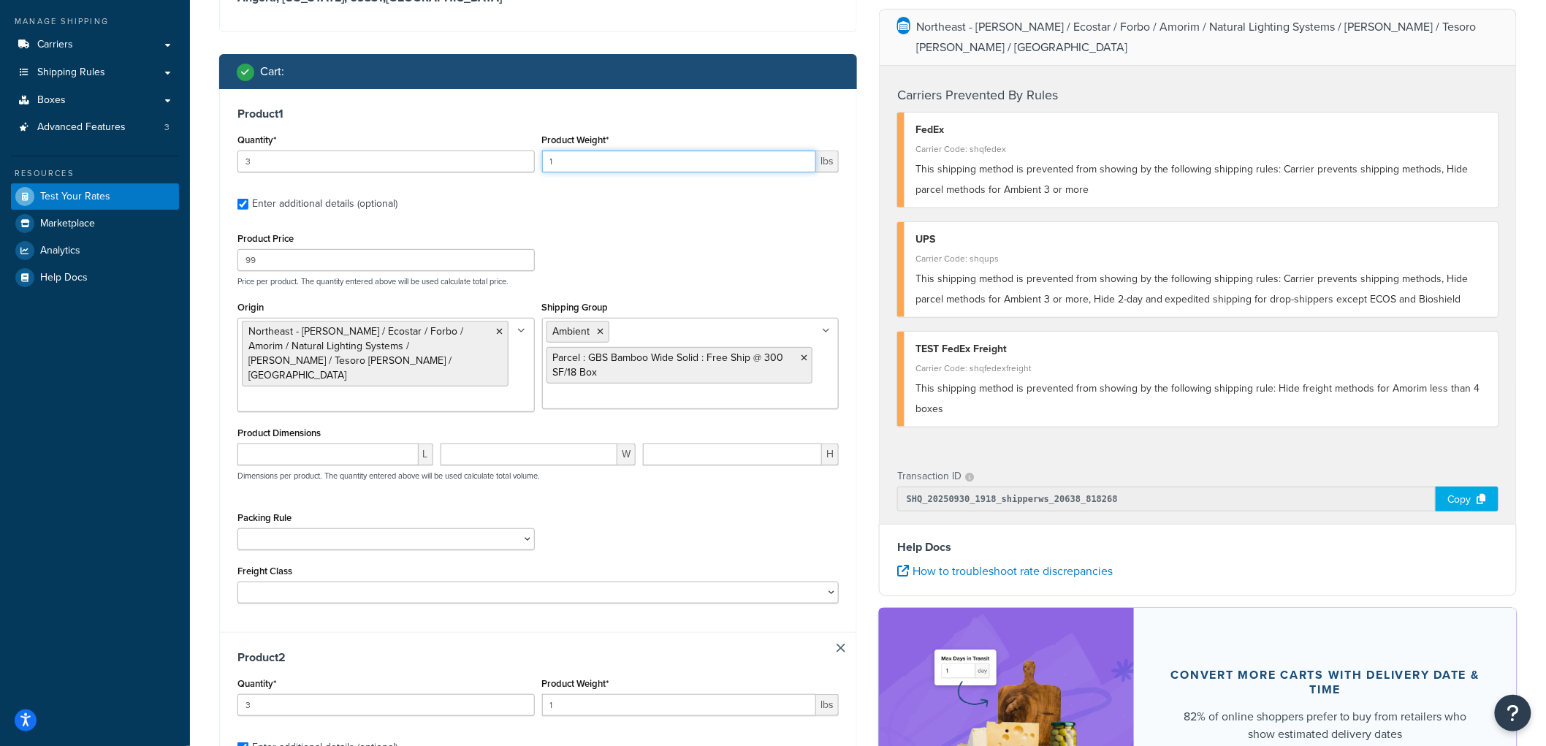
drag, startPoint x: 587, startPoint y: 158, endPoint x: 544, endPoint y: 156, distance: 43.9
click at [544, 156] on input "1" at bounding box center [679, 161] width 275 height 22
type input "50"
click at [566, 102] on div "Product 1 Quantity* 3 Product Weight* 50 lbs Enter additional details (optional…" at bounding box center [538, 360] width 636 height 543
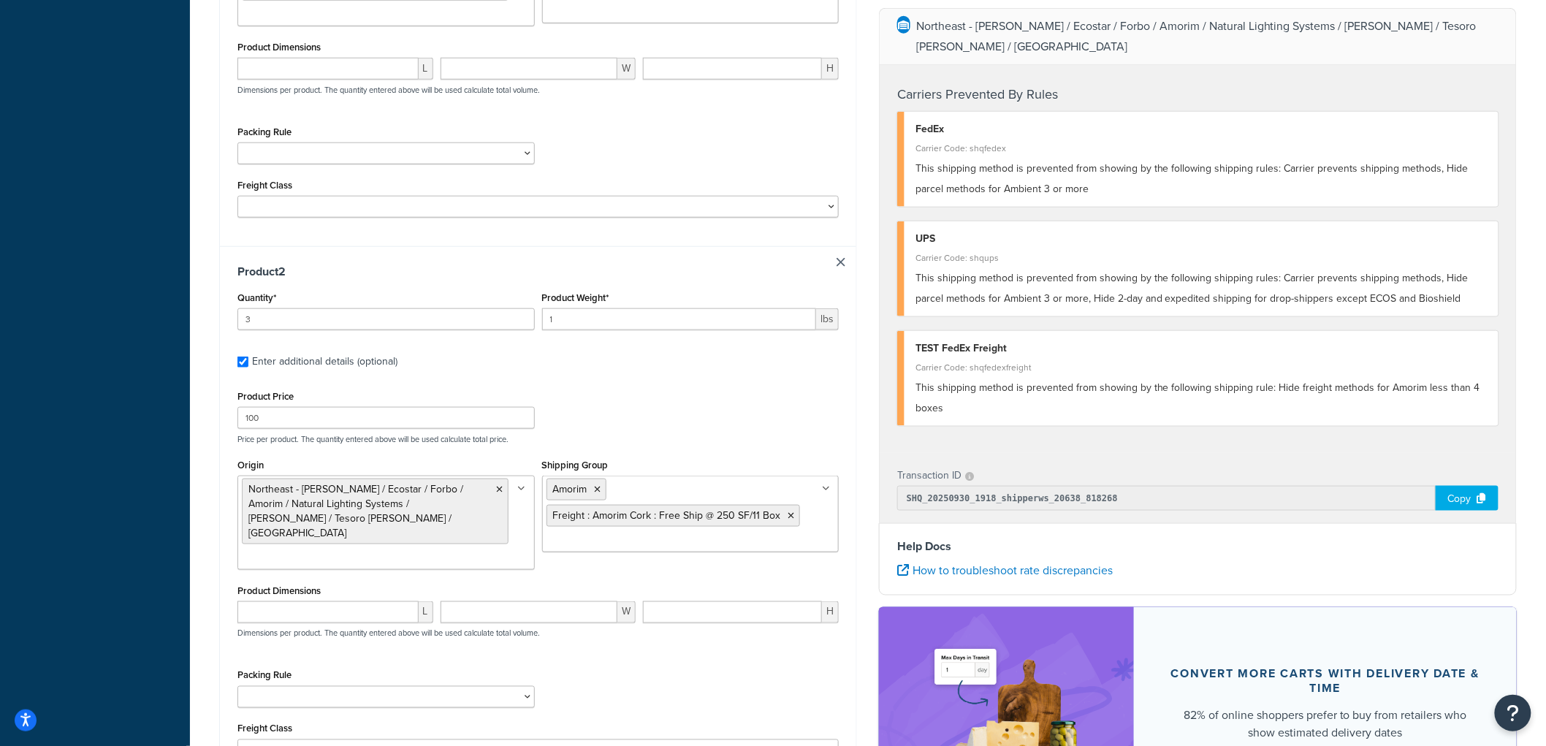
scroll to position [568, 0]
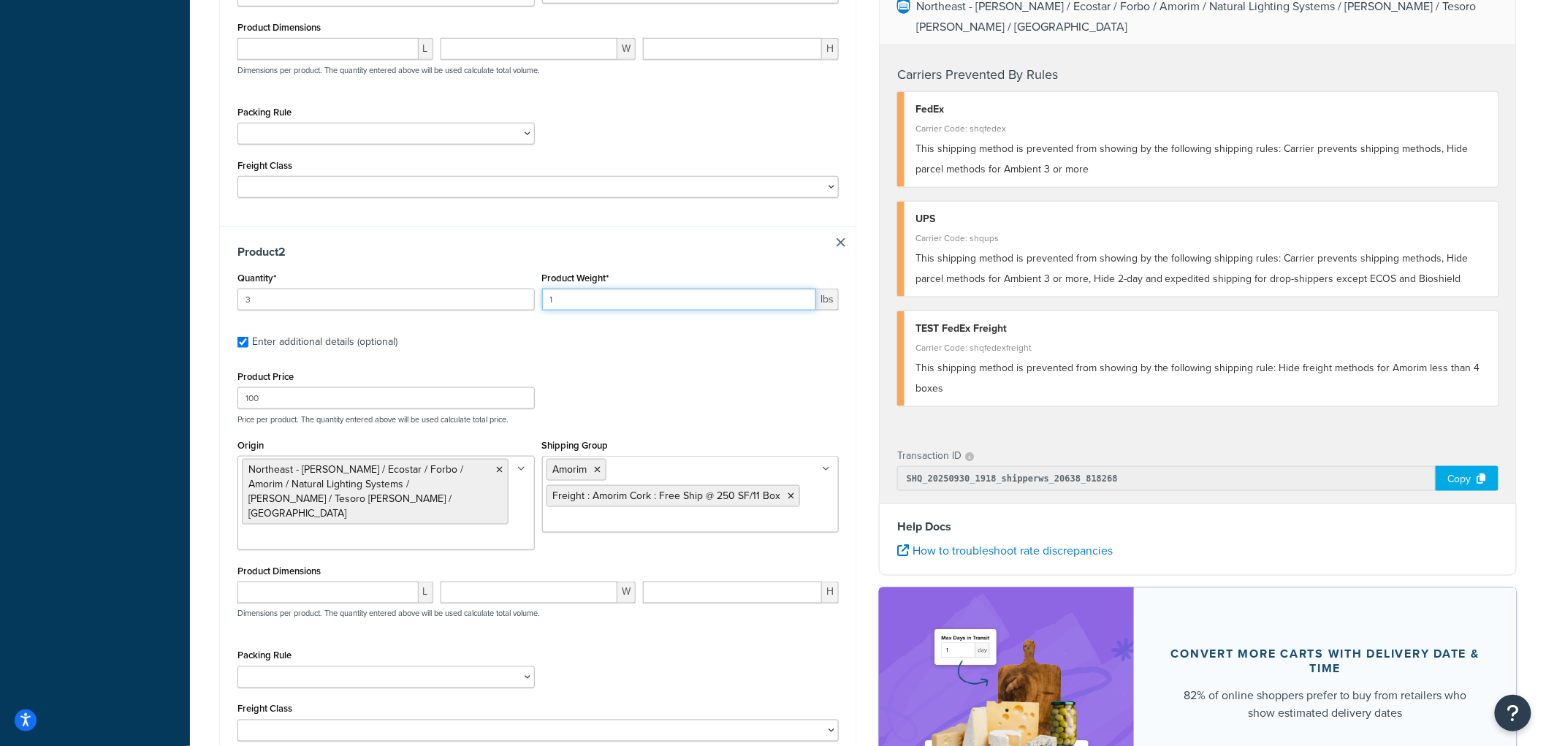
drag, startPoint x: 587, startPoint y: 297, endPoint x: 489, endPoint y: 296, distance: 97.9
click at [489, 296] on div "Quantity* 3 Product Weight* 1 lbs" at bounding box center [538, 294] width 609 height 53
type input "3"
click at [202, 289] on div "Test your rates Reset Rate Results 09/30/2025, 3:18 PM Shipping destination : E…" at bounding box center [868, 186] width 1356 height 1404
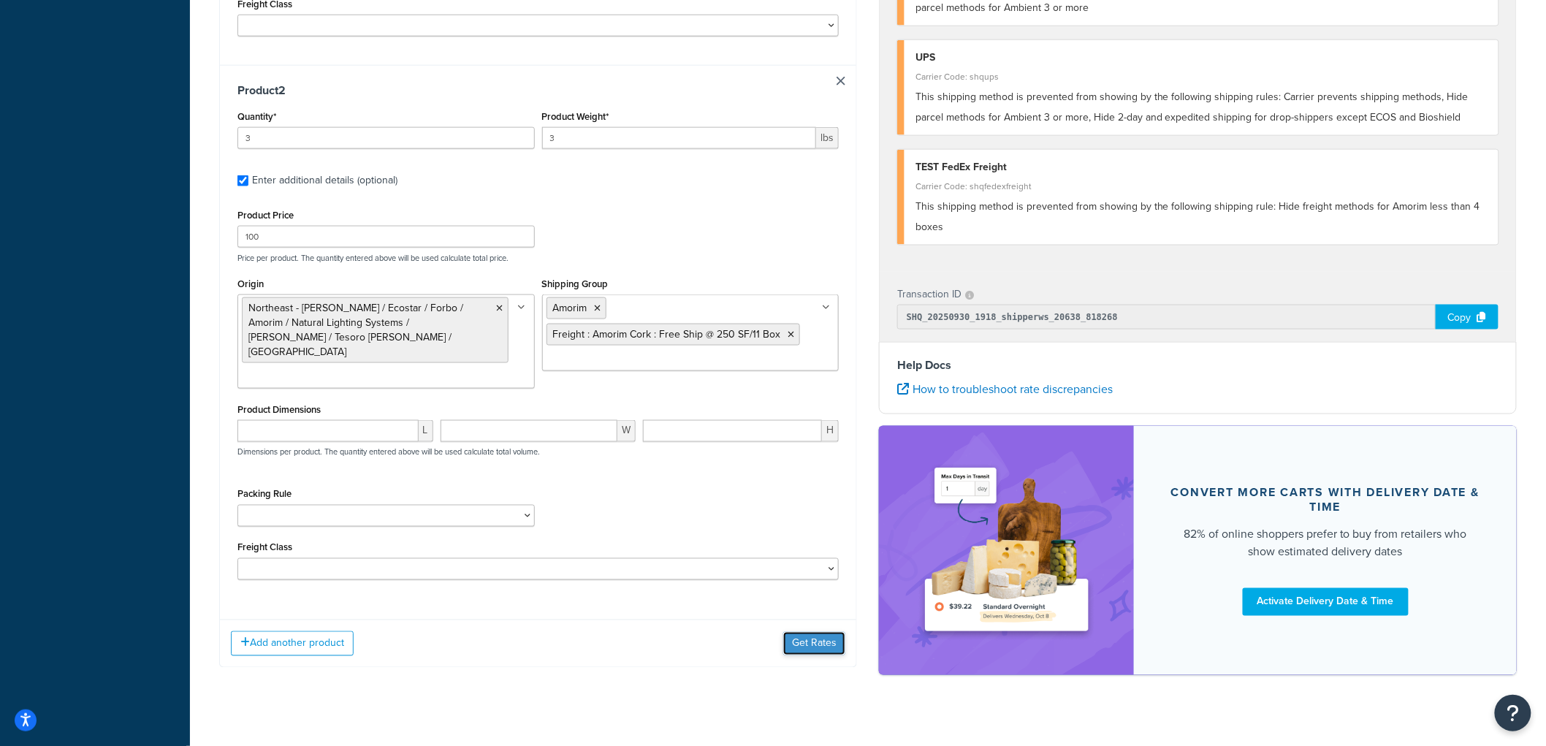
click at [808, 632] on button "Get Rates" at bounding box center [814, 643] width 62 height 23
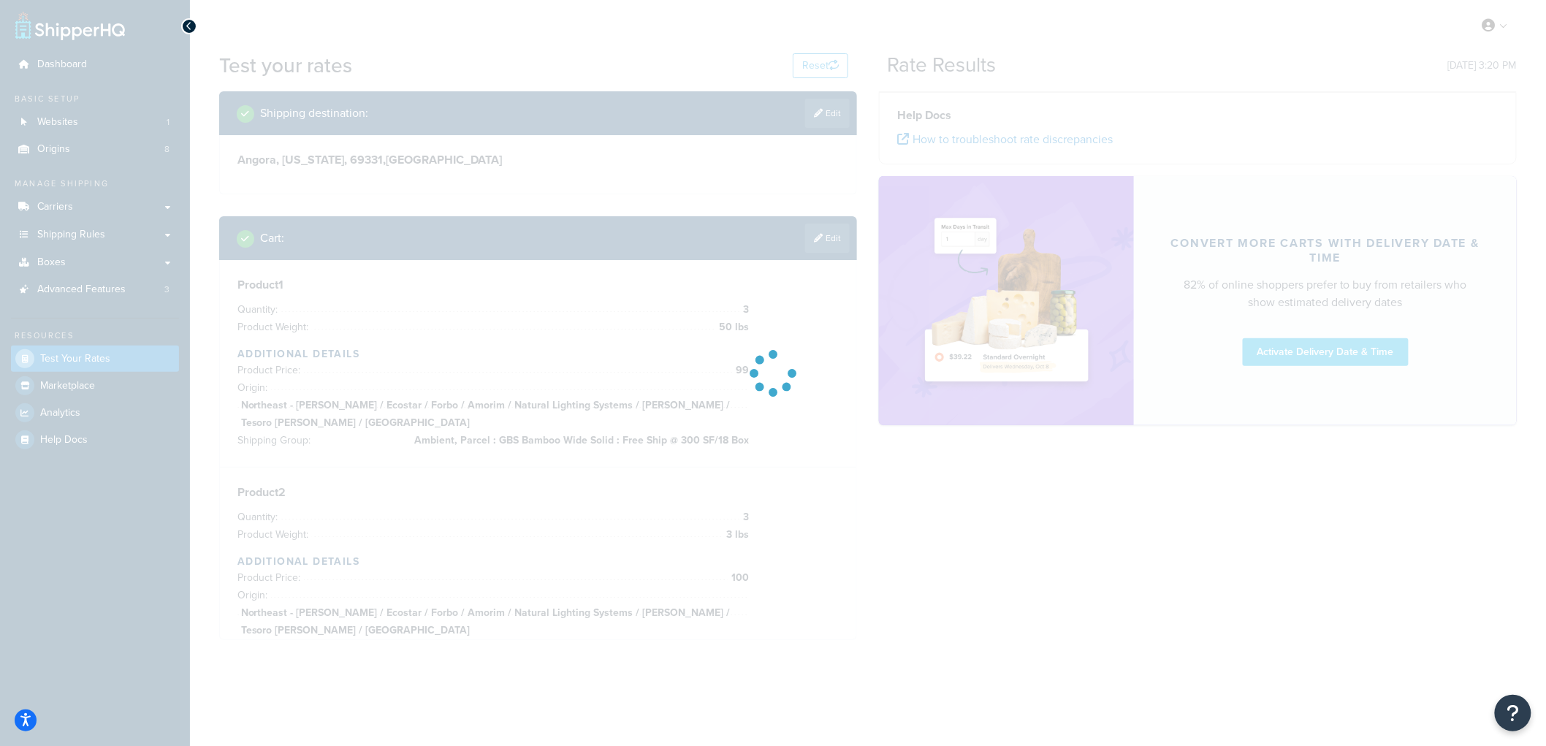
scroll to position [0, 0]
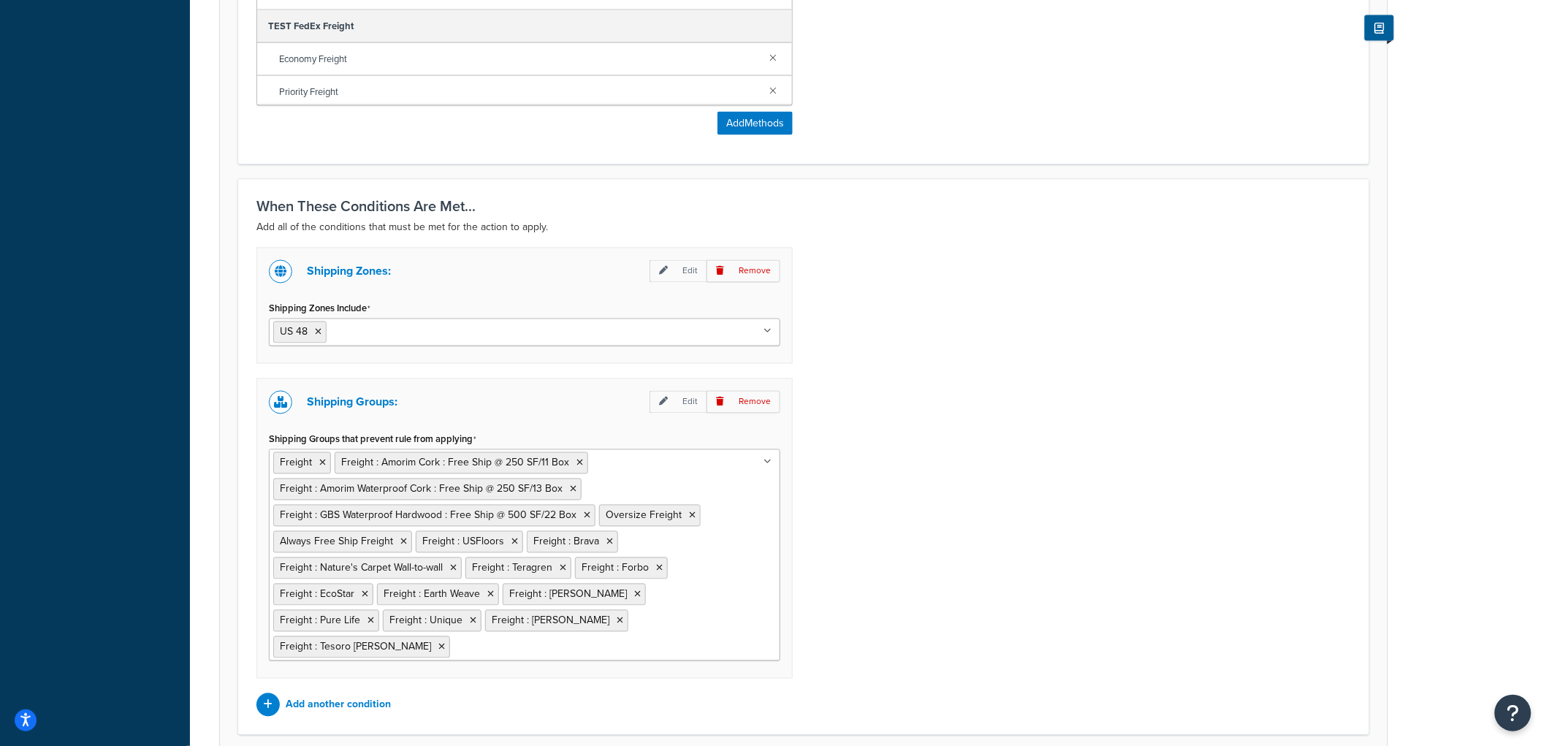
scroll to position [997, 0]
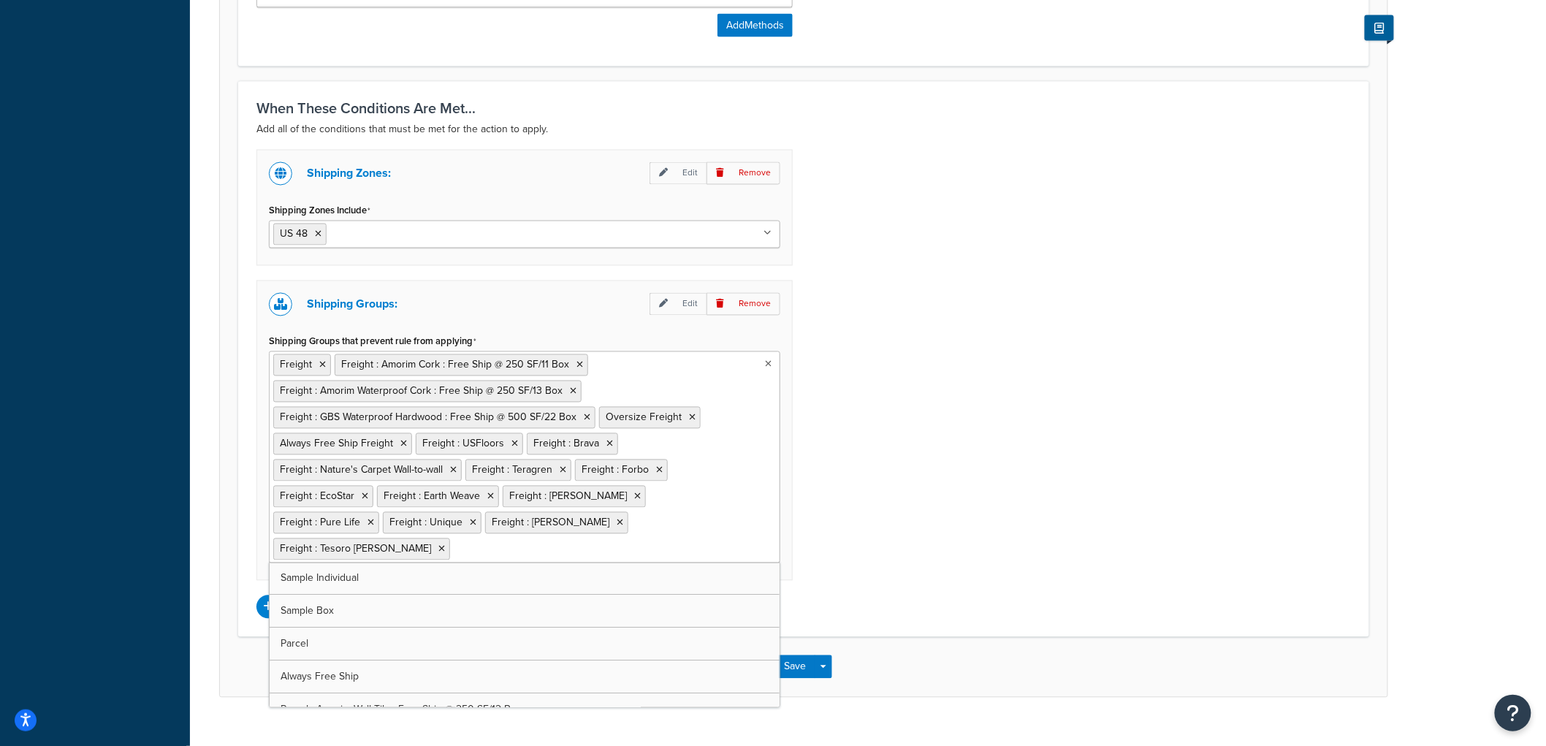
click at [725, 503] on ul "Freight Freight : Amorim Cork : Free Ship @ 250 SF/11 Box Freight : Amorim Wate…" at bounding box center [524, 457] width 511 height 212
click at [1099, 430] on div "Shipping Zones: Edit Remove Shipping Zones Include US 48 US APO [GEOGRAPHIC_DAT…" at bounding box center [803, 384] width 1116 height 469
click at [783, 655] on button "Save" at bounding box center [795, 666] width 39 height 23
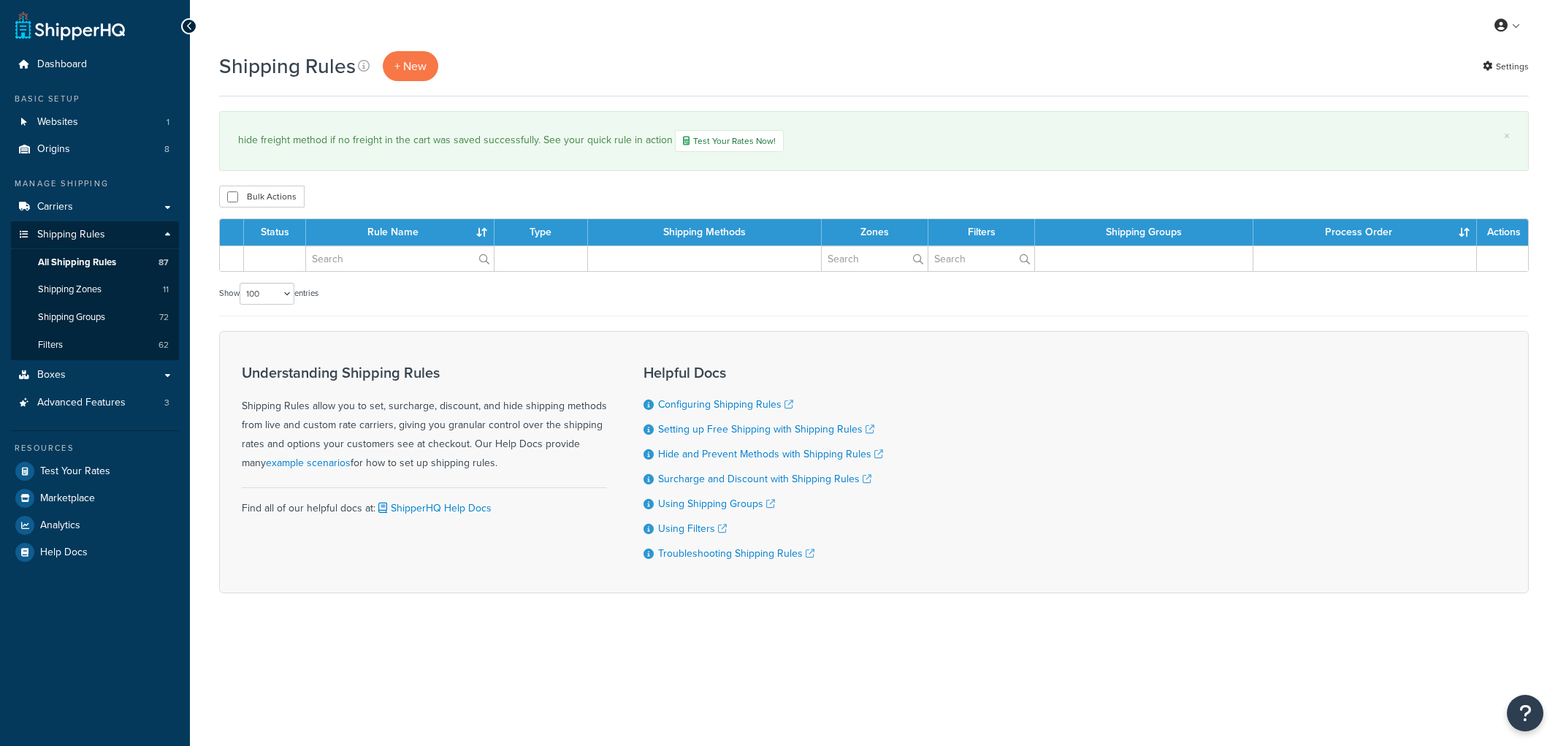
select select "100"
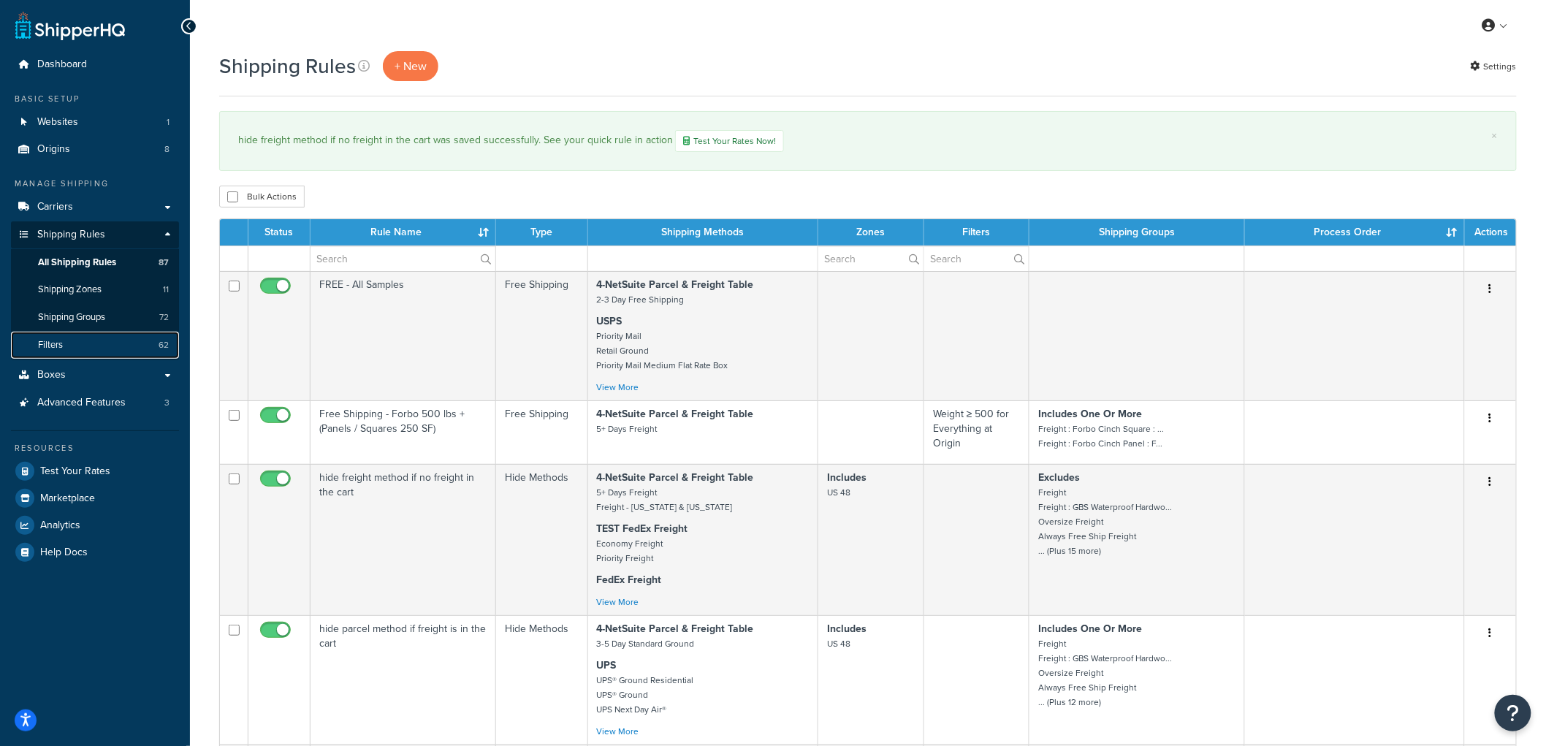
click at [63, 348] on link "Filters 62" at bounding box center [95, 345] width 168 height 27
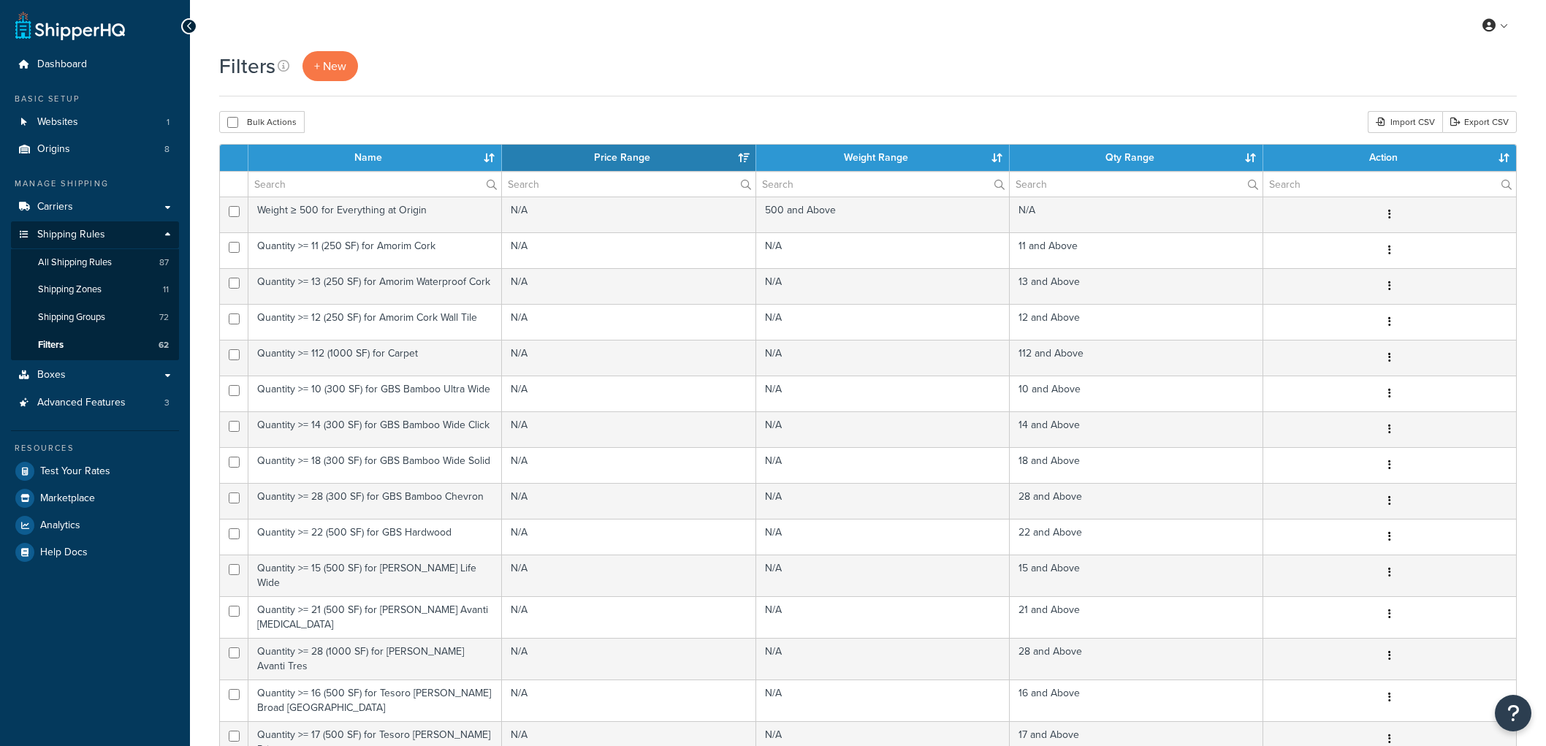
select select "15"
click at [326, 69] on span "+ New" at bounding box center [330, 66] width 32 height 17
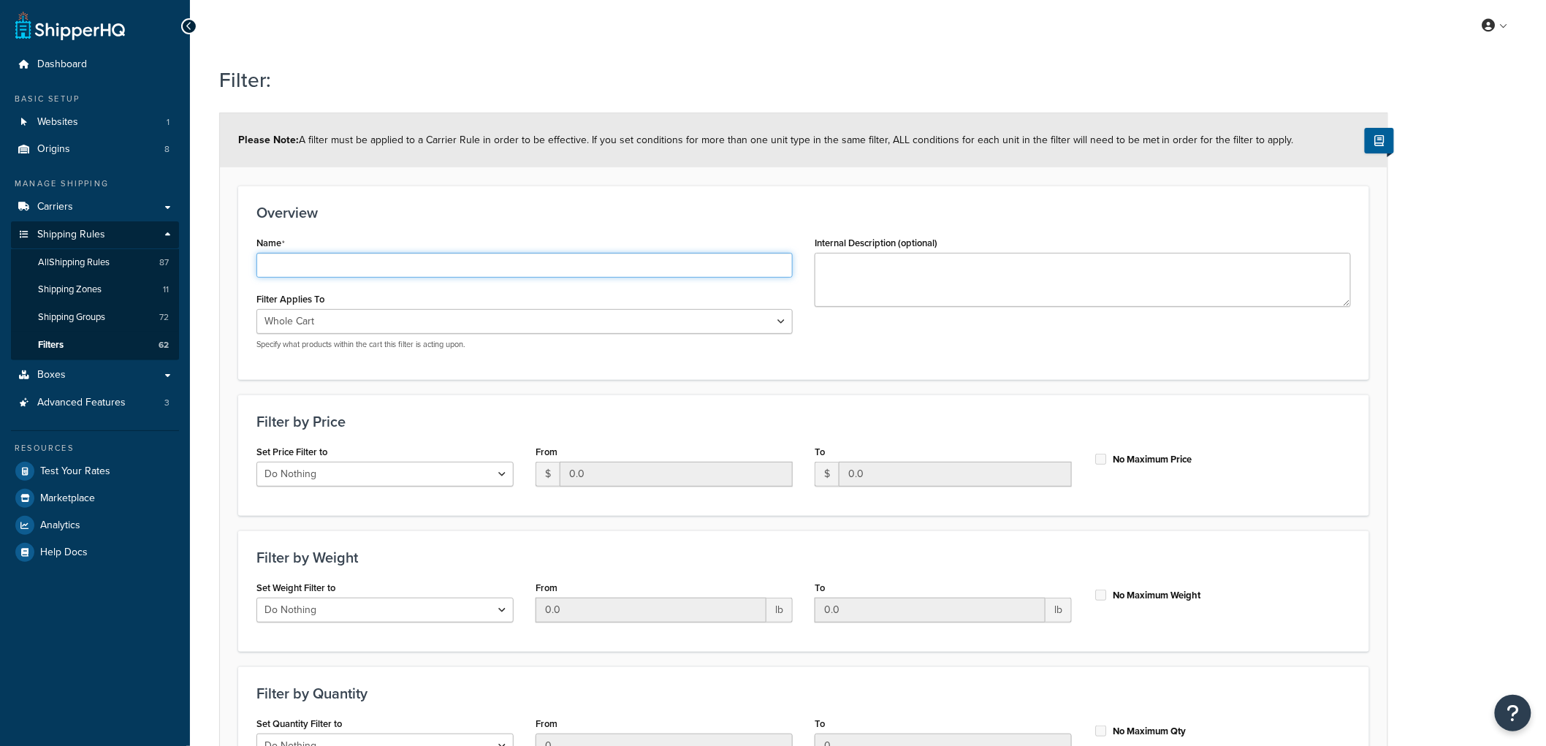
click at [361, 264] on input "Name" at bounding box center [524, 265] width 536 height 25
type input "Quantity < 3 for Ambient"
click at [537, 237] on div "Name Quantity < 3 for Ambient" at bounding box center [524, 254] width 536 height 45
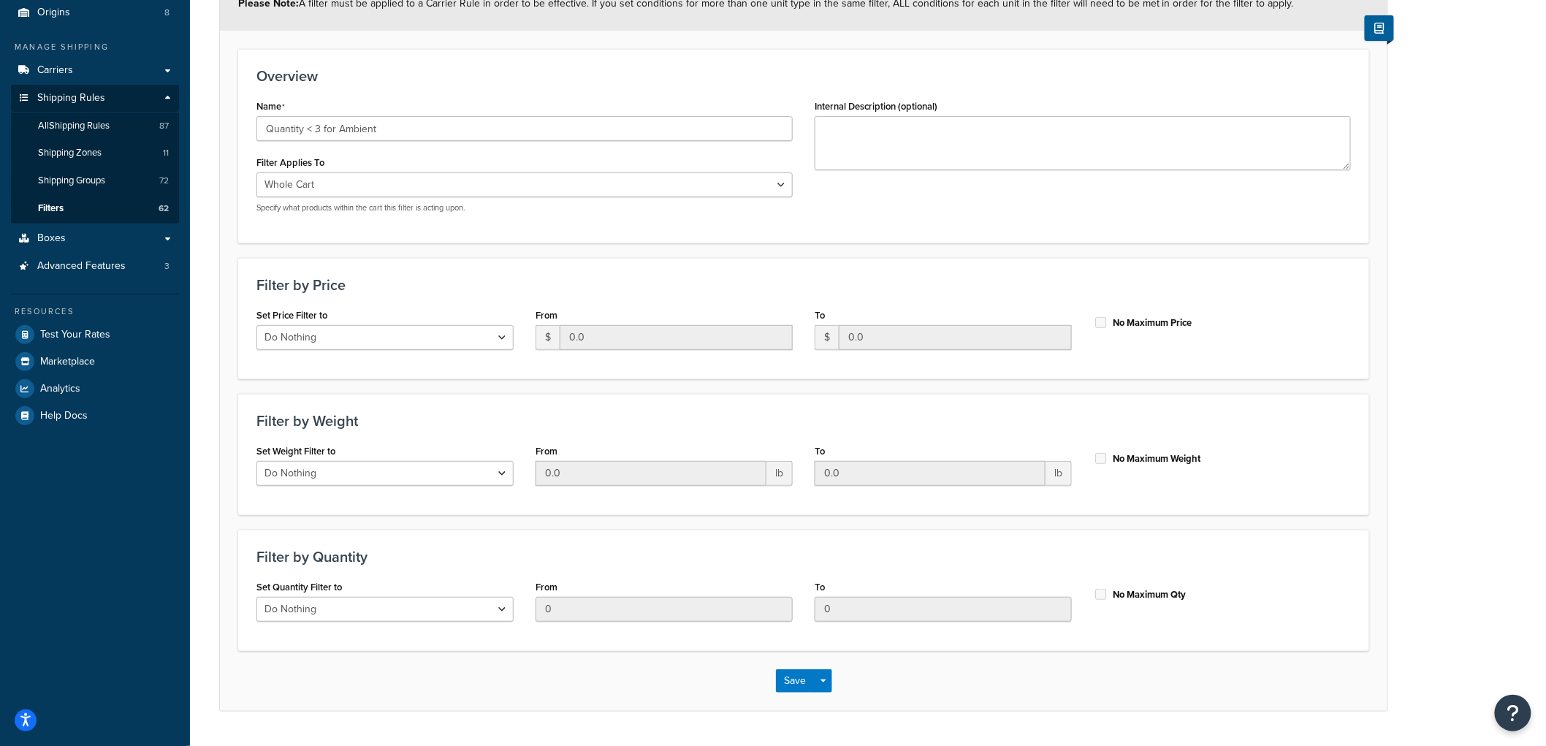
scroll to position [175, 0]
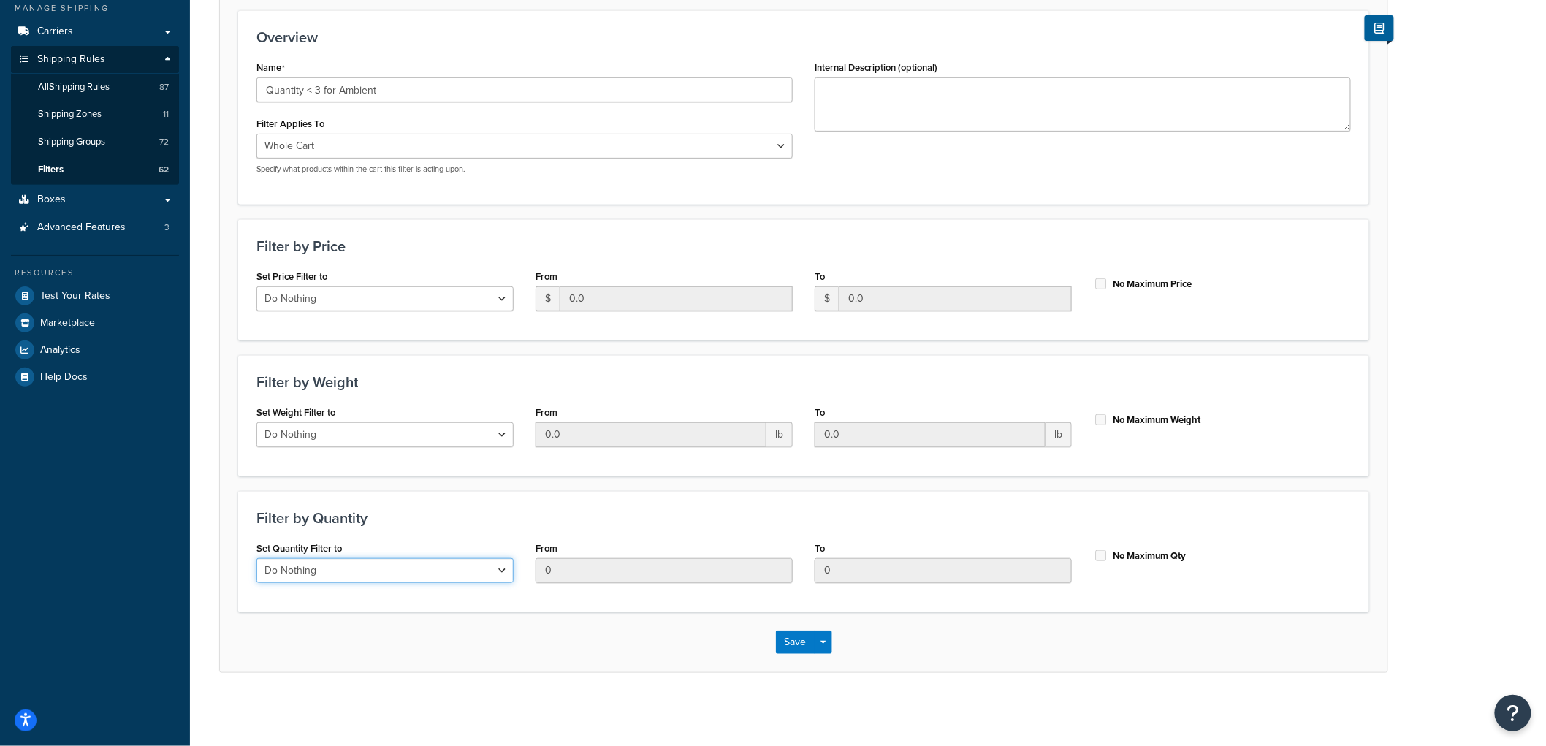
click at [373, 571] on select "Do Nothing Apply to a Range" at bounding box center [384, 570] width 257 height 25
select select "range"
click at [256, 558] on select "Do Nothing Apply to a Range" at bounding box center [384, 570] width 257 height 25
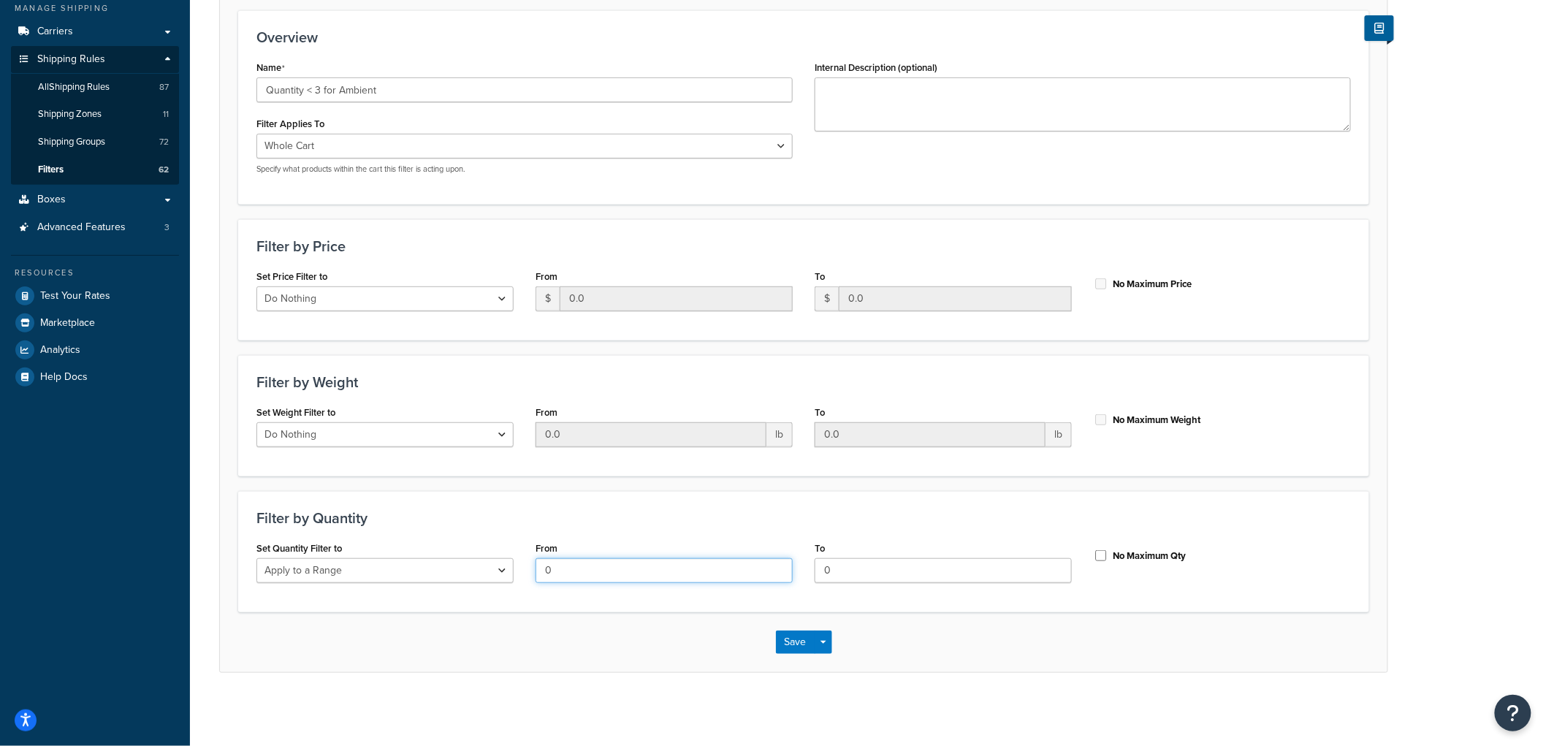
drag, startPoint x: 588, startPoint y: 565, endPoint x: 487, endPoint y: 563, distance: 100.8
click at [487, 563] on div "Set Quantity Filter to Do Nothing Apply to a Range From 0 To 0 No Maximum Qty" at bounding box center [803, 566] width 1116 height 56
drag, startPoint x: 881, startPoint y: 575, endPoint x: 763, endPoint y: 565, distance: 118.0
click at [763, 565] on div "Set Quantity Filter to Do Nothing Apply to a Range From 0 To 0 No Maximum Qty" at bounding box center [803, 566] width 1116 height 56
type input "2"
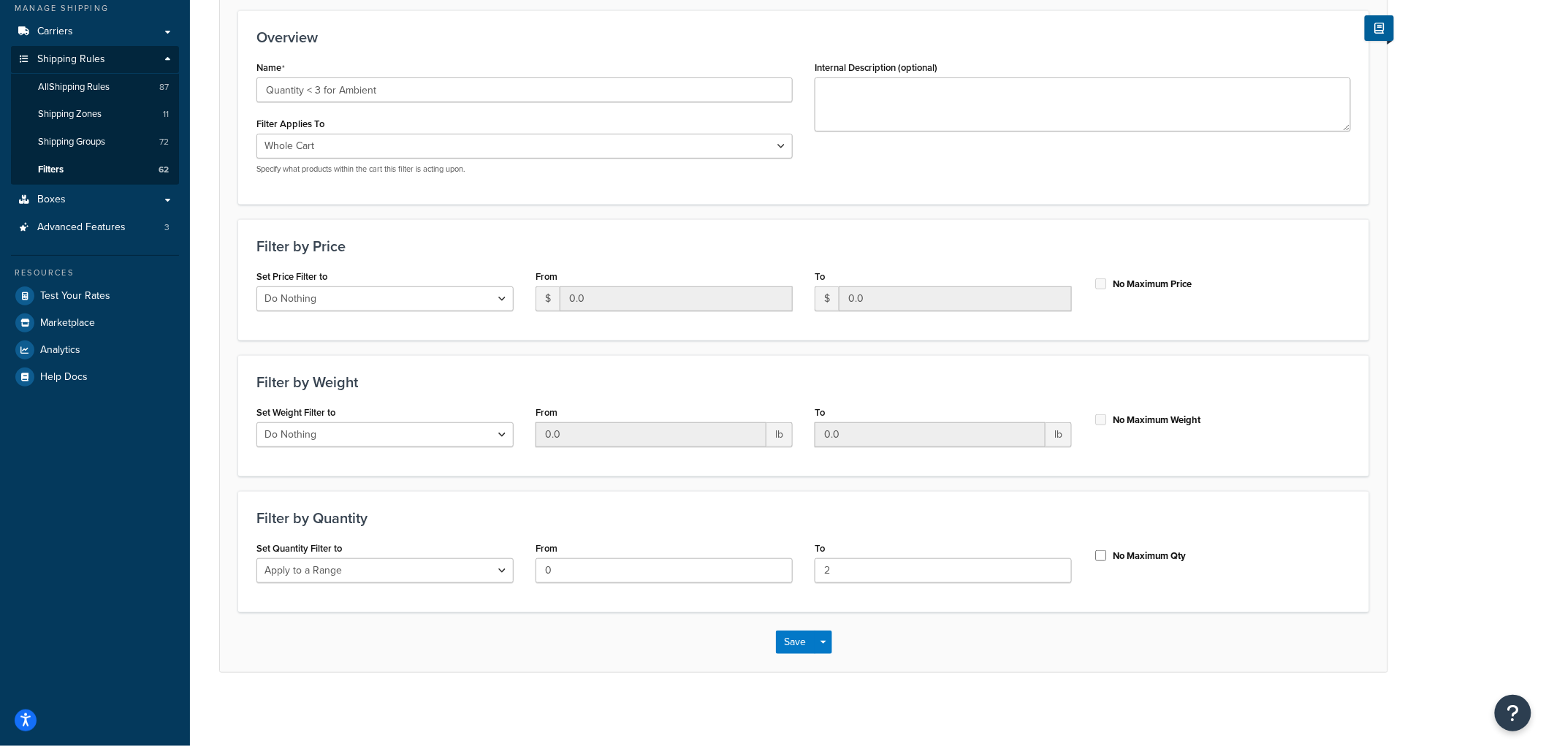
click at [788, 544] on div "From 0" at bounding box center [663, 560] width 257 height 45
click at [422, 141] on select "Whole Cart Everything in Shipping Group Everything at Origin Each Item within S…" at bounding box center [524, 146] width 536 height 25
select select "SHIPPING_GROUP"
click at [256, 134] on select "Whole Cart Everything in Shipping Group Everything at Origin Each Item within S…" at bounding box center [524, 146] width 536 height 25
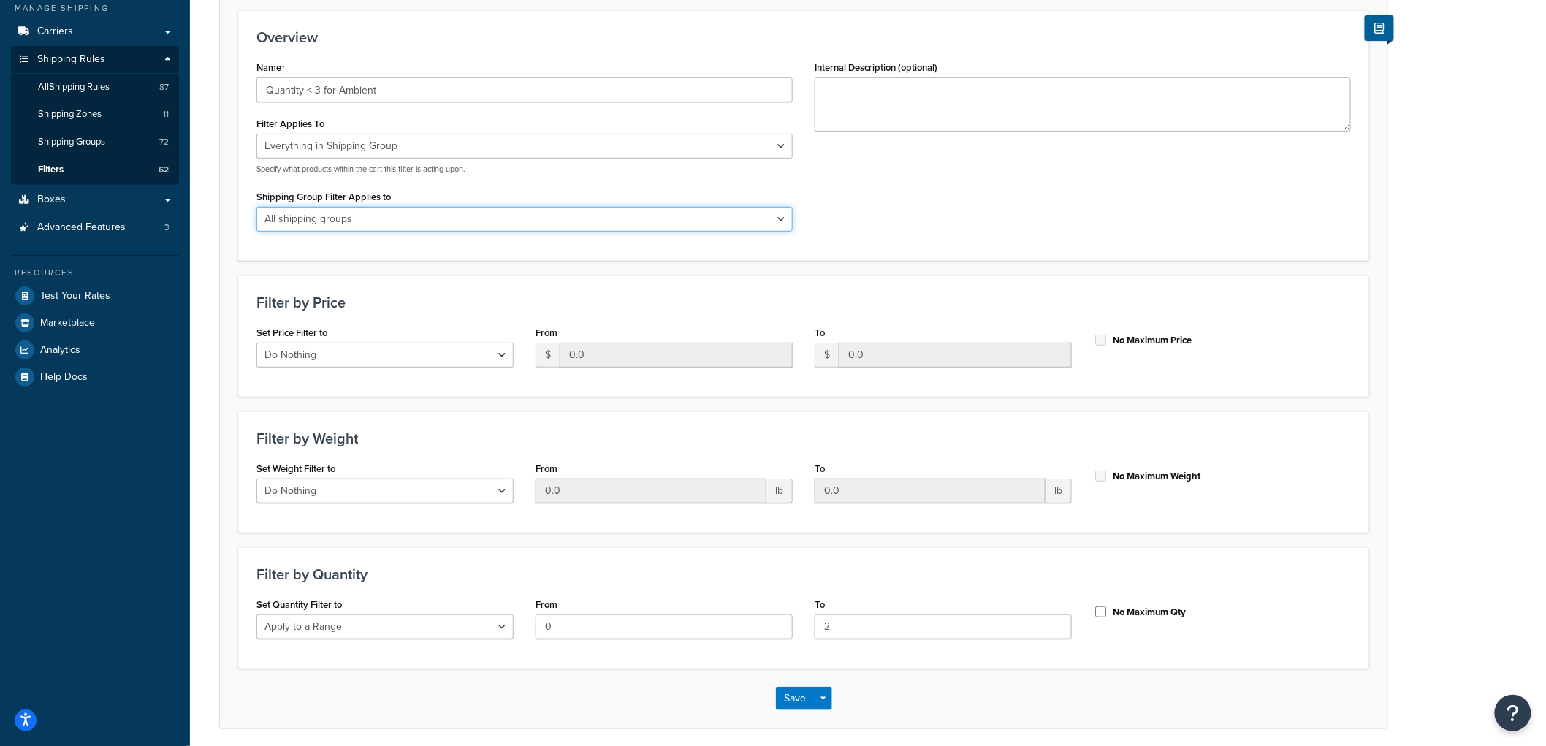
click at [378, 215] on select "All shipping groups Sample Individual Sample Box Parcel Freight Always Free Shi…" at bounding box center [524, 219] width 536 height 25
select select "300087"
click at [256, 207] on select "All shipping groups Sample Individual Sample Box Parcel Freight Always Free Shi…" at bounding box center [524, 219] width 536 height 25
click at [1037, 219] on div "Name Quantity < 3 for Ambient Filter Applies To Whole Cart Everything in Shippi…" at bounding box center [803, 149] width 1116 height 185
click at [793, 695] on button "Save" at bounding box center [795, 698] width 39 height 23
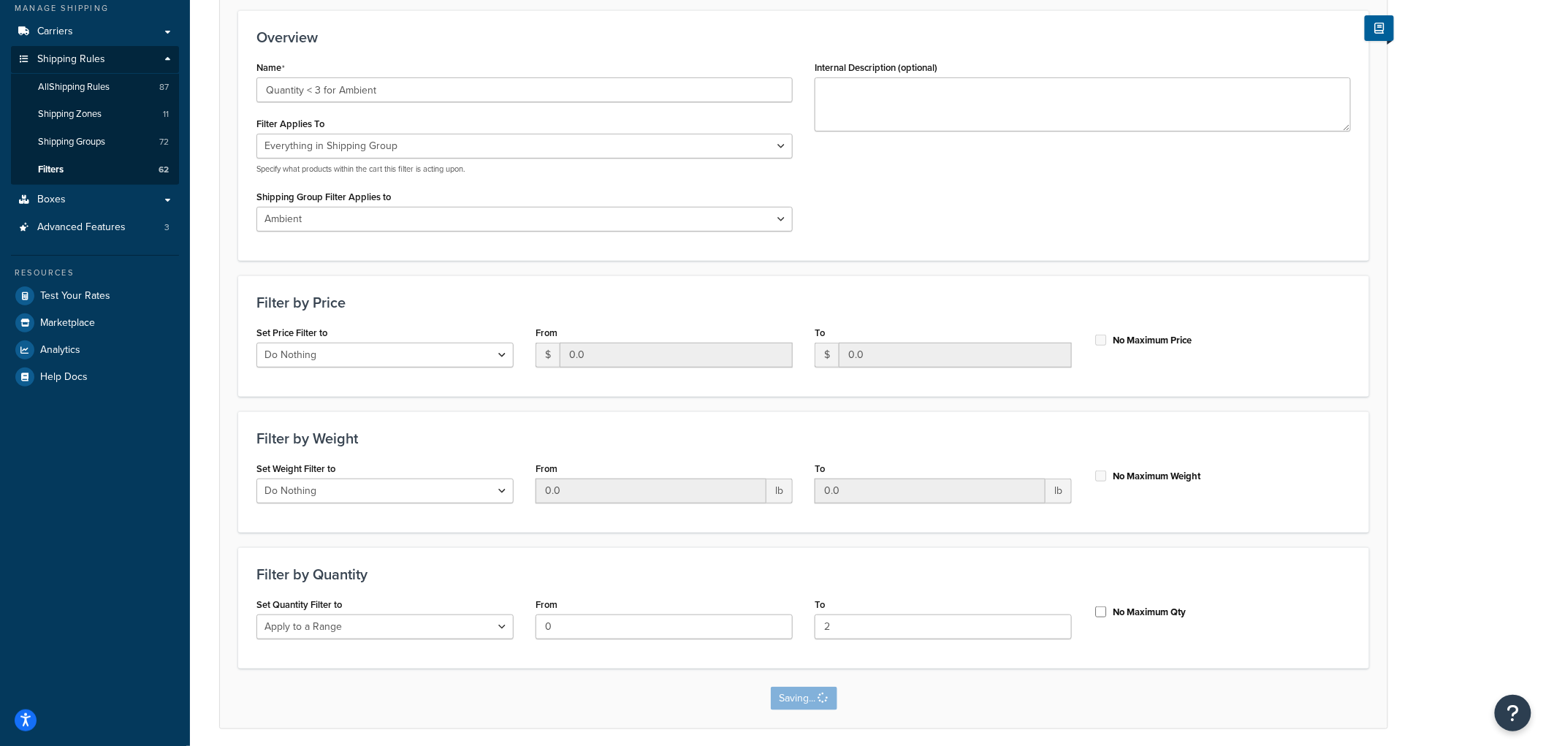
scroll to position [0, 0]
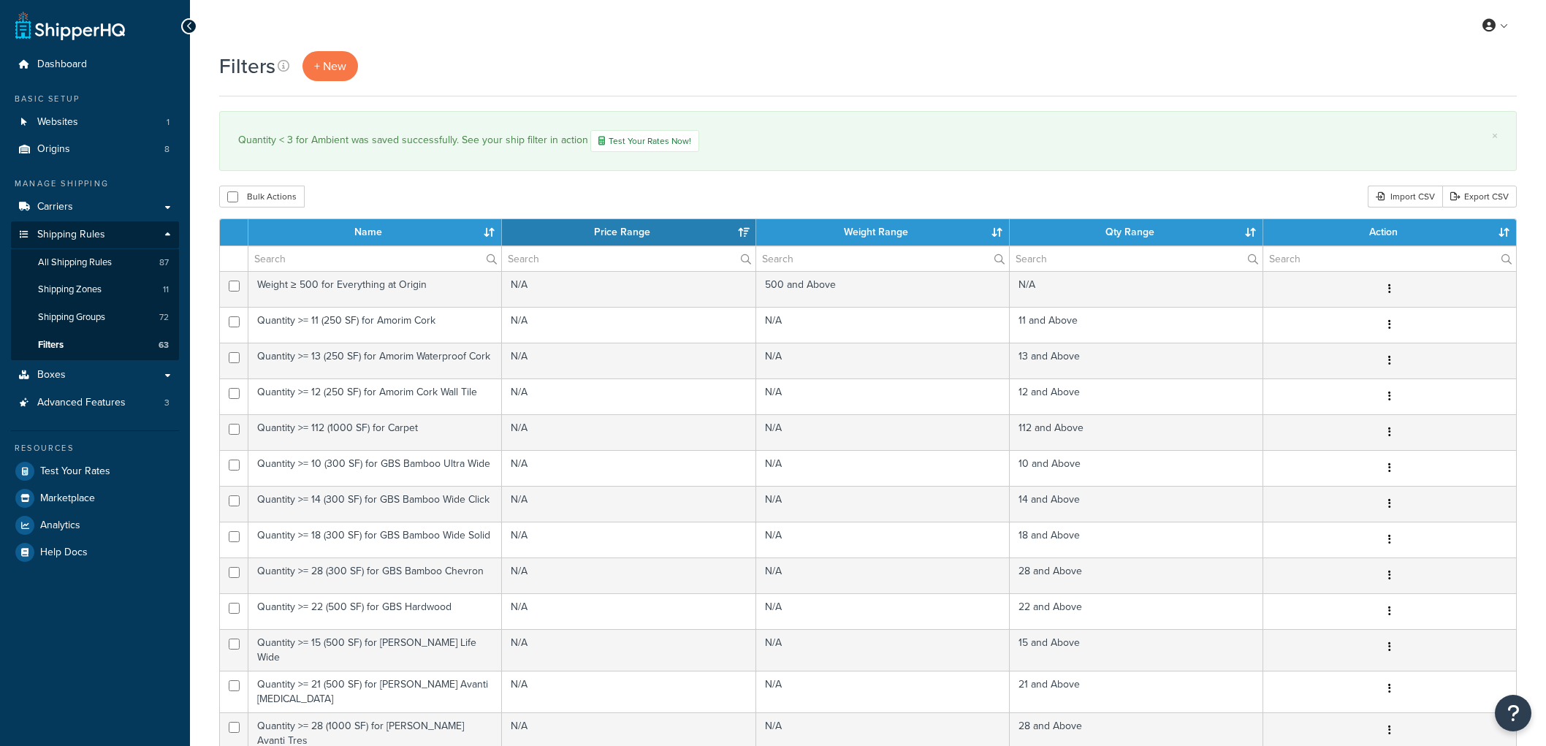
select select "15"
click at [105, 262] on span "All Shipping Rules" at bounding box center [75, 262] width 74 height 12
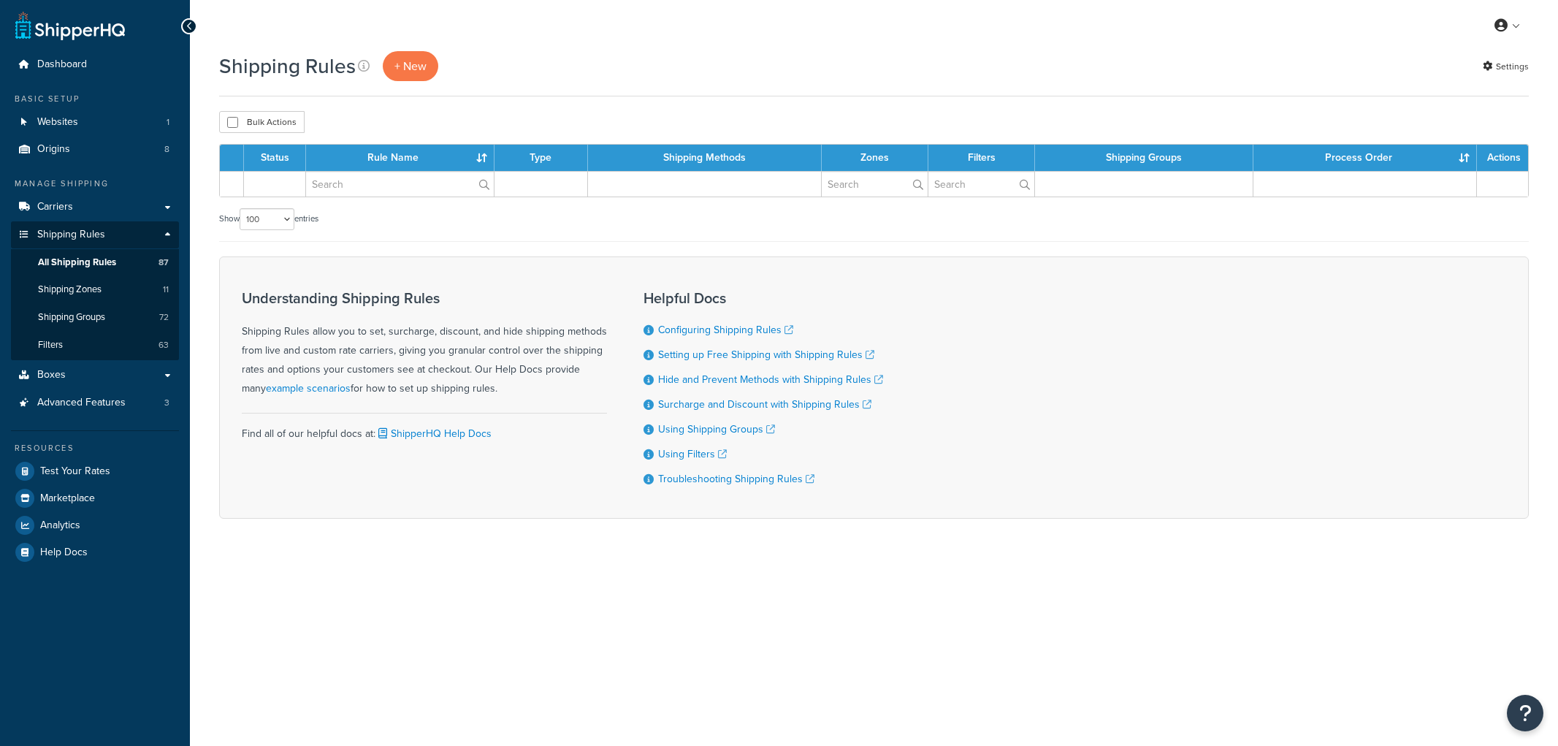
select select "100"
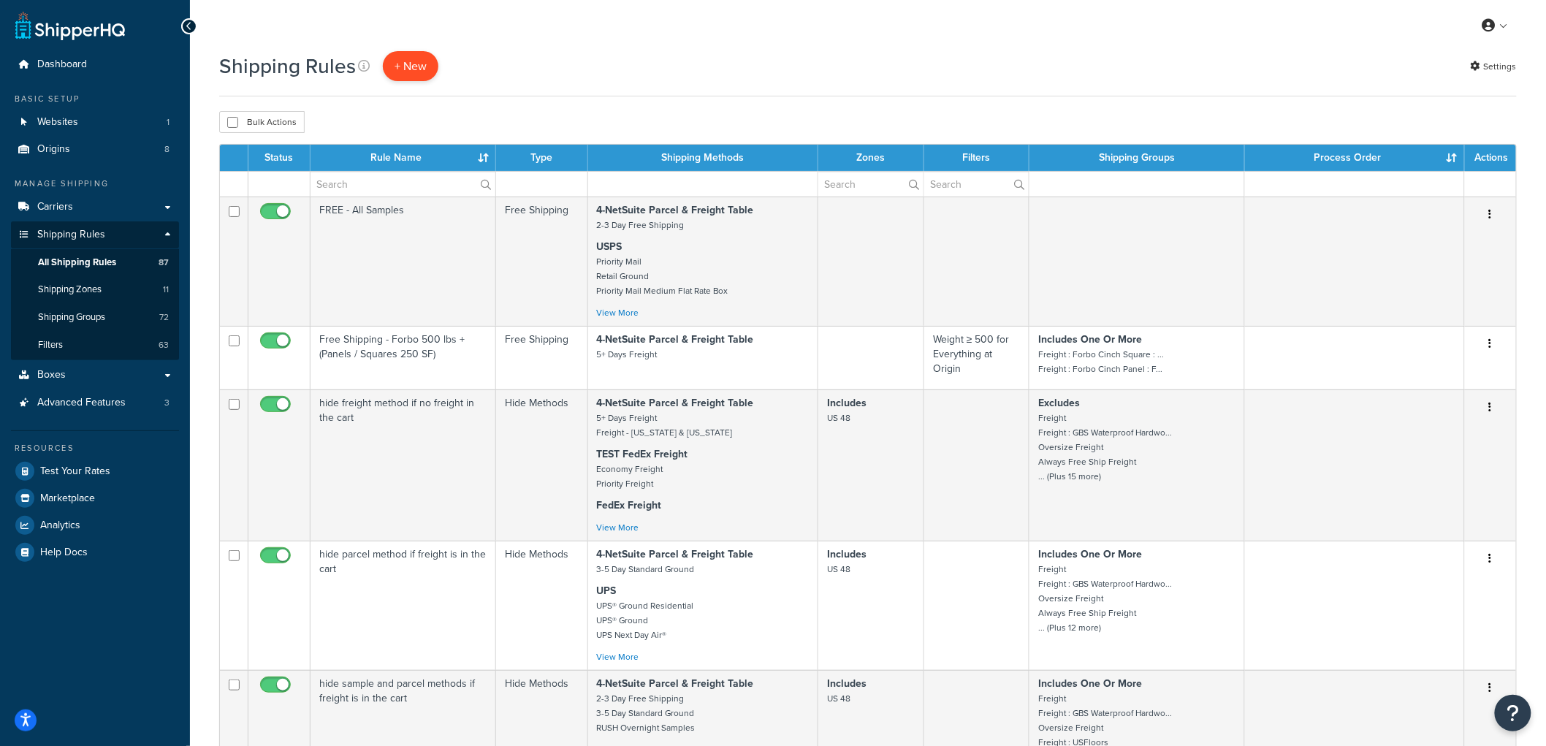
click at [416, 68] on p "+ New" at bounding box center [411, 66] width 56 height 30
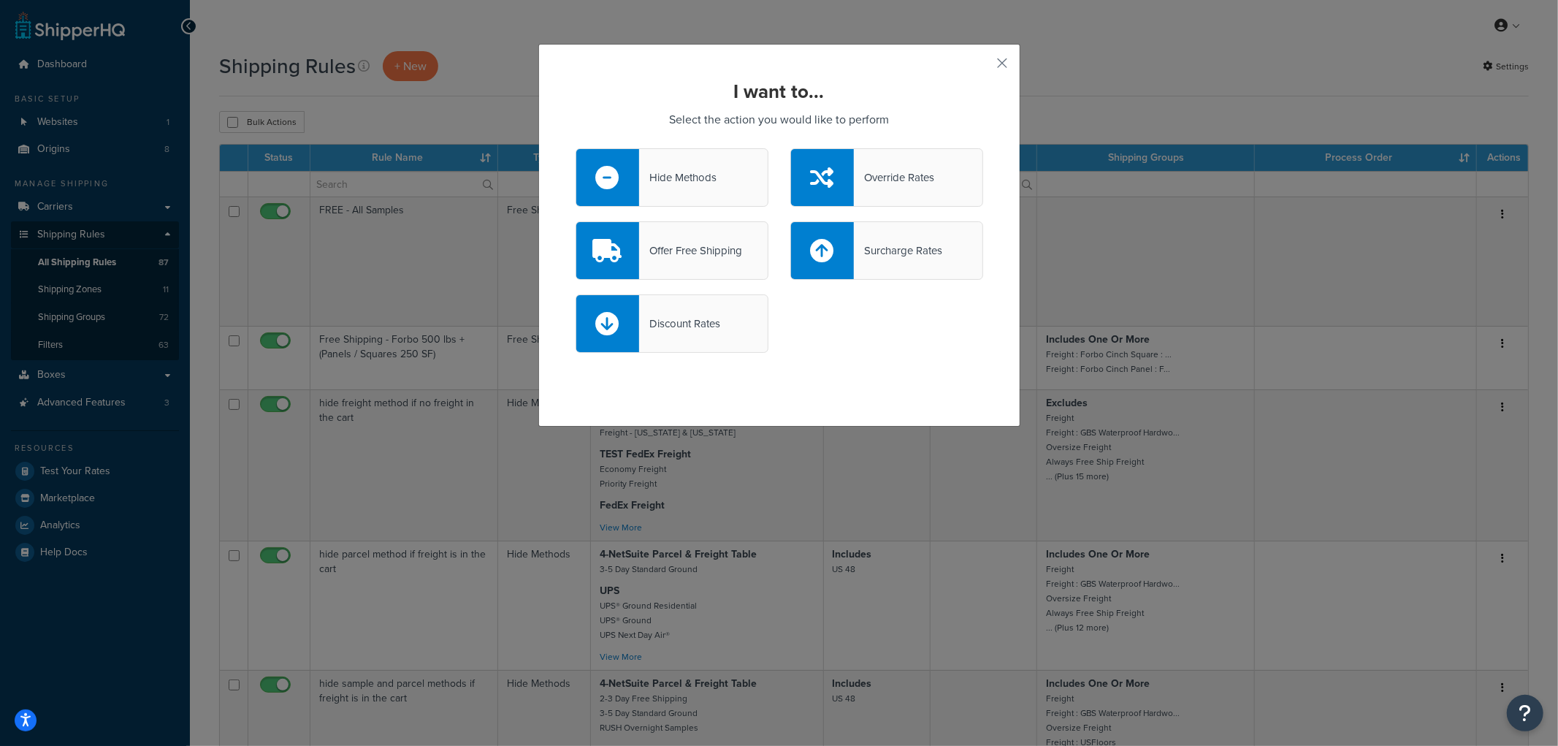
click at [677, 172] on div "Hide Methods" at bounding box center [677, 177] width 77 height 20
click at [0, 0] on input "Hide Methods" at bounding box center [0, 0] width 0 height 0
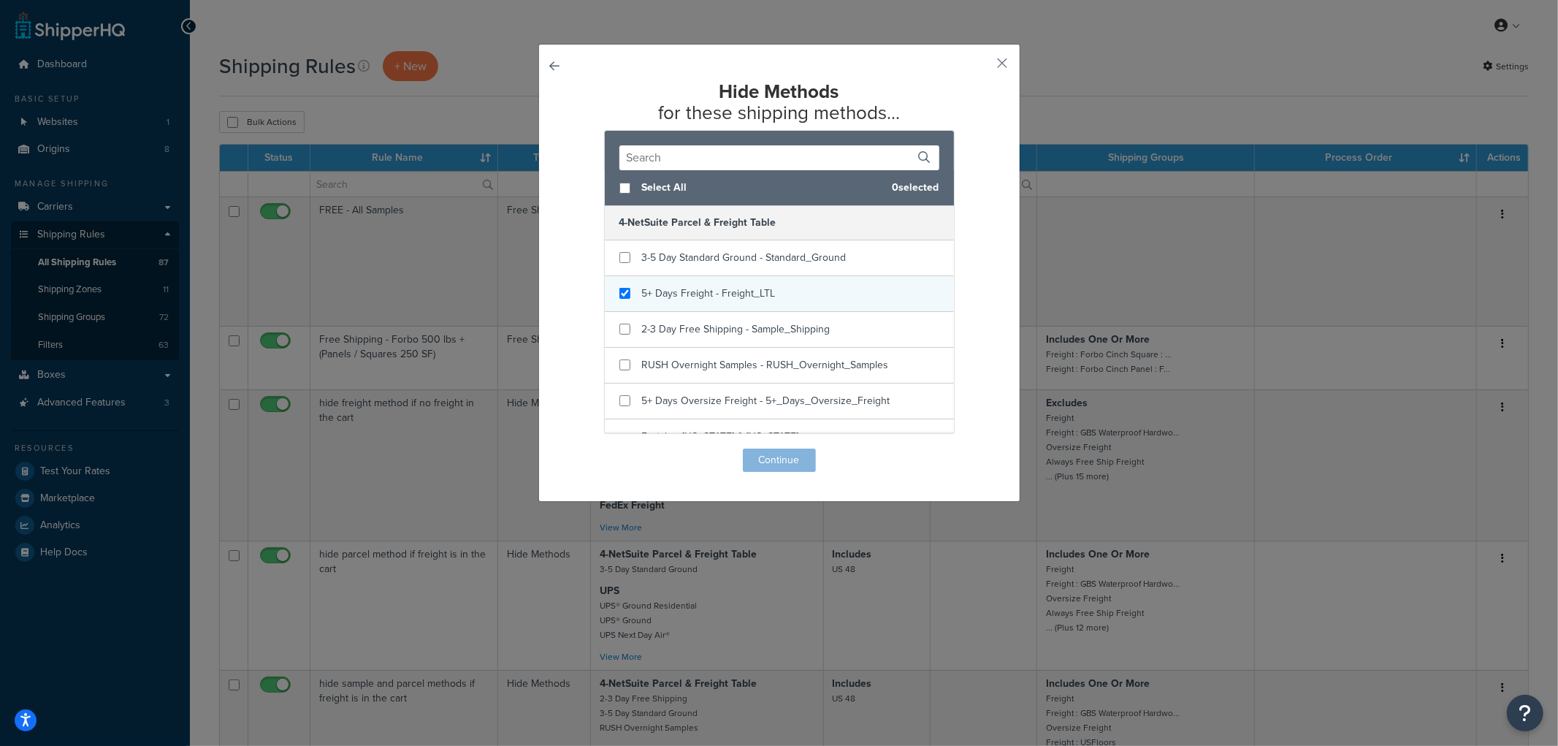
checkbox input "true"
click at [706, 283] on div "5+ Days Freight - Freight_LTL" at bounding box center [779, 294] width 349 height 36
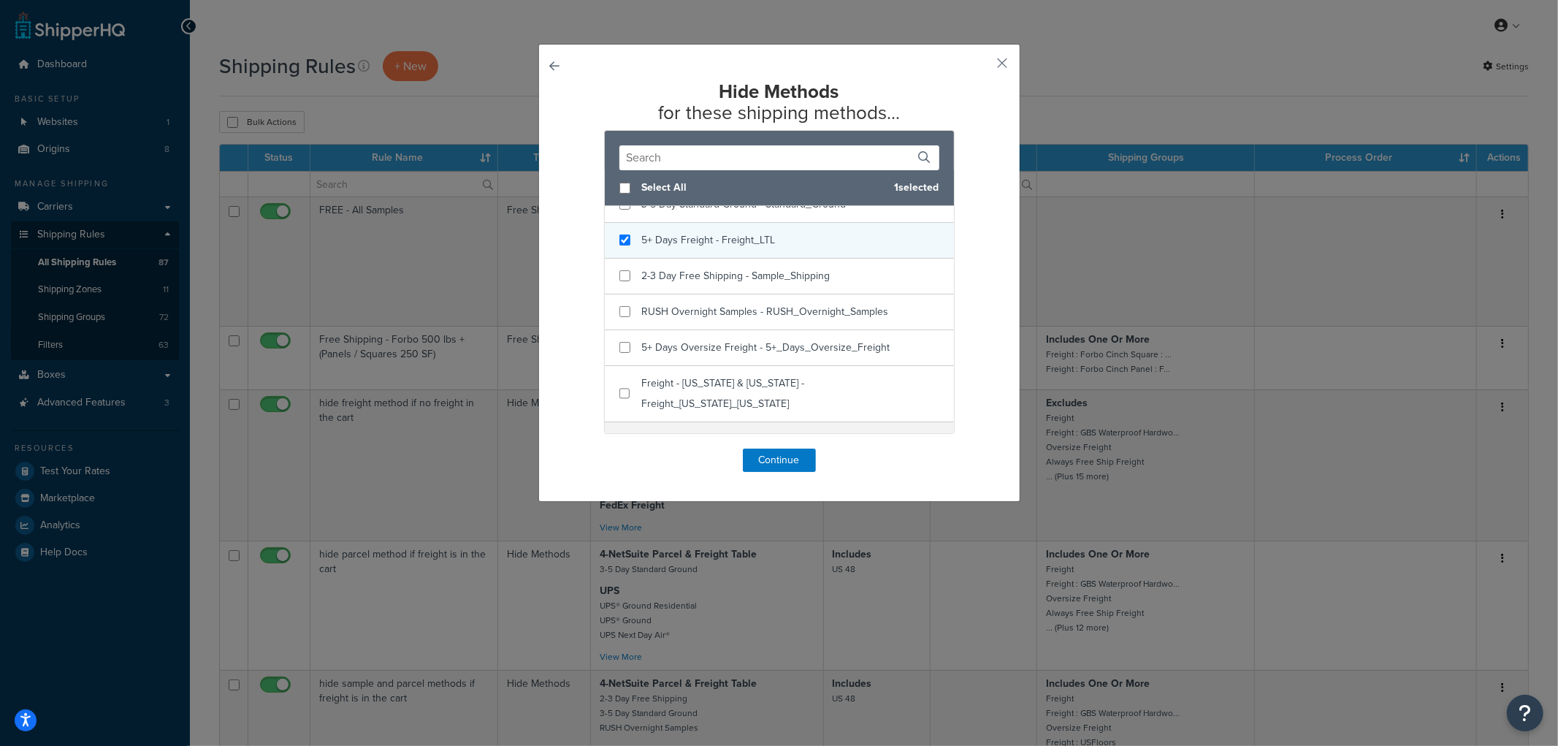
scroll to position [81, 0]
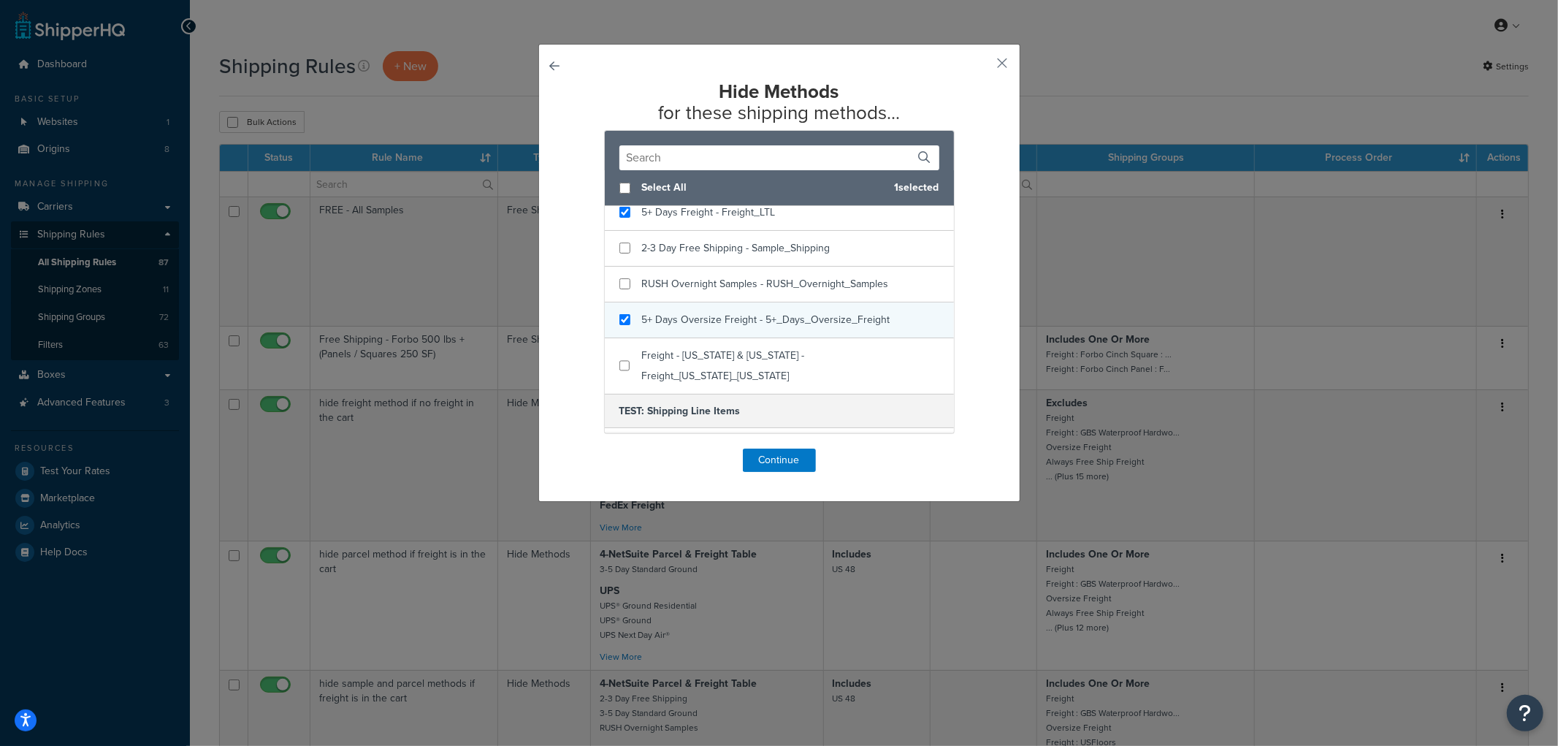
checkbox input "true"
click at [709, 316] on span "5+ Days Oversize Freight - 5+_Days_Oversize_Freight" at bounding box center [766, 319] width 248 height 15
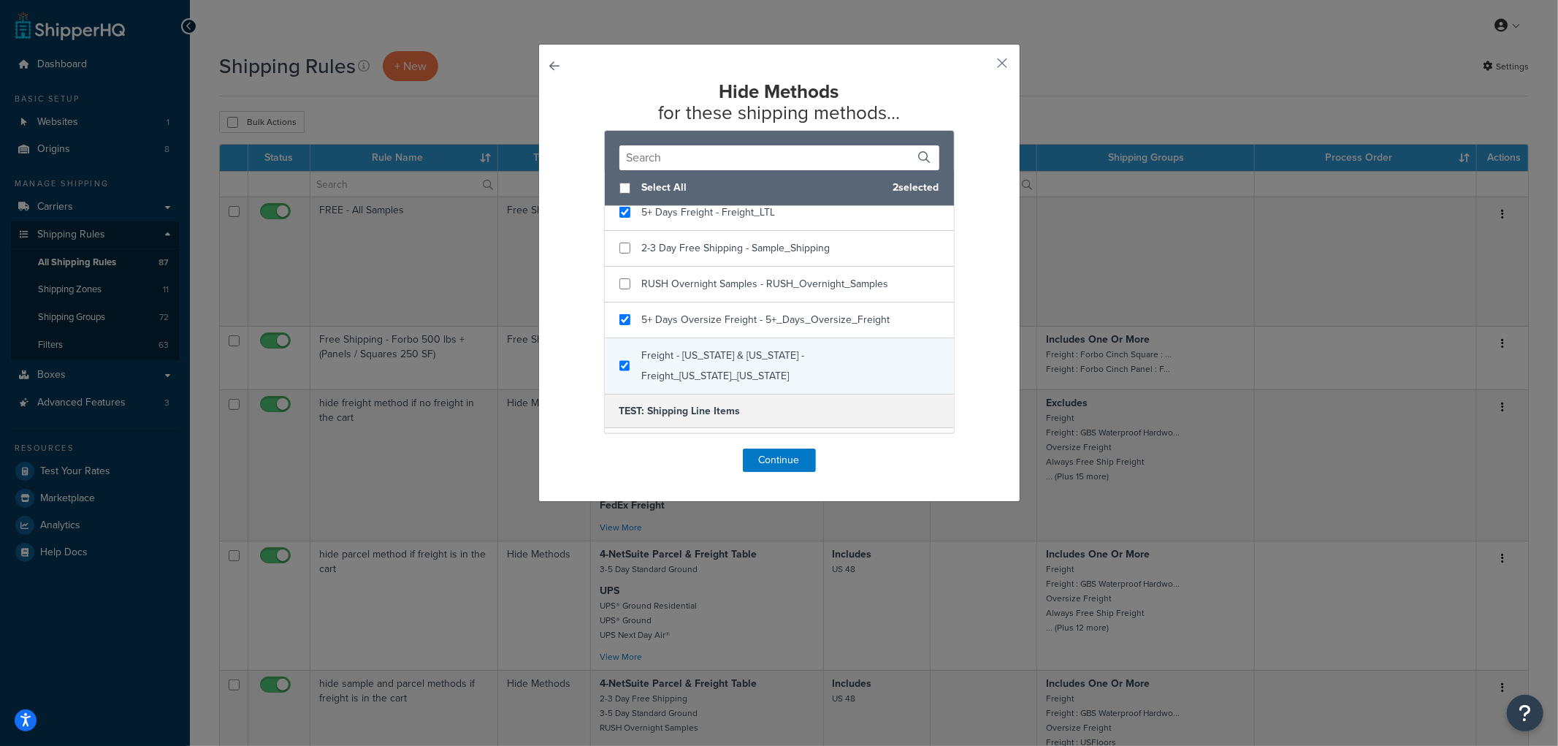
checkbox input "true"
click at [704, 343] on div "Freight - [US_STATE] & [US_STATE] - Freight_[US_STATE]_[US_STATE]" at bounding box center [779, 366] width 349 height 56
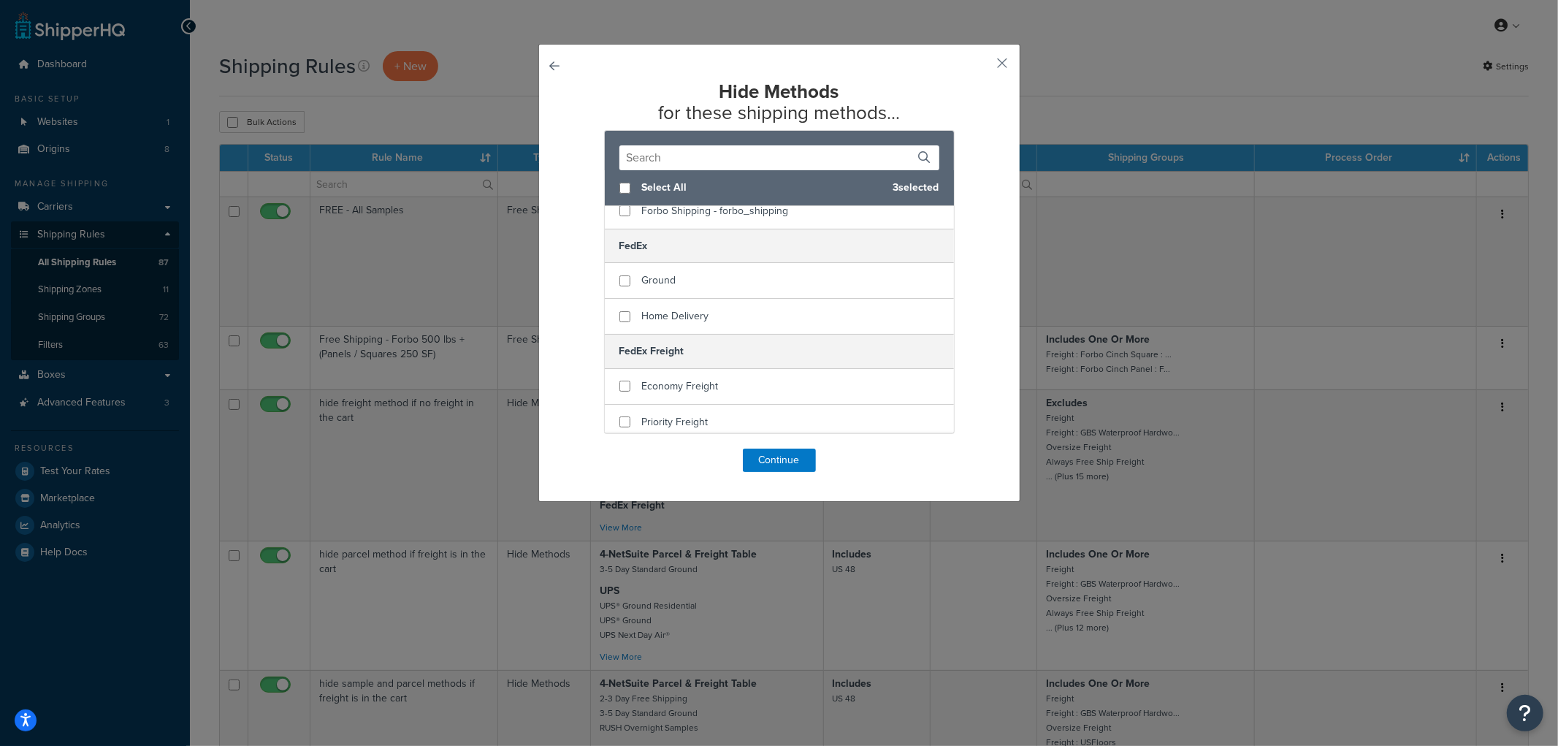
scroll to position [324, 0]
checkbox input "true"
click at [647, 370] on span "Economy Freight" at bounding box center [680, 377] width 77 height 15
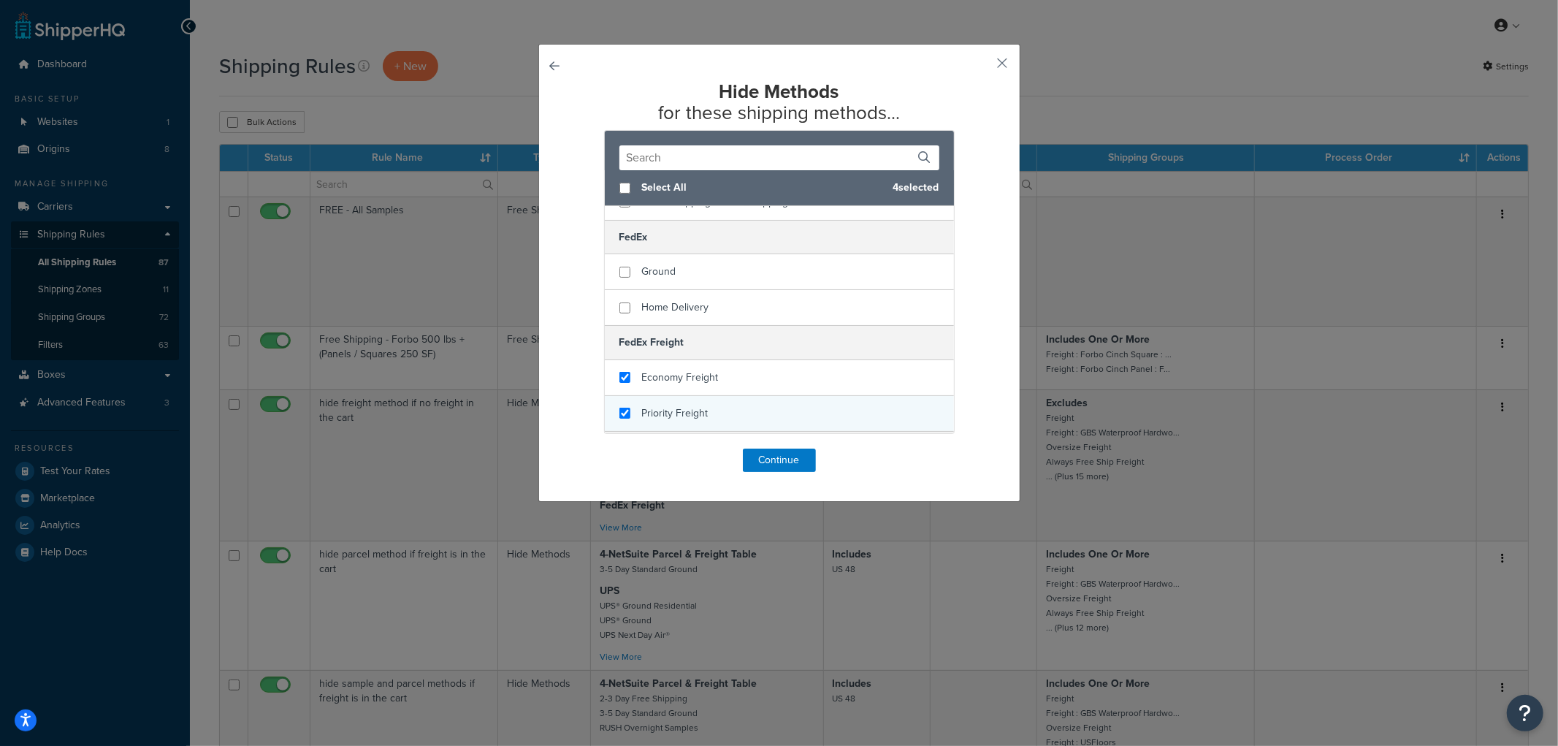
checkbox input "true"
click at [649, 405] on span "Priority Freight" at bounding box center [675, 412] width 66 height 15
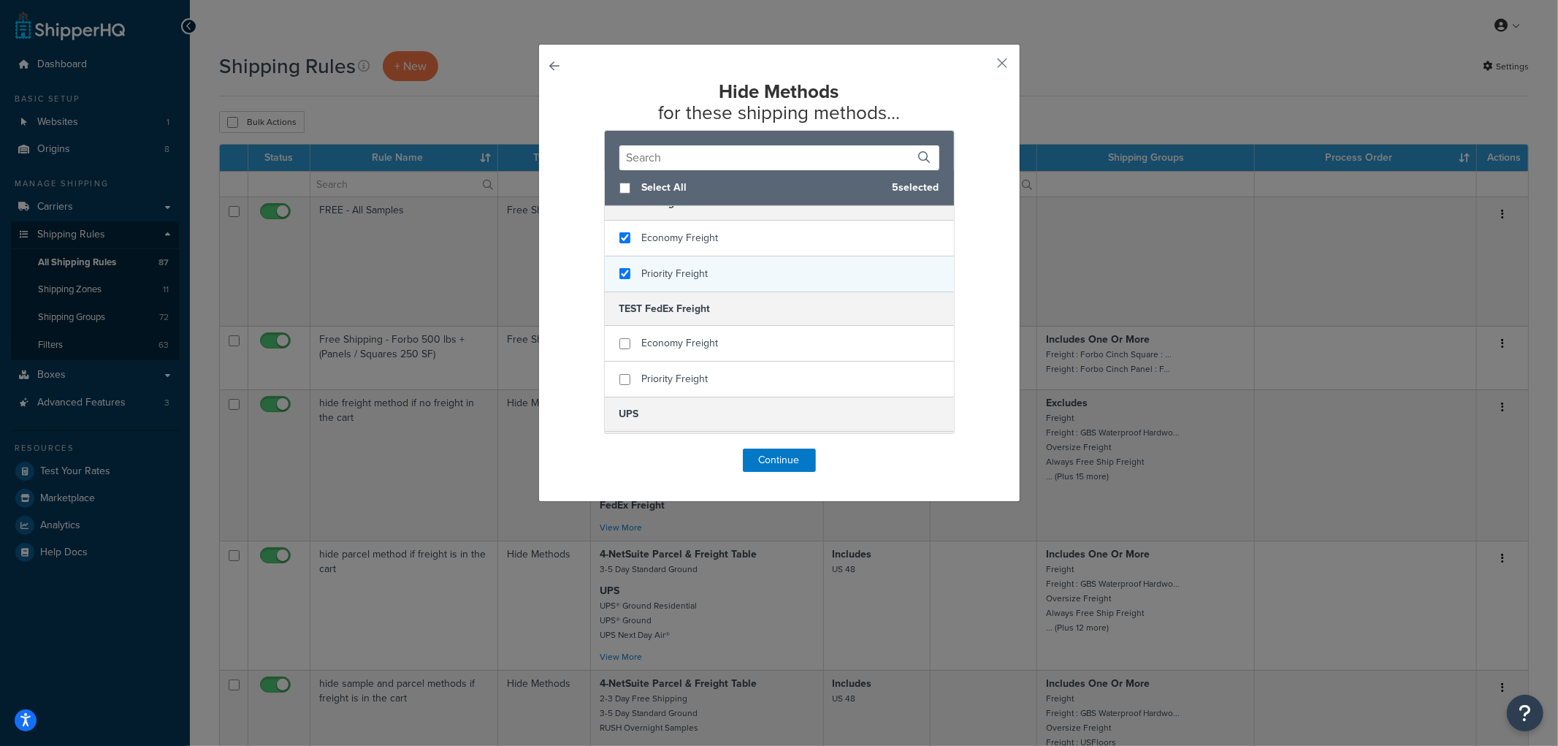
scroll to position [487, 0]
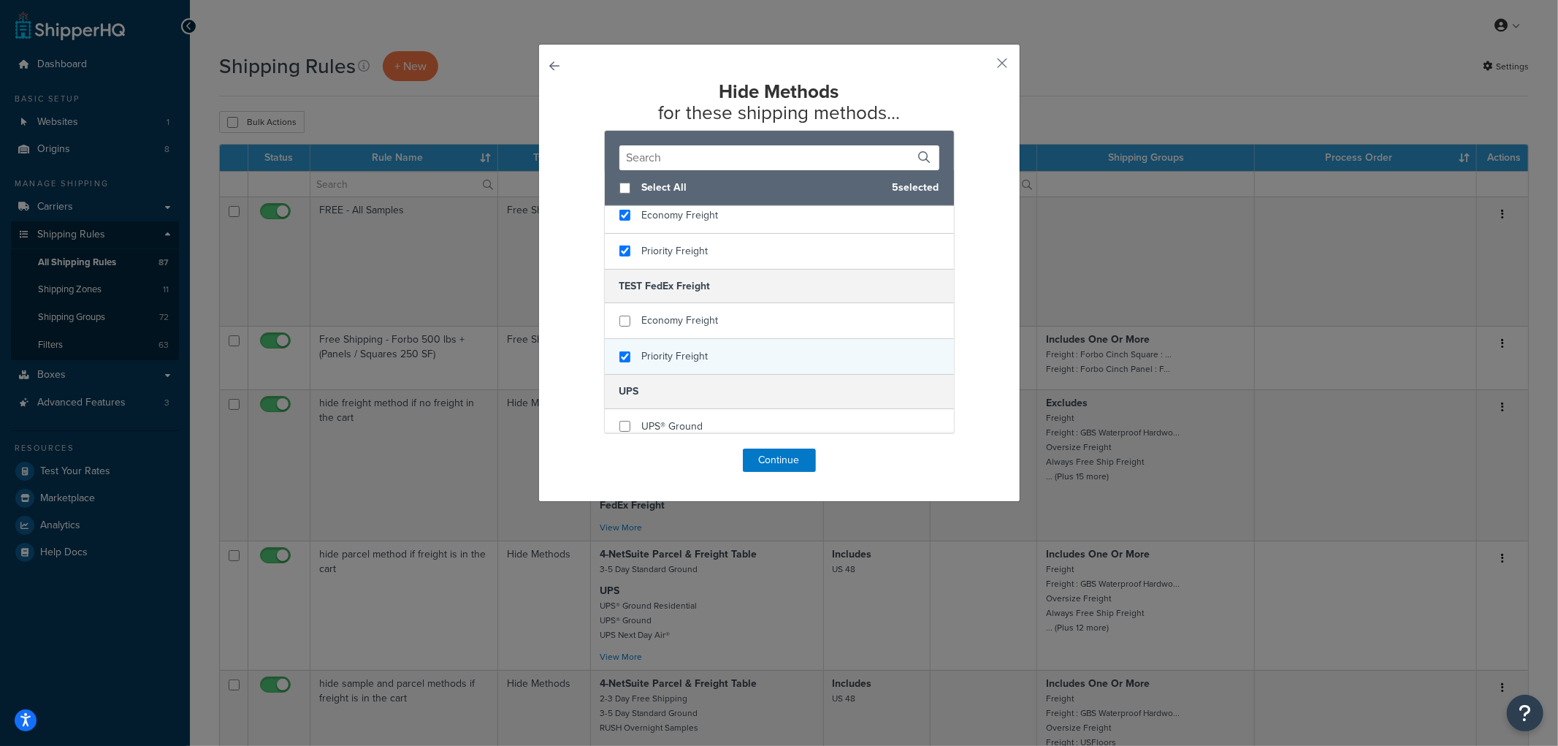
checkbox input "true"
click at [660, 348] on span "Priority Freight" at bounding box center [675, 355] width 66 height 15
checkbox input "true"
click at [671, 313] on span "Economy Freight" at bounding box center [680, 320] width 77 height 15
click at [774, 450] on div "Hide Methods for these shipping methods... Select All 7 selected 4-NetSuite Par…" at bounding box center [780, 276] width 408 height 391
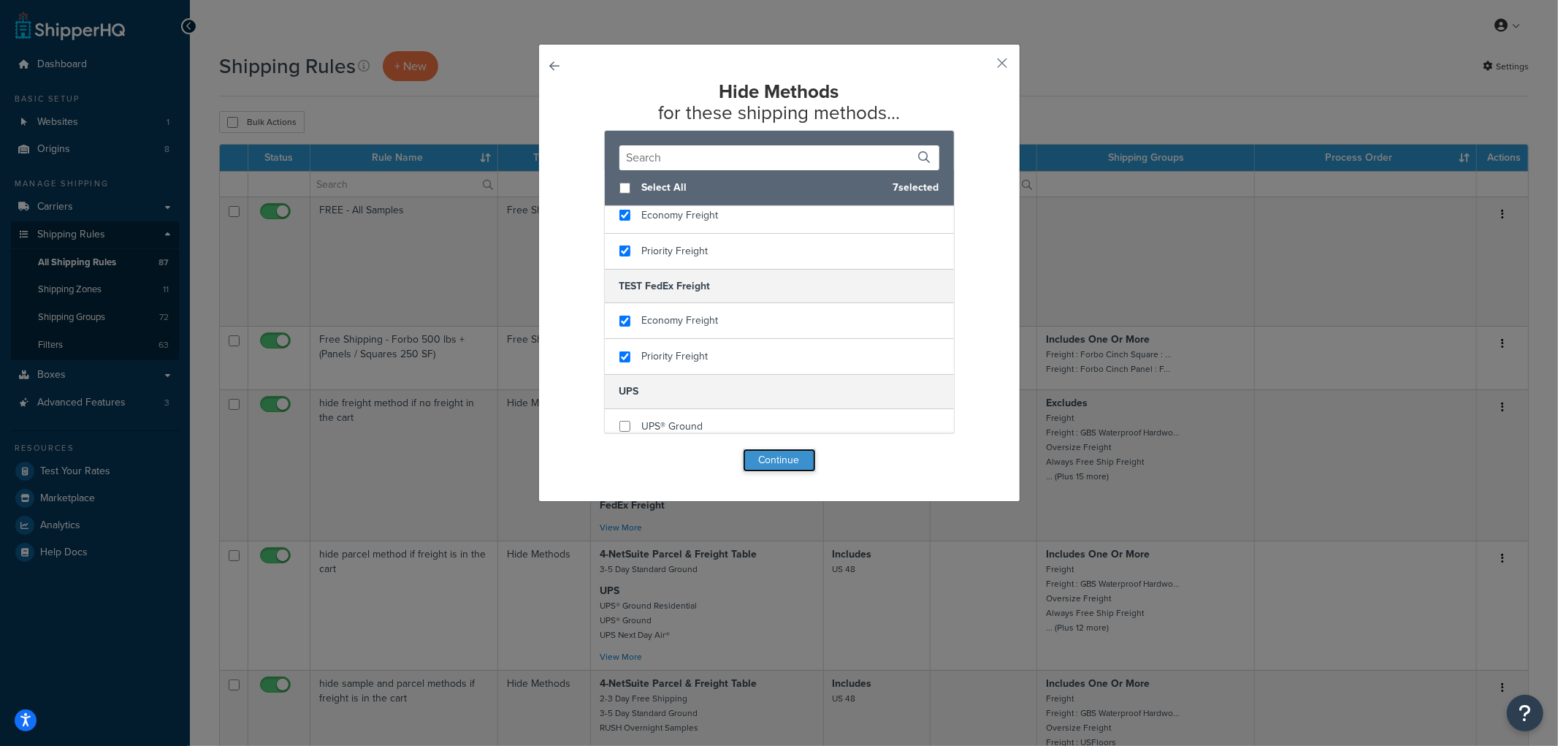
click at [773, 455] on button "Continue" at bounding box center [779, 460] width 73 height 23
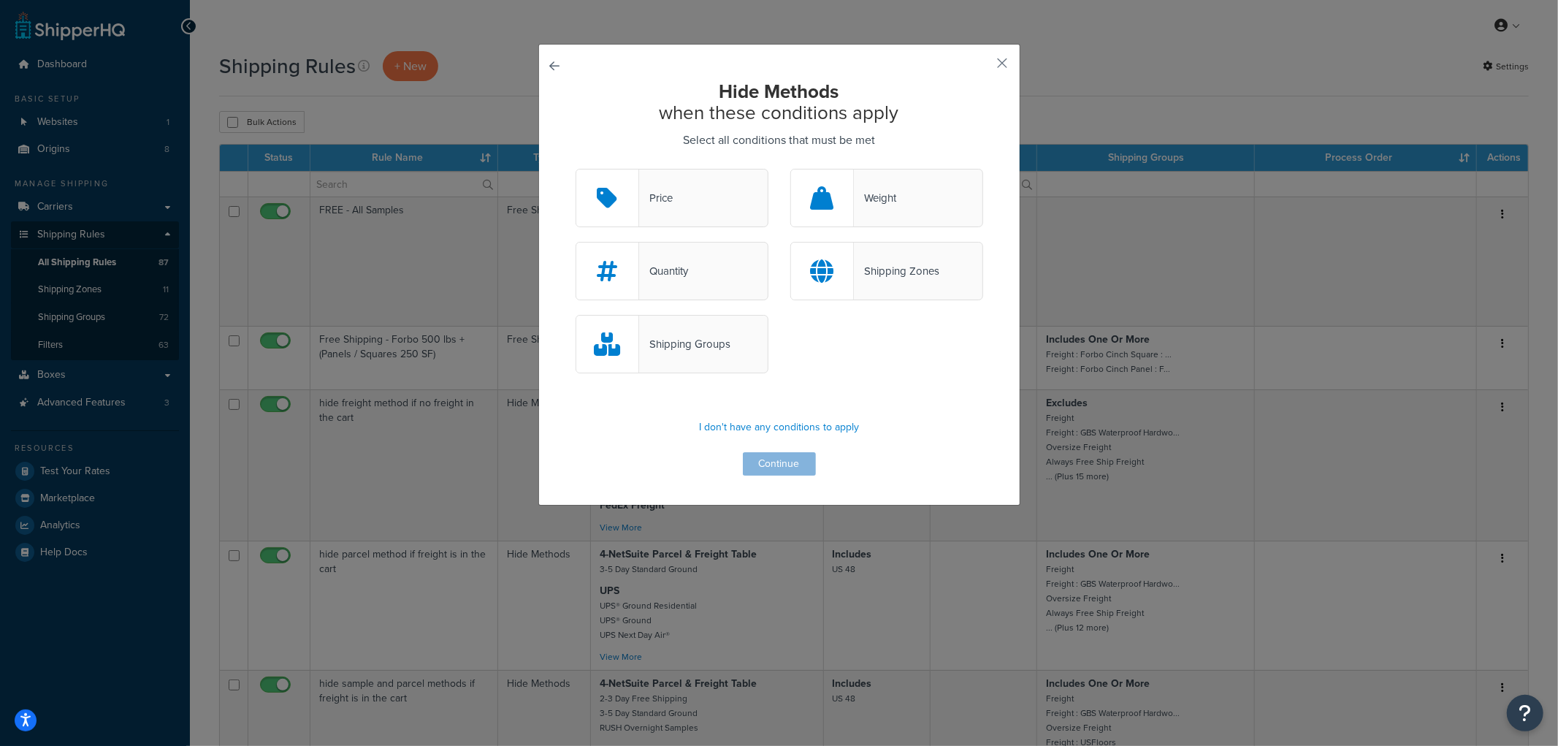
click at [709, 264] on div "Quantity" at bounding box center [672, 271] width 193 height 58
click at [0, 0] on input "Quantity" at bounding box center [0, 0] width 0 height 0
click at [778, 473] on button "Continue" at bounding box center [779, 463] width 73 height 23
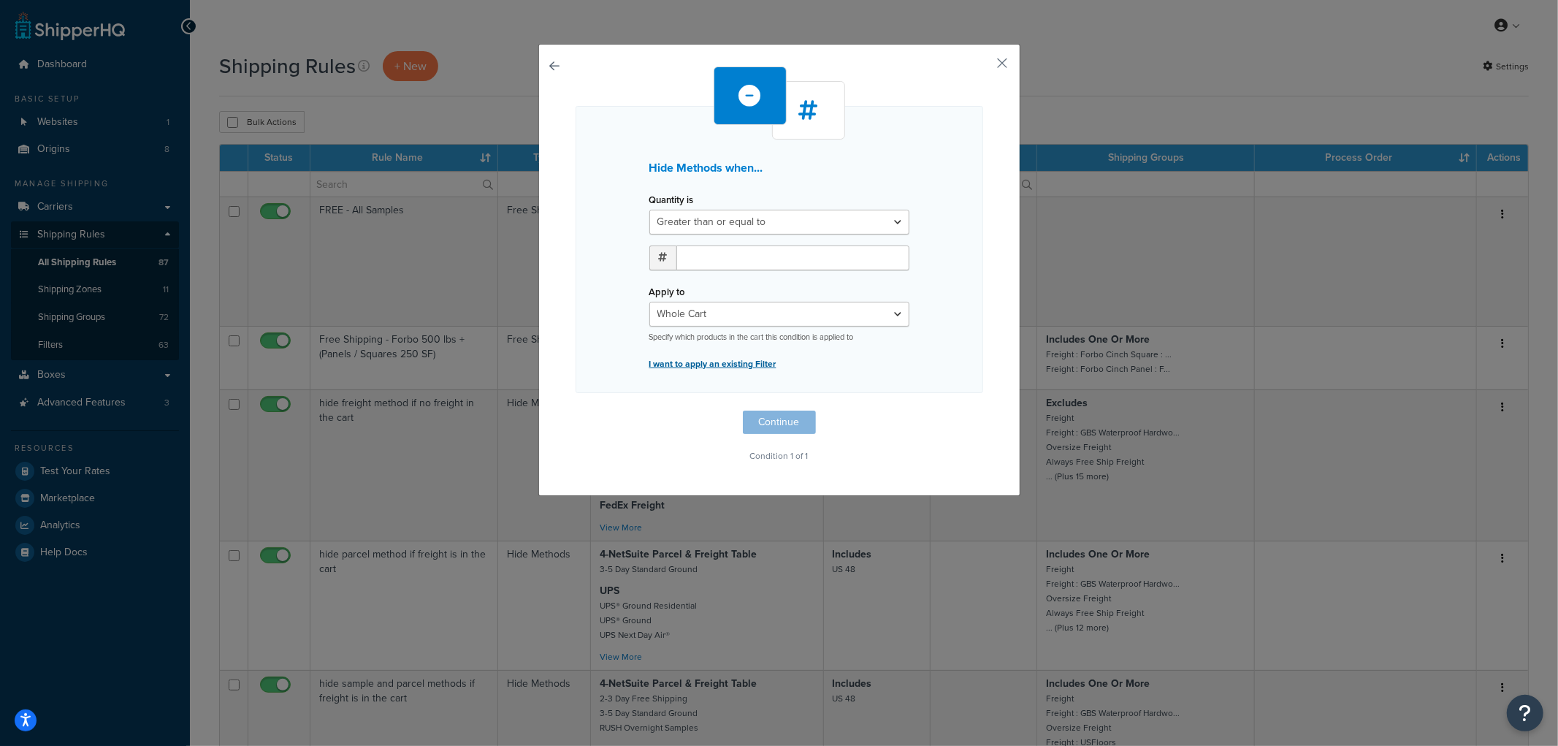
click at [712, 359] on p "I want to apply an existing Filter" at bounding box center [779, 364] width 260 height 20
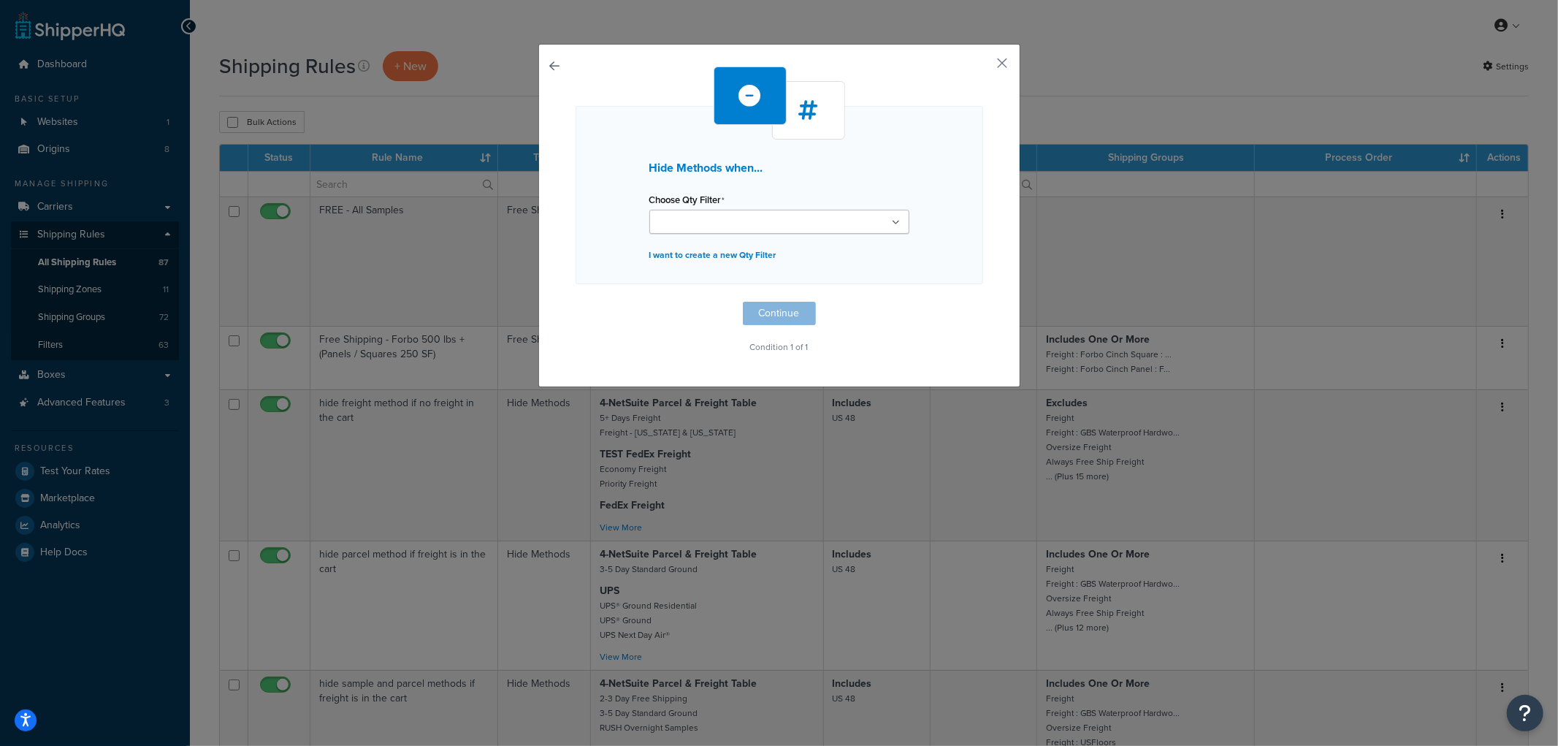
click at [705, 218] on input "Choose Qty Filter" at bounding box center [718, 223] width 129 height 16
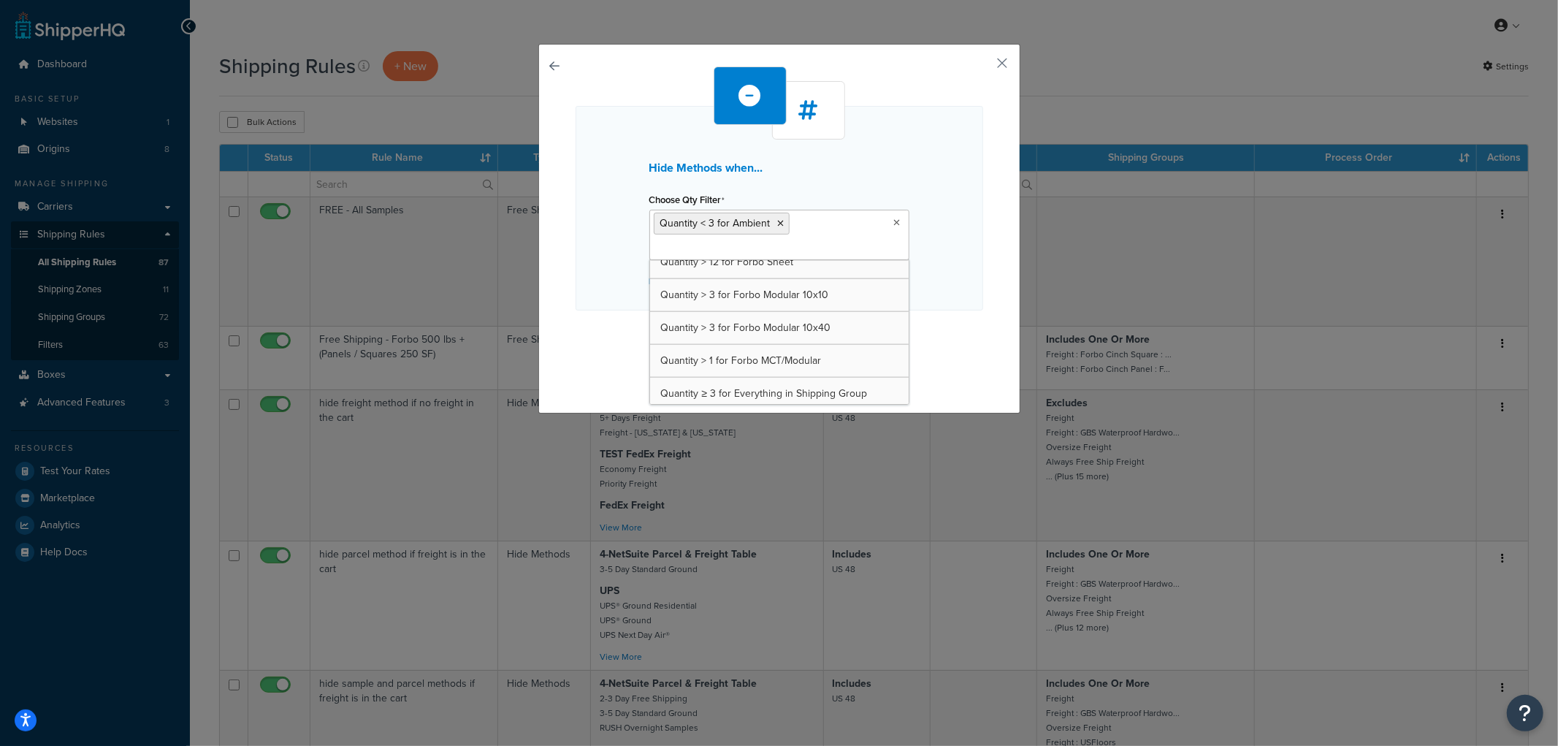
scroll to position [1595, 0]
click at [948, 184] on div "Hide Methods when... Choose Qty Filter Quantity < 3 for Ambient Quantity >= 11 …" at bounding box center [780, 208] width 408 height 205
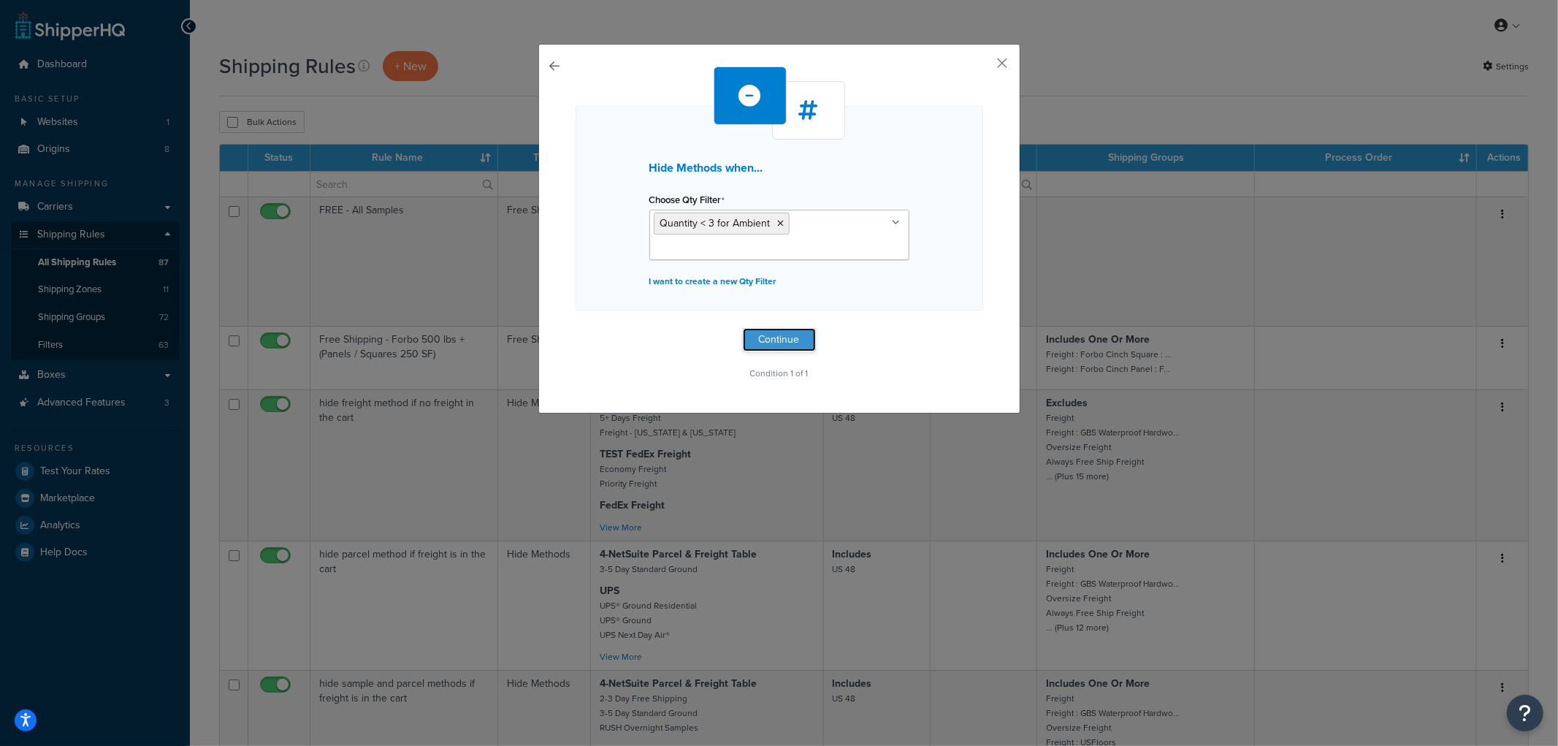
click at [792, 343] on button "Continue" at bounding box center [779, 339] width 73 height 23
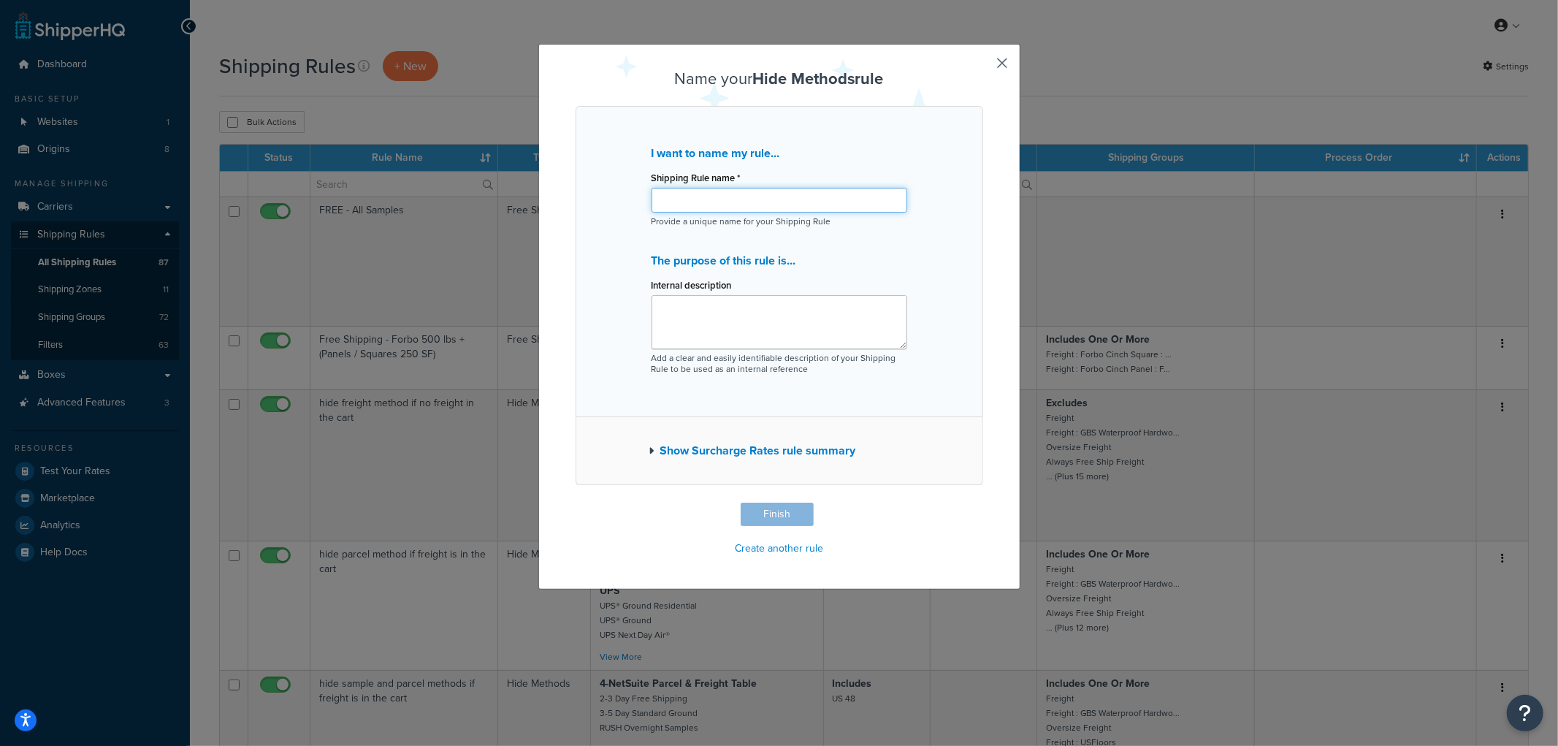
click at [714, 205] on input "Shipping Rule name *" at bounding box center [780, 200] width 256 height 25
type input "Hide freight methods for Ambient less than 3 boxes"
click at [785, 522] on button "Finish" at bounding box center [777, 514] width 73 height 23
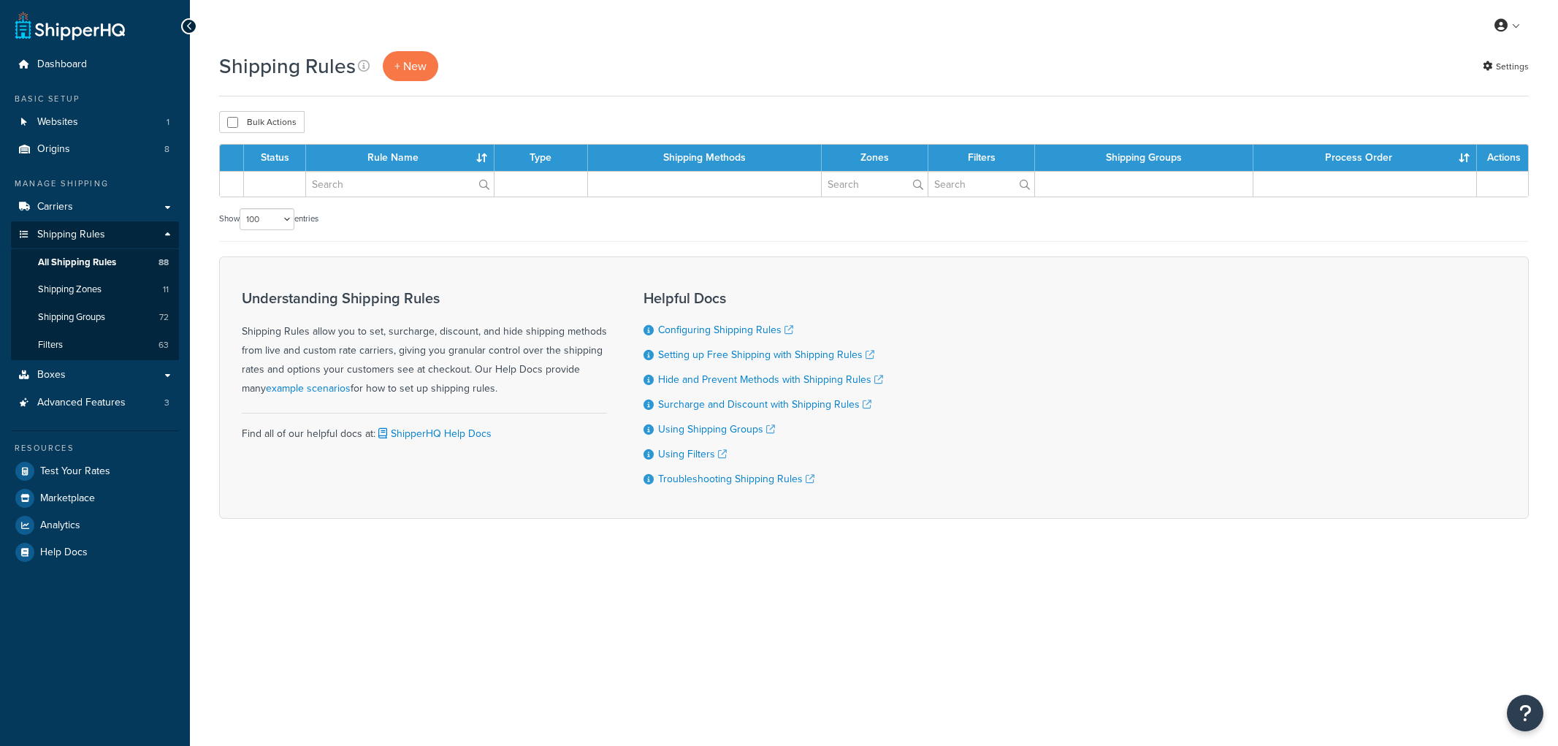
select select "100"
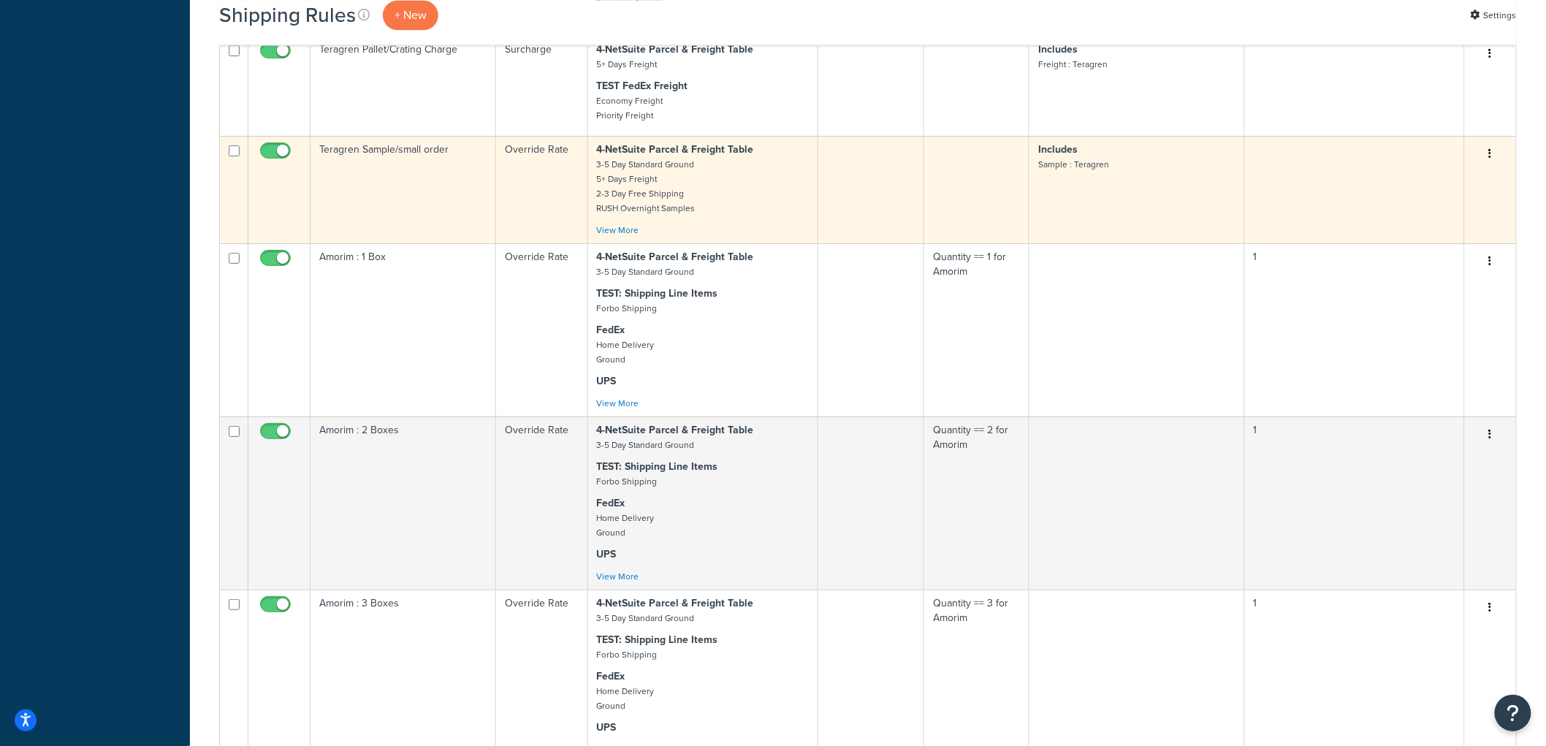
scroll to position [6280, 0]
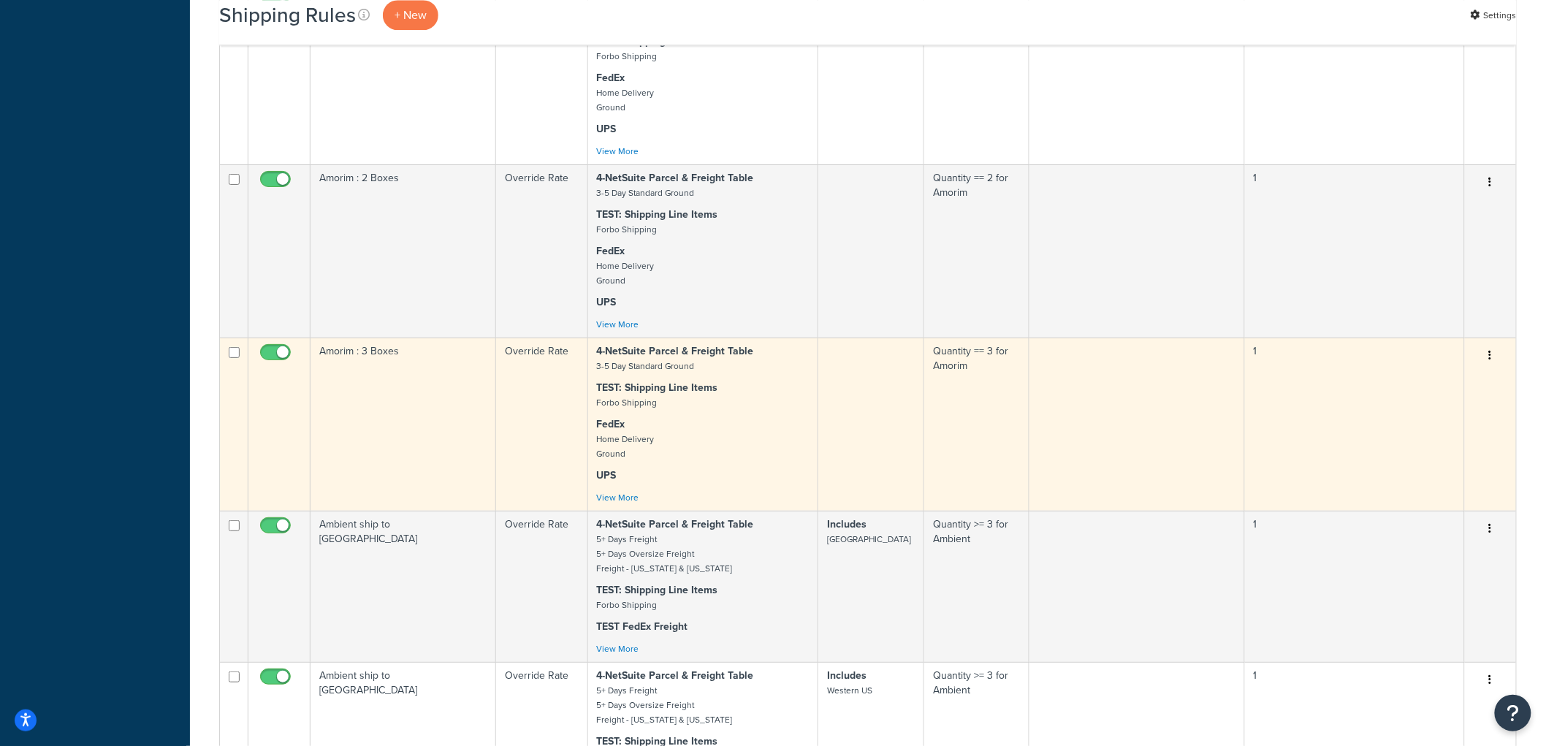
click at [470, 511] on td "Amorim : 3 Boxes" at bounding box center [403, 424] width 186 height 173
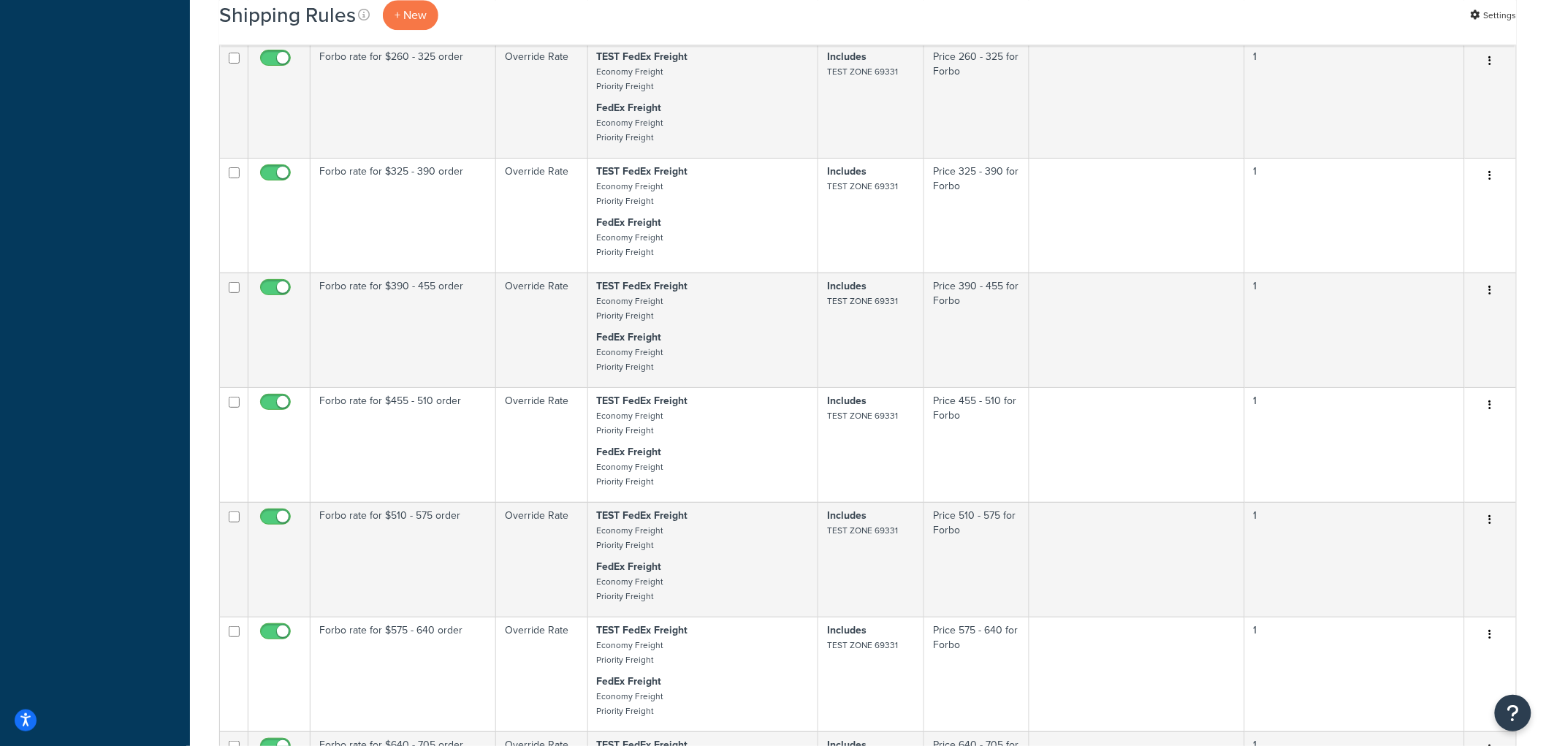
scroll to position [10152, 0]
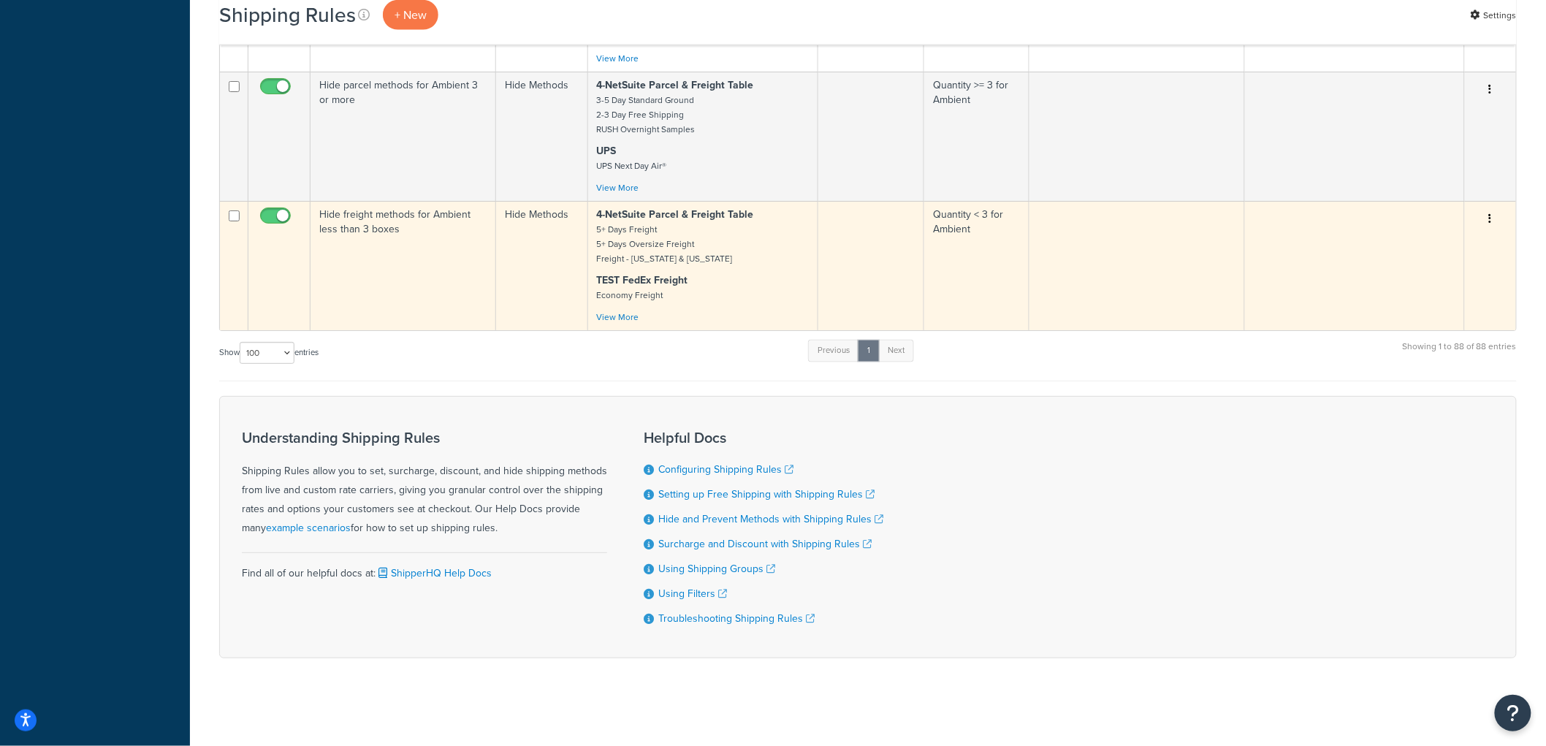
click at [1493, 213] on button "button" at bounding box center [1490, 218] width 20 height 23
click at [1461, 267] on link "Duplicate" at bounding box center [1441, 277] width 115 height 30
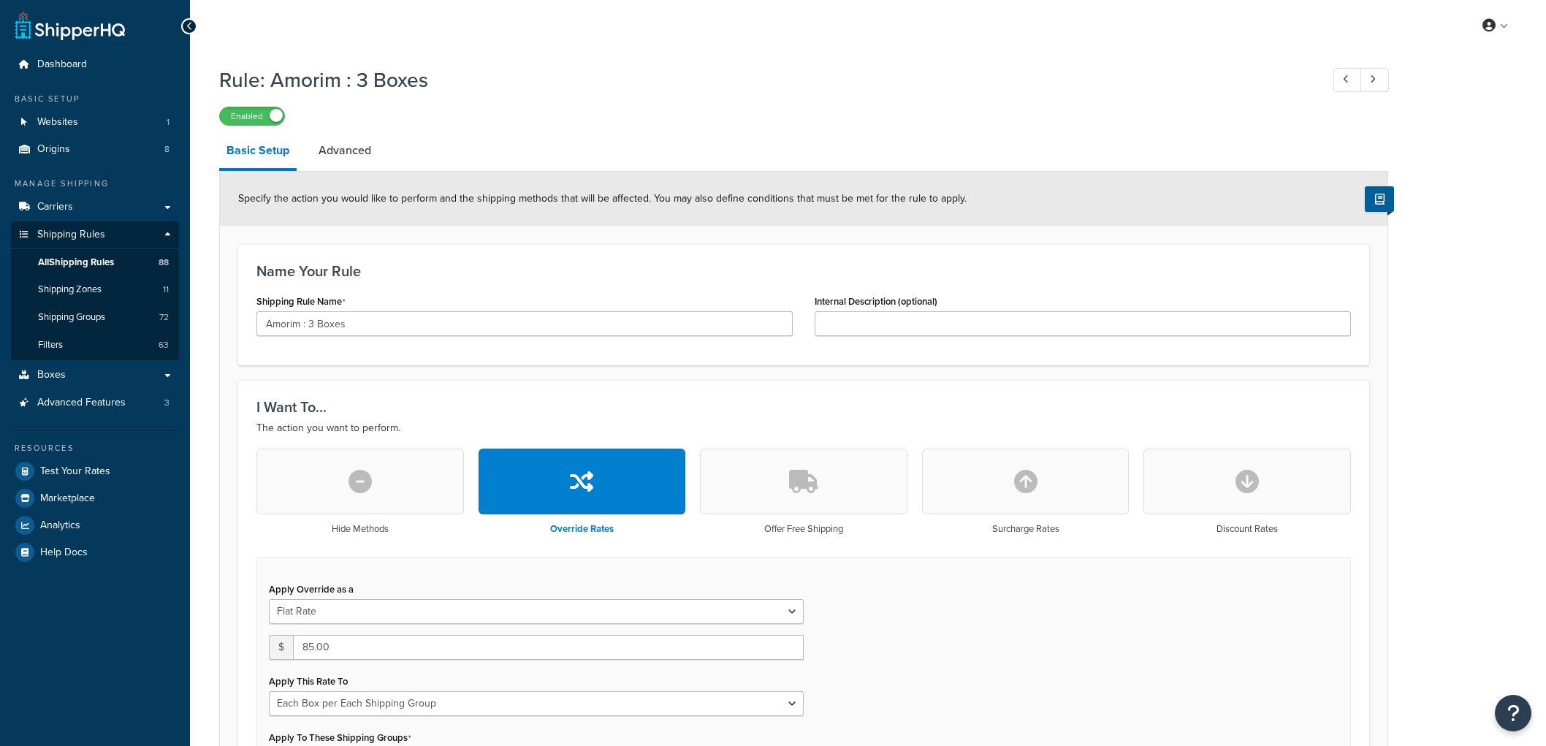
select select "BOX"
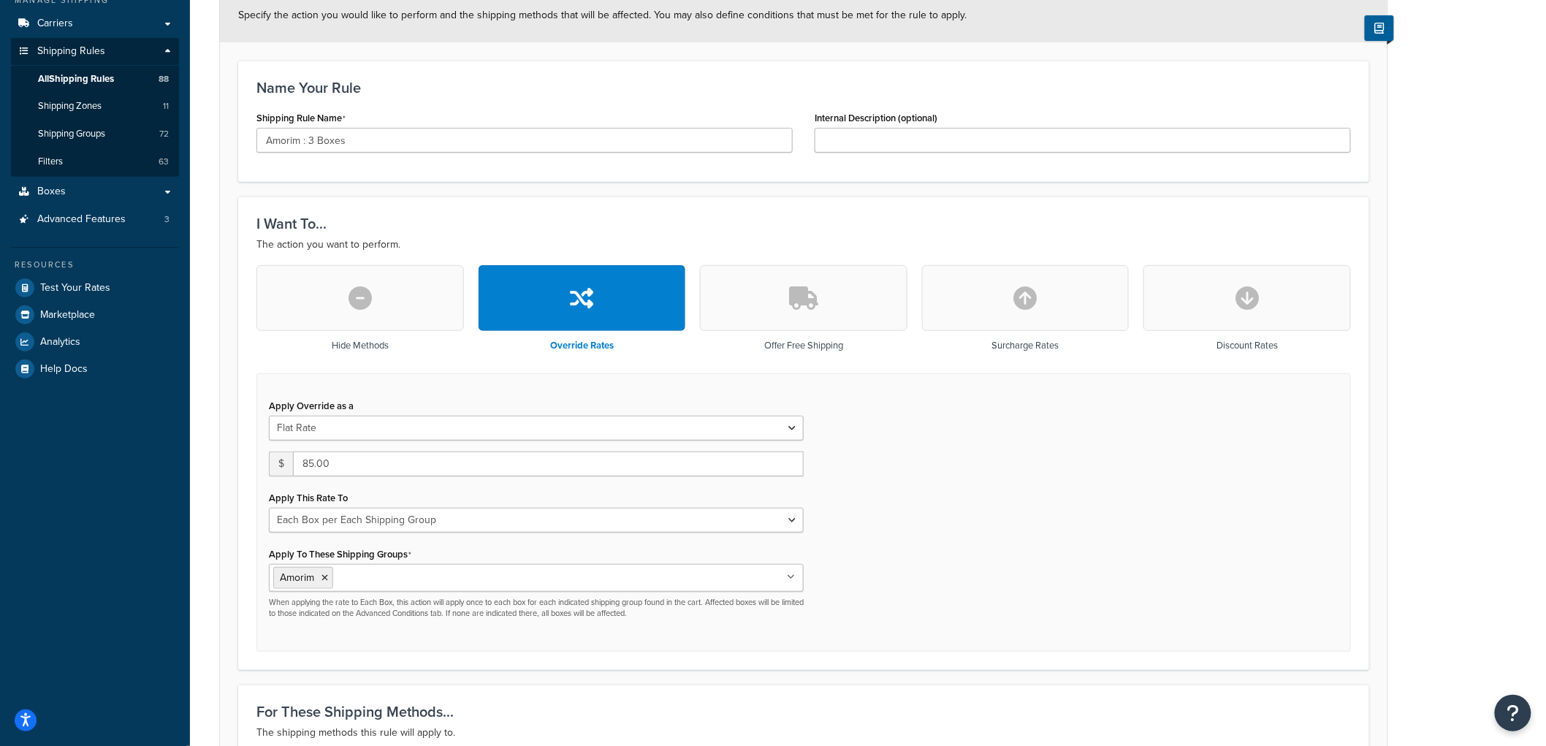
scroll to position [162, 0]
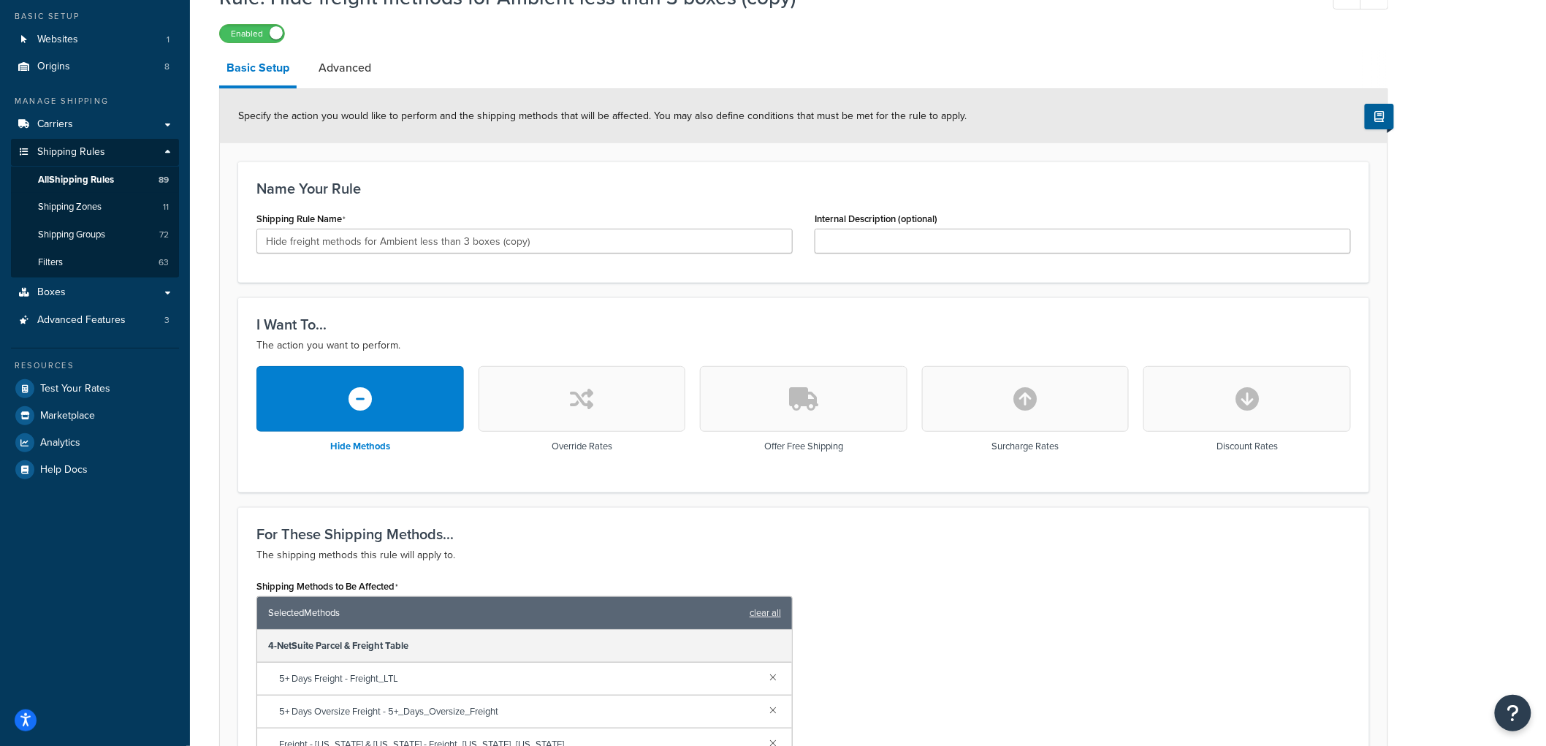
scroll to position [59, 0]
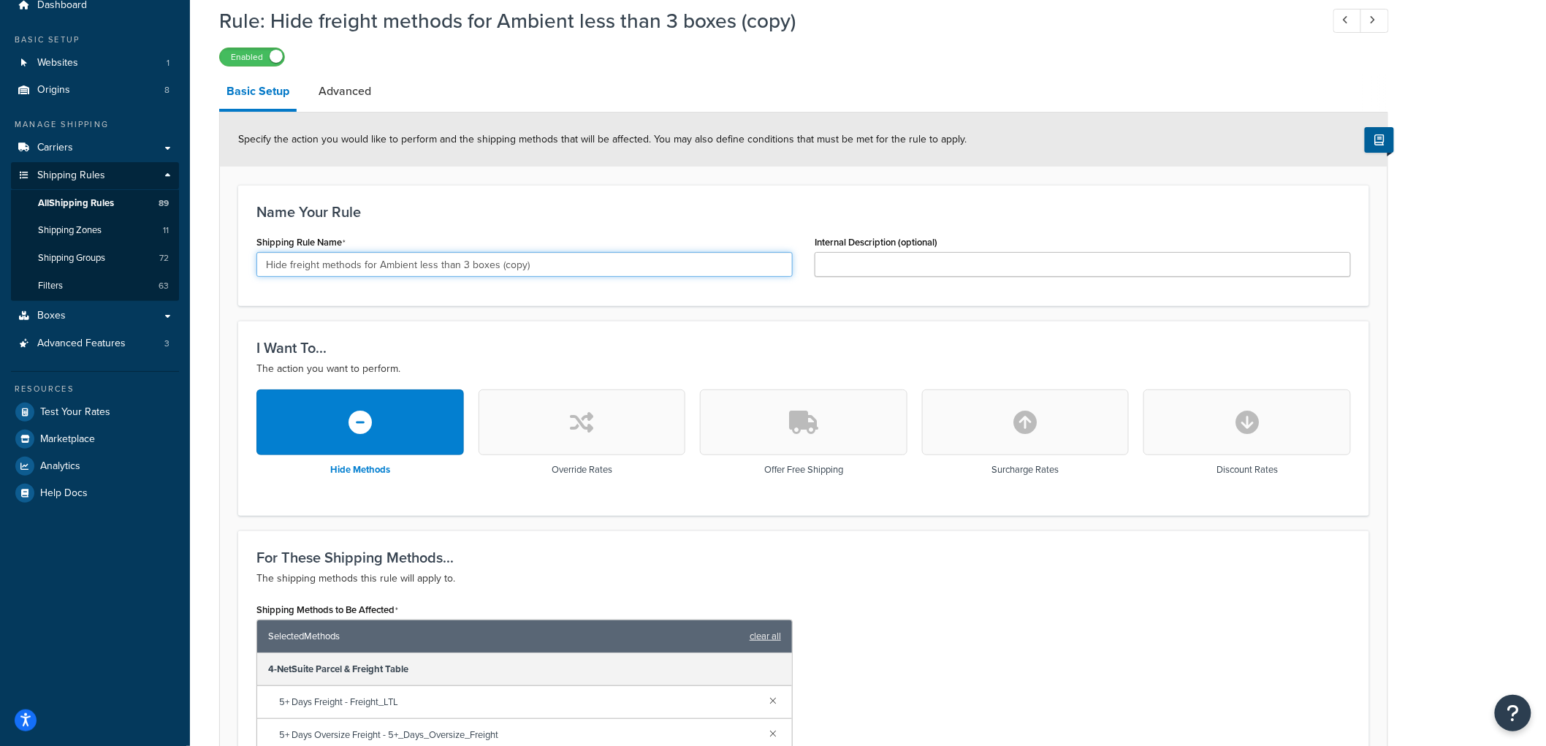
click at [557, 256] on input "Hide freight methods for Ambient less than 3 boxes (copy)" at bounding box center [524, 264] width 536 height 25
click at [402, 267] on input "Hide freight methods for Ambient less than 3 boxes (copy)" at bounding box center [524, 264] width 536 height 25
type input "Hide freight methods for Amorim less than boxes (copy)"
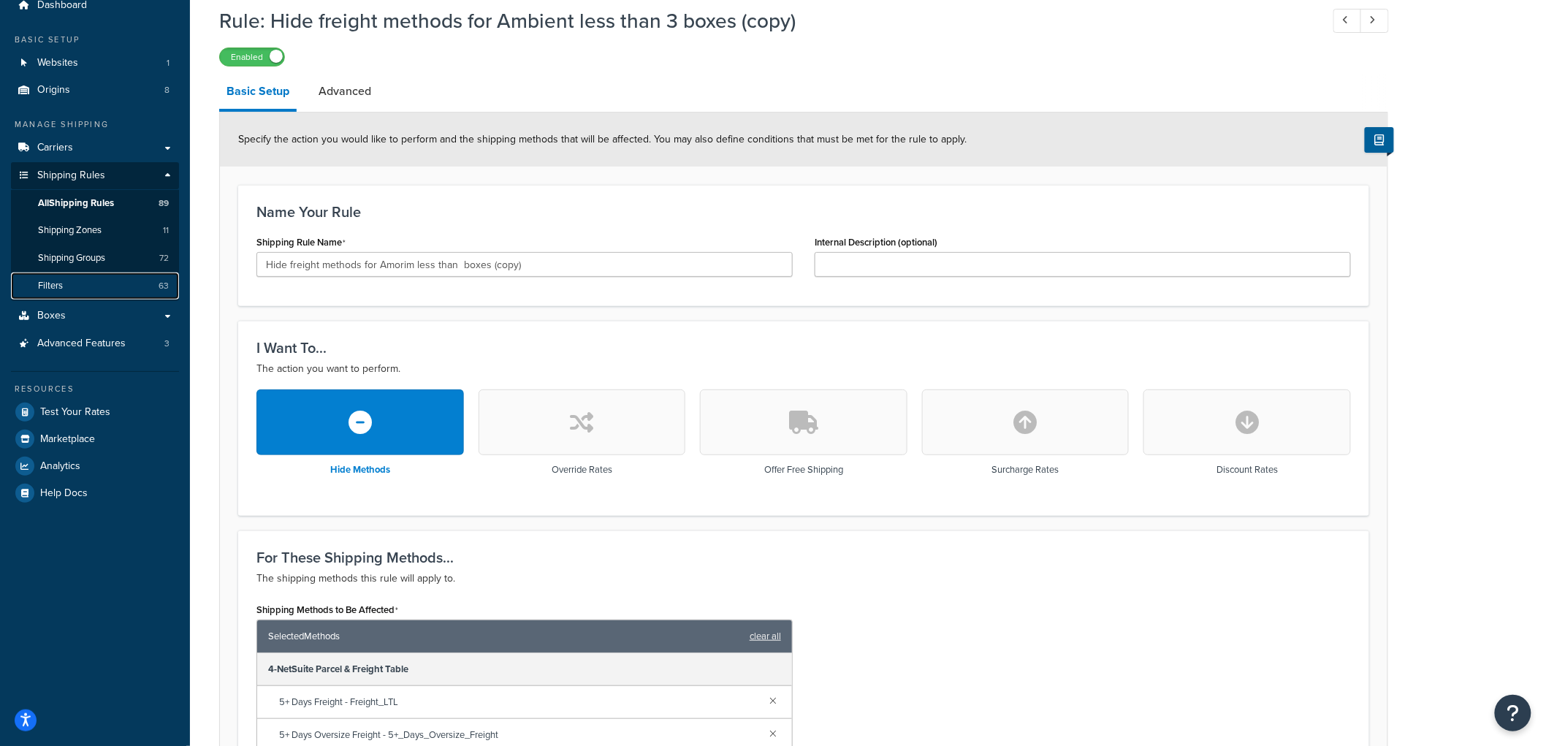
click at [110, 278] on link "Filters 63" at bounding box center [95, 285] width 168 height 27
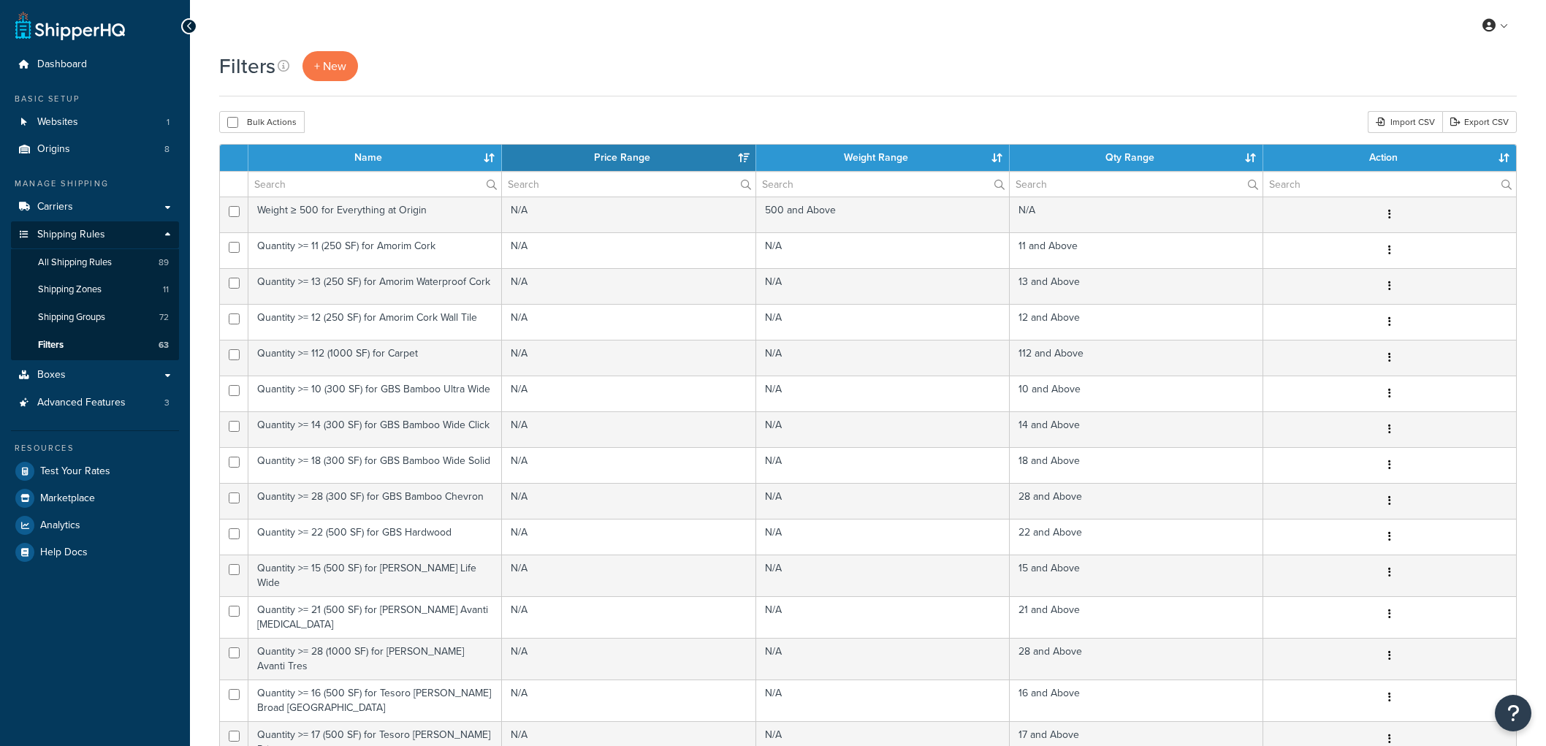
select select "15"
click at [324, 58] on span "+ New" at bounding box center [330, 66] width 32 height 17
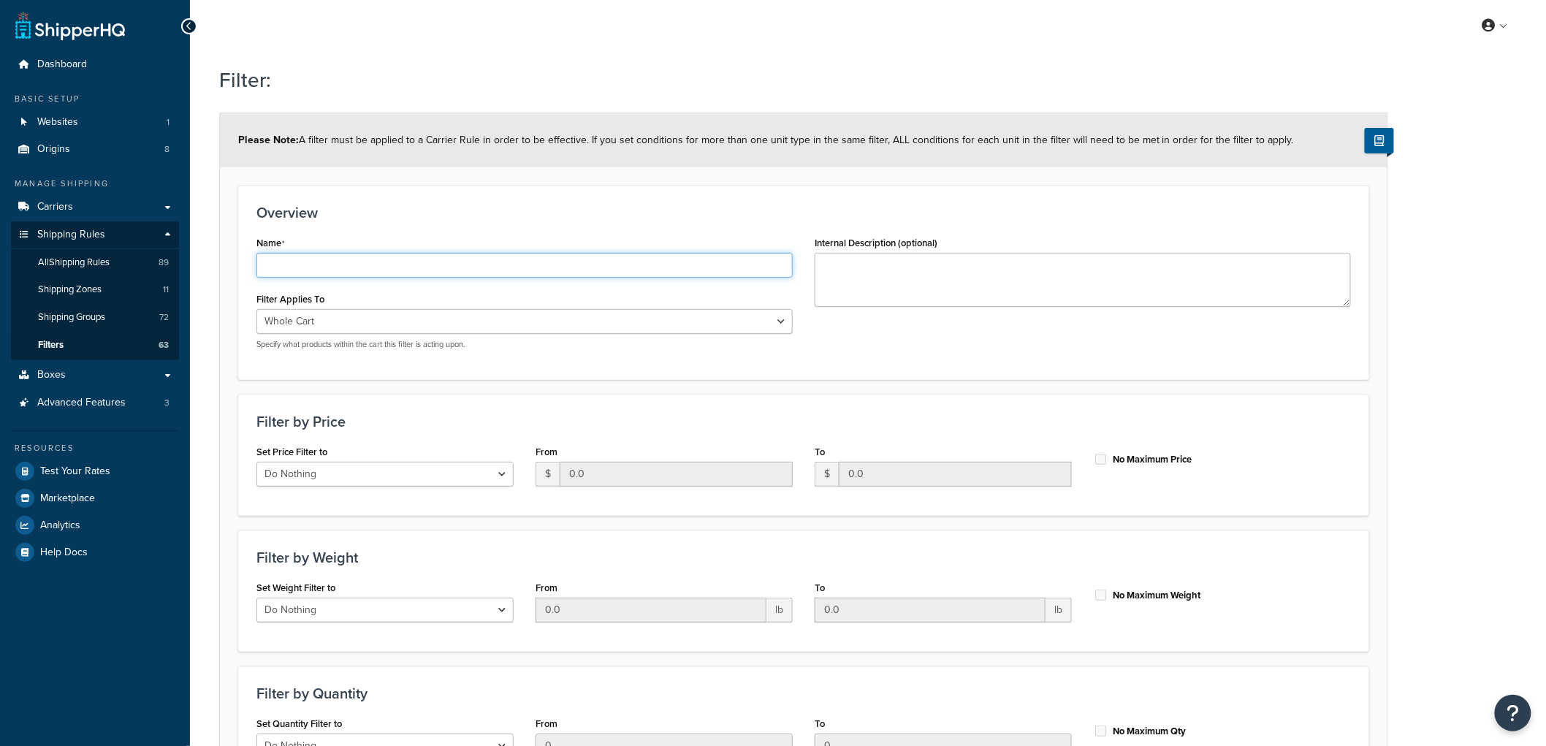
click at [433, 253] on input "Name" at bounding box center [524, 265] width 536 height 25
type input "Quantity < 4 for Amorim"
click at [457, 199] on div "Overview Name Quantity < 4 for Amorim Filter Applies To Whole Cart Everything i…" at bounding box center [803, 283] width 1131 height 194
click at [395, 317] on select "Whole Cart Everything in Shipping Group Everything at Origin Each Item within S…" at bounding box center [524, 321] width 536 height 25
select select "SHIPPING_GROUP"
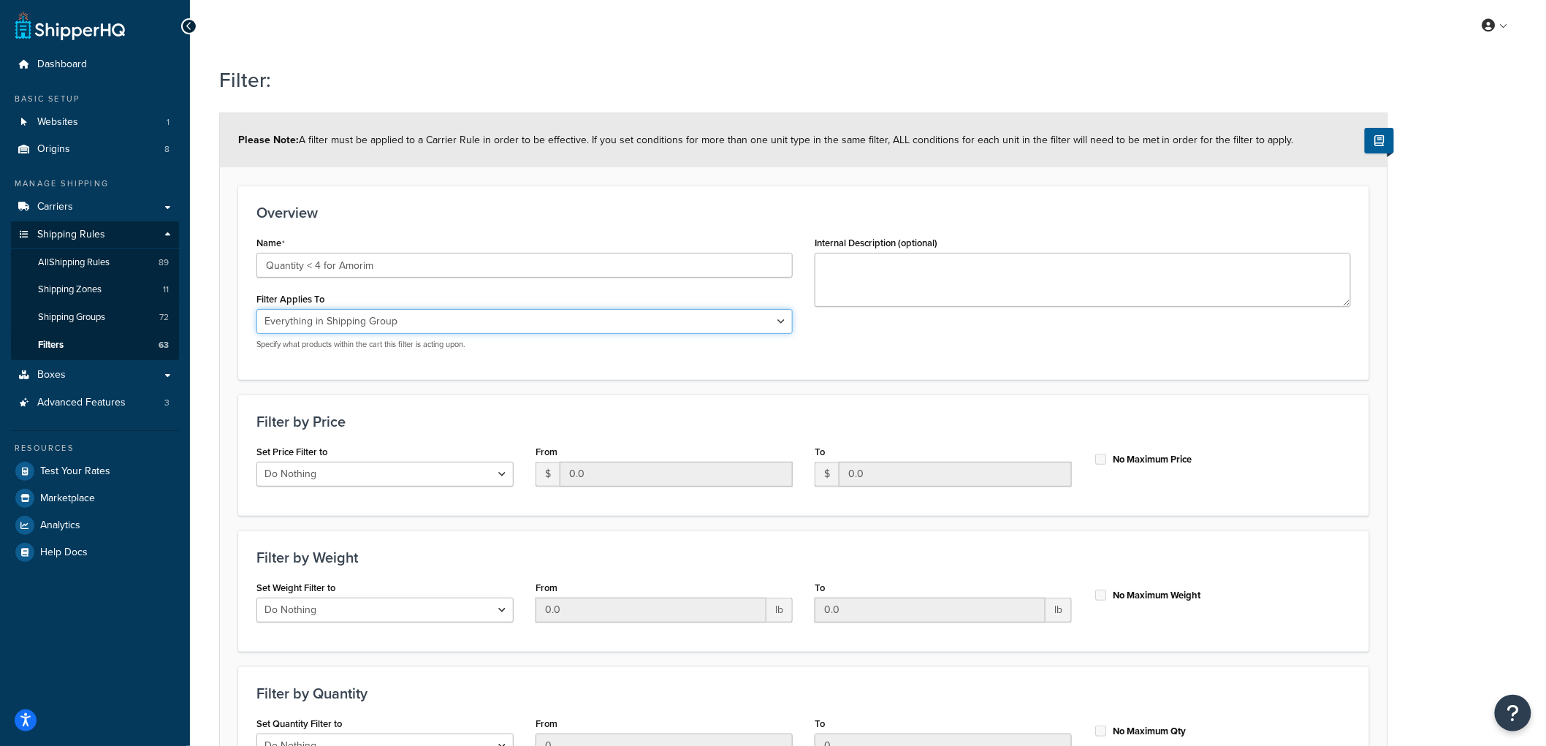
click at [256, 309] on select "Whole Cart Everything in Shipping Group Everything at Origin Each Item within S…" at bounding box center [524, 321] width 536 height 25
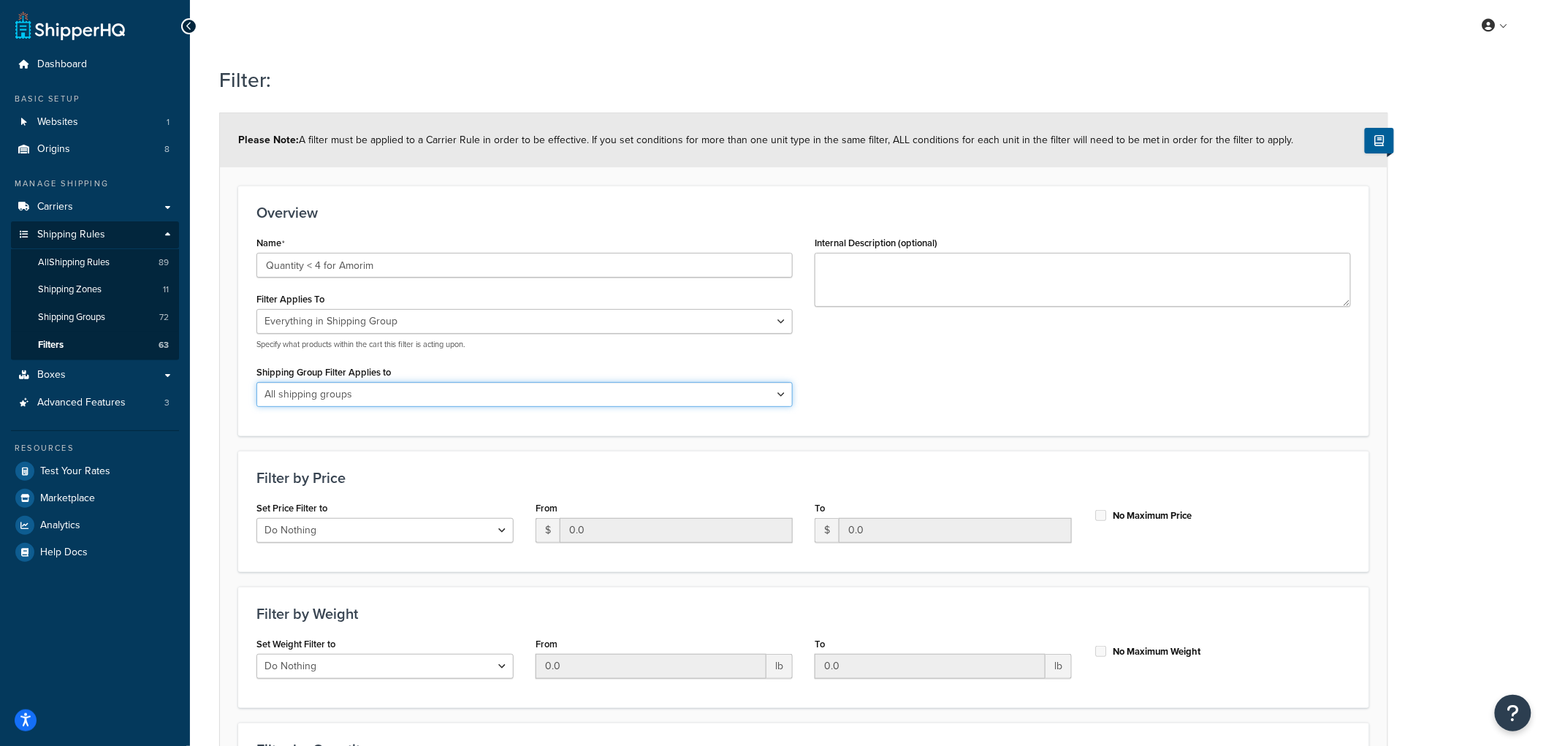
click at [354, 391] on select "All shipping groups Sample Individual Sample Box Parcel Freight Always Free Shi…" at bounding box center [524, 394] width 536 height 25
select select "299858"
click at [256, 382] on select "All shipping groups Sample Individual Sample Box Parcel Freight Always Free Shi…" at bounding box center [524, 394] width 536 height 25
click at [1051, 376] on div "Name Quantity < 4 for Amorim Filter Applies To Whole Cart Everything in Shippin…" at bounding box center [803, 324] width 1116 height 185
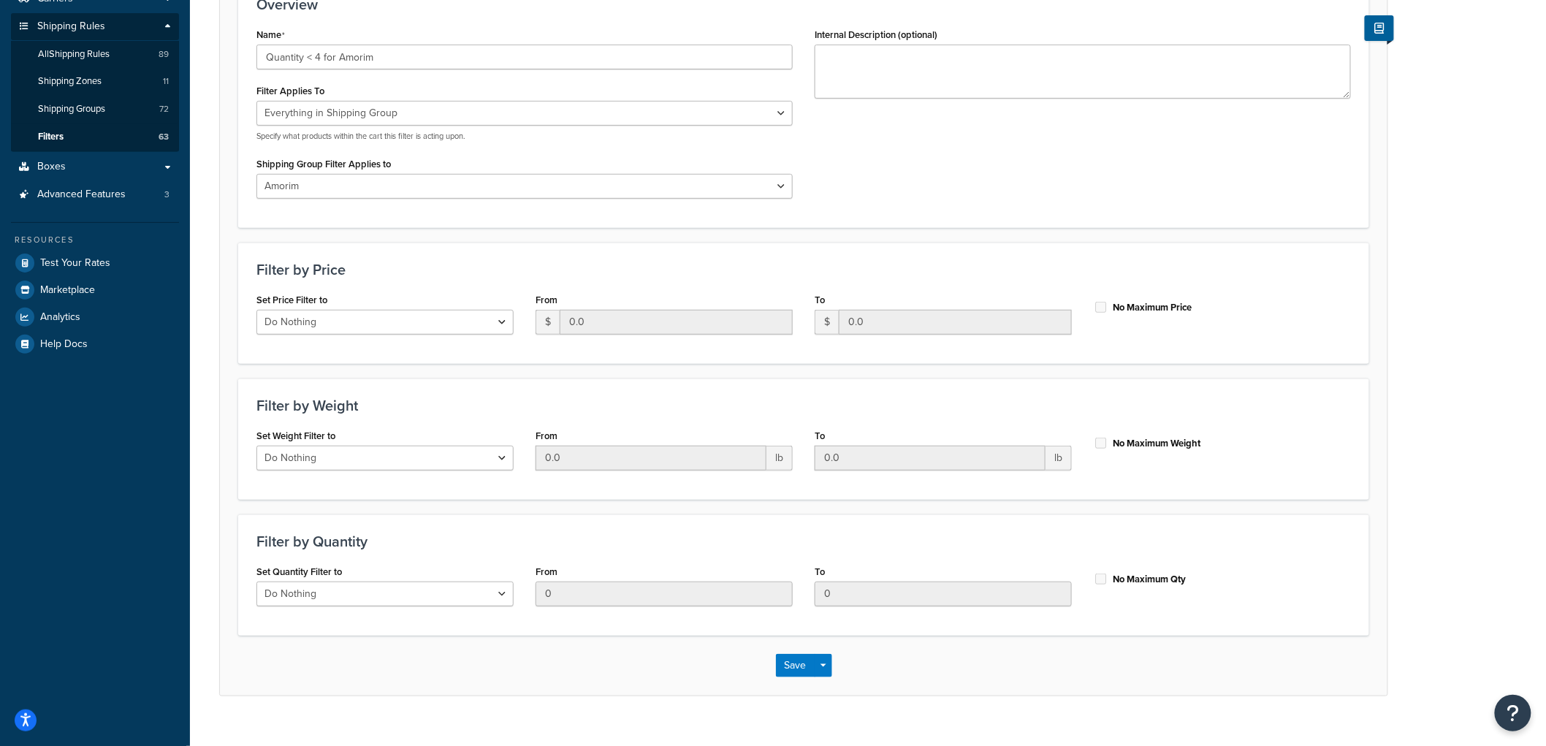
scroll to position [231, 0]
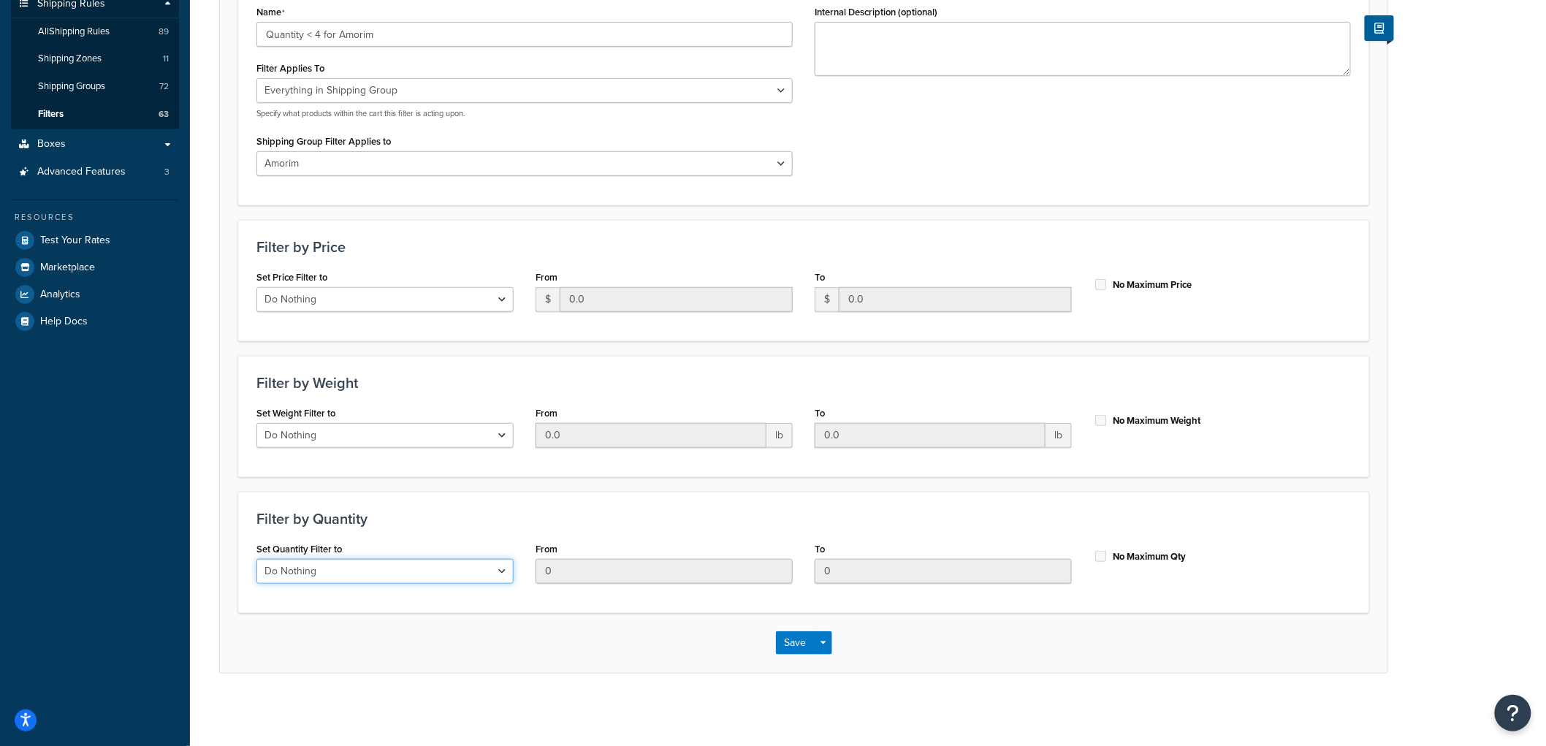
click at [346, 579] on select "Do Nothing Apply to a Range" at bounding box center [384, 571] width 257 height 25
select select "range"
click at [256, 559] on select "Do Nothing Apply to a Range" at bounding box center [384, 571] width 257 height 25
drag, startPoint x: 858, startPoint y: 575, endPoint x: 815, endPoint y: 568, distance: 44.3
click at [815, 568] on input "0" at bounding box center [943, 571] width 257 height 25
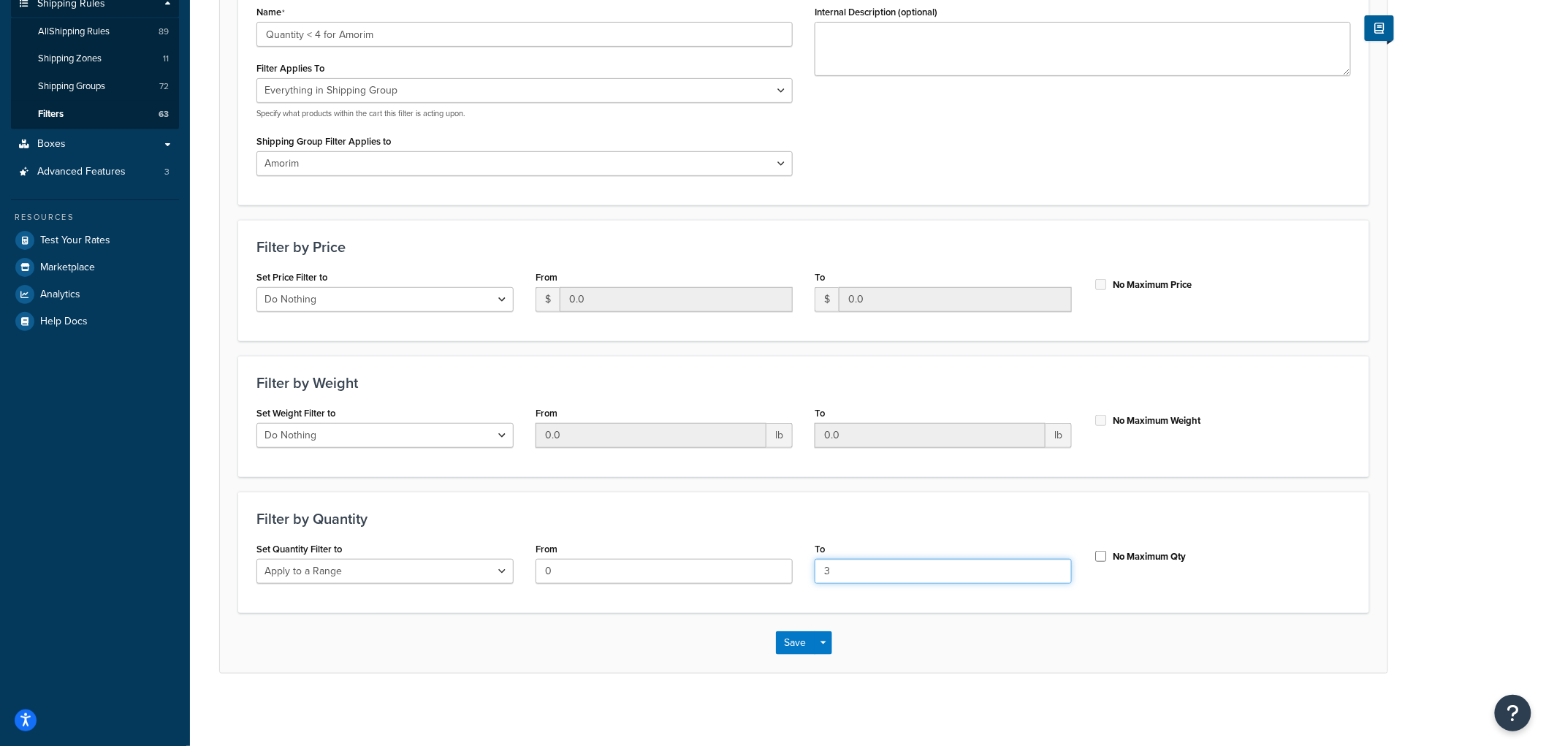
type input "3"
click at [1226, 548] on div "No Maximum Qty" at bounding box center [1222, 555] width 257 height 22
click at [790, 638] on button "Save" at bounding box center [795, 642] width 39 height 23
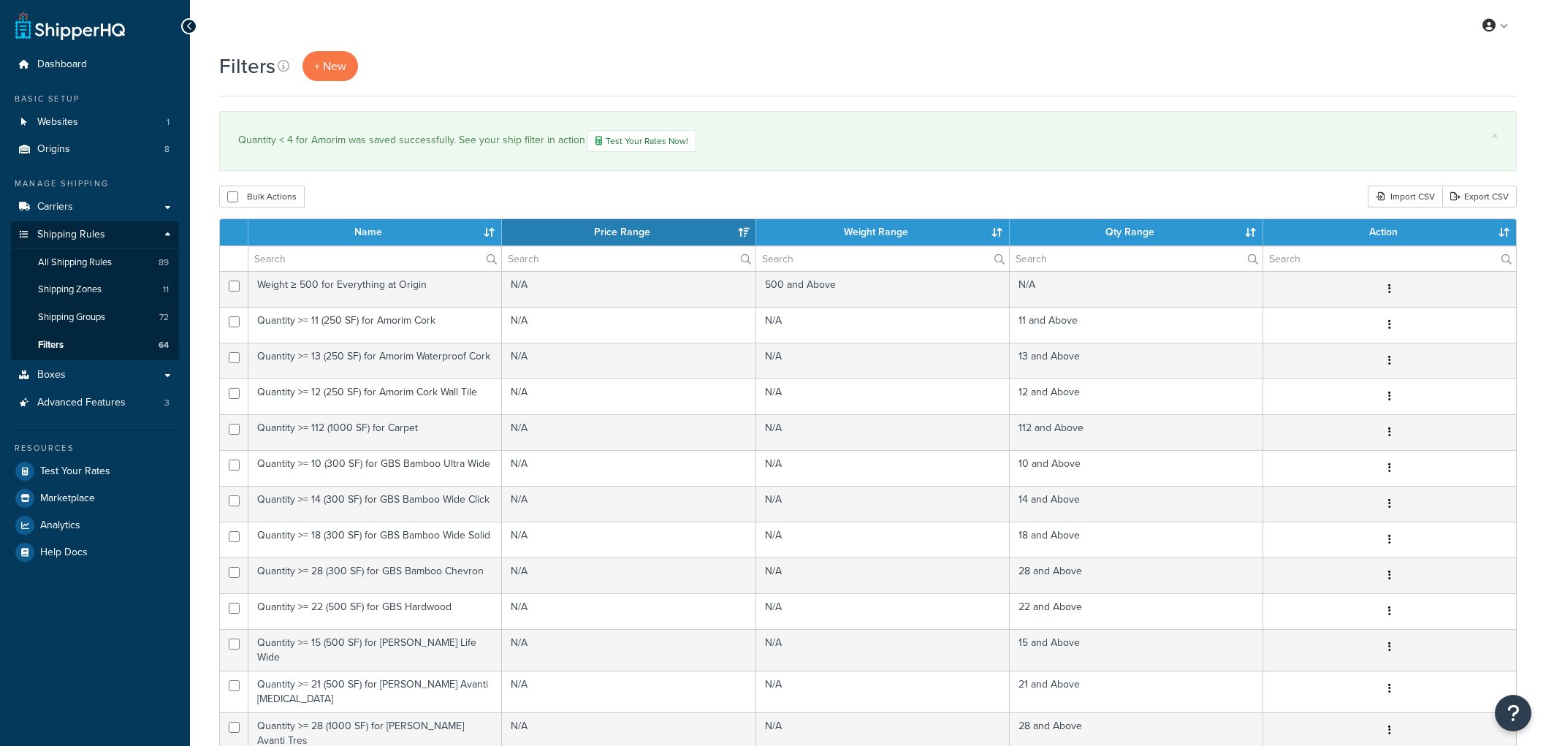
select select "15"
click at [92, 265] on span "All Shipping Rules" at bounding box center [75, 262] width 74 height 12
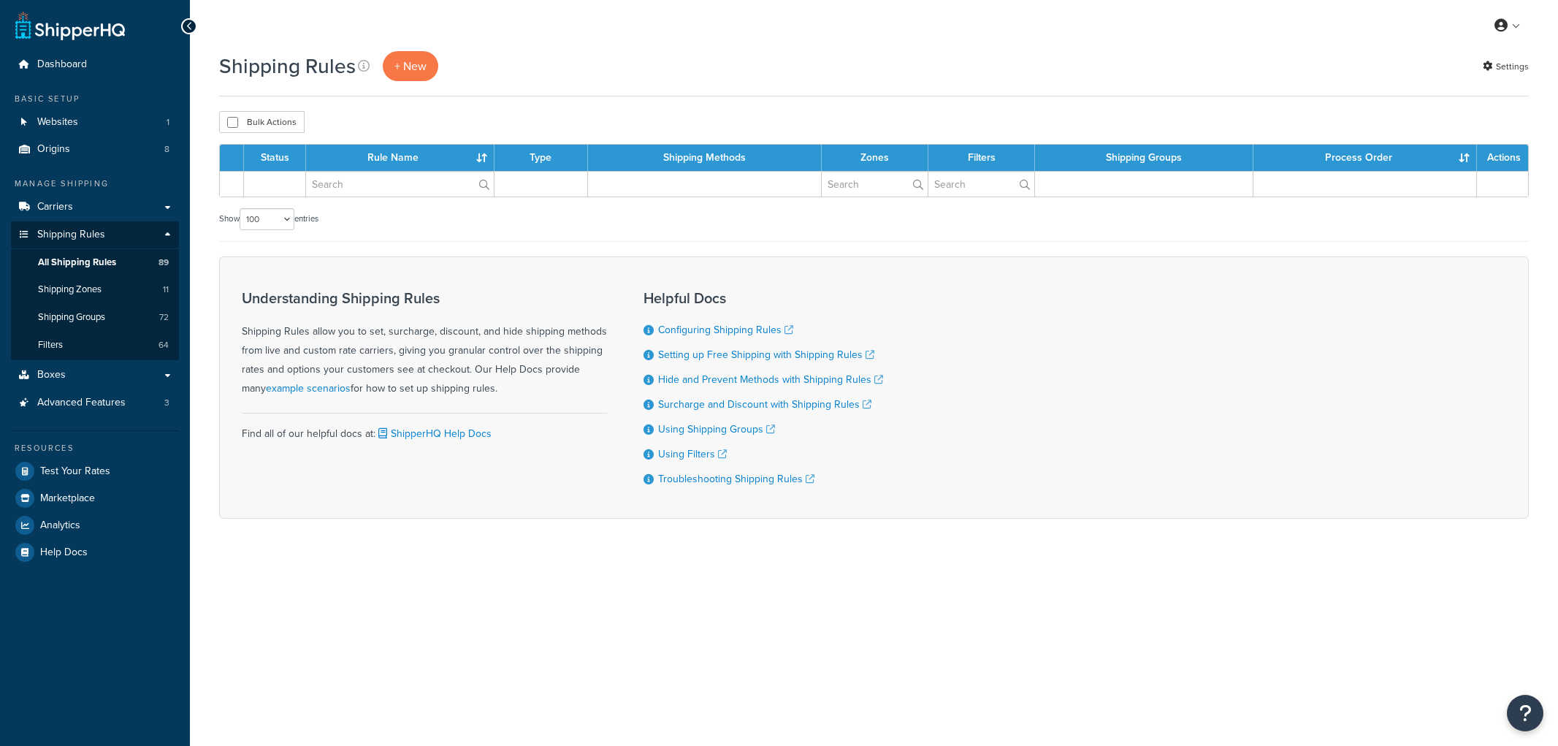
select select "100"
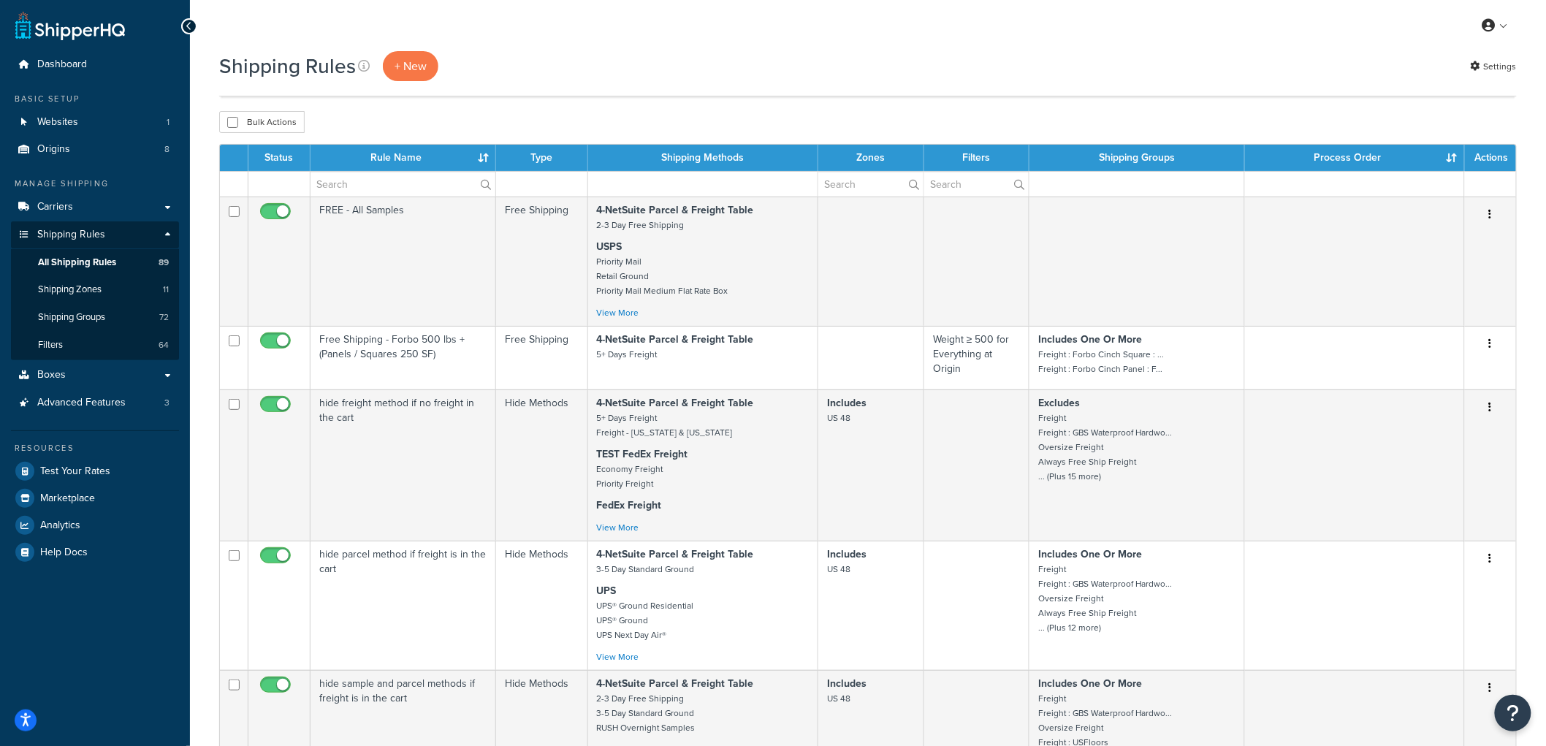
scroll to position [10284, 0]
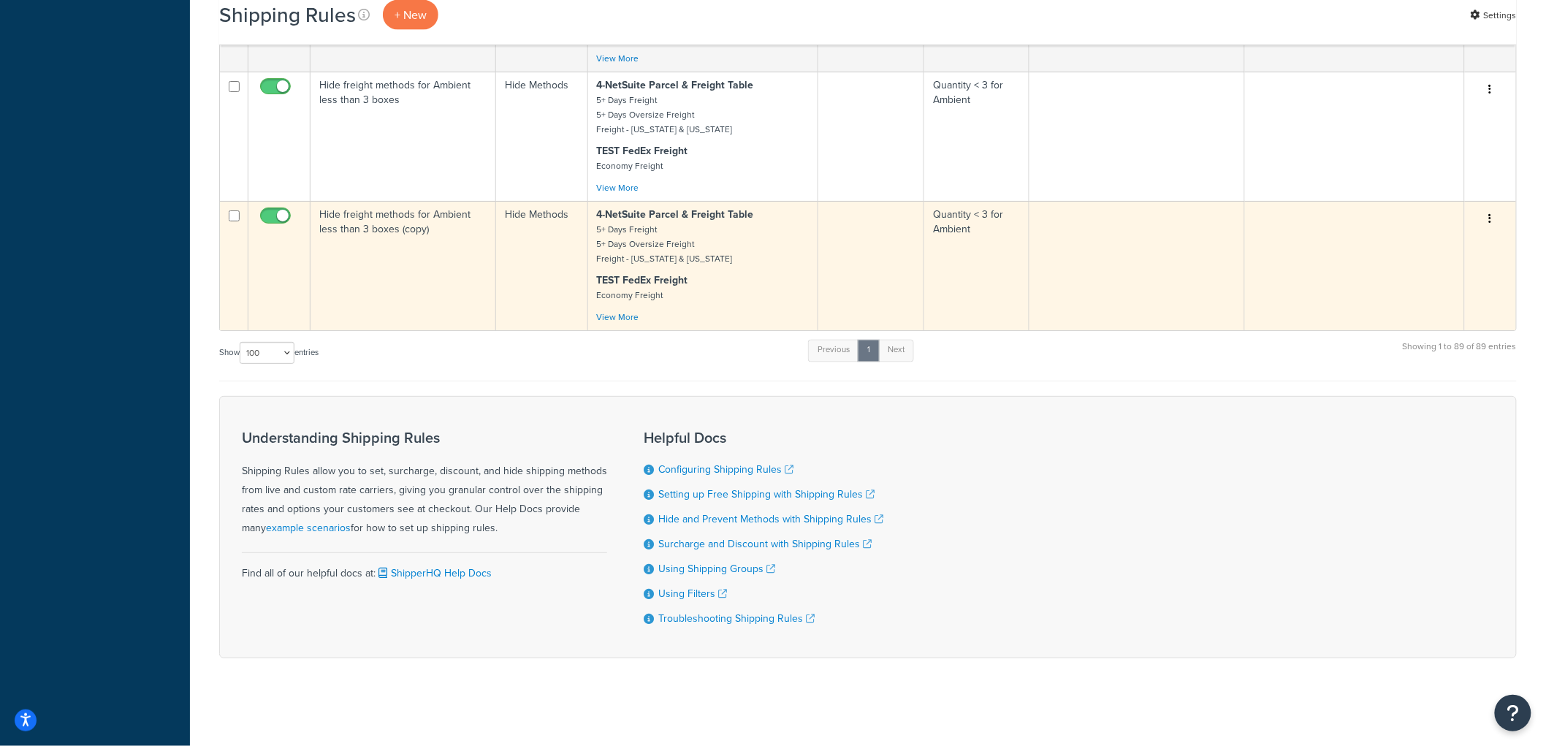
click at [469, 275] on td "Hide freight methods for Ambient less than 3 boxes (copy)" at bounding box center [403, 265] width 186 height 129
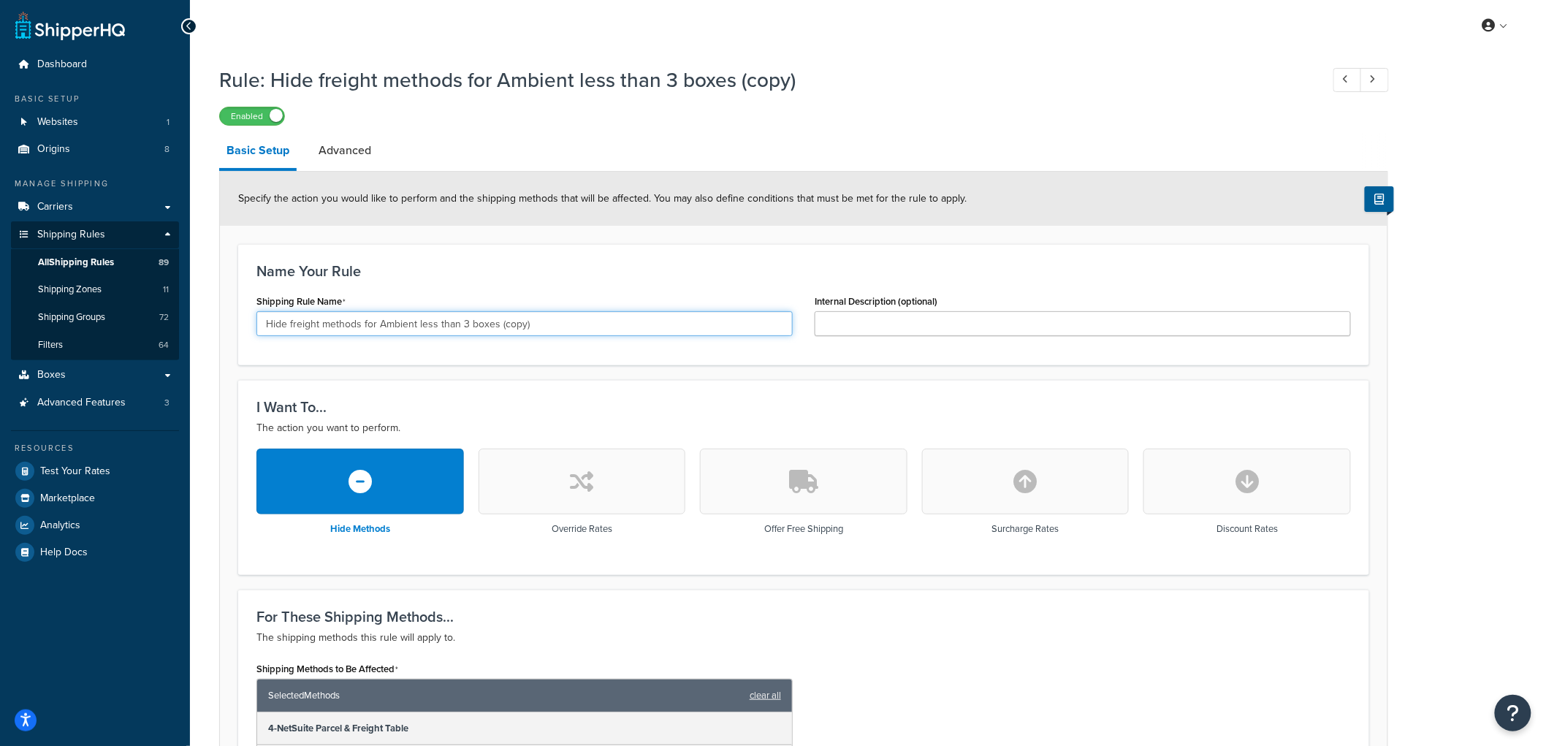
click at [399, 327] on input "Hide freight methods for Ambient less than 3 boxes (copy)" at bounding box center [524, 323] width 536 height 25
type input "Hide freight methods for Amorim less than 4 boxes"
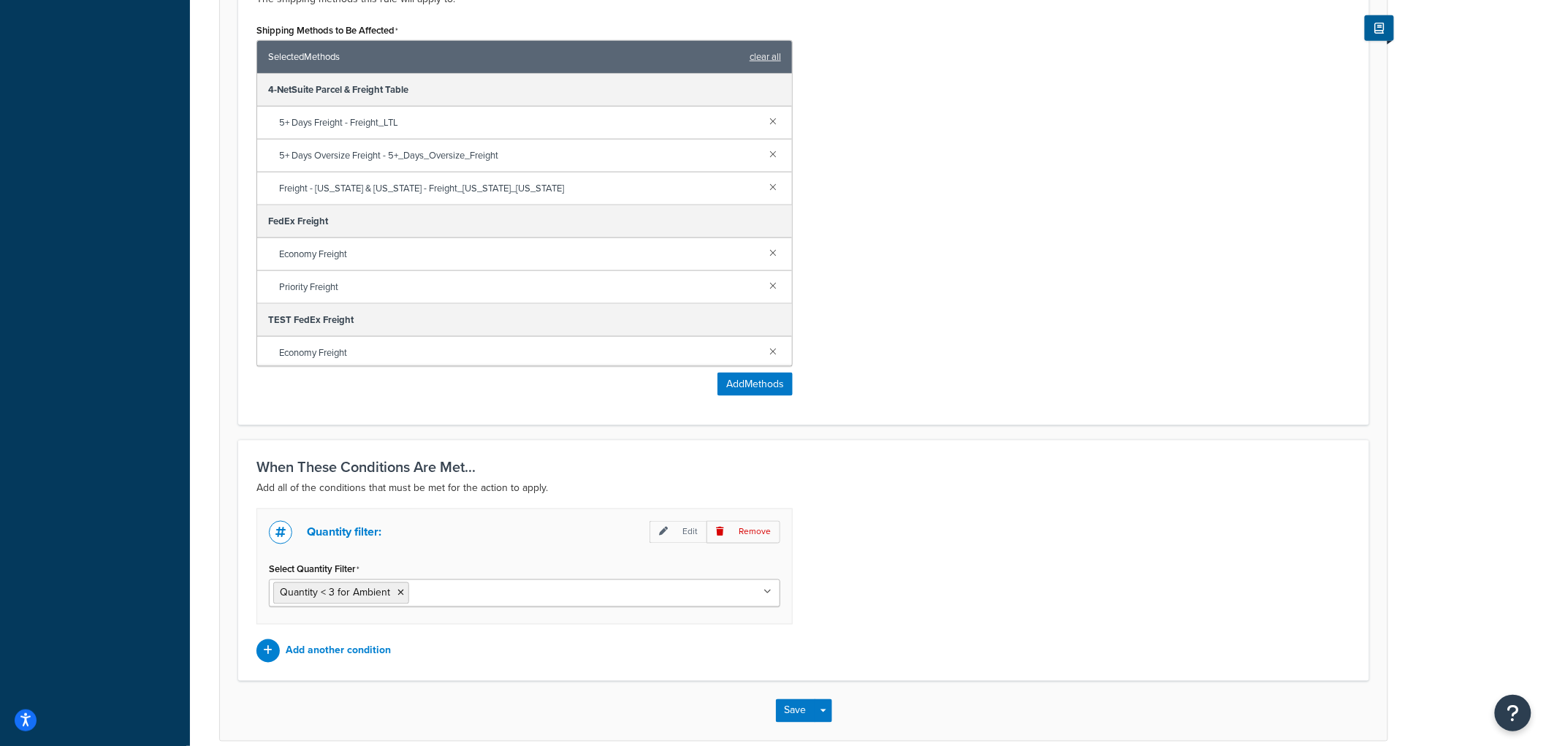
scroll to position [709, 0]
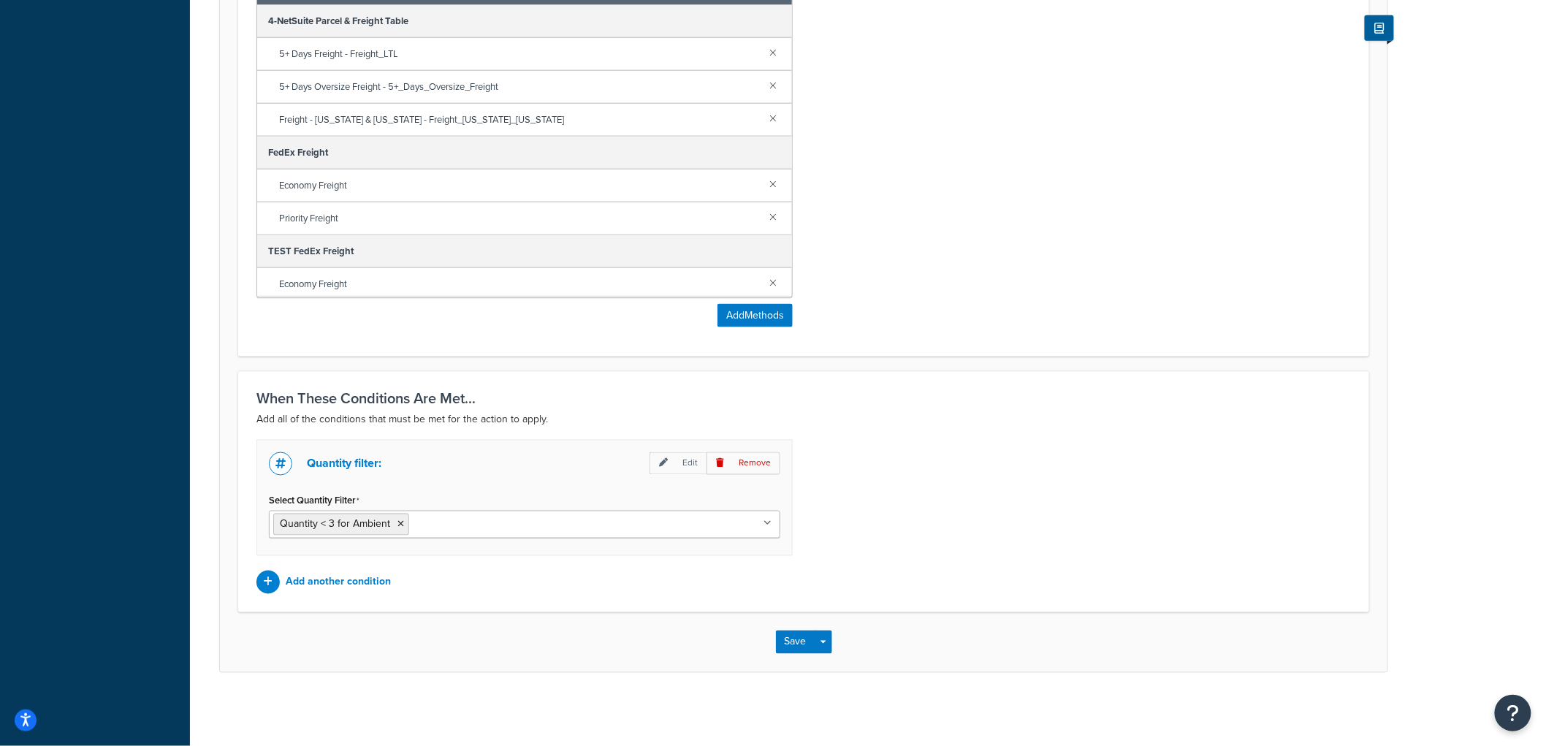
click at [441, 527] on input "Select Quantity Filter" at bounding box center [477, 524] width 129 height 16
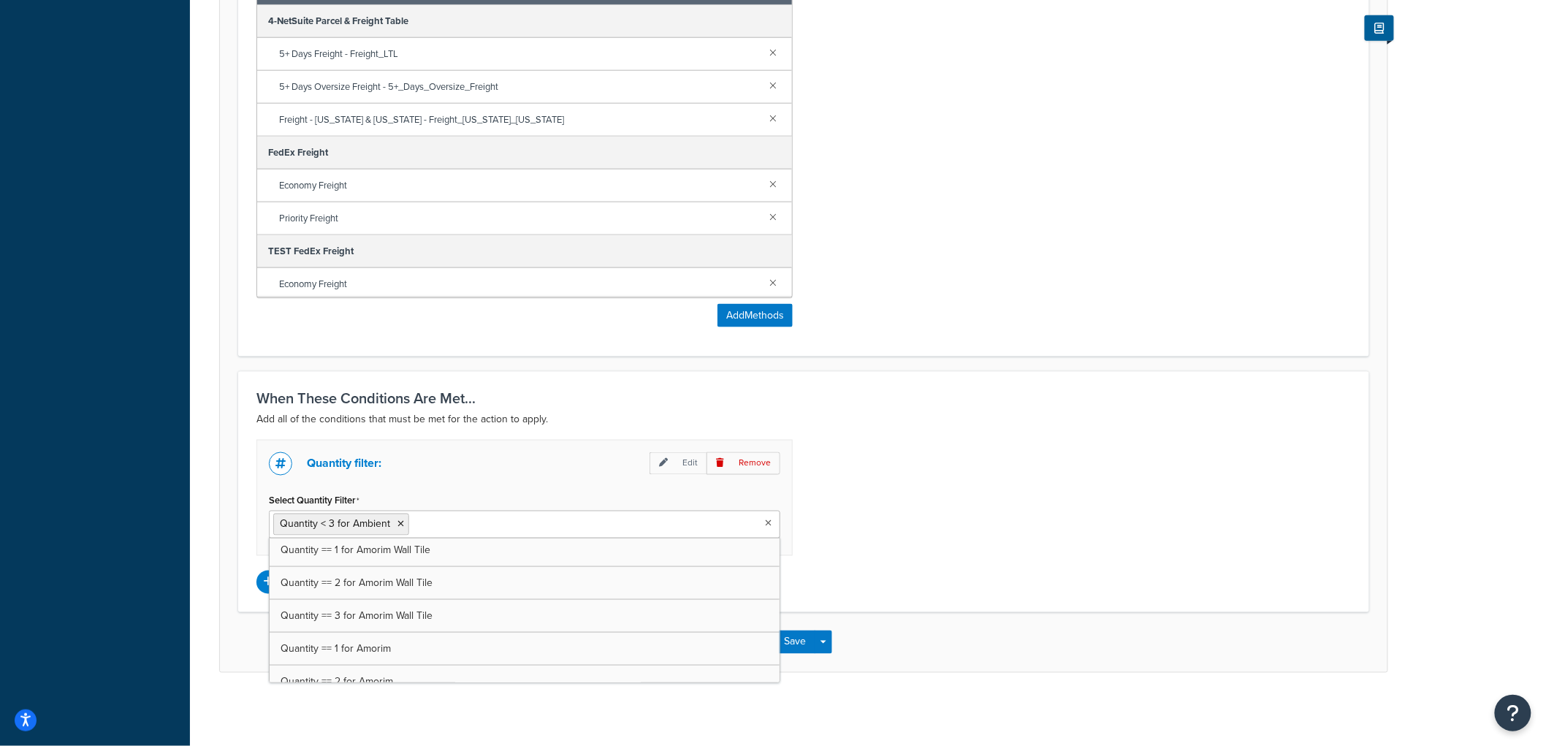
scroll to position [1403, 0]
click at [403, 522] on icon at bounding box center [400, 524] width 7 height 9
click at [1288, 393] on h3 "When These Conditions Are Met..." at bounding box center [803, 398] width 1094 height 16
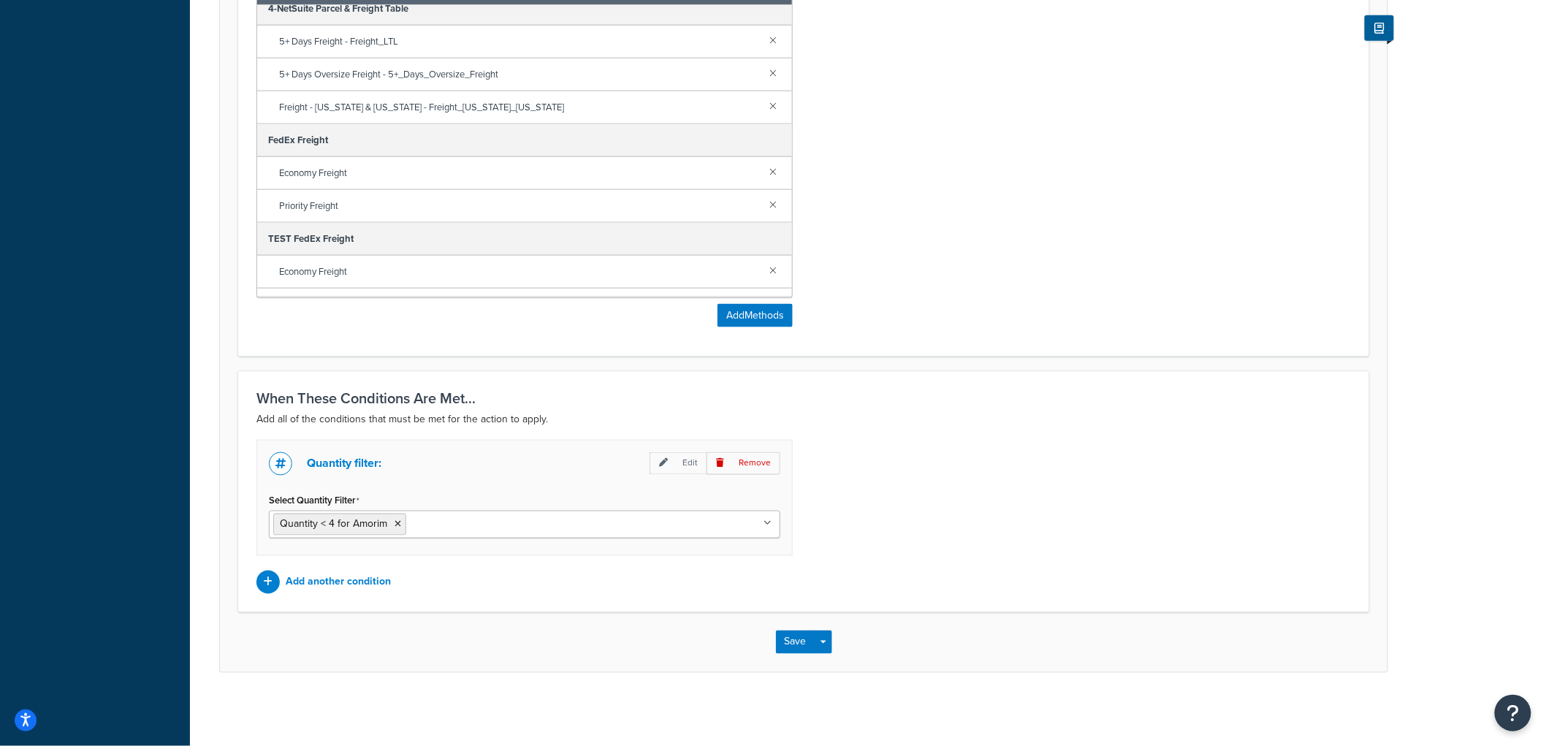
scroll to position [0, 0]
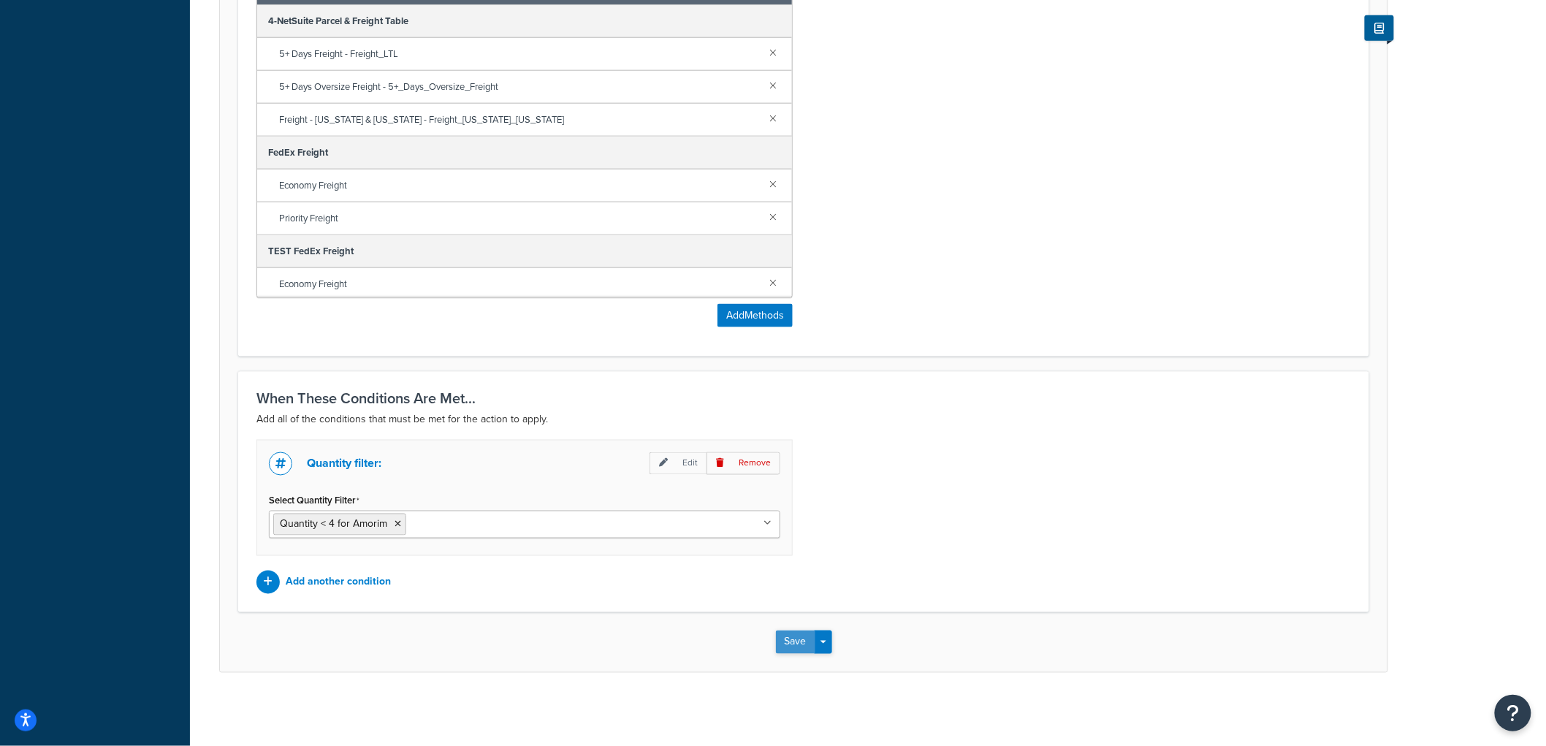
click at [798, 647] on button "Save" at bounding box center [795, 641] width 39 height 23
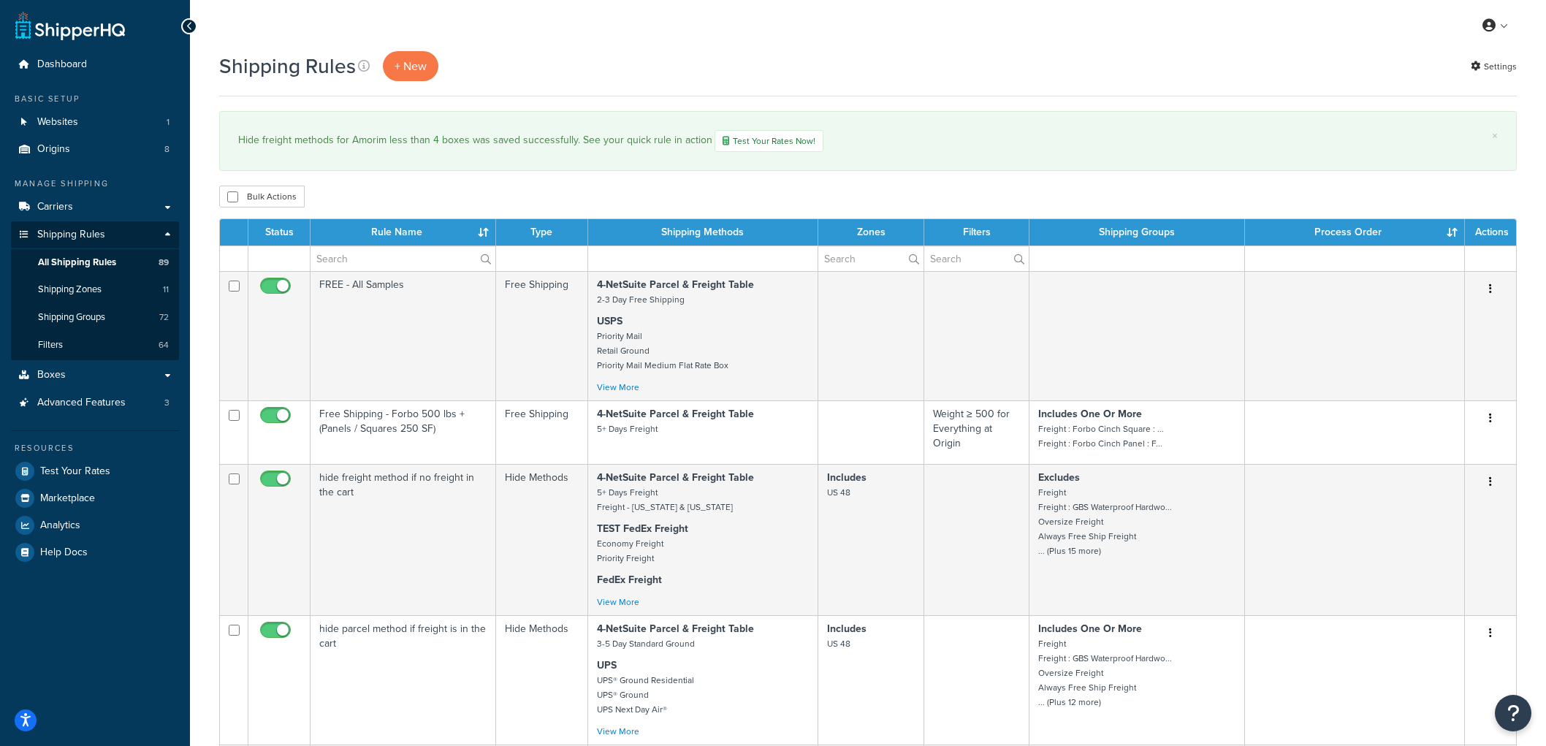
select select "100"
click at [147, 315] on link "Shipping Groups 72" at bounding box center [95, 317] width 168 height 27
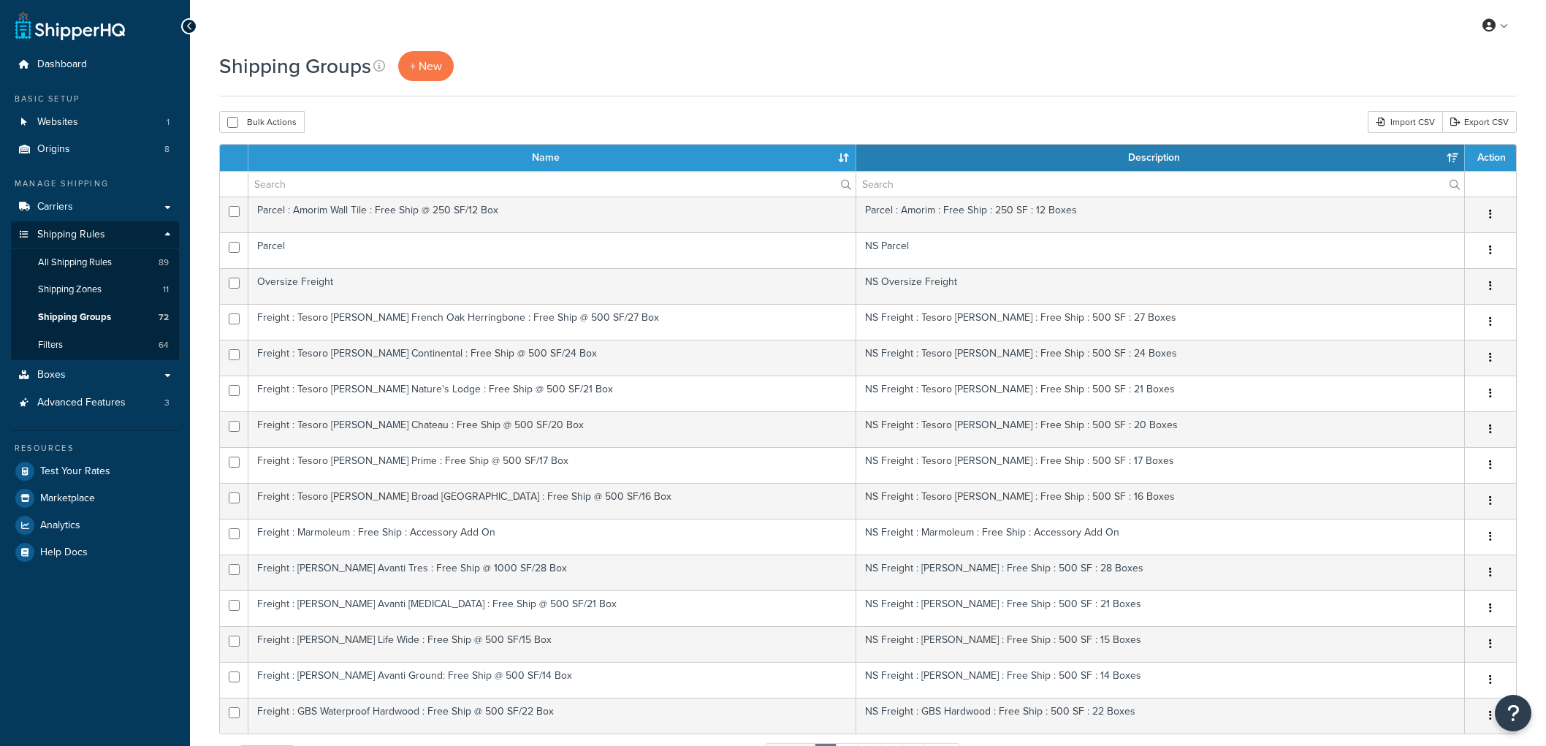
select select "15"
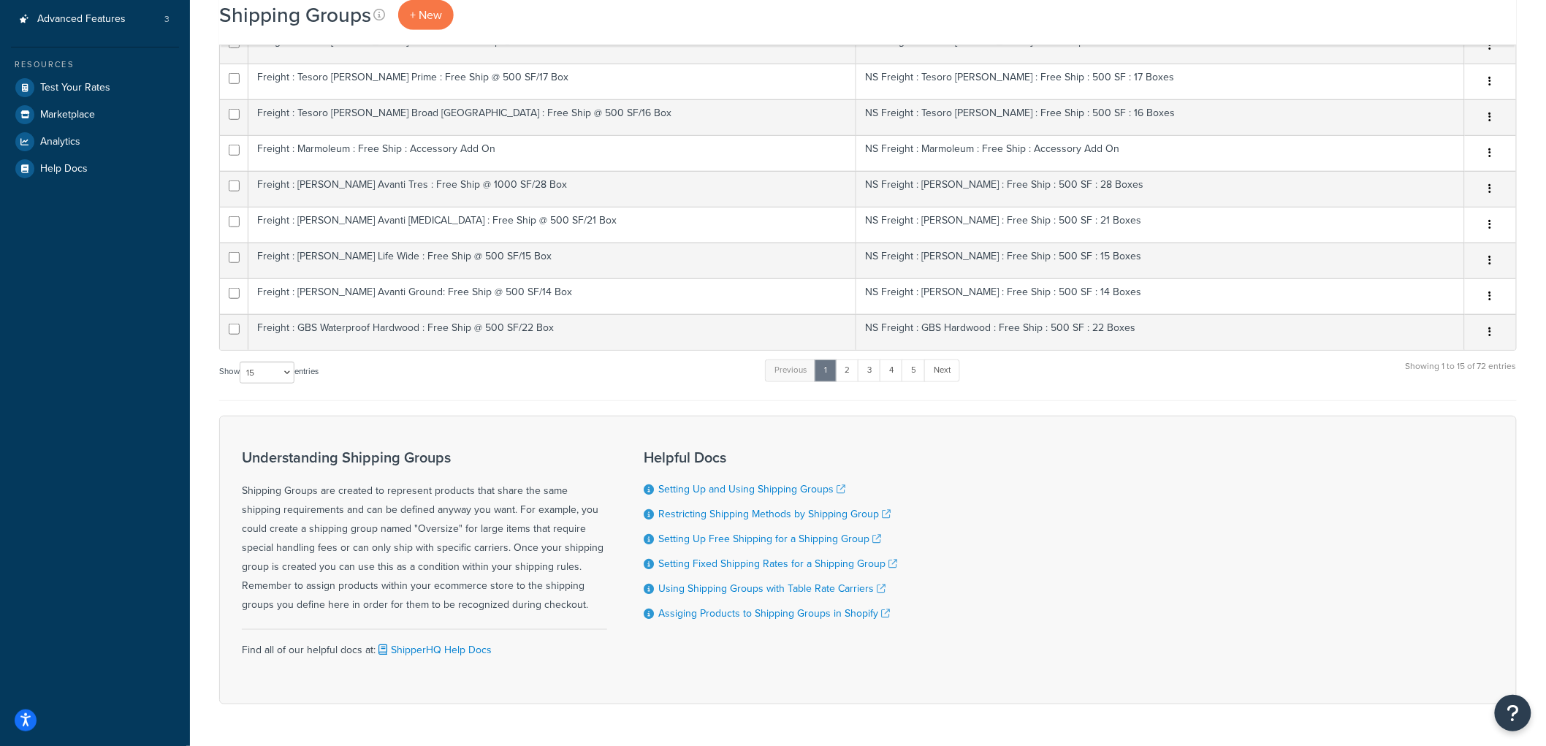
scroll to position [430, 0]
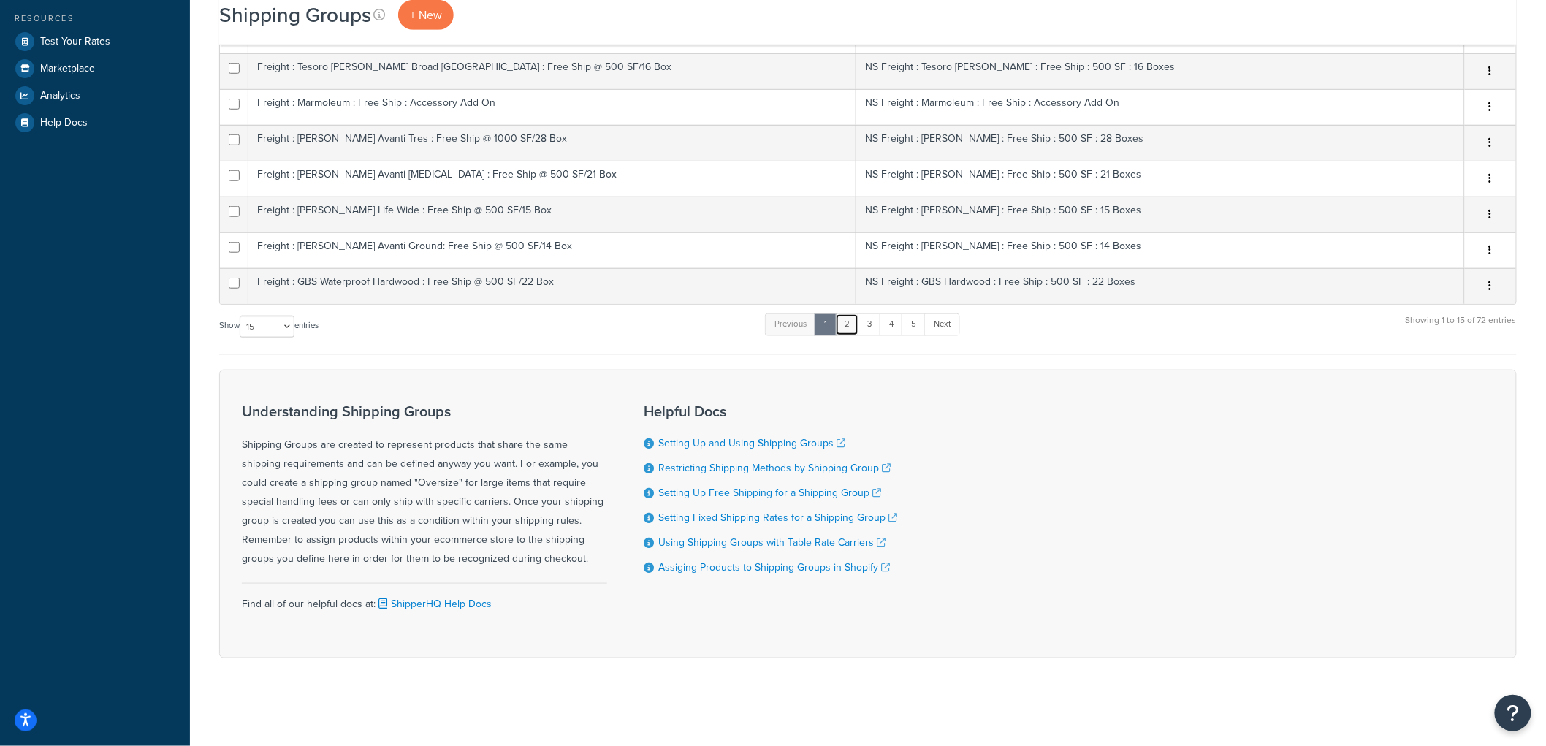
click at [850, 323] on link "2" at bounding box center [847, 324] width 24 height 22
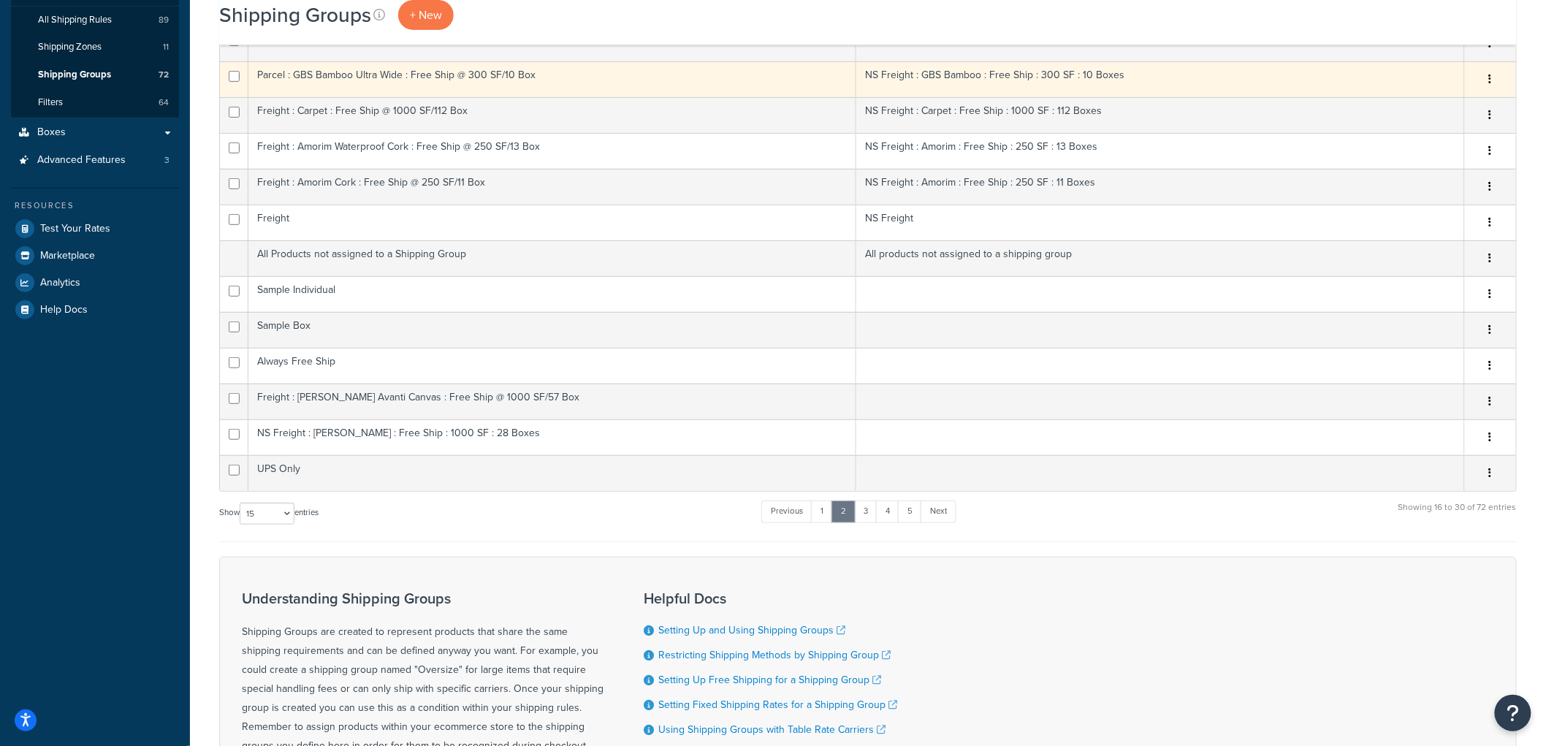
scroll to position [243, 0]
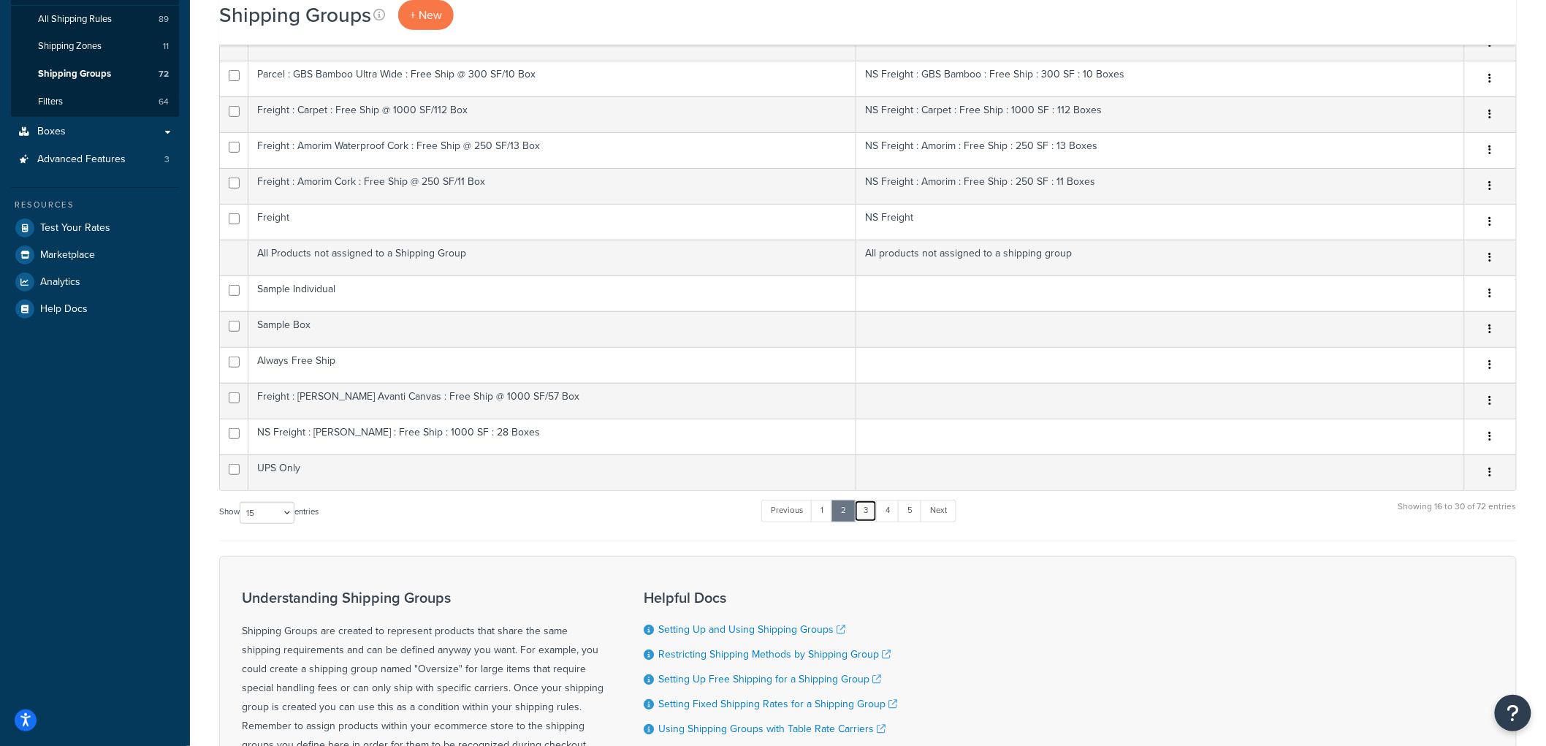
click at [872, 511] on link "3" at bounding box center [865, 511] width 23 height 22
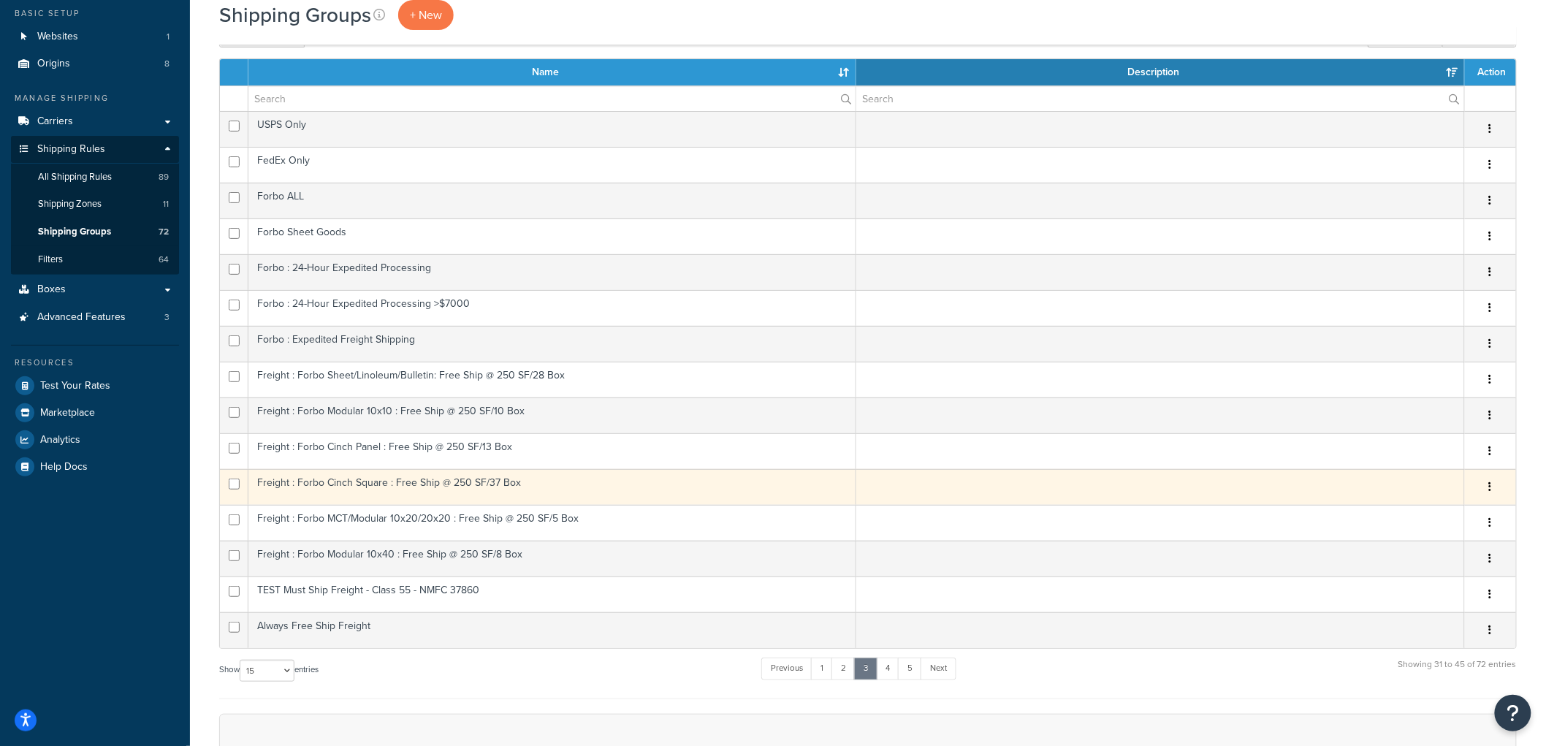
scroll to position [81, 0]
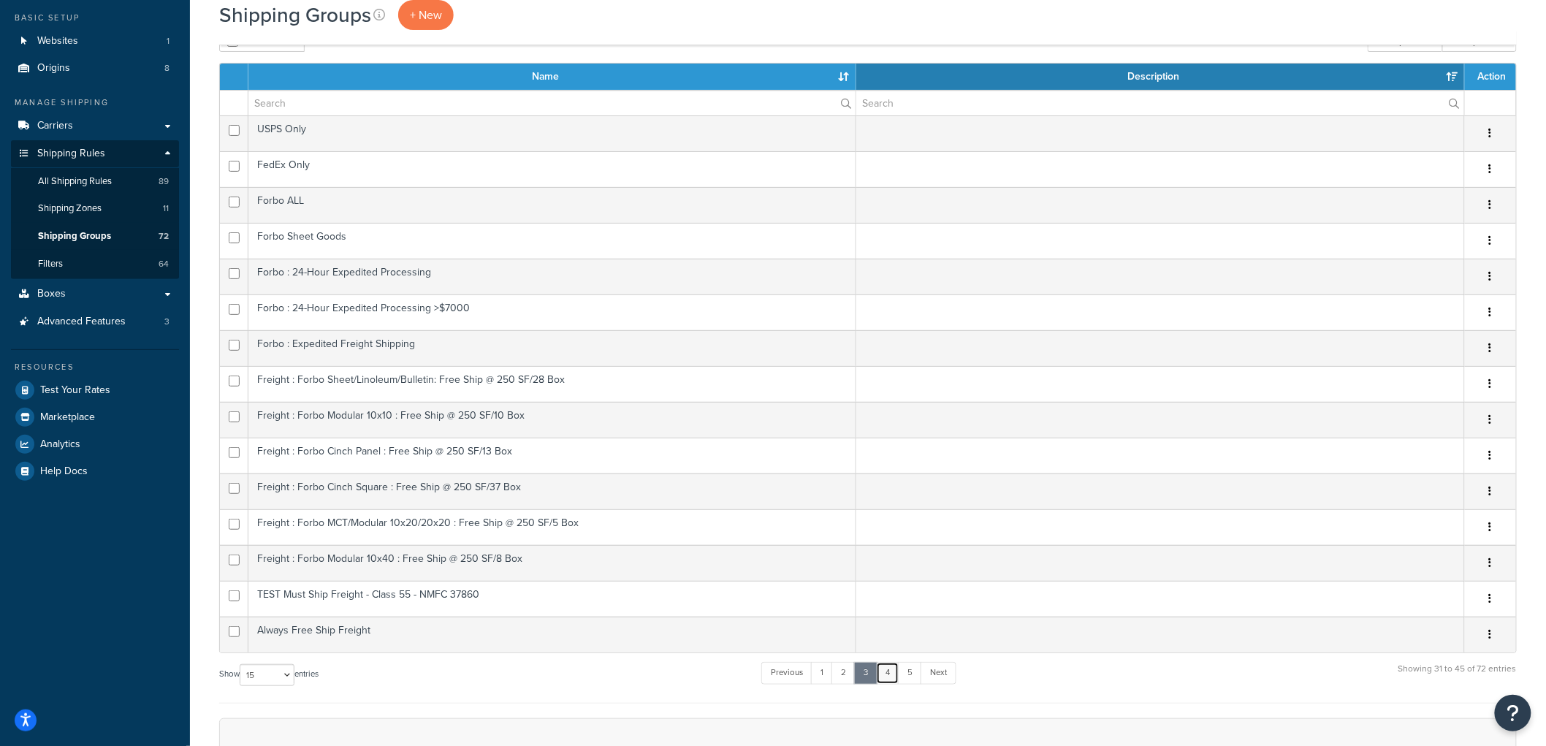
click at [899, 678] on link "4" at bounding box center [887, 673] width 23 height 22
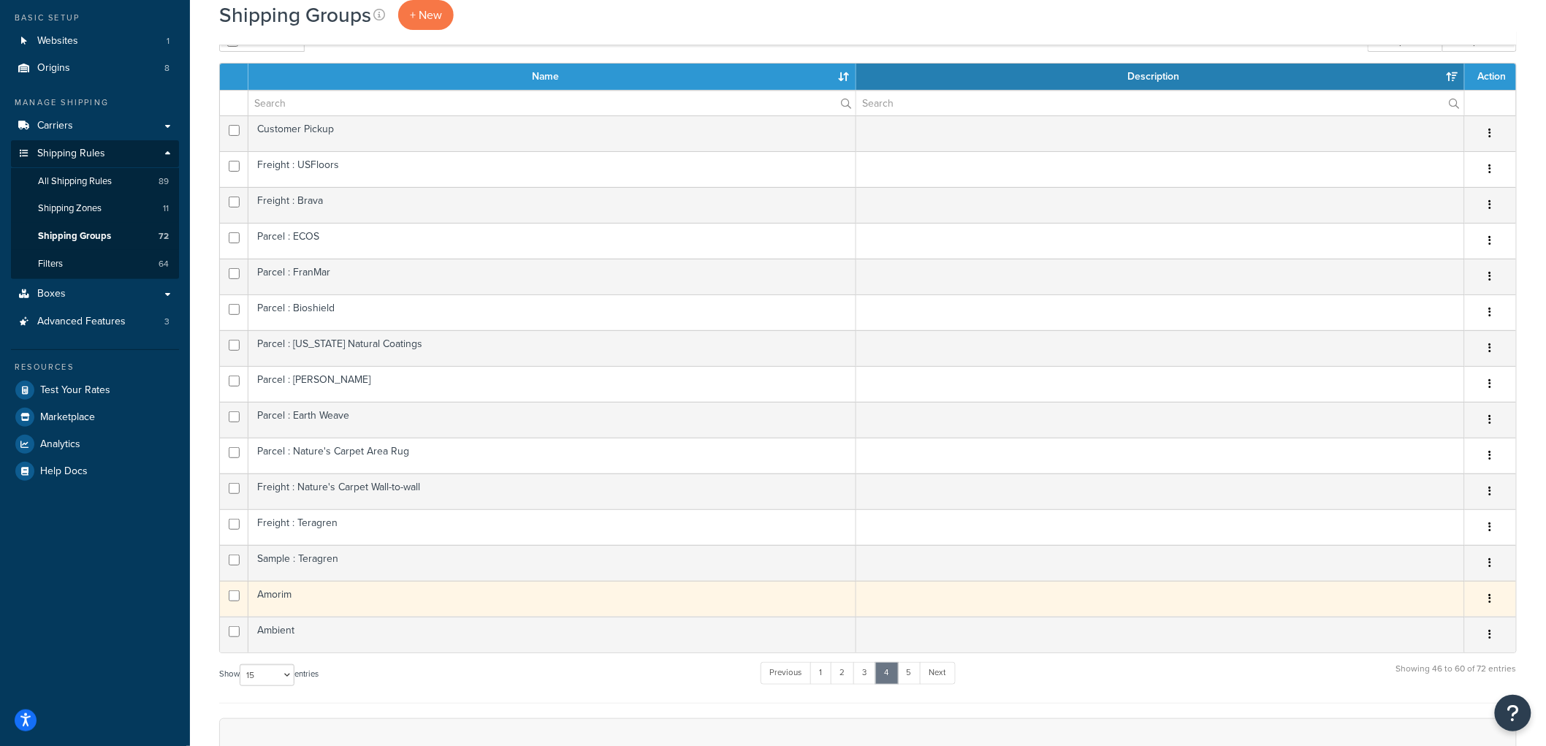
click at [575, 609] on td "Amorim" at bounding box center [552, 599] width 608 height 36
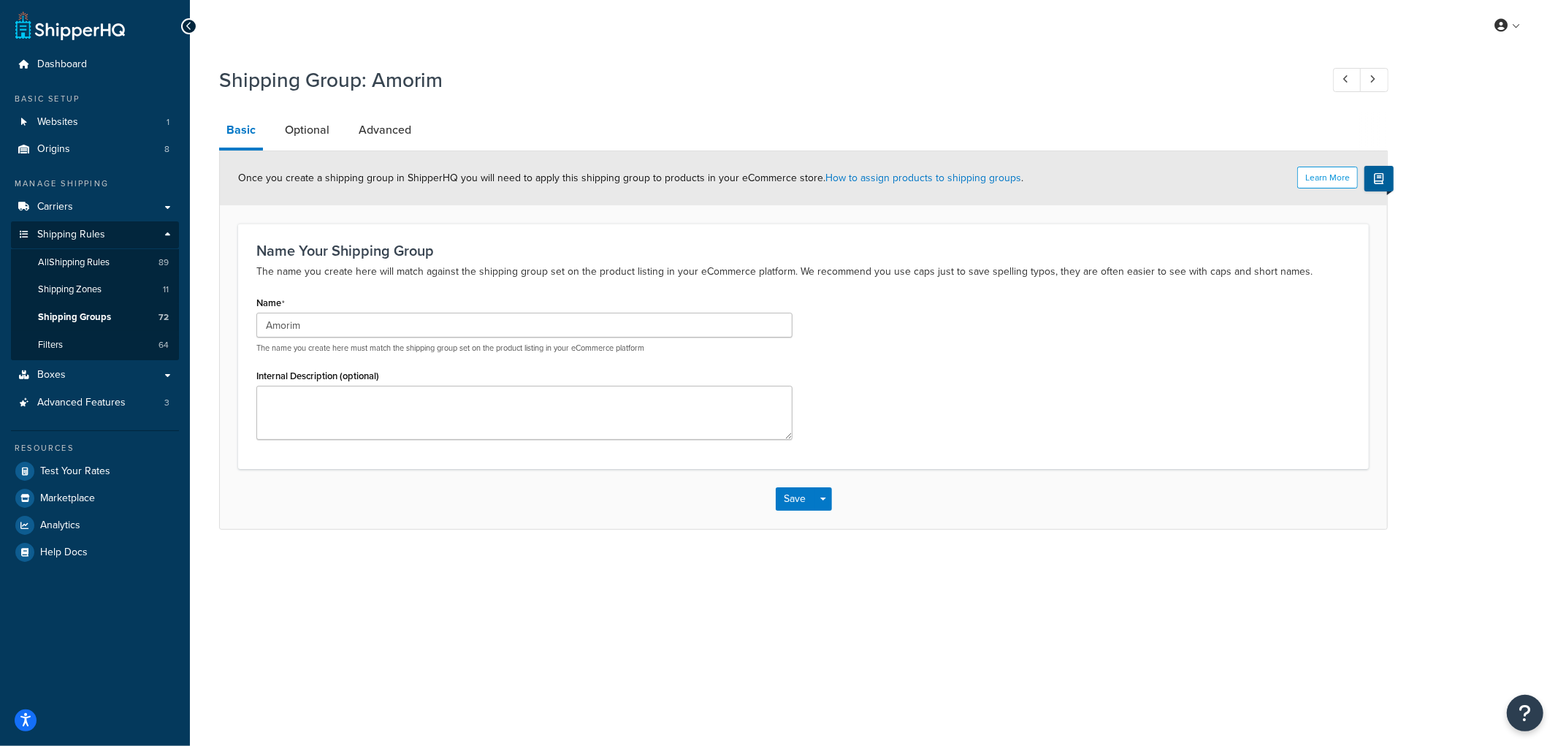
click at [424, 126] on li "Advanced" at bounding box center [392, 130] width 82 height 35
click at [395, 128] on link "Advanced" at bounding box center [384, 130] width 67 height 35
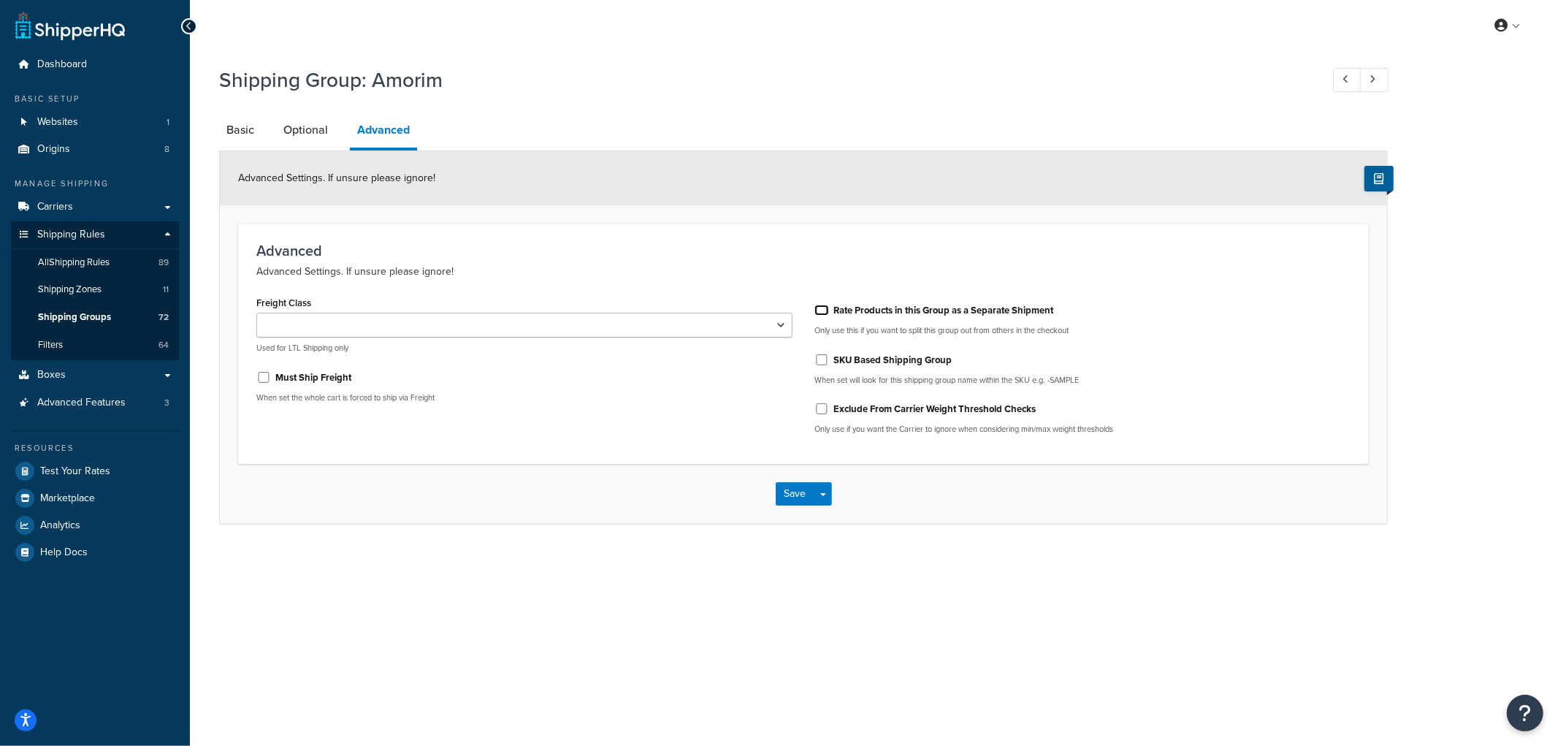
click at [821, 310] on input "Rate Products in this Group as a Separate Shipment" at bounding box center [822, 310] width 15 height 11
checkbox input "true"
click at [800, 491] on button "Save" at bounding box center [795, 493] width 39 height 23
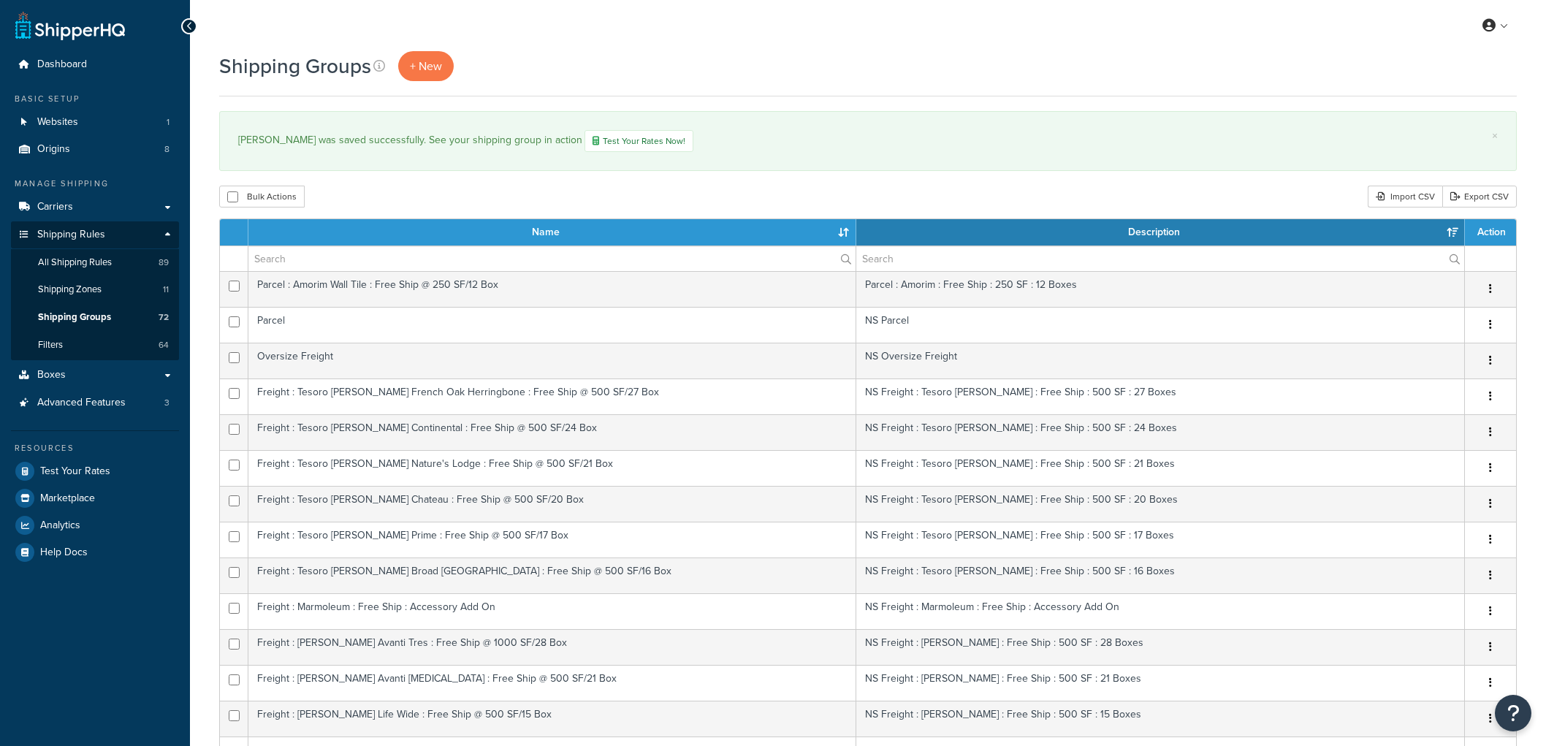
select select "15"
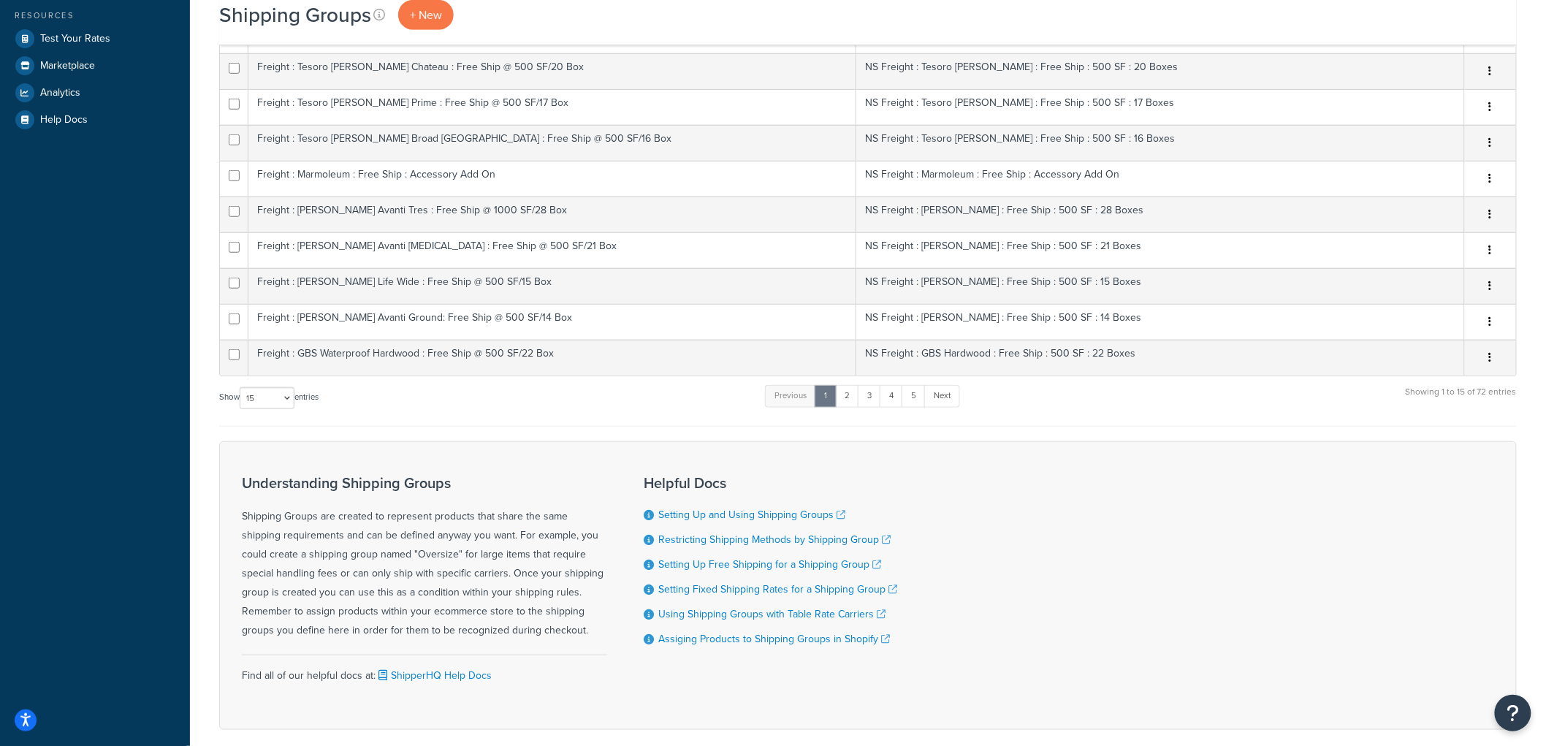
scroll to position [506, 0]
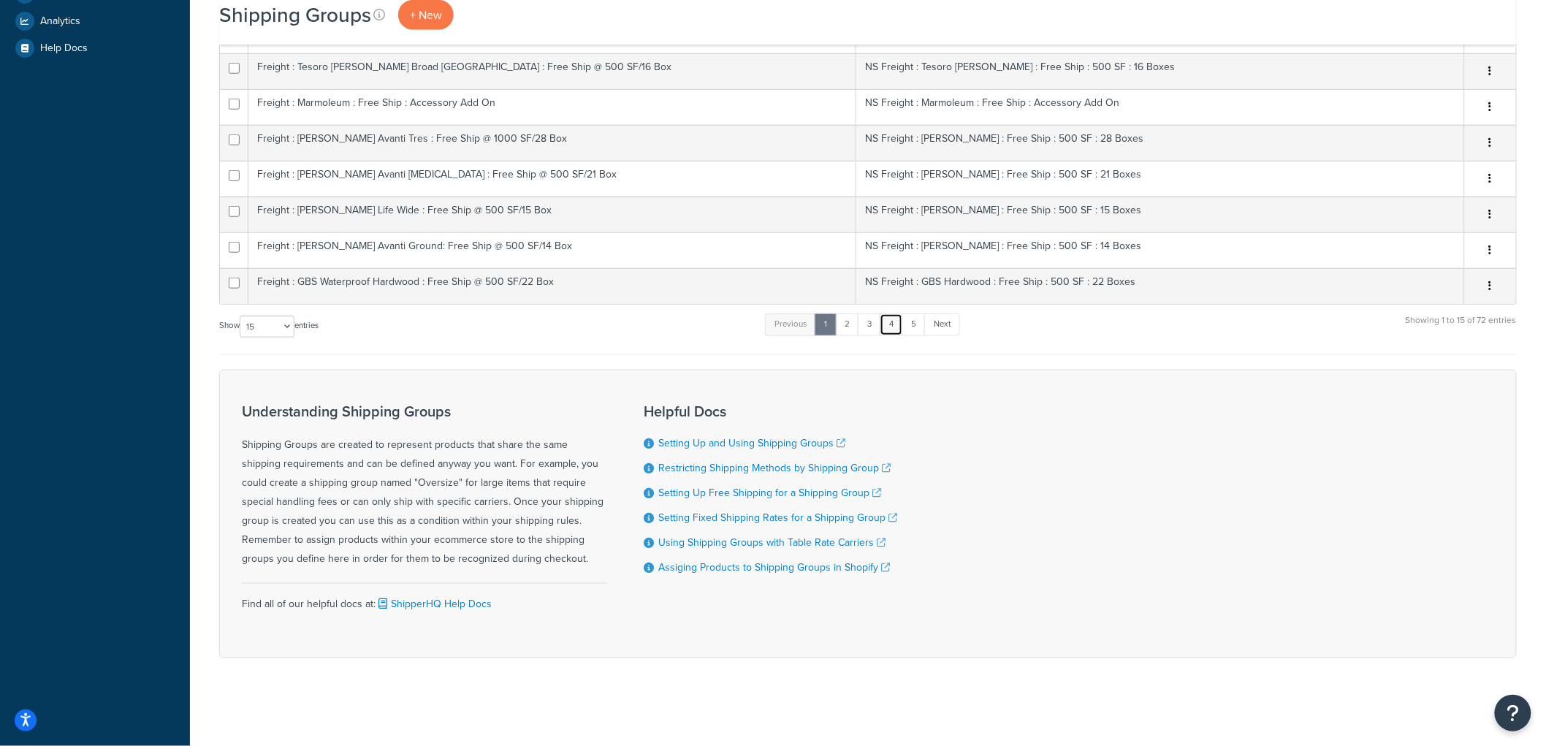
click at [882, 327] on link "4" at bounding box center [891, 324] width 23 height 22
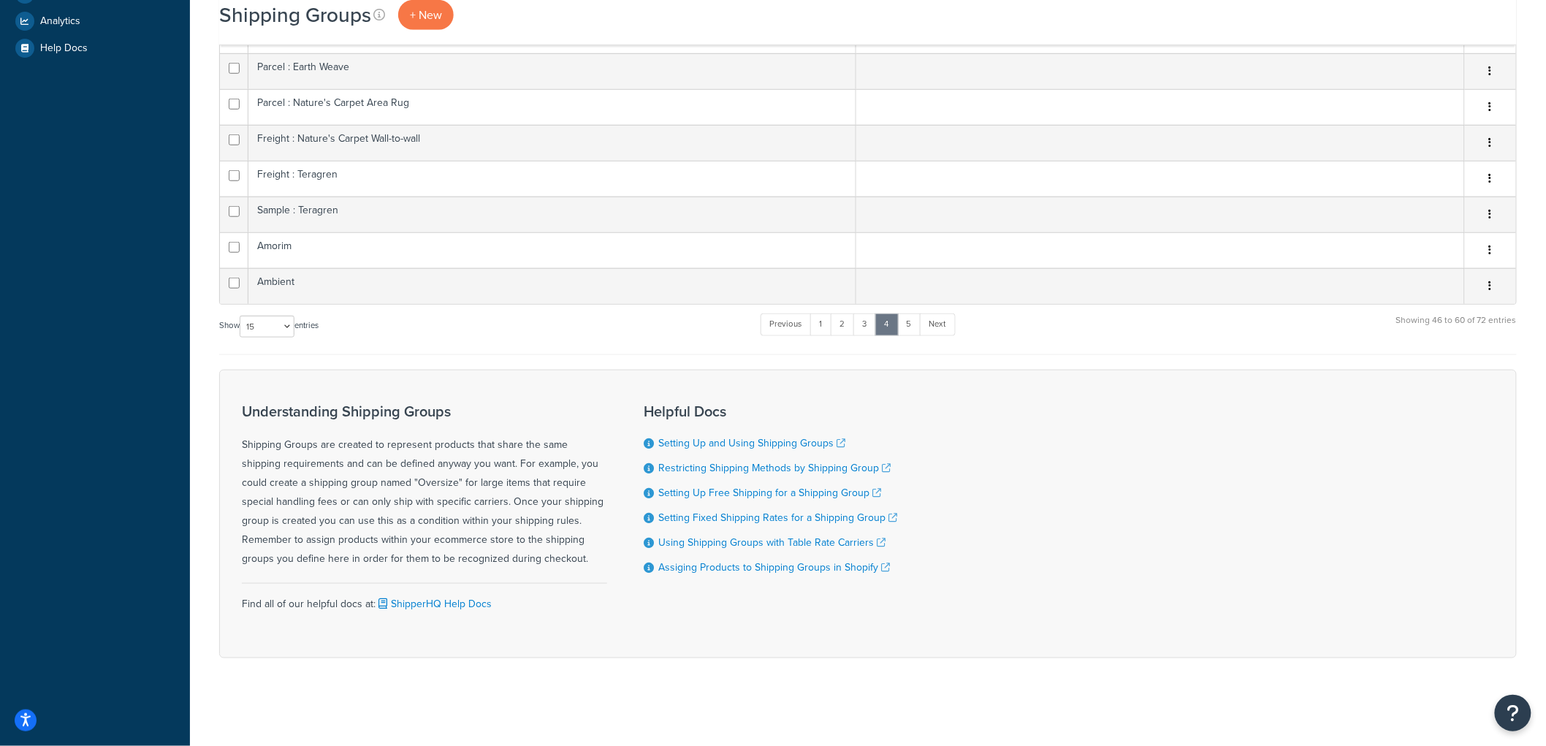
click at [528, 307] on div "Name Description Action Customer Pickup Edit Duplicate Delete Freight : USFloor…" at bounding box center [867, 34] width 1297 height 641
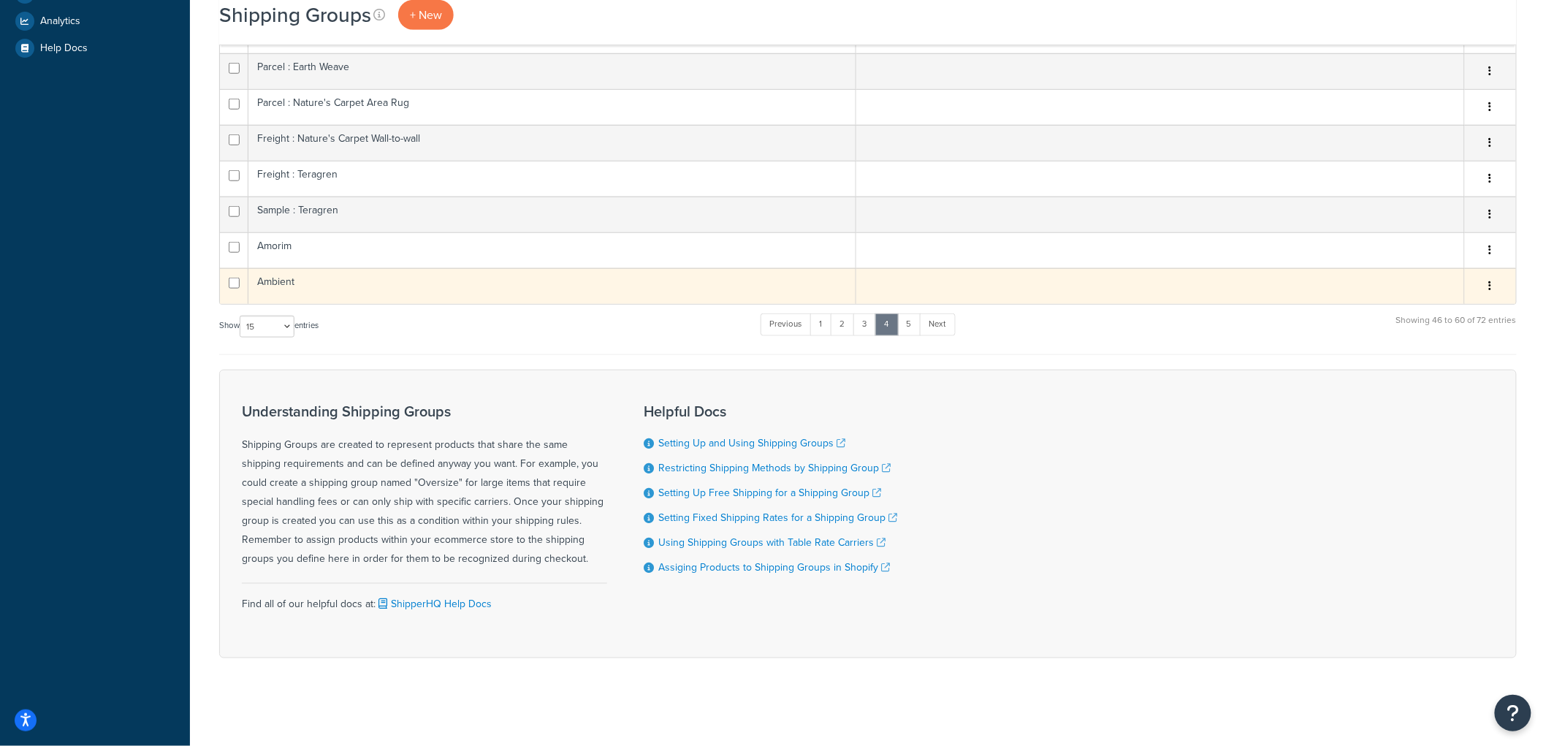
click at [527, 291] on td "Ambient" at bounding box center [552, 286] width 608 height 36
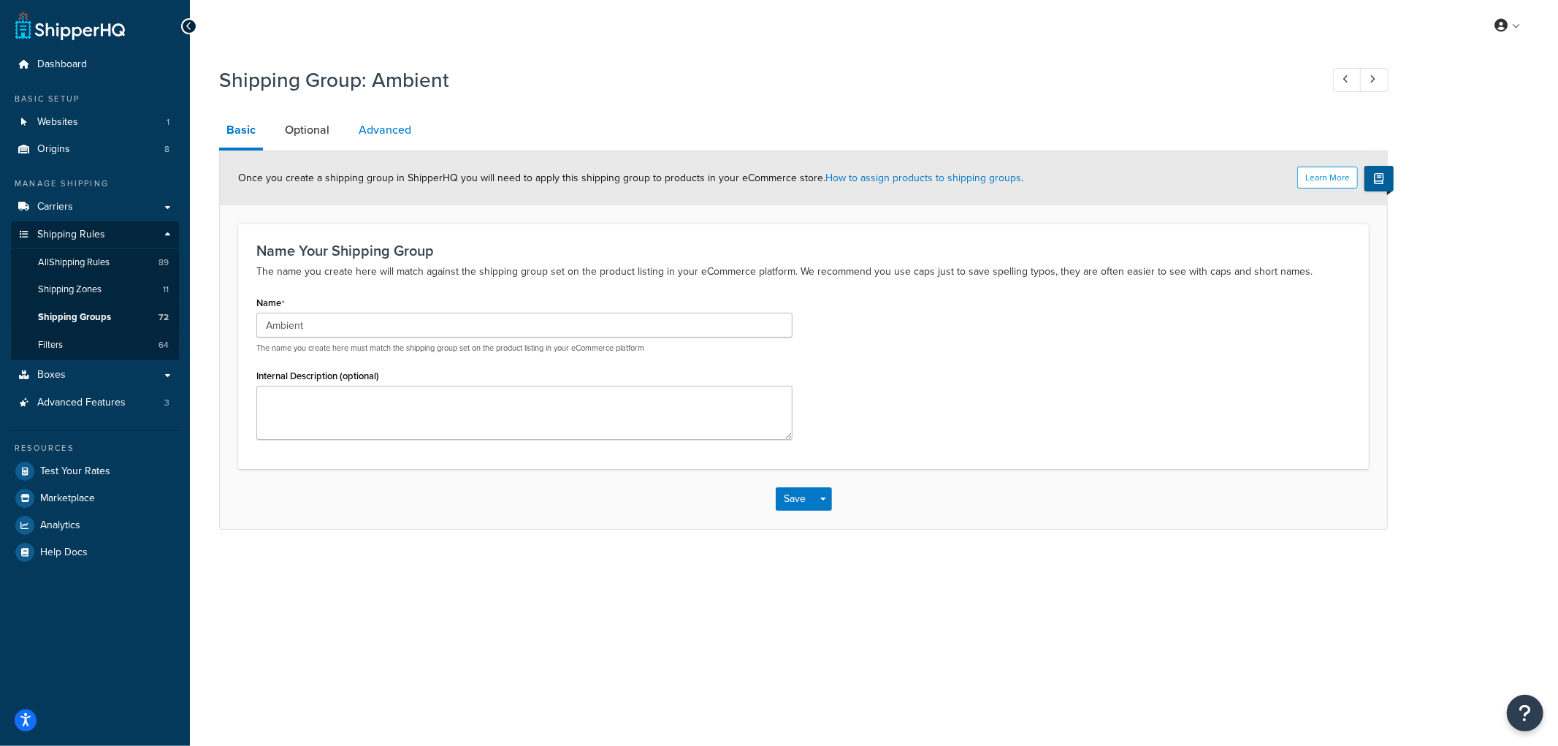
click at [371, 137] on link "Advanced" at bounding box center [384, 130] width 67 height 35
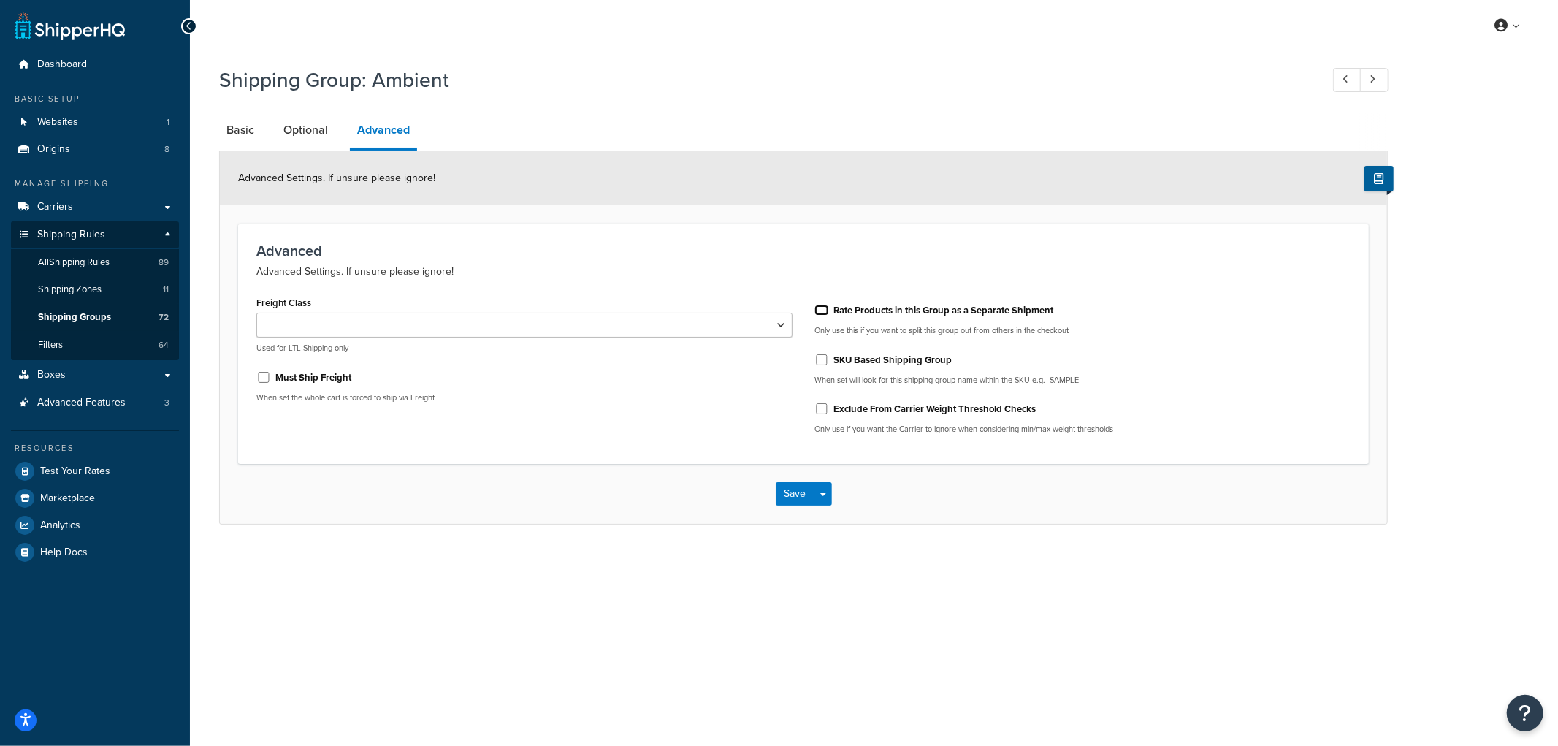
click at [820, 308] on input "Rate Products in this Group as a Separate Shipment" at bounding box center [822, 310] width 15 height 11
checkbox input "true"
click at [790, 487] on button "Save" at bounding box center [795, 493] width 39 height 23
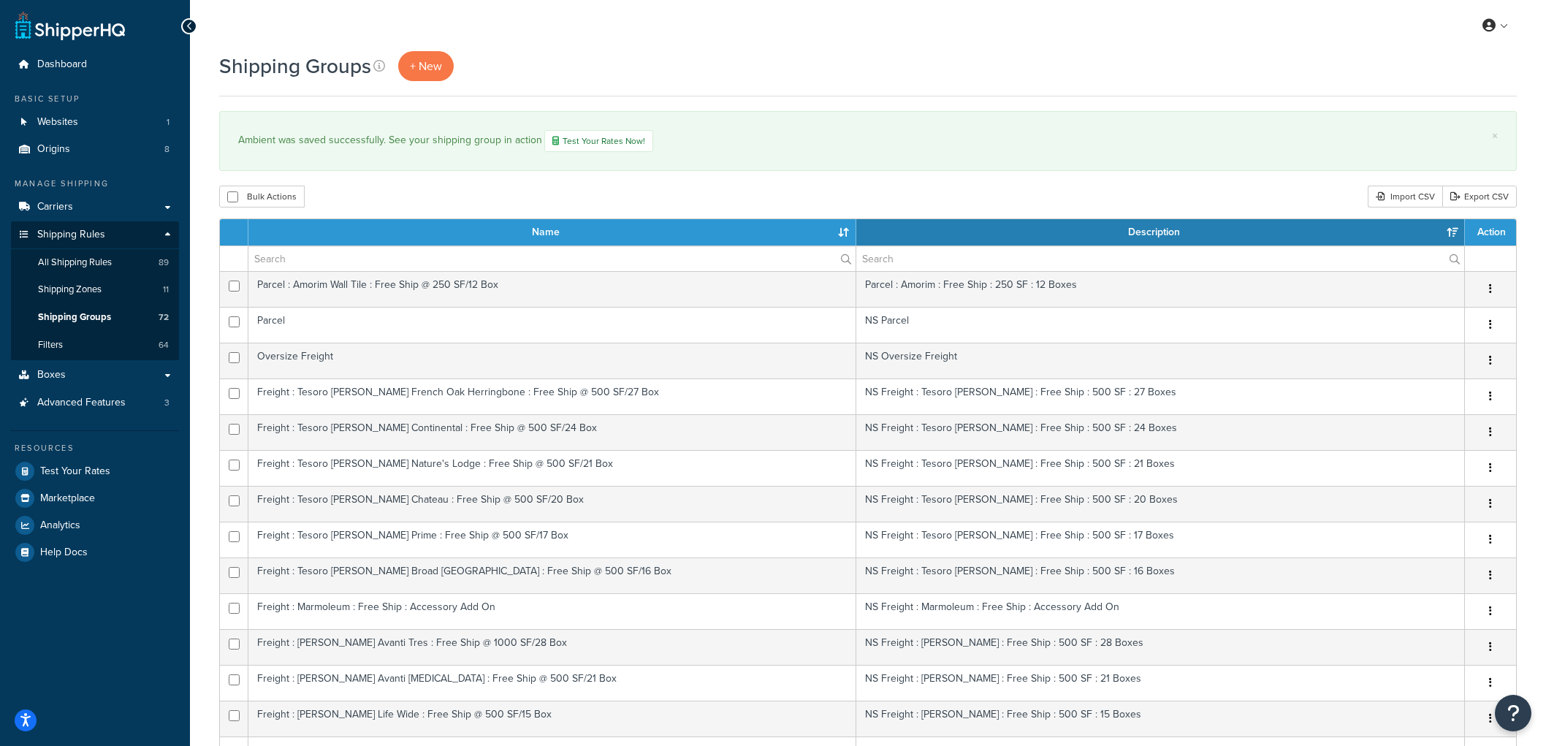
select select "15"
